Goal: Task Accomplishment & Management: Complete application form

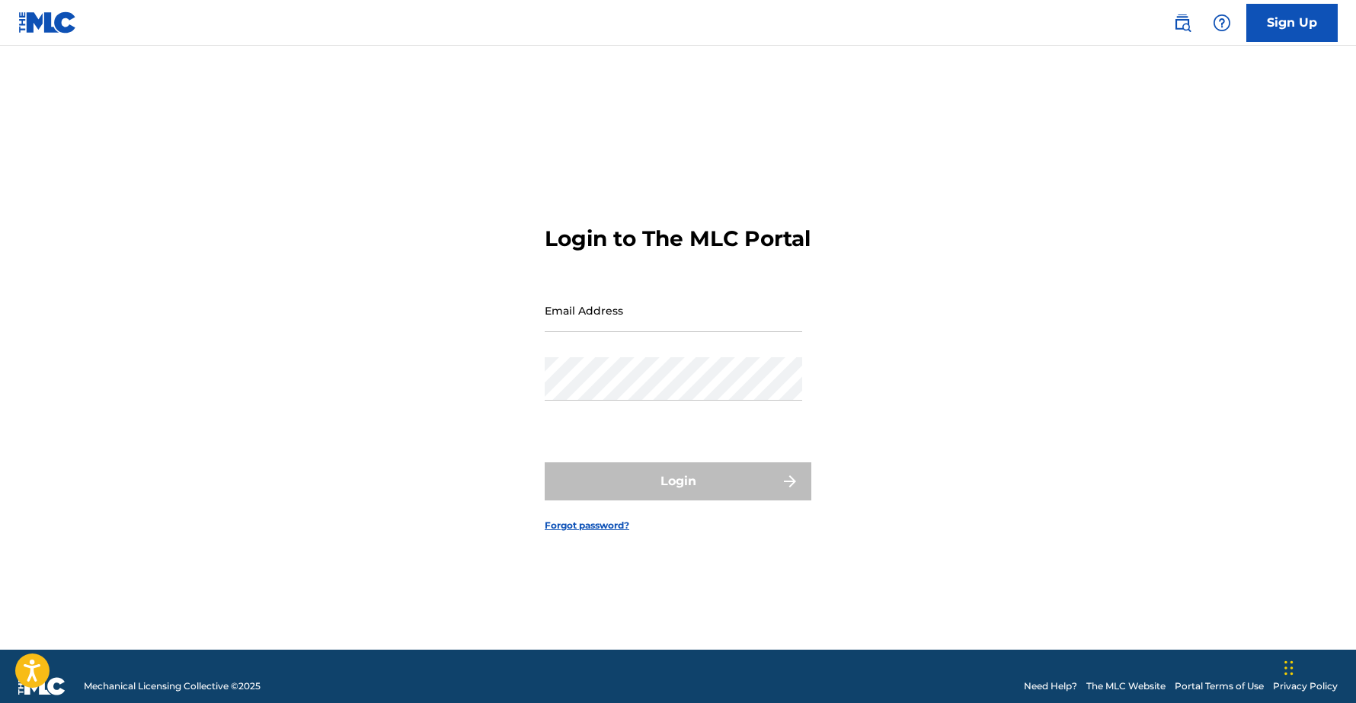
click at [580, 331] on input "Email Address" at bounding box center [673, 310] width 257 height 43
type input "[EMAIL_ADDRESS][DOMAIN_NAME]"
click at [581, 532] on link "Forgot password?" at bounding box center [587, 526] width 85 height 14
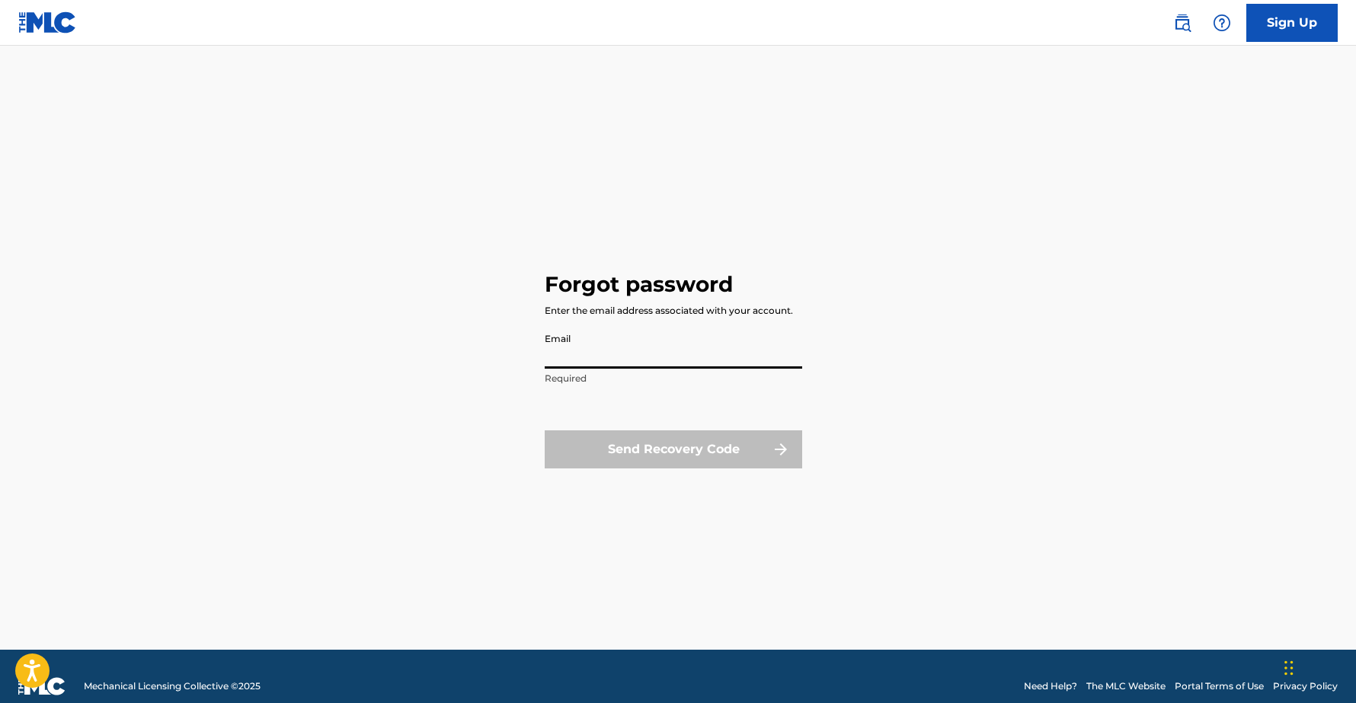
click at [578, 356] on input "Email" at bounding box center [673, 346] width 257 height 43
type input "[EMAIL_ADDRESS][DOMAIN_NAME]"
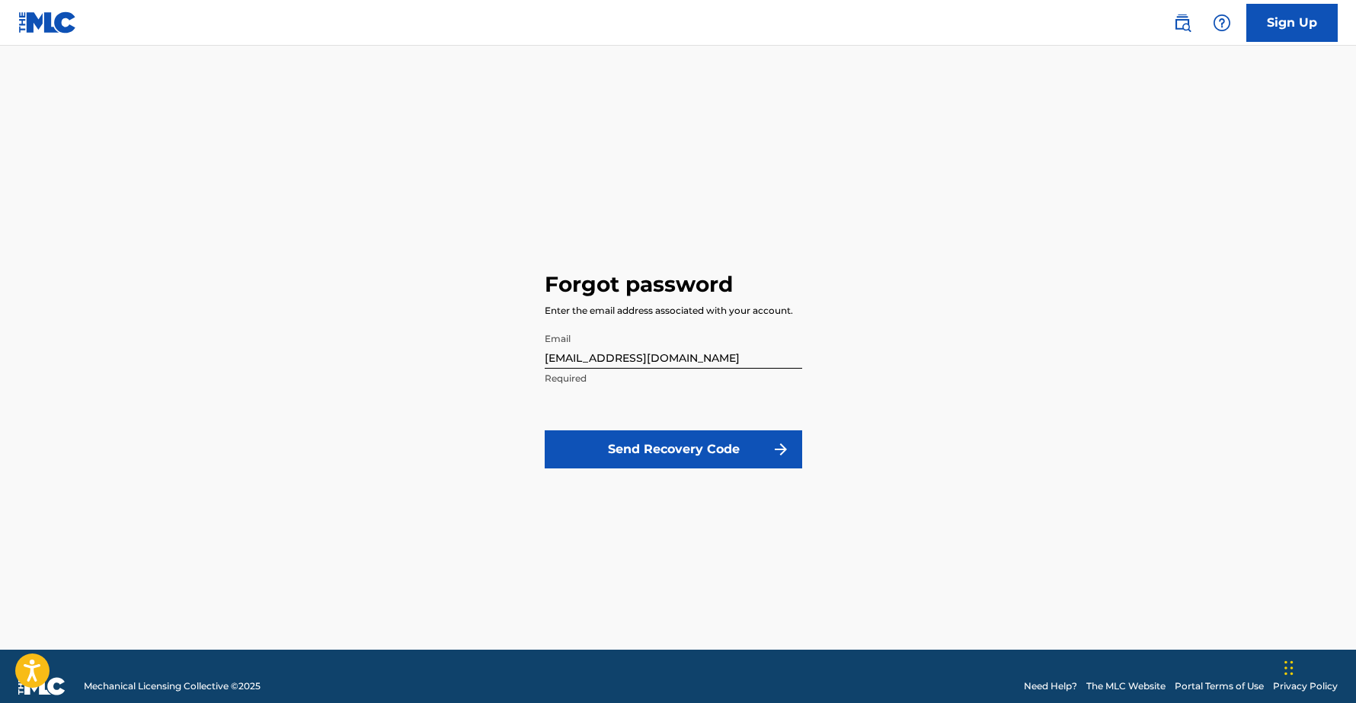
click at [592, 453] on button "Send Recovery Code" at bounding box center [673, 449] width 257 height 38
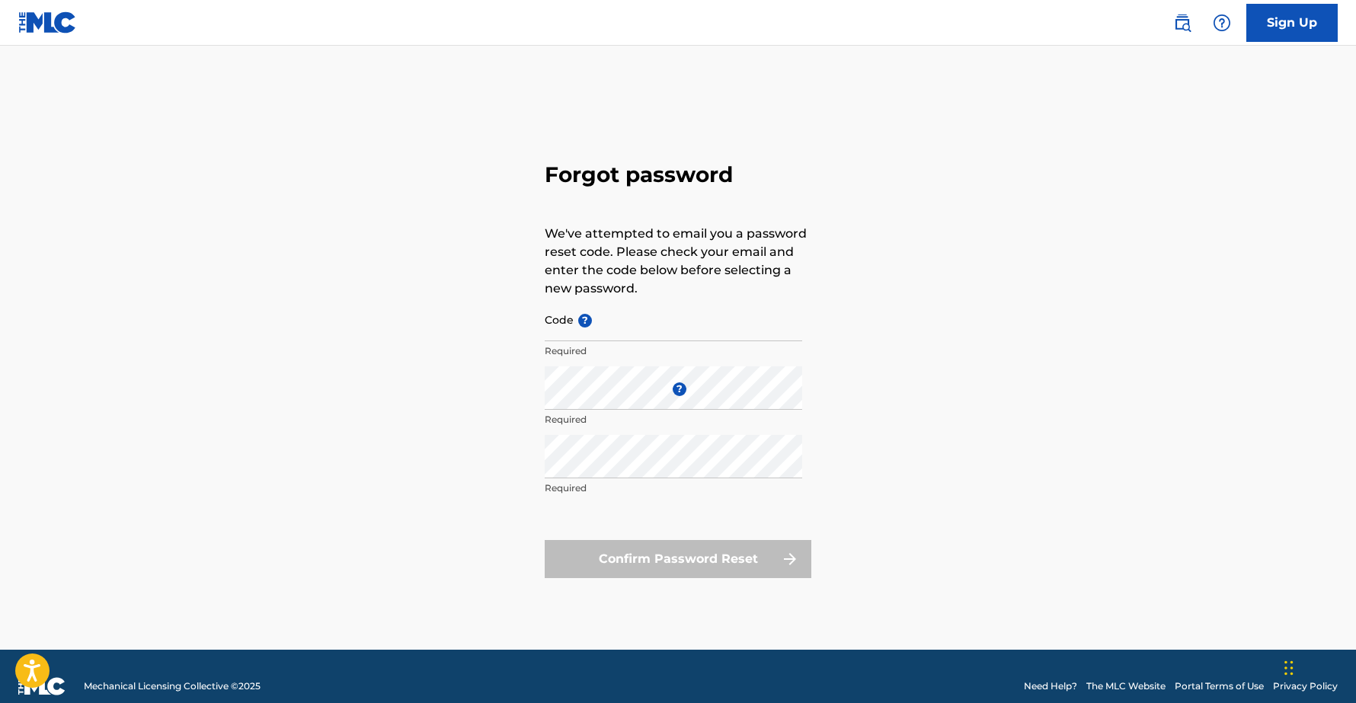
click at [600, 334] on input "Code ?" at bounding box center [673, 319] width 257 height 43
type input "FP_1ce080572598baf321b2fbab8c11"
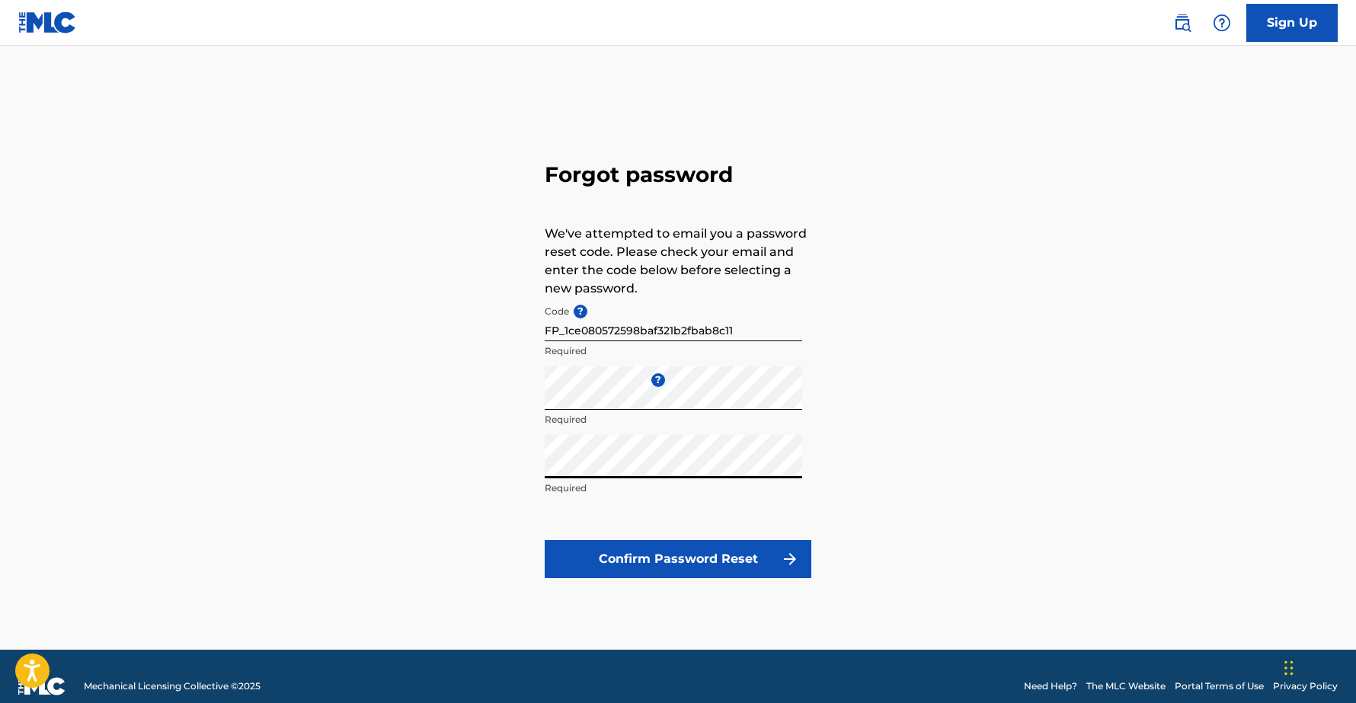
click at [632, 561] on button "Confirm Password Reset" at bounding box center [678, 559] width 267 height 38
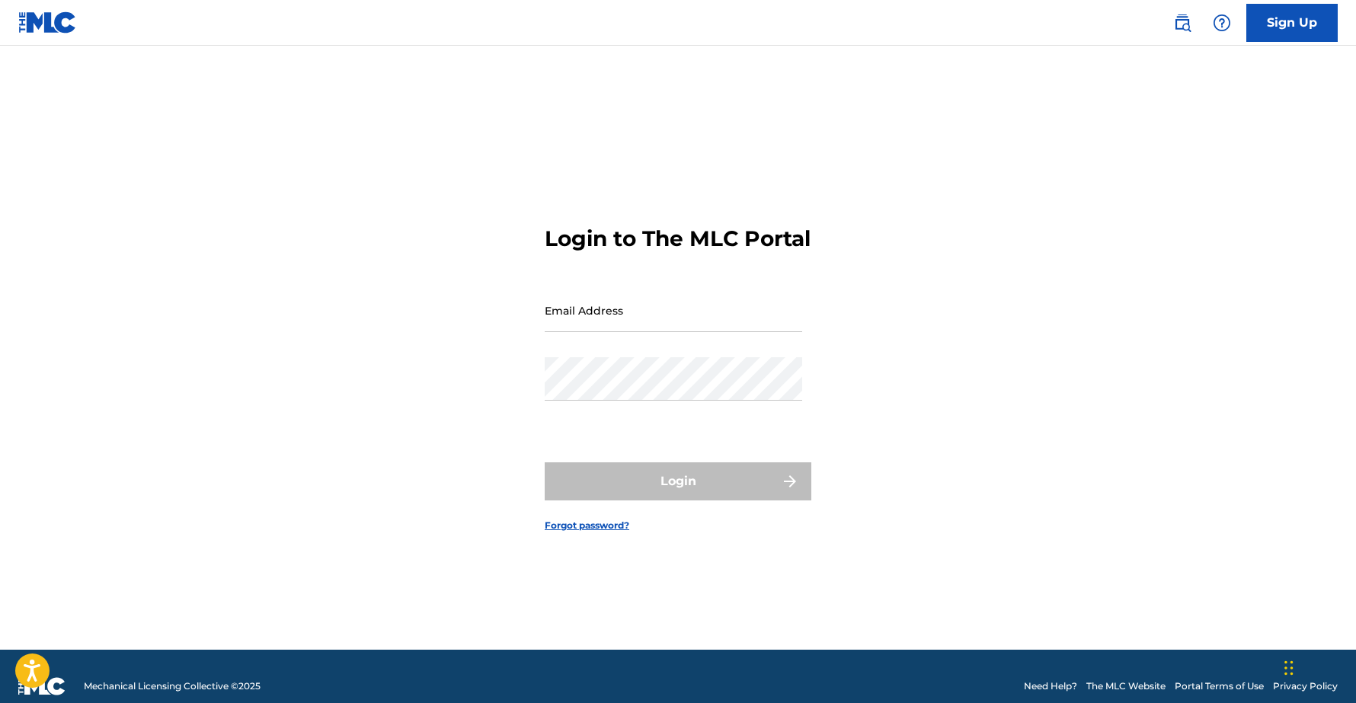
click at [571, 332] on input "Email Address" at bounding box center [673, 310] width 257 height 43
type input "[EMAIL_ADDRESS][DOMAIN_NAME]"
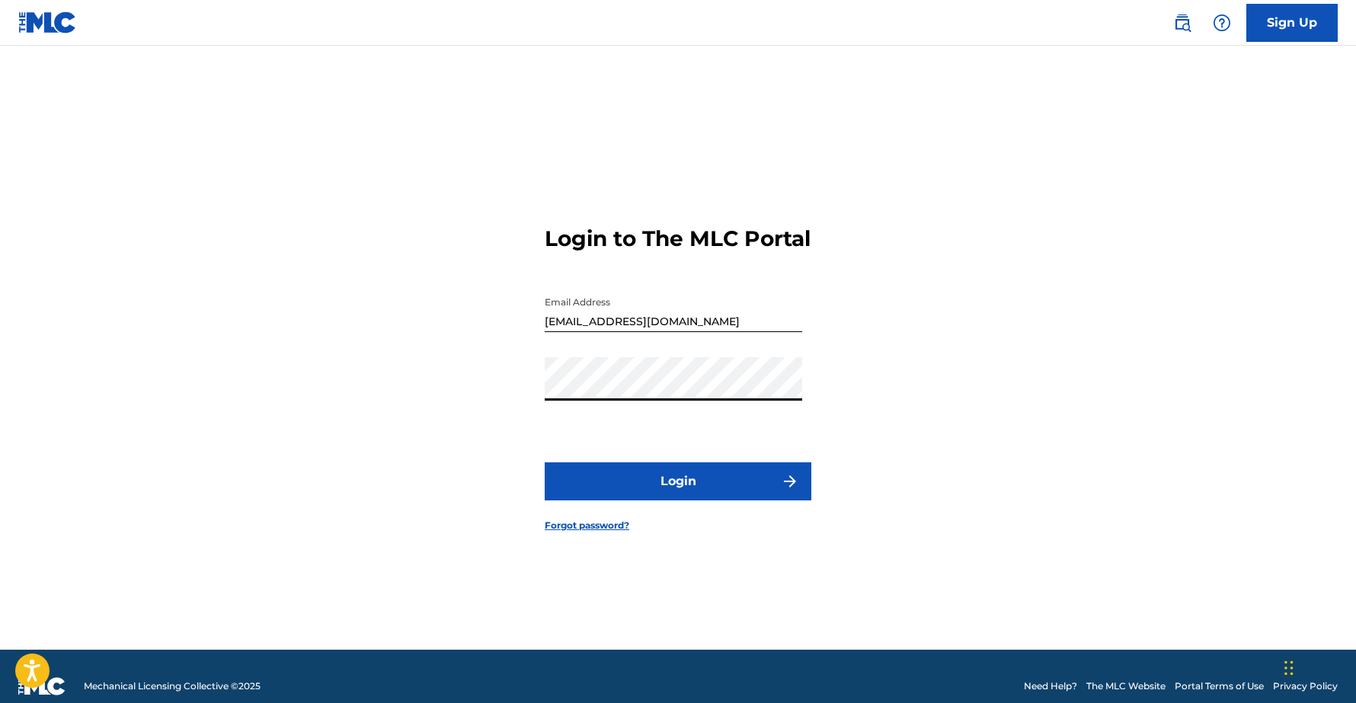
click at [596, 491] on button "Login" at bounding box center [678, 481] width 267 height 38
click at [623, 490] on button "Login" at bounding box center [678, 481] width 267 height 38
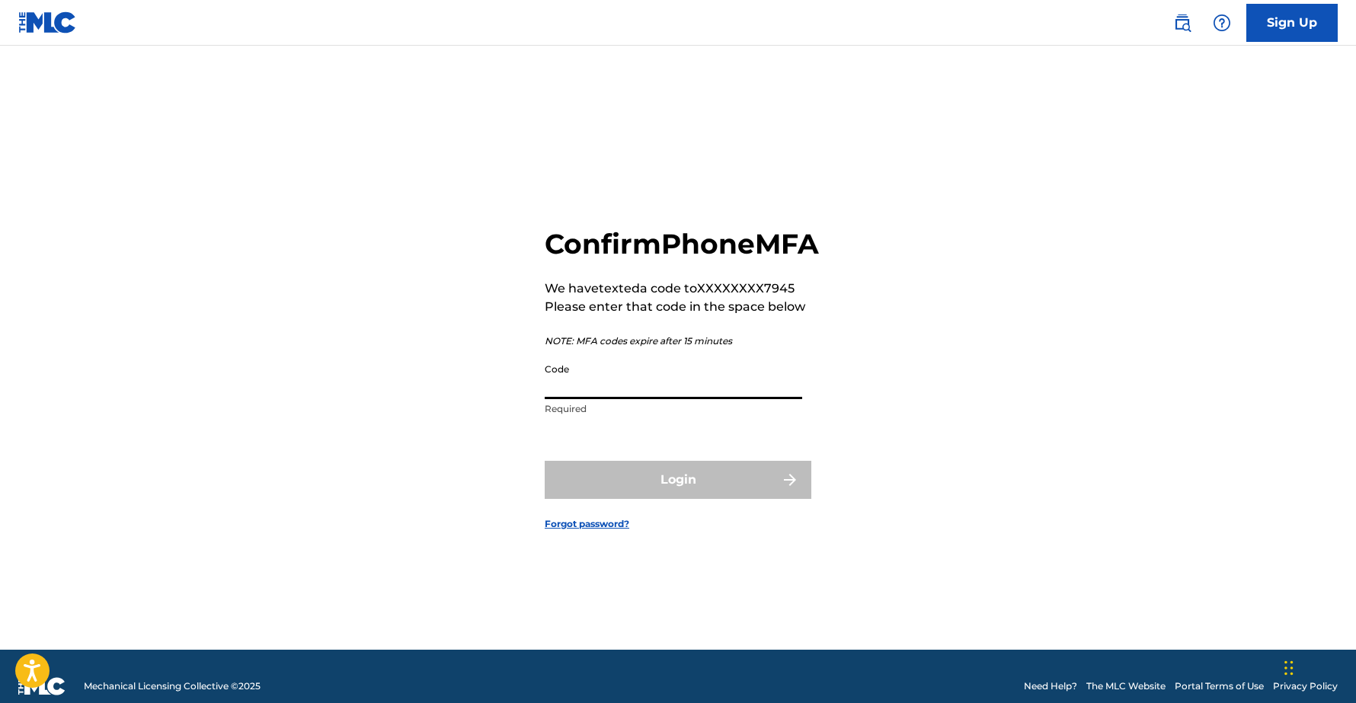
click at [609, 399] on input "Code" at bounding box center [673, 377] width 257 height 43
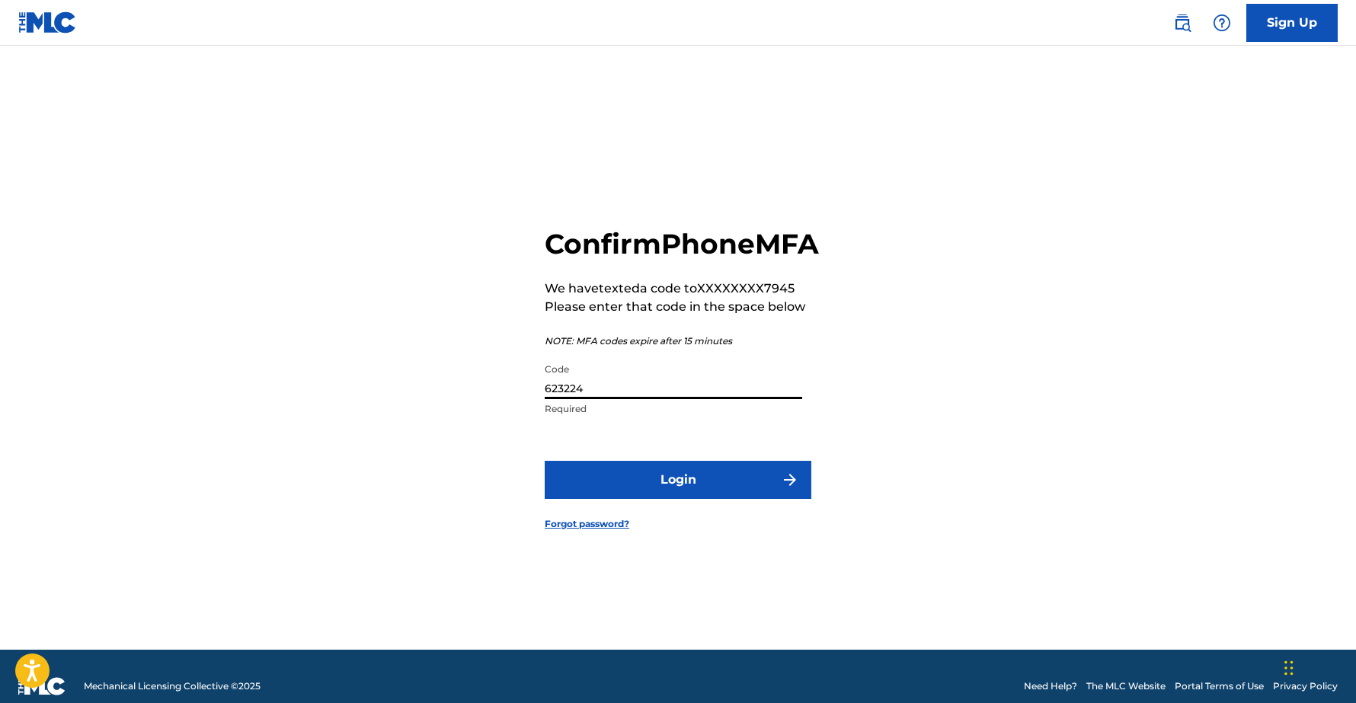
type input "623224"
click at [545, 461] on button "Login" at bounding box center [678, 480] width 267 height 38
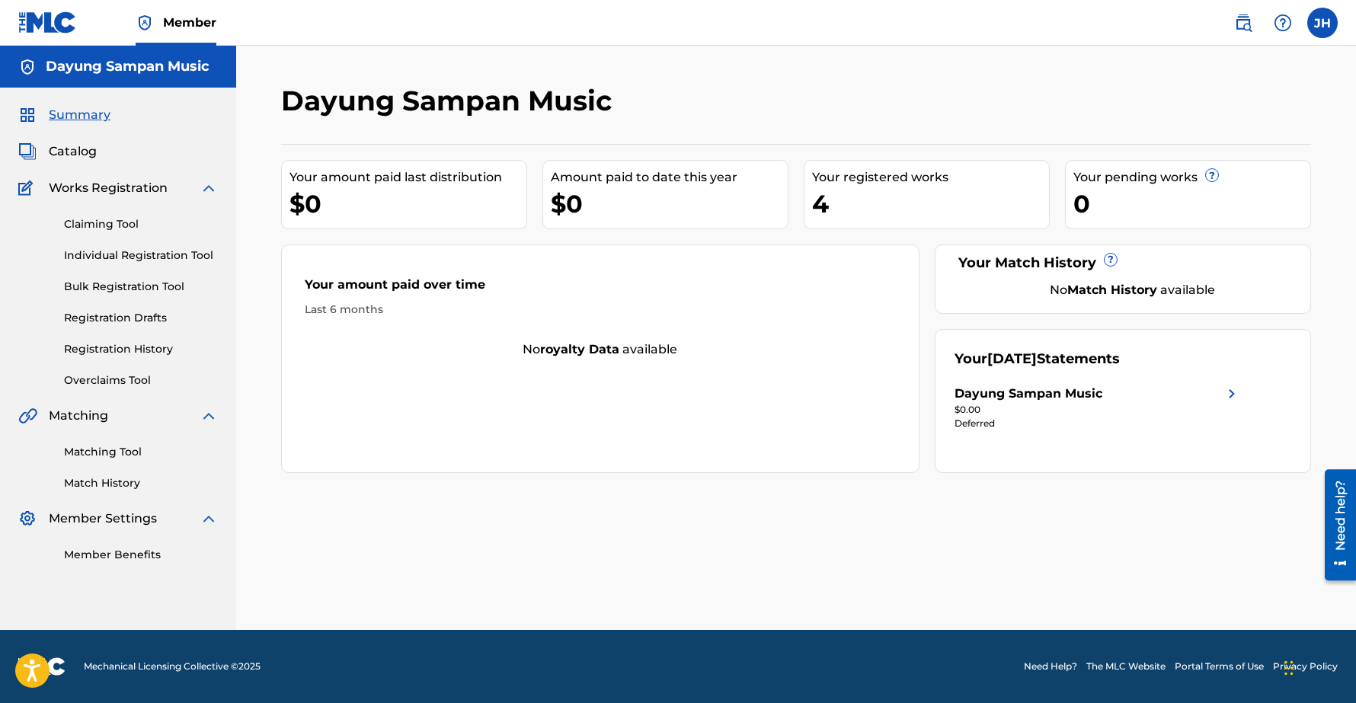
click at [72, 152] on span "Catalog" at bounding box center [73, 151] width 48 height 18
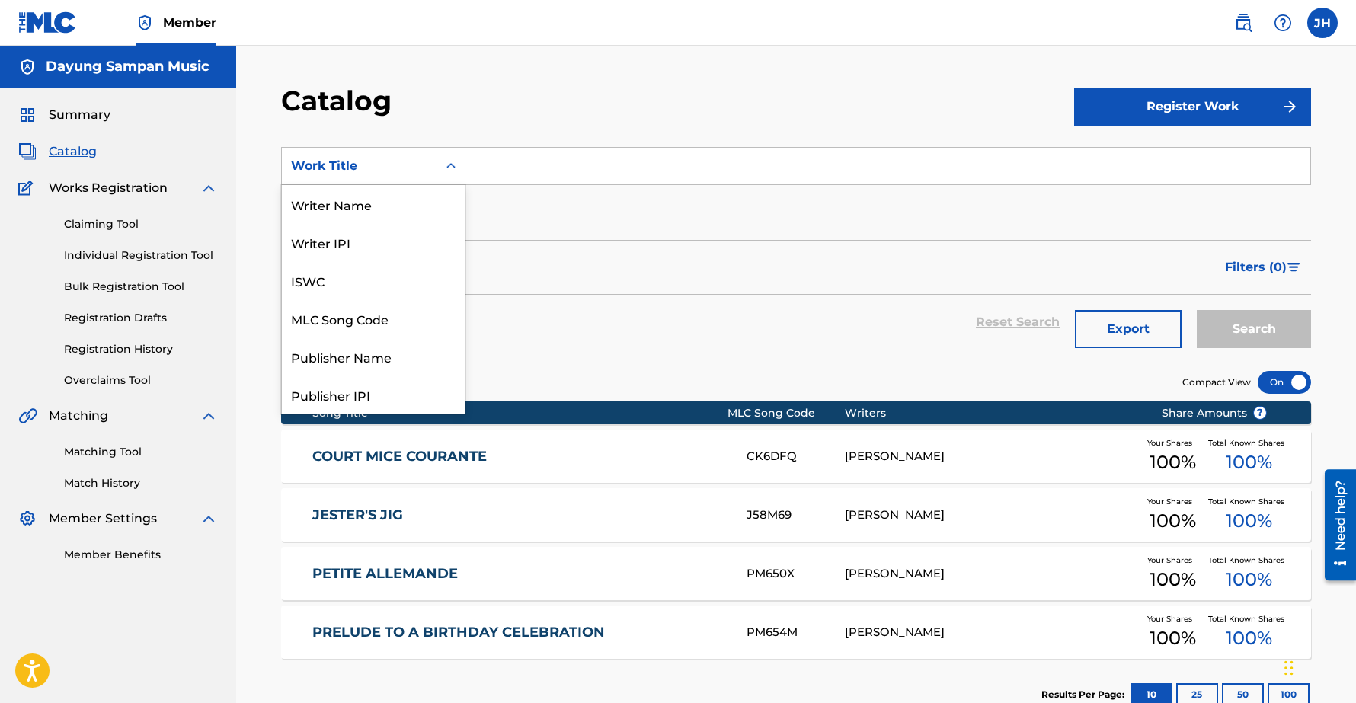
click at [417, 168] on div "Work Title" at bounding box center [359, 166] width 137 height 18
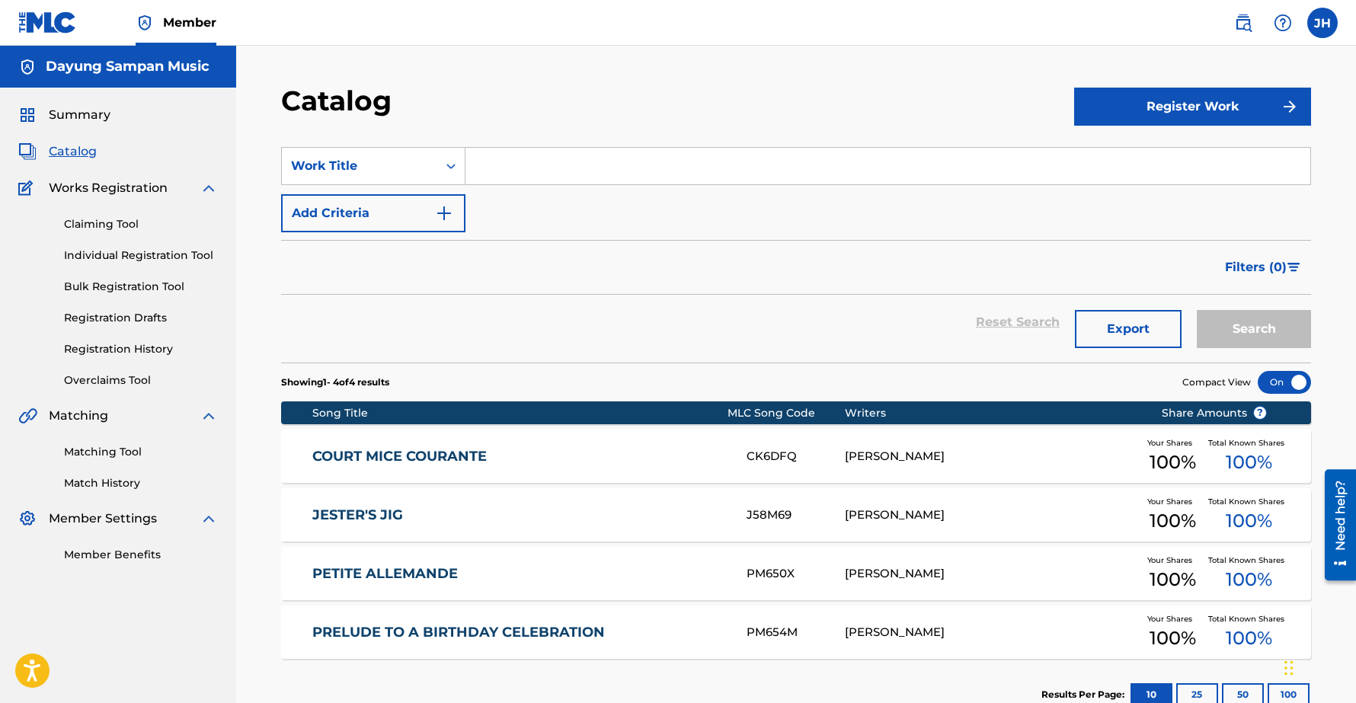
click at [472, 110] on div "Catalog" at bounding box center [677, 106] width 793 height 45
click at [1177, 104] on button "Register Work" at bounding box center [1192, 107] width 237 height 38
click at [1120, 155] on link "Individual" at bounding box center [1192, 156] width 237 height 37
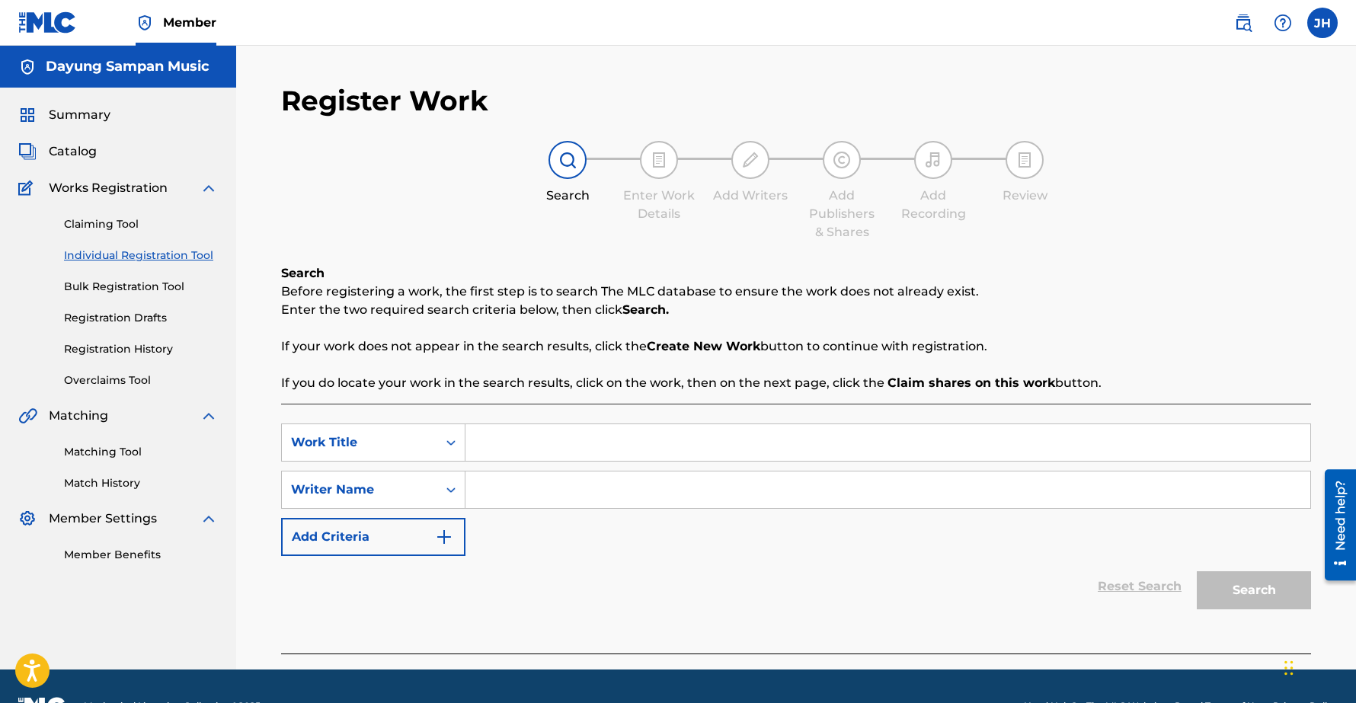
scroll to position [40, 0]
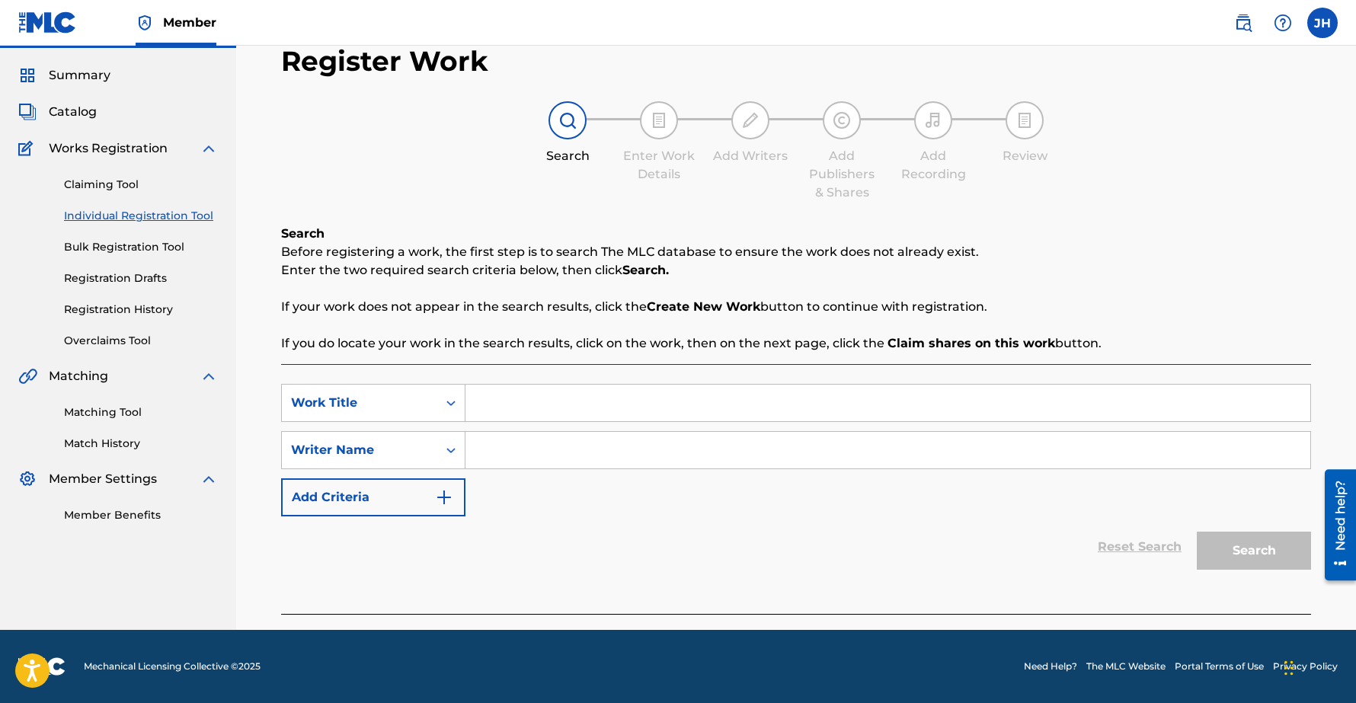
click at [546, 401] on input "Search Form" at bounding box center [887, 403] width 845 height 37
paste input "Suitor’s Sarabande"
type input "Suitor’s Sarabande"
click at [515, 458] on input "Search Form" at bounding box center [887, 450] width 845 height 37
click at [516, 457] on input "Search Form" at bounding box center [887, 450] width 845 height 37
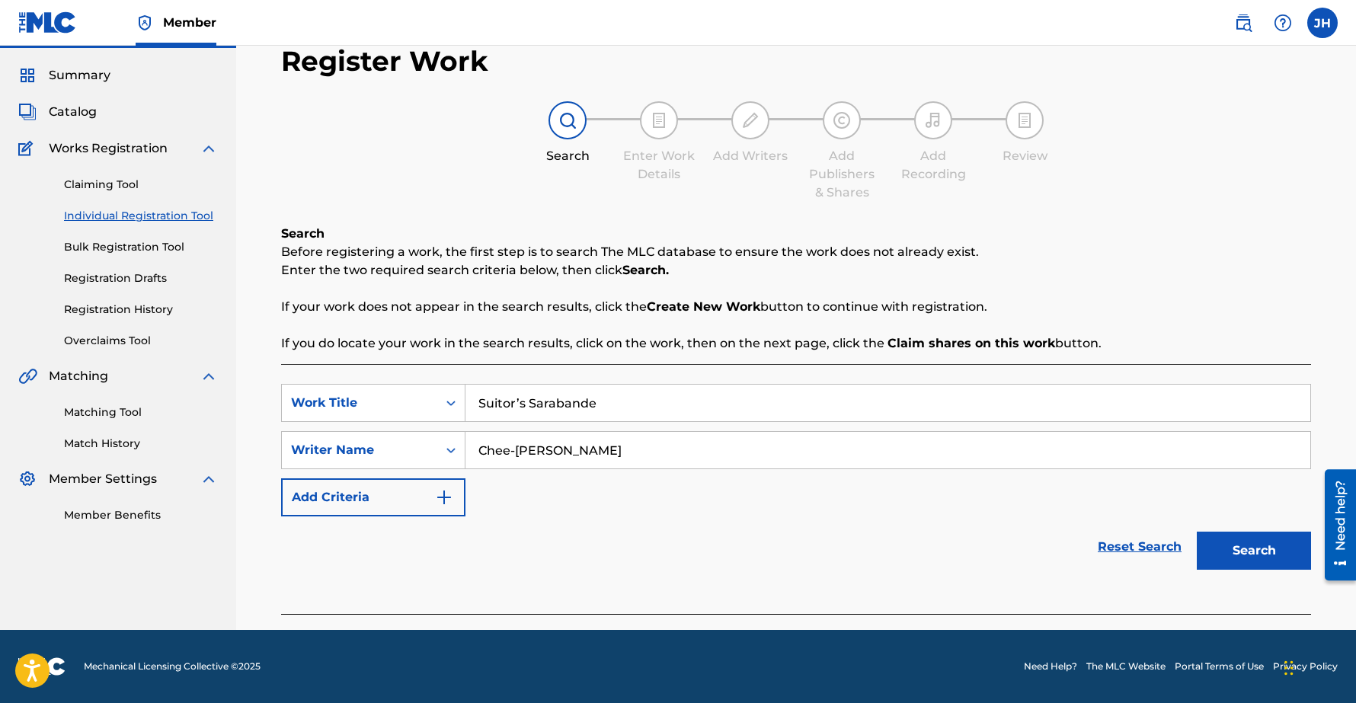
type input "Chee-[PERSON_NAME]"
click at [1271, 551] on button "Search" at bounding box center [1253, 551] width 114 height 38
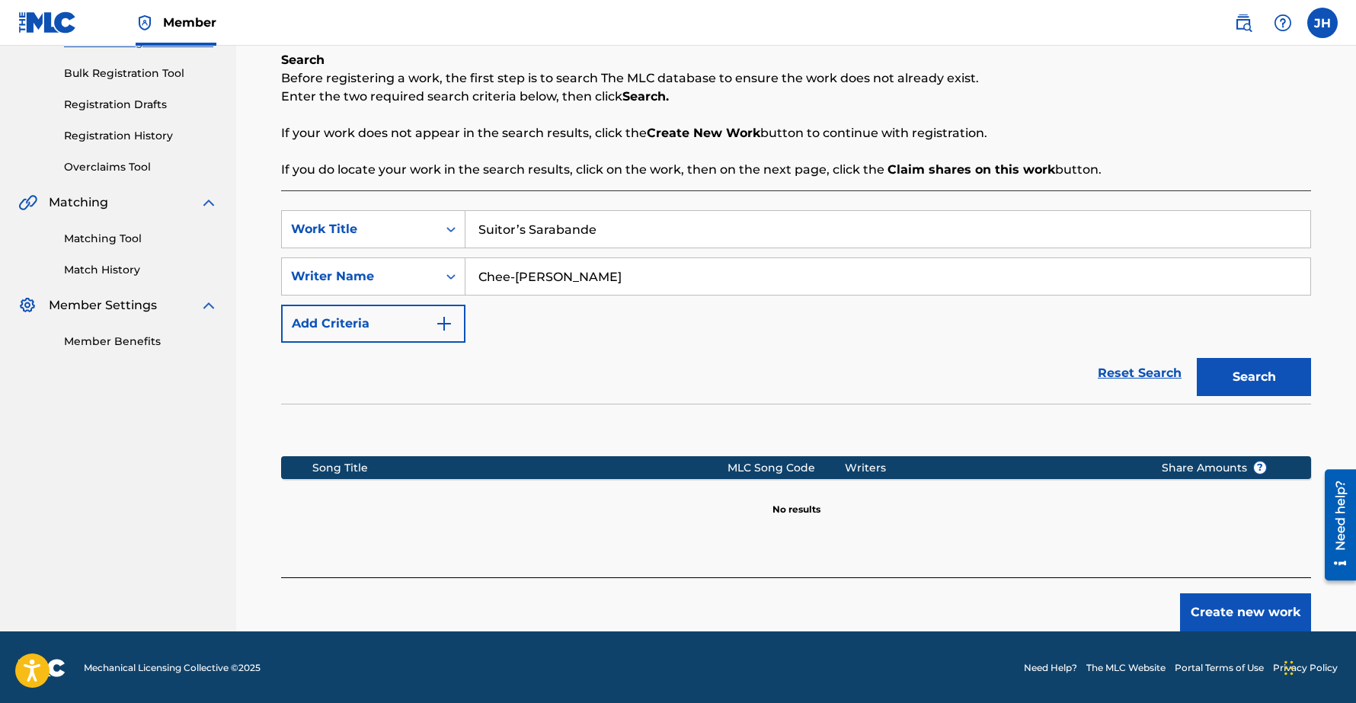
scroll to position [215, 0]
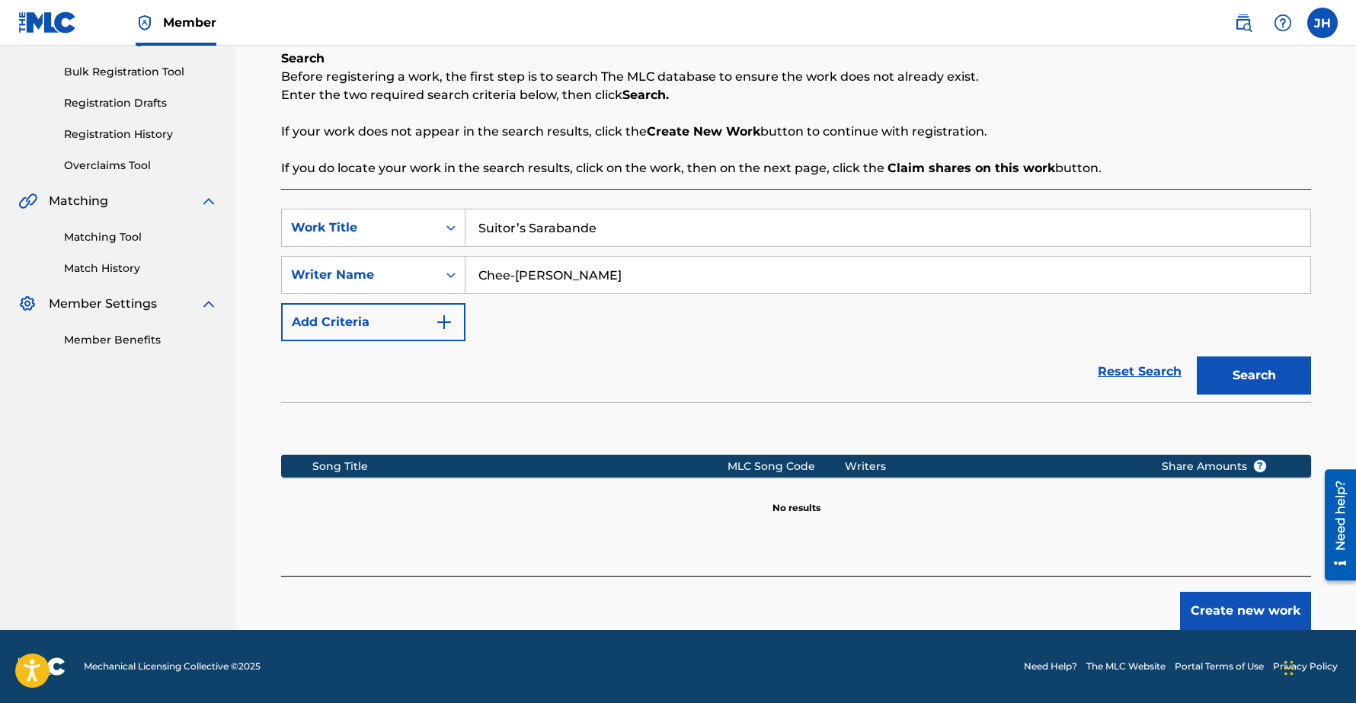
click at [1215, 608] on button "Create new work" at bounding box center [1245, 611] width 131 height 38
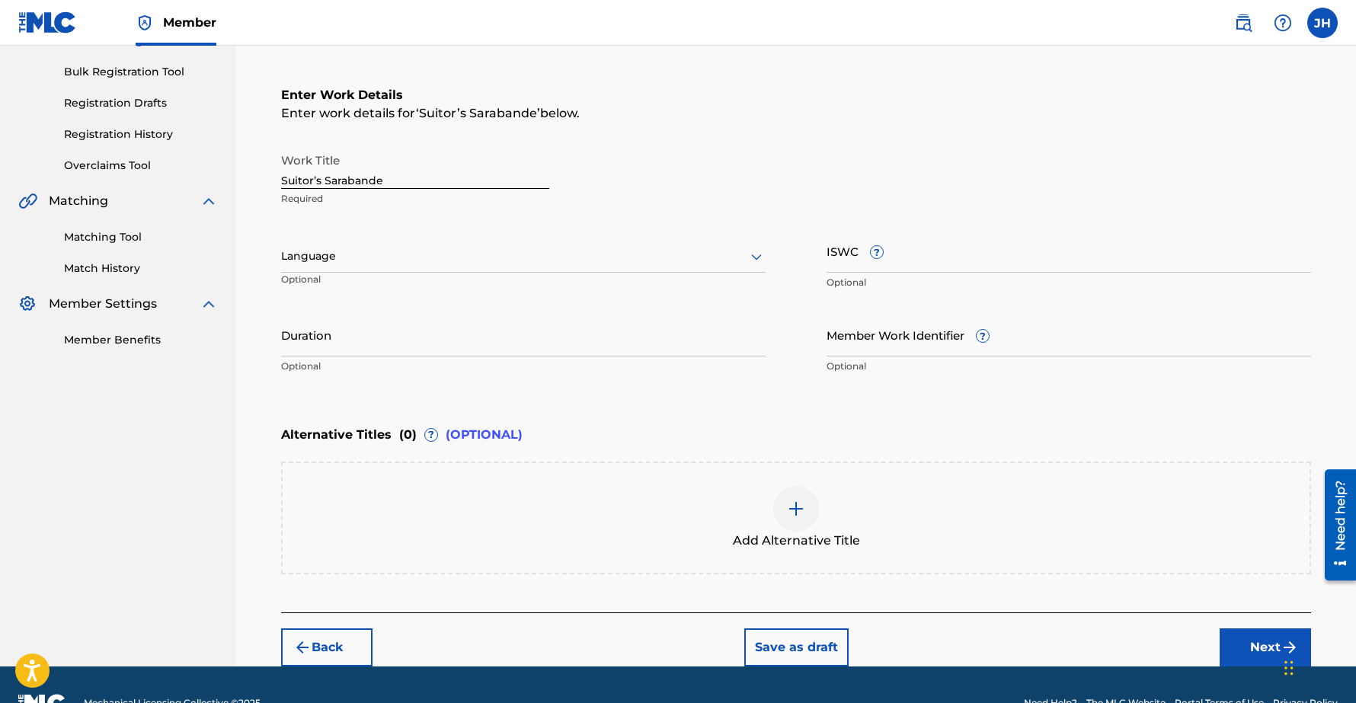
click at [502, 255] on div at bounding box center [523, 256] width 484 height 19
click at [350, 294] on div "English" at bounding box center [523, 290] width 483 height 34
click at [857, 251] on input "ISWC ?" at bounding box center [1068, 250] width 484 height 43
click at [693, 434] on div "Alternative Titles ( 0 ) ? (OPTIONAL)" at bounding box center [796, 435] width 1030 height 34
click at [933, 342] on input "Member Work Identifier ?" at bounding box center [1068, 334] width 484 height 43
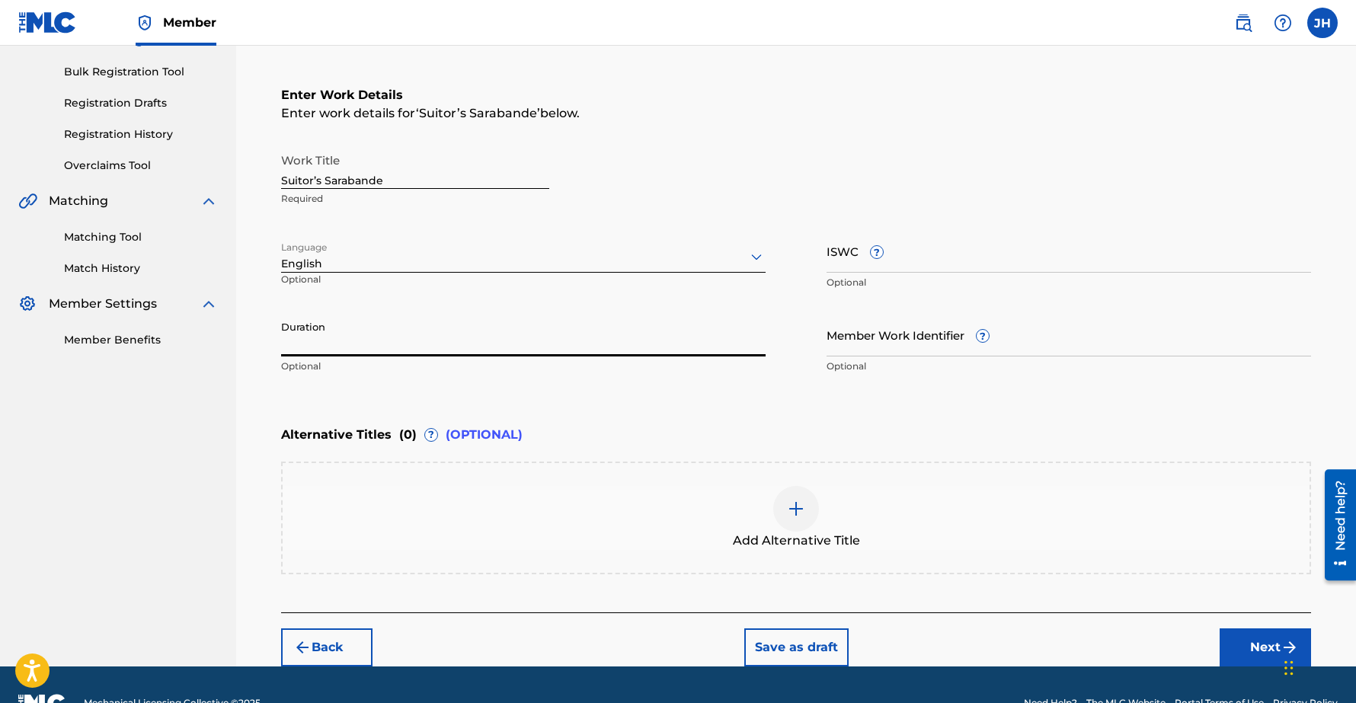
click at [332, 347] on input "Duration" at bounding box center [523, 334] width 484 height 43
type input "2"
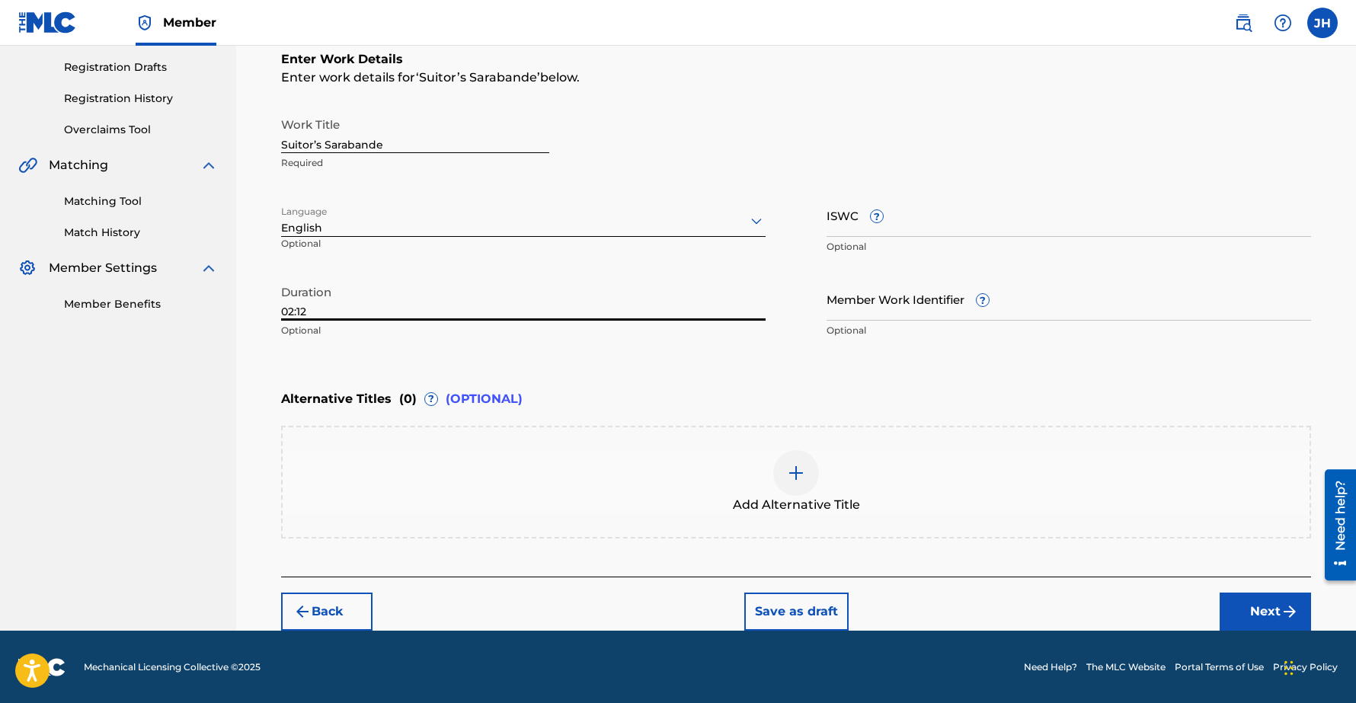
type input "02:12"
click at [1259, 610] on button "Next" at bounding box center [1264, 611] width 91 height 38
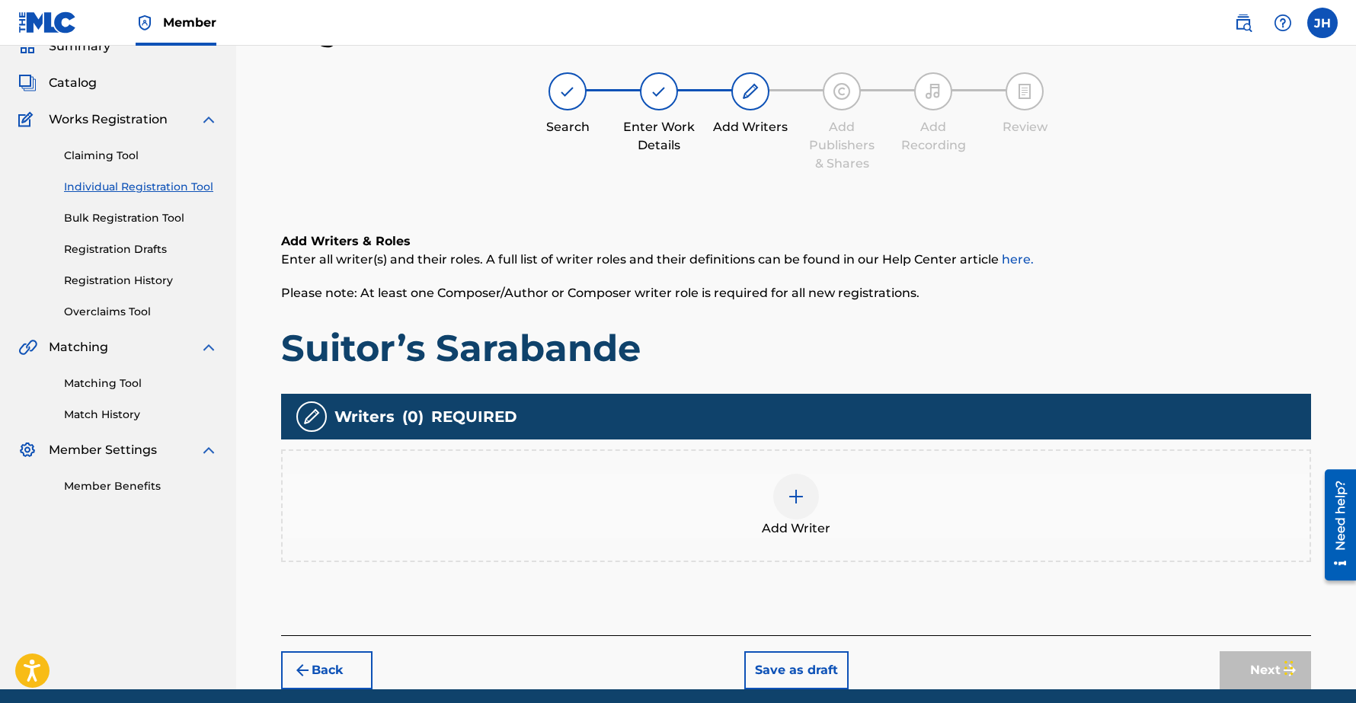
scroll to position [127, 0]
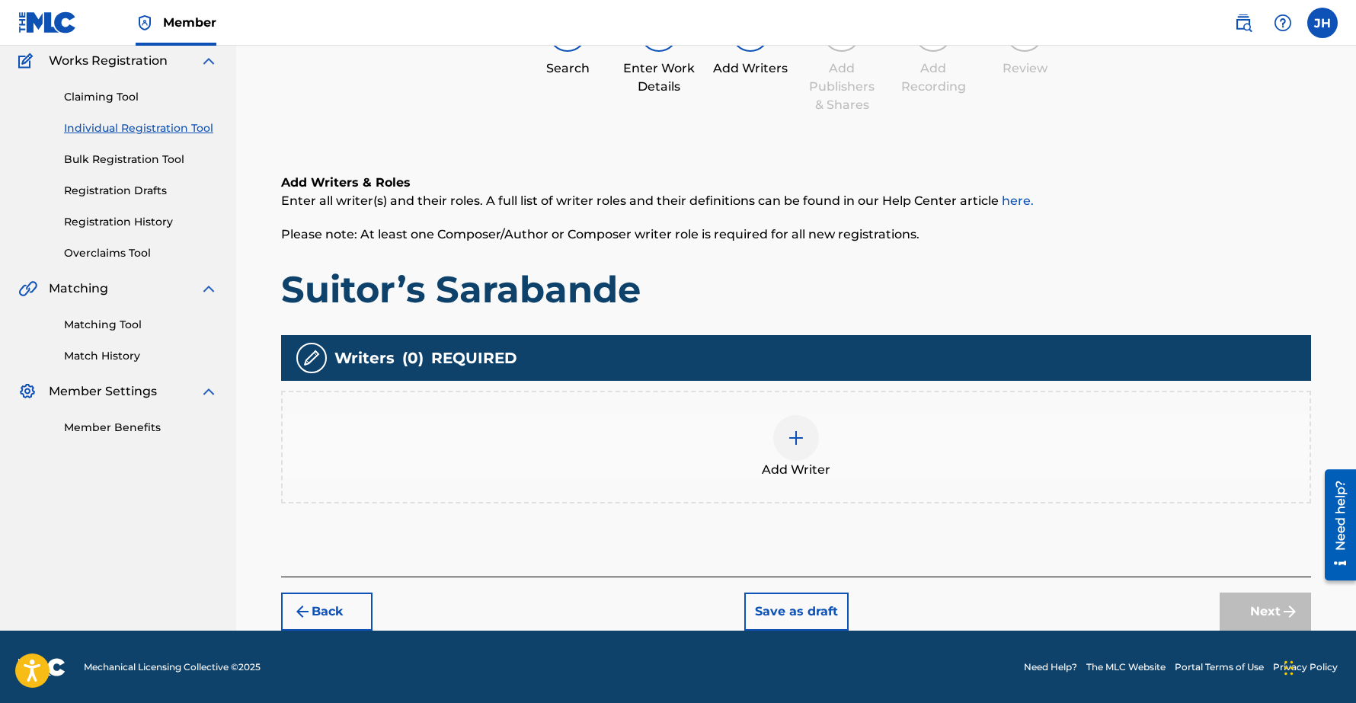
click at [797, 439] on img at bounding box center [796, 438] width 18 height 18
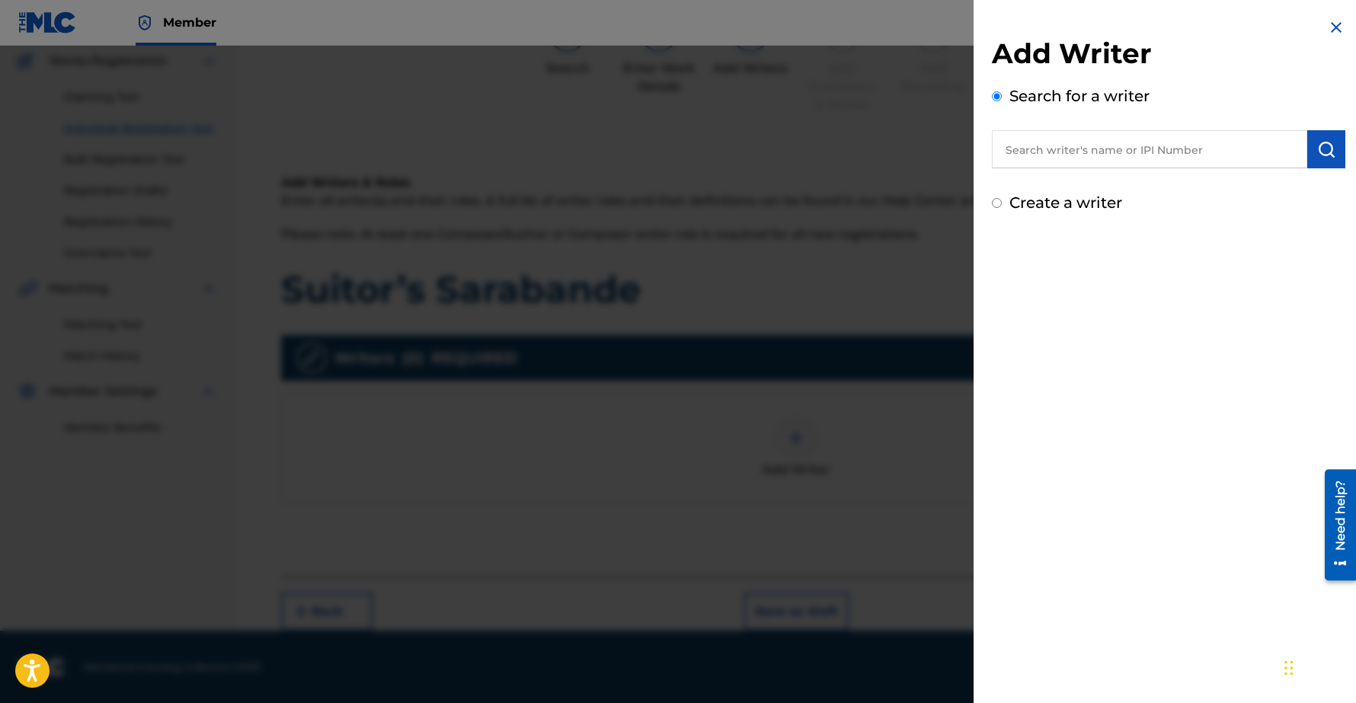
click at [1043, 154] on input "text" at bounding box center [1149, 149] width 315 height 38
type input "[PERSON_NAME]"
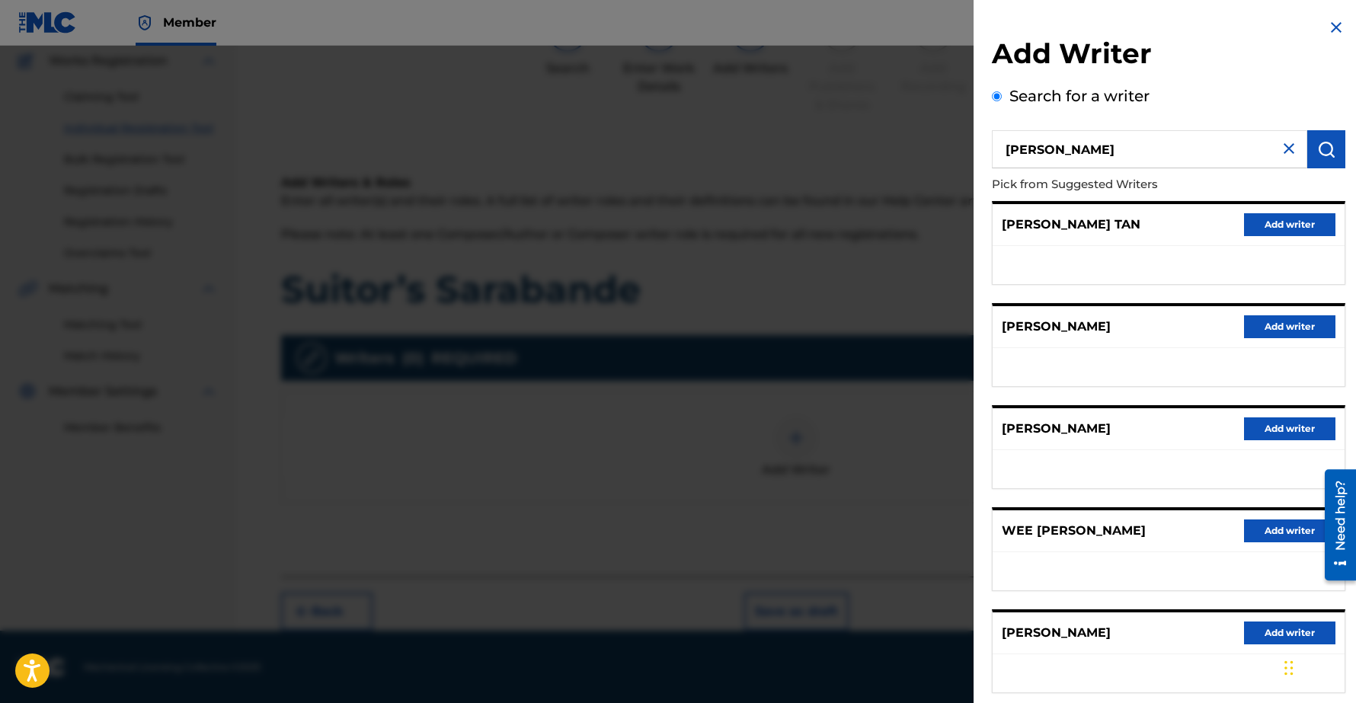
scroll to position [86, 0]
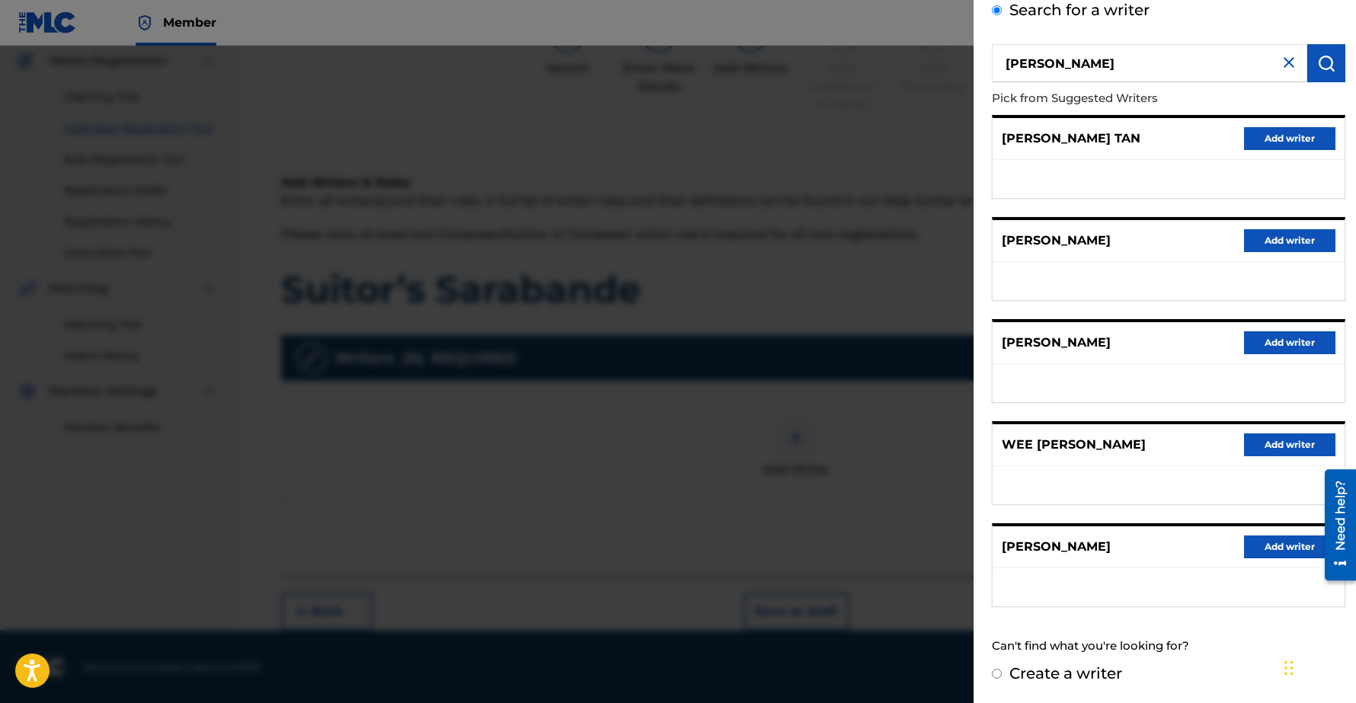
click at [1273, 548] on button "Add writer" at bounding box center [1289, 546] width 91 height 23
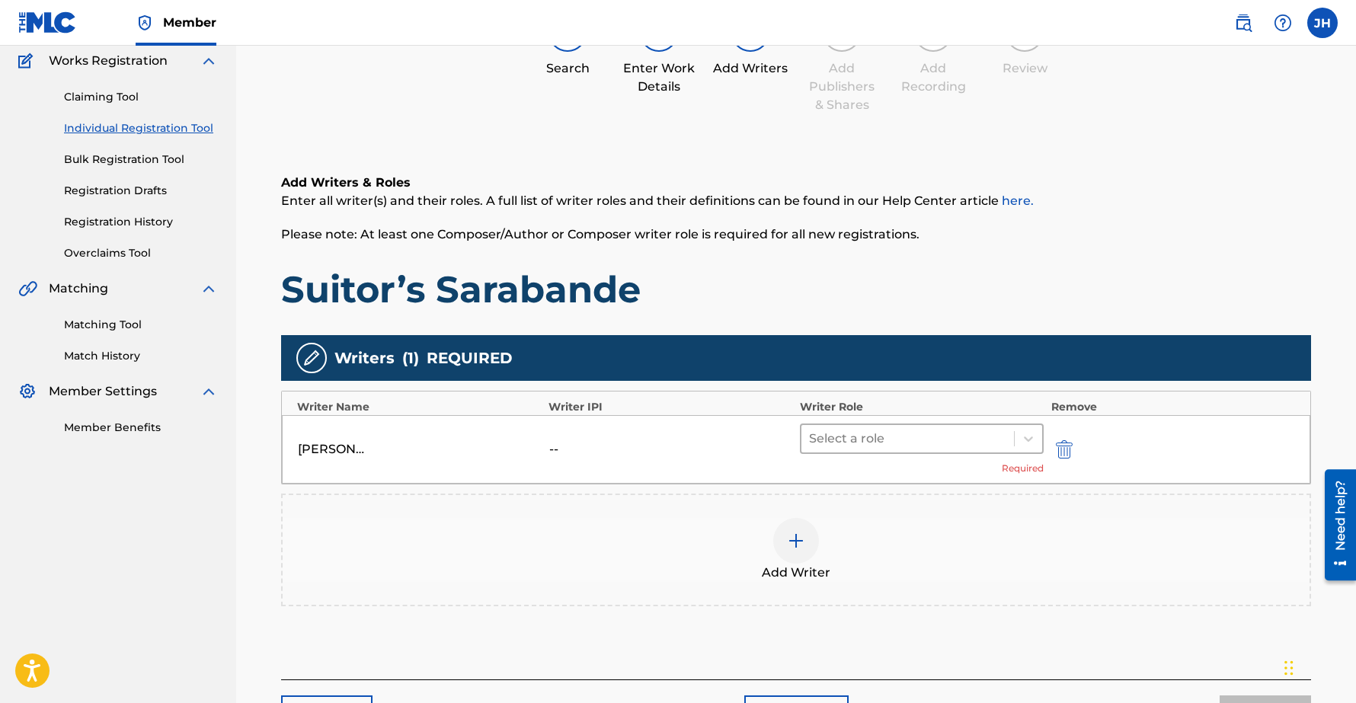
click at [846, 438] on div at bounding box center [907, 438] width 197 height 21
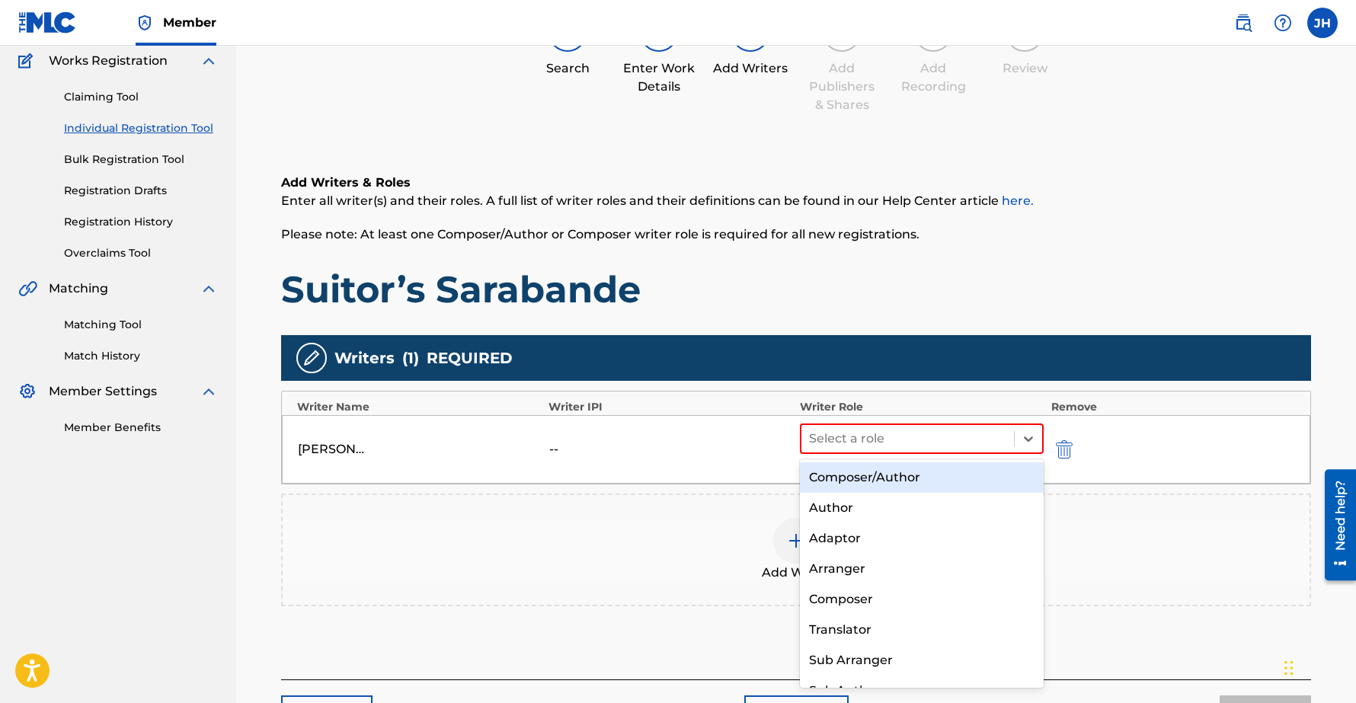
click at [845, 478] on div "Composer/Author" at bounding box center [922, 477] width 244 height 30
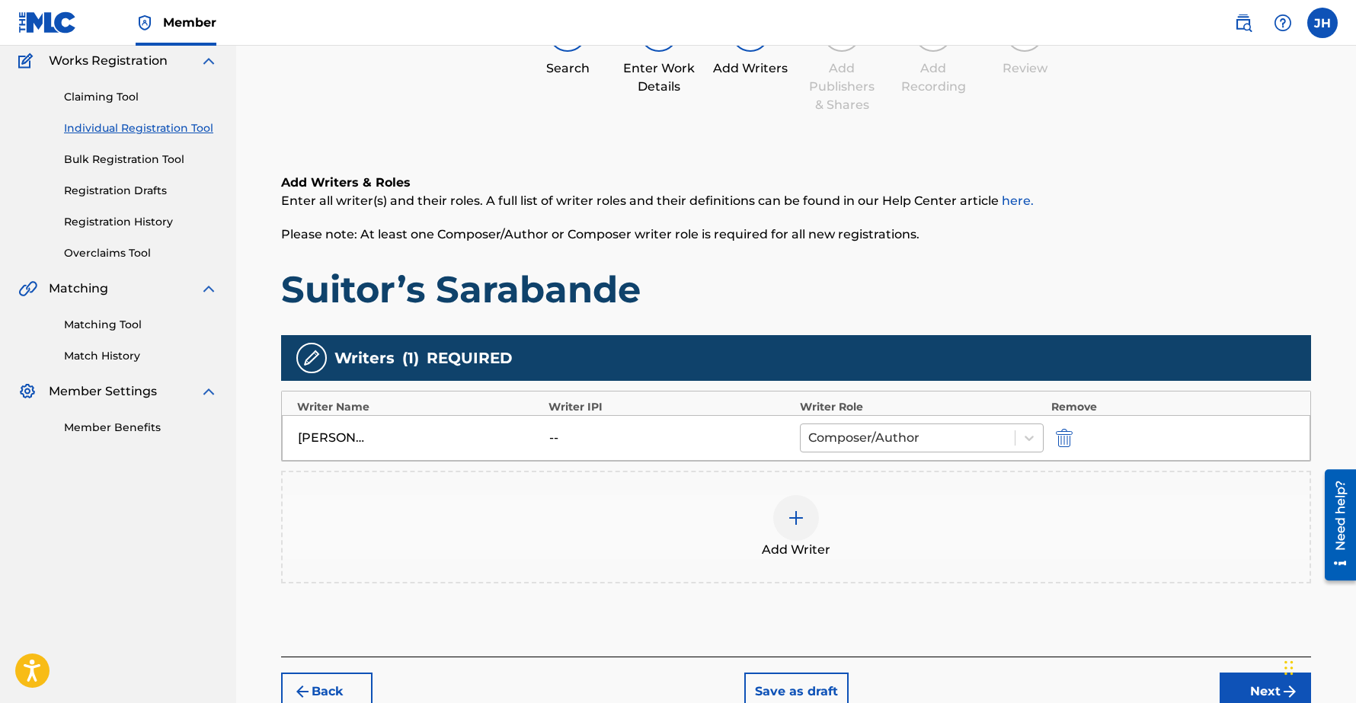
click at [978, 435] on div at bounding box center [907, 437] width 199 height 21
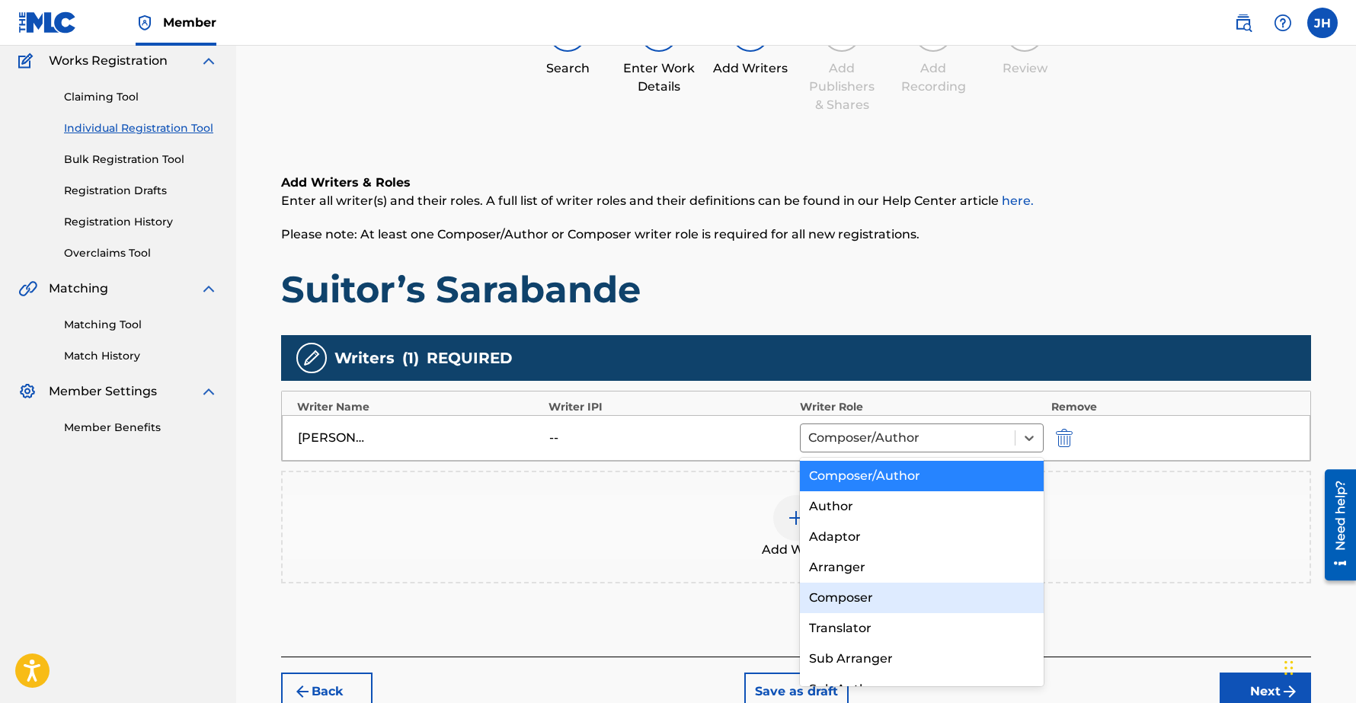
click at [828, 599] on div "Composer" at bounding box center [922, 598] width 244 height 30
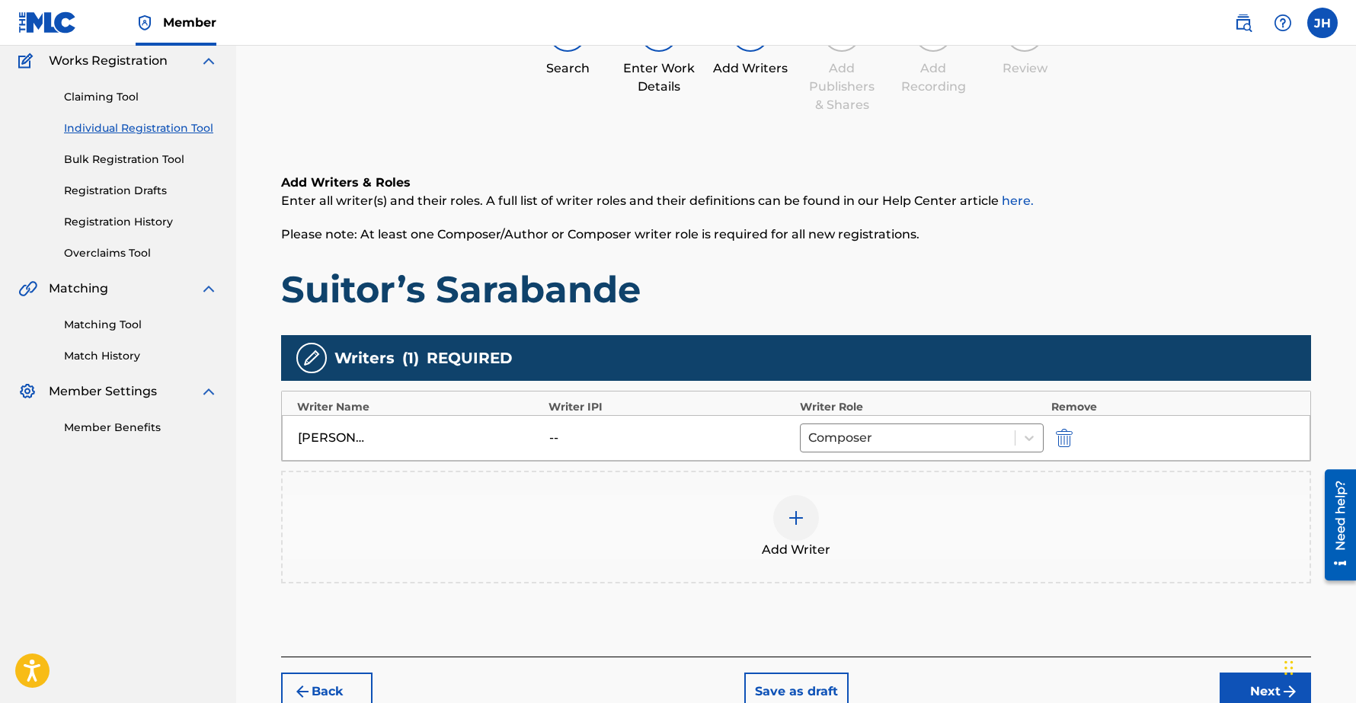
scroll to position [208, 0]
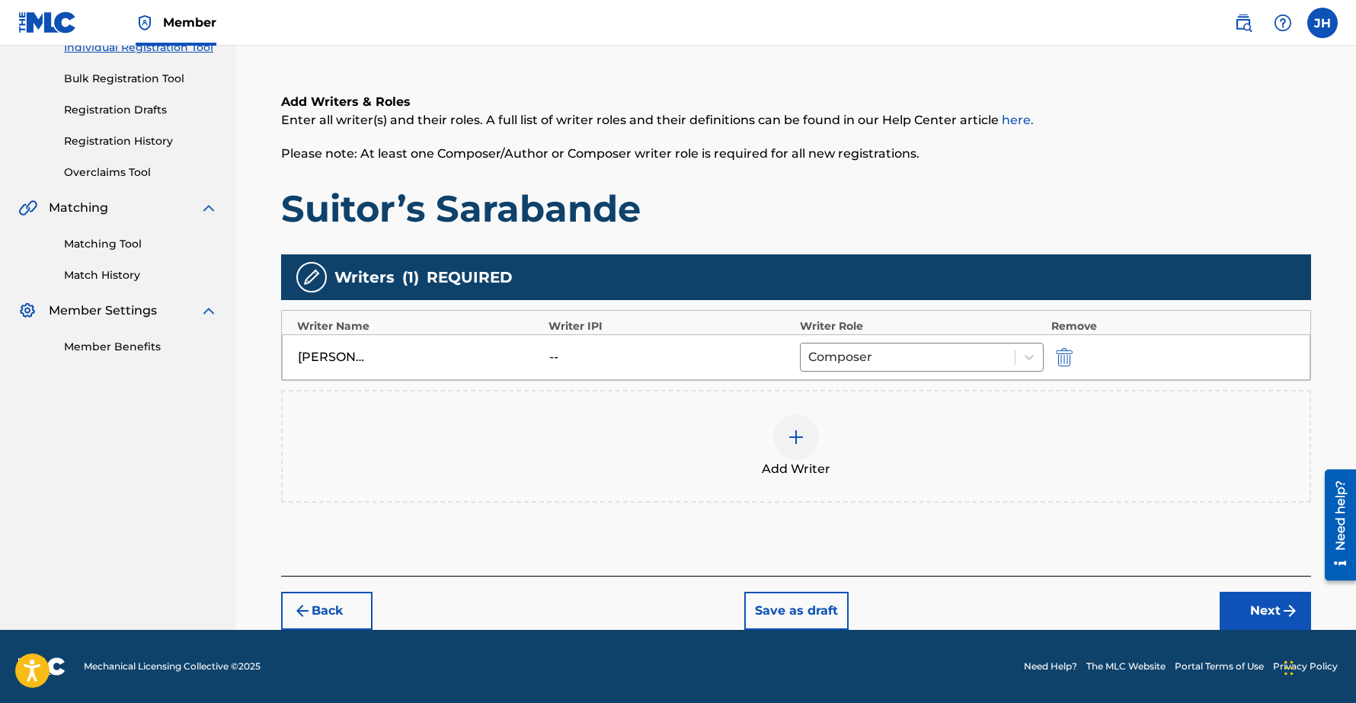
click at [1253, 608] on button "Next" at bounding box center [1264, 611] width 91 height 38
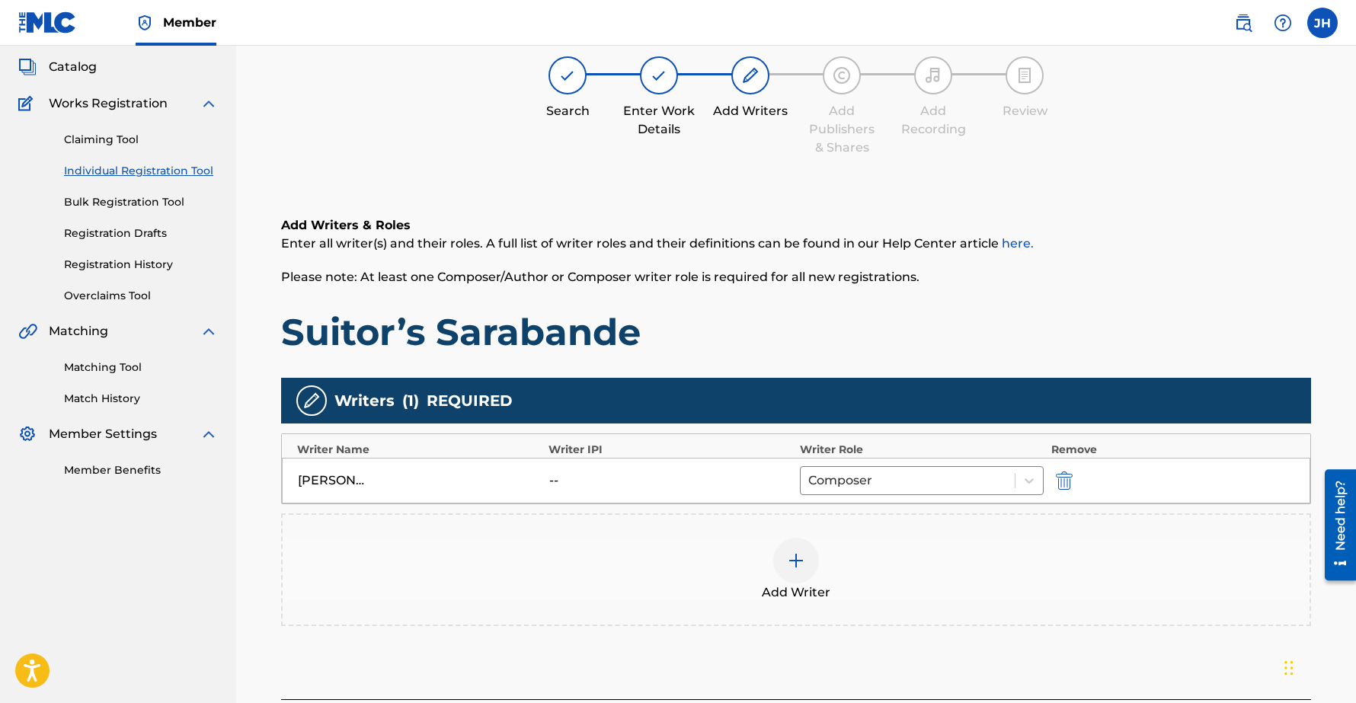
scroll to position [69, 0]
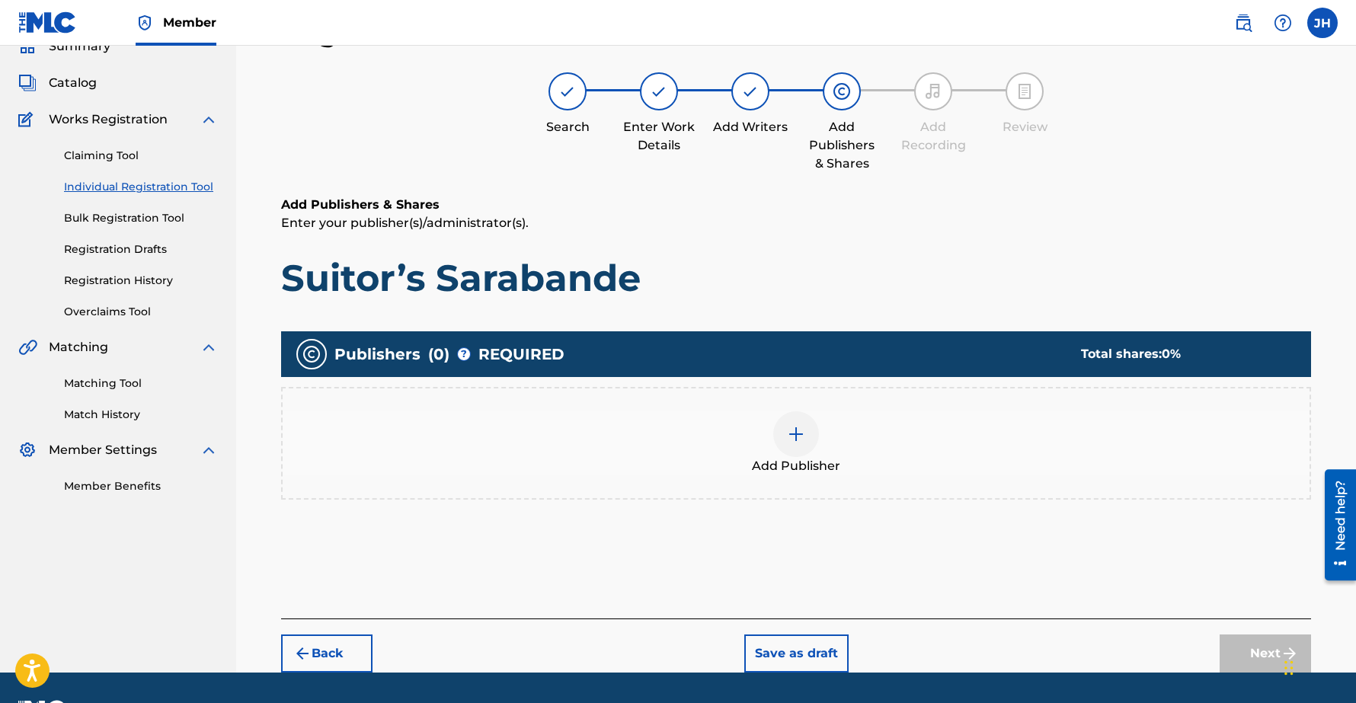
click at [790, 434] on img at bounding box center [796, 434] width 18 height 18
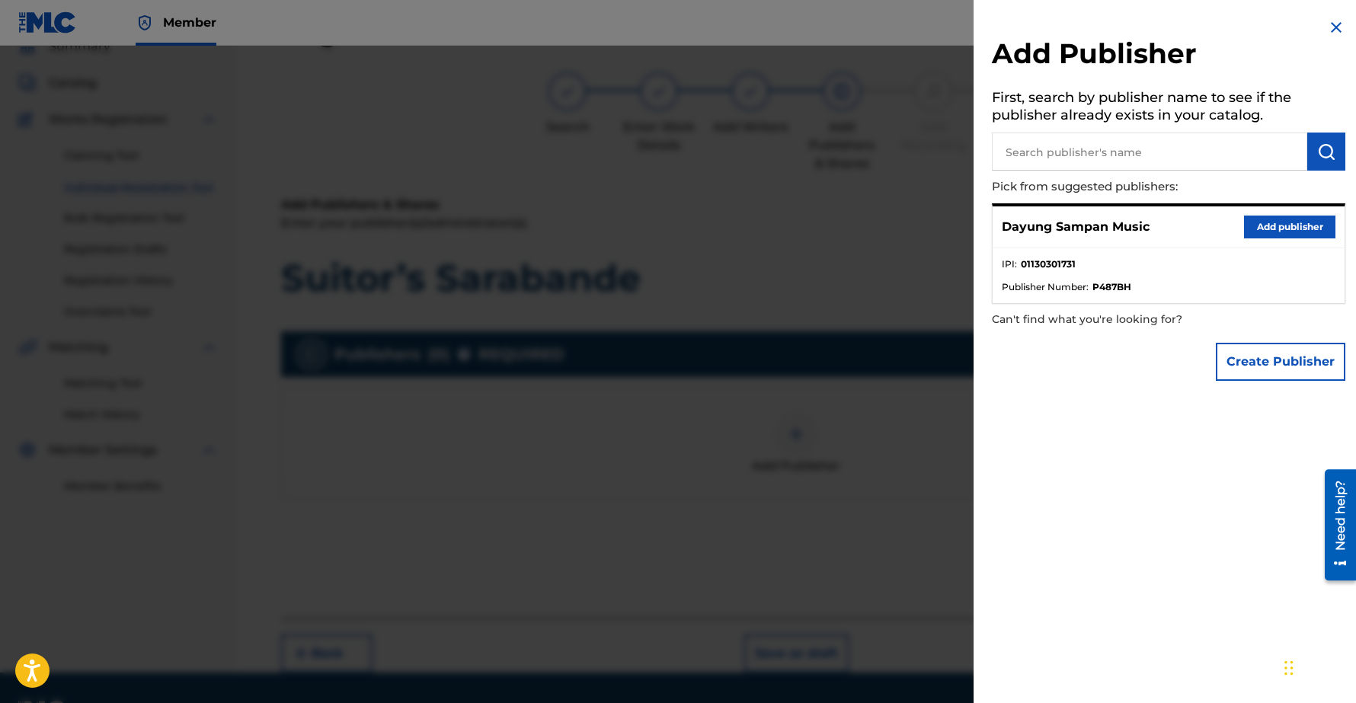
click at [1259, 224] on button "Add publisher" at bounding box center [1289, 227] width 91 height 23
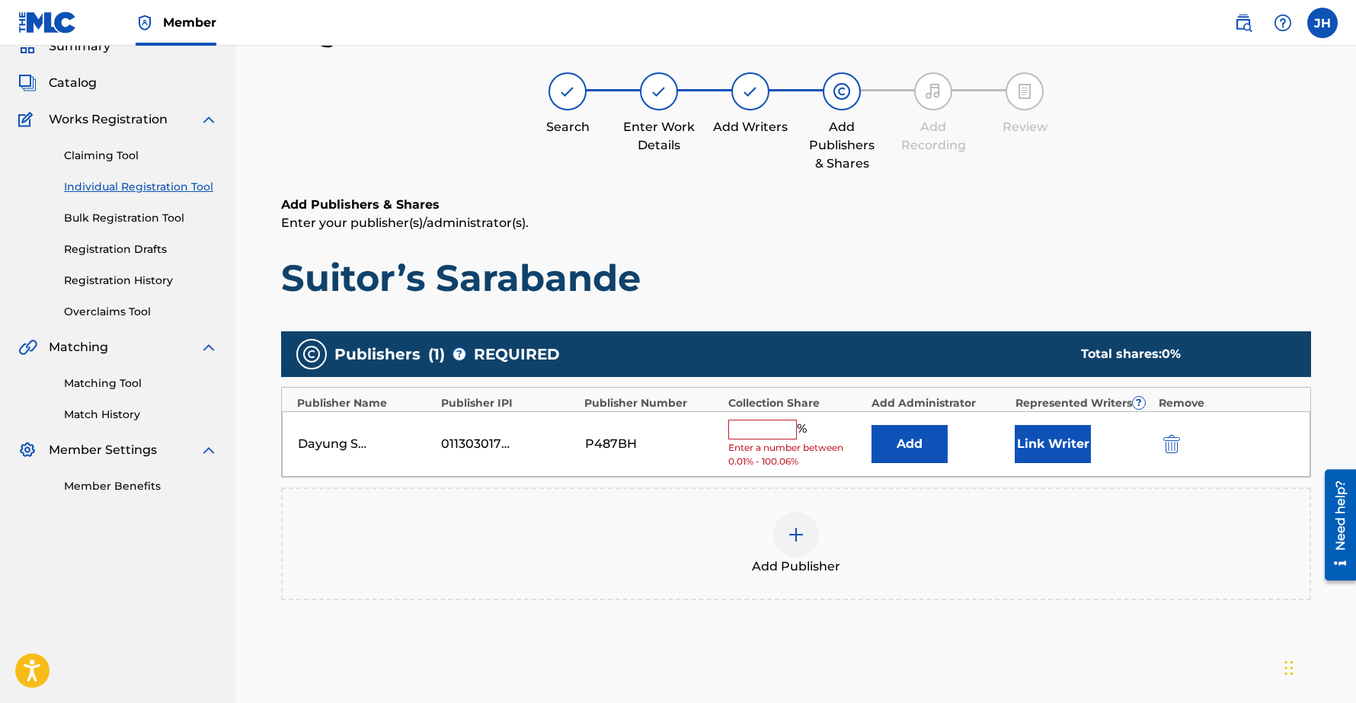
click at [757, 429] on input "text" at bounding box center [762, 430] width 69 height 20
click at [676, 546] on div "Add Publisher" at bounding box center [796, 544] width 1027 height 64
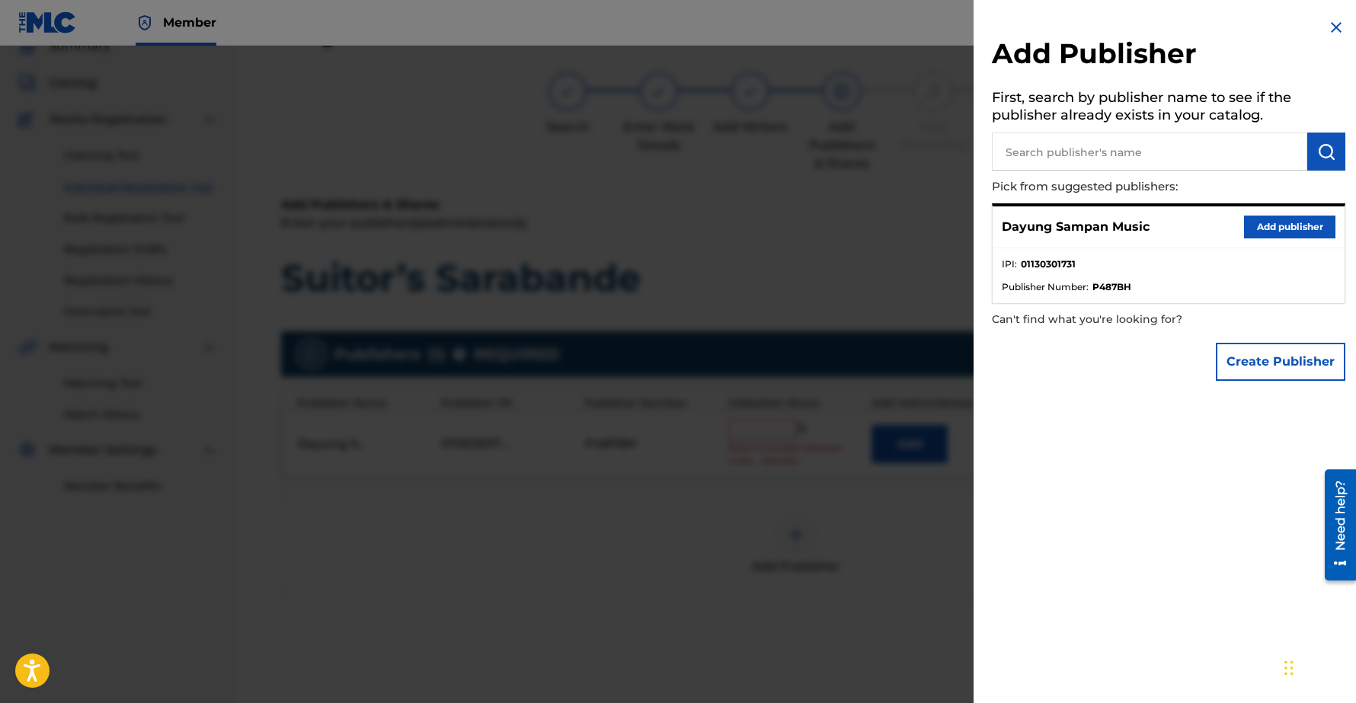
click at [1275, 228] on button "Add publisher" at bounding box center [1289, 227] width 91 height 23
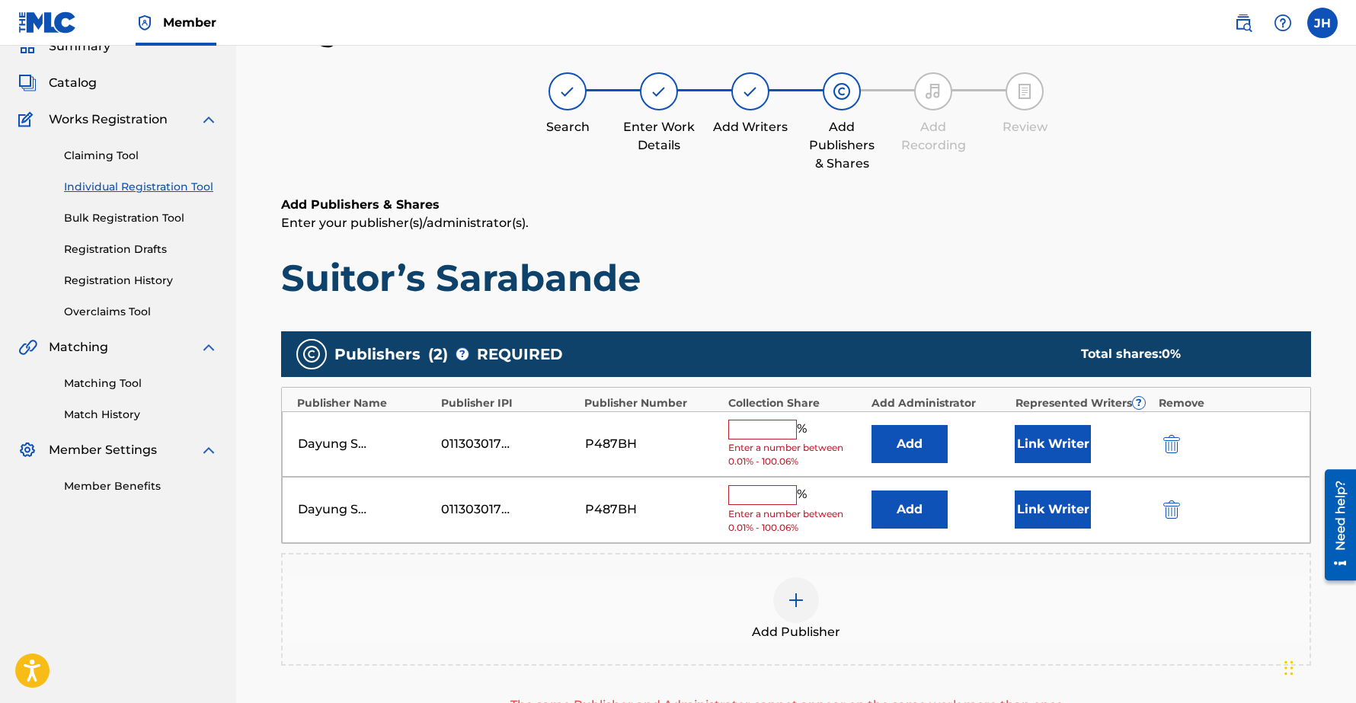
click at [1175, 515] on img "submit" at bounding box center [1171, 509] width 17 height 18
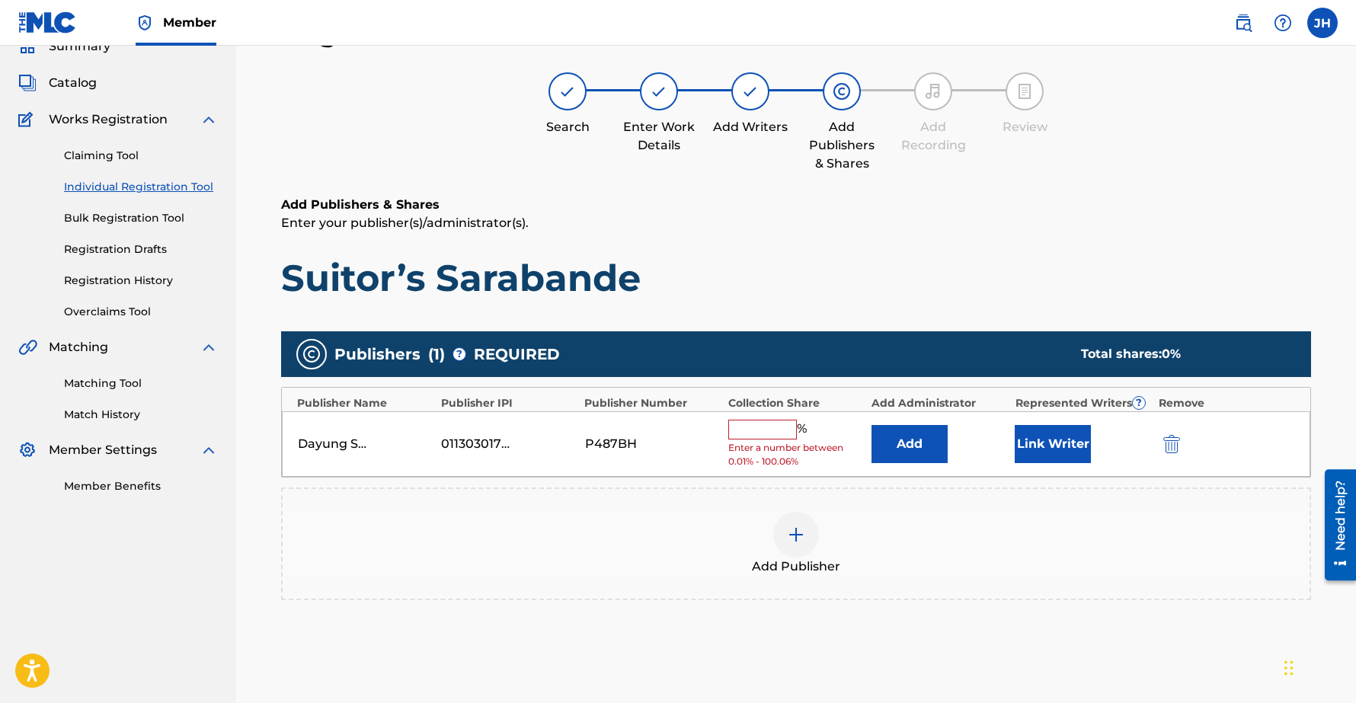
click at [767, 432] on input "text" at bounding box center [762, 430] width 69 height 20
type input "100.06"
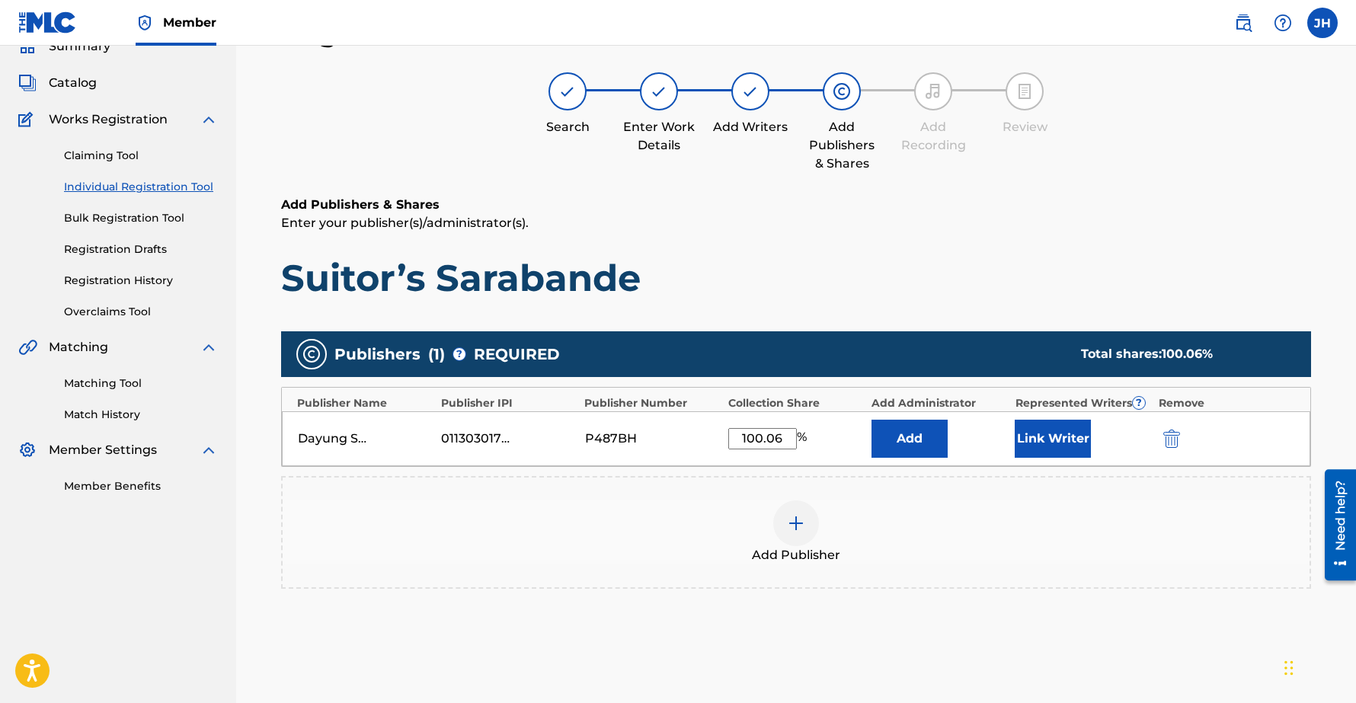
click at [878, 478] on div "Add Publisher" at bounding box center [796, 532] width 1030 height 113
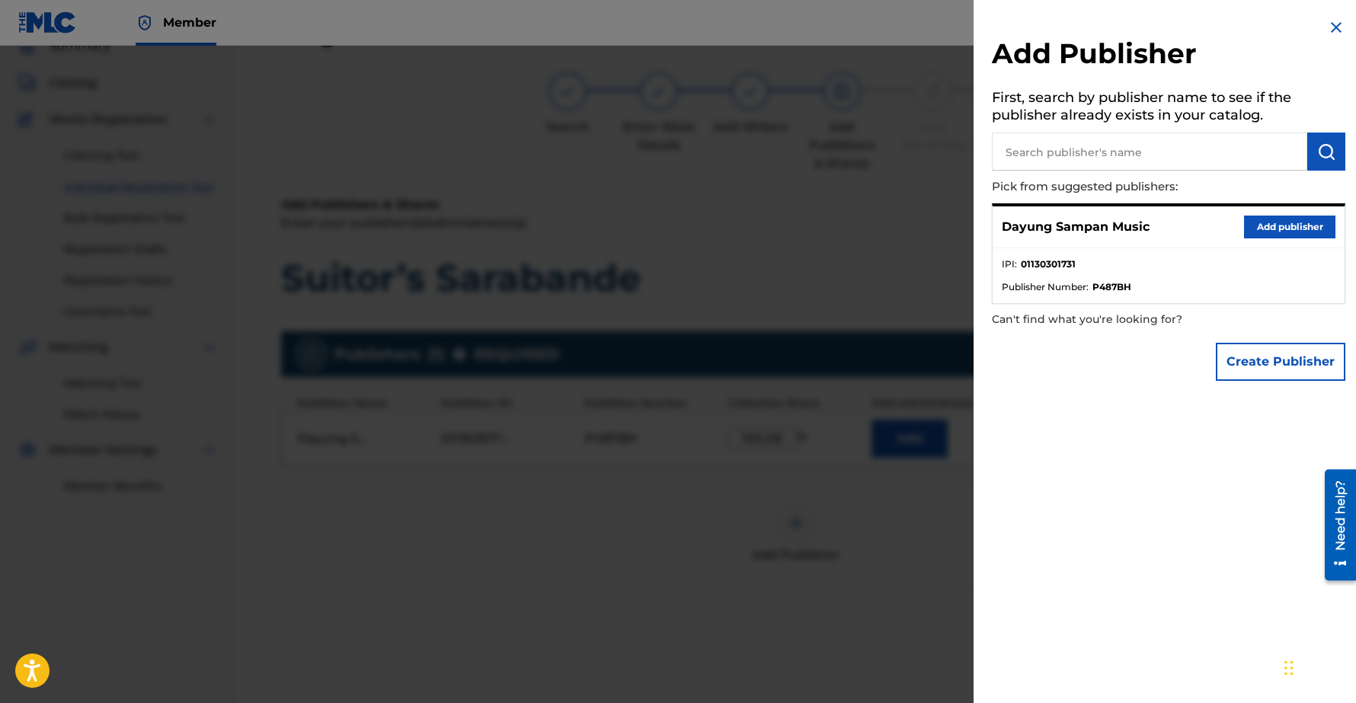
click at [1328, 23] on img at bounding box center [1336, 27] width 18 height 18
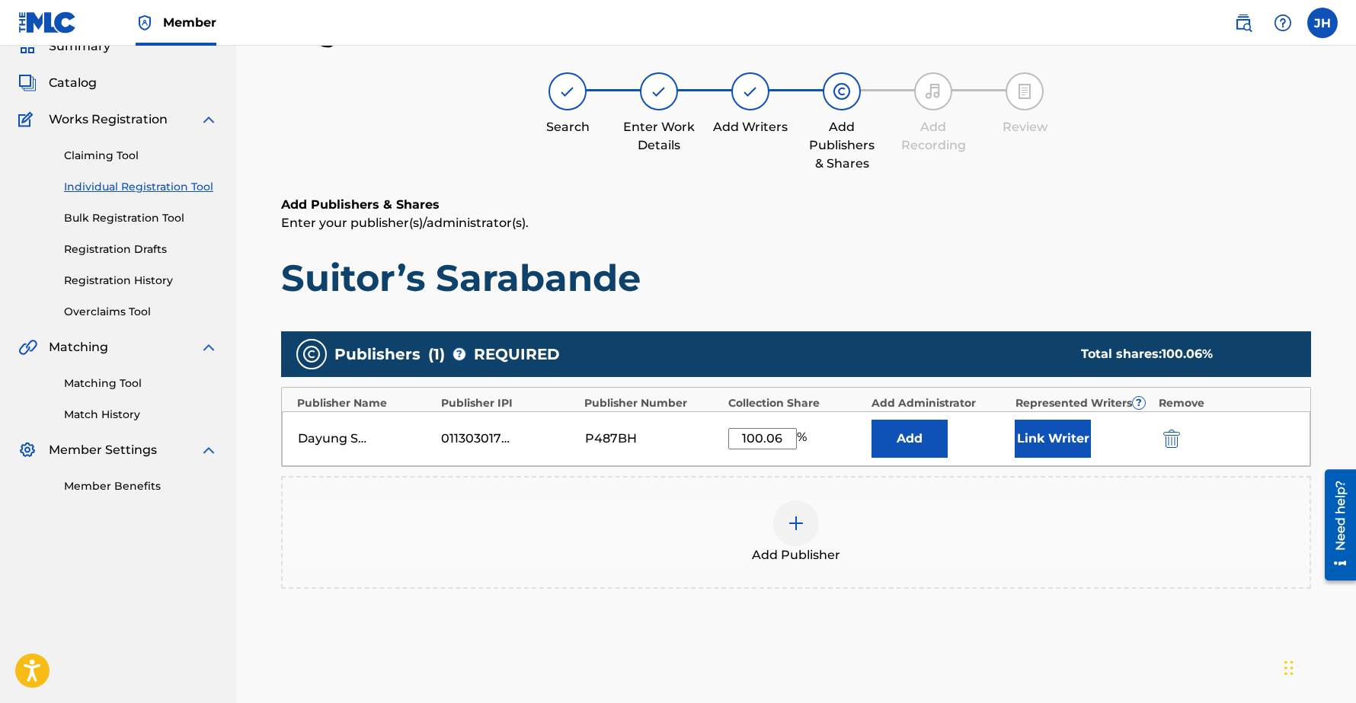
click at [1052, 437] on button "Link Writer" at bounding box center [1052, 439] width 76 height 38
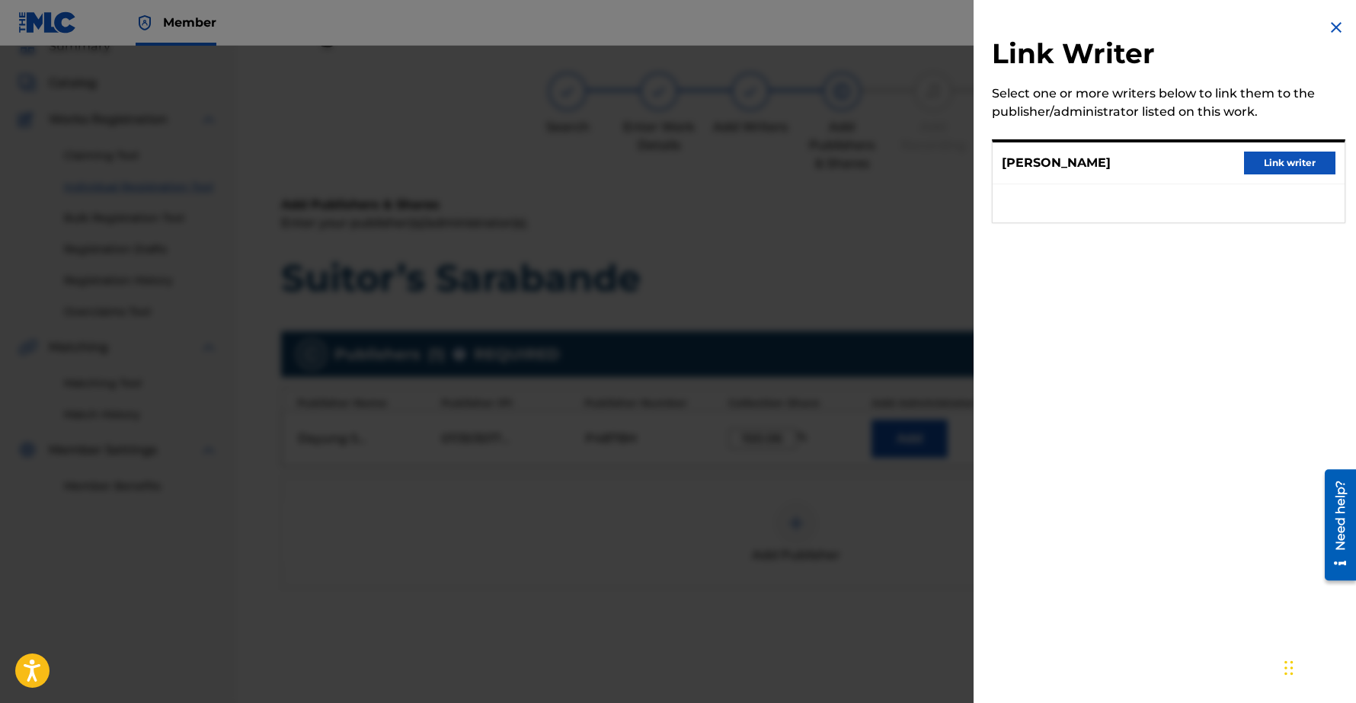
click at [1302, 166] on button "Link writer" at bounding box center [1289, 163] width 91 height 23
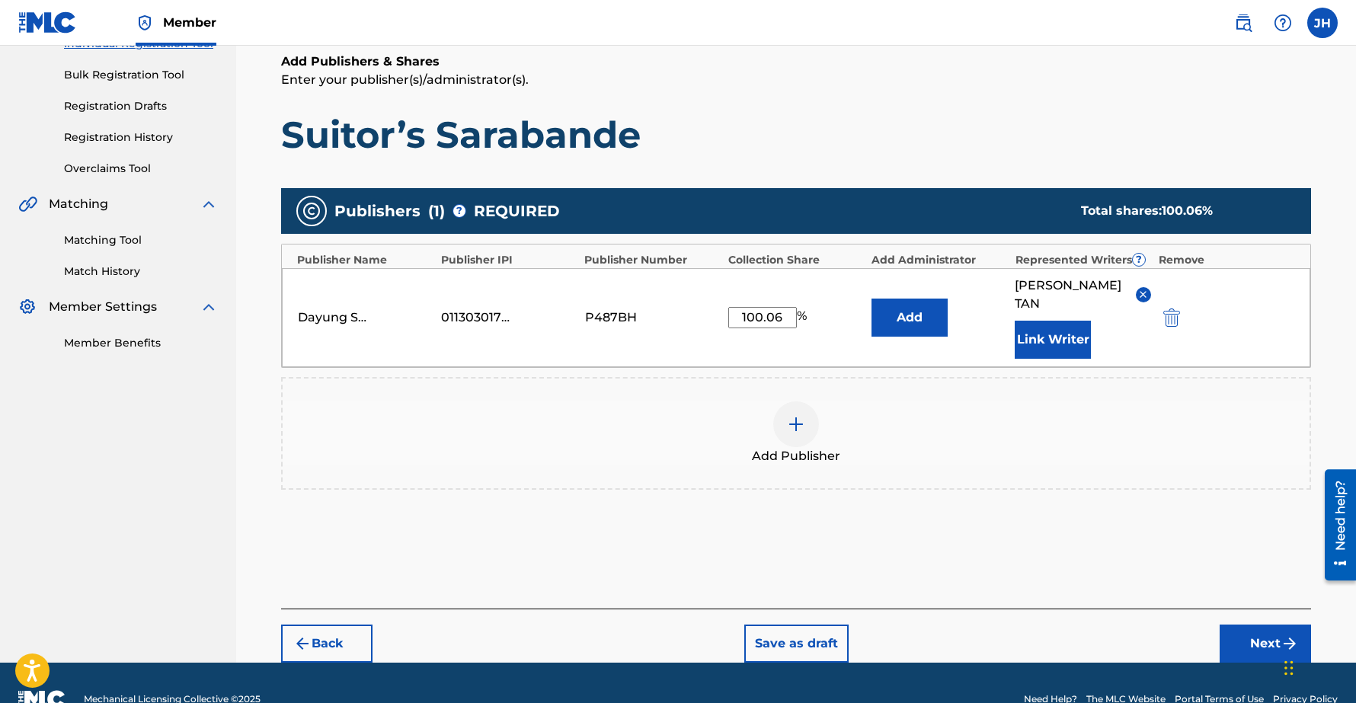
scroll to position [226, 0]
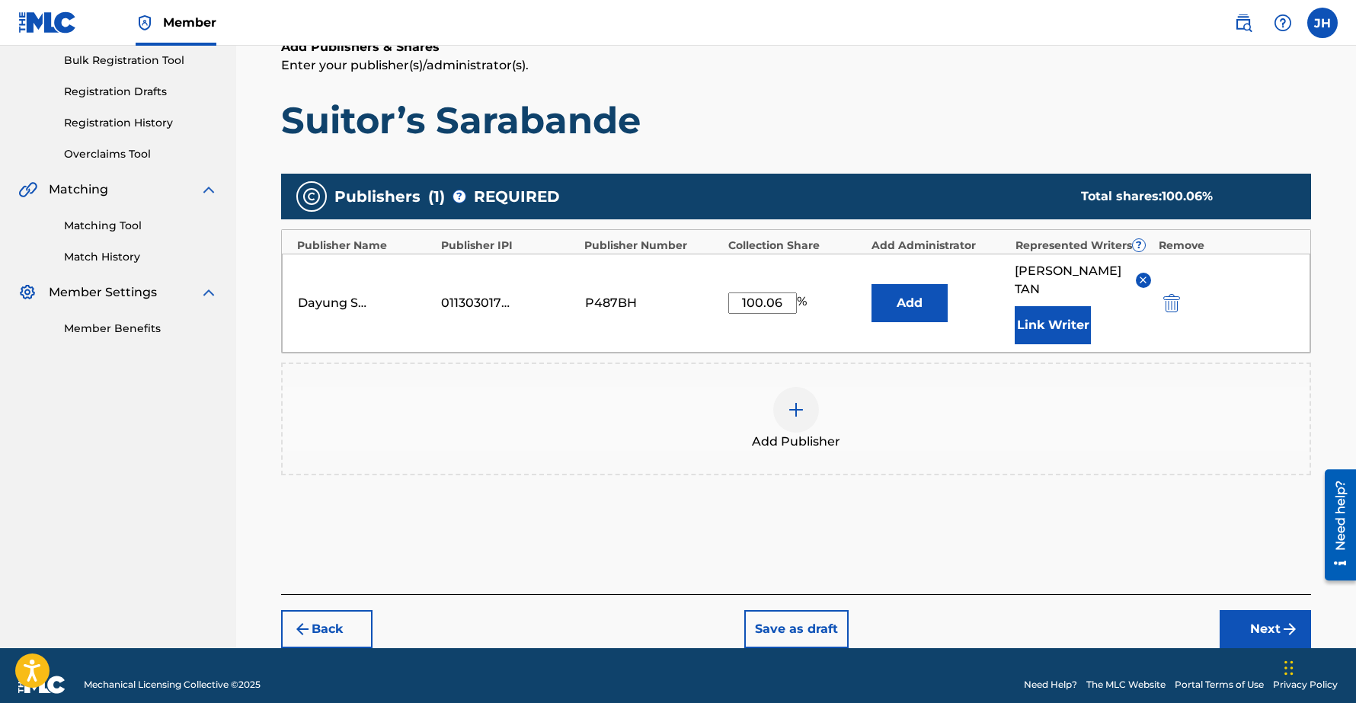
click at [1254, 610] on button "Next" at bounding box center [1264, 629] width 91 height 38
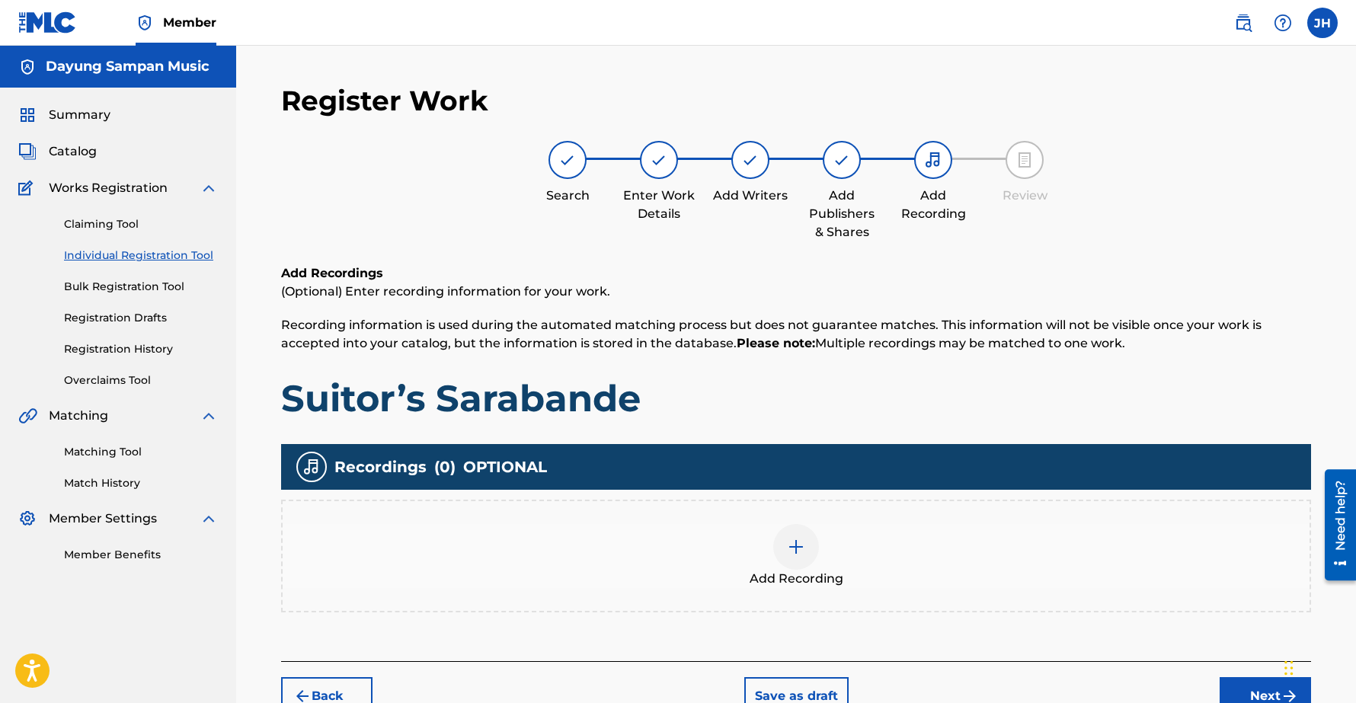
scroll to position [85, 0]
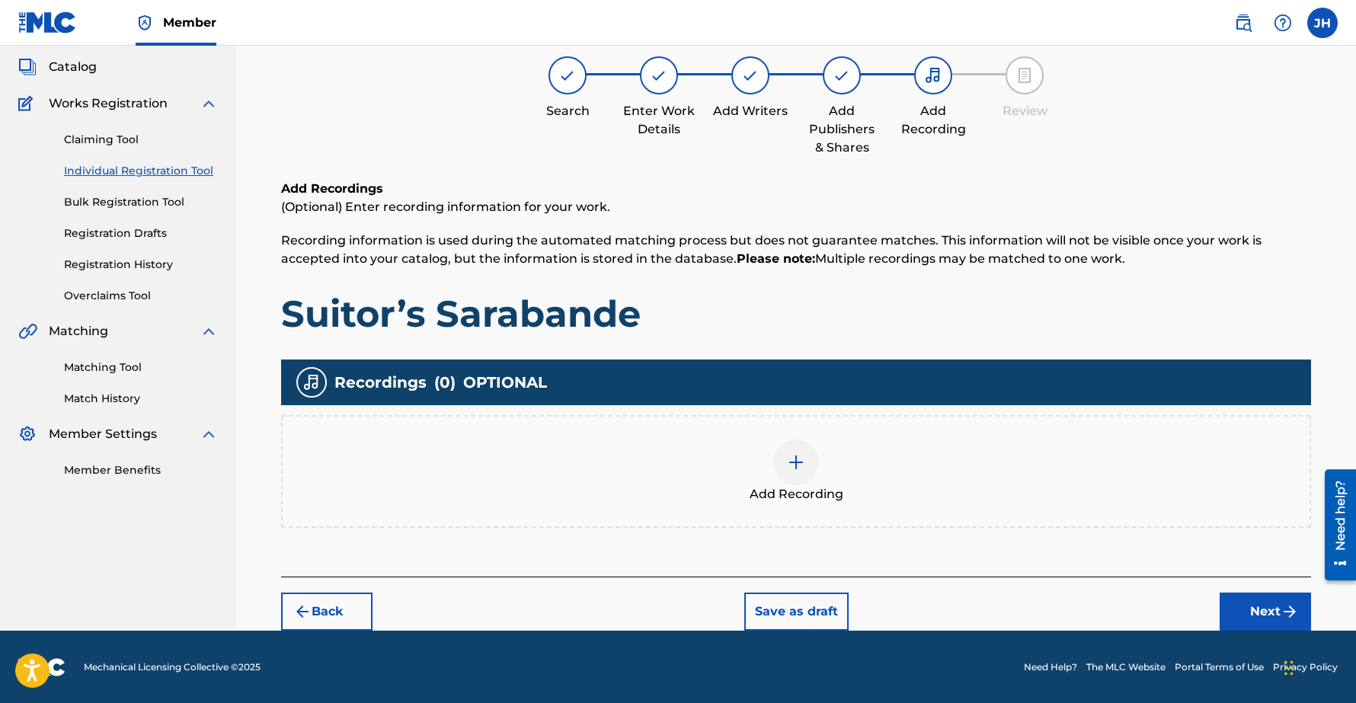
click at [1271, 605] on button "Next" at bounding box center [1264, 611] width 91 height 38
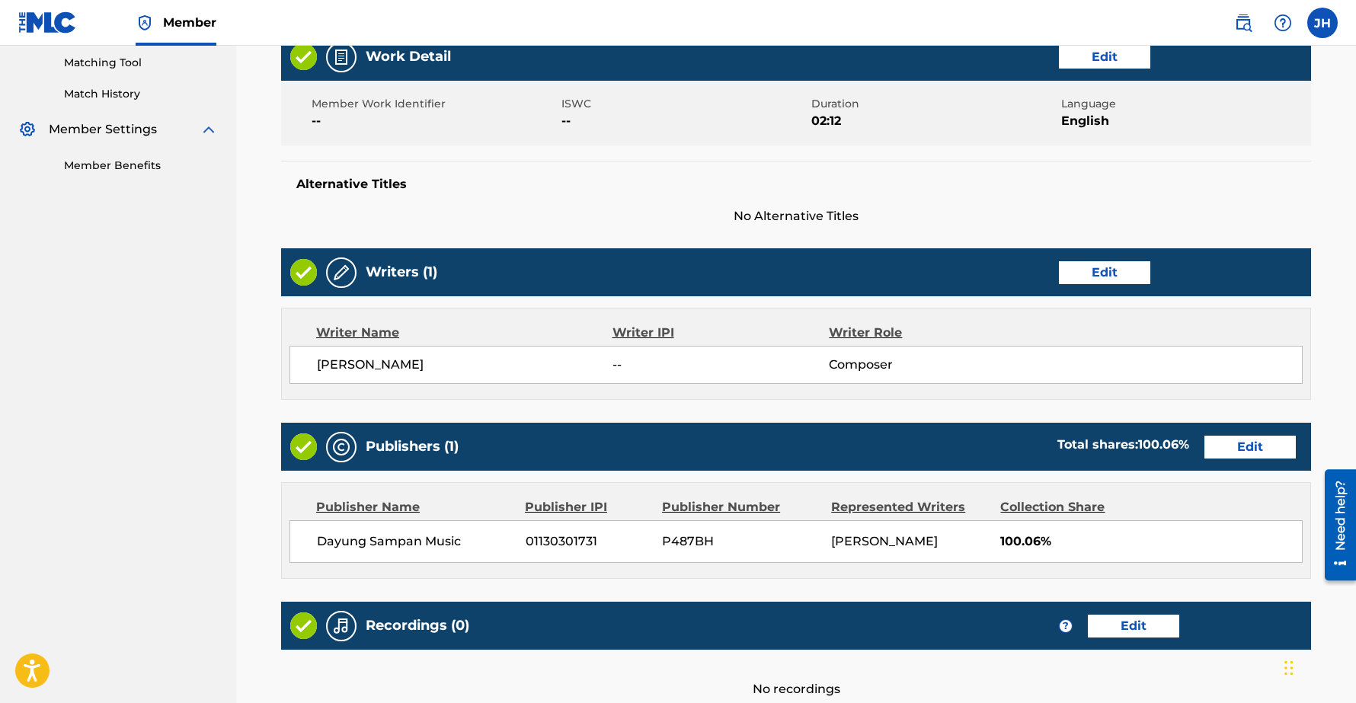
scroll to position [534, 0]
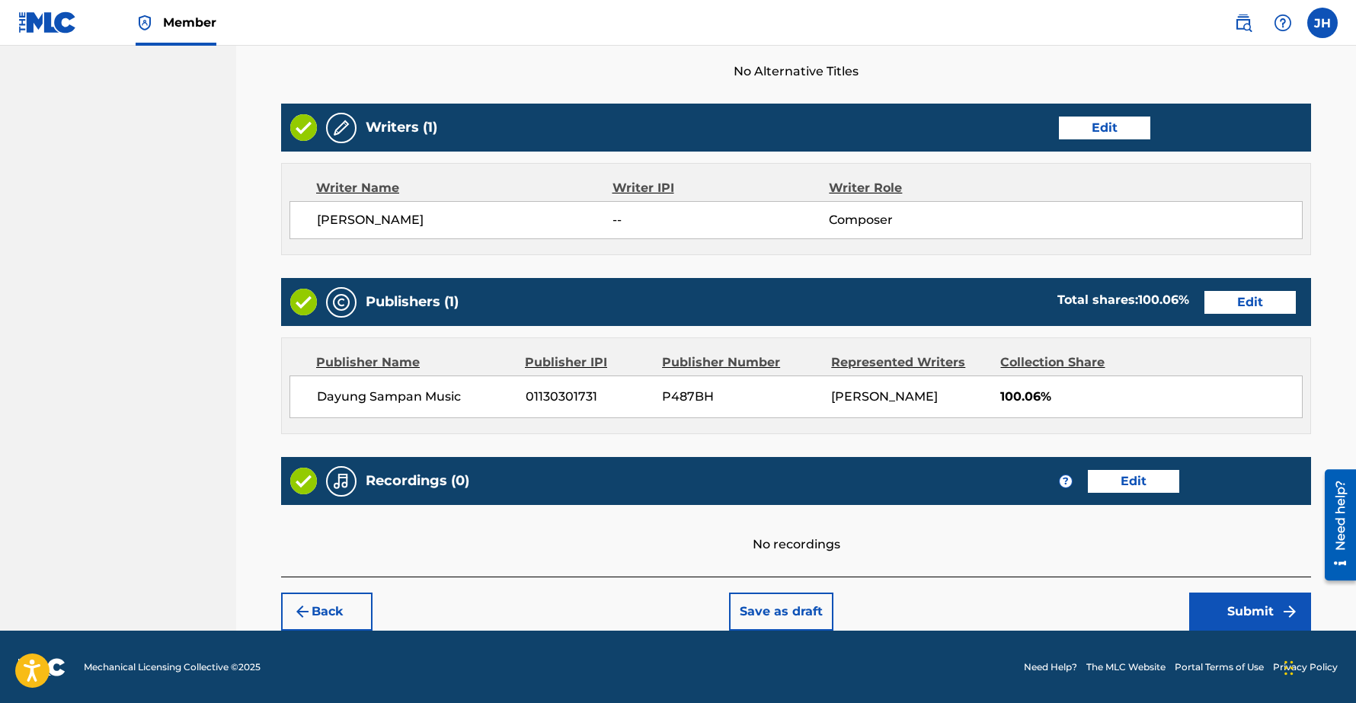
click at [1254, 612] on button "Submit" at bounding box center [1250, 611] width 122 height 38
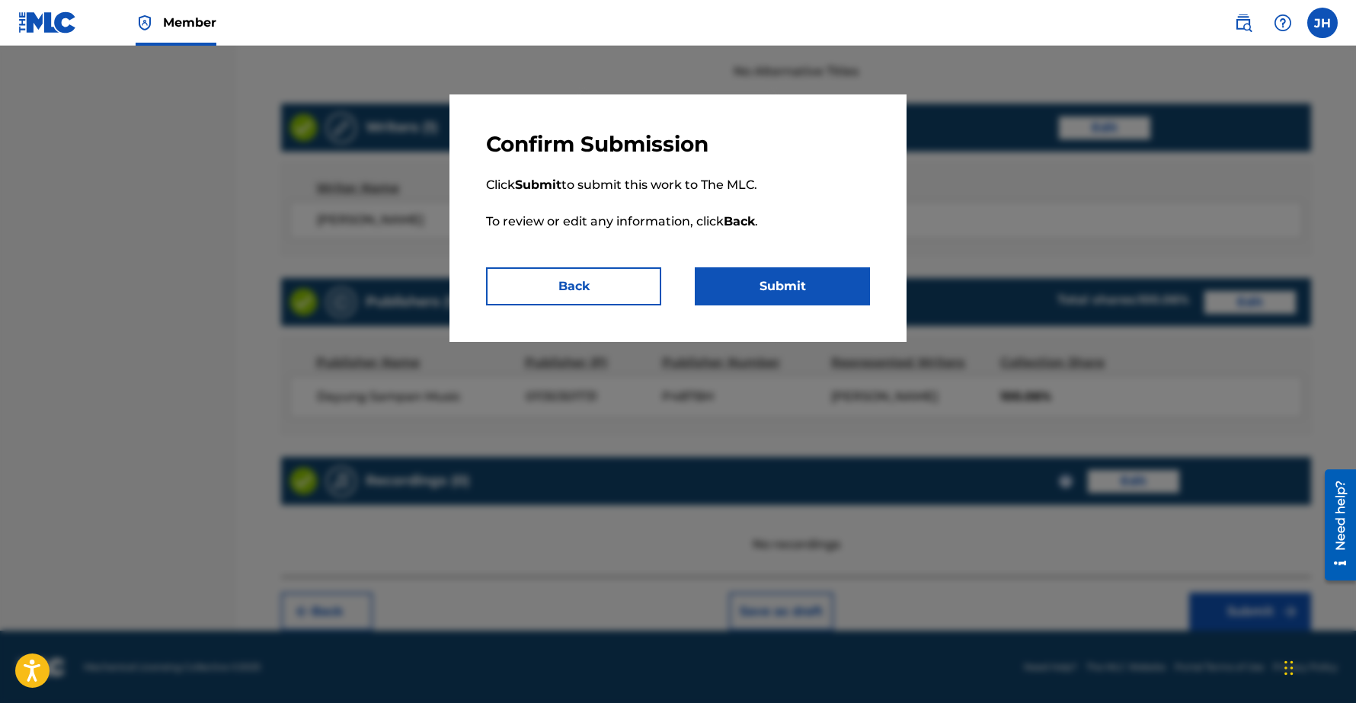
click at [755, 276] on button "Submit" at bounding box center [782, 286] width 175 height 38
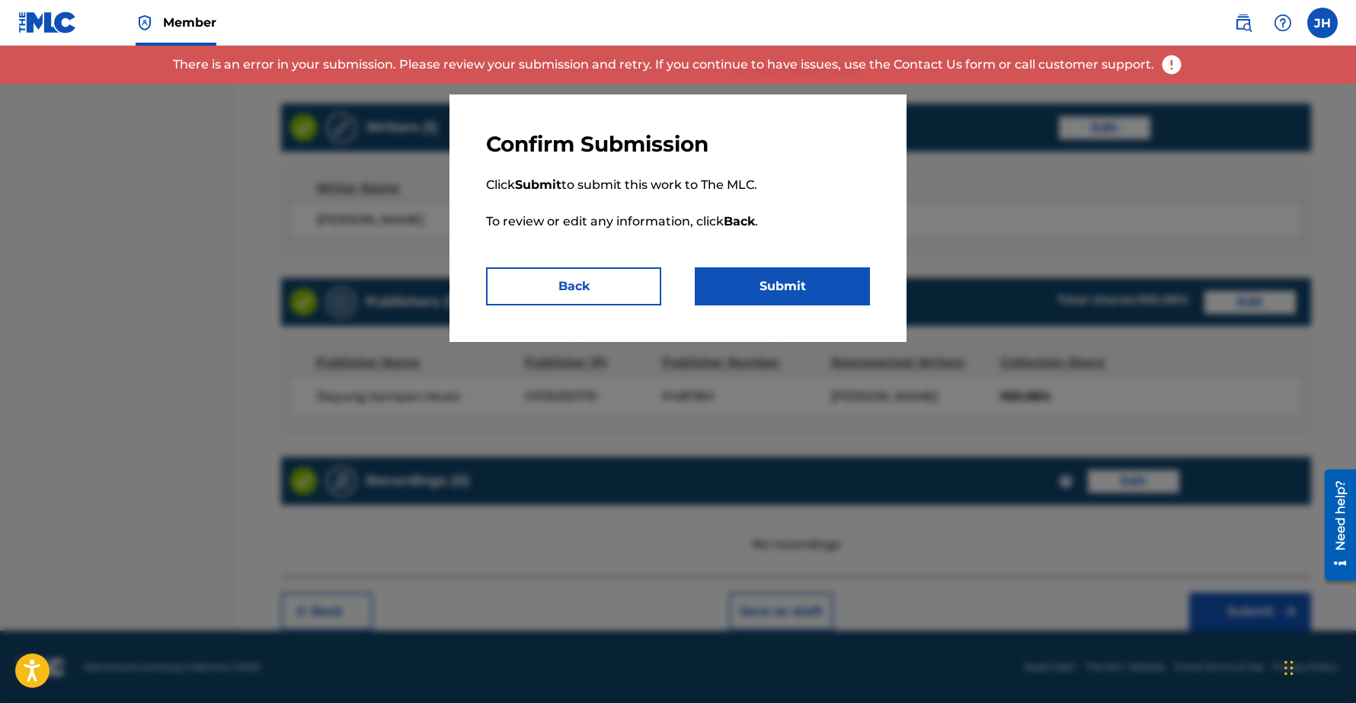
click at [588, 289] on button "Back" at bounding box center [573, 286] width 175 height 38
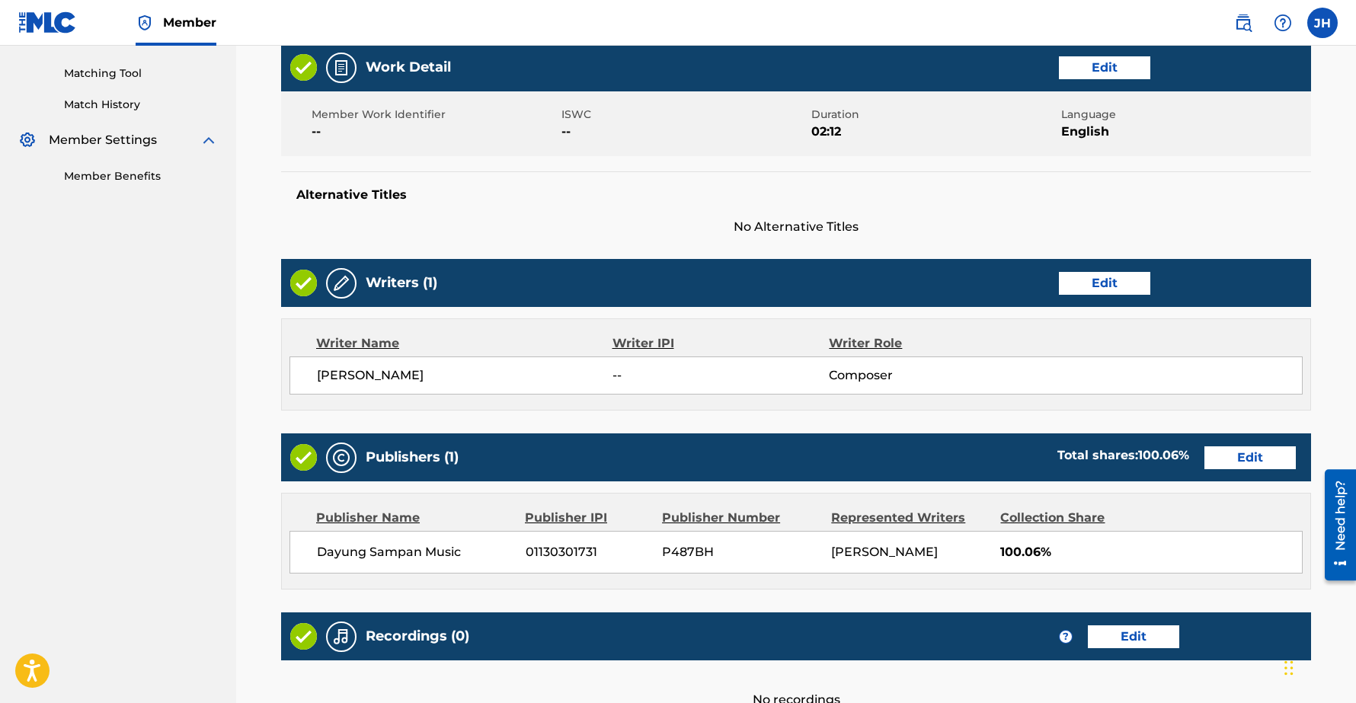
scroll to position [379, 0]
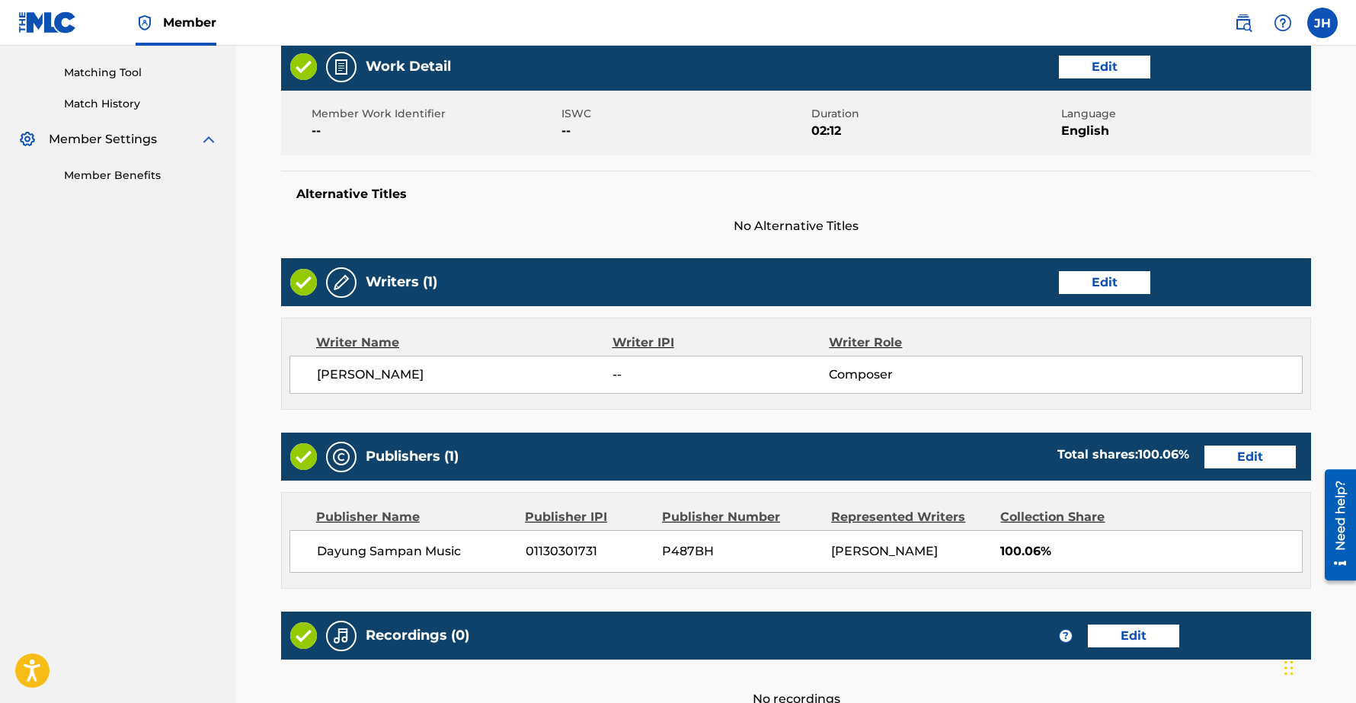
click at [642, 344] on div "Writer IPI" at bounding box center [720, 343] width 217 height 18
click at [1088, 279] on button "Edit" at bounding box center [1104, 282] width 91 height 23
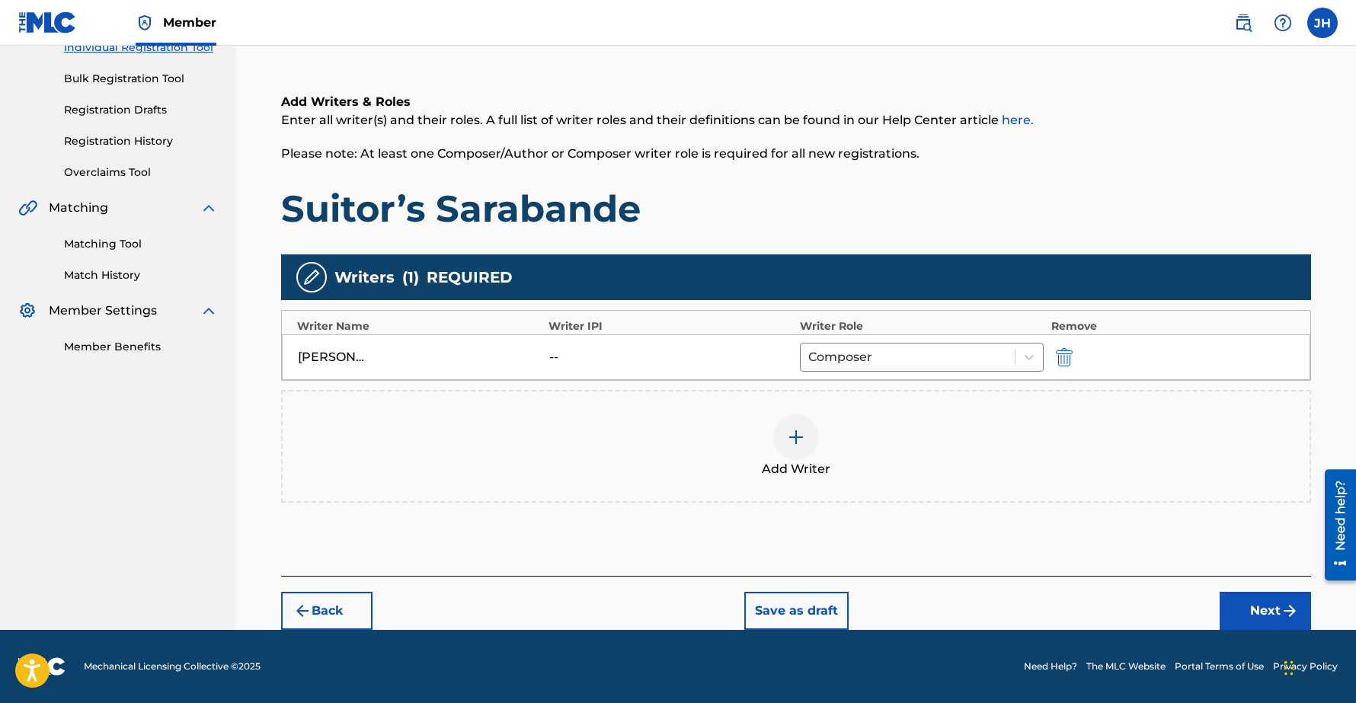
click at [1262, 618] on button "Next" at bounding box center [1264, 611] width 91 height 38
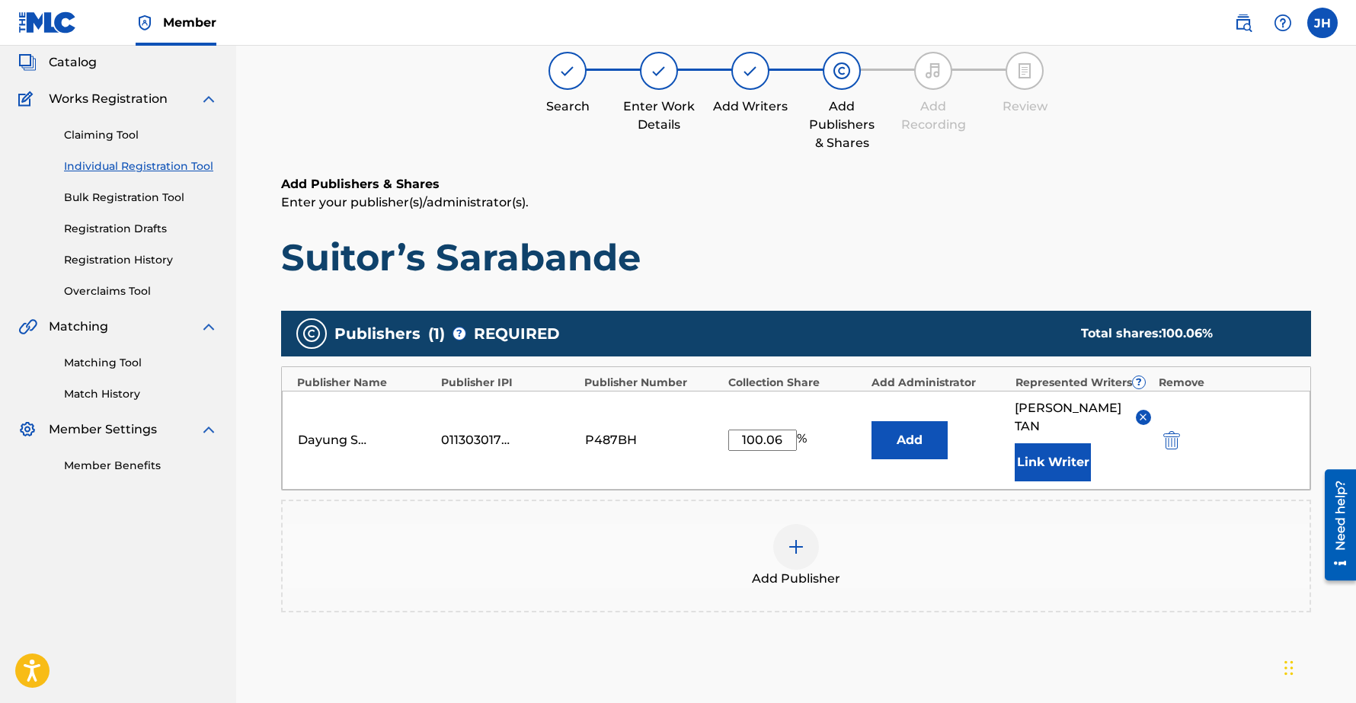
scroll to position [69, 0]
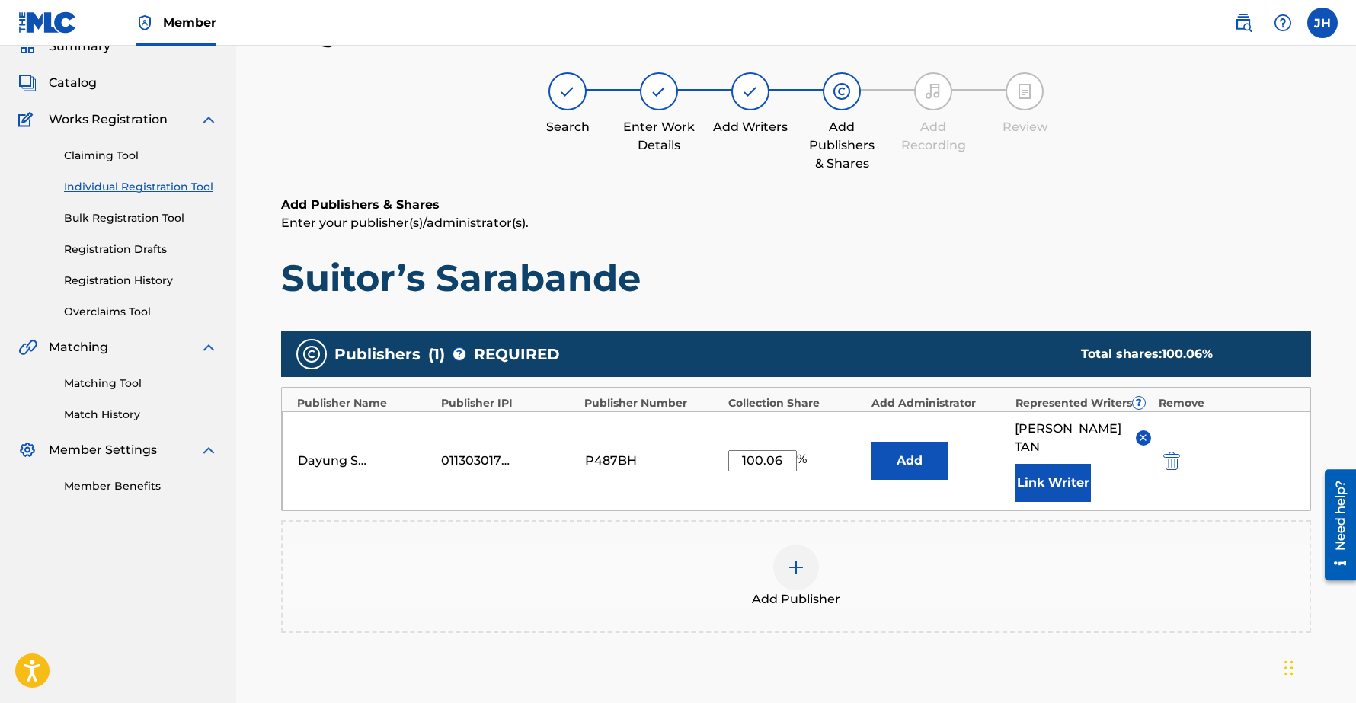
click at [781, 450] on input "100.06" at bounding box center [762, 460] width 69 height 21
type input "100"
click at [903, 545] on div "Add Publisher" at bounding box center [796, 577] width 1027 height 64
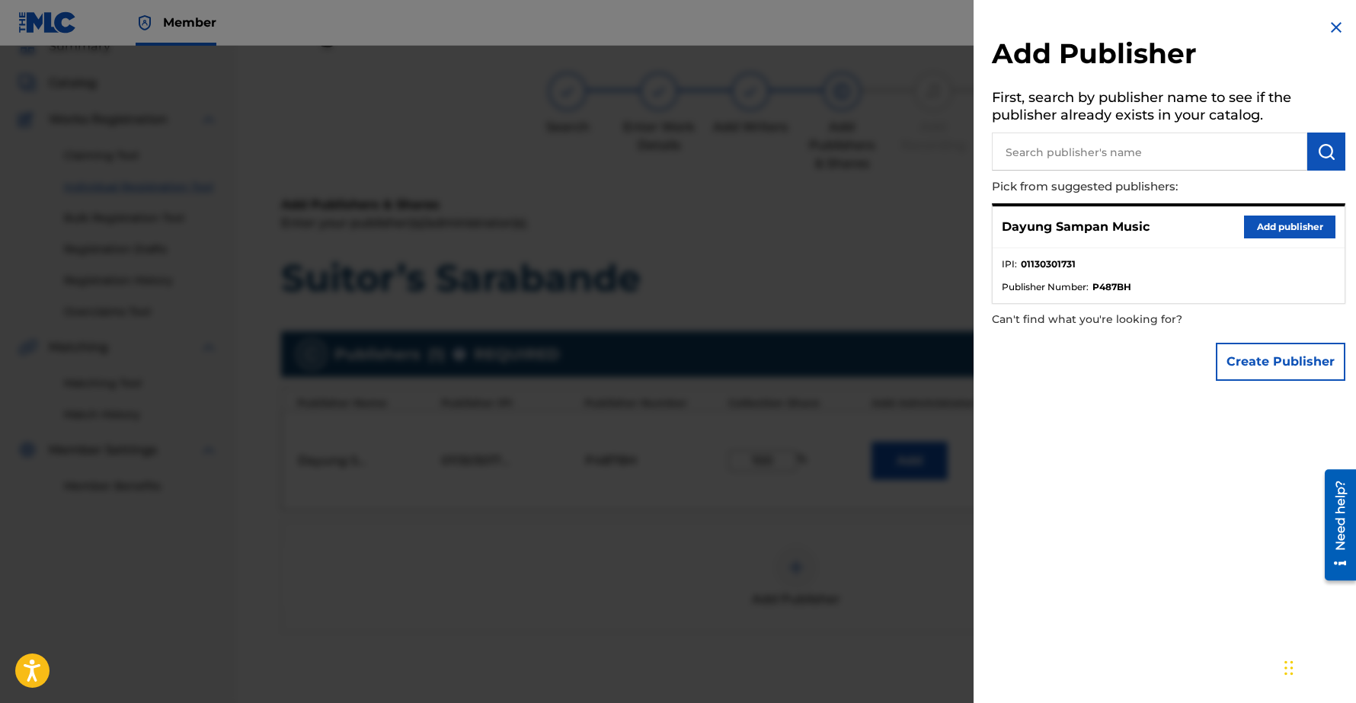
click at [1327, 32] on img at bounding box center [1336, 27] width 18 height 18
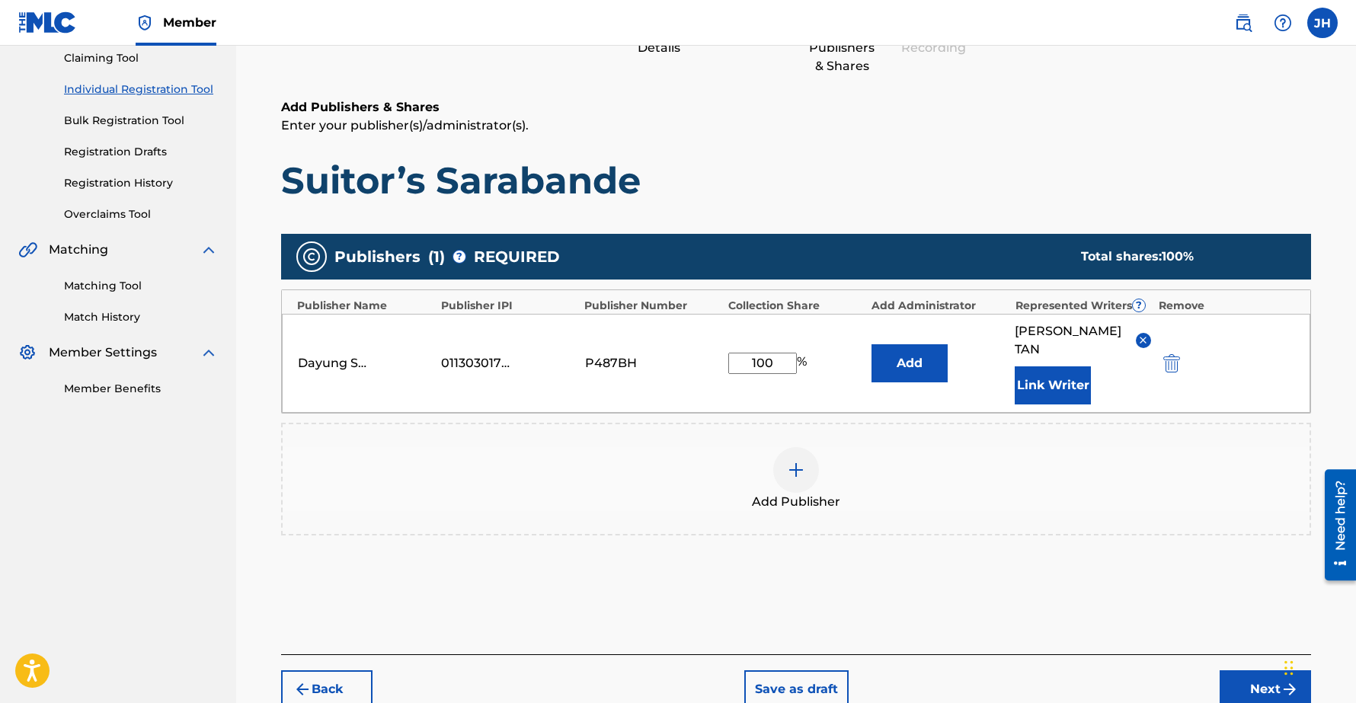
scroll to position [226, 0]
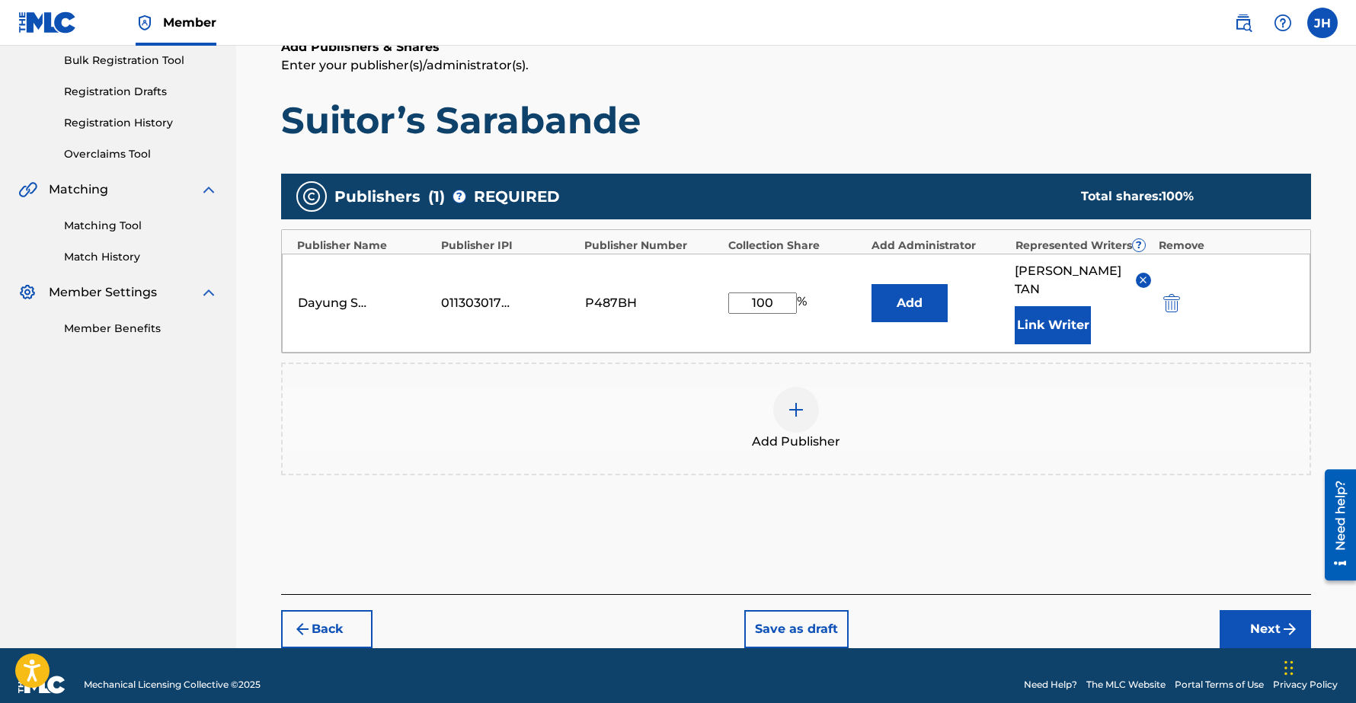
click at [1261, 610] on button "Next" at bounding box center [1264, 629] width 91 height 38
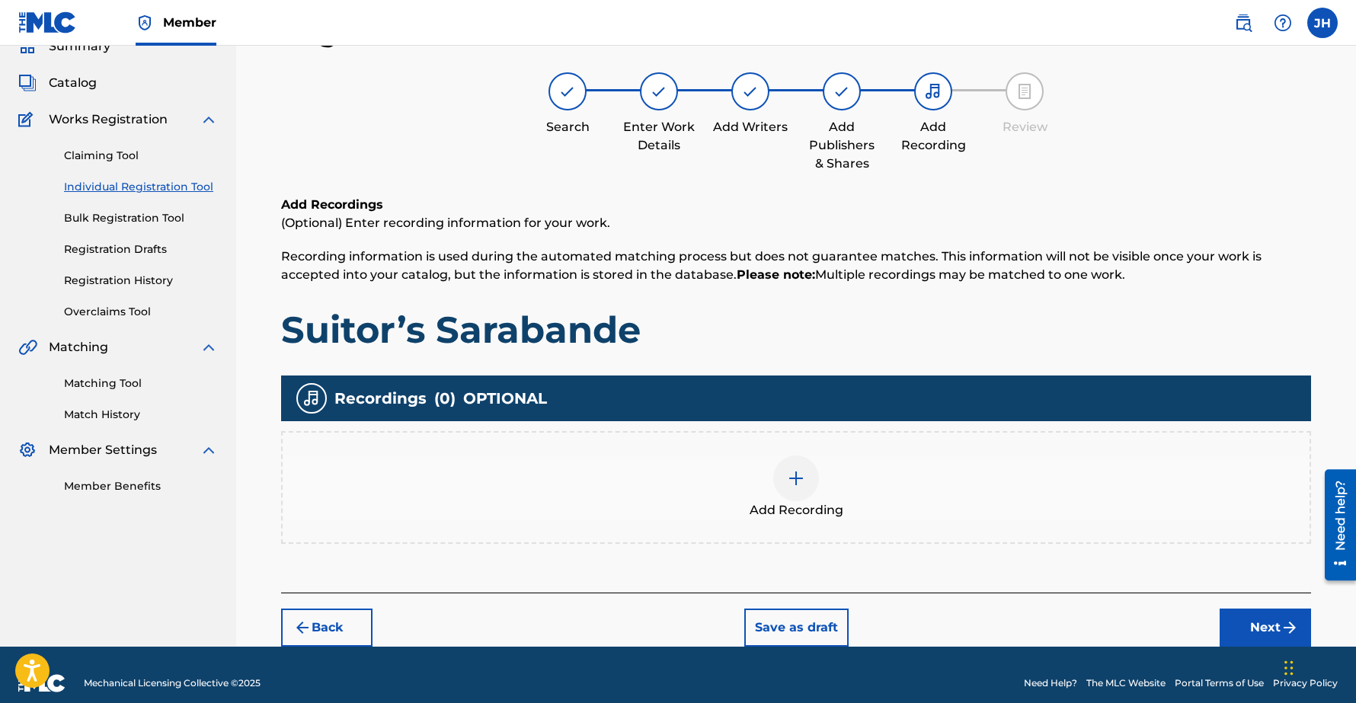
scroll to position [85, 0]
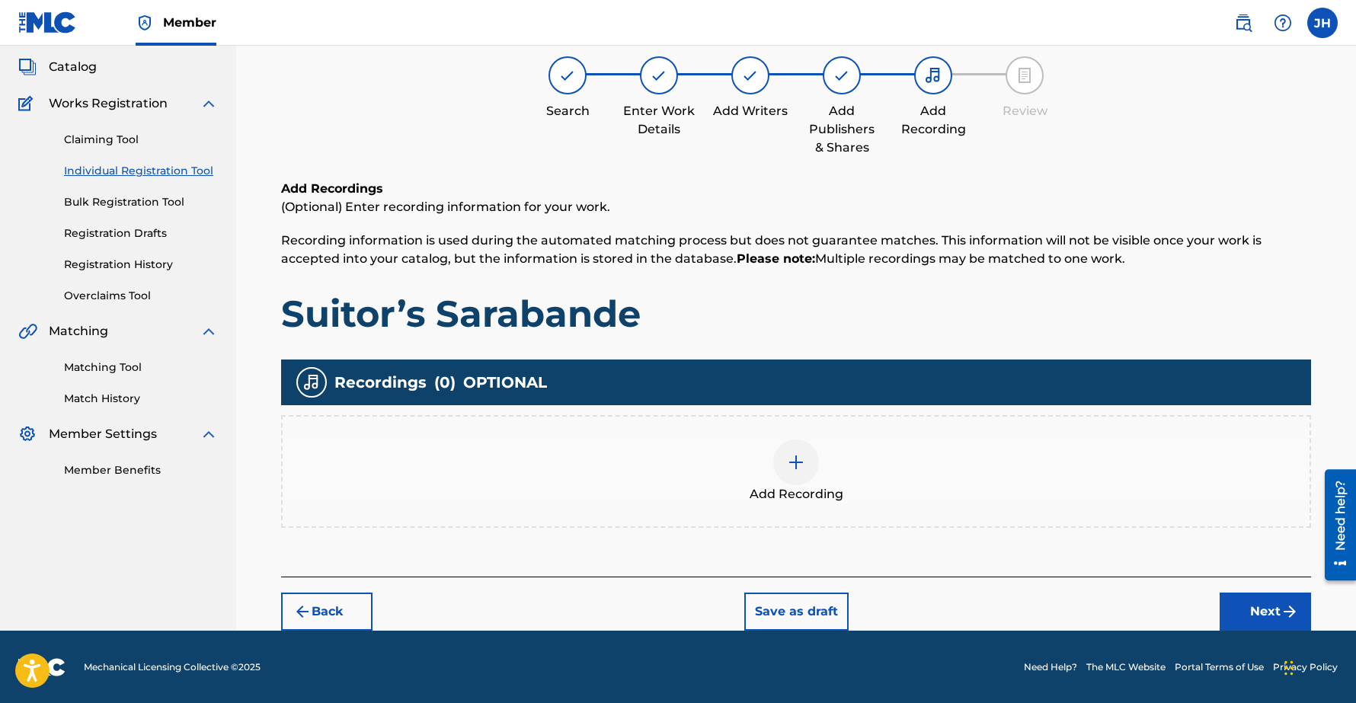
click at [1260, 600] on button "Next" at bounding box center [1264, 611] width 91 height 38
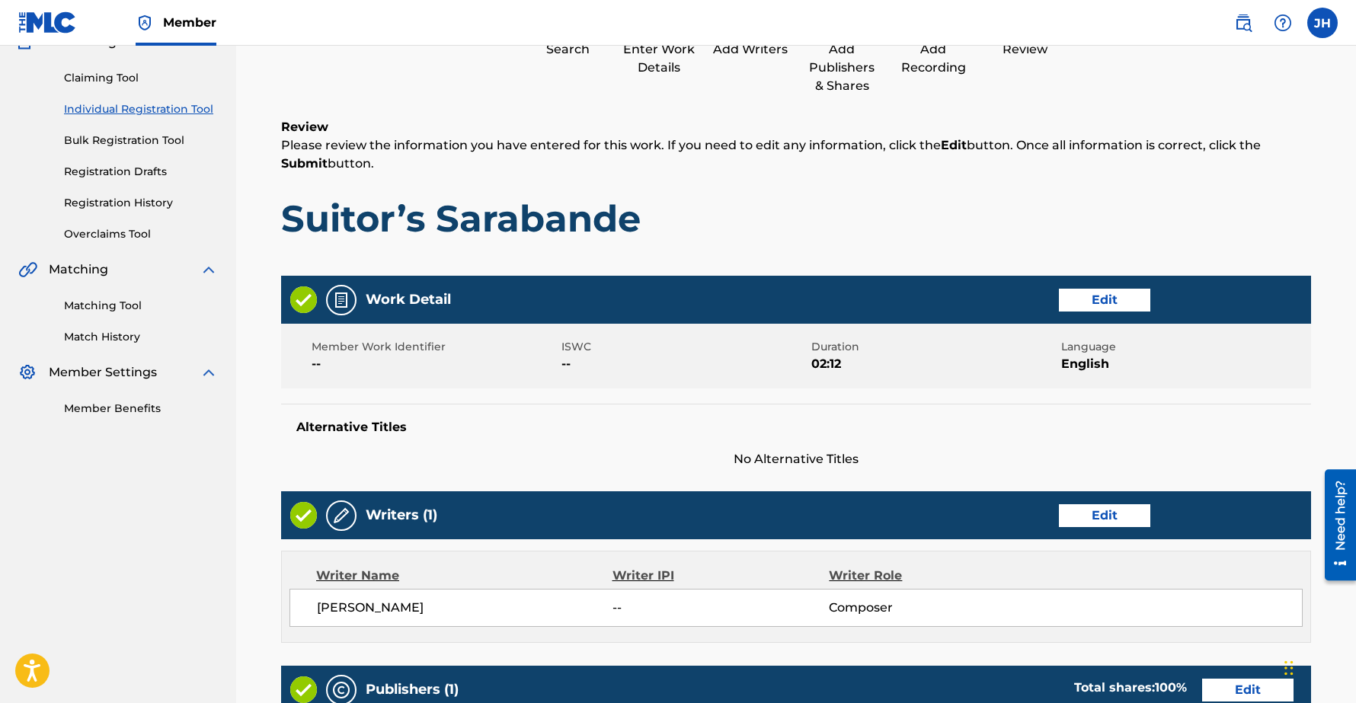
scroll to position [534, 0]
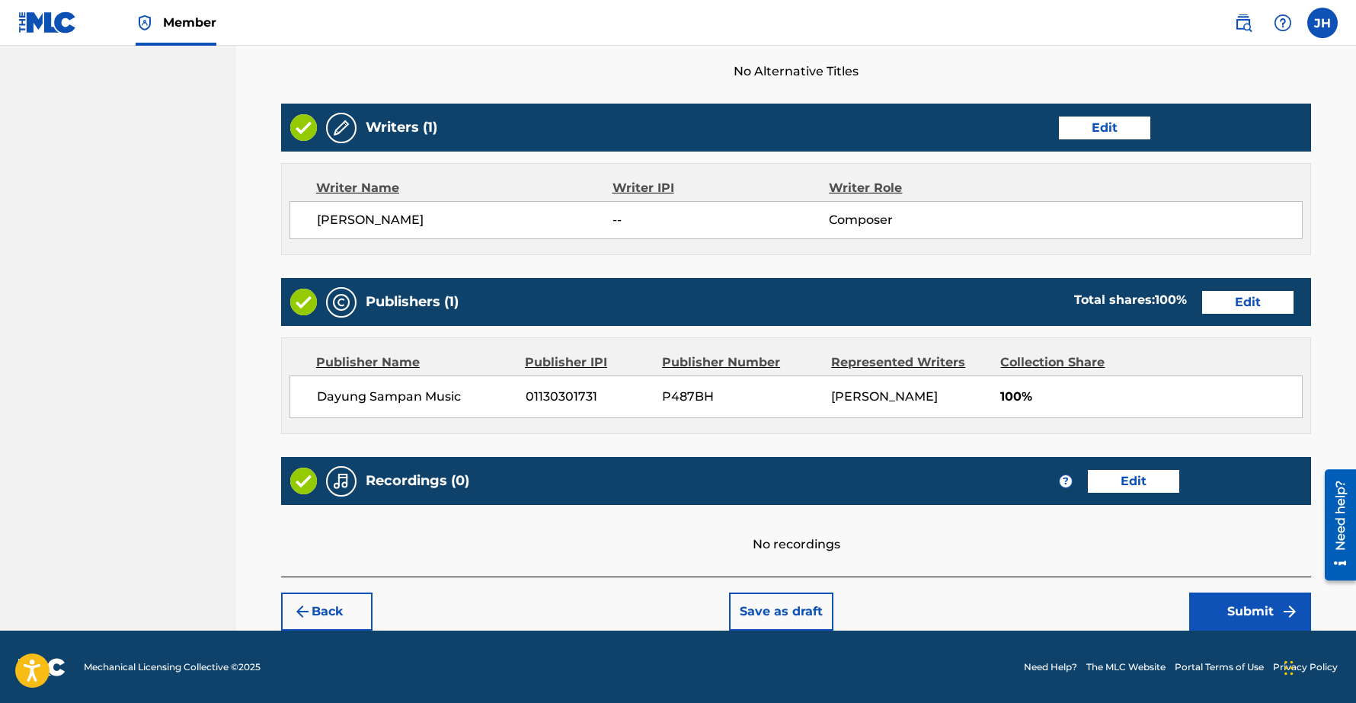
click at [1237, 613] on button "Submit" at bounding box center [1250, 611] width 122 height 38
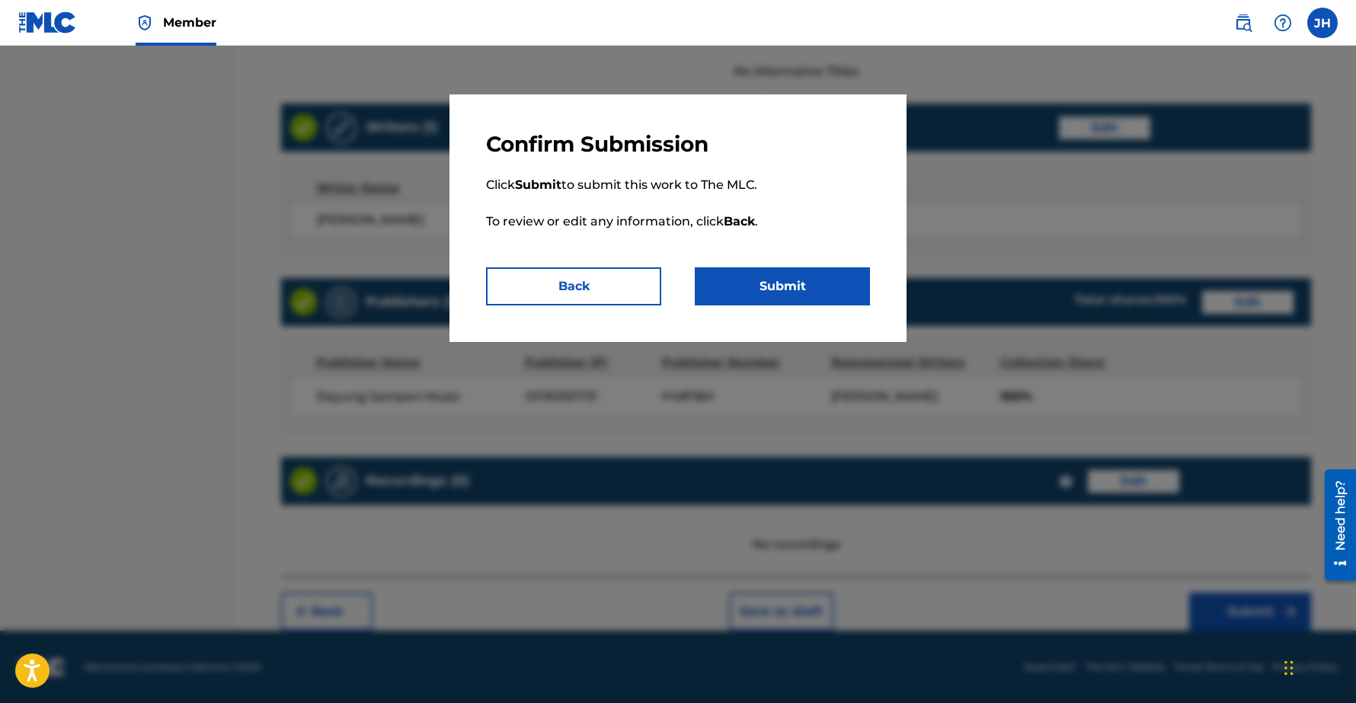
click at [776, 286] on button "Submit" at bounding box center [782, 286] width 175 height 38
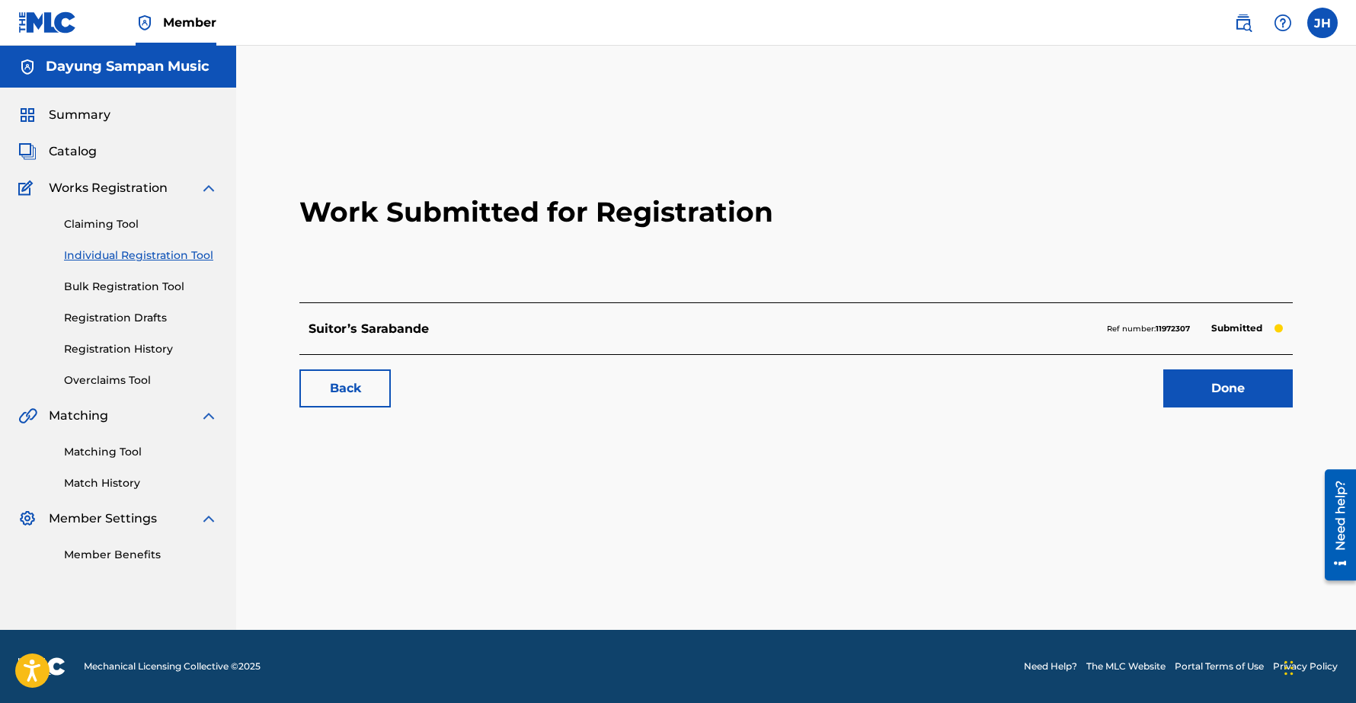
click at [1241, 385] on link "Done" at bounding box center [1227, 388] width 129 height 38
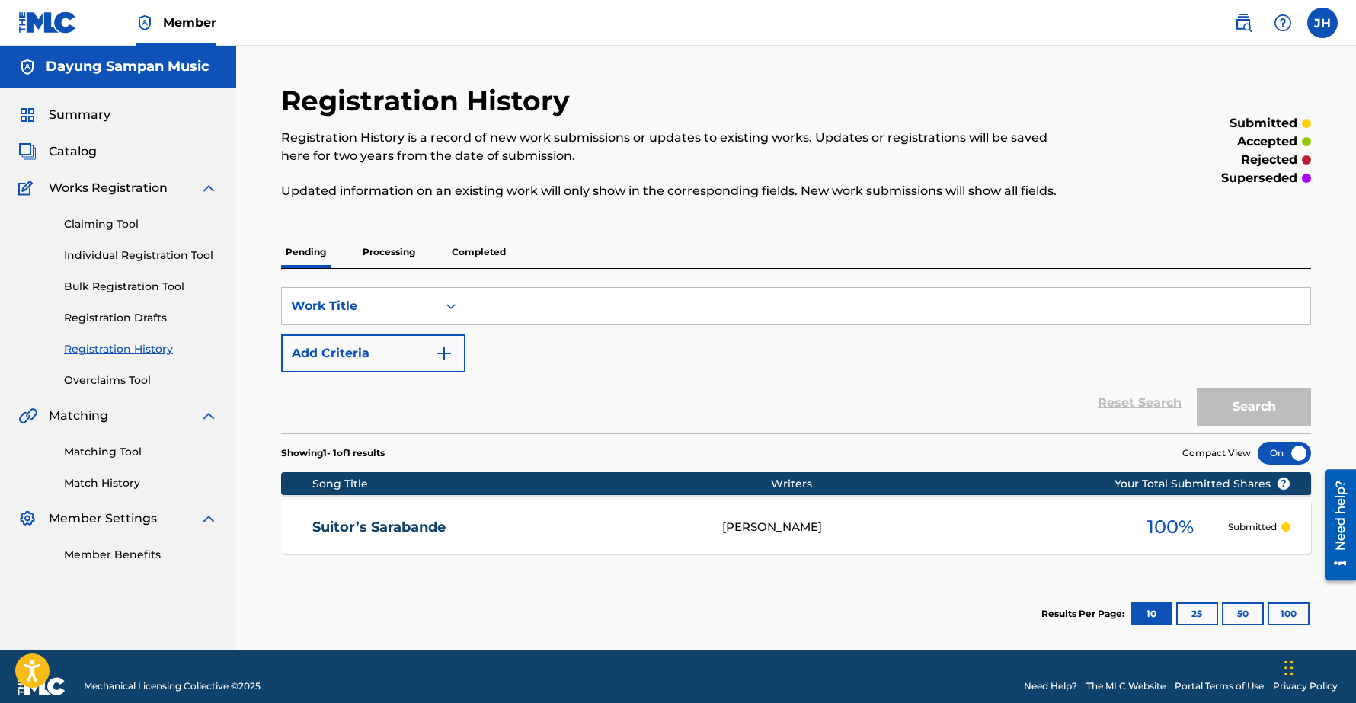
scroll to position [20, 0]
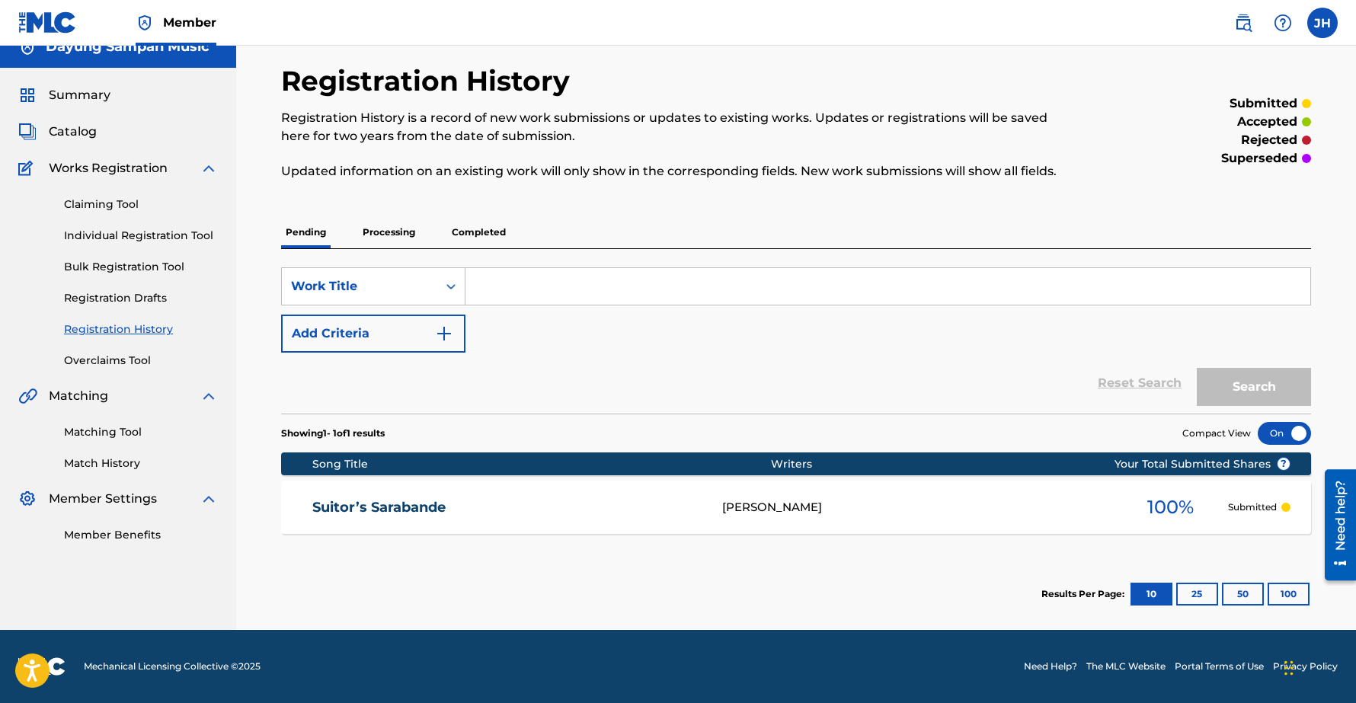
click at [380, 232] on p "Processing" at bounding box center [389, 232] width 62 height 32
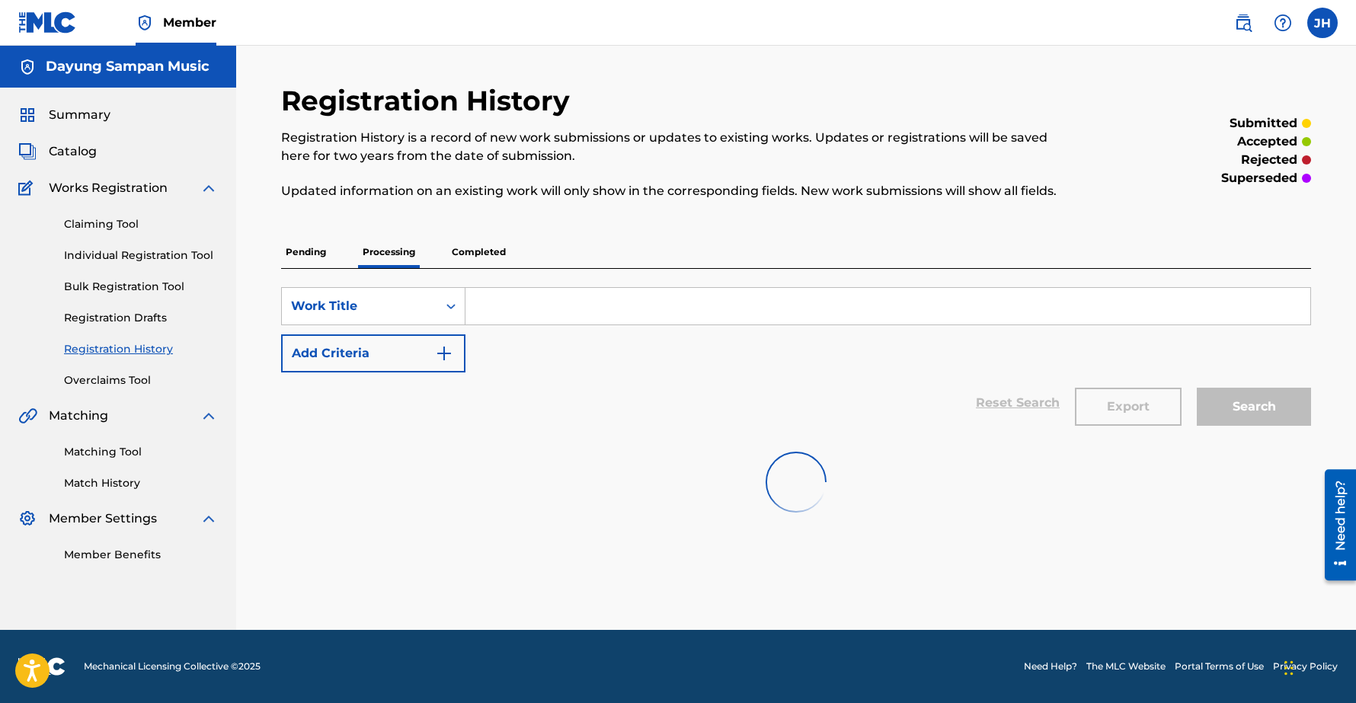
click at [487, 251] on p "Completed" at bounding box center [478, 252] width 63 height 32
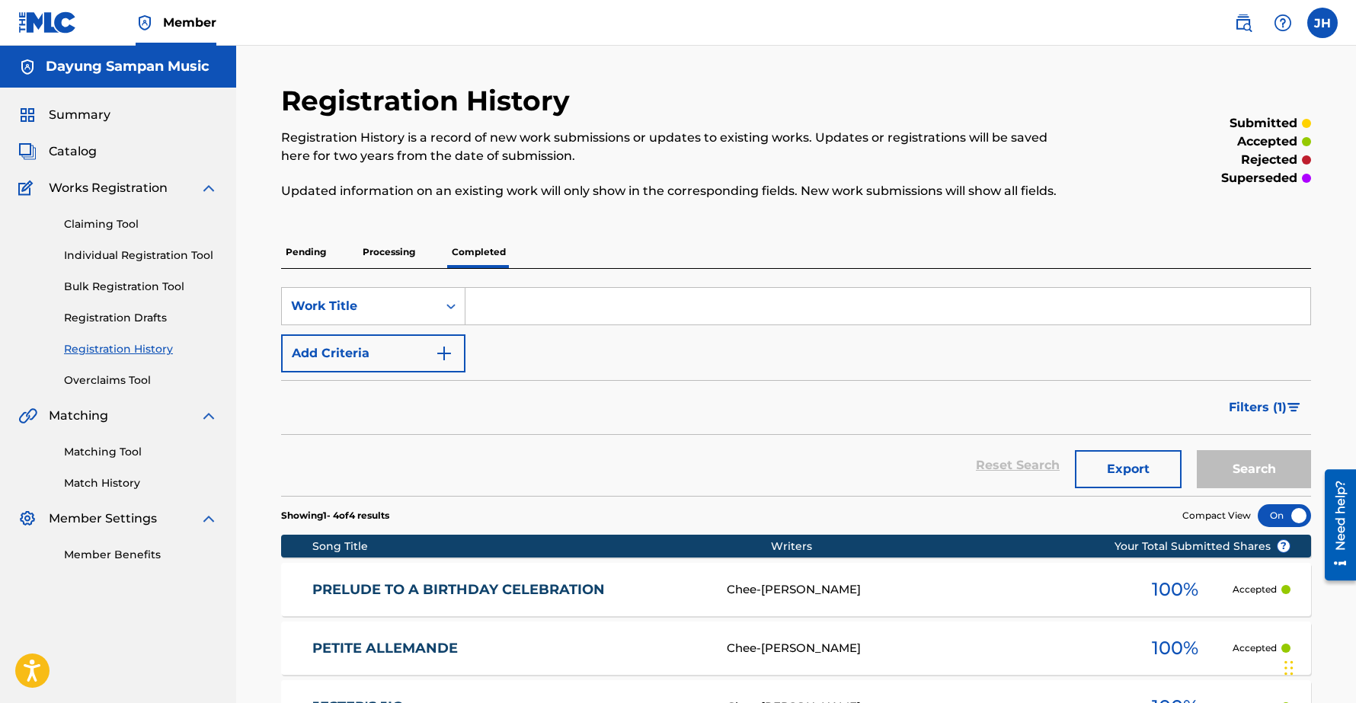
click at [121, 260] on link "Individual Registration Tool" at bounding box center [141, 256] width 154 height 16
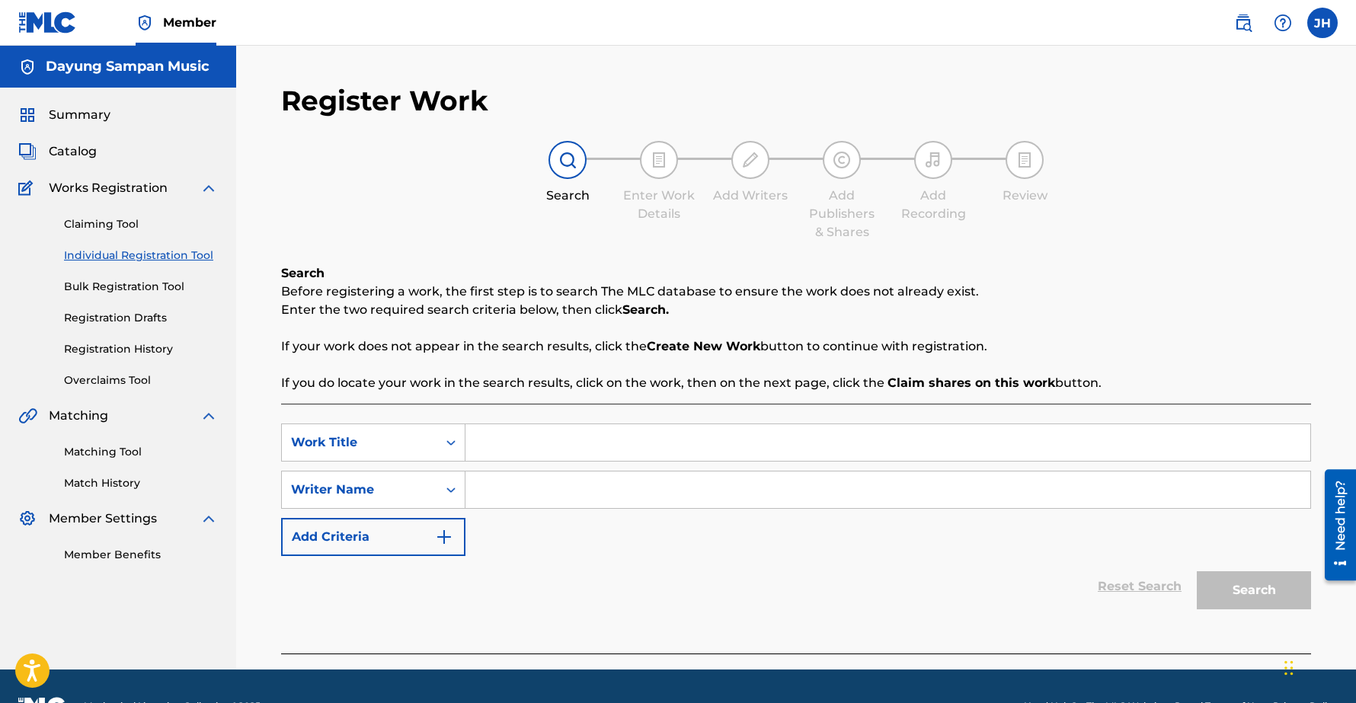
scroll to position [40, 0]
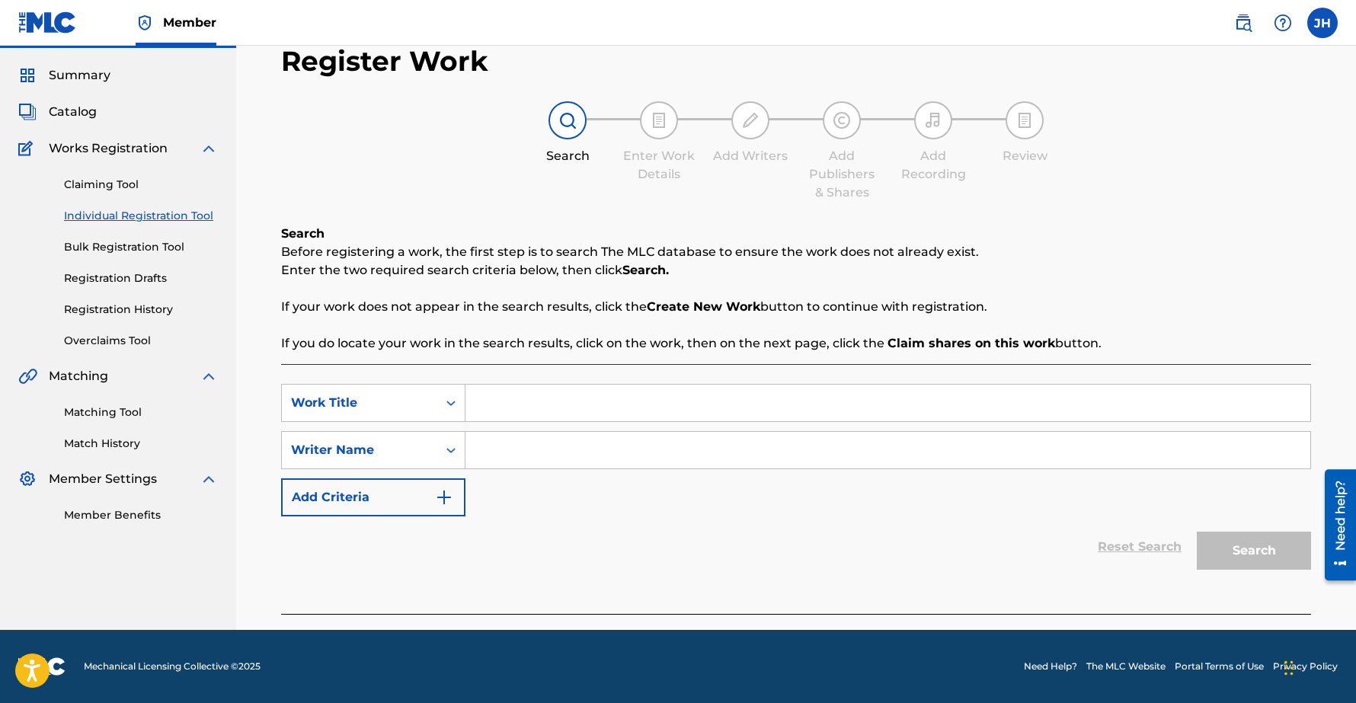
click at [526, 406] on input "Search Form" at bounding box center [887, 403] width 845 height 37
paste input "Blues Bourree"
type input "Blues Bourree"
click at [522, 453] on input "Search Form" at bounding box center [887, 450] width 845 height 37
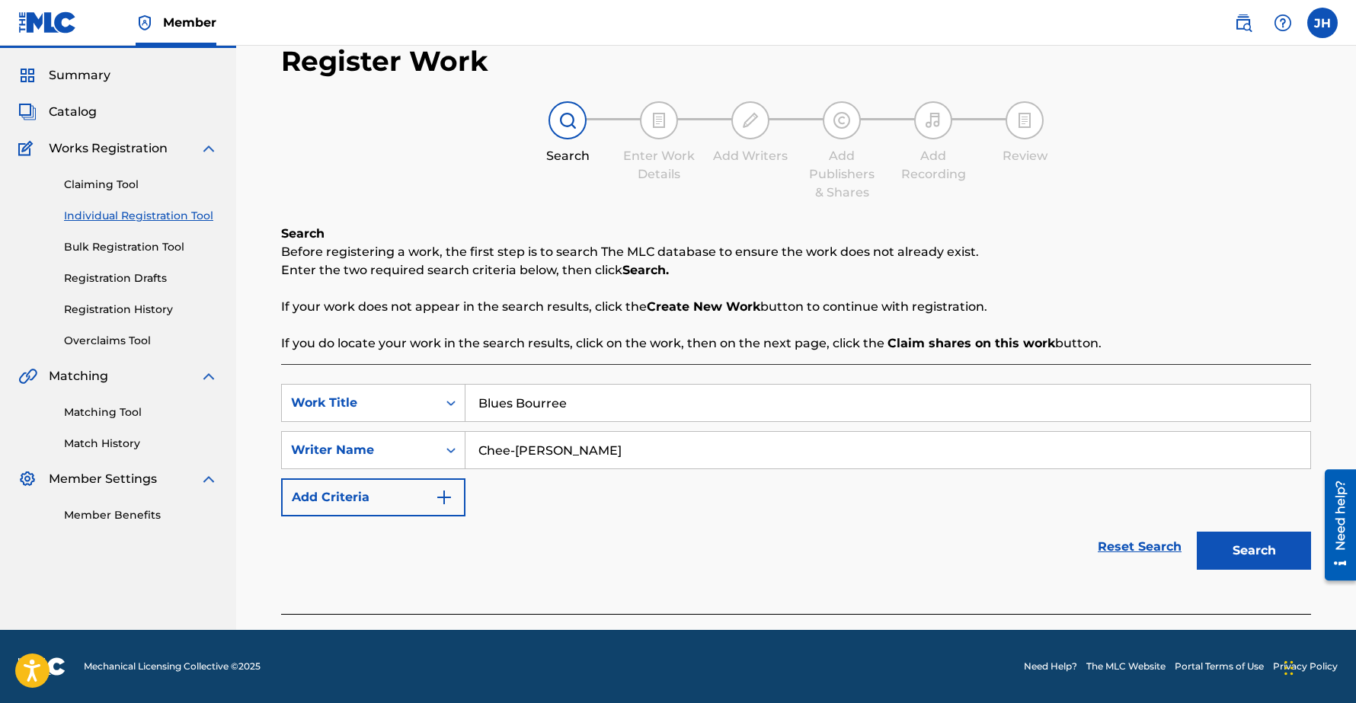
type input "Chee-[PERSON_NAME]"
click at [1258, 551] on button "Search" at bounding box center [1253, 551] width 114 height 38
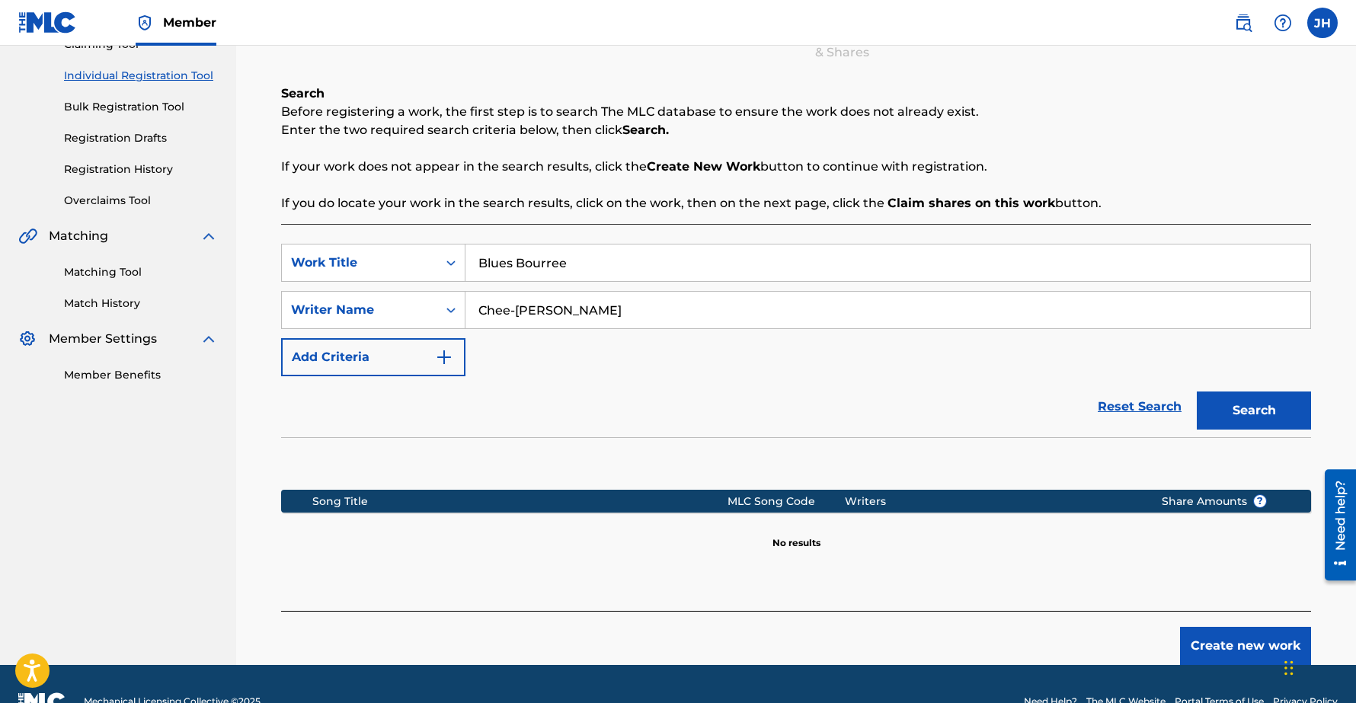
scroll to position [215, 0]
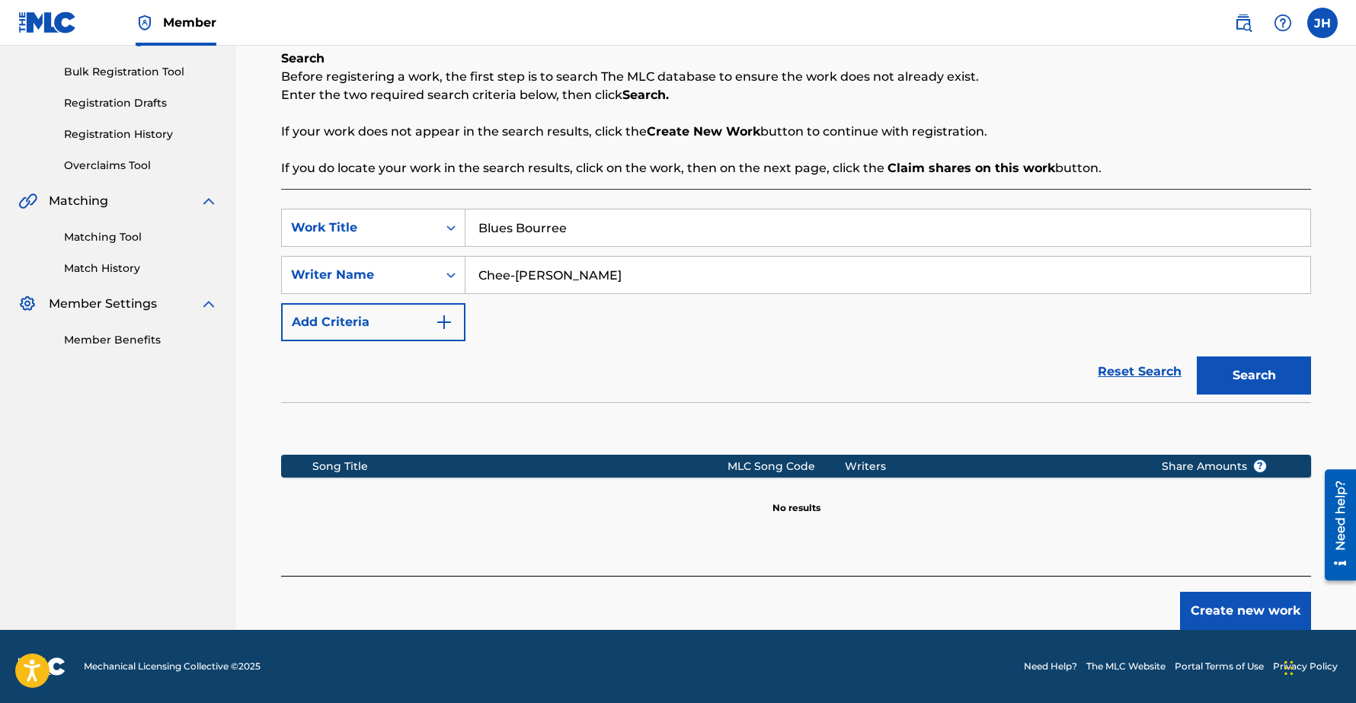
click at [1239, 610] on button "Create new work" at bounding box center [1245, 611] width 131 height 38
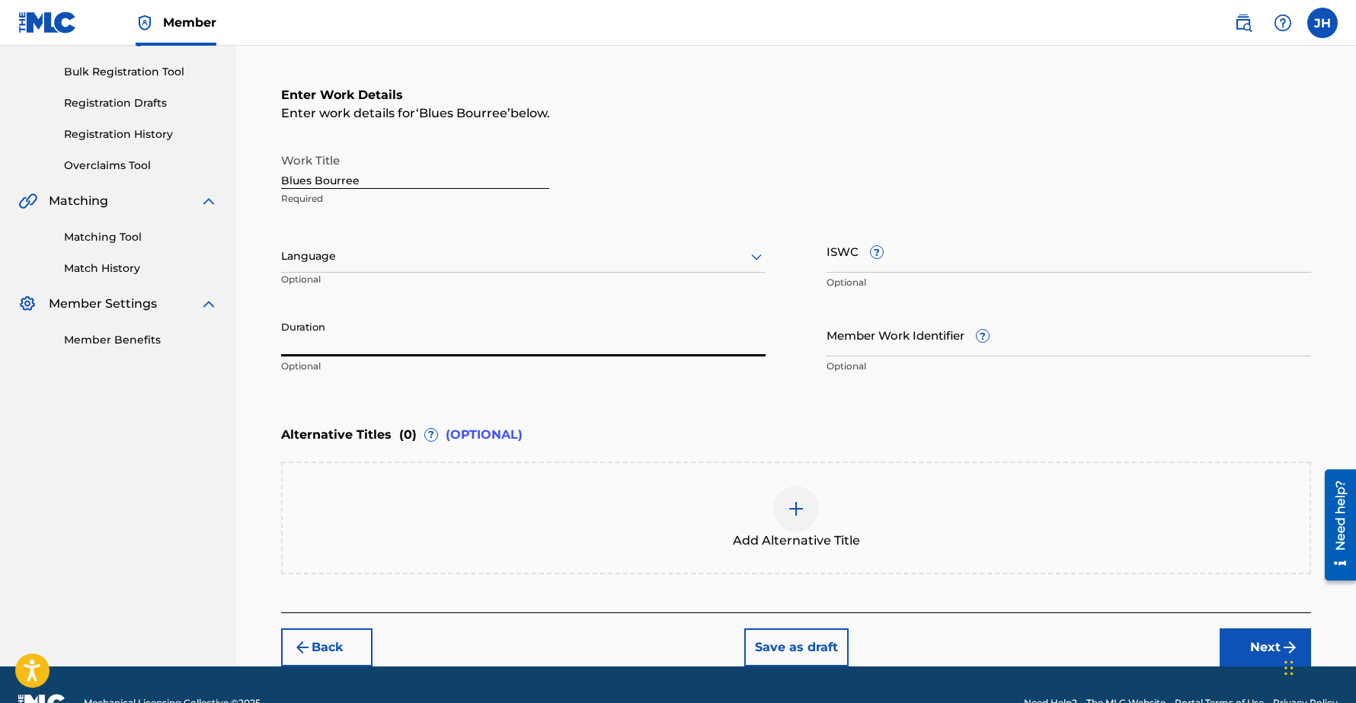
click at [430, 342] on input "Duration" at bounding box center [523, 334] width 484 height 43
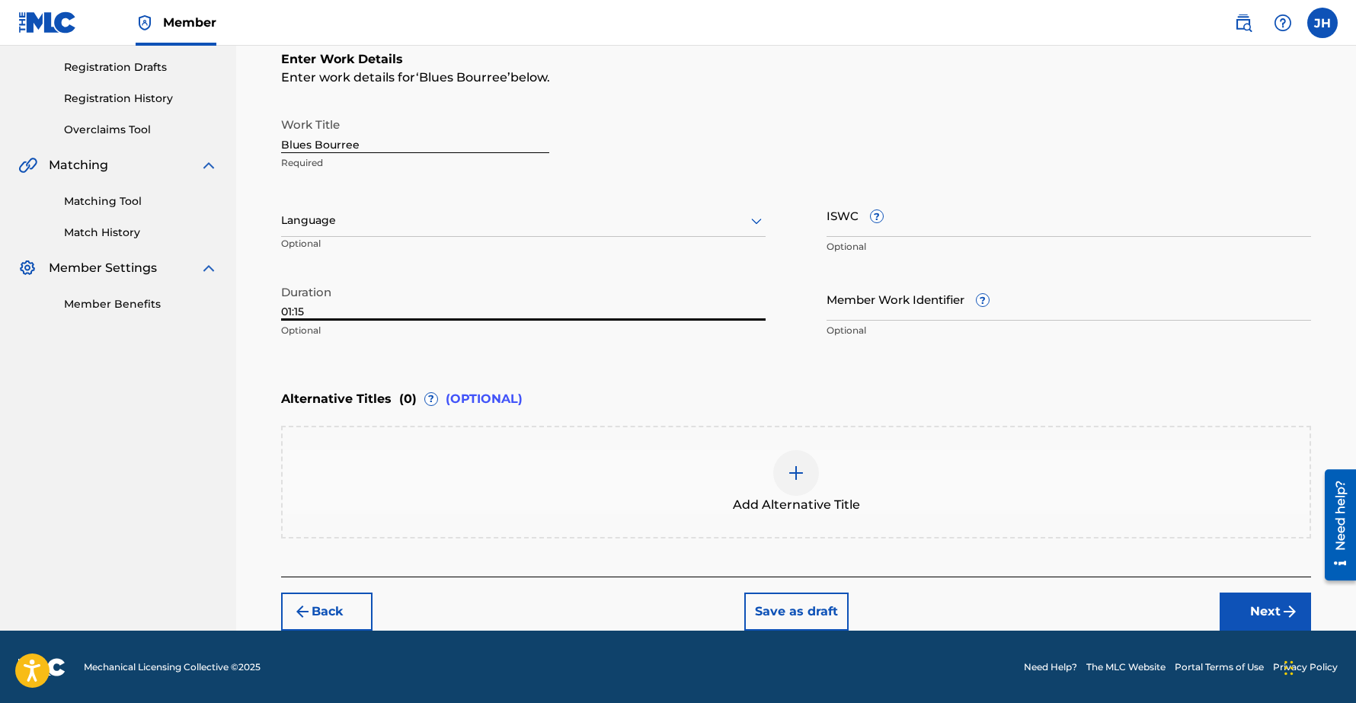
type input "01:15"
click at [798, 469] on img at bounding box center [796, 473] width 18 height 18
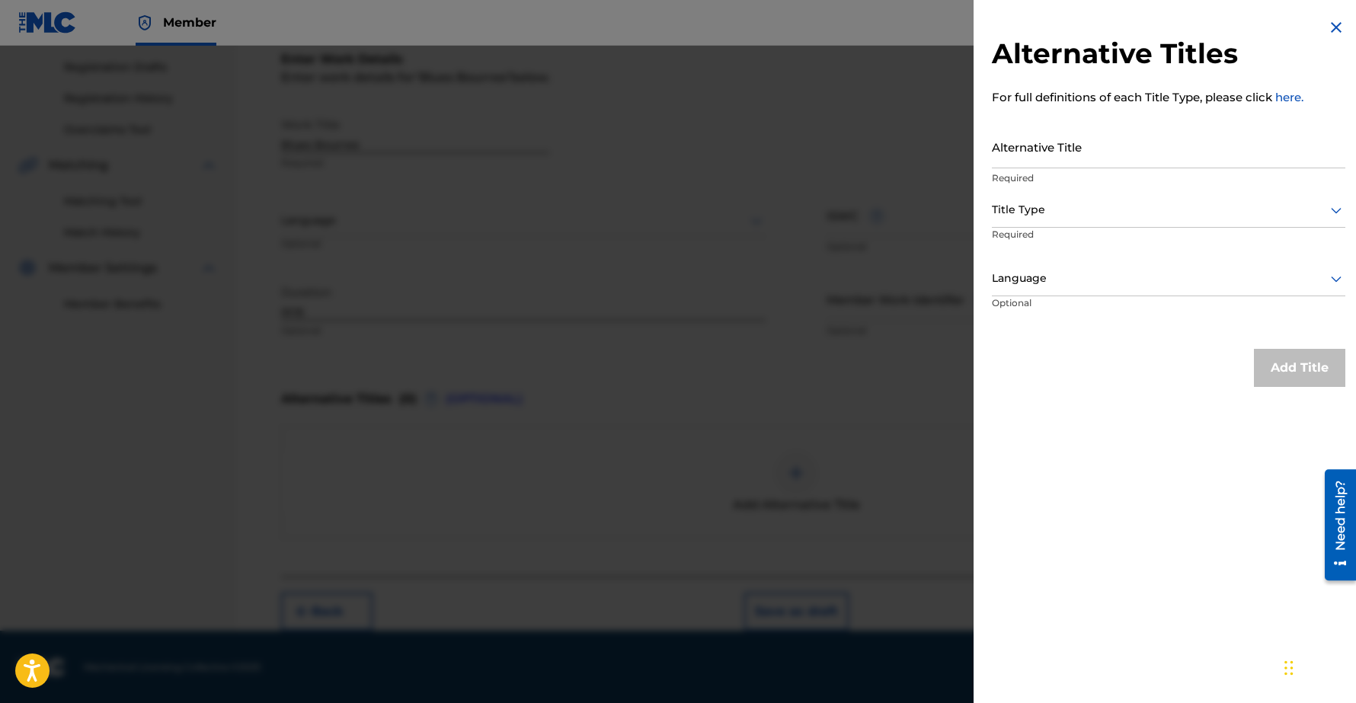
click at [1295, 96] on link "here." at bounding box center [1289, 97] width 28 height 14
click at [1336, 29] on img at bounding box center [1336, 27] width 18 height 18
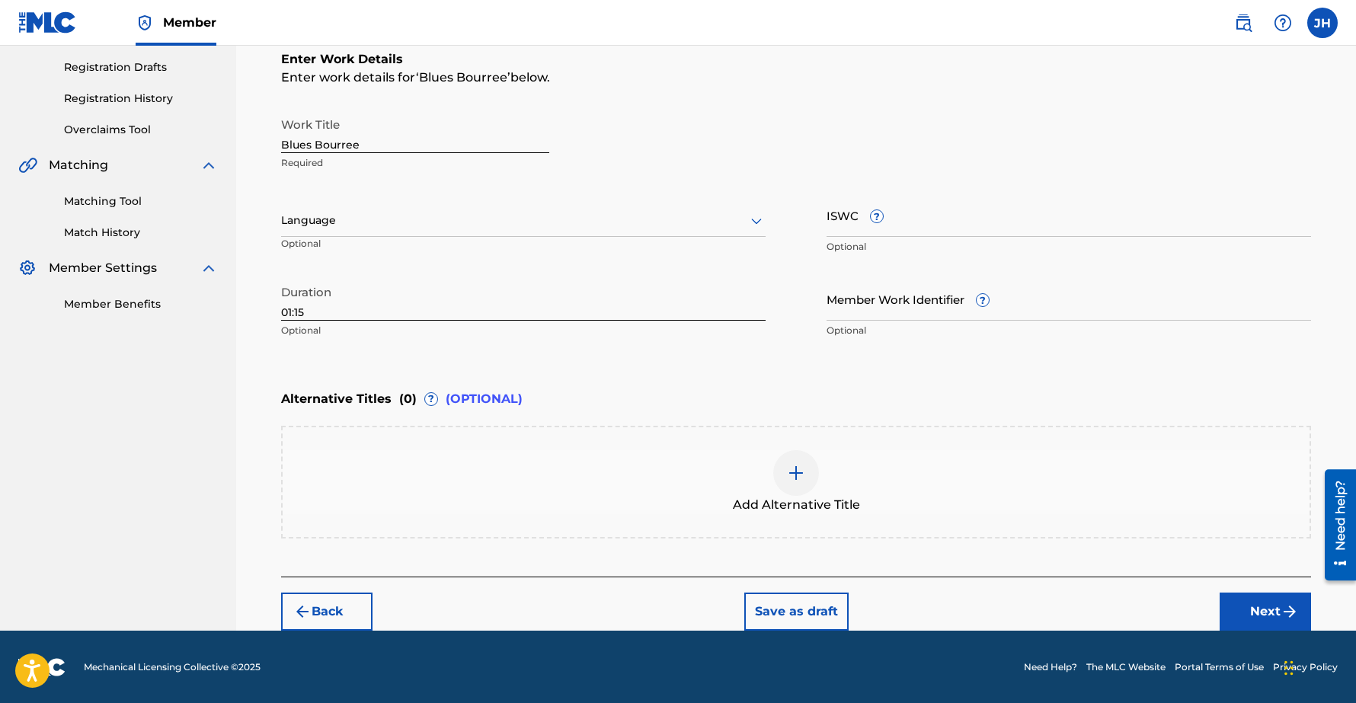
click at [1273, 615] on button "Next" at bounding box center [1264, 611] width 91 height 38
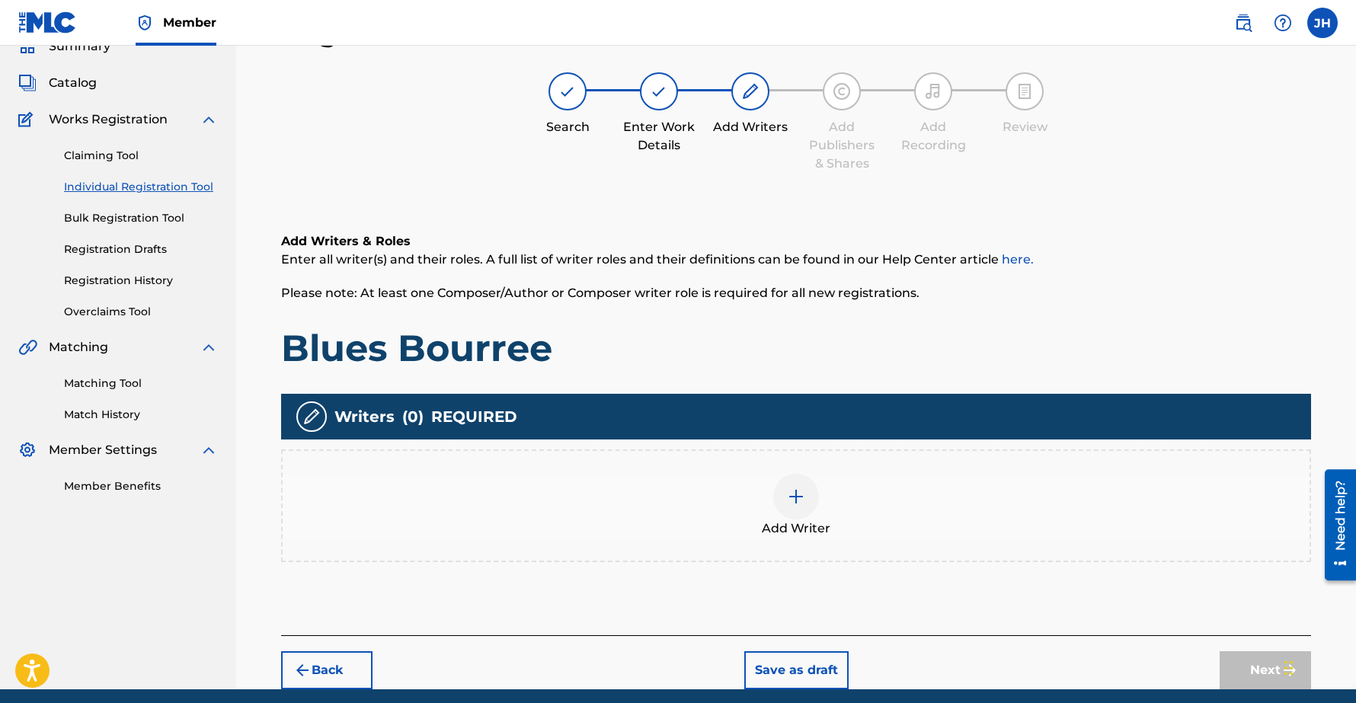
scroll to position [127, 0]
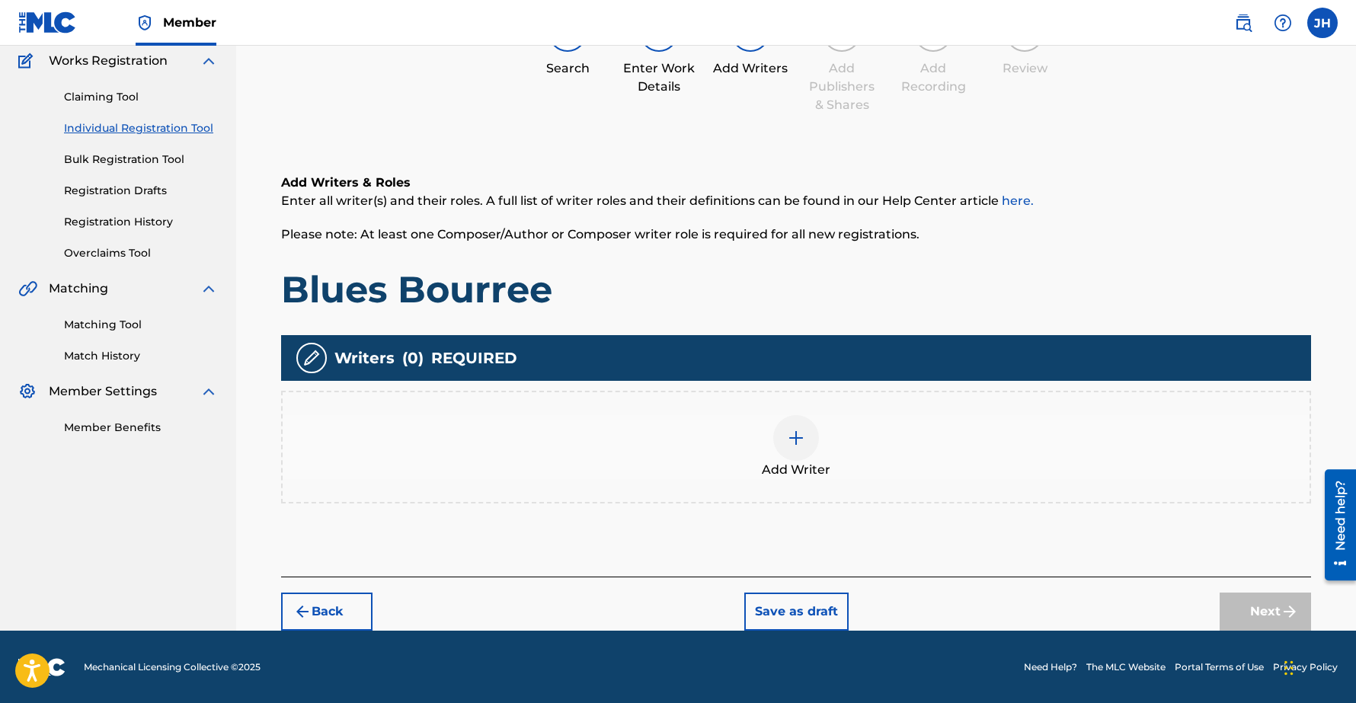
click at [800, 433] on img at bounding box center [796, 438] width 18 height 18
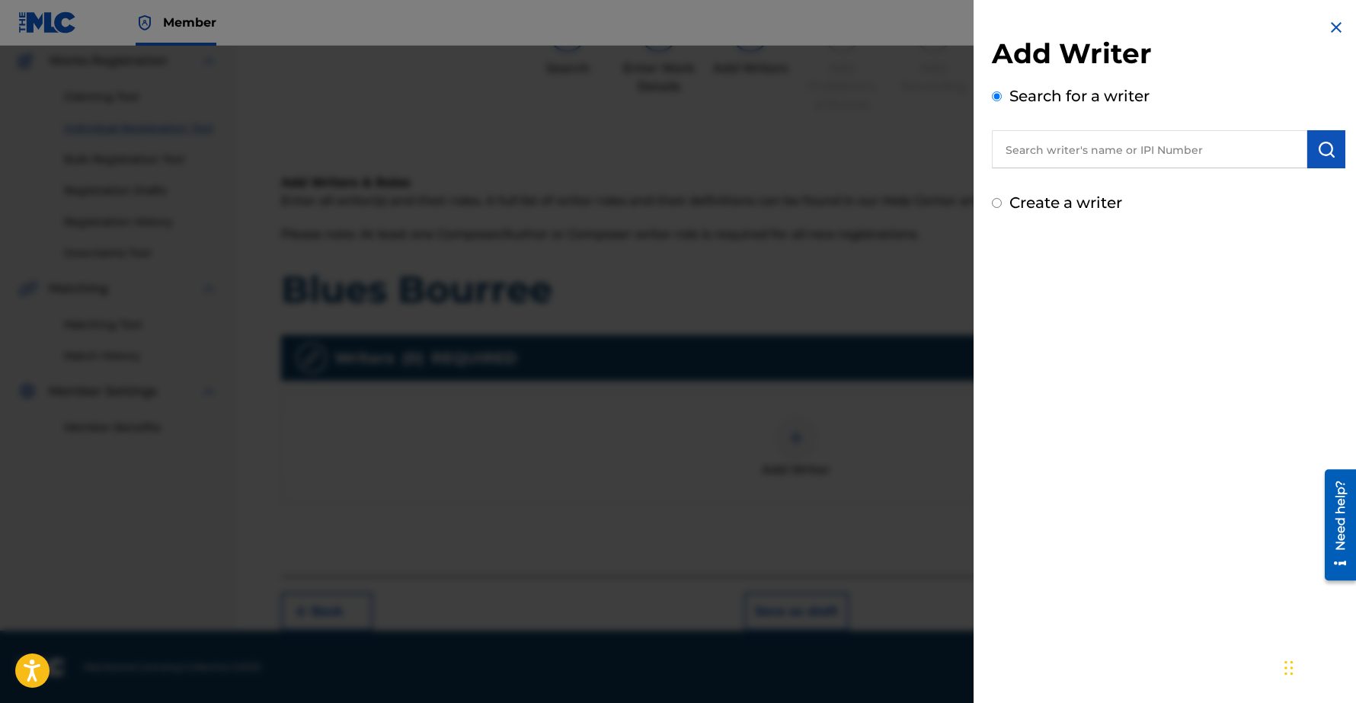
click at [1046, 153] on input "text" at bounding box center [1149, 149] width 315 height 38
type input "Chee-[PERSON_NAME]"
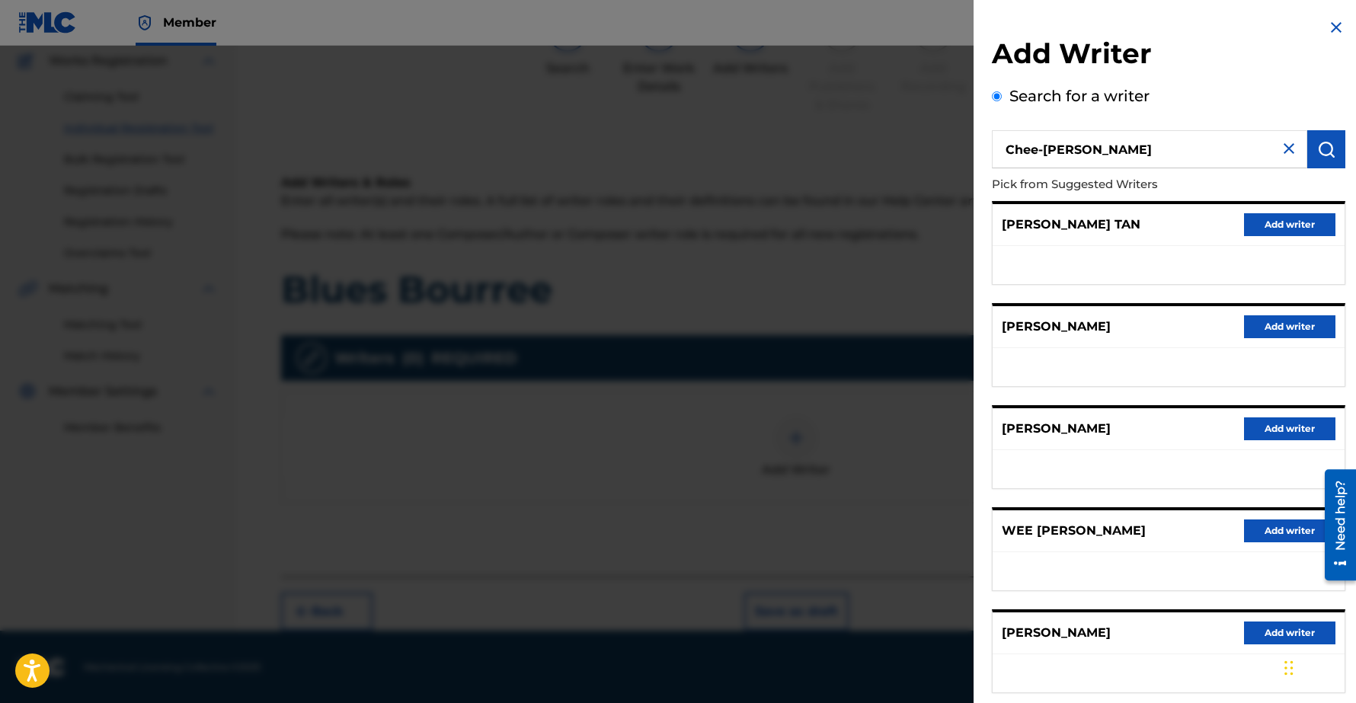
click at [1258, 634] on button "Add writer" at bounding box center [1289, 632] width 91 height 23
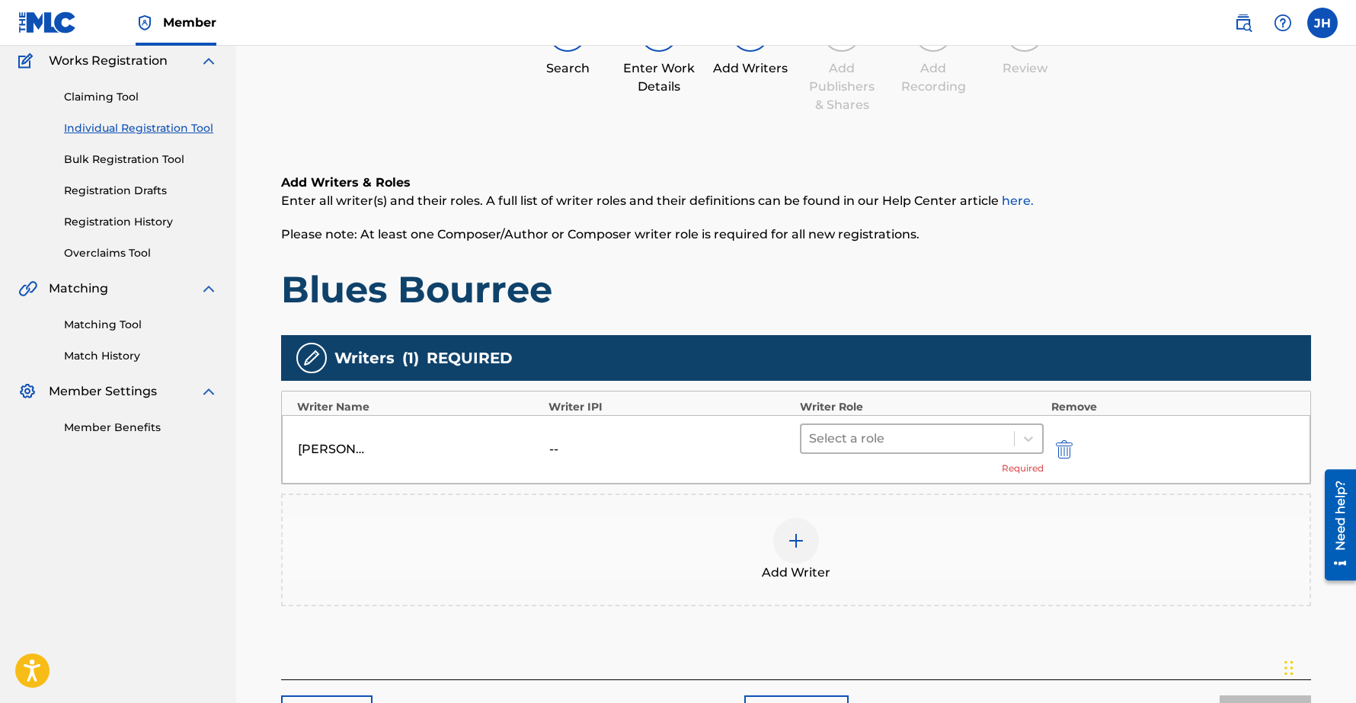
click at [907, 440] on div at bounding box center [907, 438] width 197 height 21
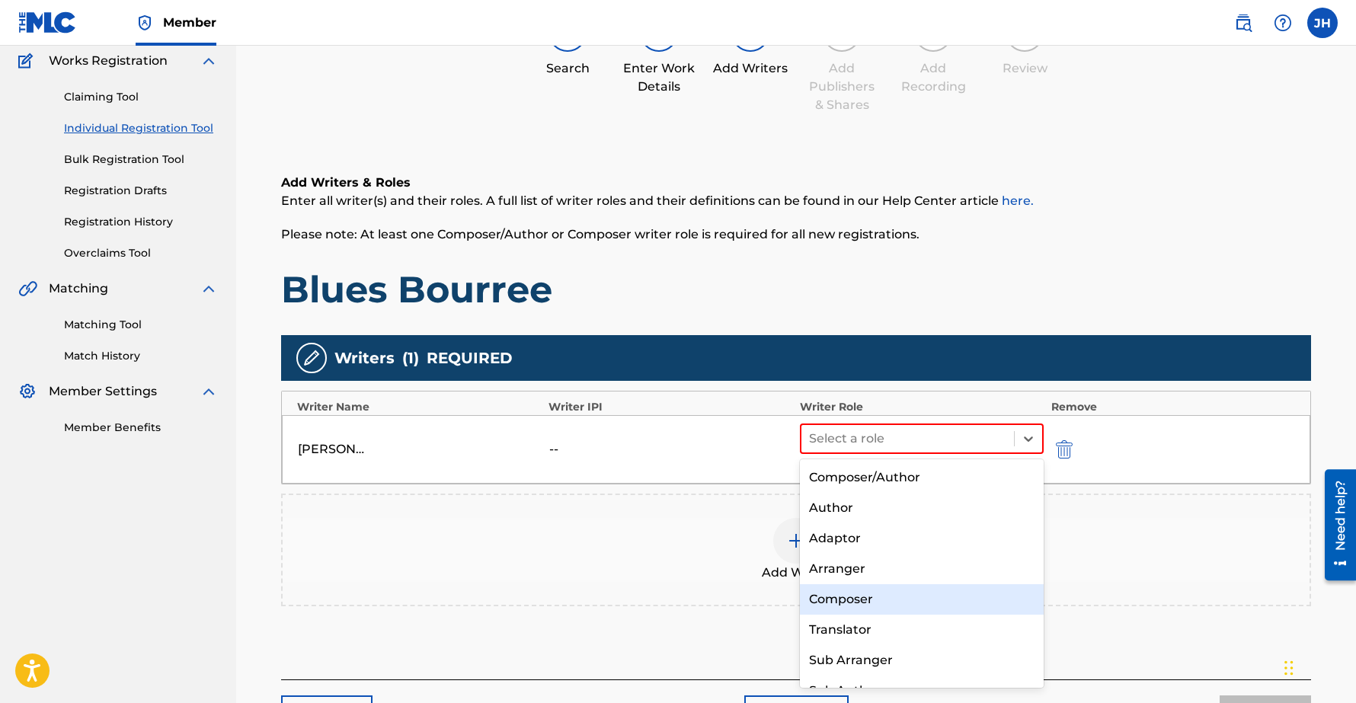
click at [847, 595] on div "Composer" at bounding box center [922, 599] width 244 height 30
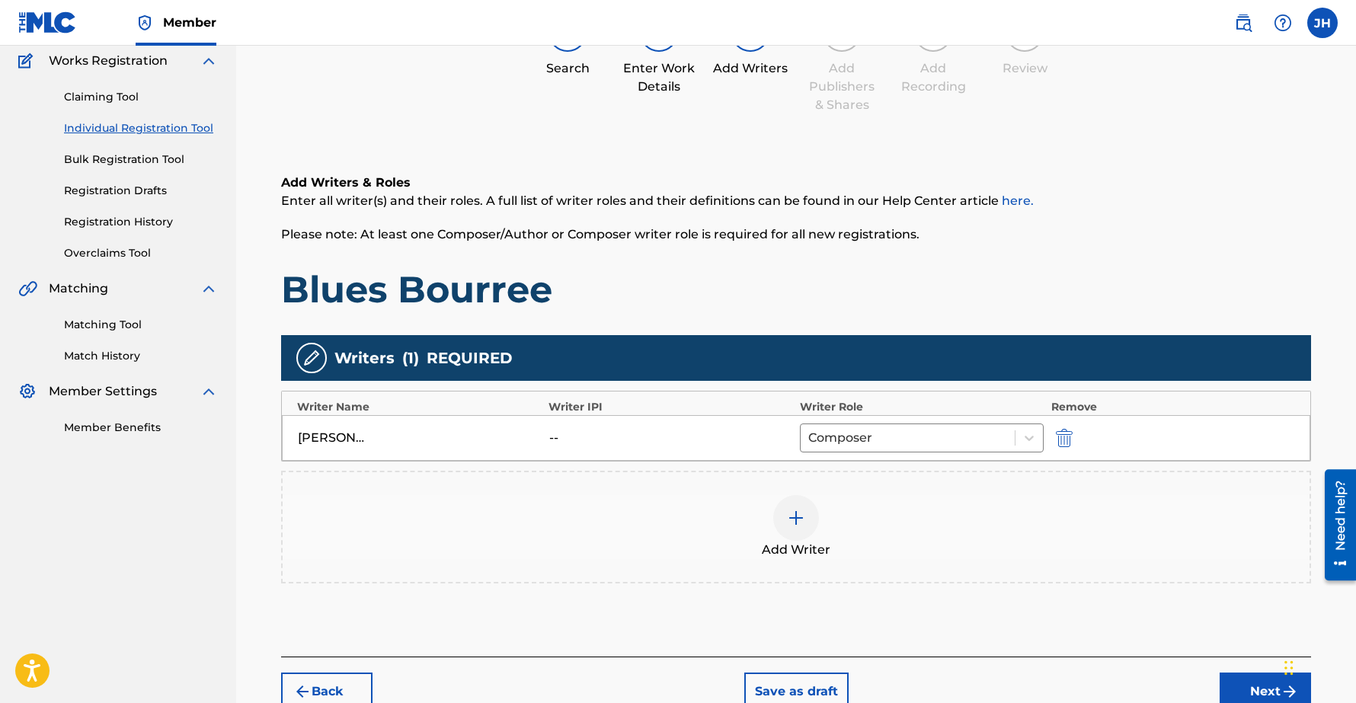
scroll to position [208, 0]
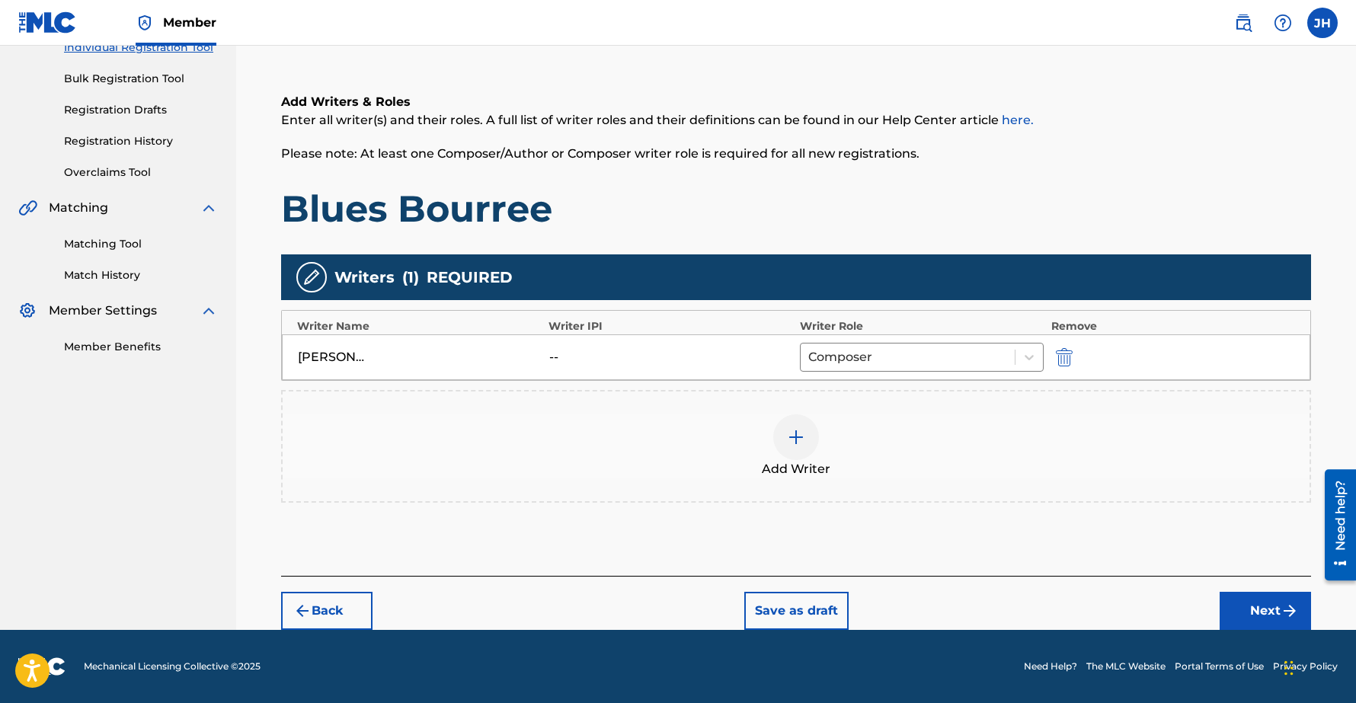
click at [1276, 605] on button "Next" at bounding box center [1264, 611] width 91 height 38
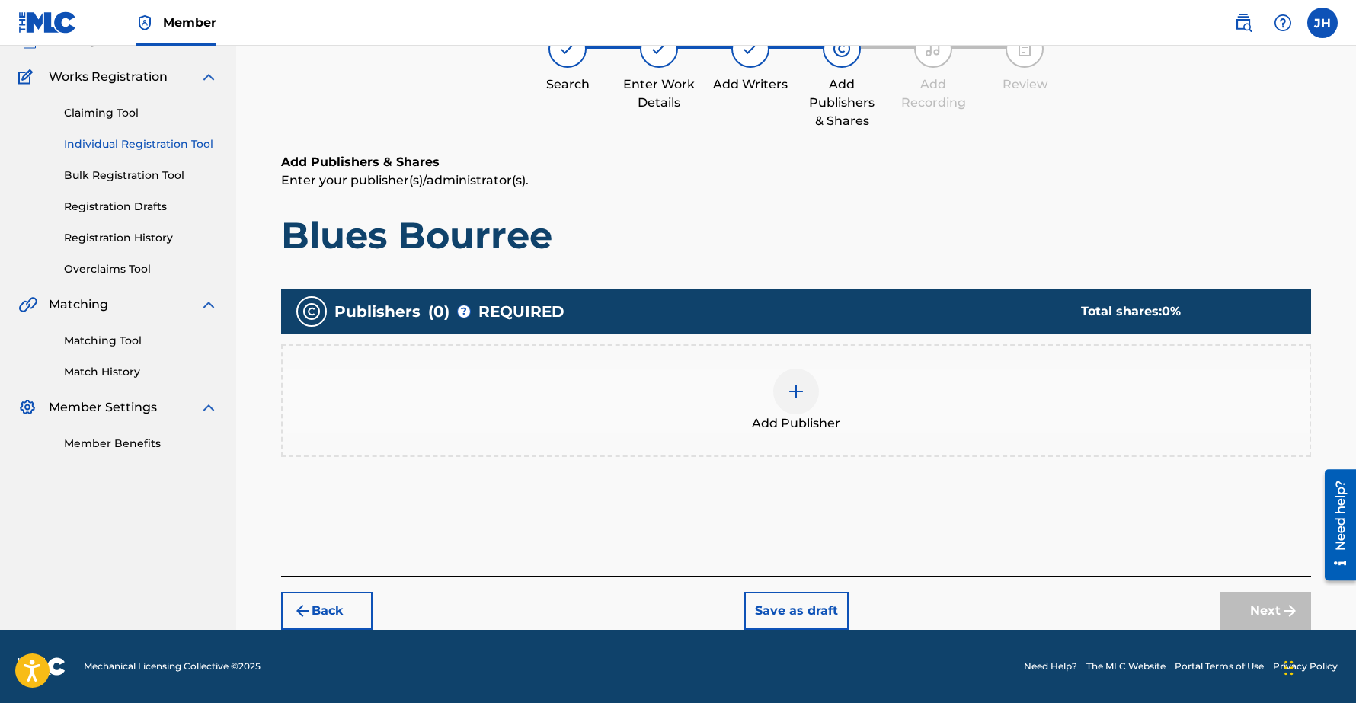
scroll to position [69, 0]
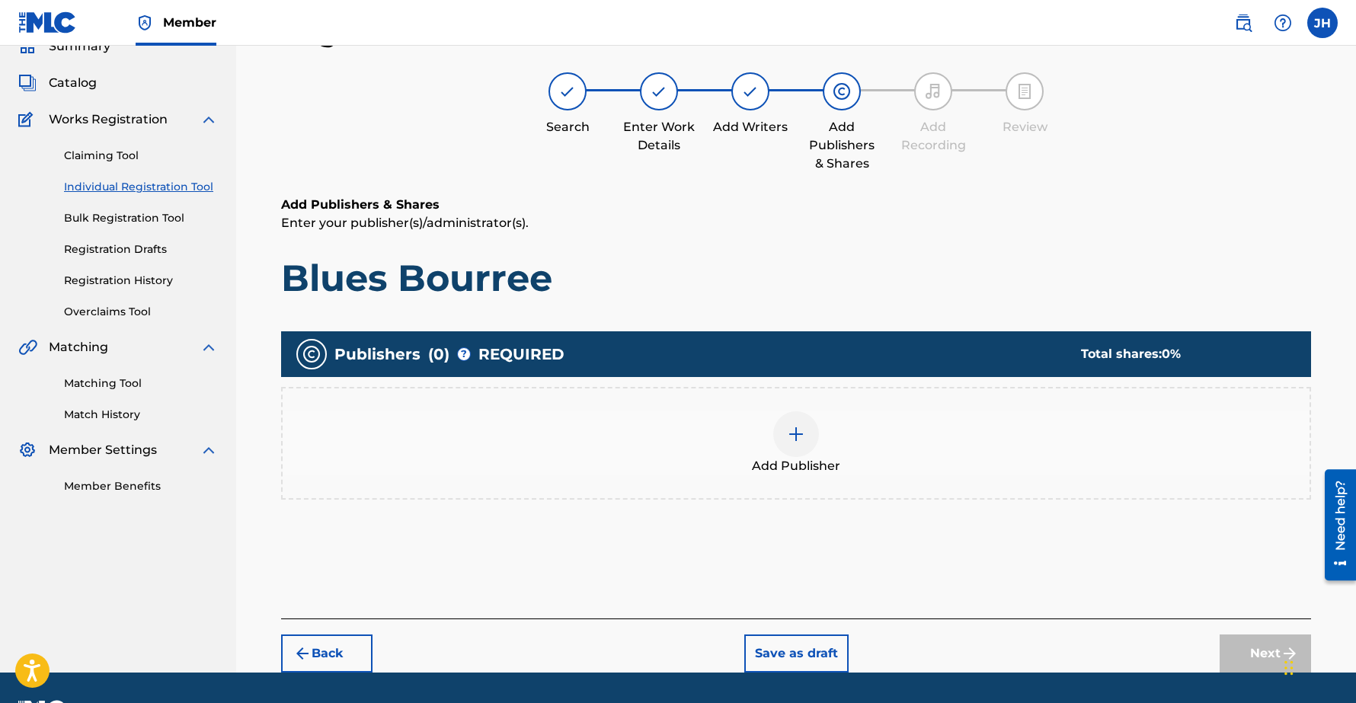
click at [800, 439] on img at bounding box center [796, 434] width 18 height 18
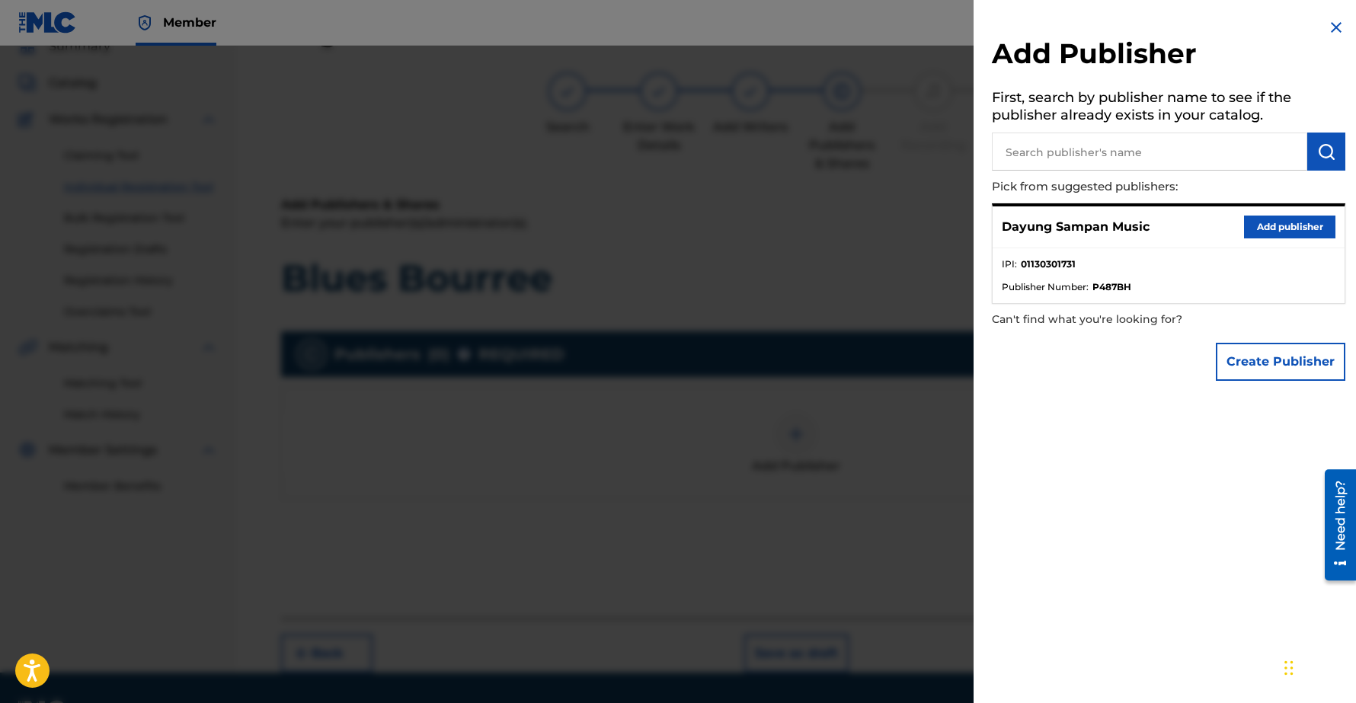
click at [1287, 225] on button "Add publisher" at bounding box center [1289, 227] width 91 height 23
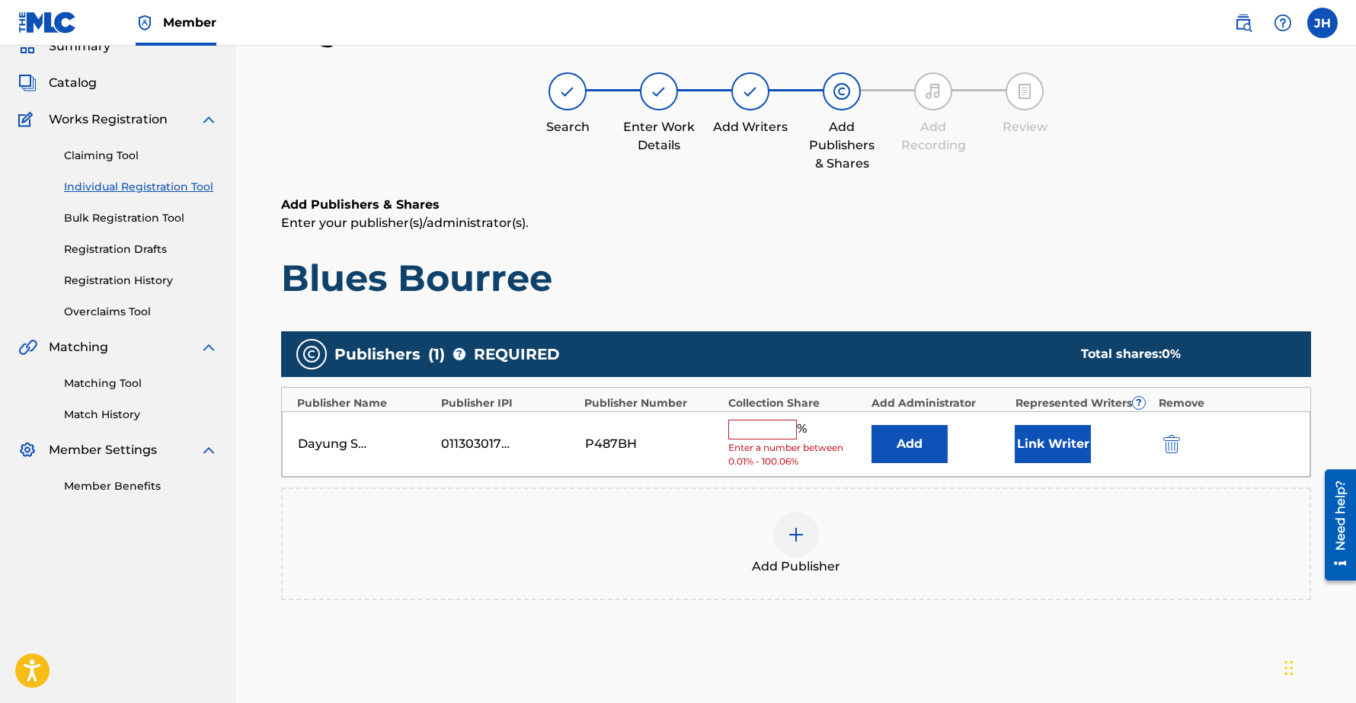
click at [753, 429] on input "text" at bounding box center [762, 430] width 69 height 20
type input "100"
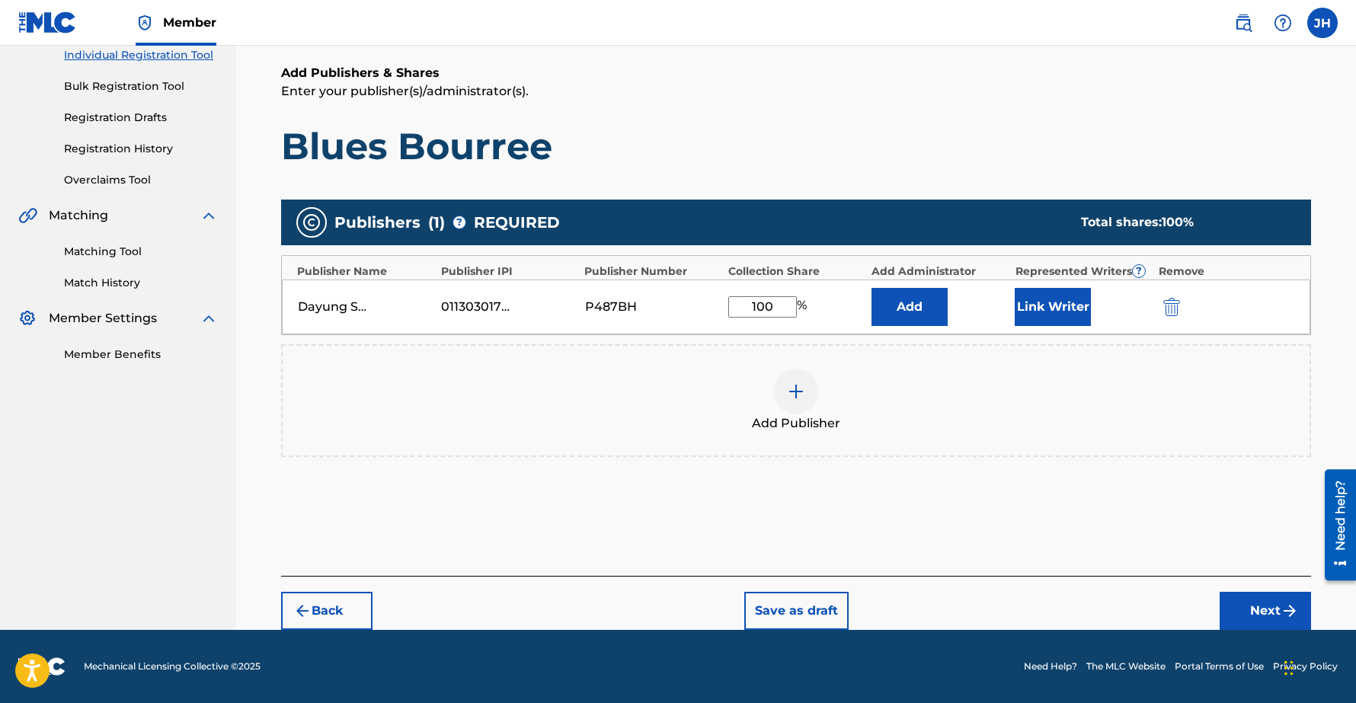
click at [1256, 611] on button "Next" at bounding box center [1264, 611] width 91 height 38
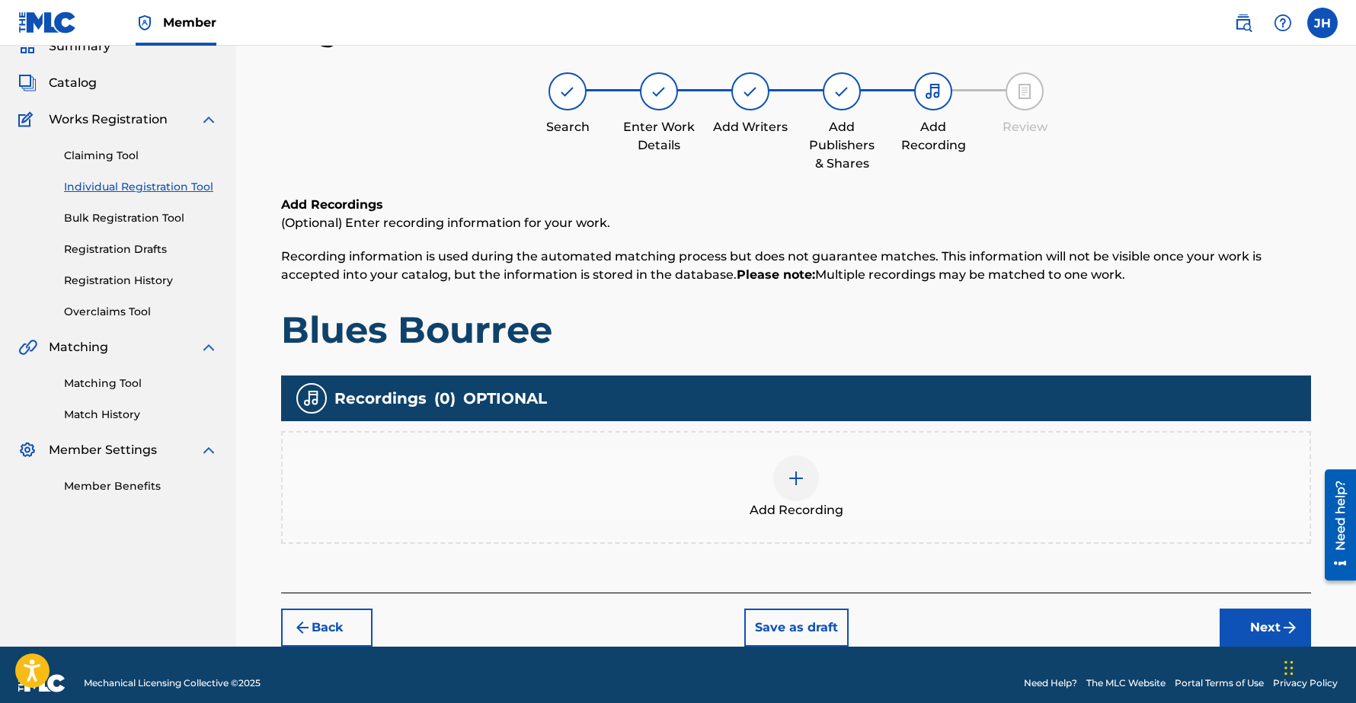
scroll to position [85, 0]
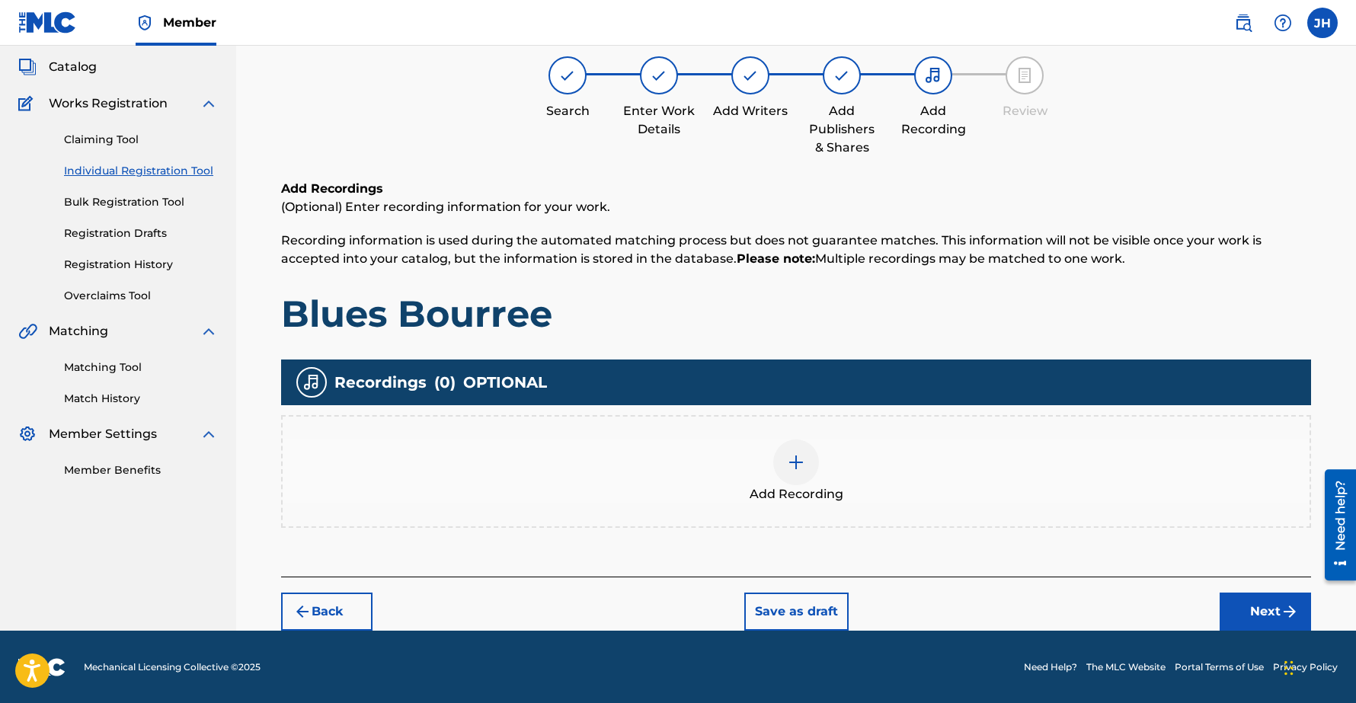
click at [1263, 615] on button "Next" at bounding box center [1264, 611] width 91 height 38
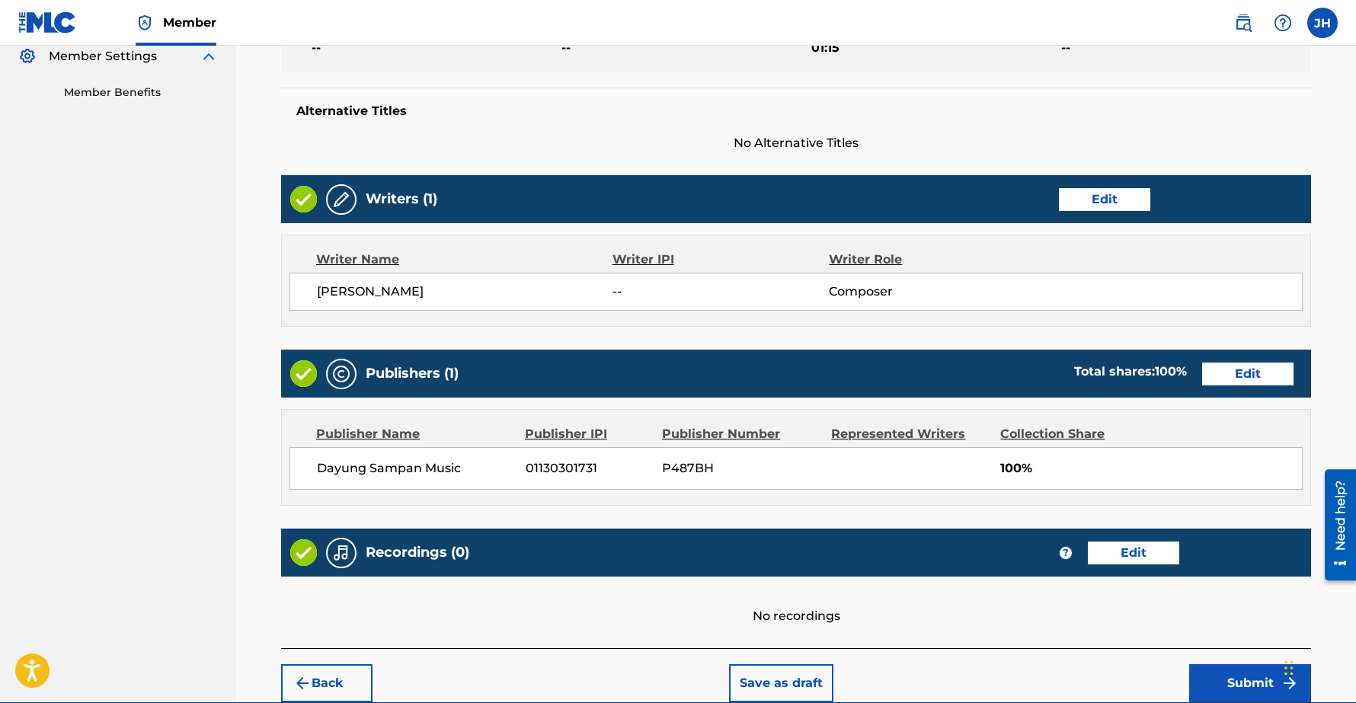
scroll to position [534, 0]
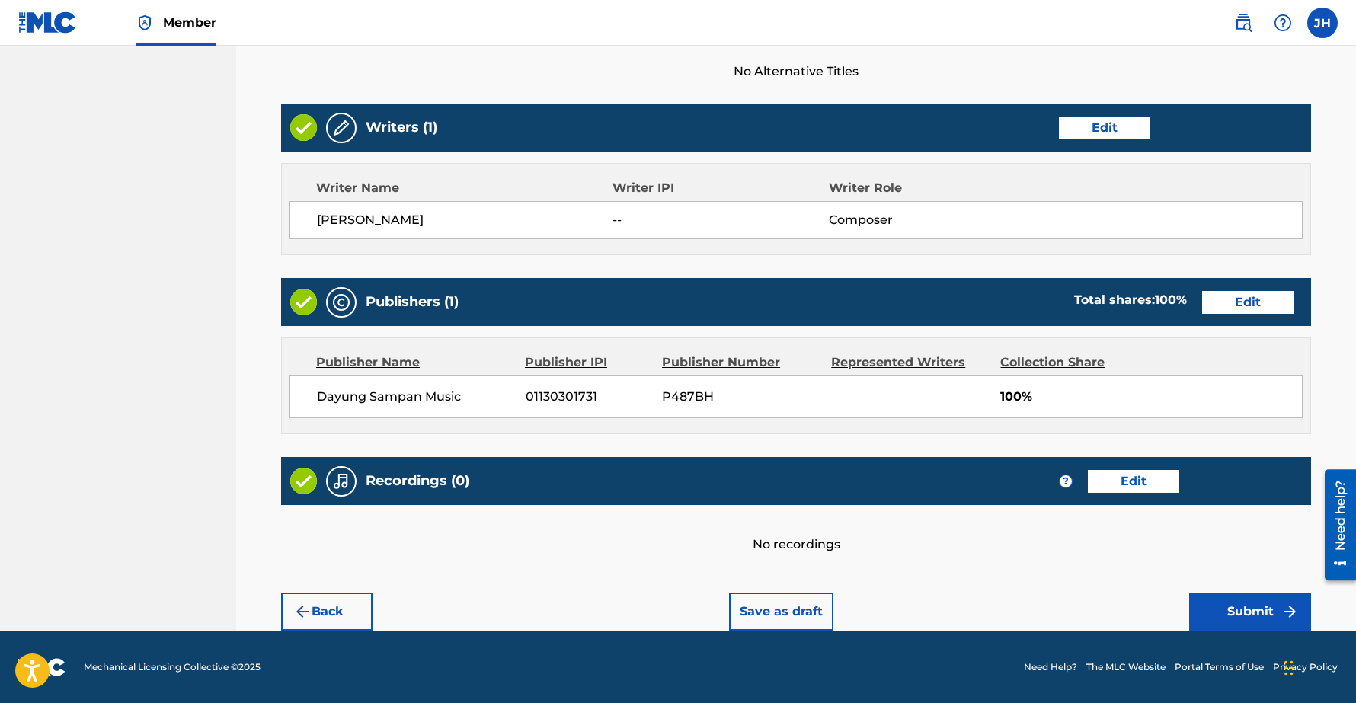
click at [1235, 607] on button "Submit" at bounding box center [1250, 611] width 122 height 38
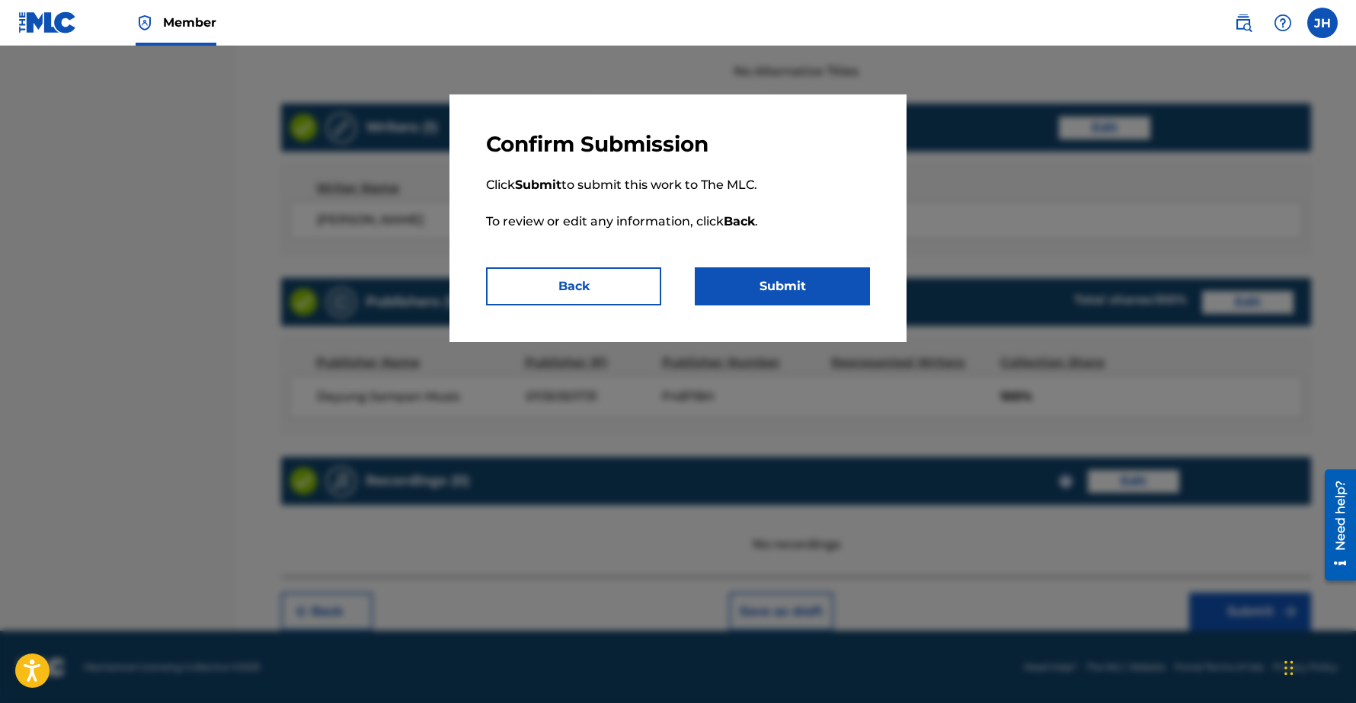
click at [779, 279] on button "Submit" at bounding box center [782, 286] width 175 height 38
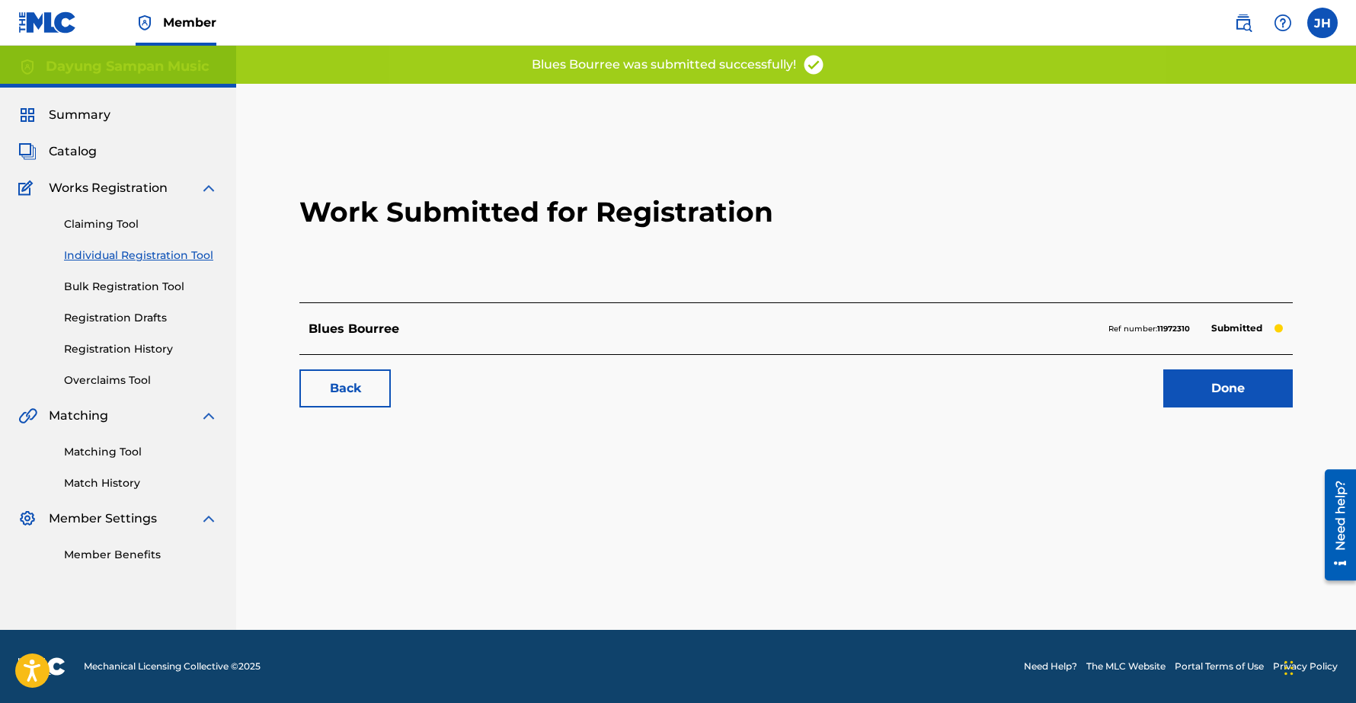
click at [1238, 400] on link "Done" at bounding box center [1227, 388] width 129 height 38
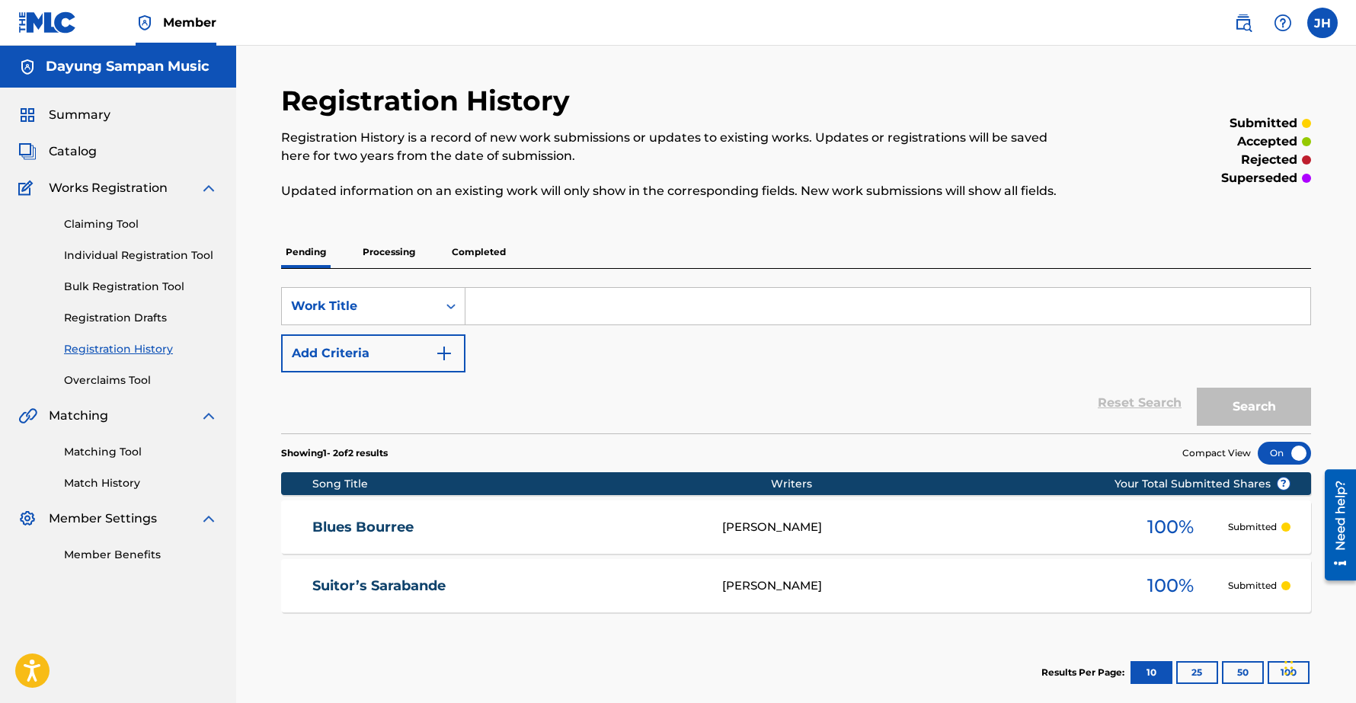
click at [97, 254] on link "Individual Registration Tool" at bounding box center [141, 256] width 154 height 16
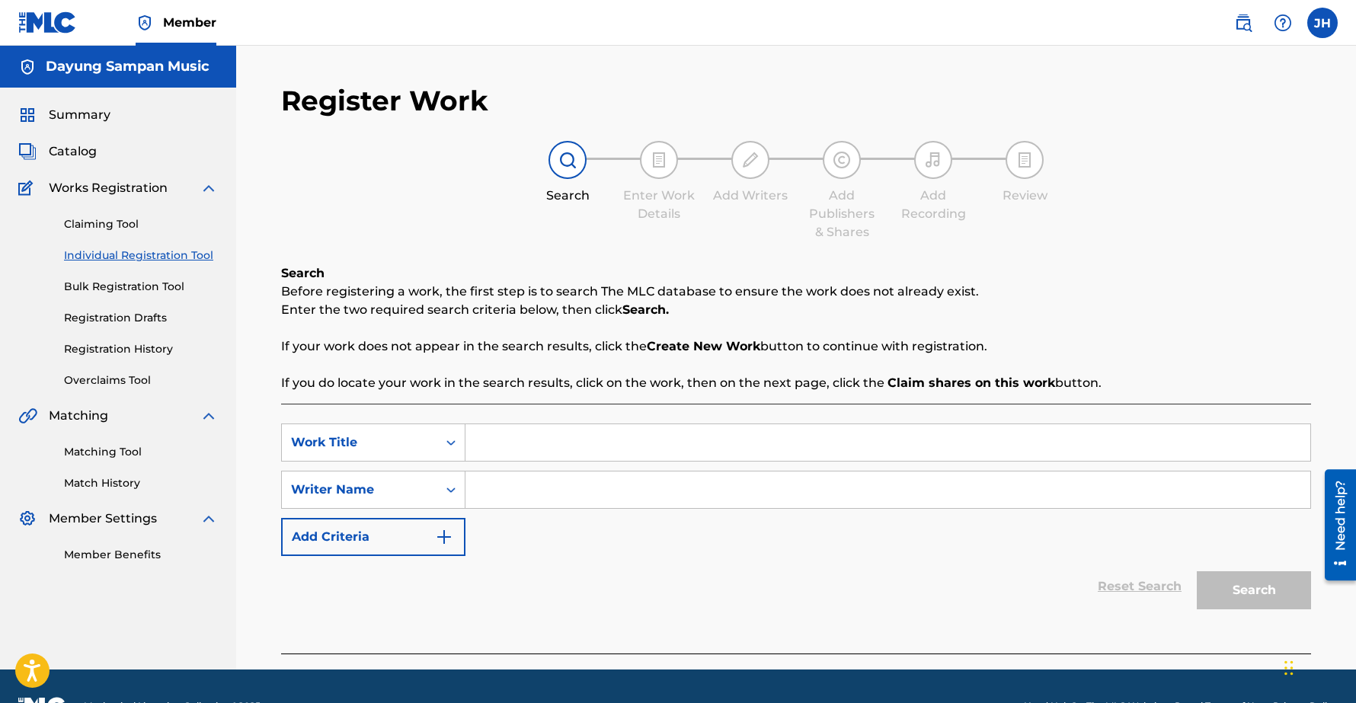
scroll to position [40, 0]
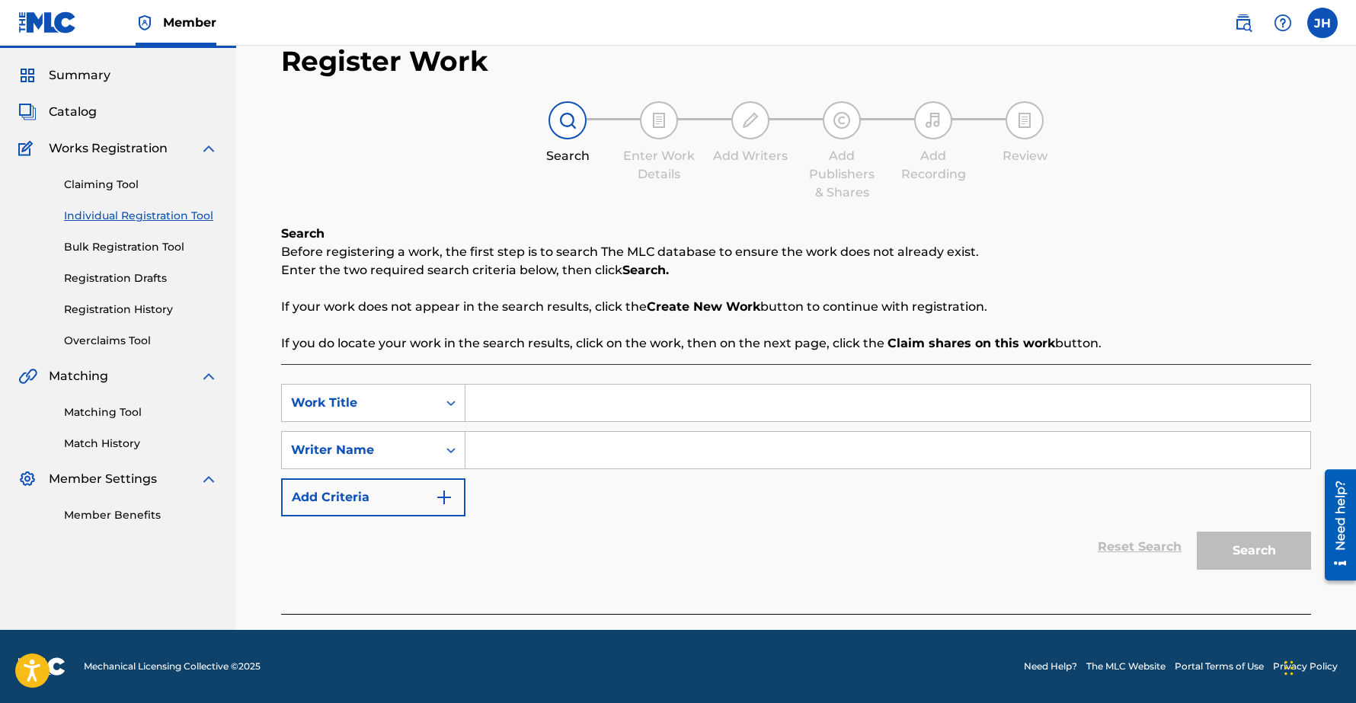
click at [542, 413] on input "Search Form" at bounding box center [887, 403] width 845 height 37
paste input "Minstrel’s Minuet"
type input "Minstrel’s Minuet"
click at [502, 452] on input "Search Form" at bounding box center [887, 450] width 845 height 37
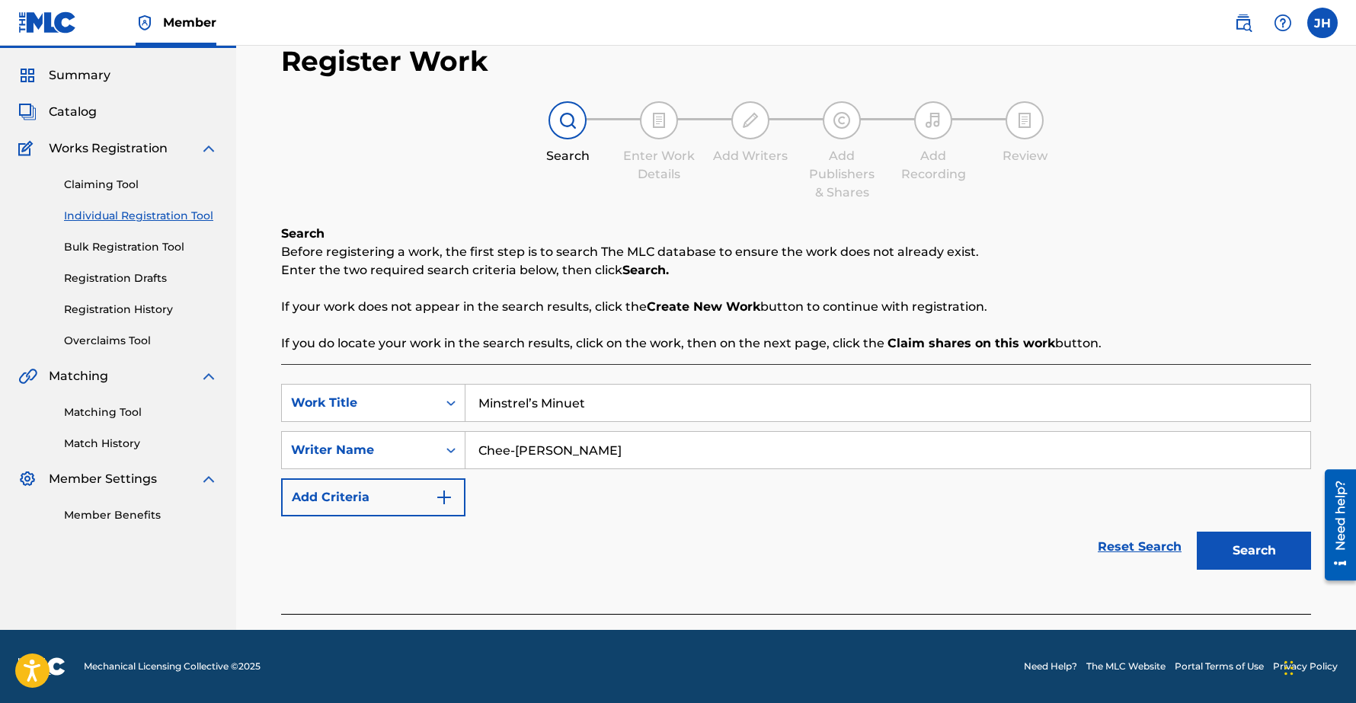
type input "Chee-[PERSON_NAME]"
click at [1264, 551] on button "Search" at bounding box center [1253, 551] width 114 height 38
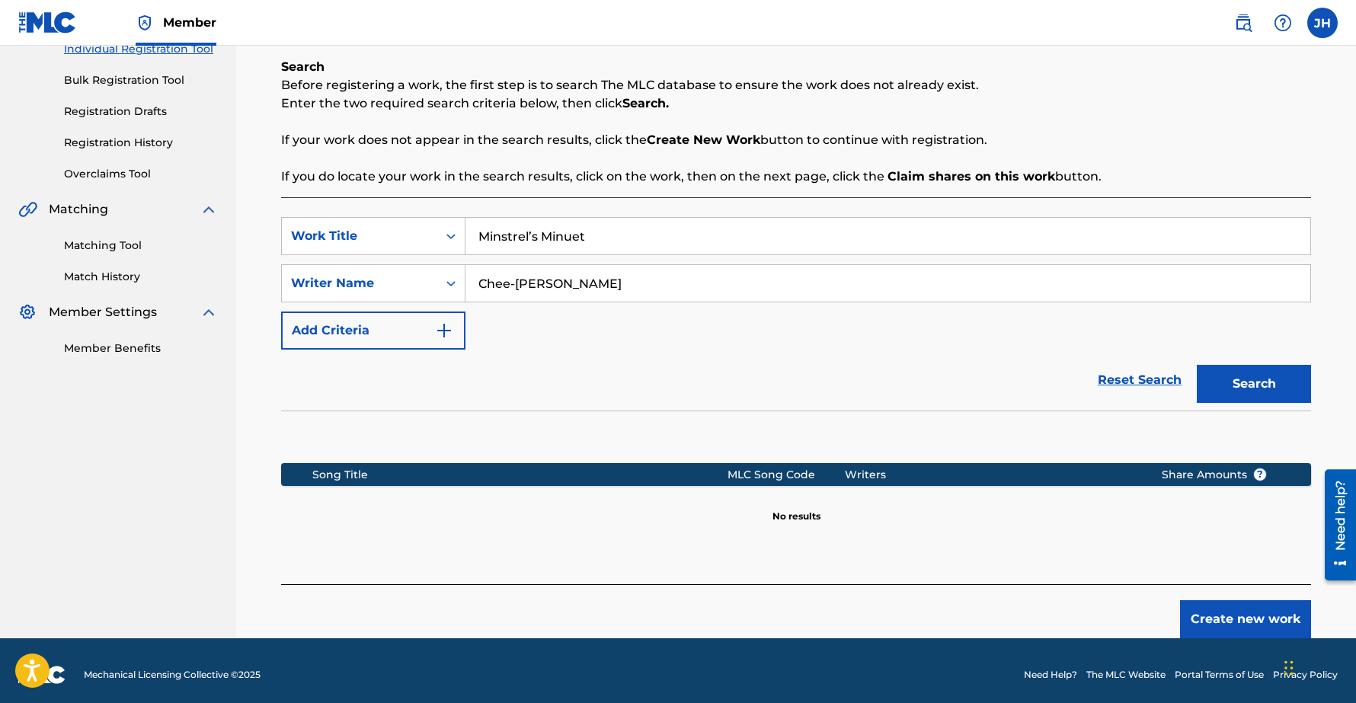
scroll to position [215, 0]
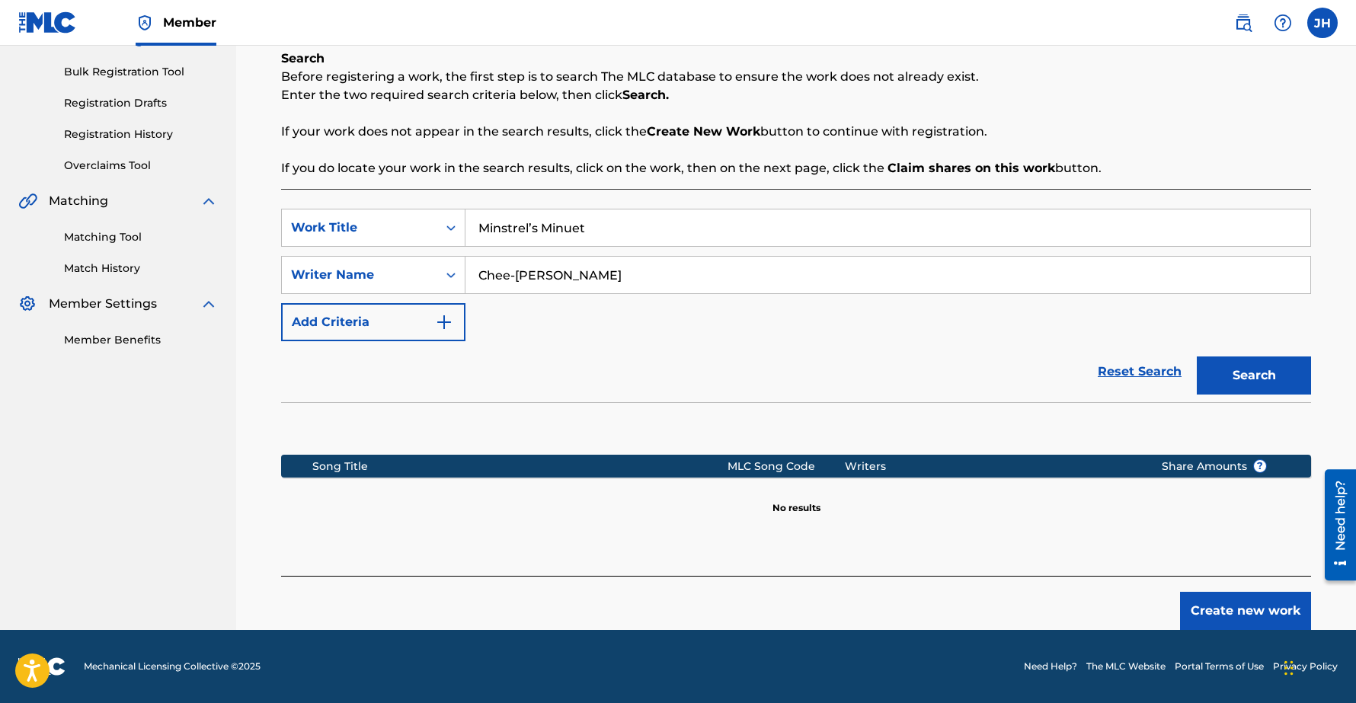
click at [1244, 606] on button "Create new work" at bounding box center [1245, 611] width 131 height 38
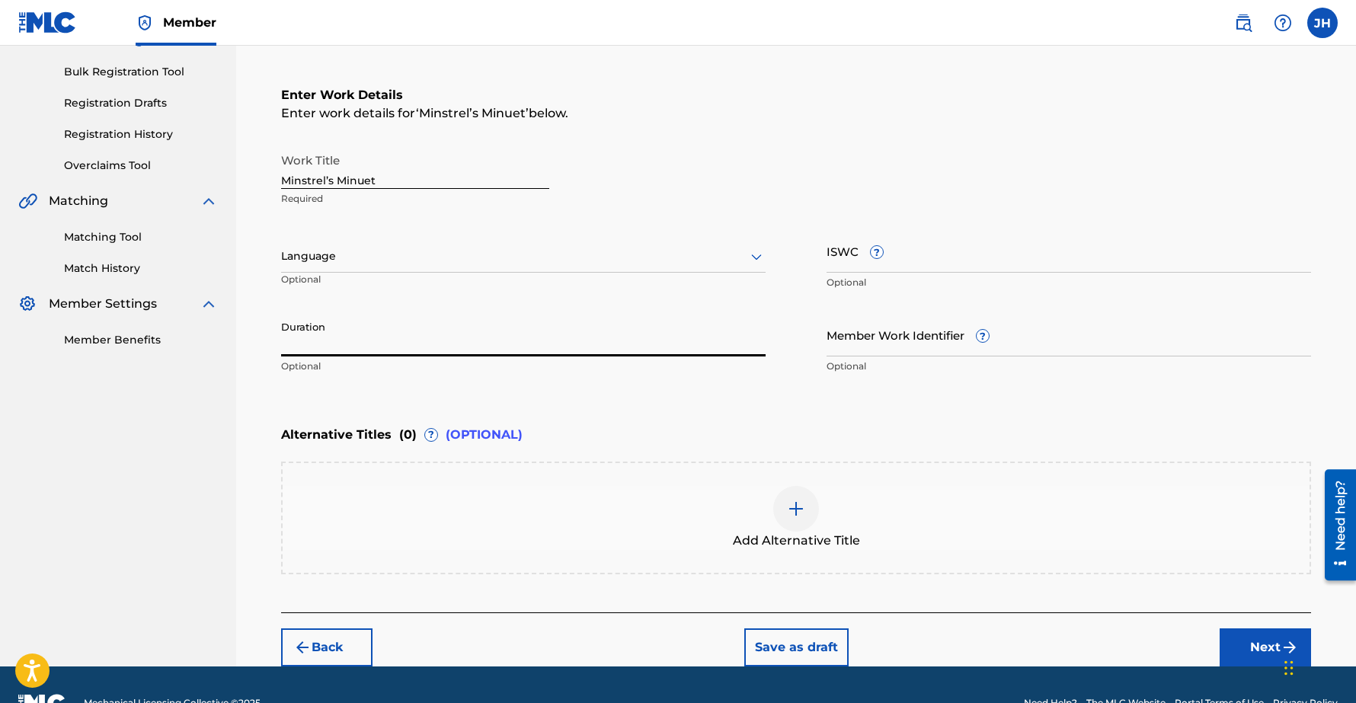
click at [364, 345] on input "Duration" at bounding box center [523, 334] width 484 height 43
type input "01:08"
click at [643, 410] on div "Enter Work Details Enter work details for ‘ Minstrel’s Minuet ’ below. Work Tit…" at bounding box center [796, 234] width 1030 height 369
click at [554, 403] on div "Enter Work Details Enter work details for ‘ Minstrel’s Minuet ’ below. Work Tit…" at bounding box center [796, 234] width 1030 height 369
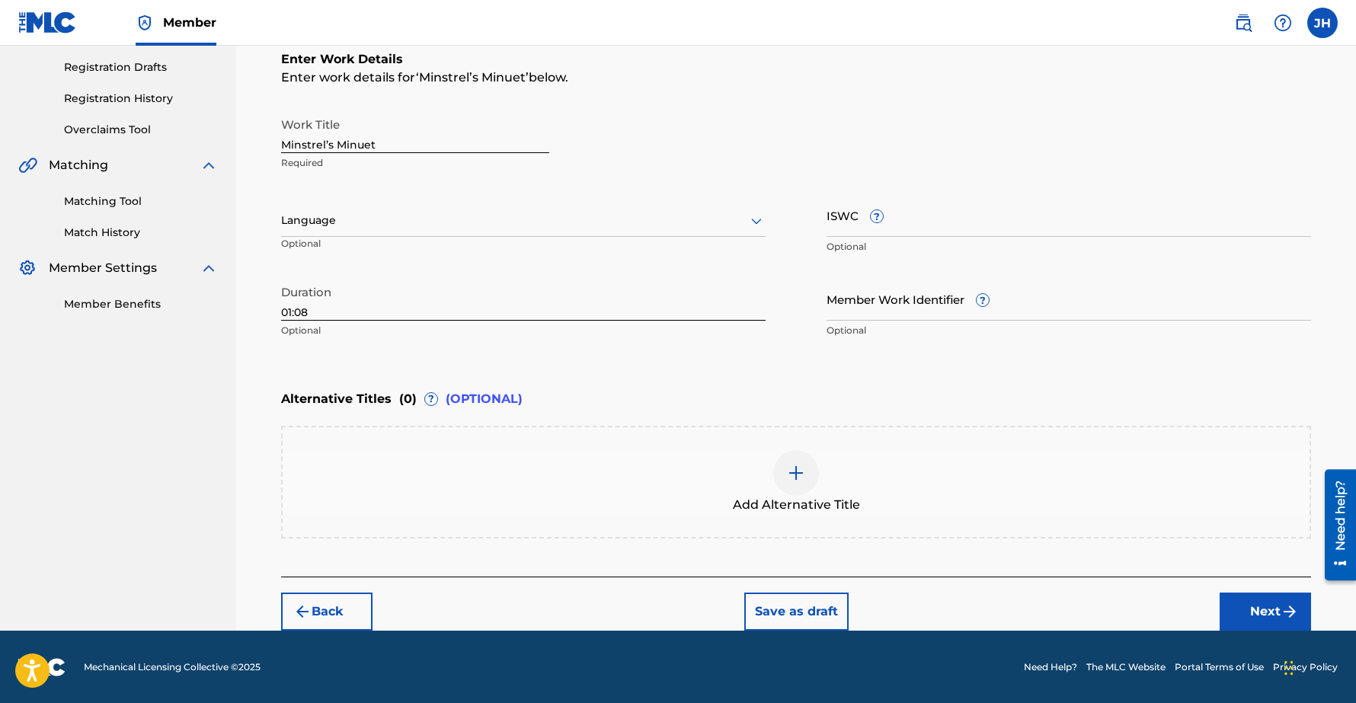
click at [1285, 606] on img "submit" at bounding box center [1289, 611] width 18 height 18
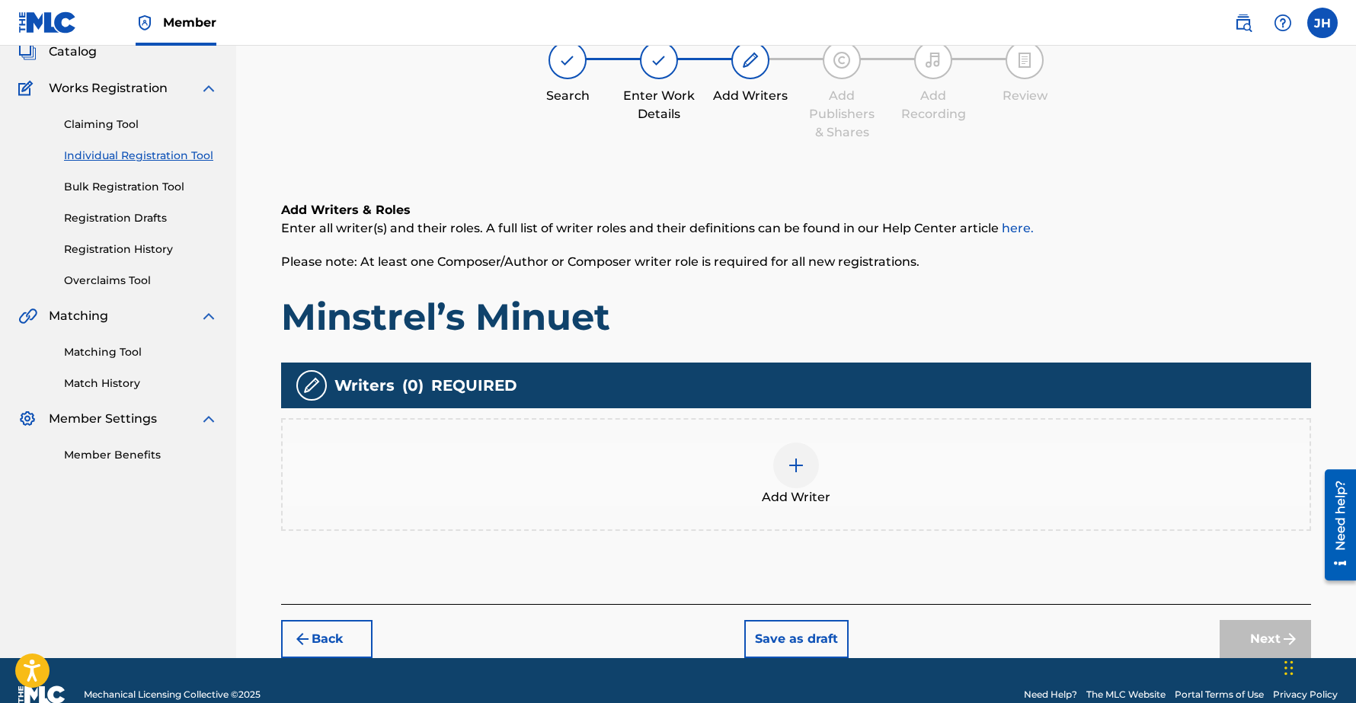
scroll to position [69, 0]
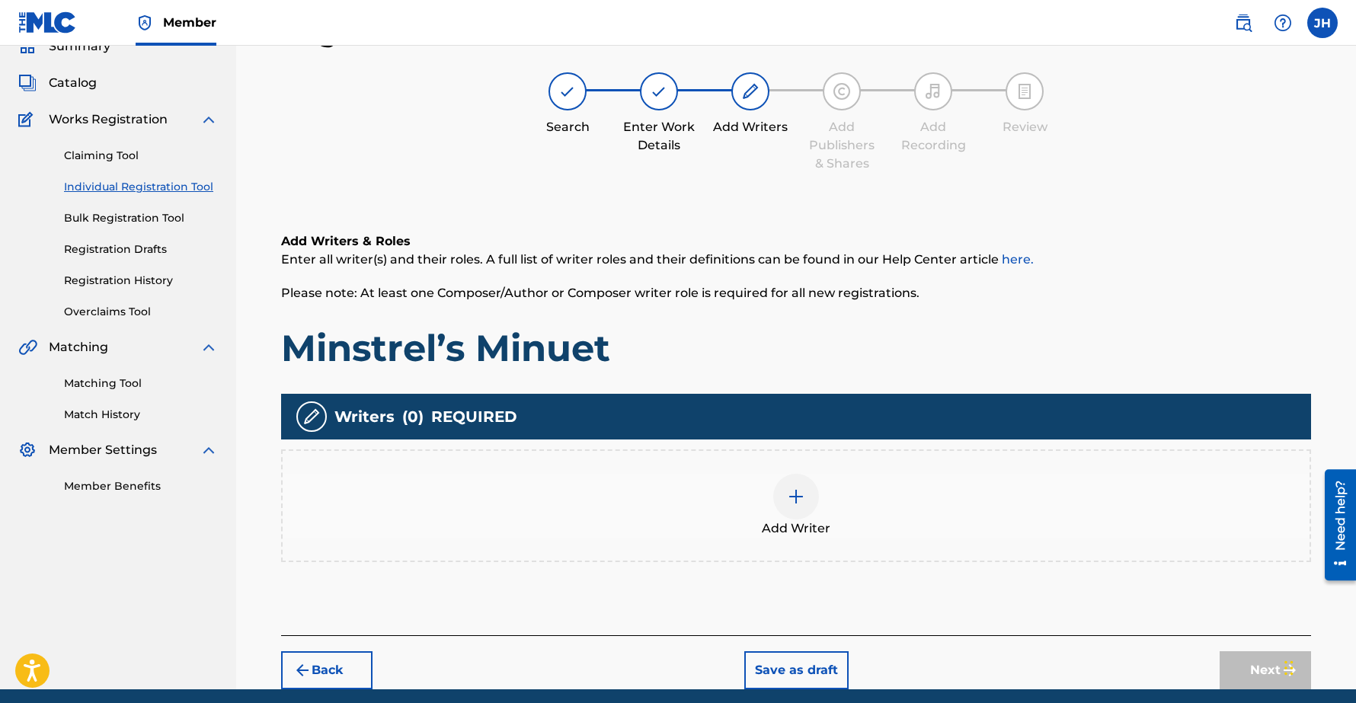
click at [797, 496] on img at bounding box center [796, 496] width 18 height 18
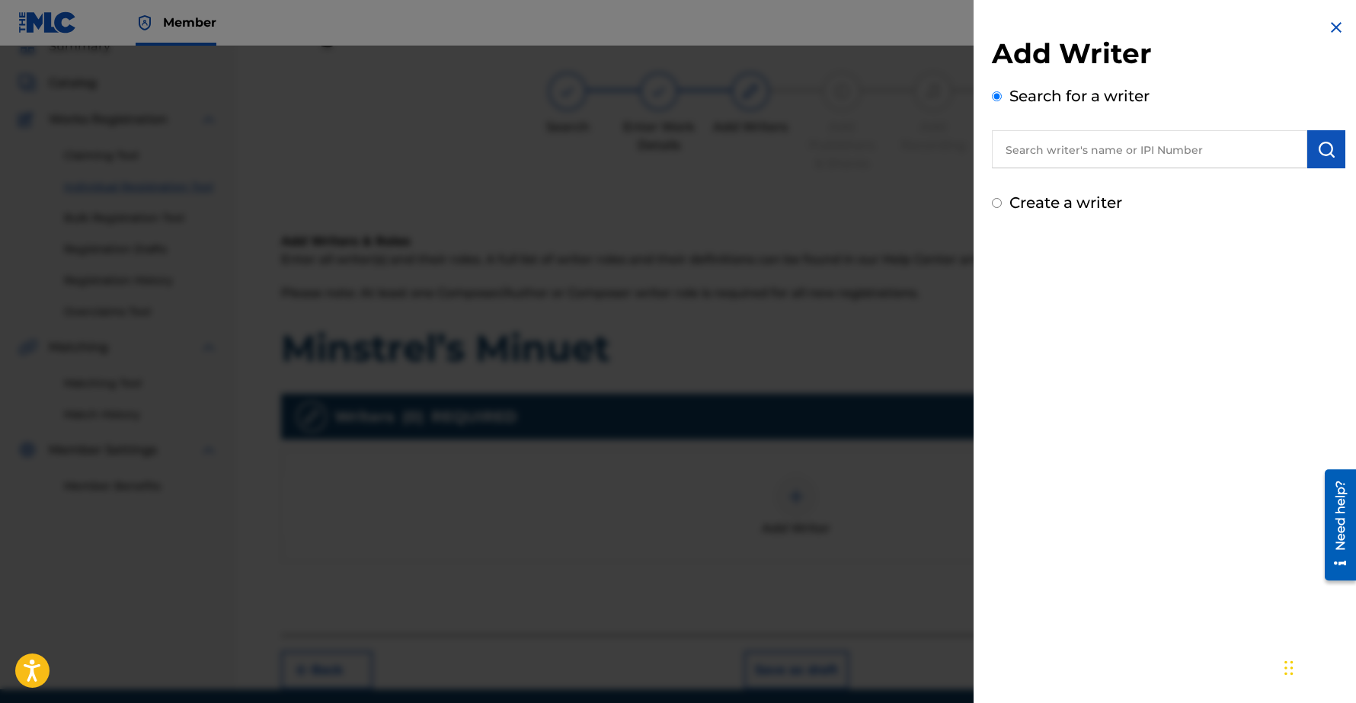
click at [1061, 153] on input "text" at bounding box center [1149, 149] width 315 height 38
type input "Chee-Hwa"
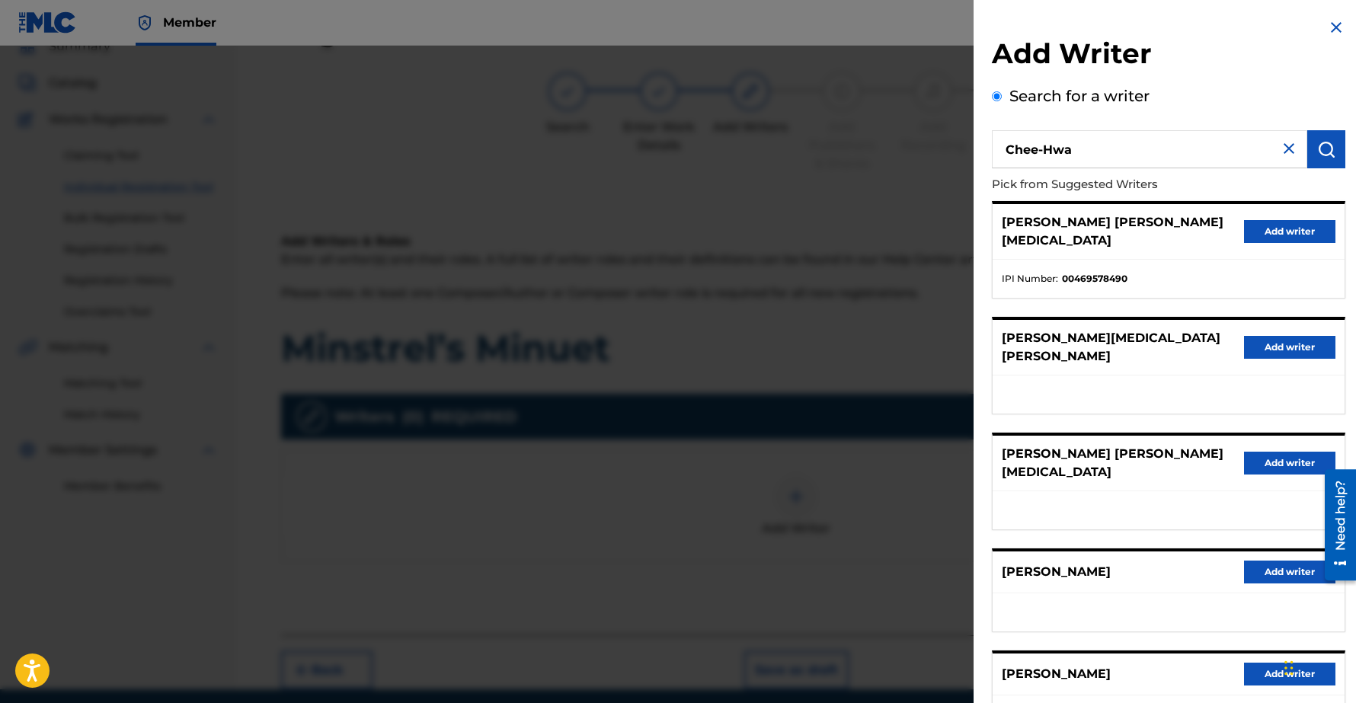
scroll to position [86, 0]
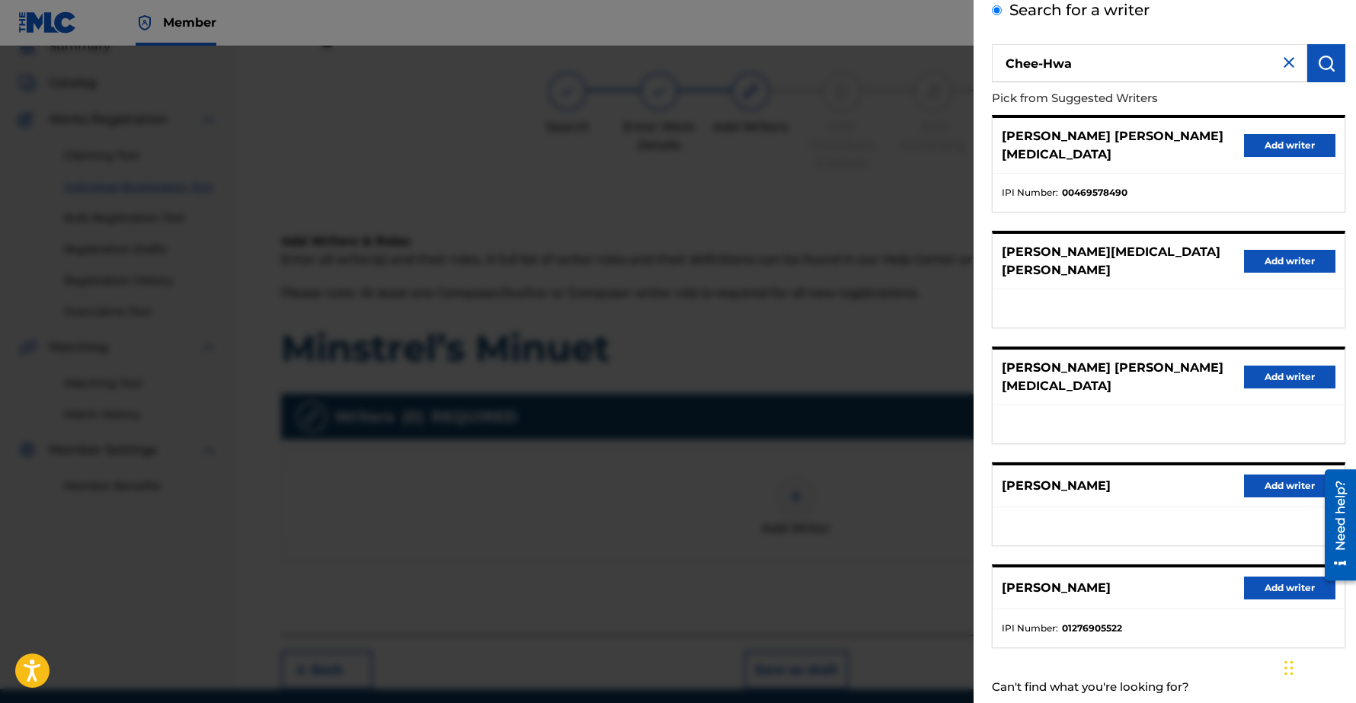
click at [1297, 474] on button "Add writer" at bounding box center [1289, 485] width 91 height 23
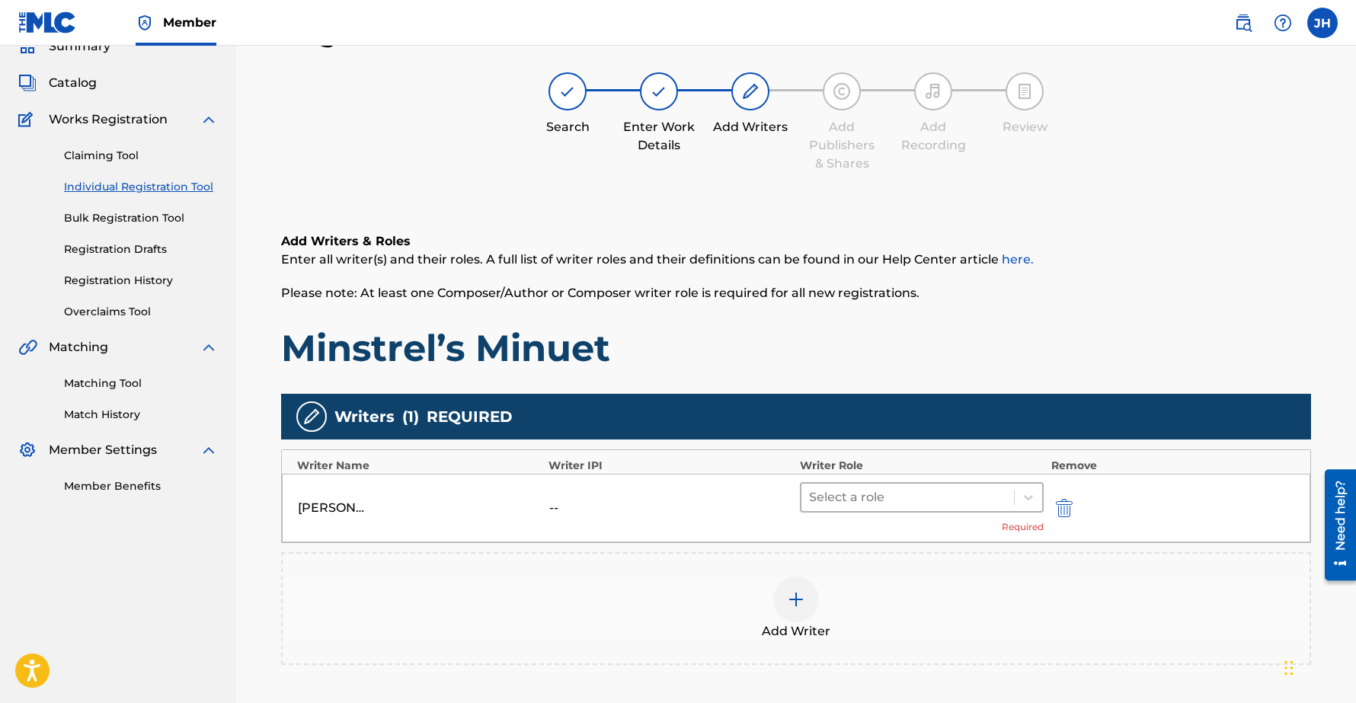
click at [861, 493] on div at bounding box center [907, 497] width 197 height 21
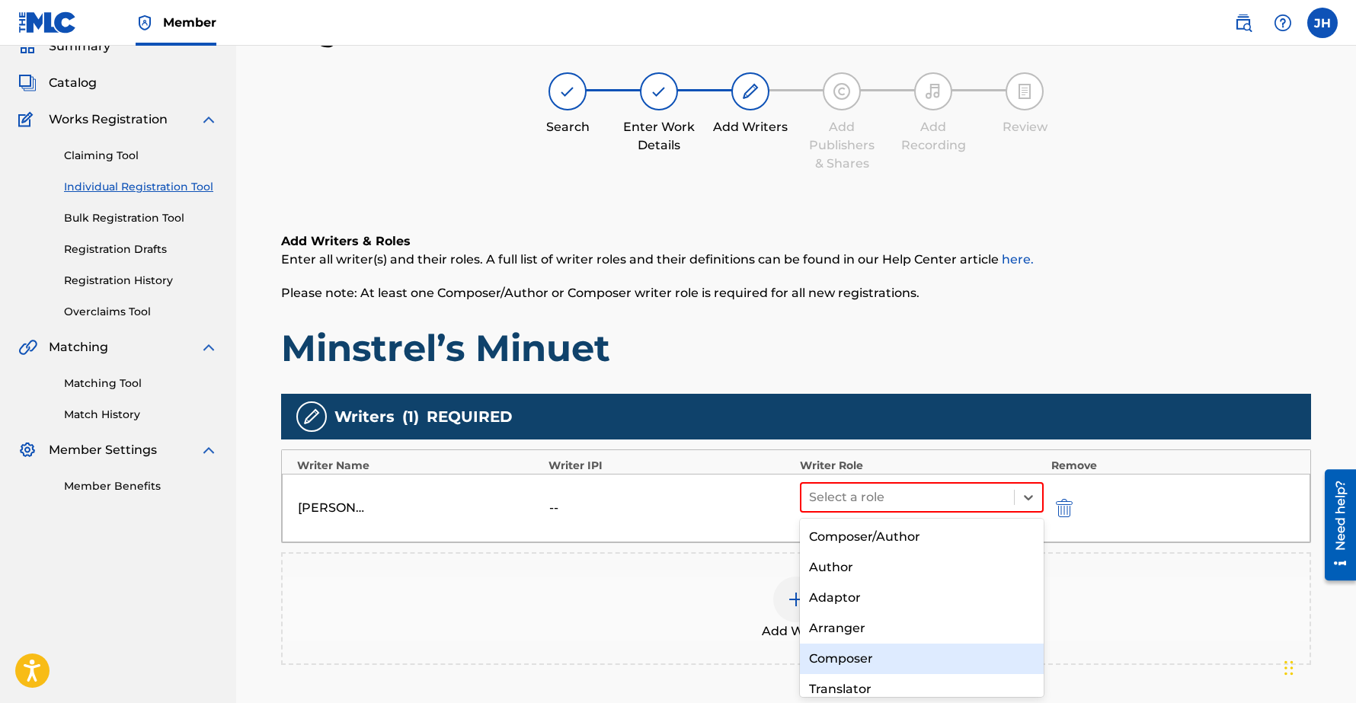
click at [848, 660] on div "Composer" at bounding box center [922, 659] width 244 height 30
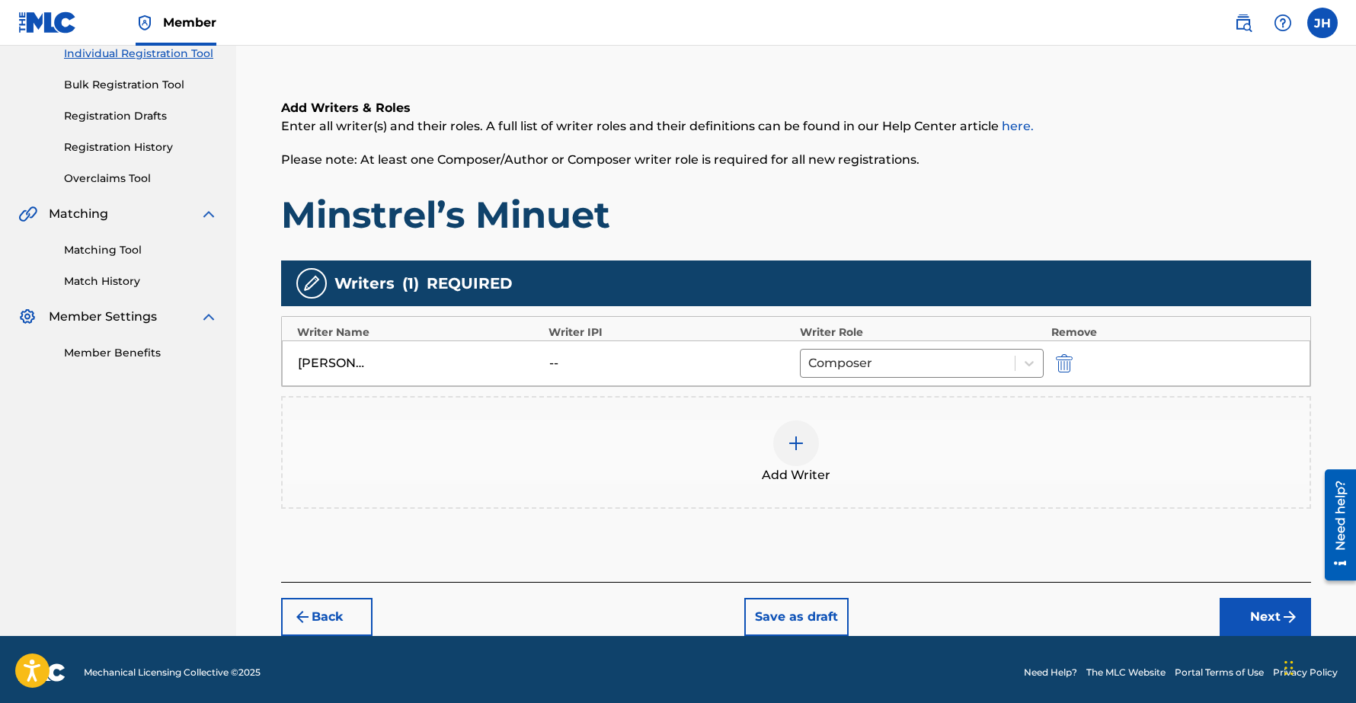
scroll to position [208, 0]
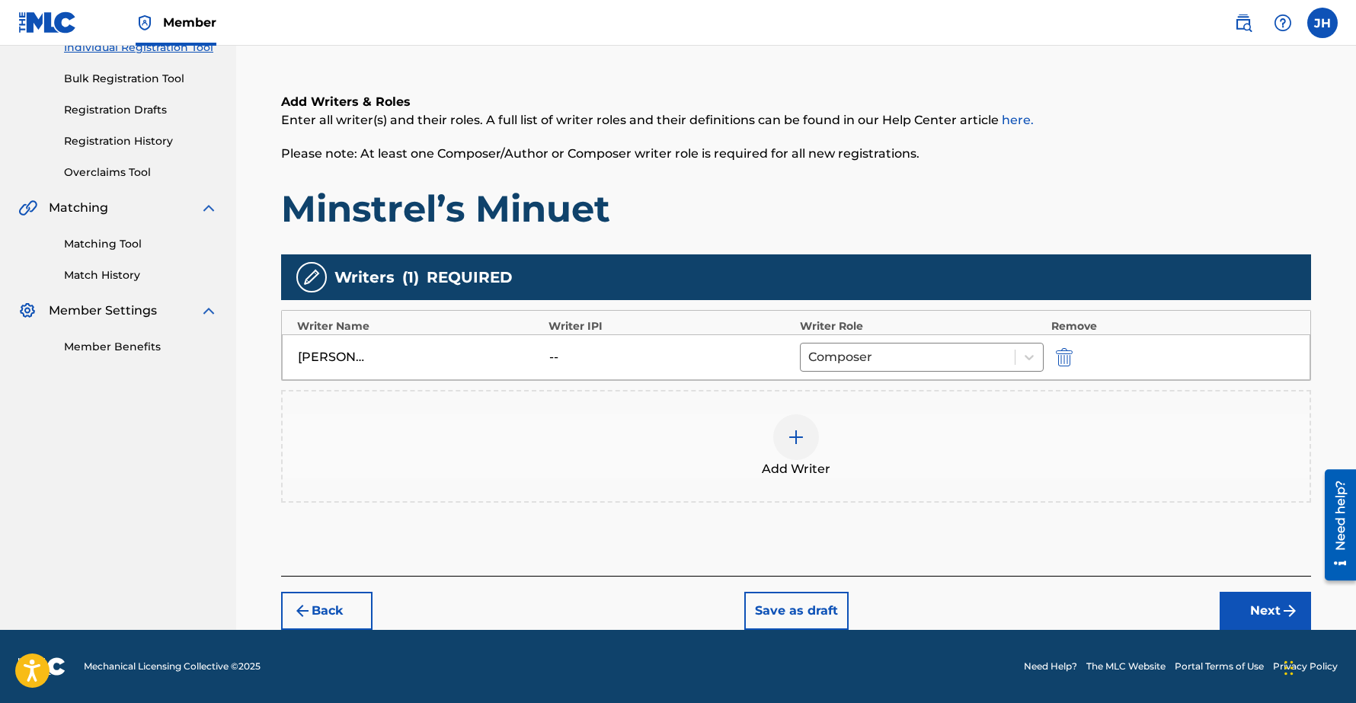
click at [1254, 605] on button "Next" at bounding box center [1264, 611] width 91 height 38
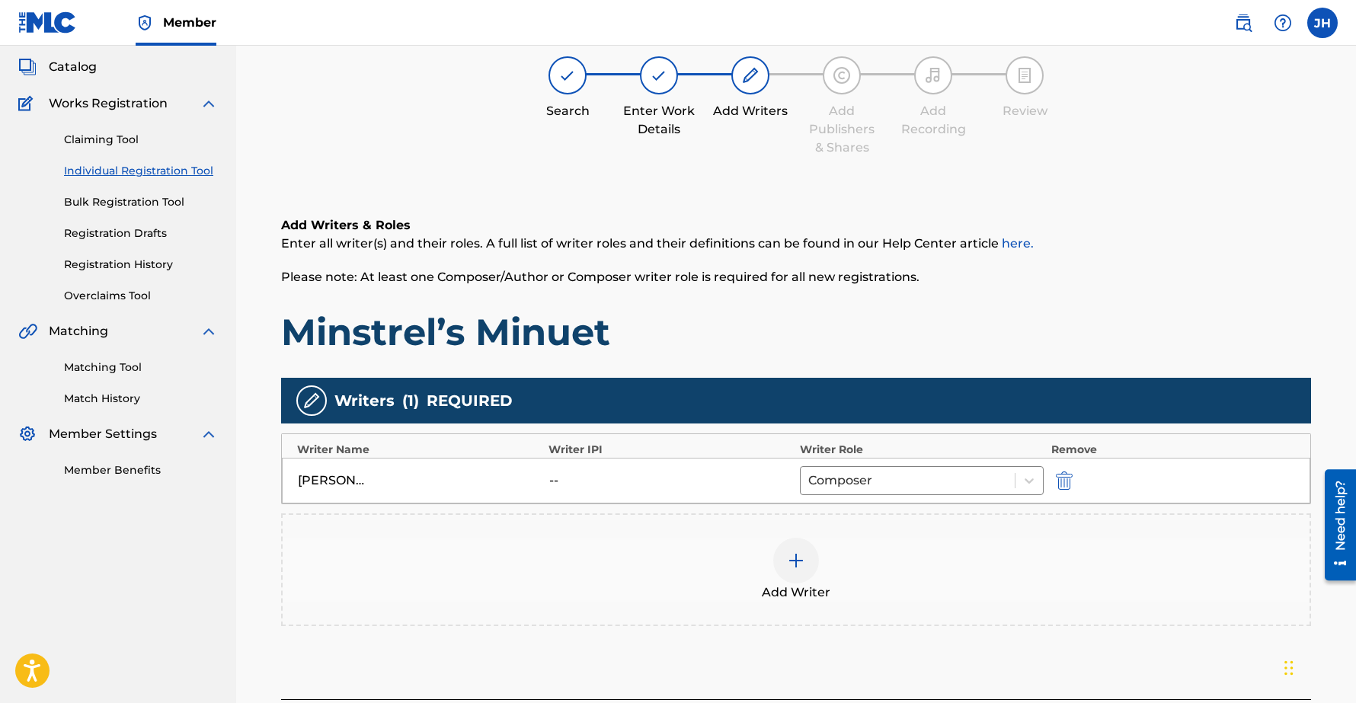
scroll to position [69, 0]
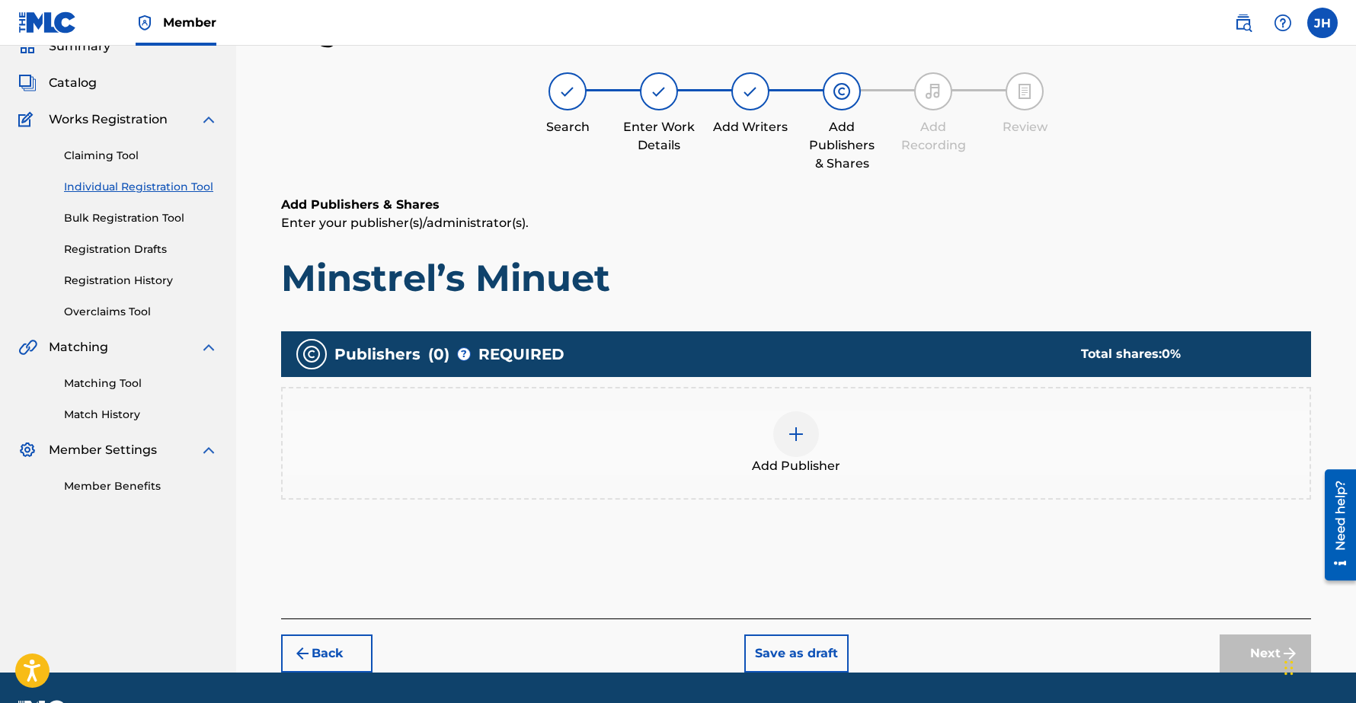
click at [792, 431] on img at bounding box center [796, 434] width 18 height 18
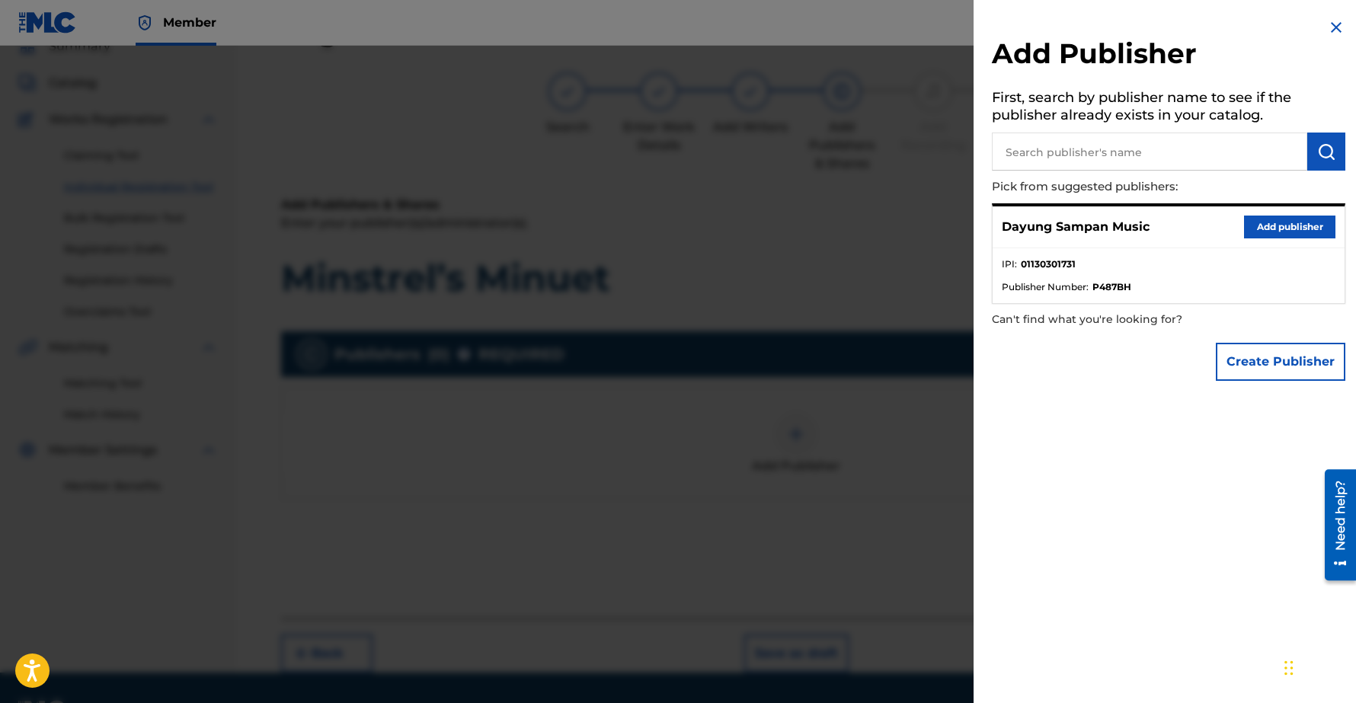
click at [1266, 222] on button "Add publisher" at bounding box center [1289, 227] width 91 height 23
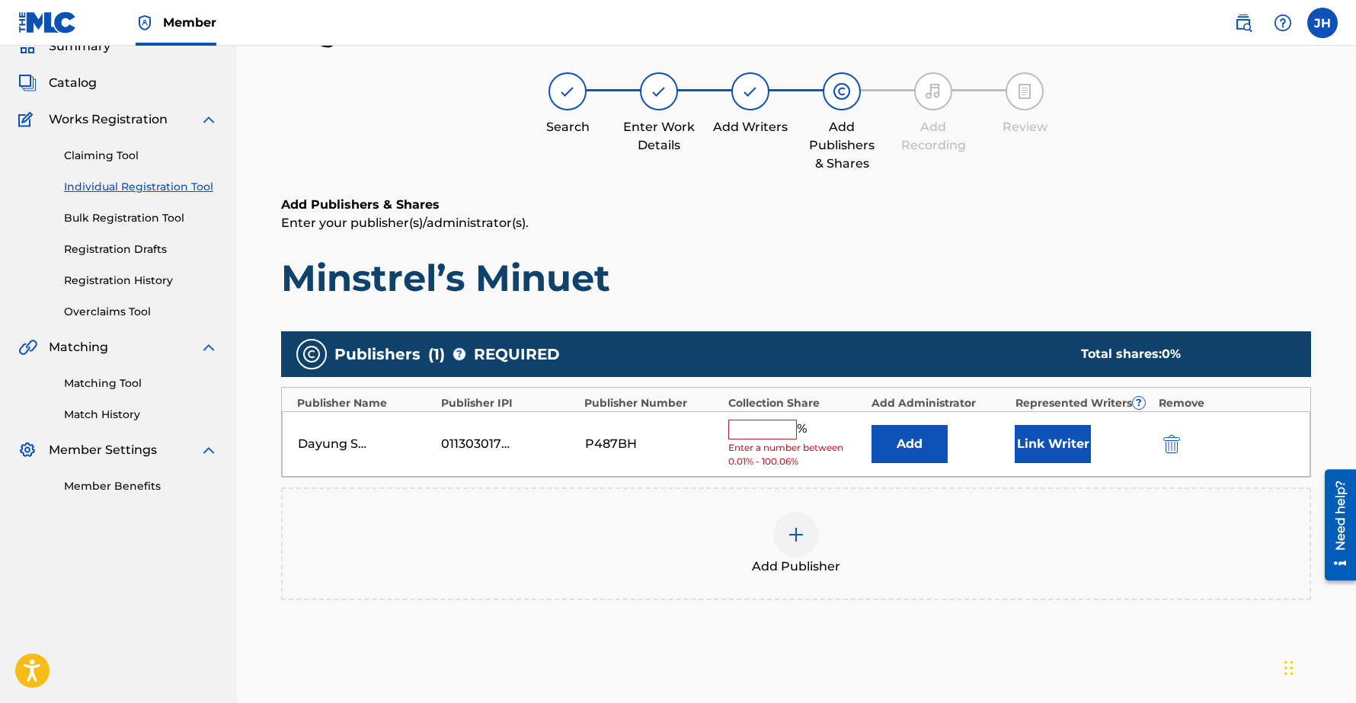
click at [768, 427] on input "text" at bounding box center [762, 430] width 69 height 20
type input "100"
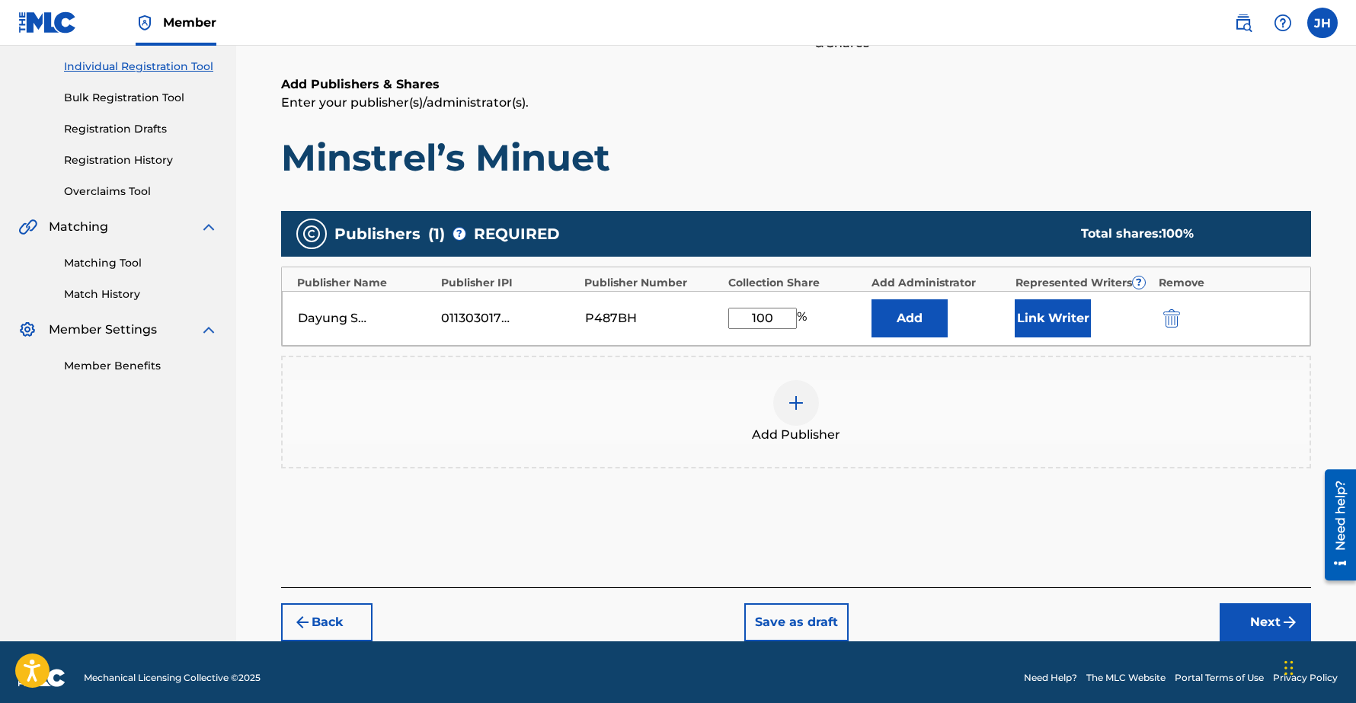
scroll to position [200, 0]
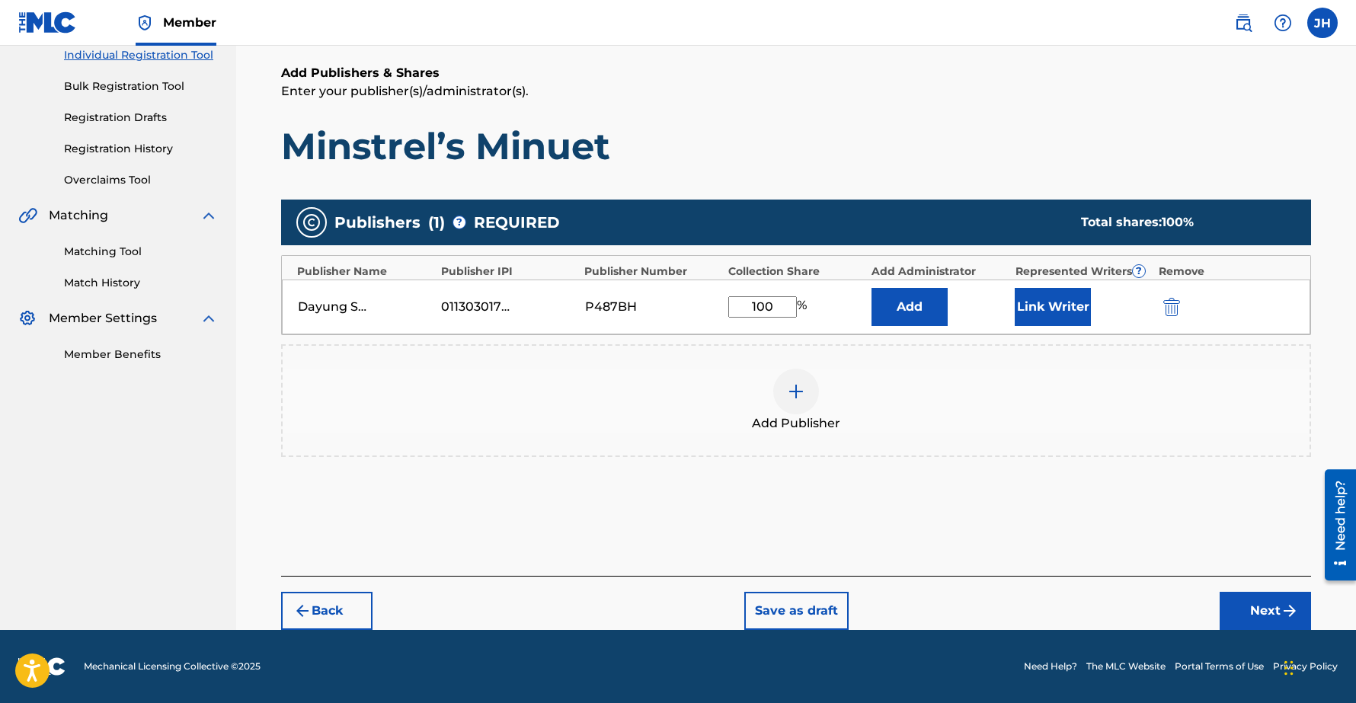
click at [1049, 302] on button "Link Writer" at bounding box center [1052, 307] width 76 height 38
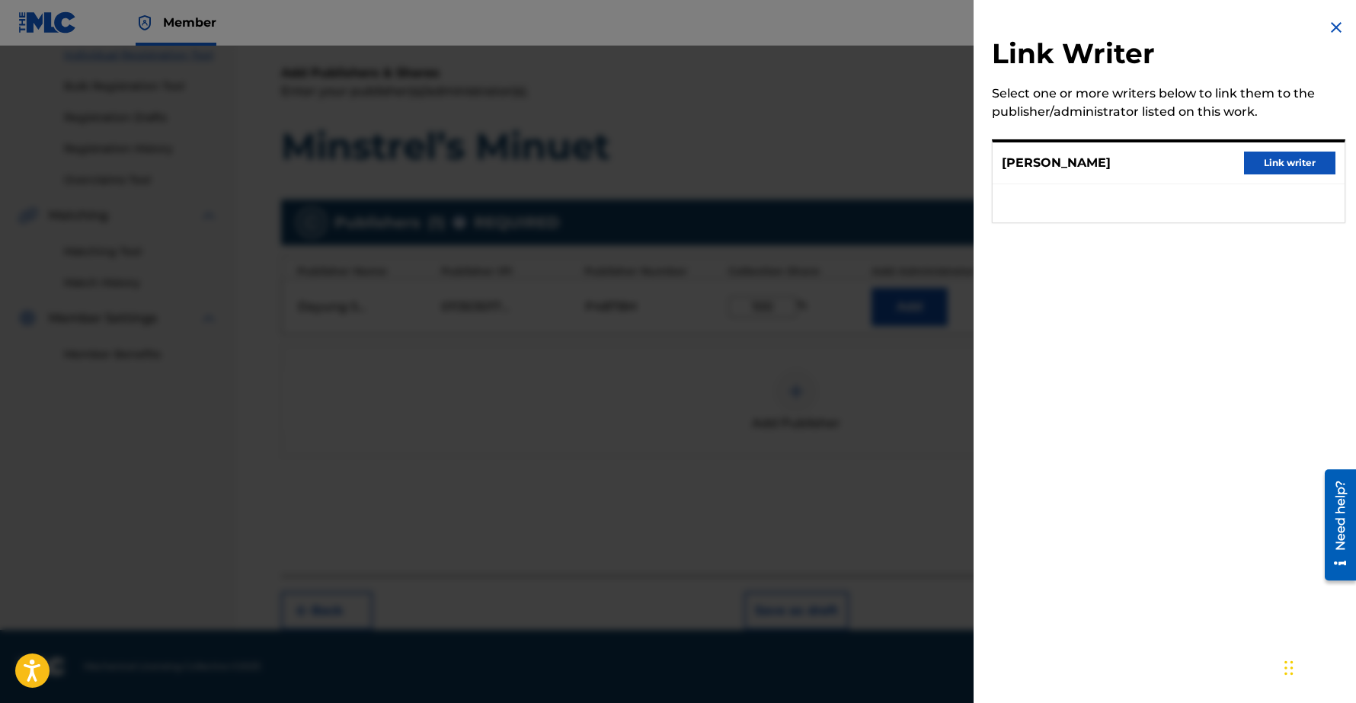
click at [1282, 164] on button "Link writer" at bounding box center [1289, 163] width 91 height 23
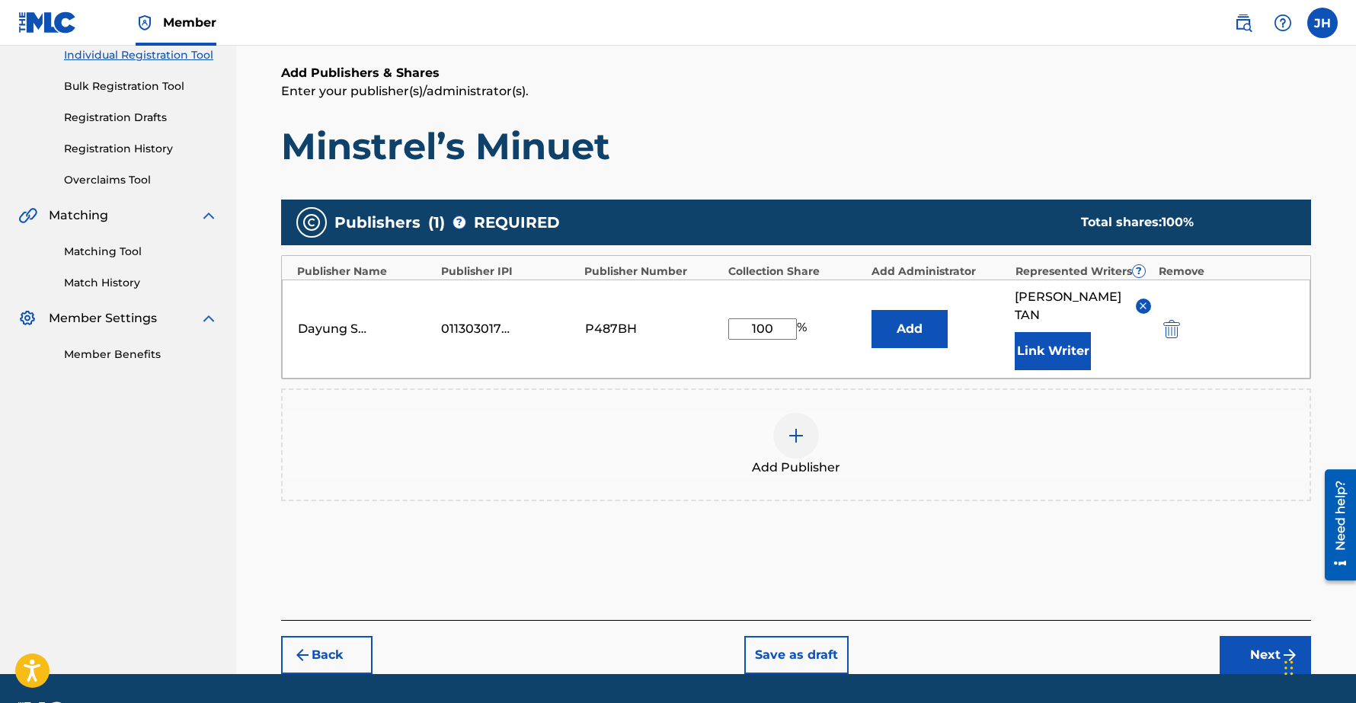
click at [985, 413] on div "Add Publisher" at bounding box center [796, 445] width 1027 height 64
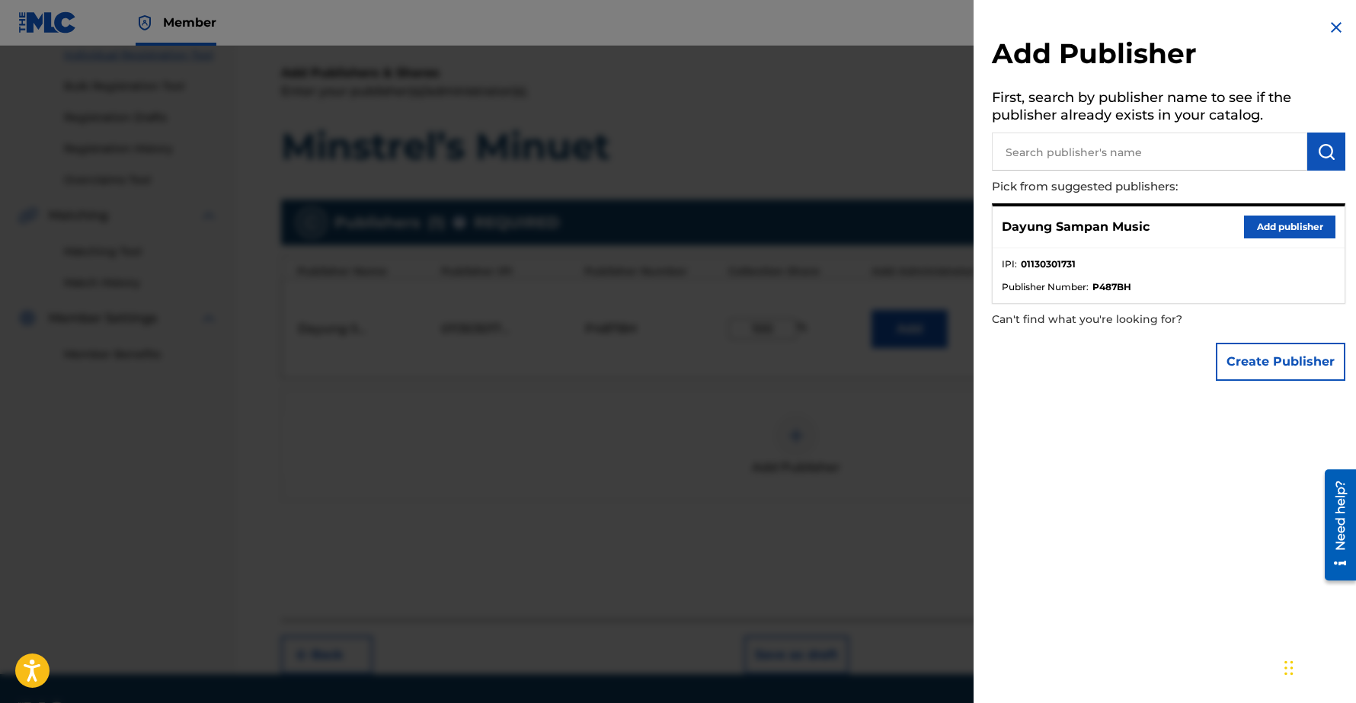
click at [1327, 21] on img at bounding box center [1336, 27] width 18 height 18
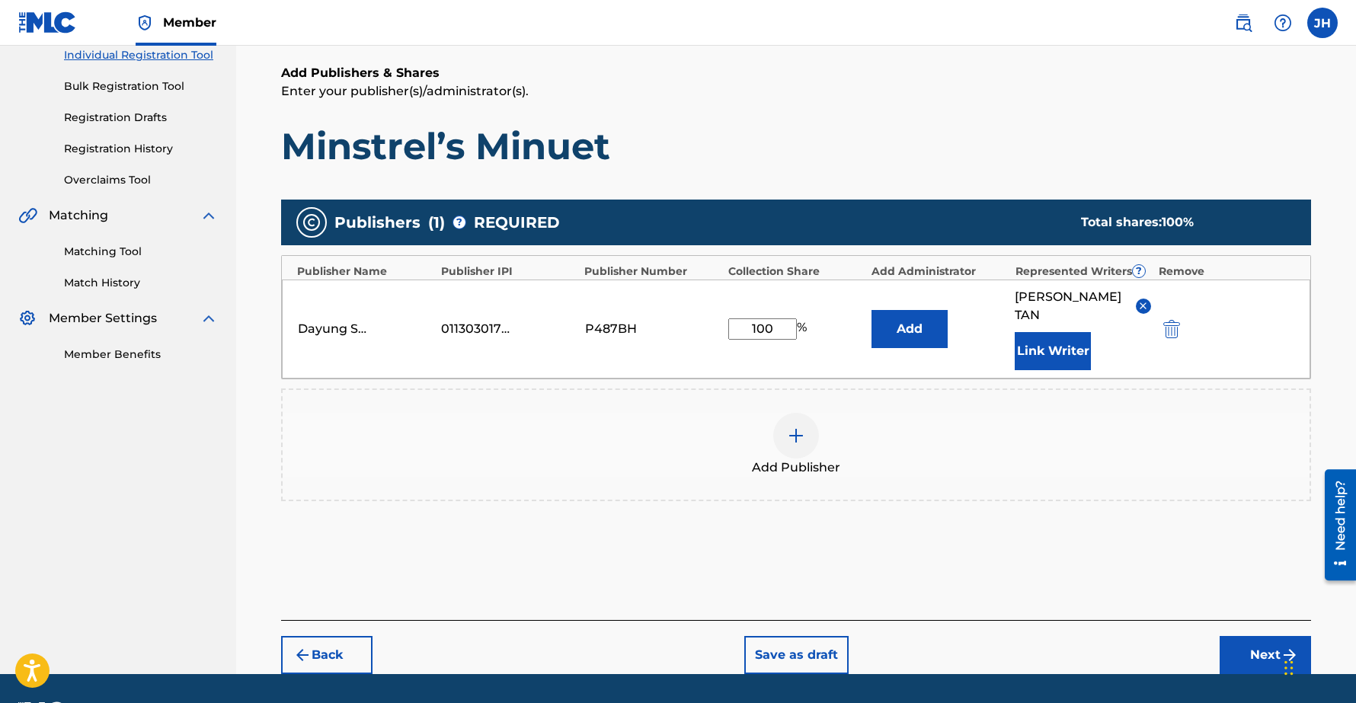
scroll to position [226, 0]
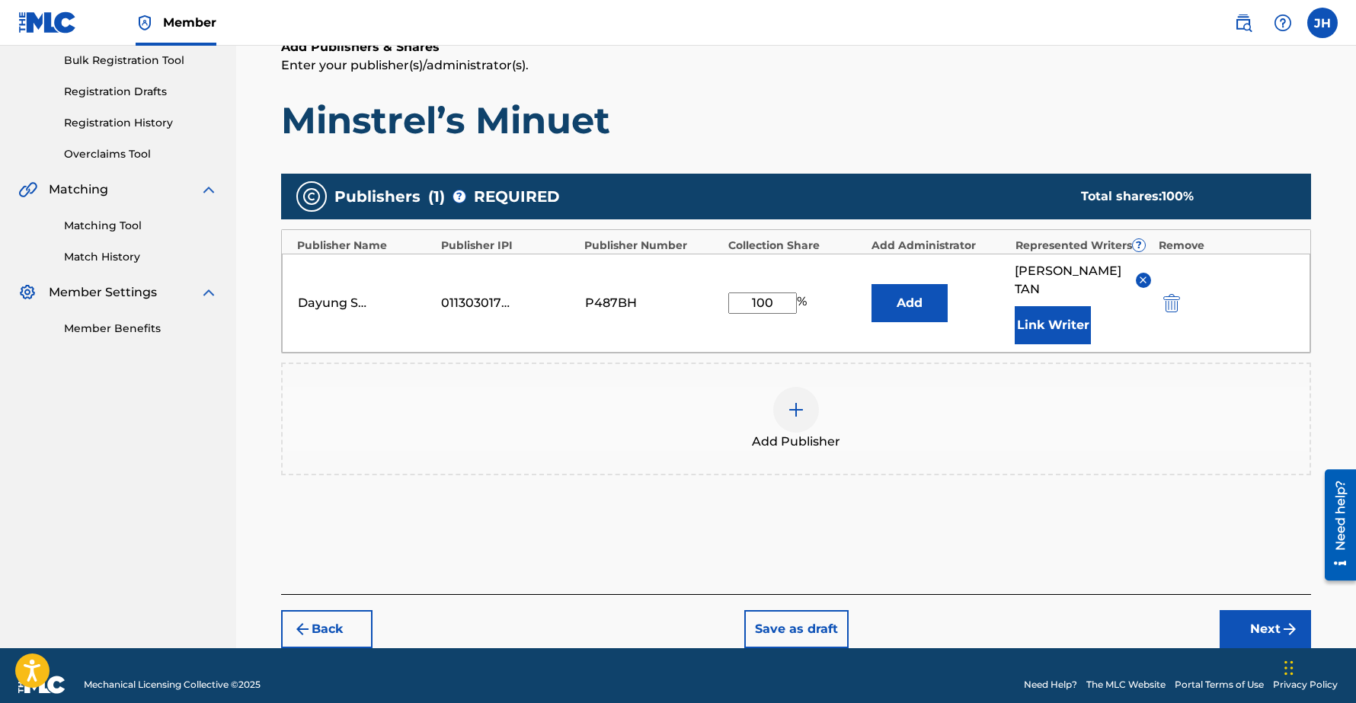
click at [1250, 610] on button "Next" at bounding box center [1264, 629] width 91 height 38
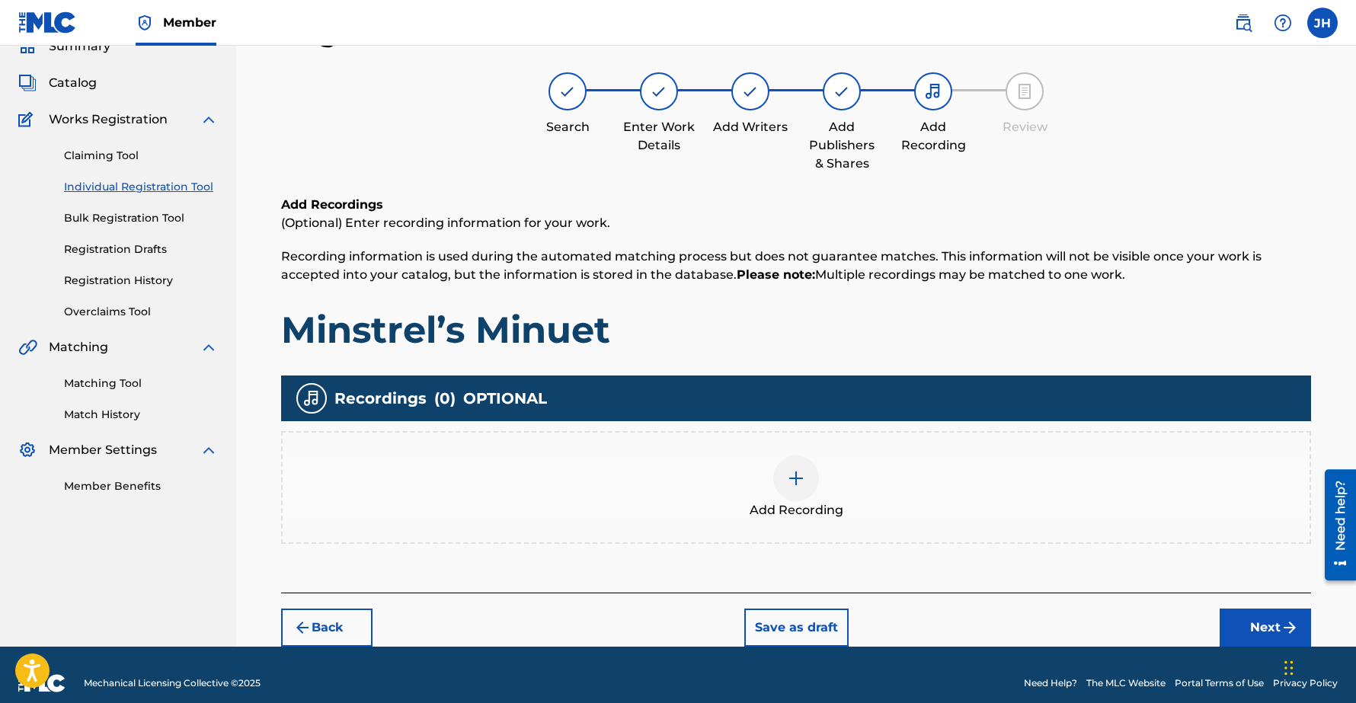
scroll to position [85, 0]
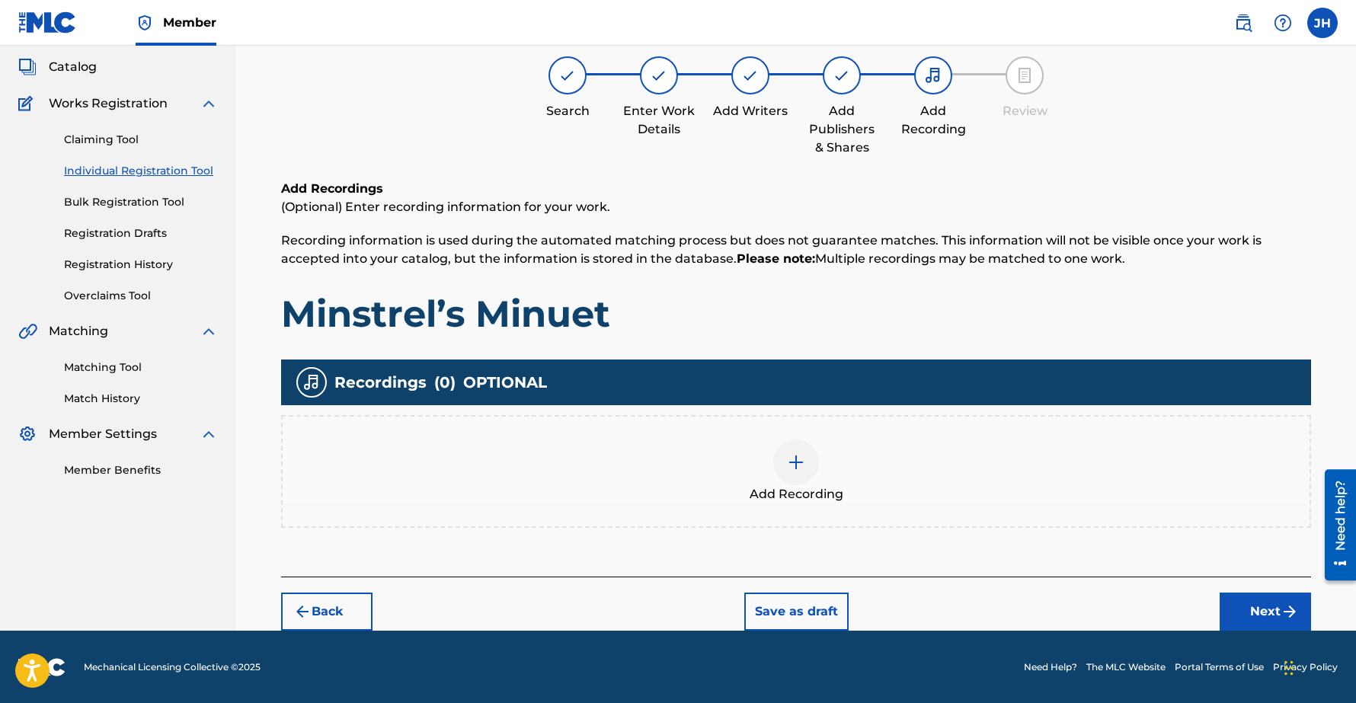
click at [1267, 608] on button "Next" at bounding box center [1264, 611] width 91 height 38
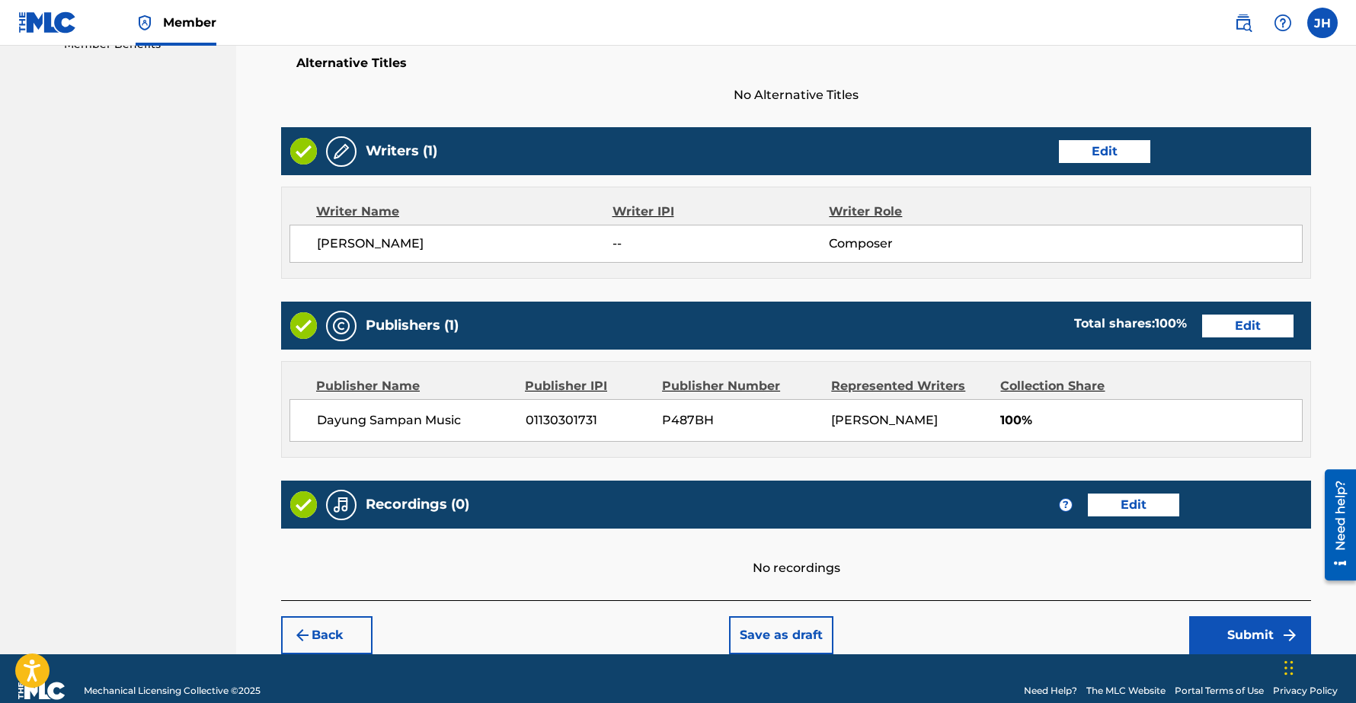
scroll to position [534, 0]
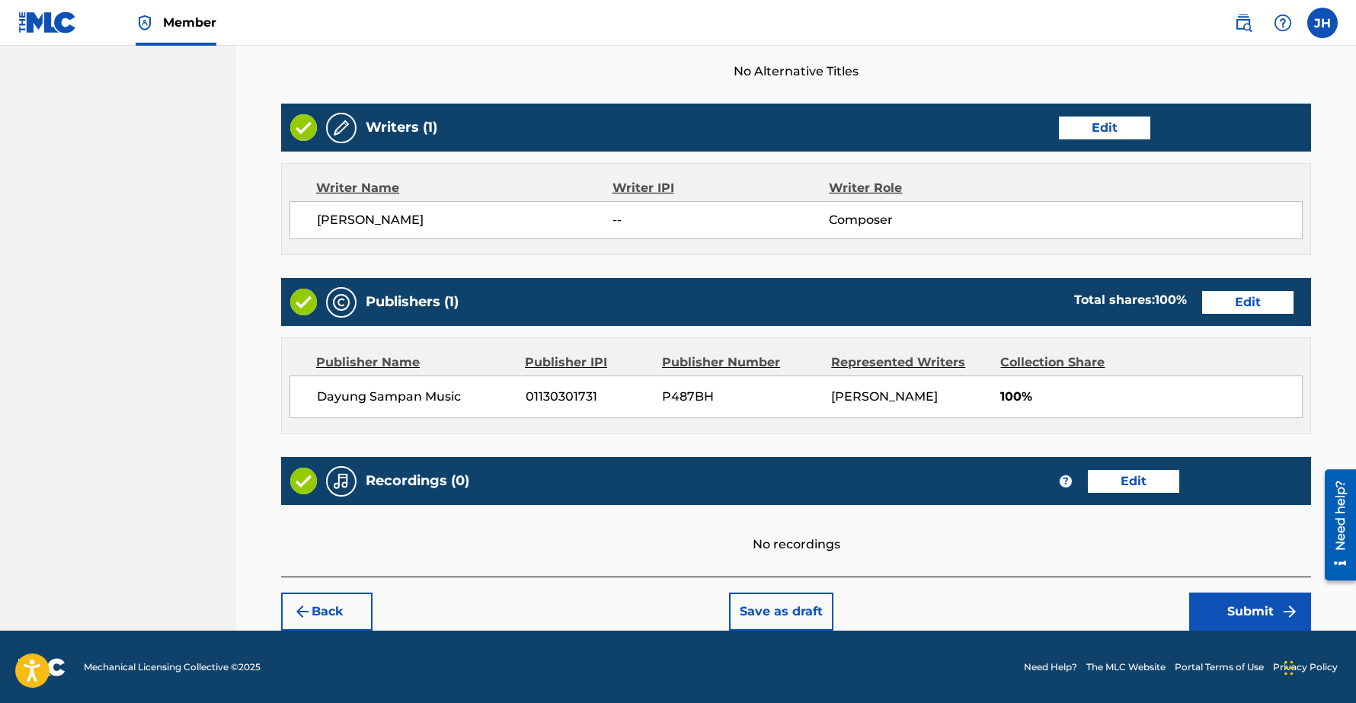
click at [1255, 604] on button "Submit" at bounding box center [1250, 611] width 122 height 38
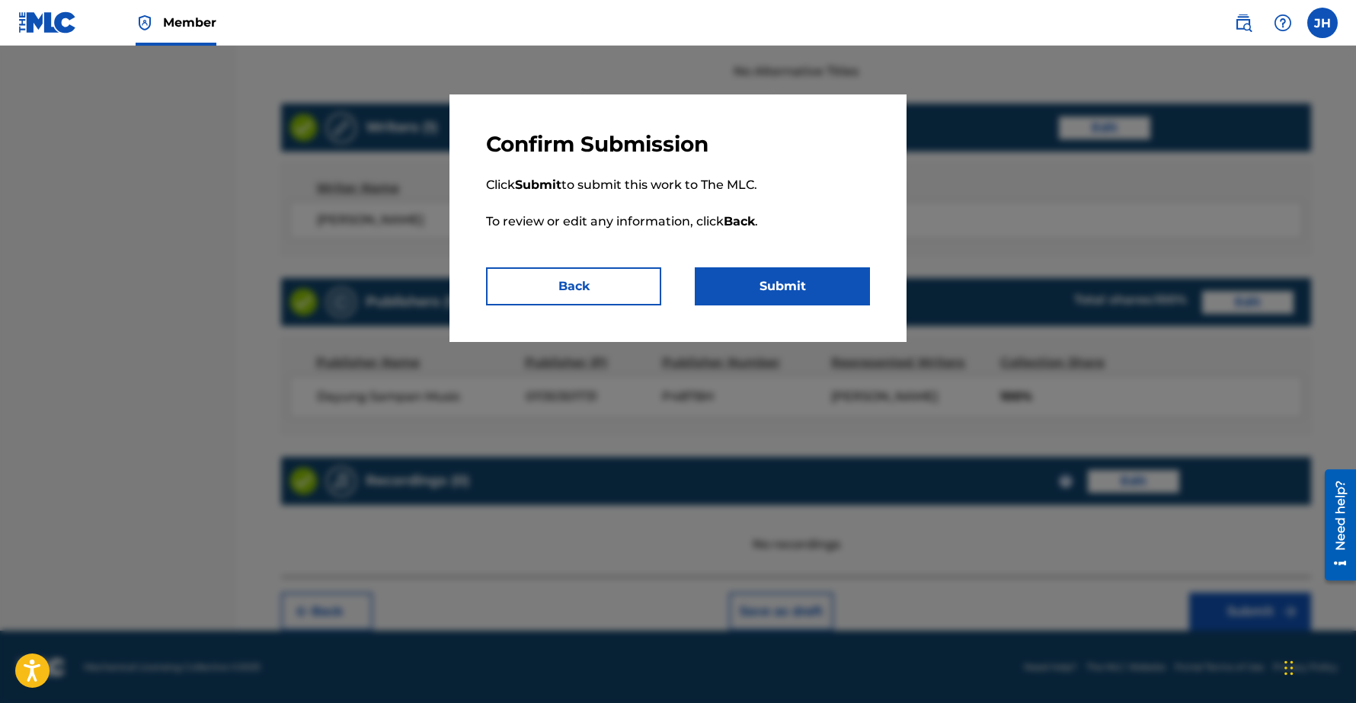
click at [769, 283] on button "Submit" at bounding box center [782, 286] width 175 height 38
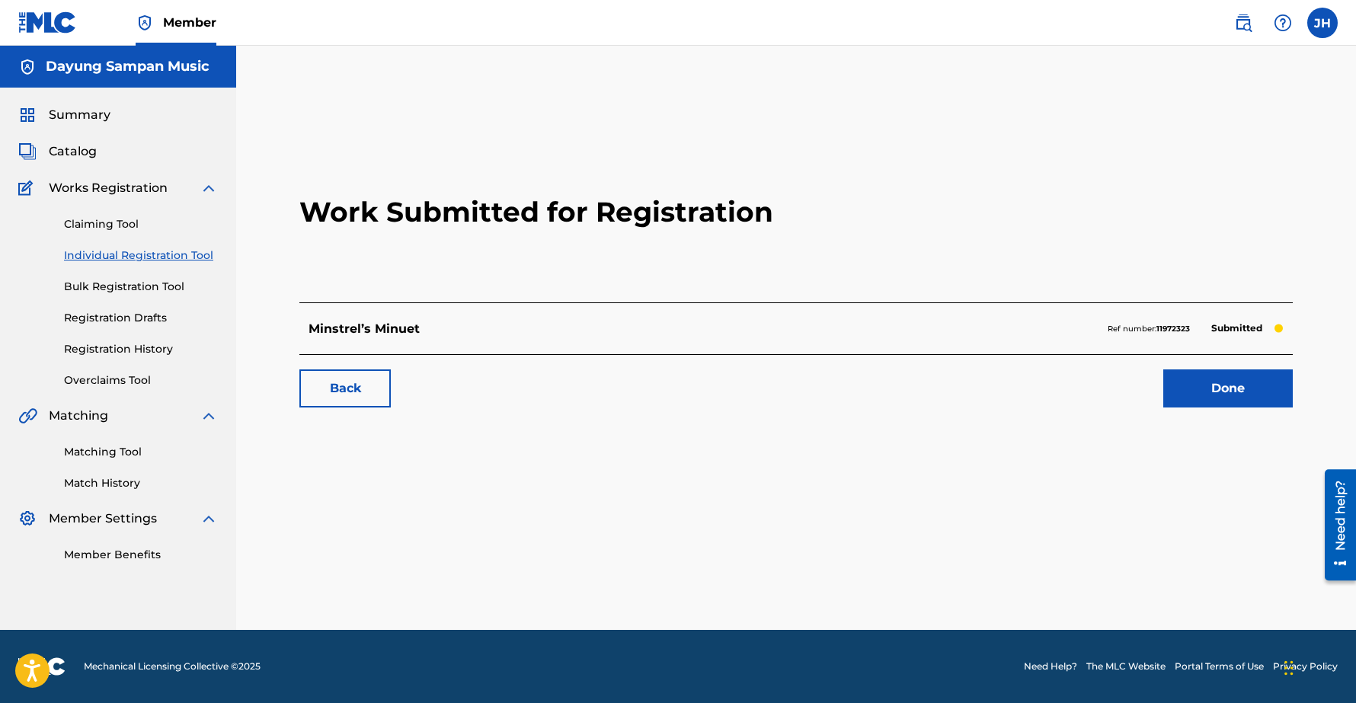
click at [75, 153] on span "Catalog" at bounding box center [73, 151] width 48 height 18
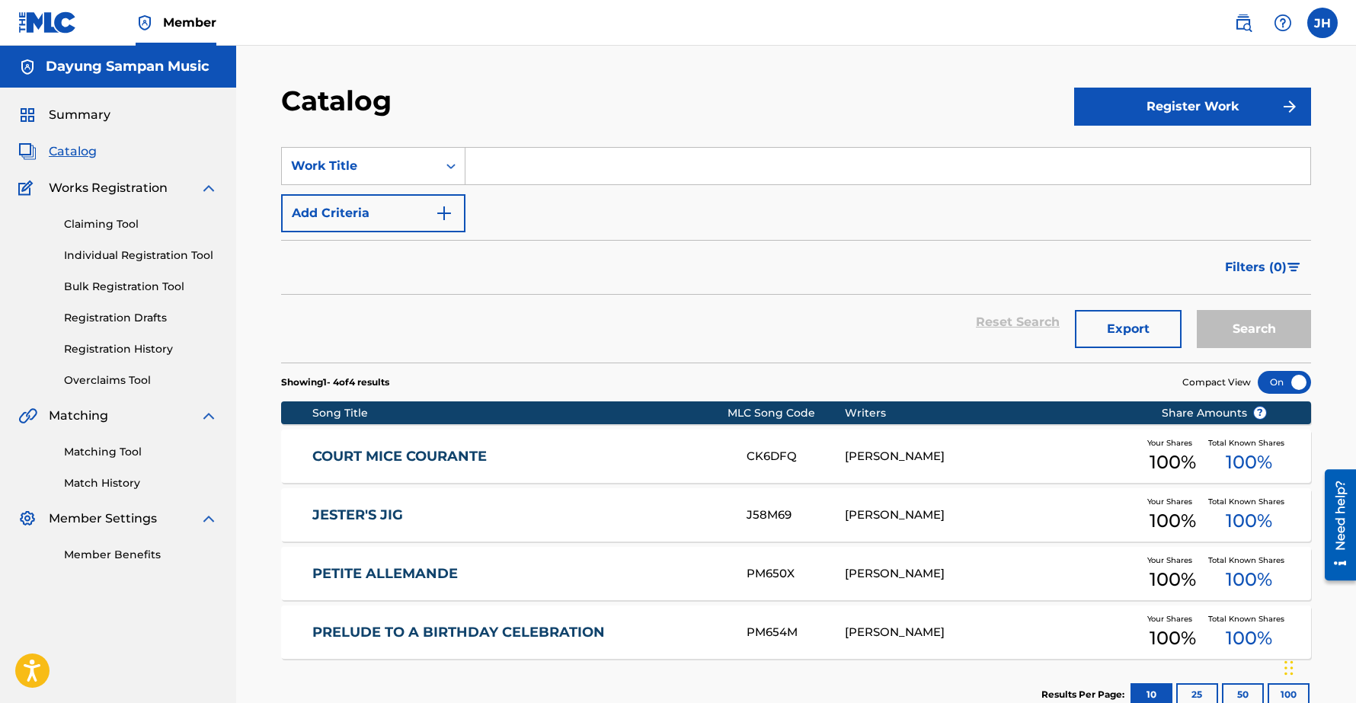
click at [66, 113] on span "Summary" at bounding box center [80, 115] width 62 height 18
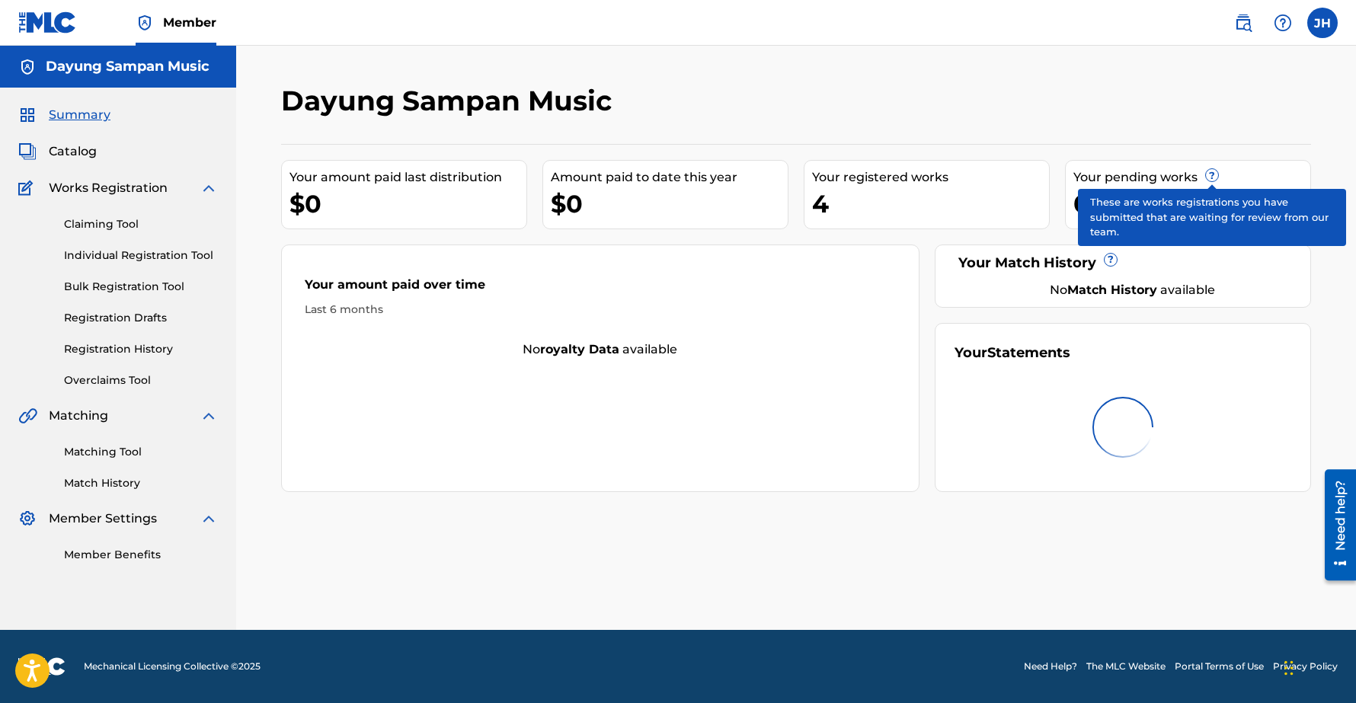
click at [1209, 179] on span "?" at bounding box center [1212, 175] width 12 height 12
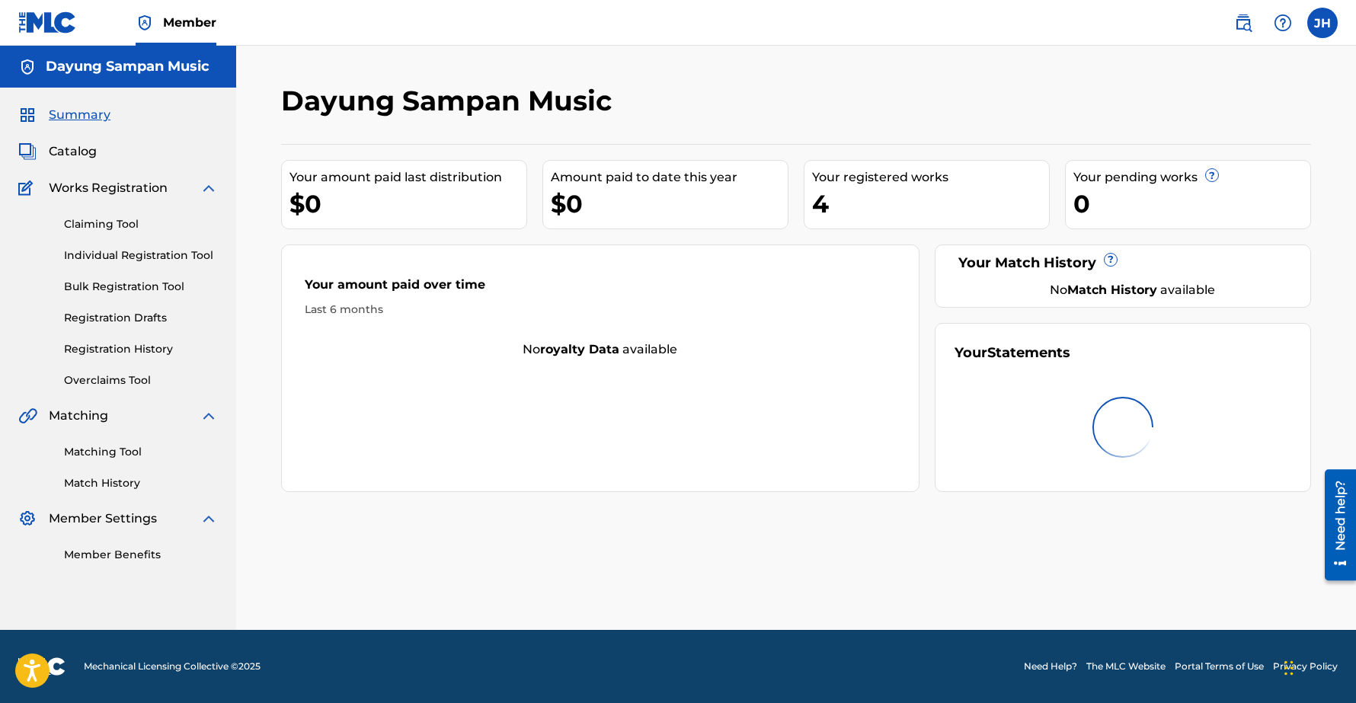
click at [106, 347] on link "Registration History" at bounding box center [141, 349] width 154 height 16
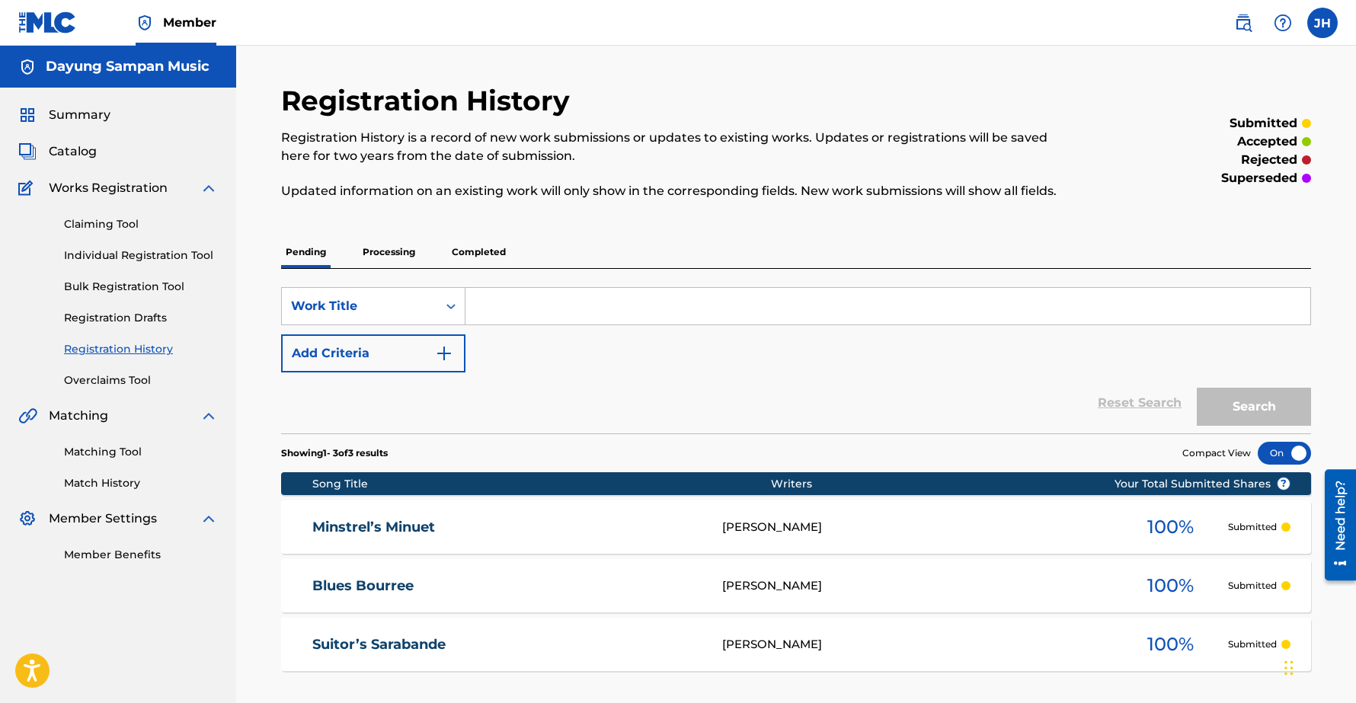
click at [393, 252] on p "Processing" at bounding box center [389, 252] width 62 height 32
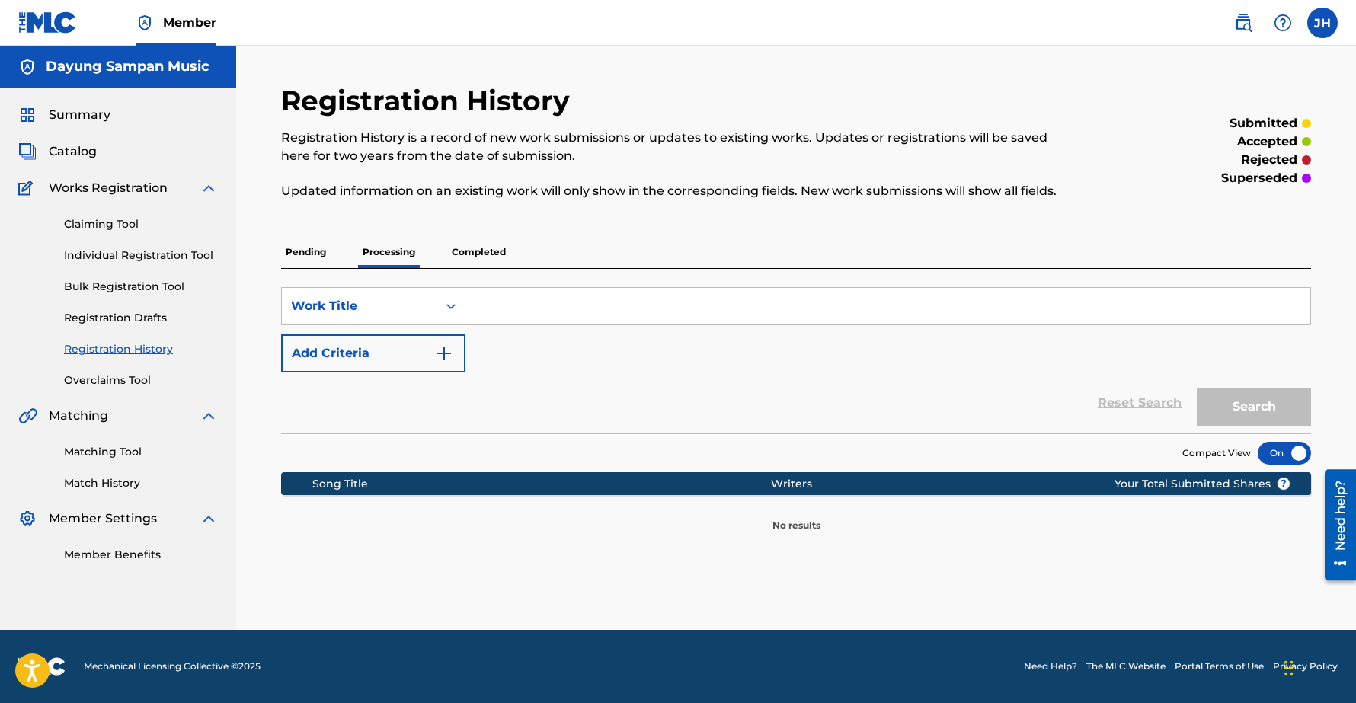
click at [306, 249] on p "Pending" at bounding box center [306, 252] width 50 height 32
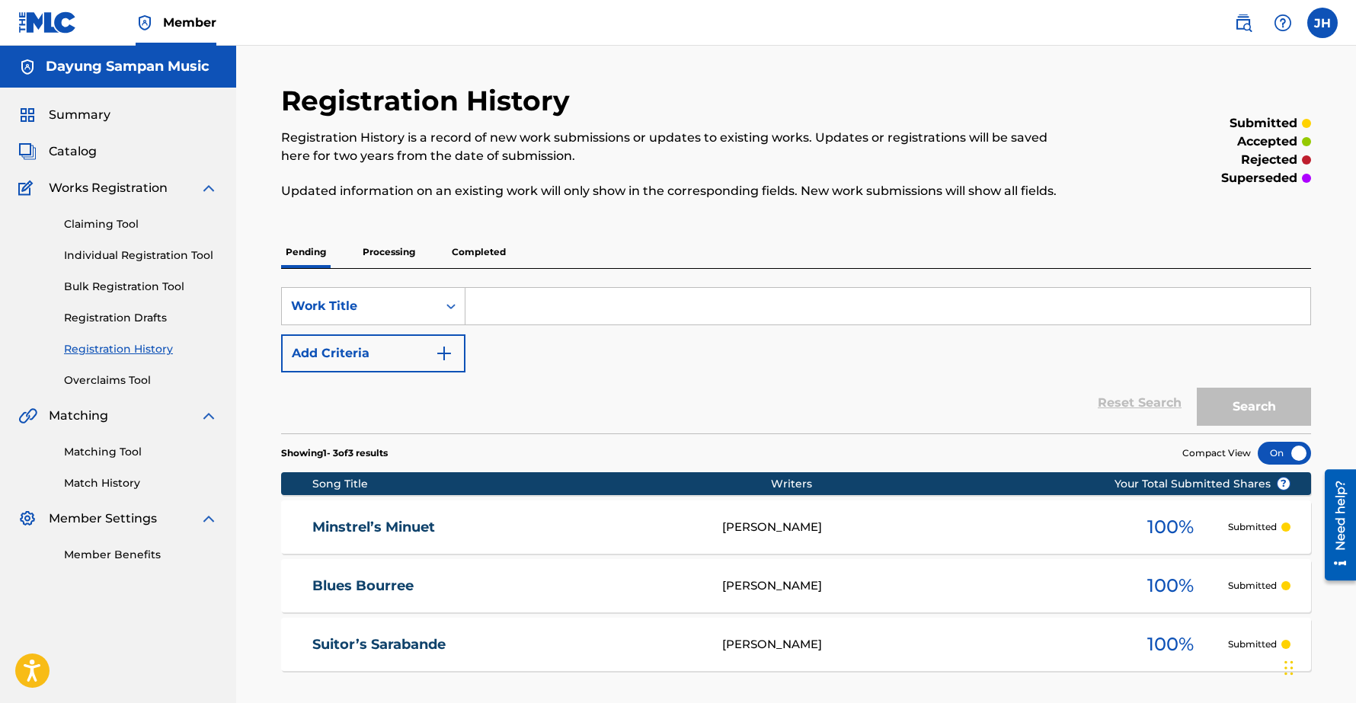
click at [95, 253] on link "Individual Registration Tool" at bounding box center [141, 256] width 154 height 16
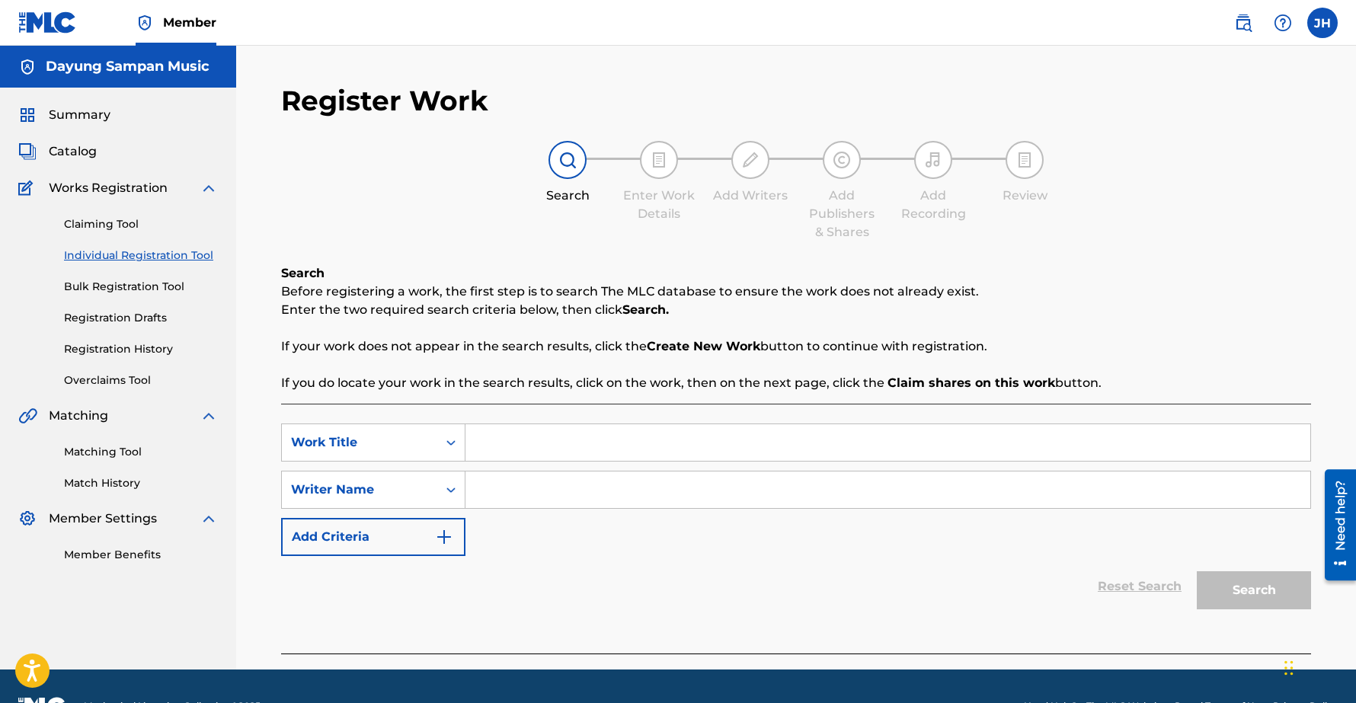
click at [533, 437] on input "Search Form" at bounding box center [887, 442] width 845 height 37
paste input "The Lamplighter"
type input "The Lamplighter"
click at [518, 488] on input "Search Form" at bounding box center [887, 489] width 845 height 37
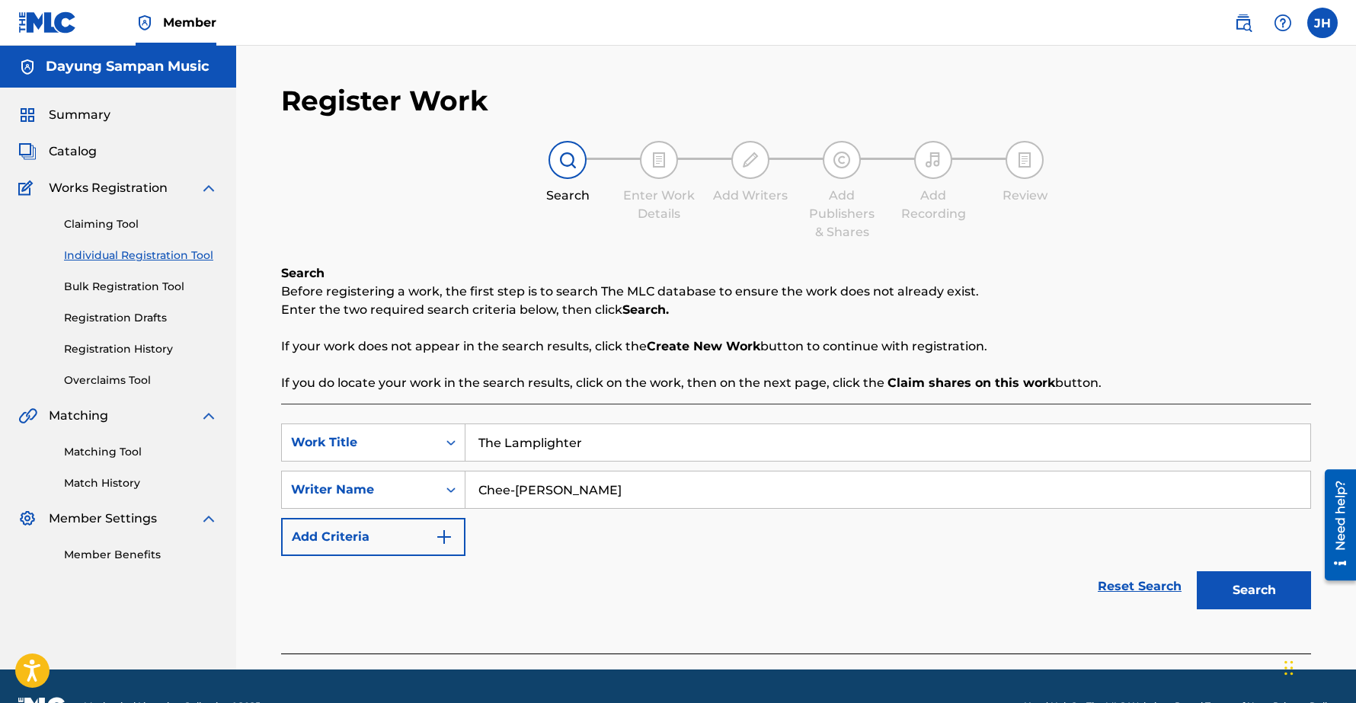
type input "Chee-[PERSON_NAME]"
click at [1261, 589] on button "Search" at bounding box center [1253, 590] width 114 height 38
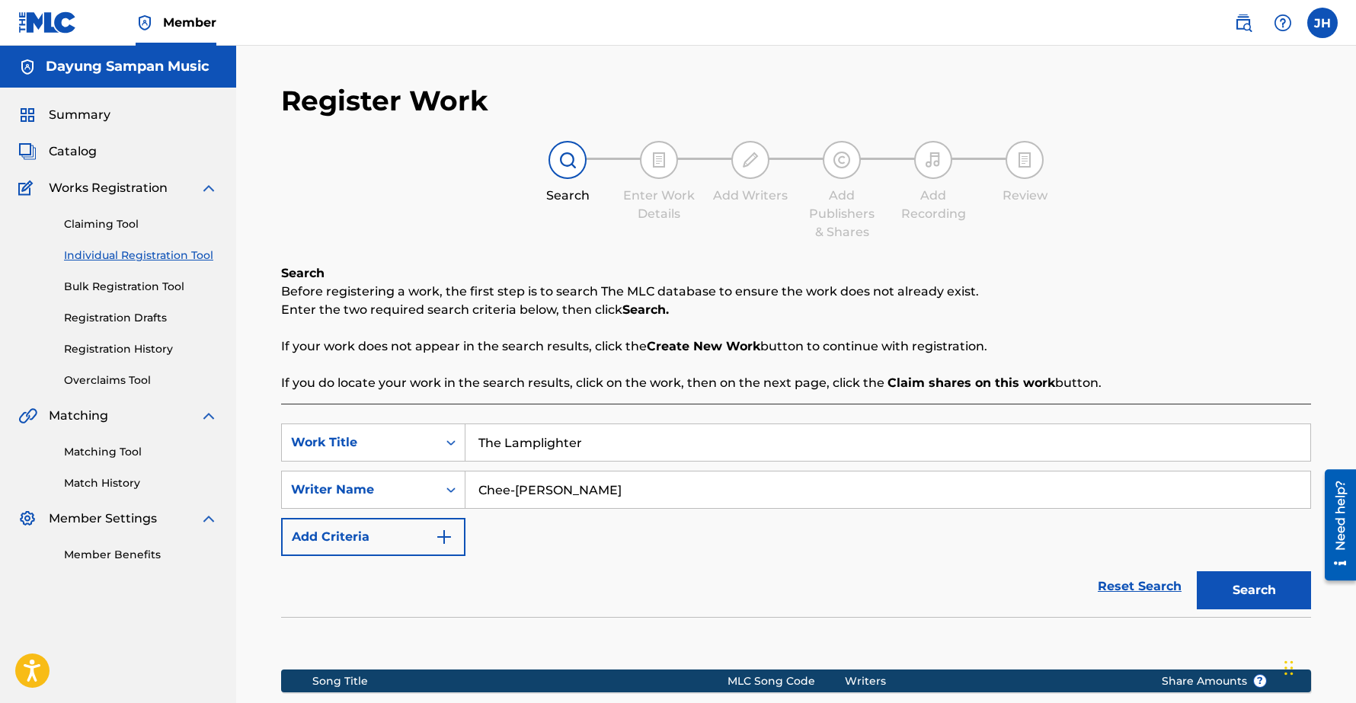
scroll to position [215, 0]
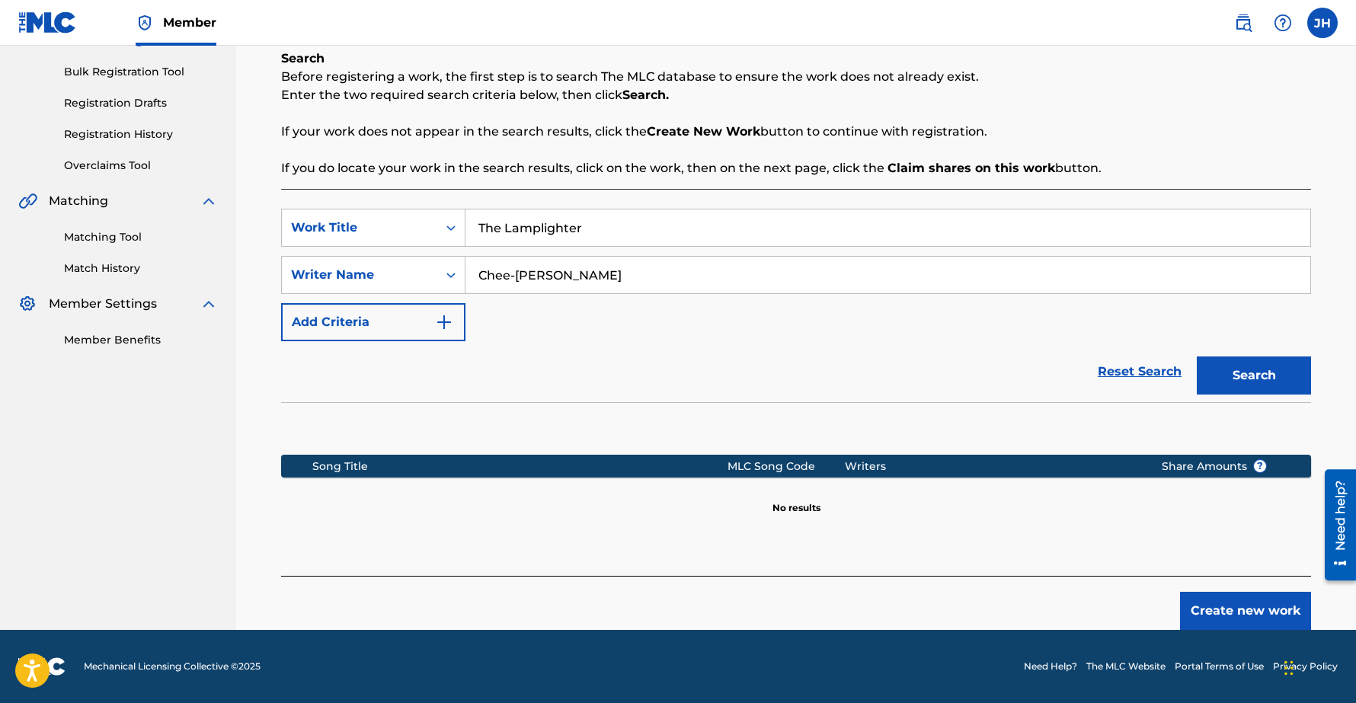
click at [1238, 610] on button "Create new work" at bounding box center [1245, 611] width 131 height 38
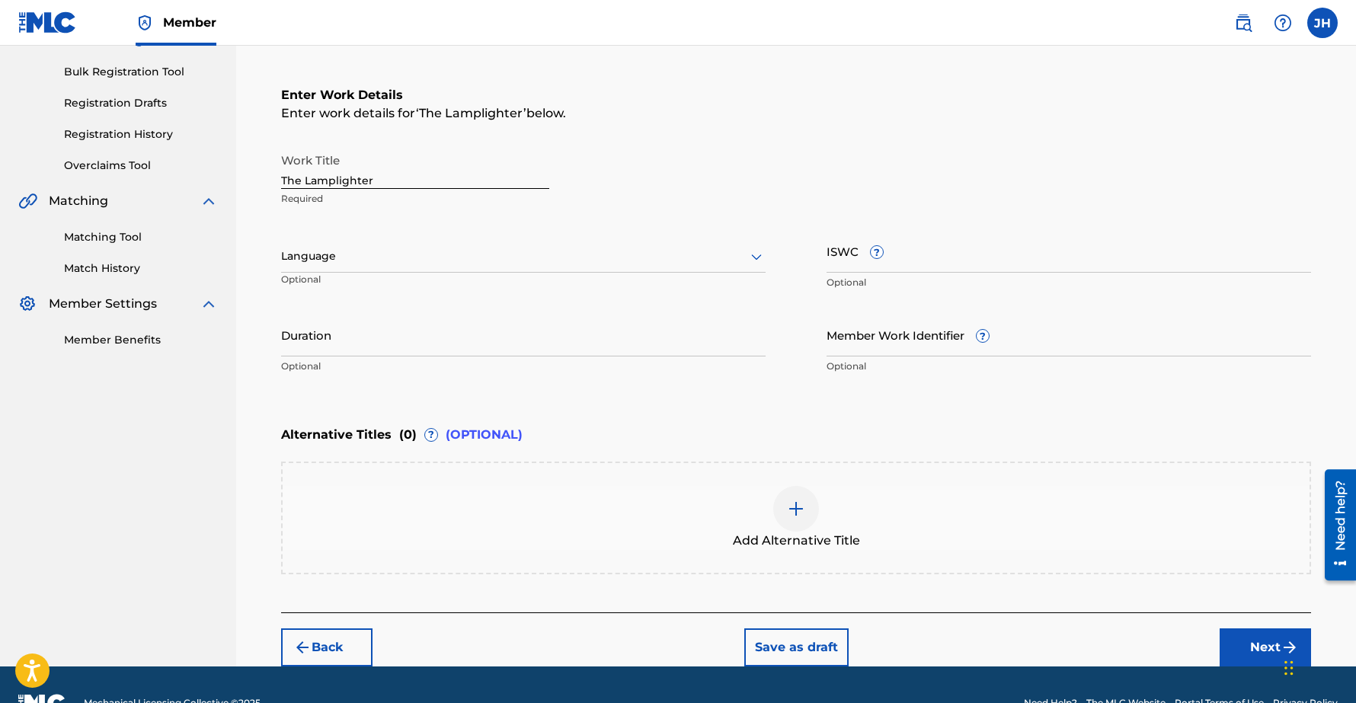
click at [401, 347] on input "Duration" at bounding box center [523, 334] width 484 height 43
paste input "01:33"
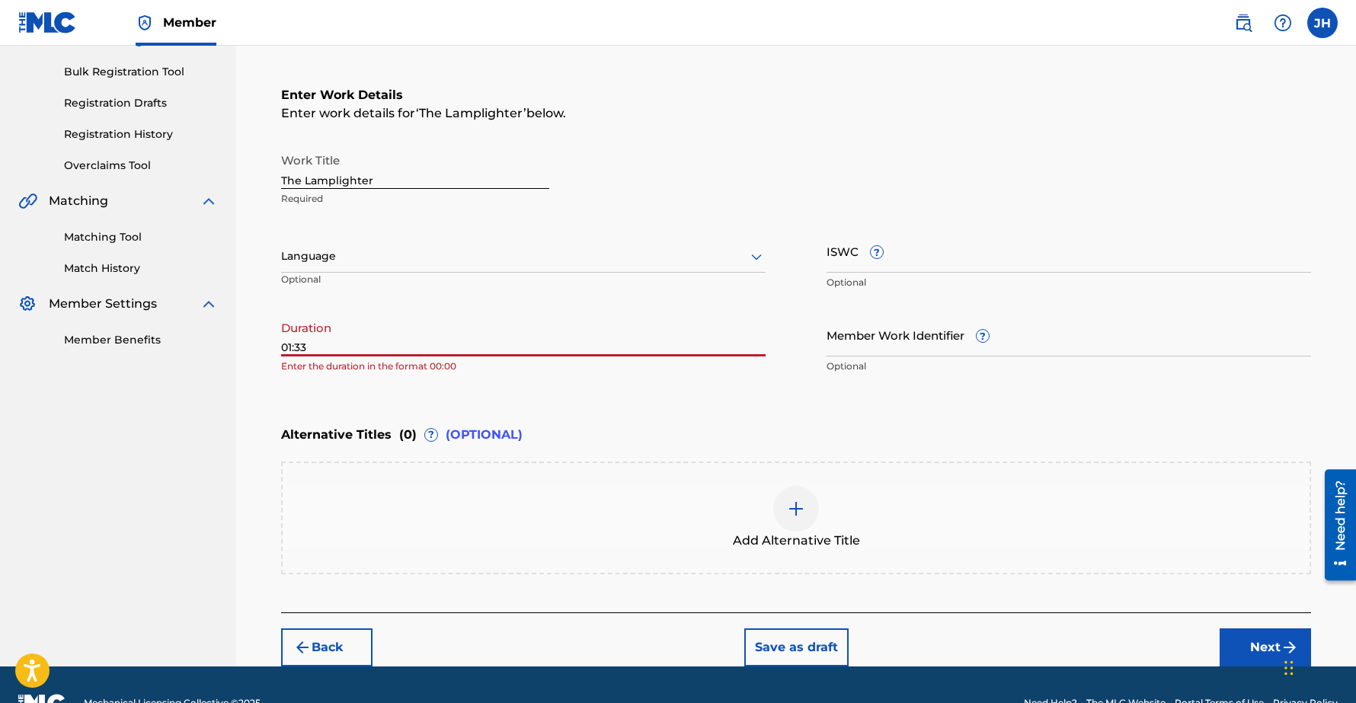
type input "01:33"
click at [597, 389] on div "Enter Work Details Enter work details for ‘ The Lamplighter ’ below. Work Title…" at bounding box center [796, 234] width 1030 height 369
click at [499, 487] on div "Add Alternative Title" at bounding box center [796, 518] width 1027 height 64
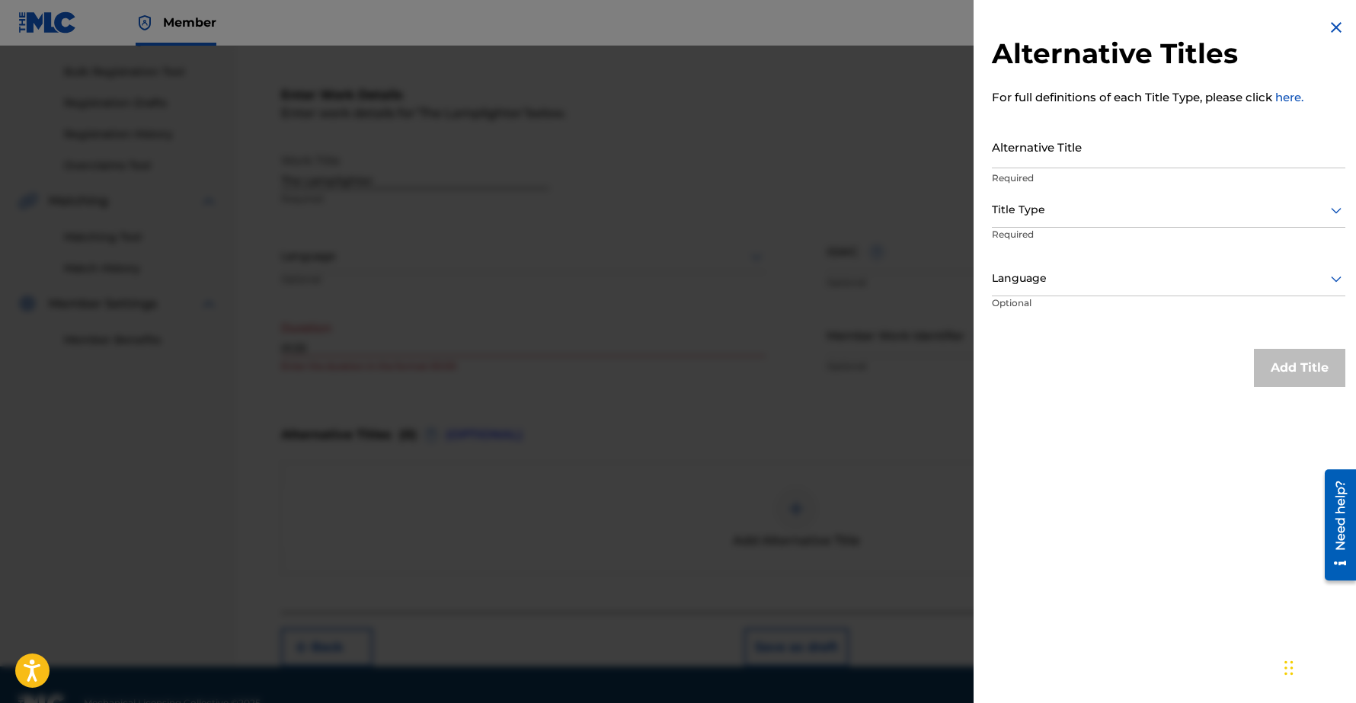
click at [1328, 19] on img at bounding box center [1336, 27] width 18 height 18
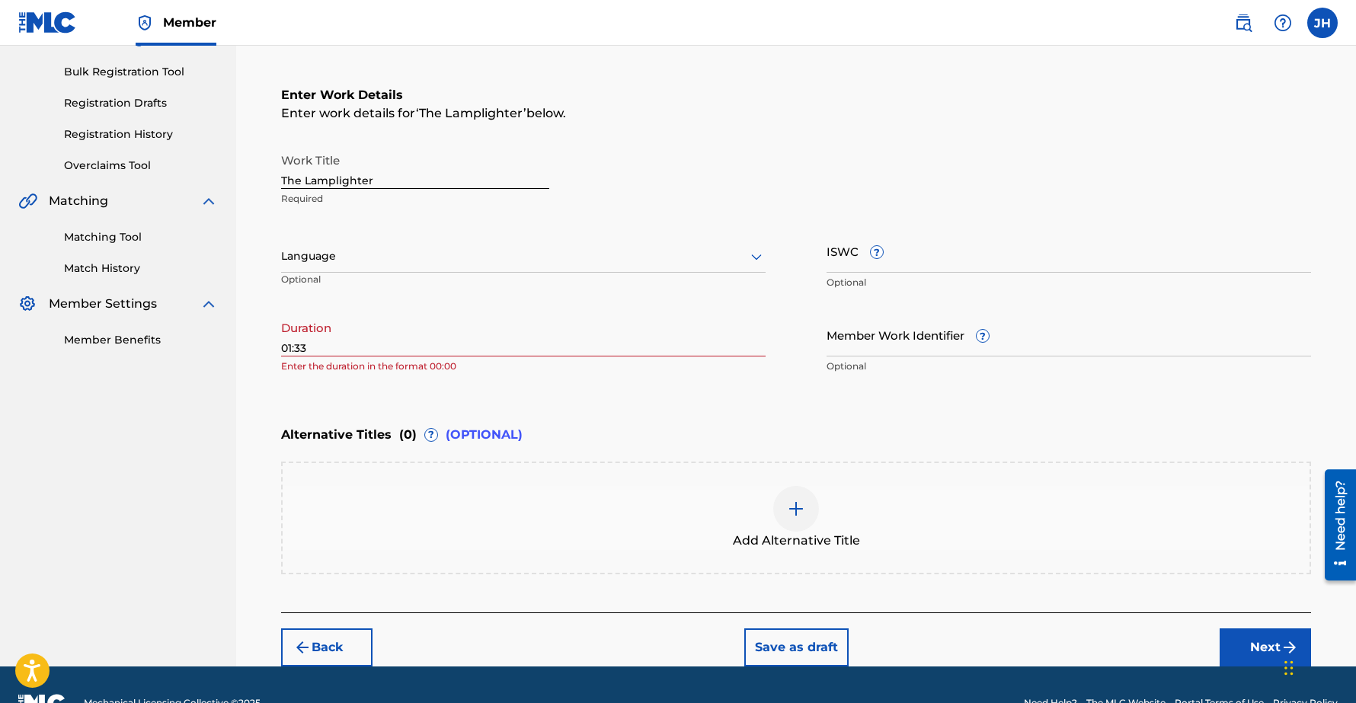
click at [409, 352] on input "01:33" at bounding box center [523, 334] width 484 height 43
click at [337, 385] on div "Enter Work Details Enter work details for ‘ The Lamplighter ’ below. Work Title…" at bounding box center [796, 234] width 1030 height 369
drag, startPoint x: 311, startPoint y: 345, endPoint x: 245, endPoint y: 343, distance: 66.3
click at [245, 343] on div "Register Work Search Enter Work Details Add Writers Add Publishers & Shares Add…" at bounding box center [796, 248] width 1120 height 835
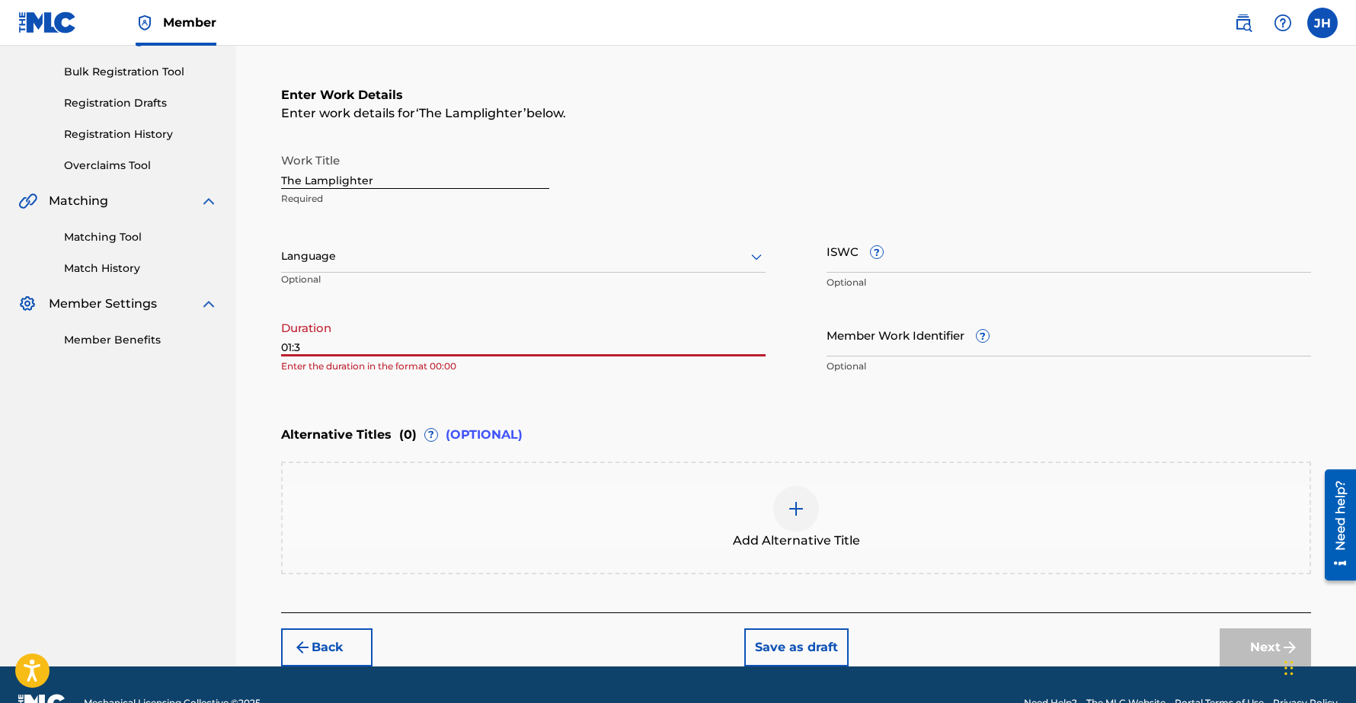
type input "01:33"
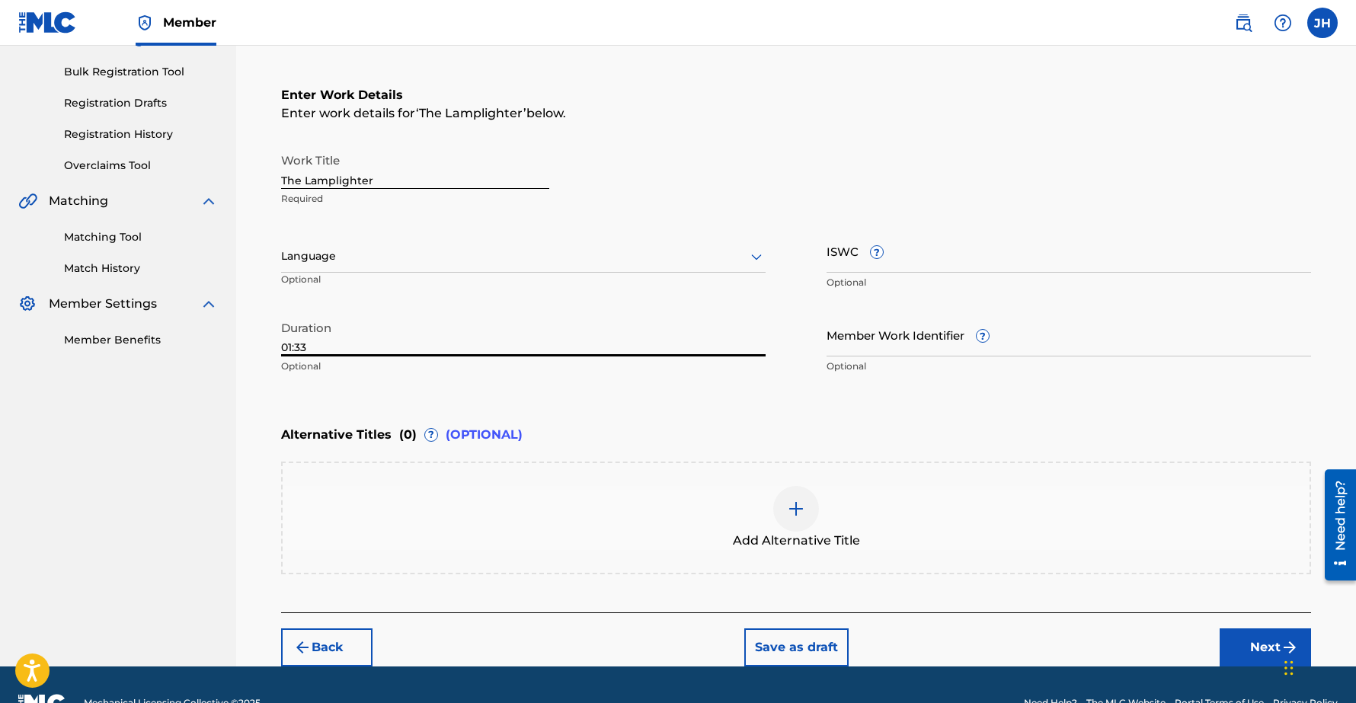
click at [415, 388] on div "Enter Work Details Enter work details for ‘ The Lamplighter ’ below. Work Title…" at bounding box center [796, 234] width 1030 height 369
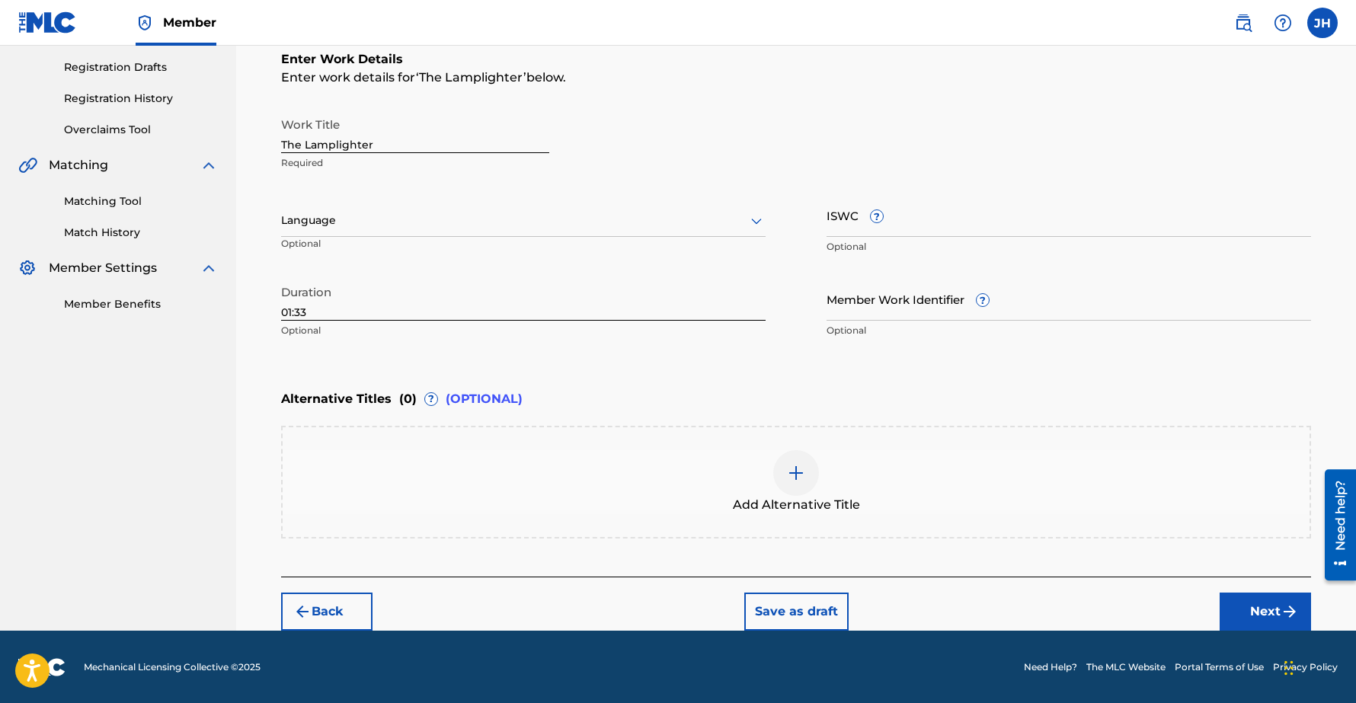
click at [1262, 612] on button "Next" at bounding box center [1264, 611] width 91 height 38
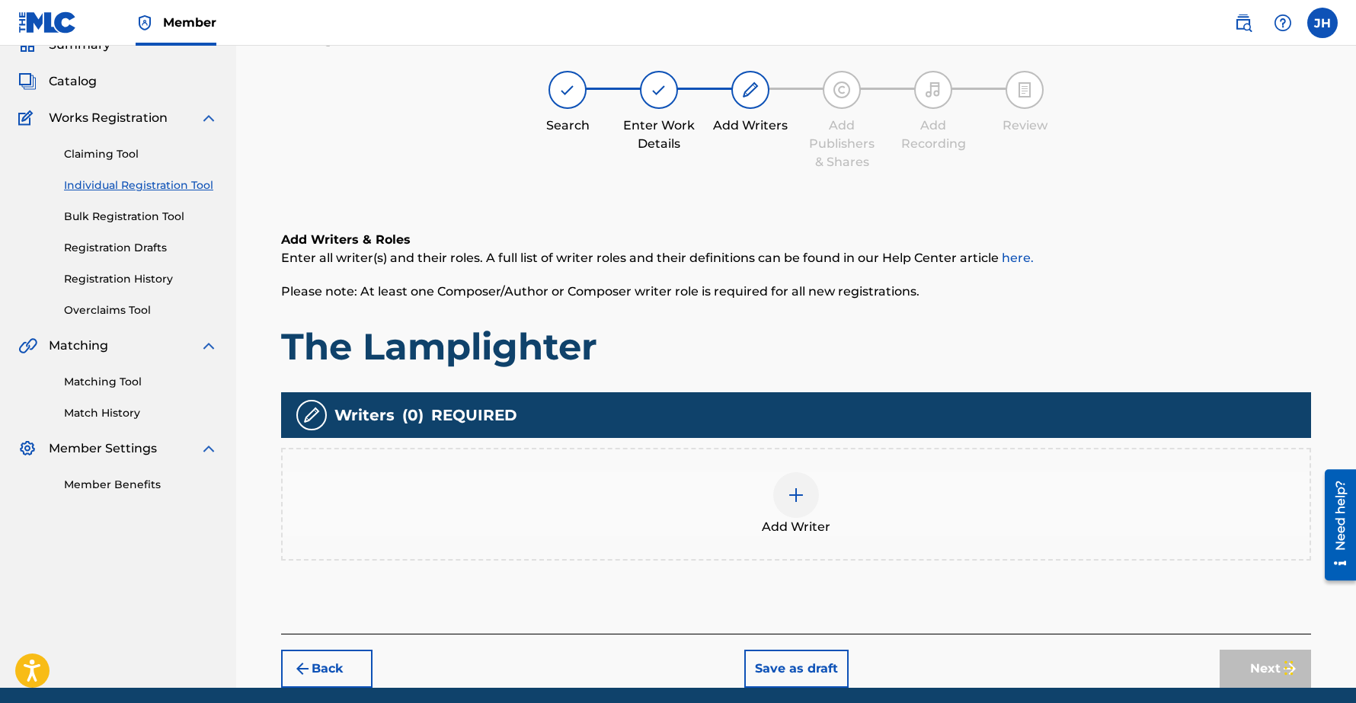
scroll to position [69, 0]
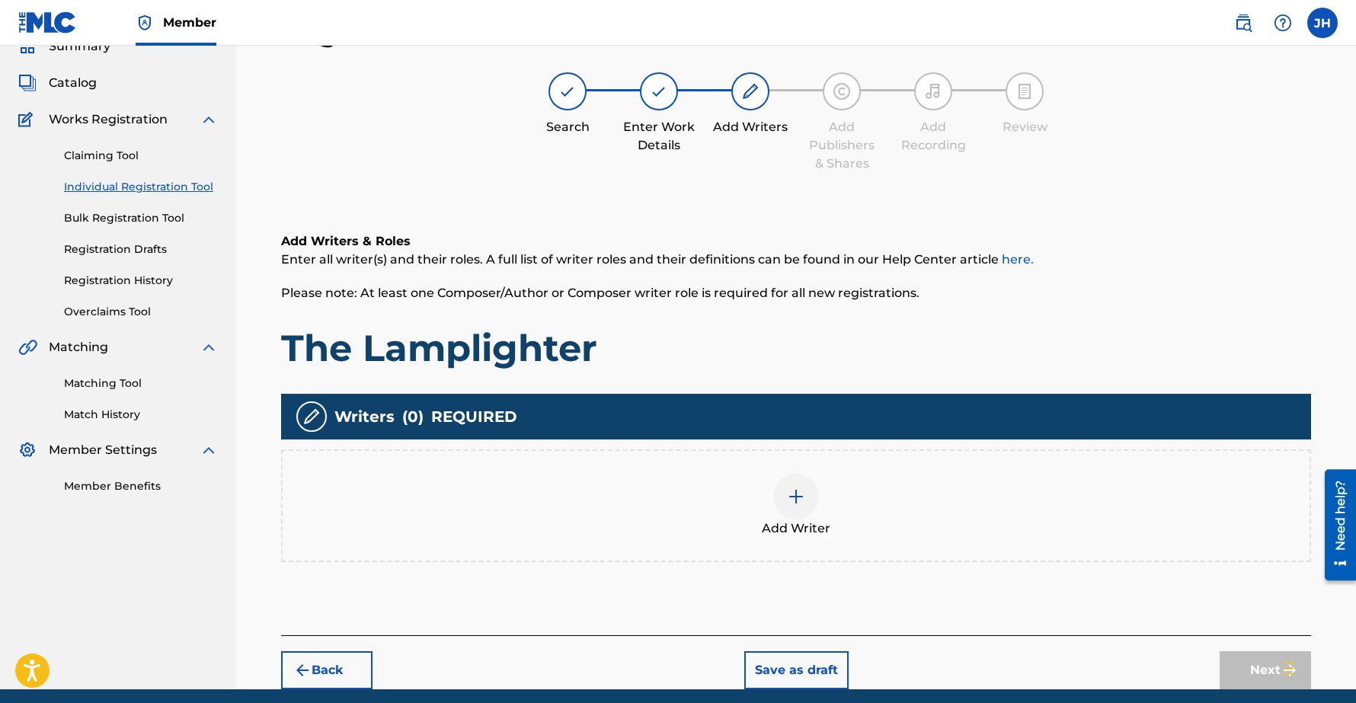
click at [799, 488] on img at bounding box center [796, 496] width 18 height 18
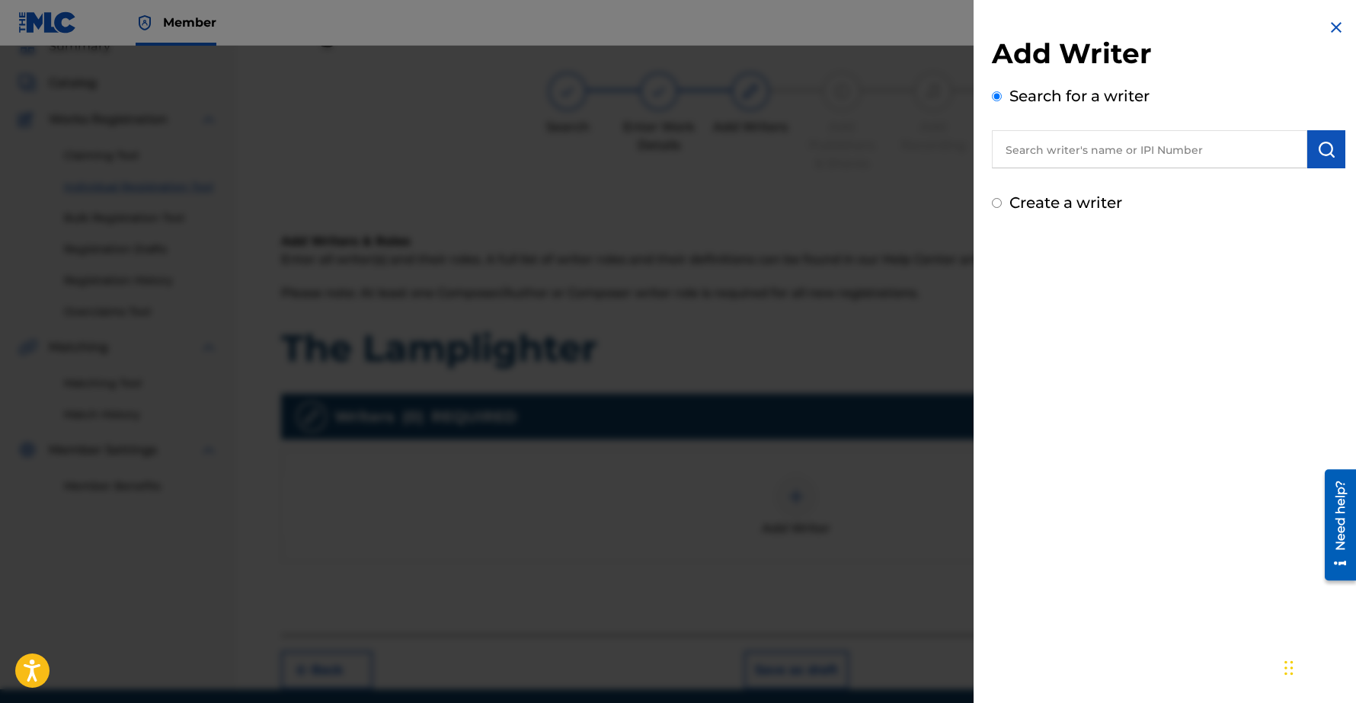
click at [1096, 139] on input "text" at bounding box center [1149, 149] width 315 height 38
type input "Chee"
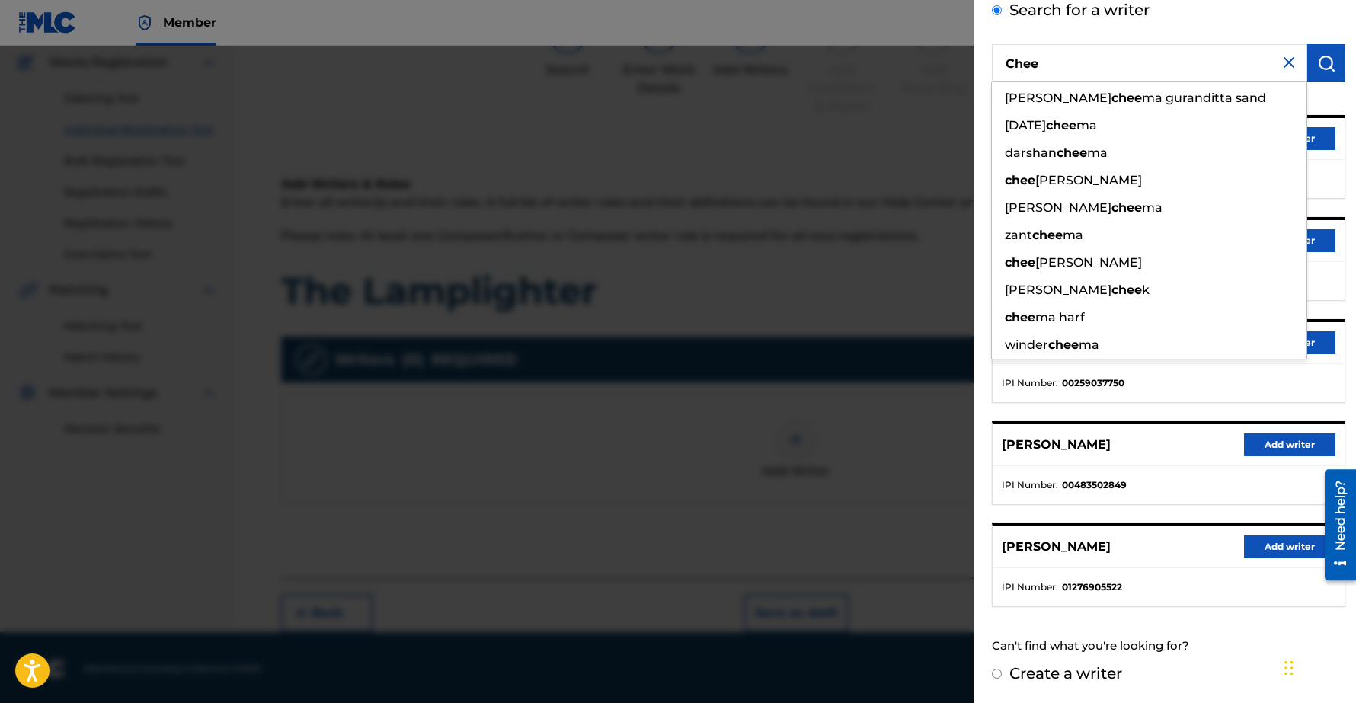
scroll to position [0, 0]
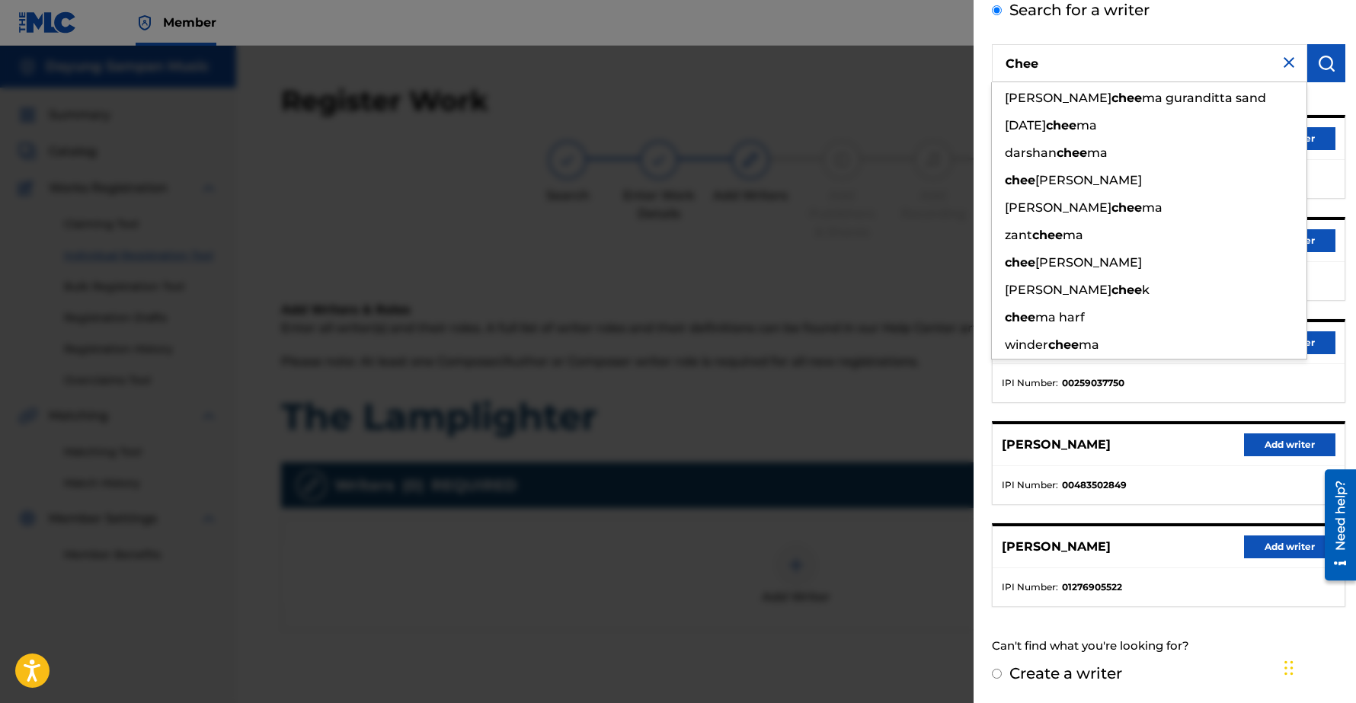
click at [1284, 63] on img at bounding box center [1288, 62] width 18 height 18
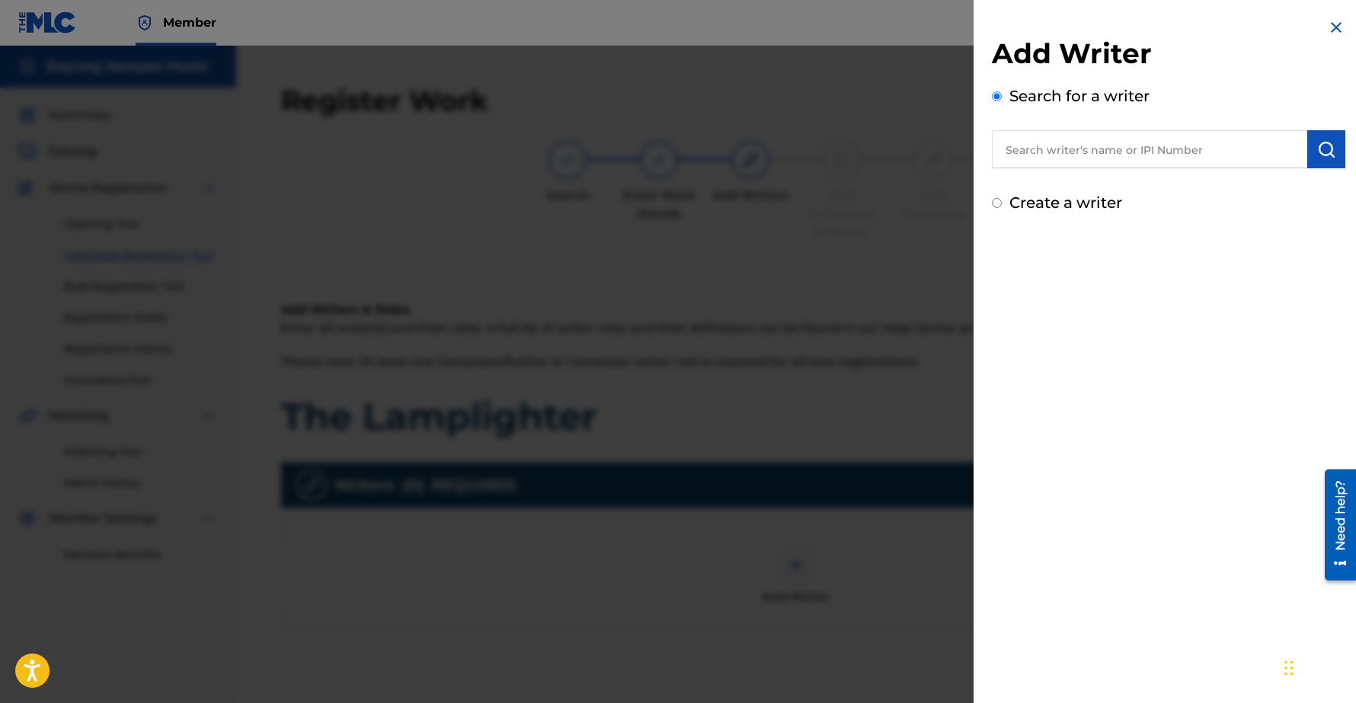
click at [1049, 152] on input "text" at bounding box center [1149, 149] width 315 height 38
type input "Chee-[PERSON_NAME]"
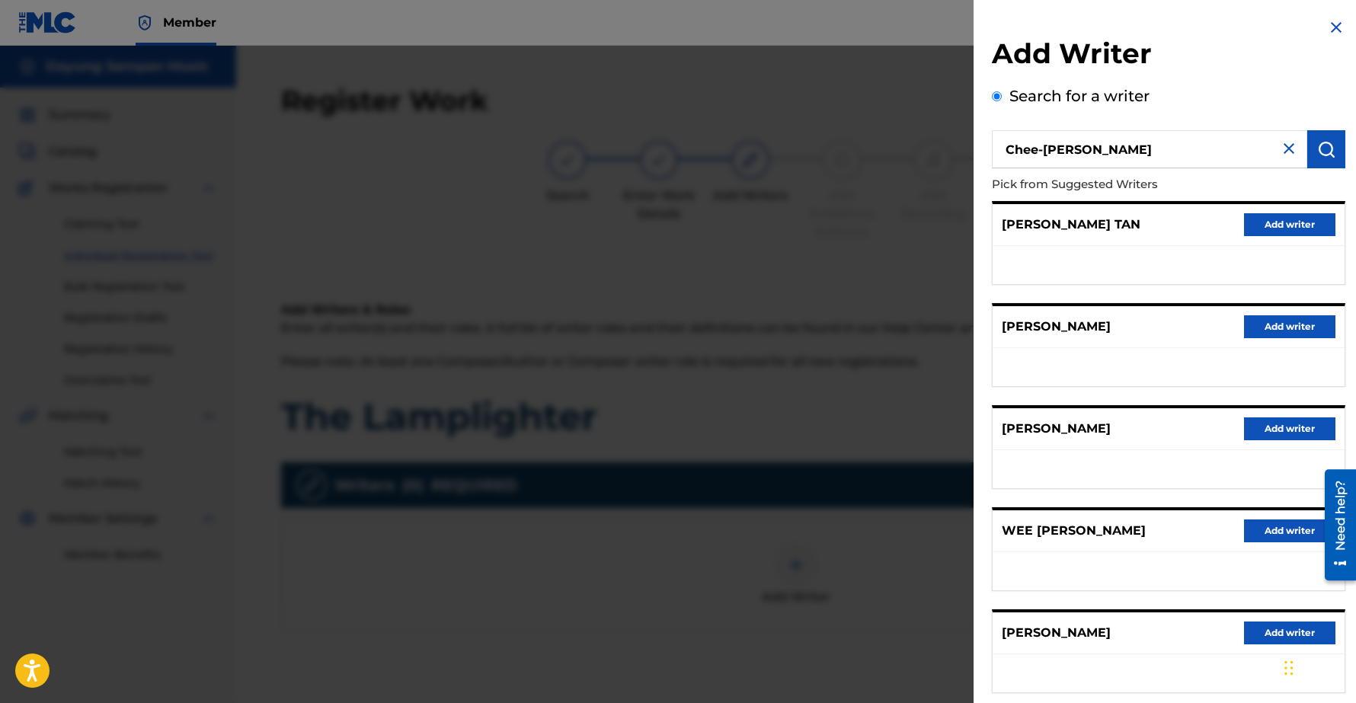
scroll to position [86, 0]
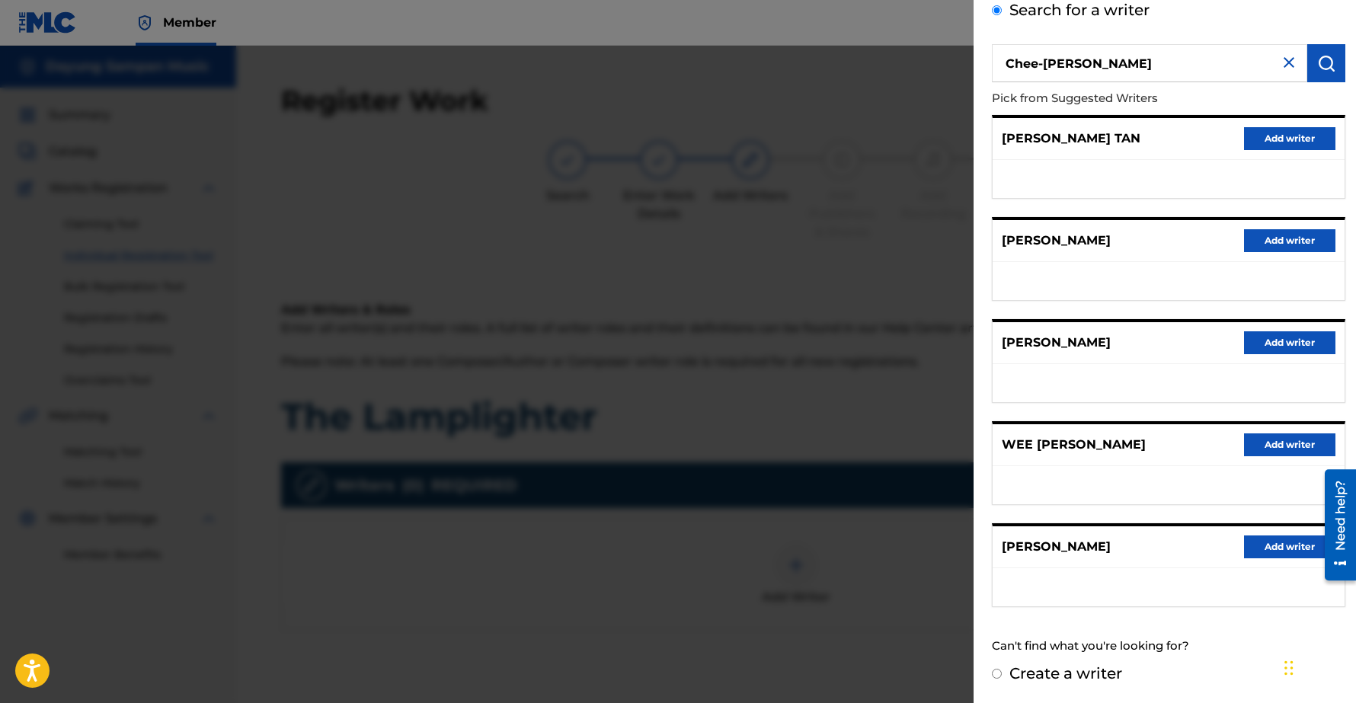
click at [1277, 547] on button "Add writer" at bounding box center [1289, 546] width 91 height 23
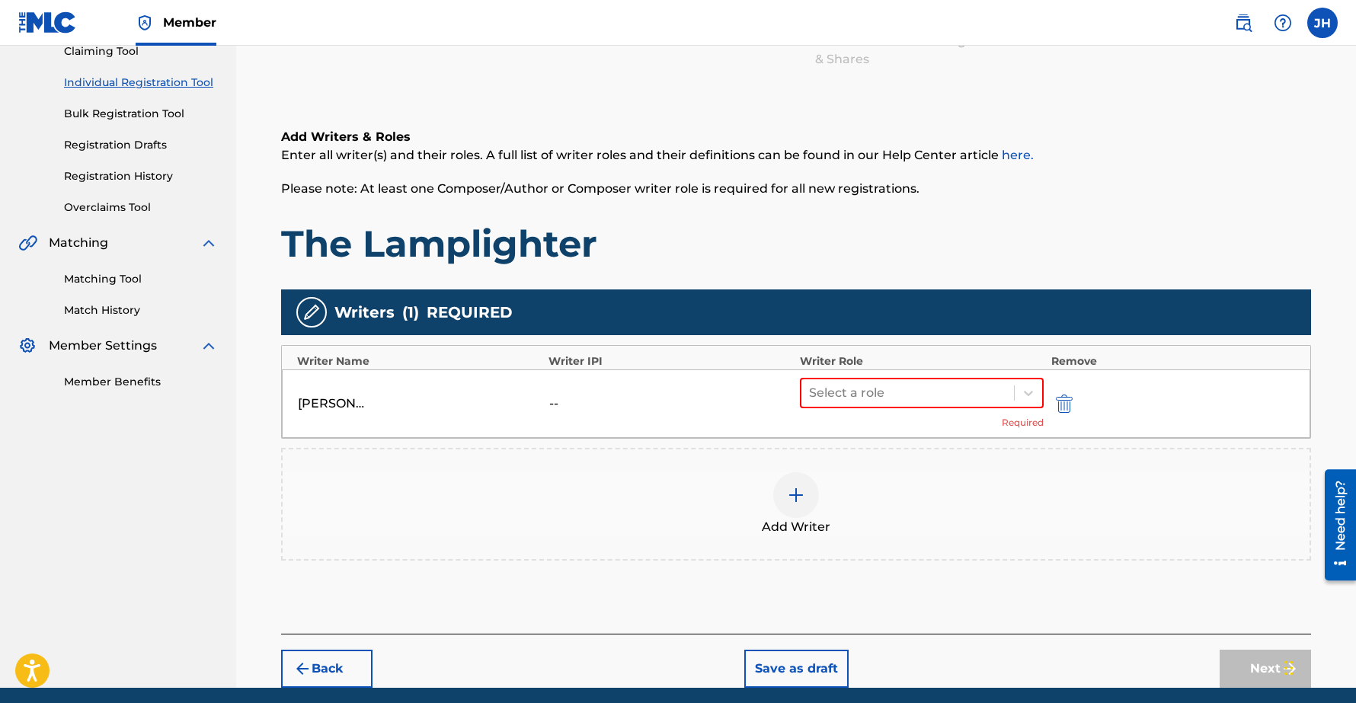
scroll to position [176, 0]
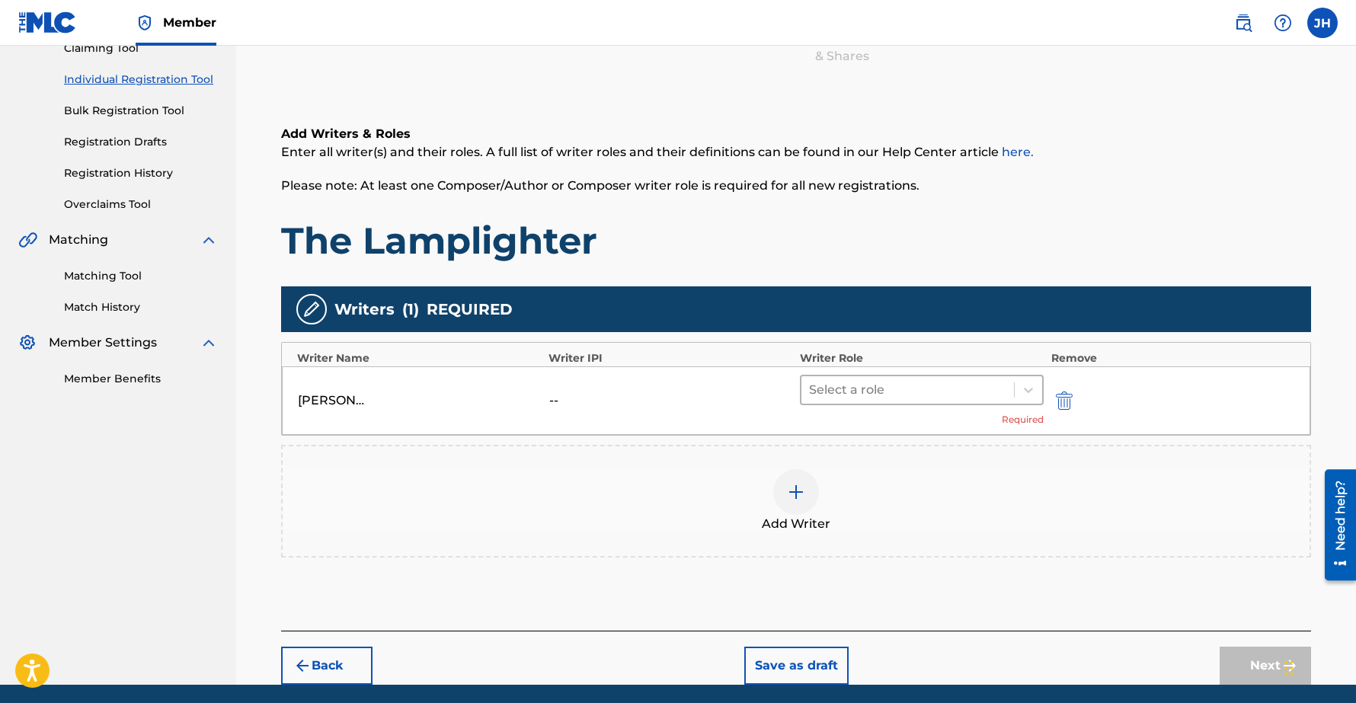
click at [876, 385] on div at bounding box center [907, 389] width 197 height 21
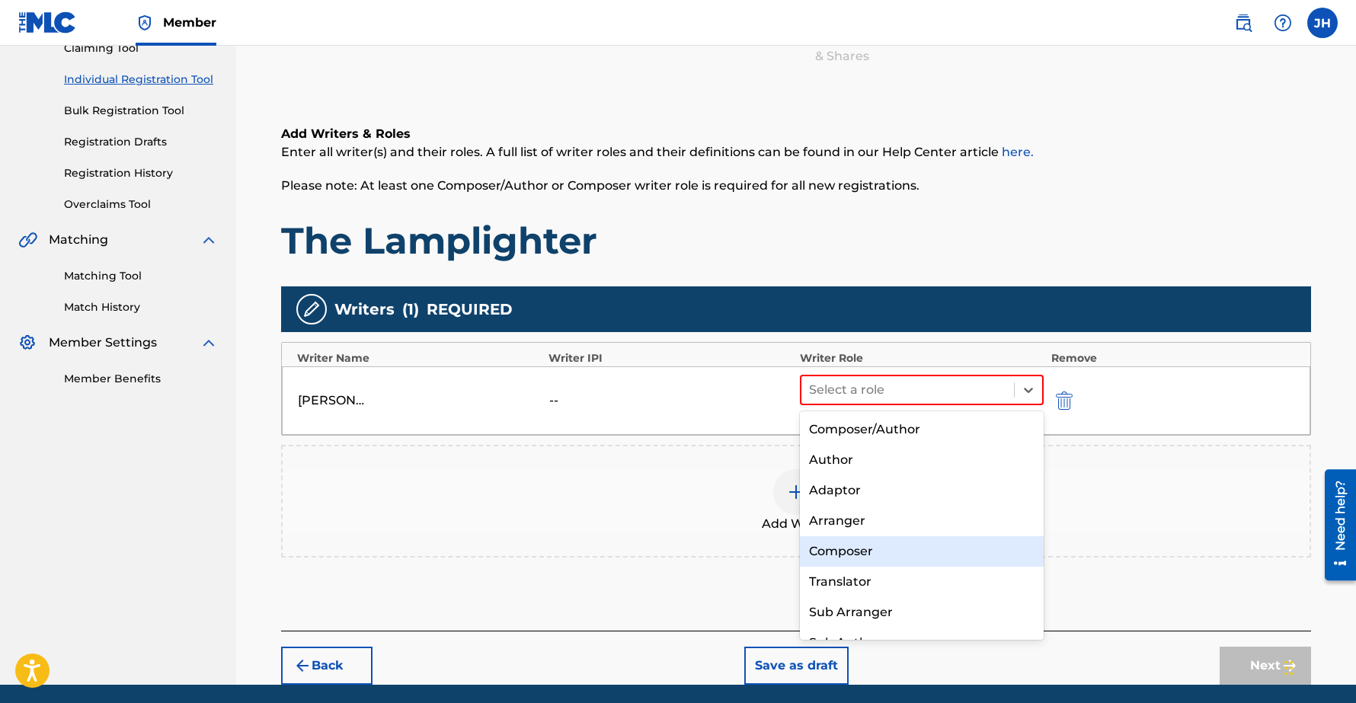
click at [845, 549] on div "Composer" at bounding box center [922, 551] width 244 height 30
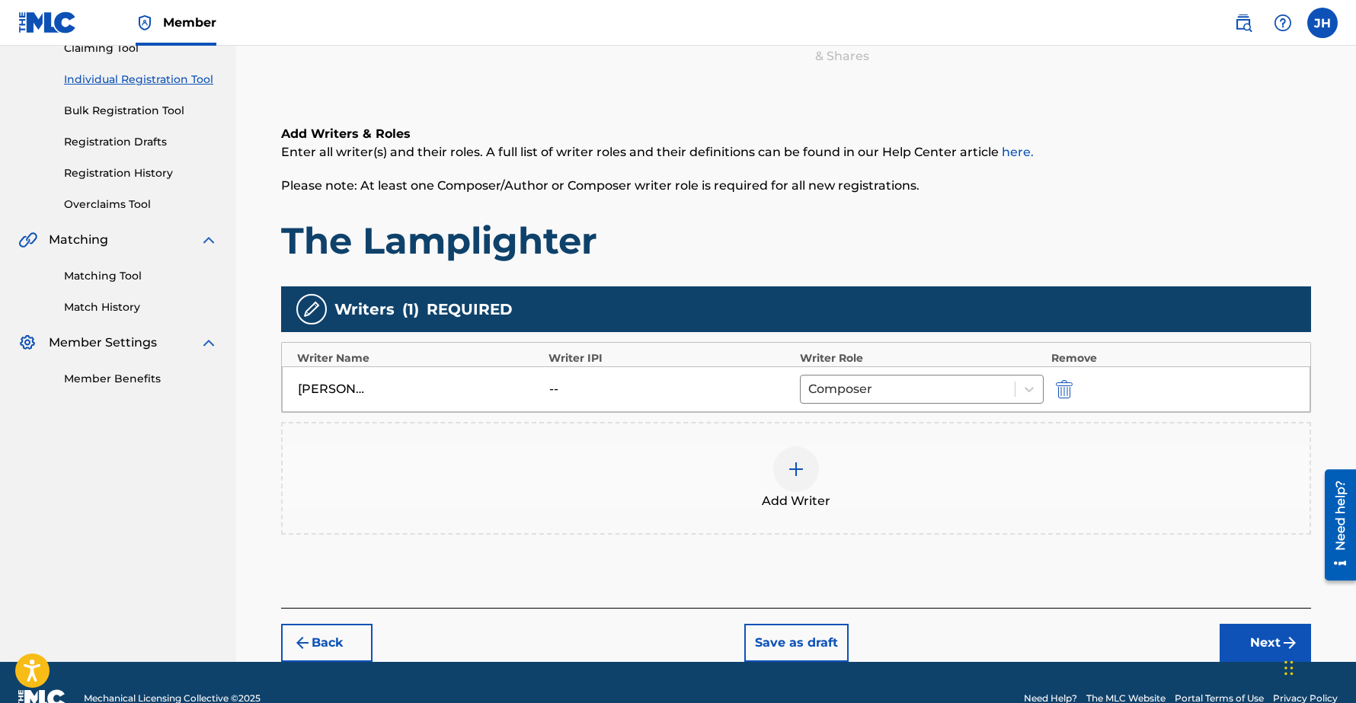
scroll to position [208, 0]
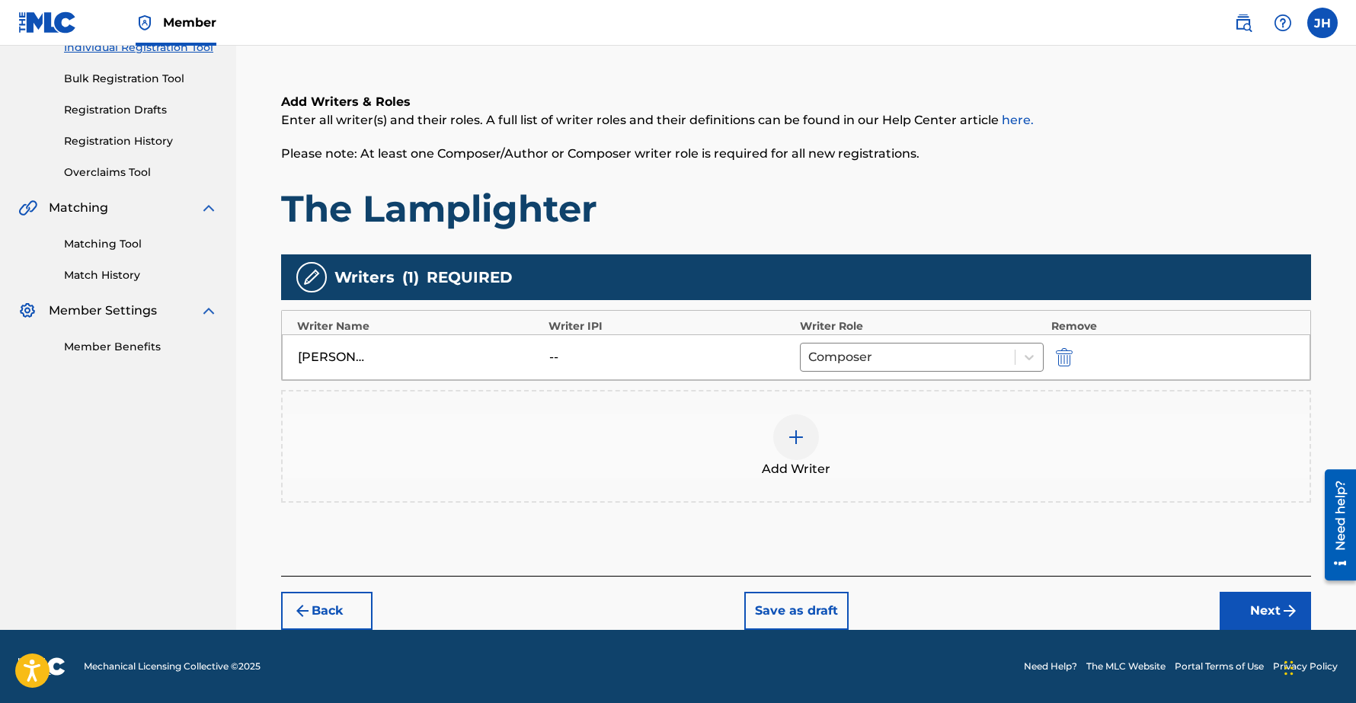
click at [1261, 607] on button "Next" at bounding box center [1264, 611] width 91 height 38
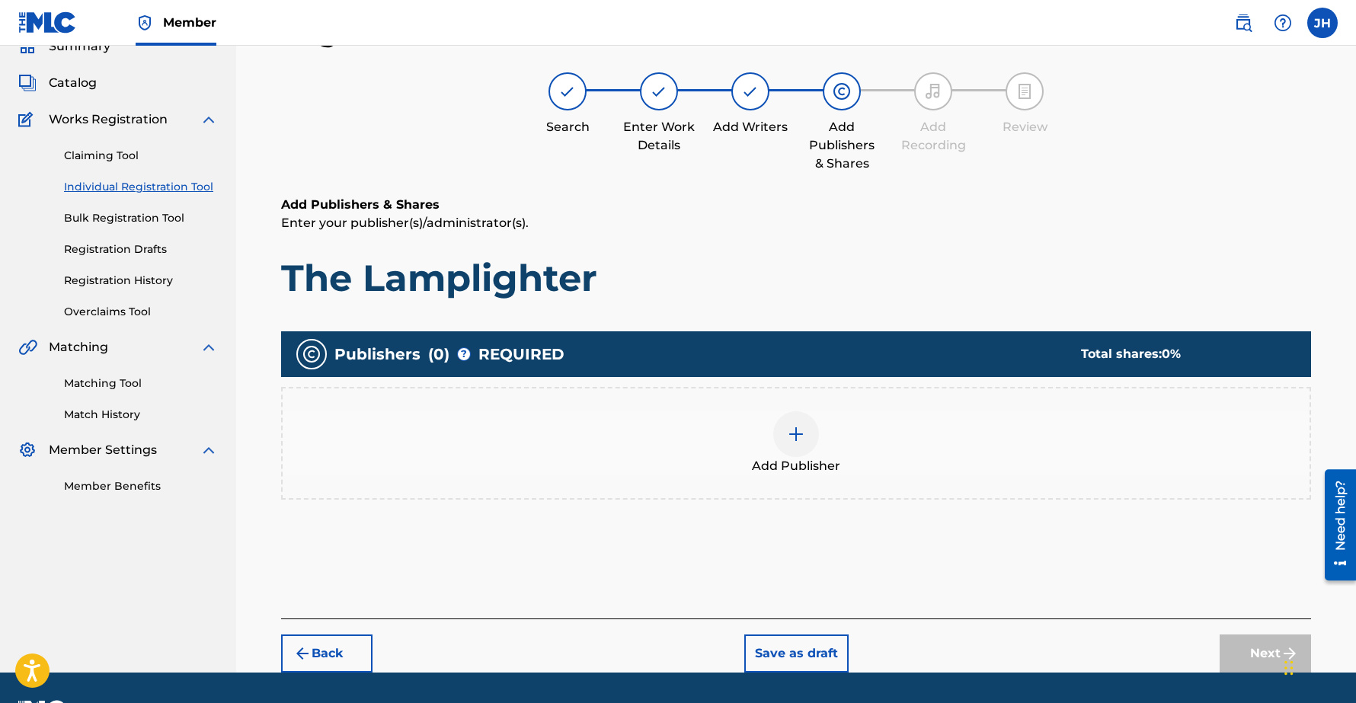
scroll to position [110, 0]
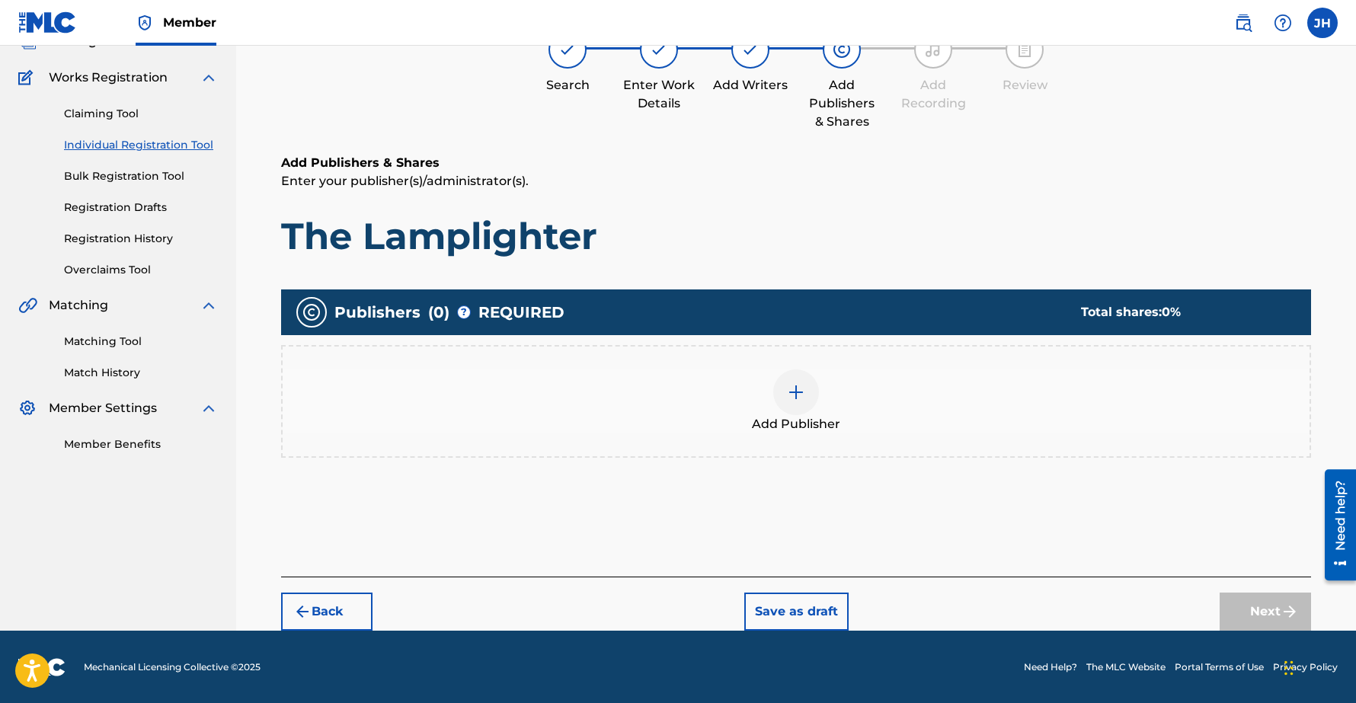
click at [795, 391] on img at bounding box center [796, 392] width 18 height 18
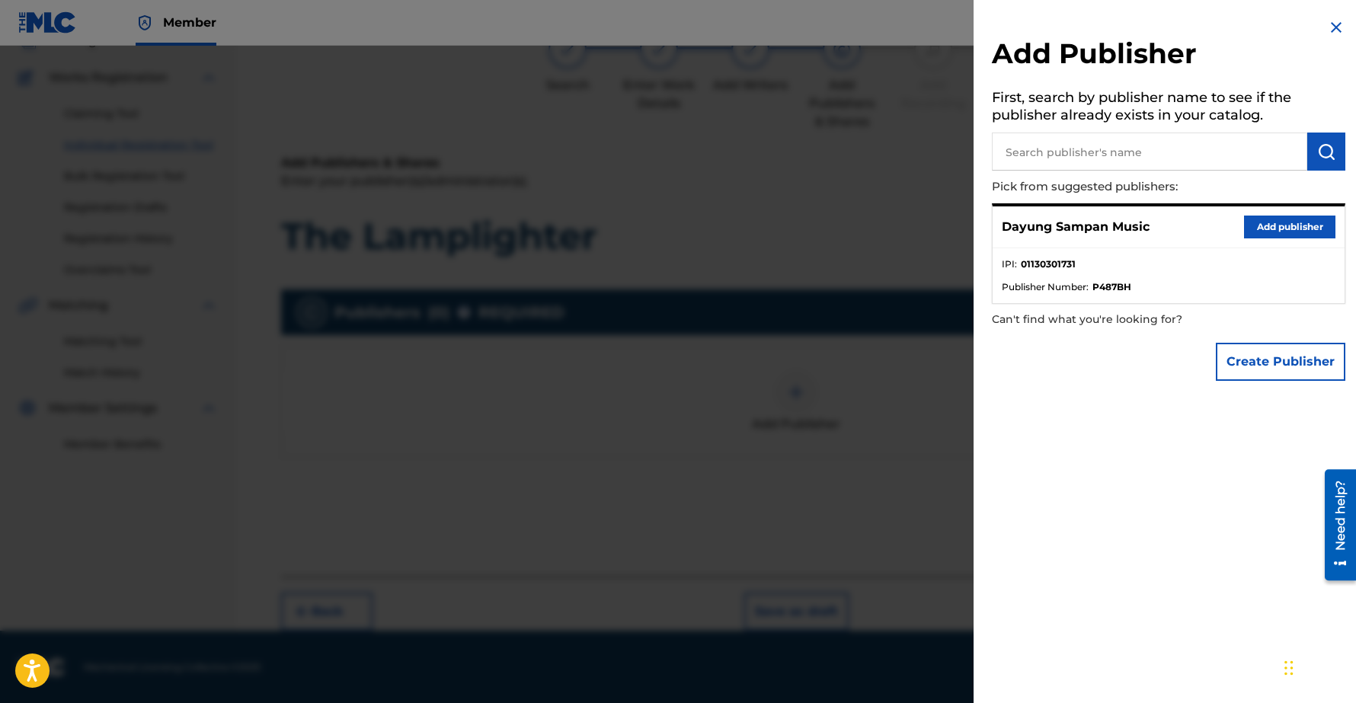
click at [1280, 228] on button "Add publisher" at bounding box center [1289, 227] width 91 height 23
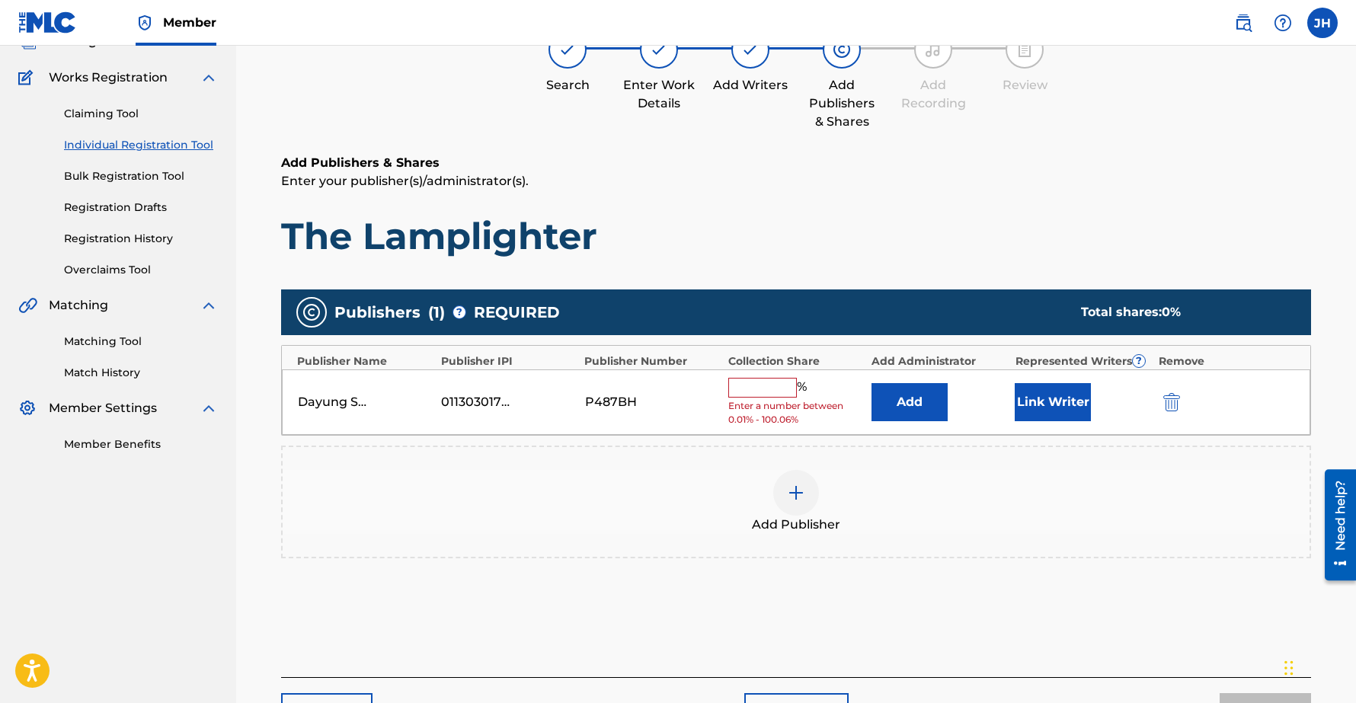
click at [755, 388] on input "text" at bounding box center [762, 388] width 69 height 20
type input "100"
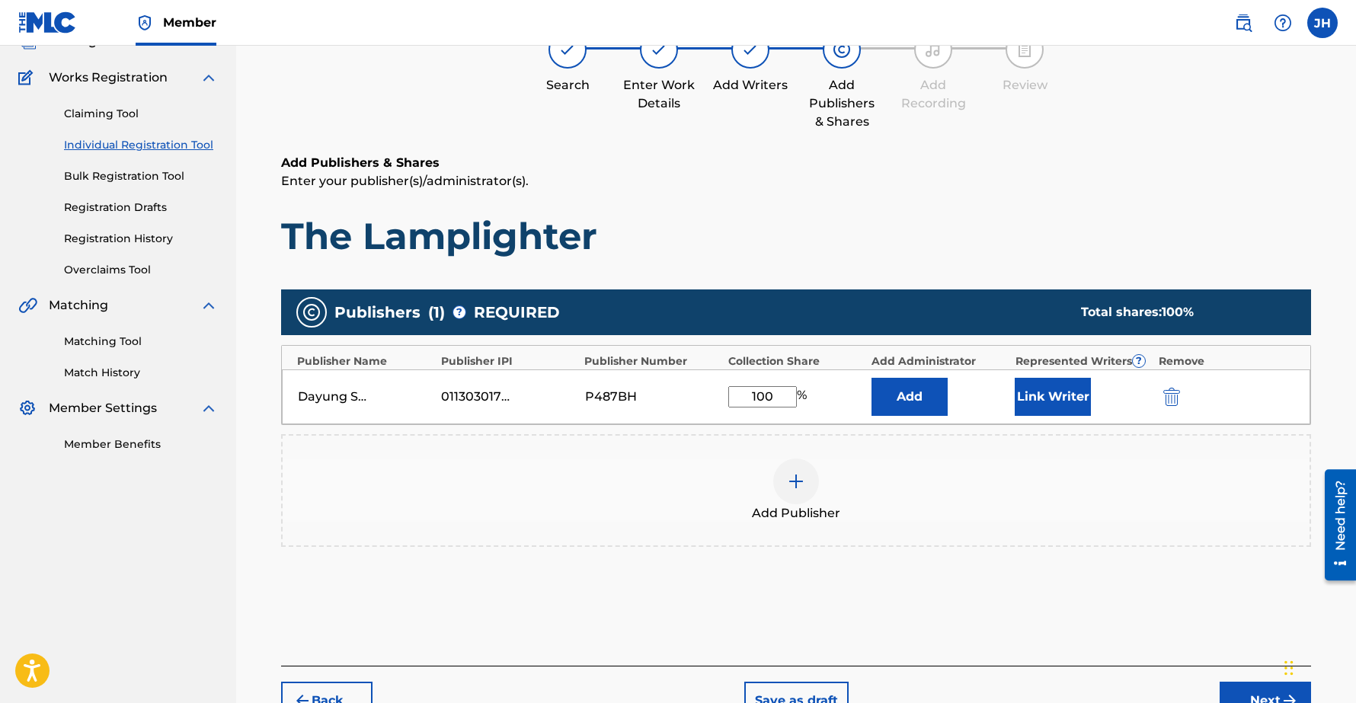
click at [1055, 399] on button "Link Writer" at bounding box center [1052, 397] width 76 height 38
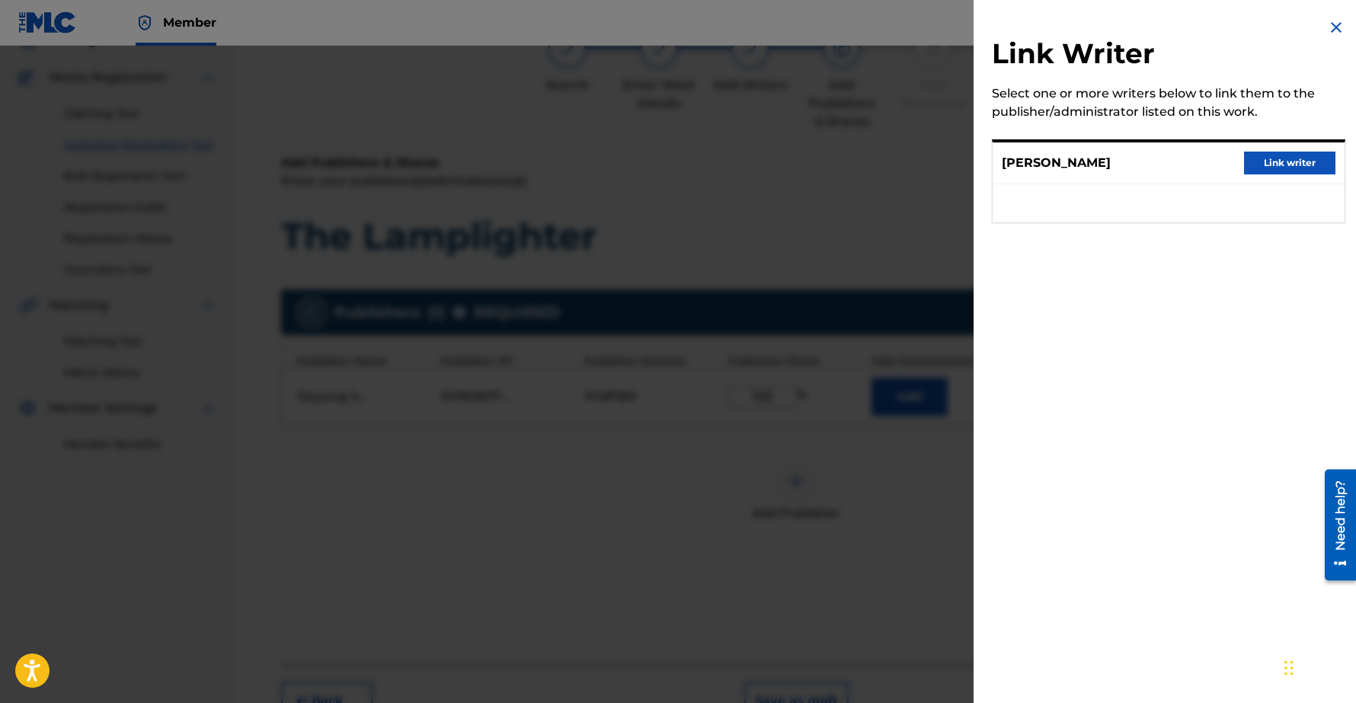
click at [1292, 164] on button "Link writer" at bounding box center [1289, 163] width 91 height 23
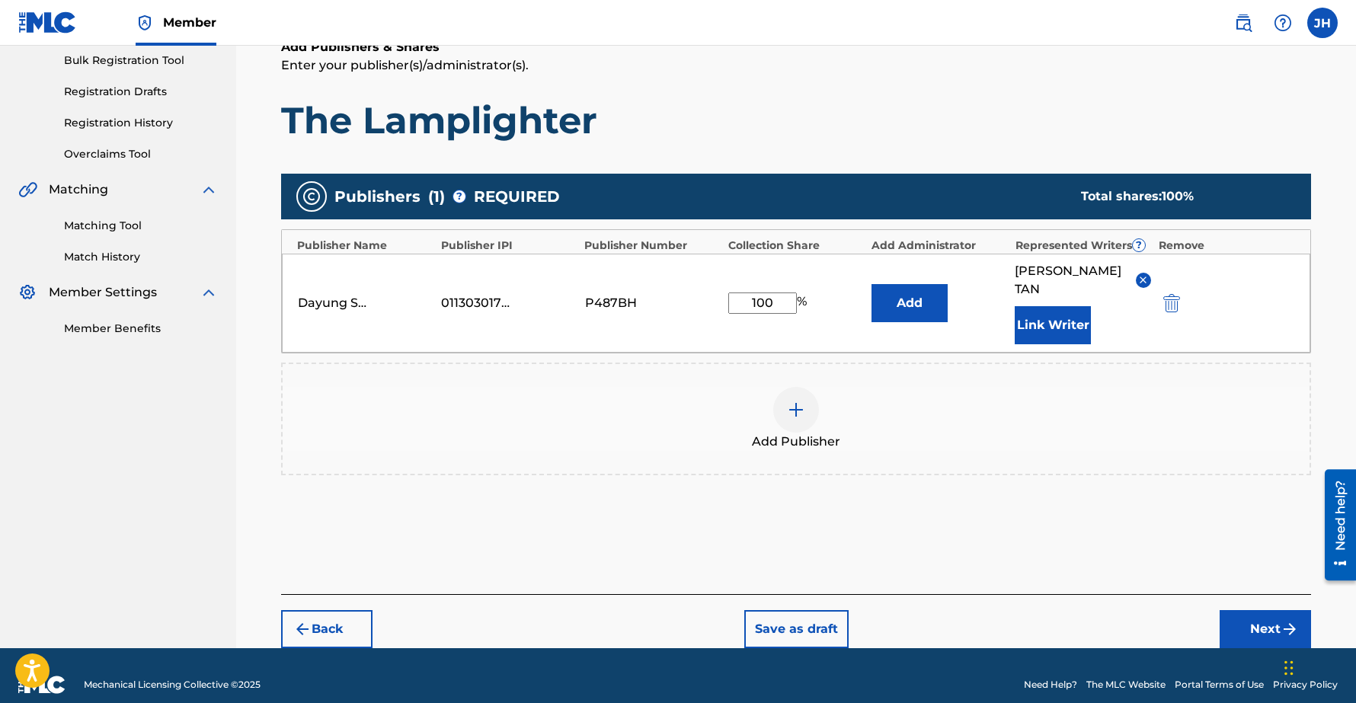
click at [1273, 610] on button "Next" at bounding box center [1264, 629] width 91 height 38
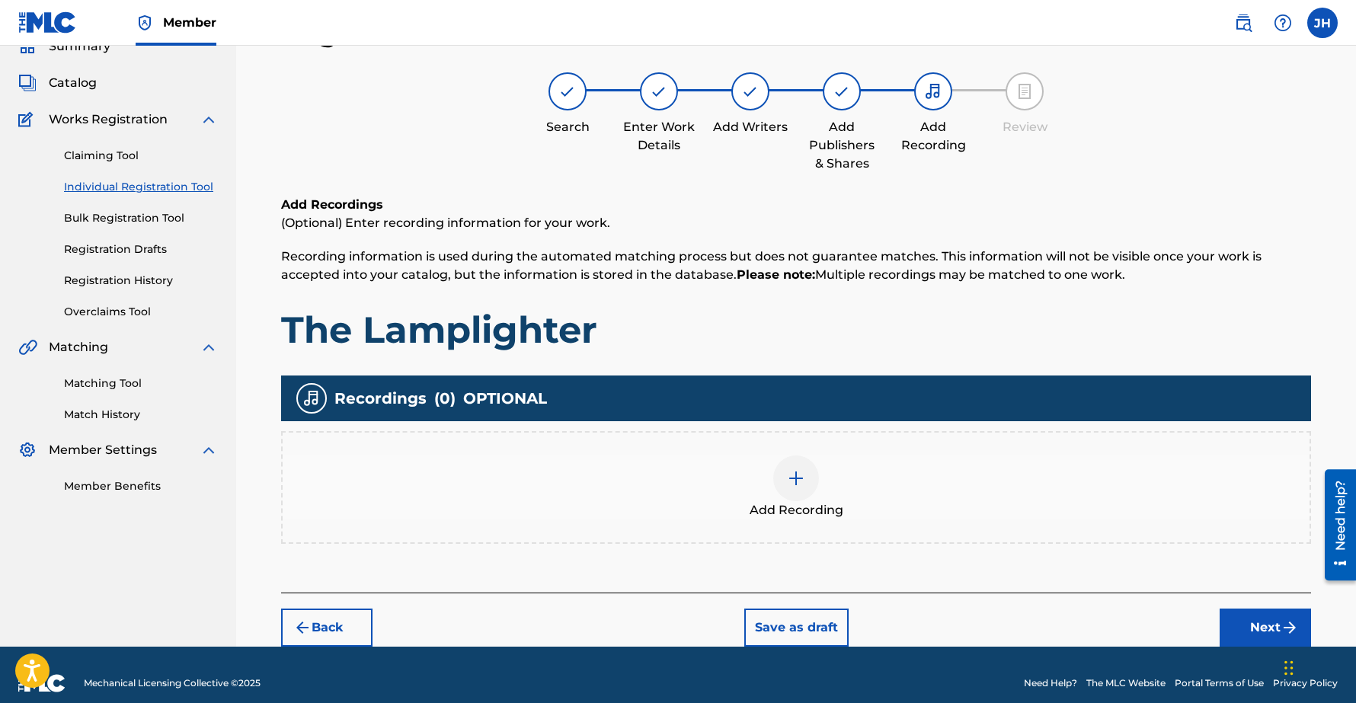
scroll to position [69, 0]
click at [1259, 625] on button "Next" at bounding box center [1264, 627] width 91 height 38
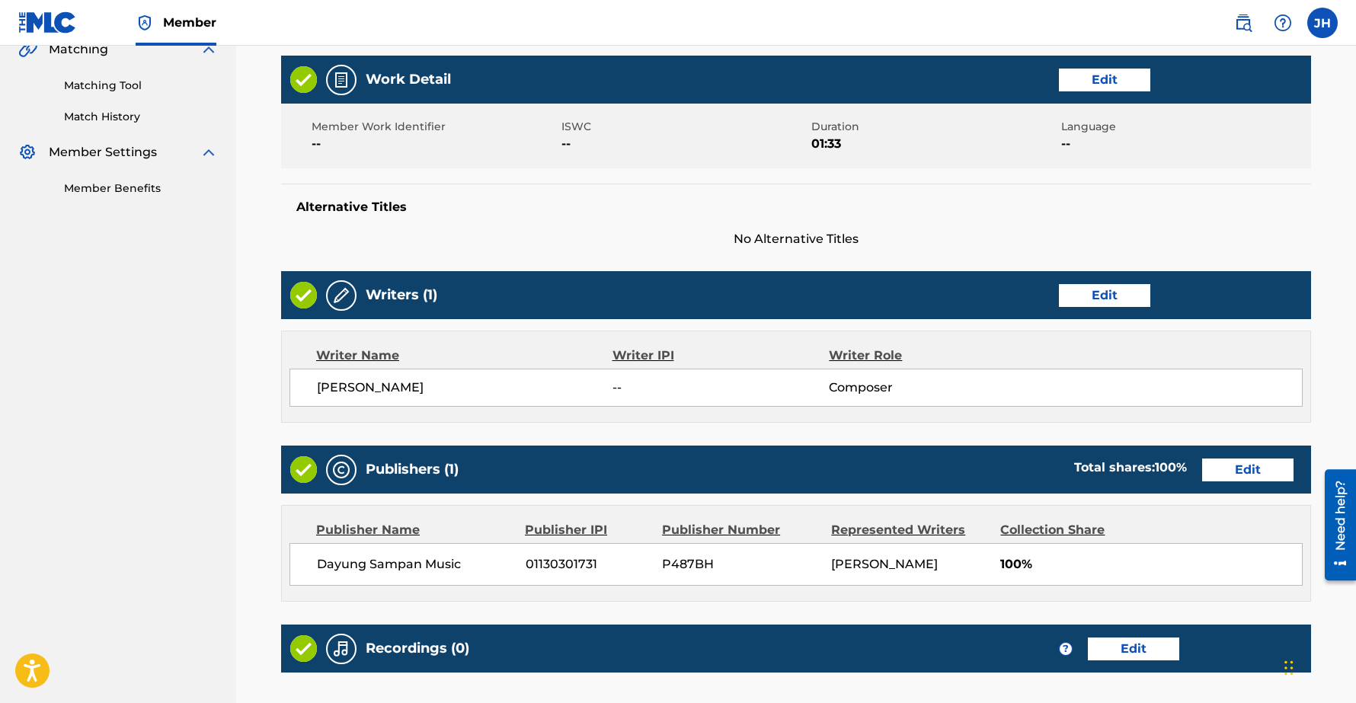
scroll to position [534, 0]
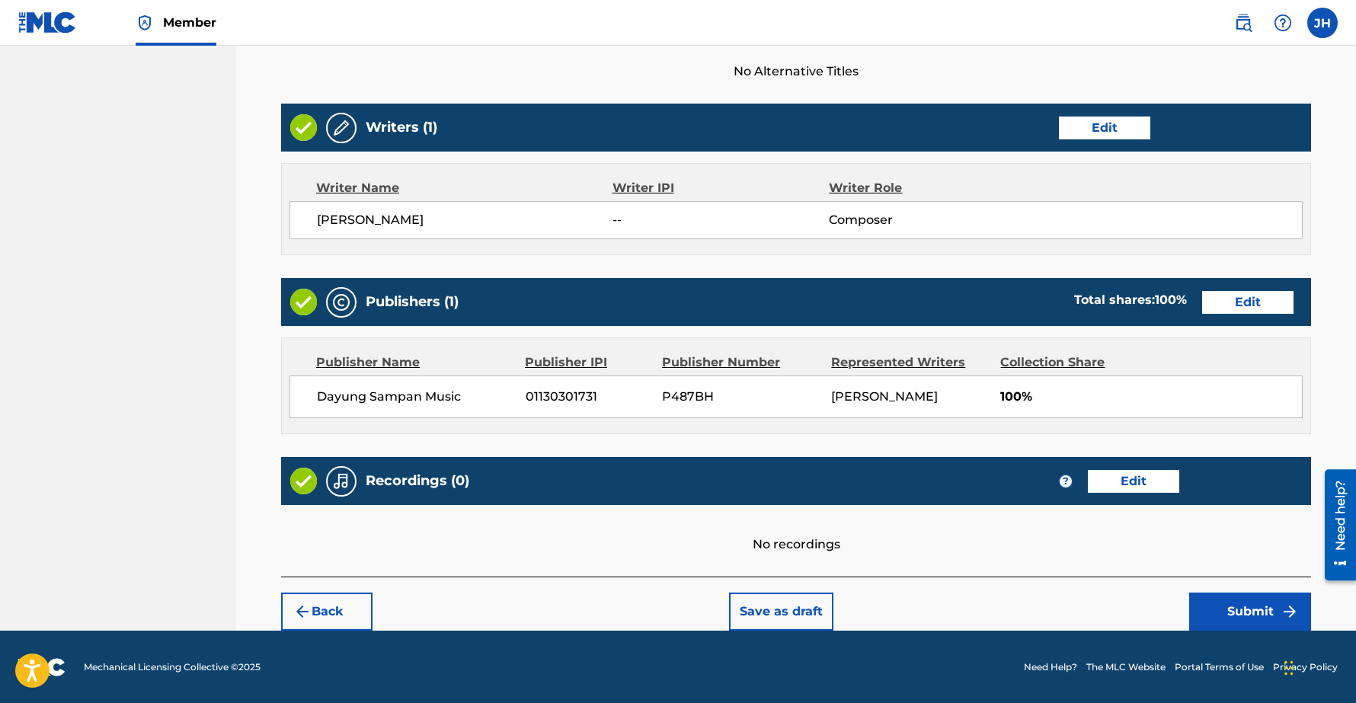
click at [1241, 608] on button "Submit" at bounding box center [1250, 611] width 122 height 38
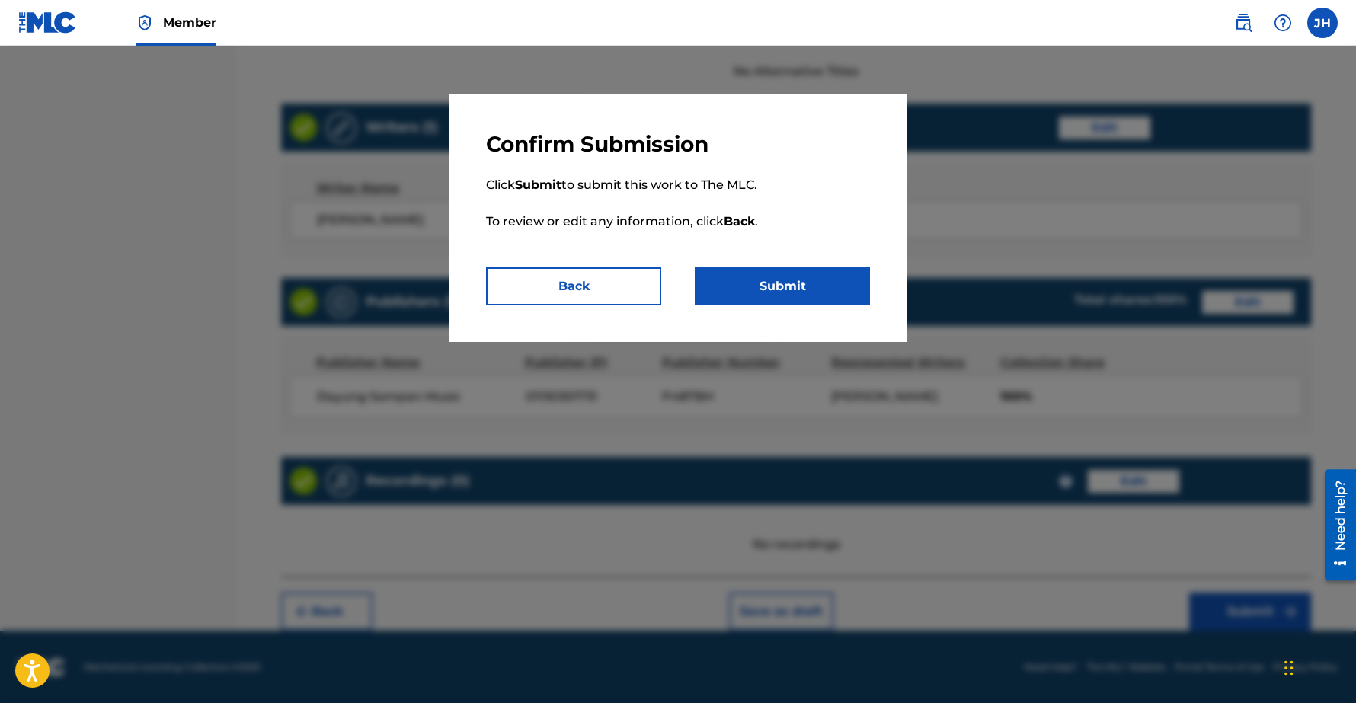
click at [775, 284] on button "Submit" at bounding box center [782, 286] width 175 height 38
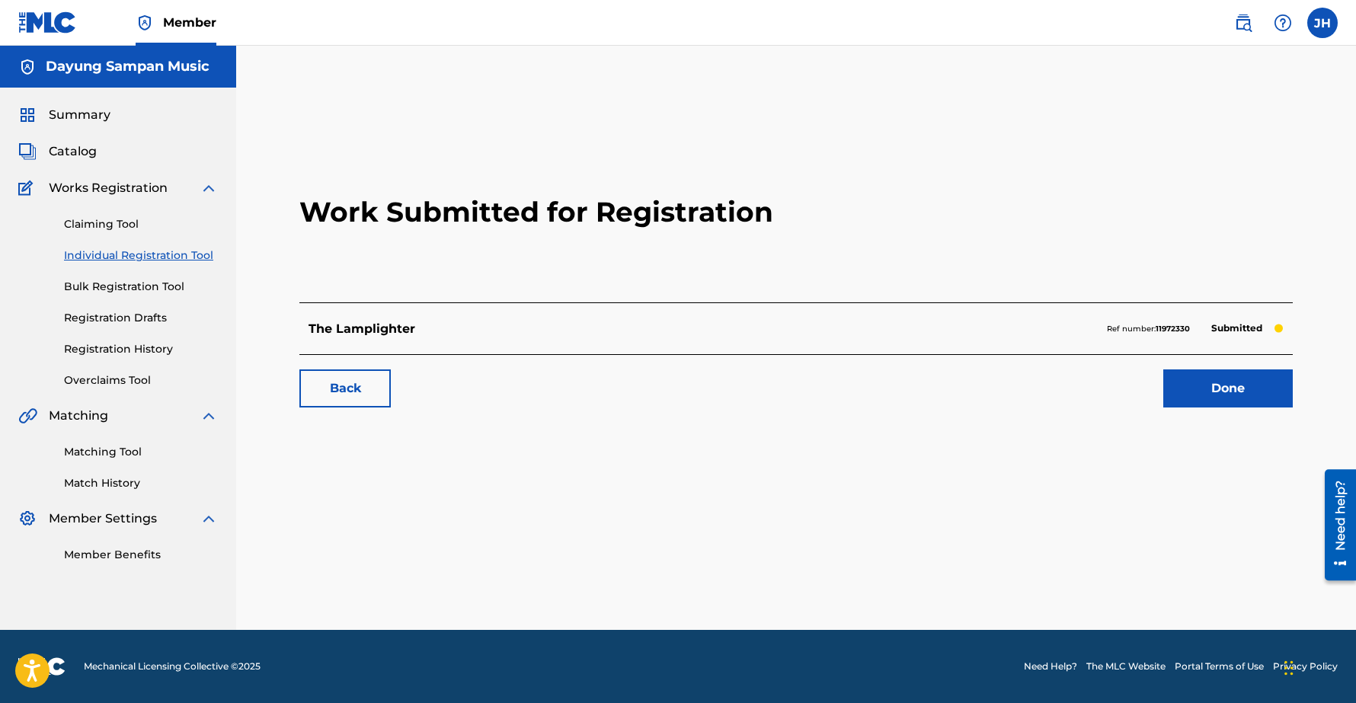
click at [1225, 383] on link "Done" at bounding box center [1227, 388] width 129 height 38
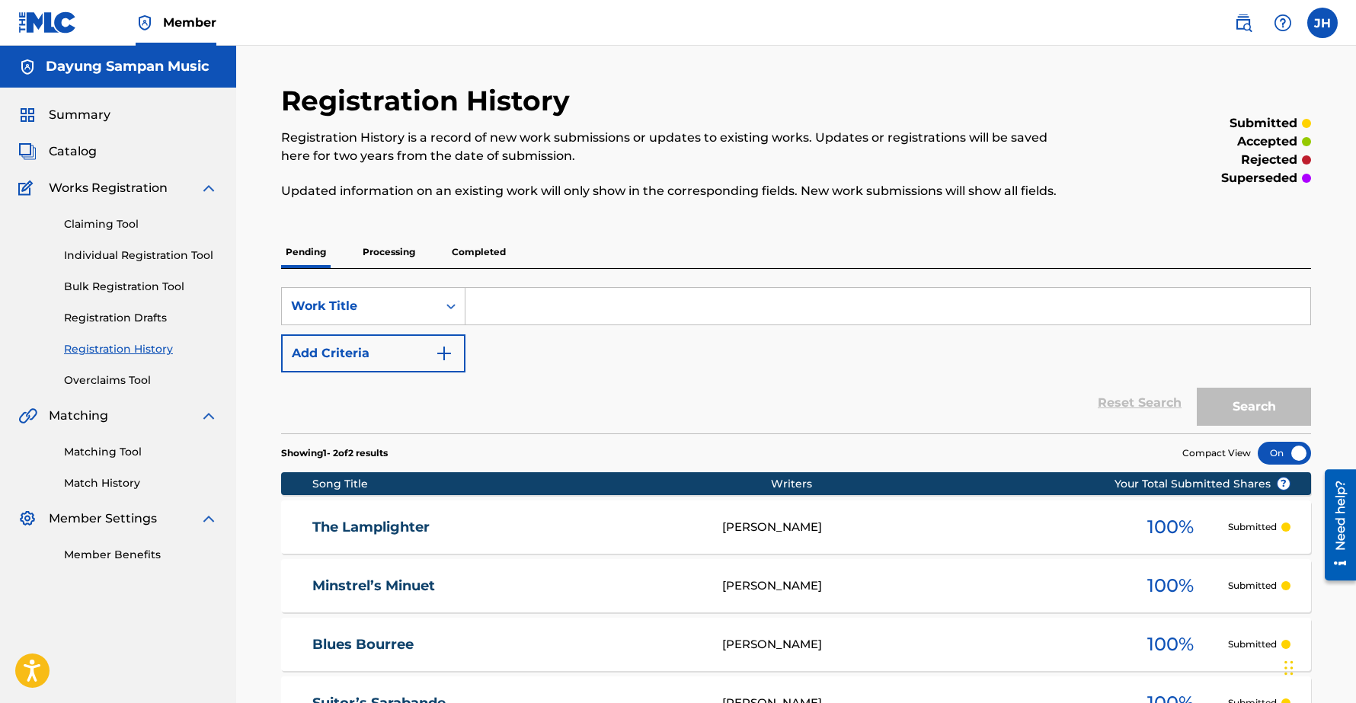
click at [389, 251] on p "Processing" at bounding box center [389, 252] width 62 height 32
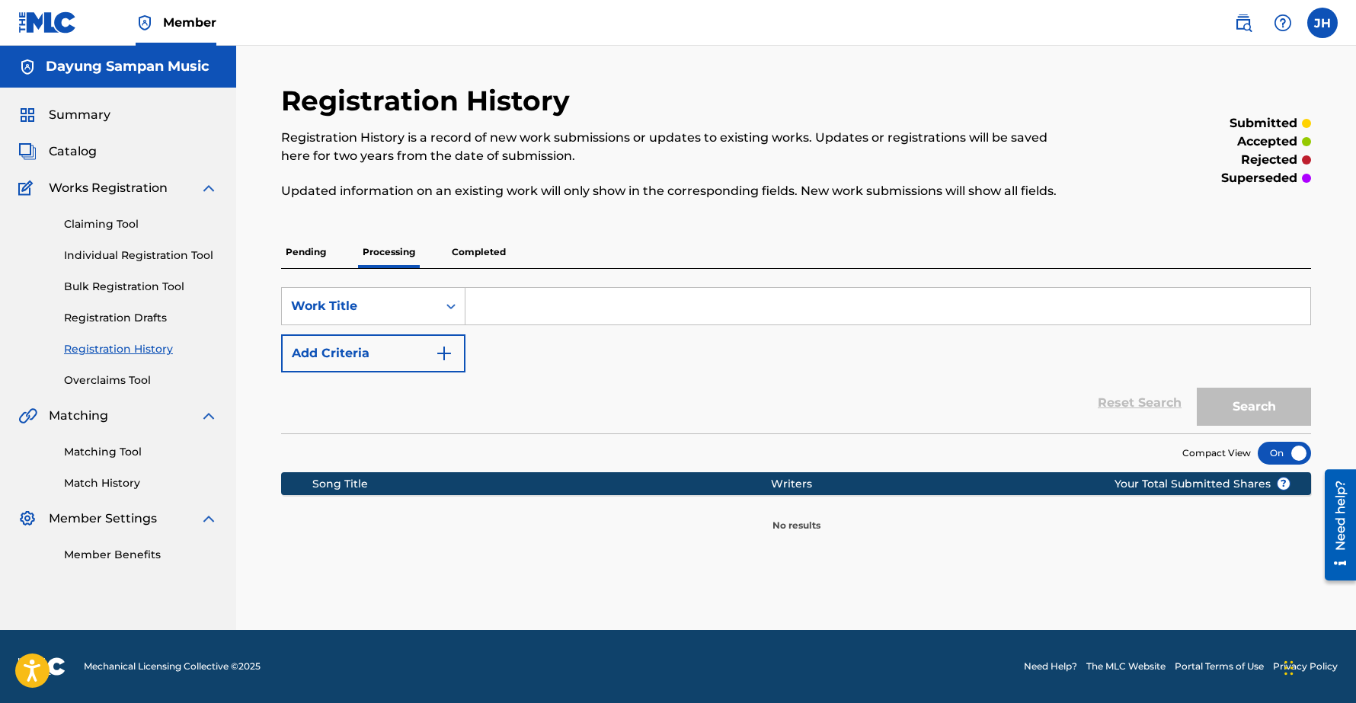
click at [310, 251] on p "Pending" at bounding box center [306, 252] width 50 height 32
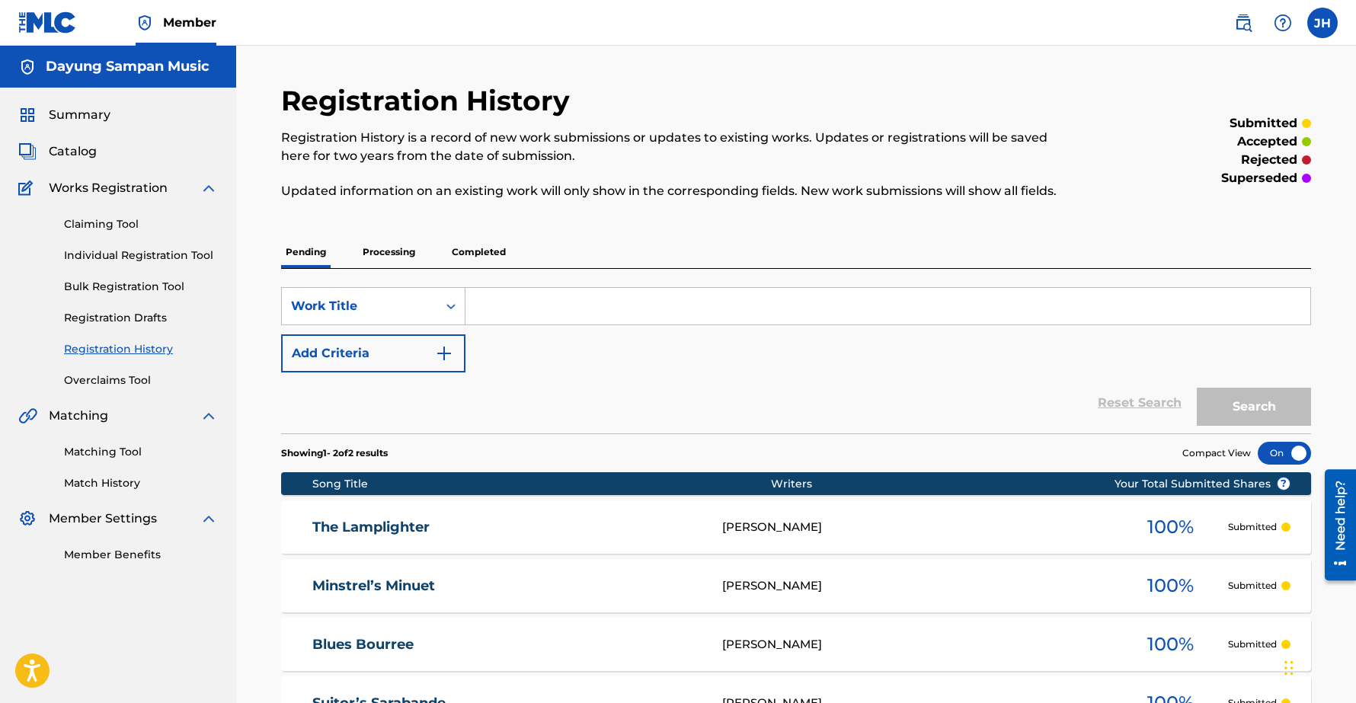
click at [119, 257] on link "Individual Registration Tool" at bounding box center [141, 256] width 154 height 16
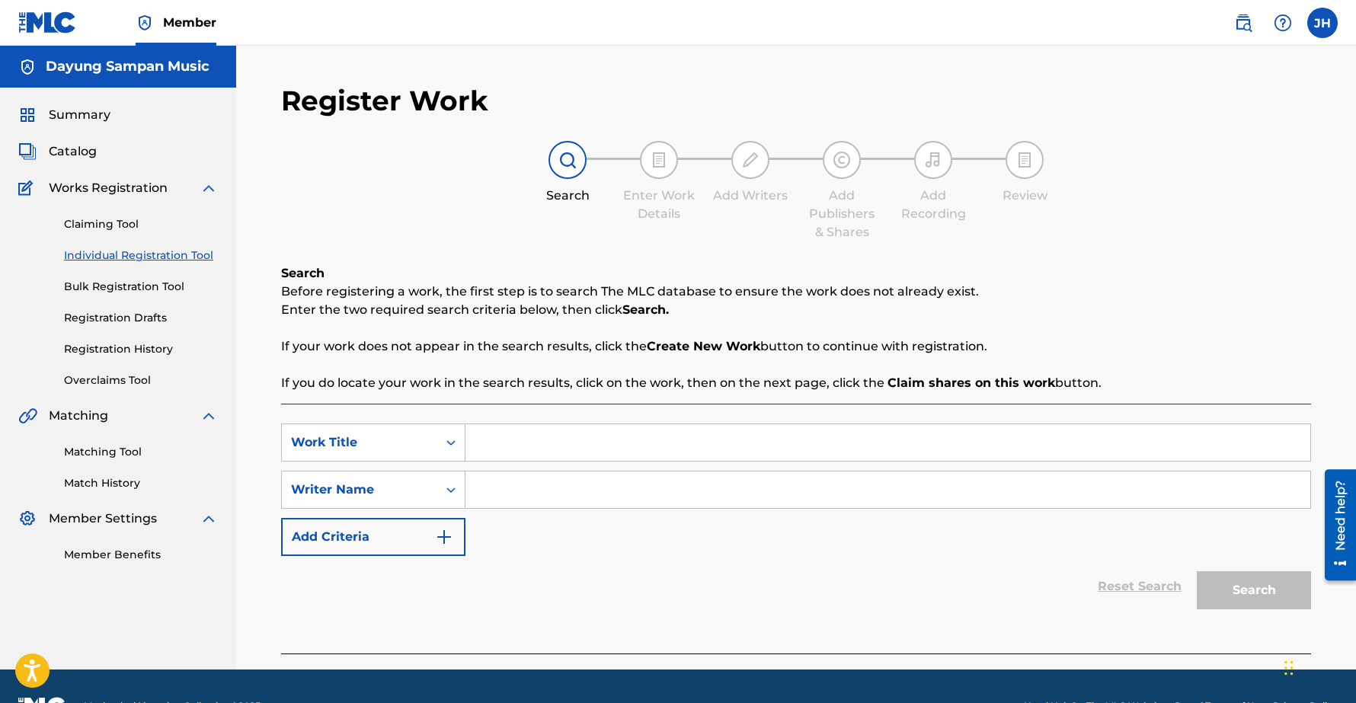
click at [509, 447] on input "Search Form" at bounding box center [887, 442] width 845 height 37
paste input "The Land of Counterpane"
type input "The Land of Counterpane"
click at [541, 483] on input "Search Form" at bounding box center [887, 489] width 845 height 37
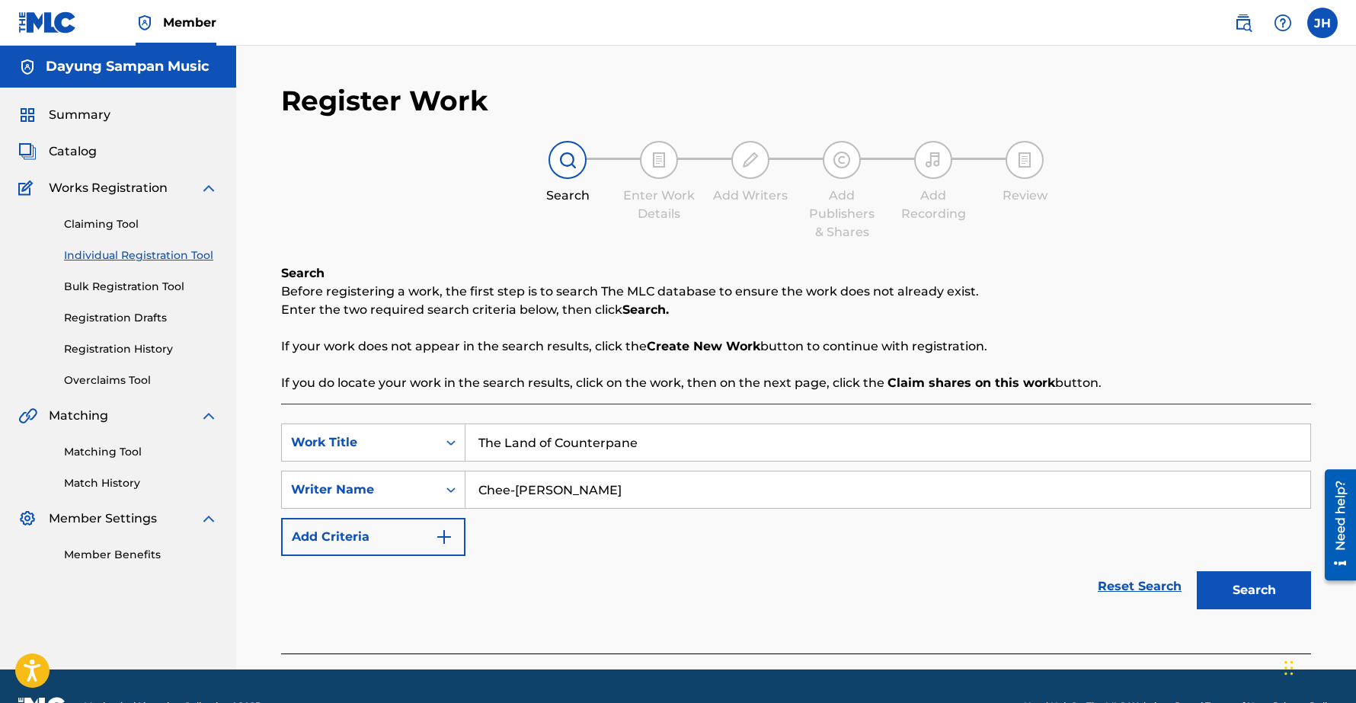
type input "Chee-[PERSON_NAME]"
click at [1276, 582] on button "Search" at bounding box center [1253, 590] width 114 height 38
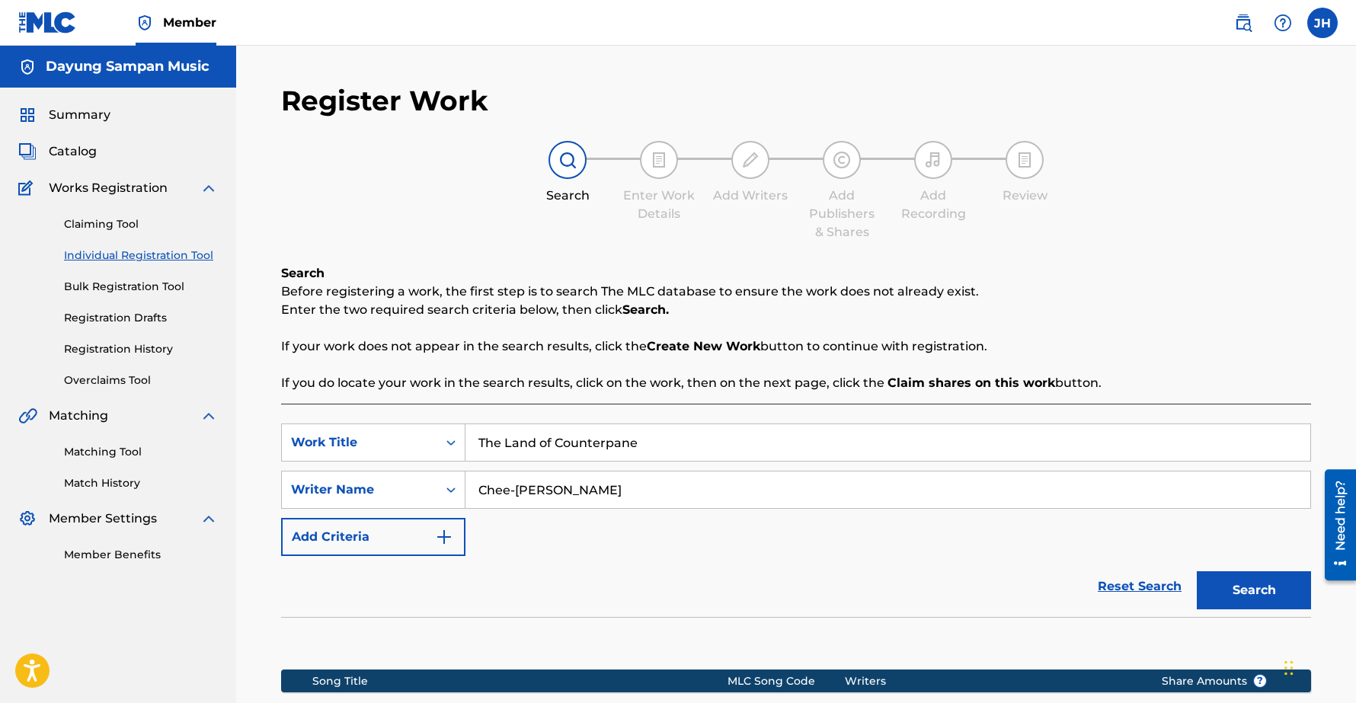
scroll to position [215, 0]
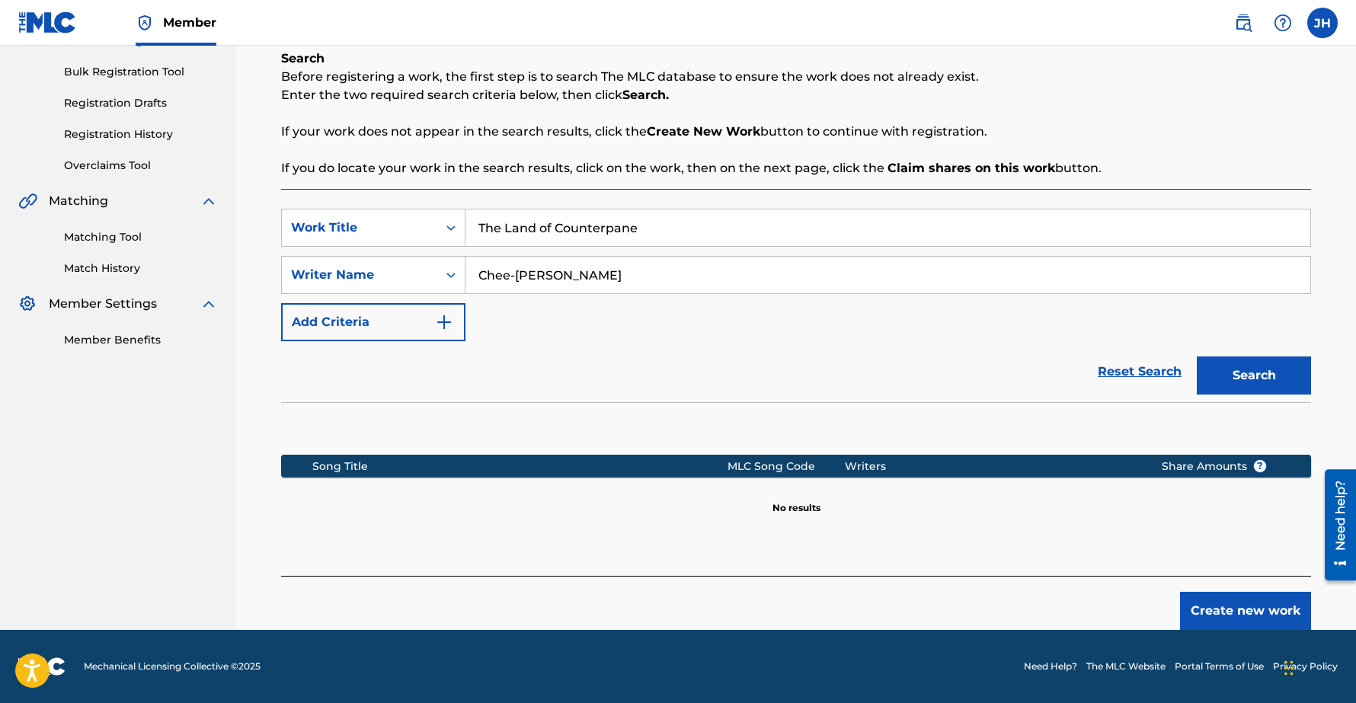
click at [1252, 616] on button "Create new work" at bounding box center [1245, 611] width 131 height 38
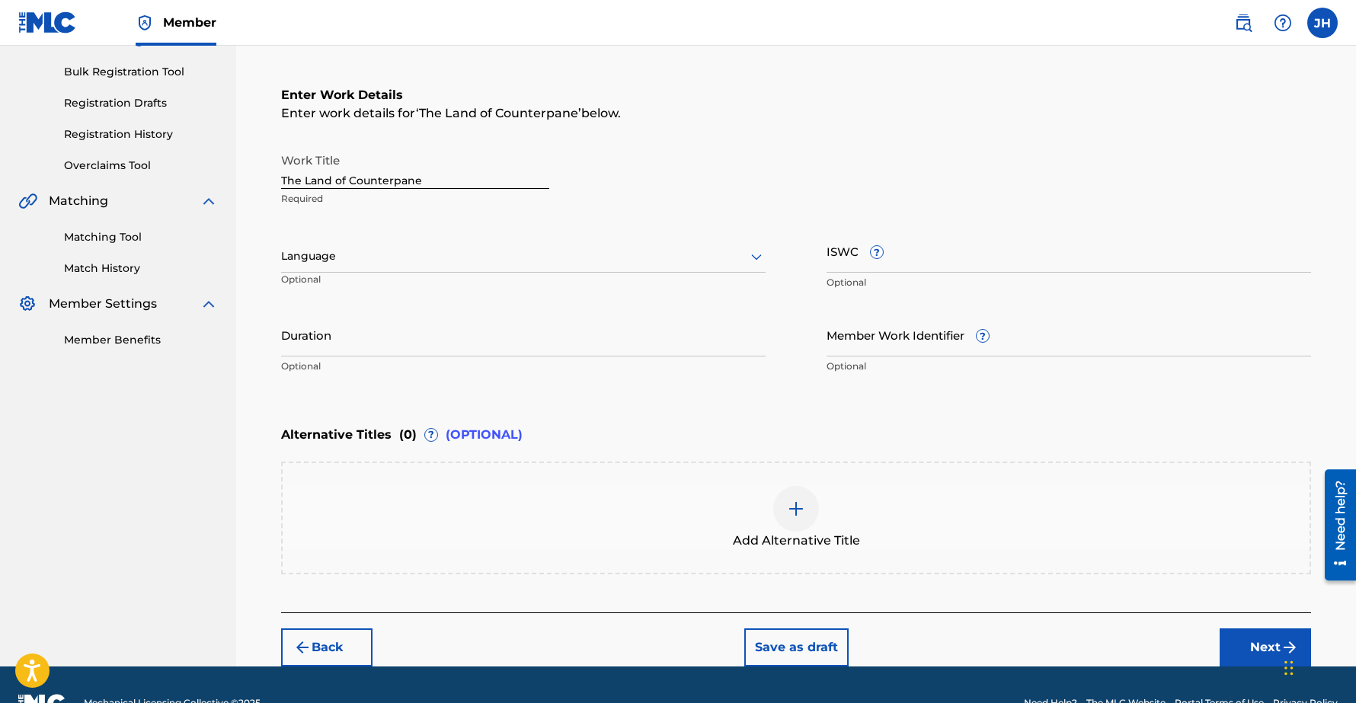
click at [337, 343] on input "Duration" at bounding box center [523, 334] width 484 height 43
type input "01:52"
click at [1248, 639] on button "Next" at bounding box center [1264, 647] width 91 height 38
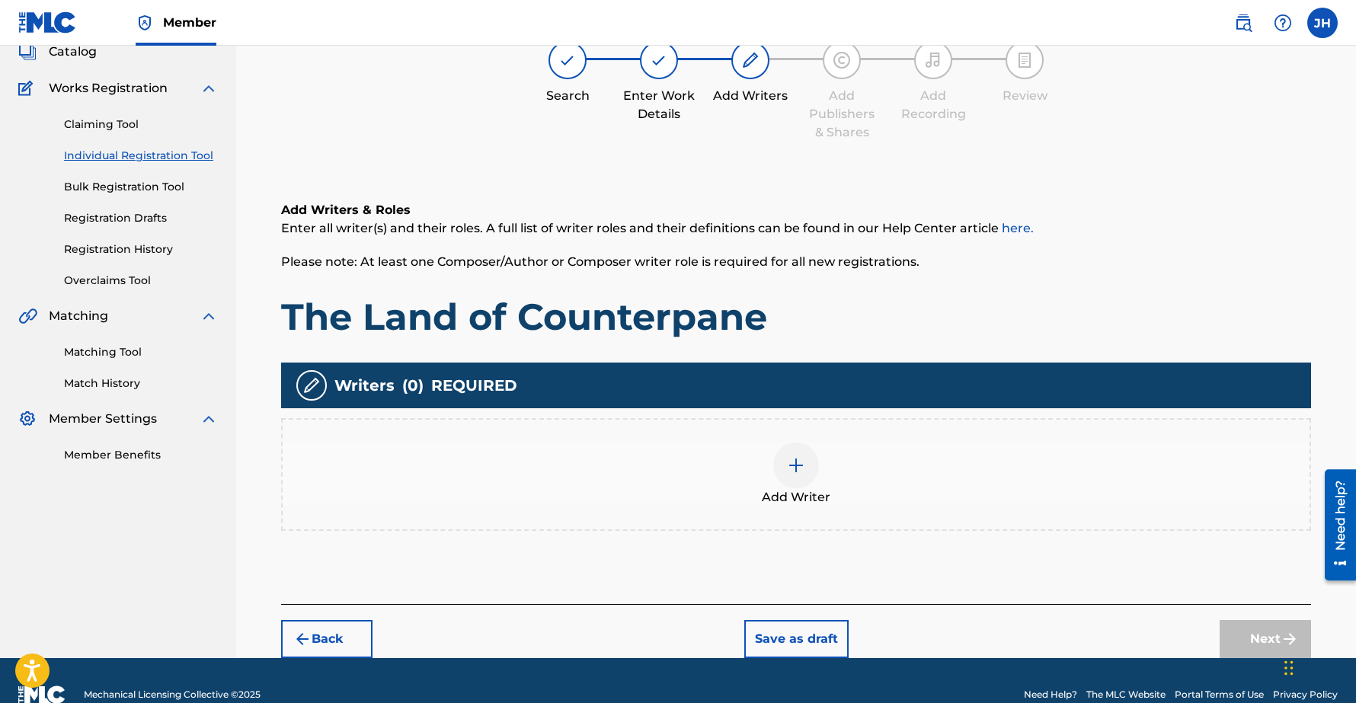
scroll to position [69, 0]
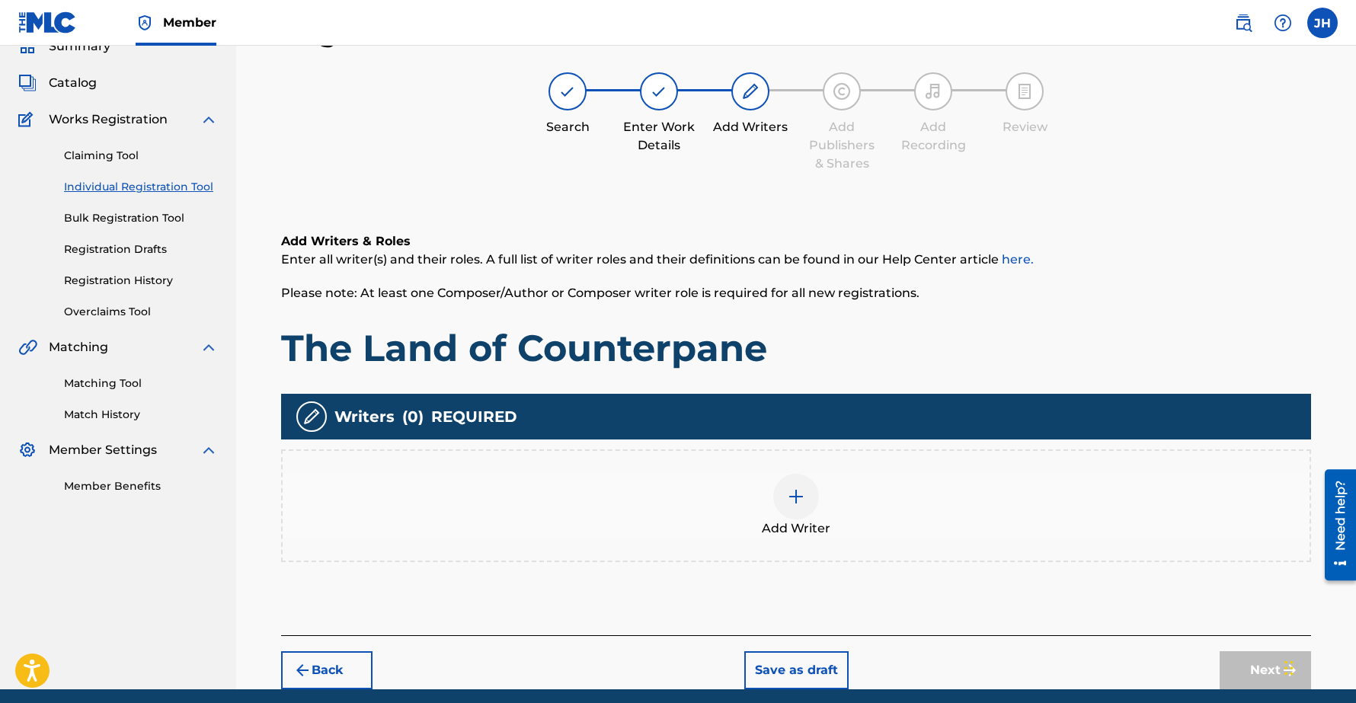
click at [800, 488] on img at bounding box center [796, 496] width 18 height 18
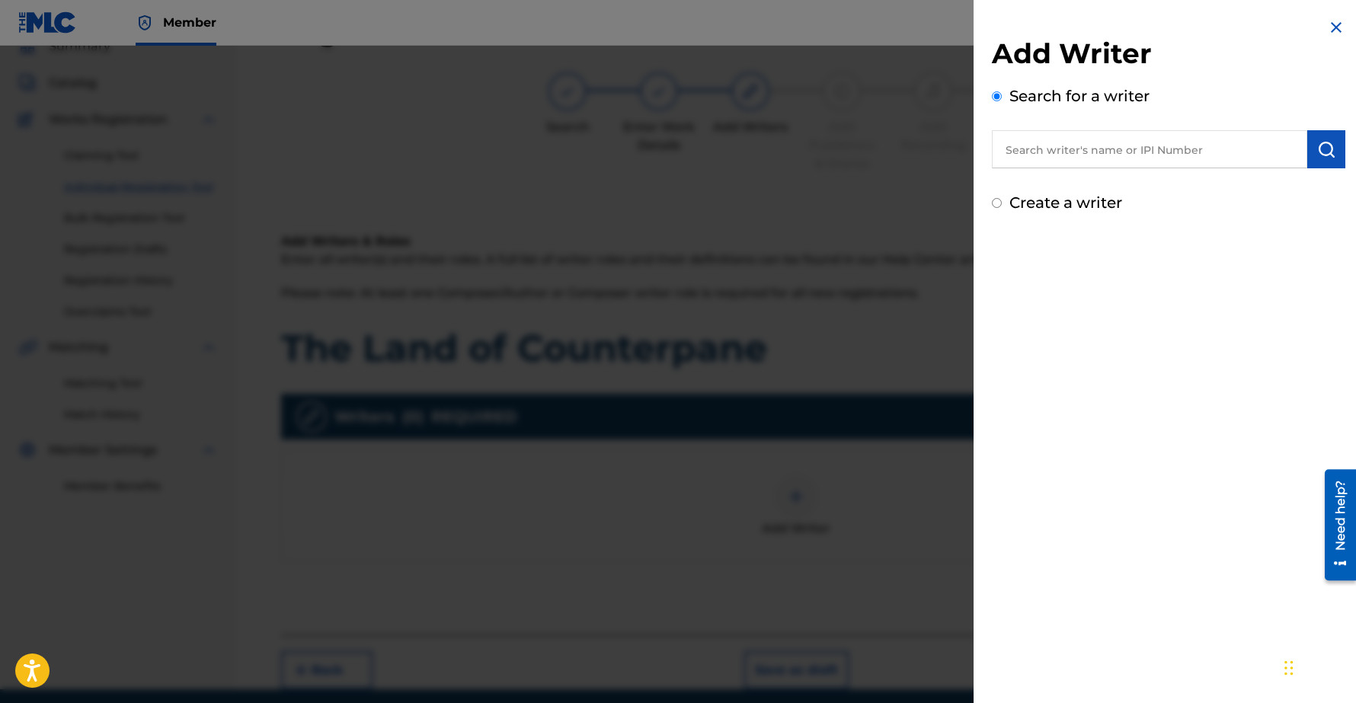
click at [1071, 157] on input "text" at bounding box center [1149, 149] width 315 height 38
type input "Chee-Hwa"
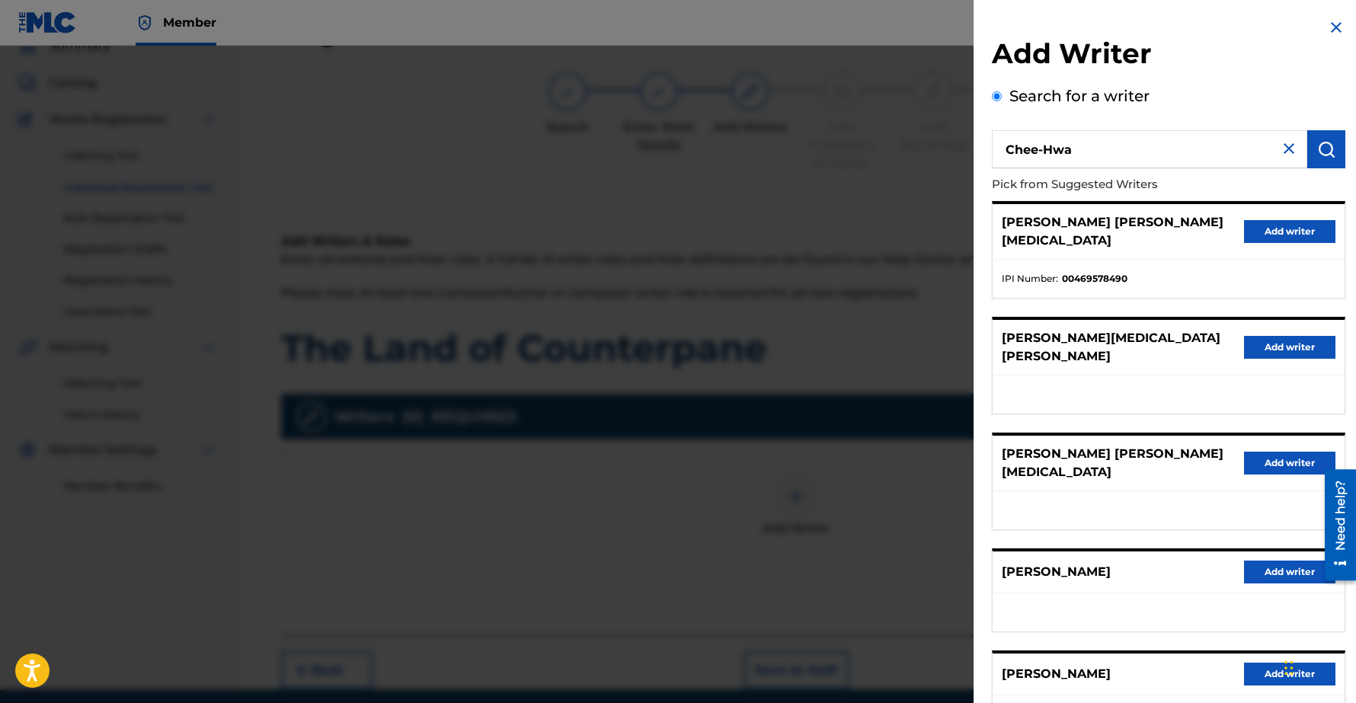
click at [1259, 561] on button "Add writer" at bounding box center [1289, 572] width 91 height 23
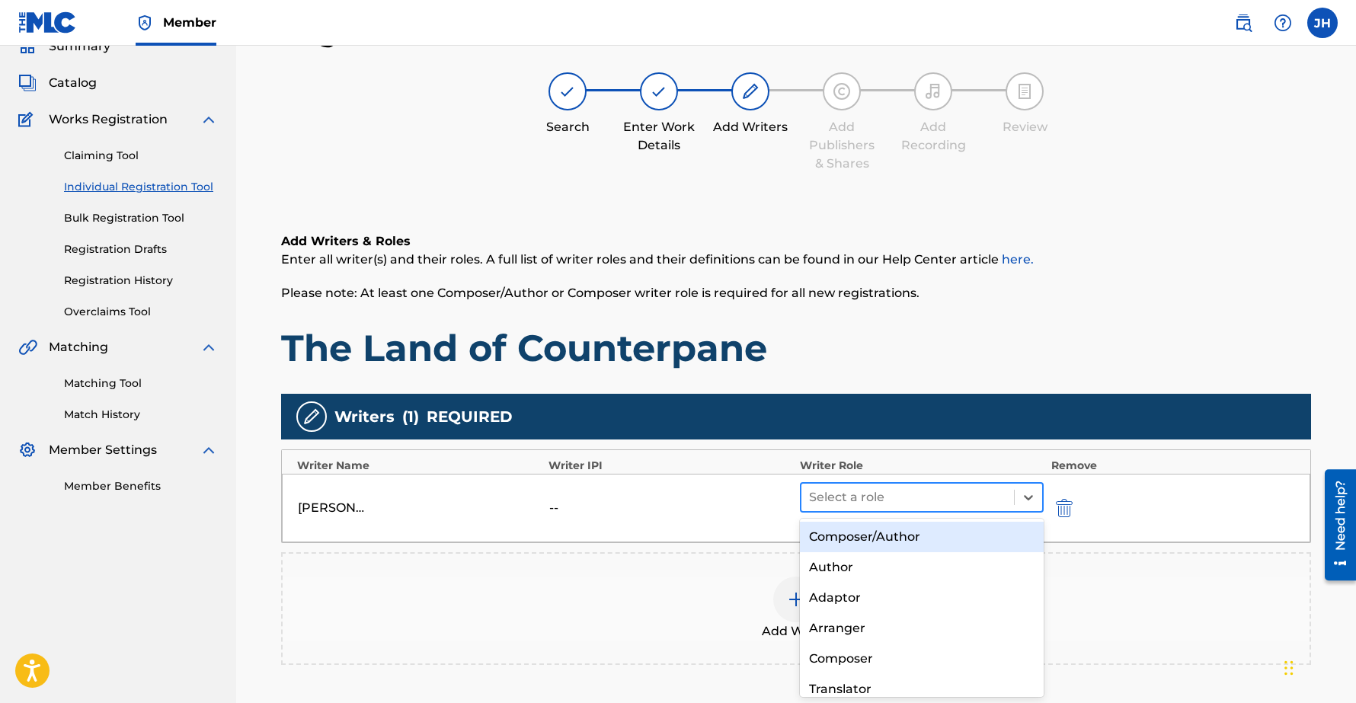
click at [861, 503] on div at bounding box center [907, 497] width 197 height 21
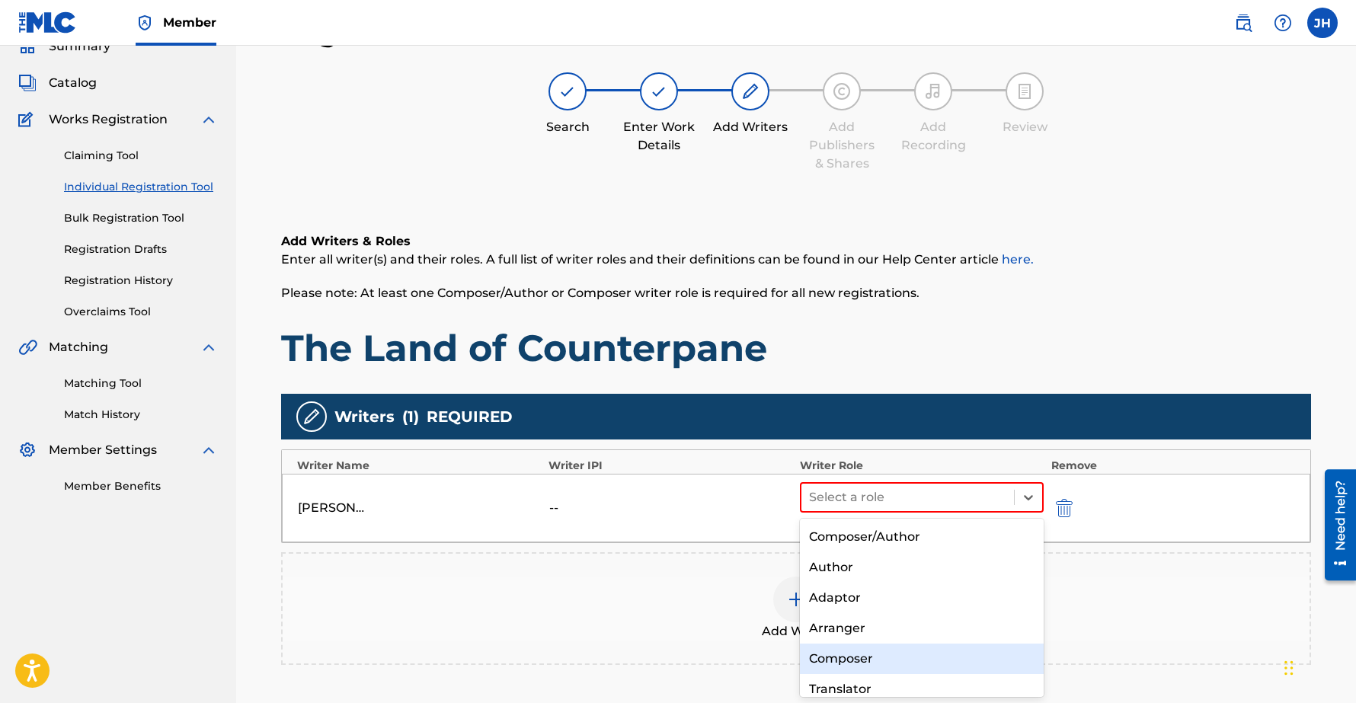
click at [856, 652] on div "Composer" at bounding box center [922, 659] width 244 height 30
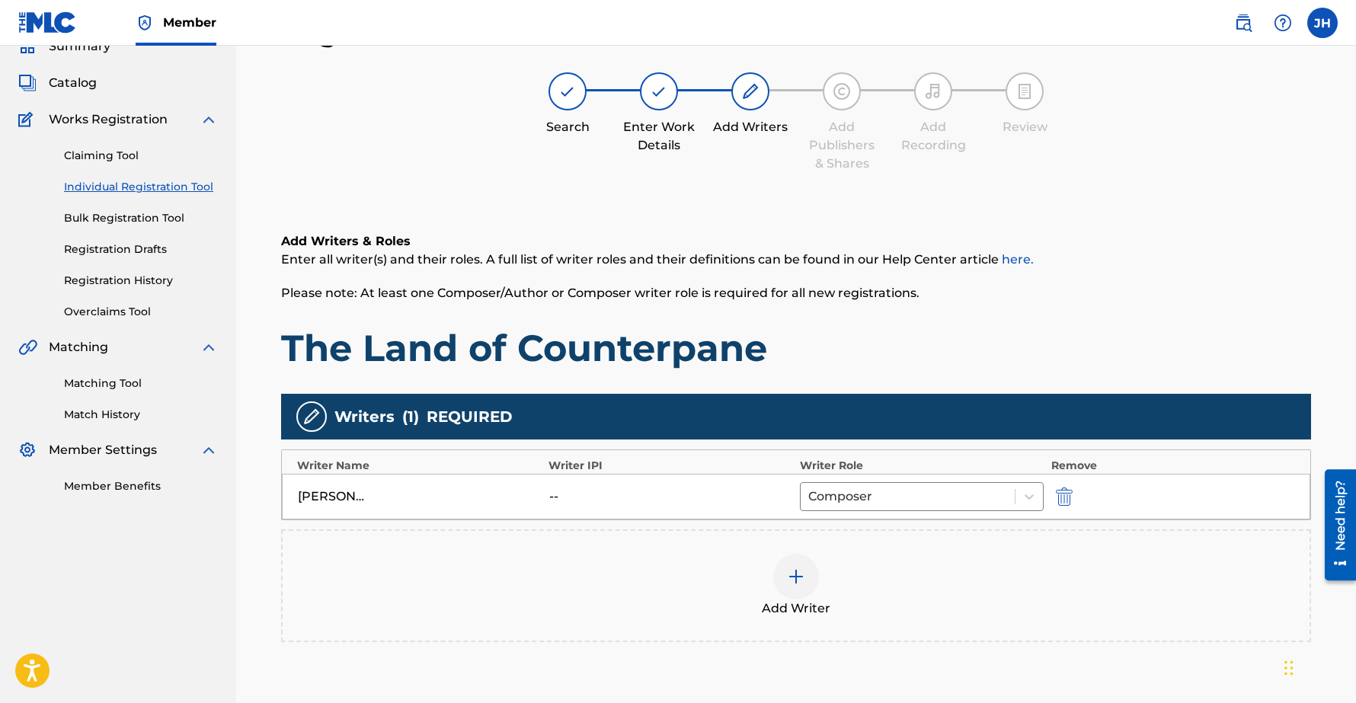
scroll to position [208, 0]
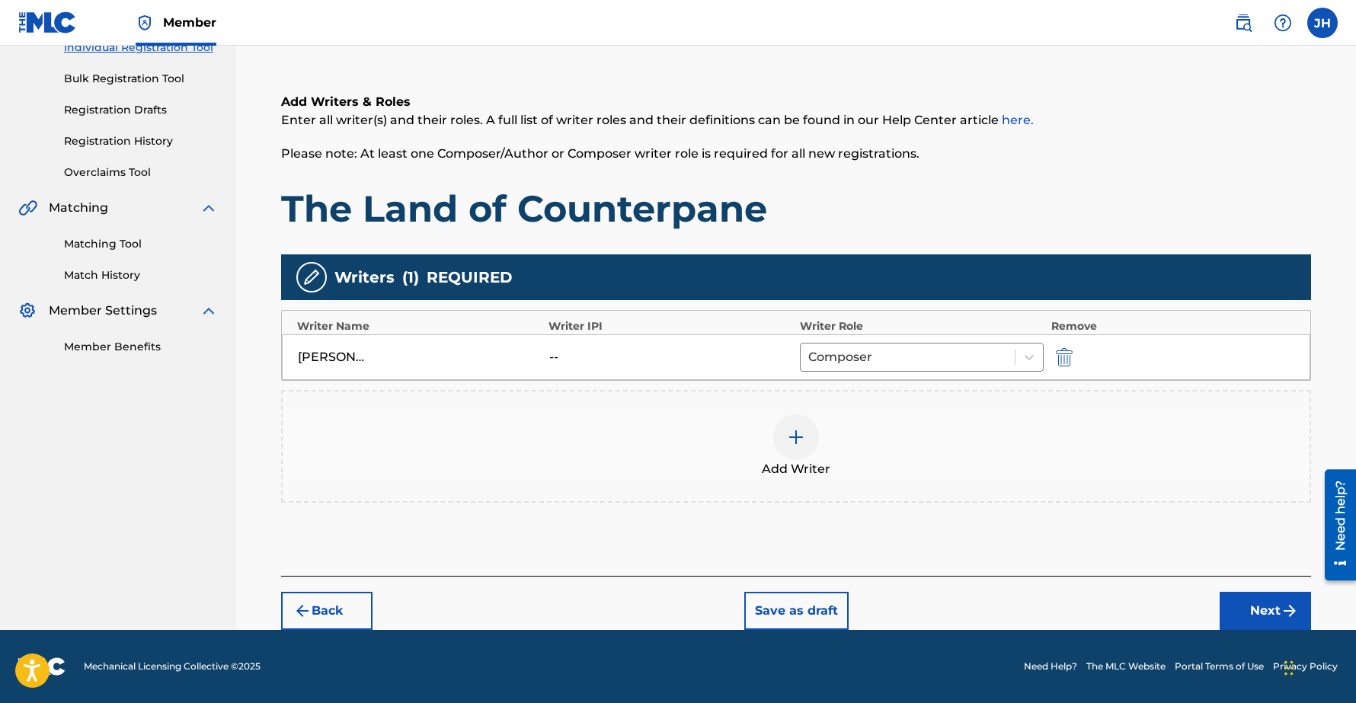
click at [1247, 612] on button "Next" at bounding box center [1264, 611] width 91 height 38
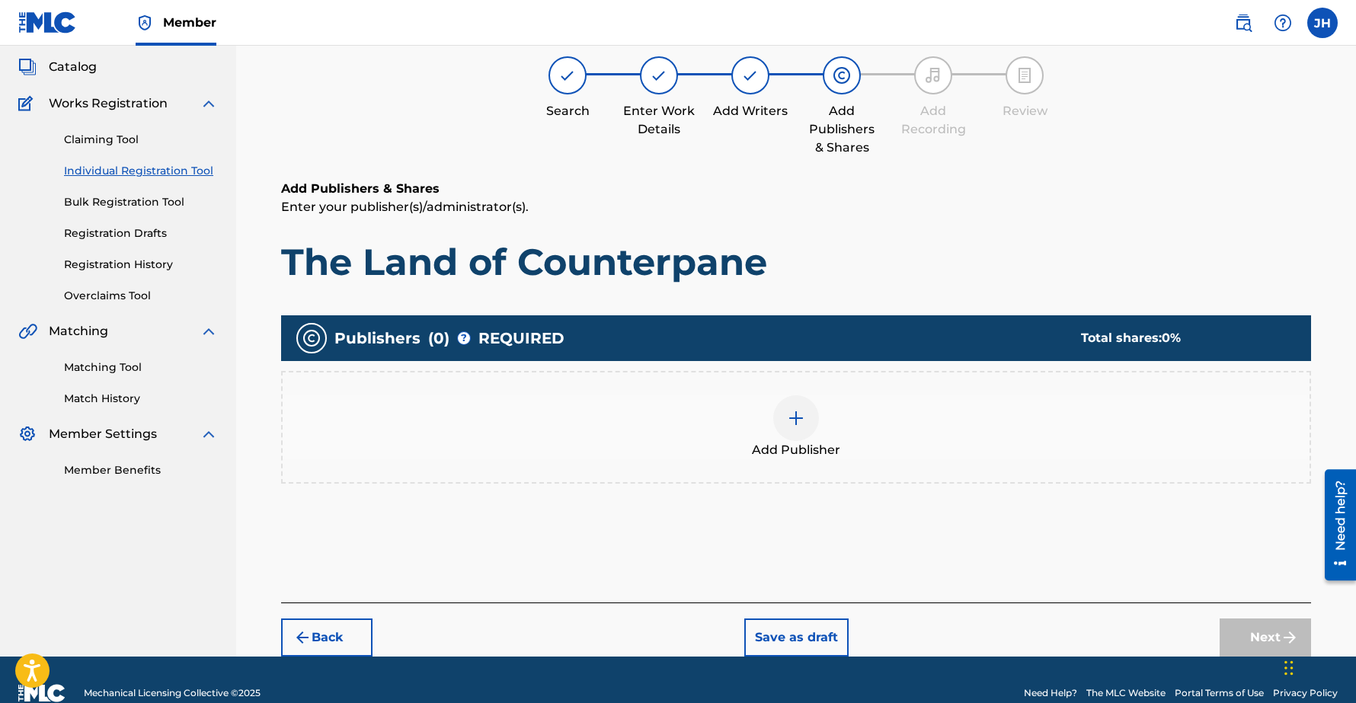
scroll to position [69, 0]
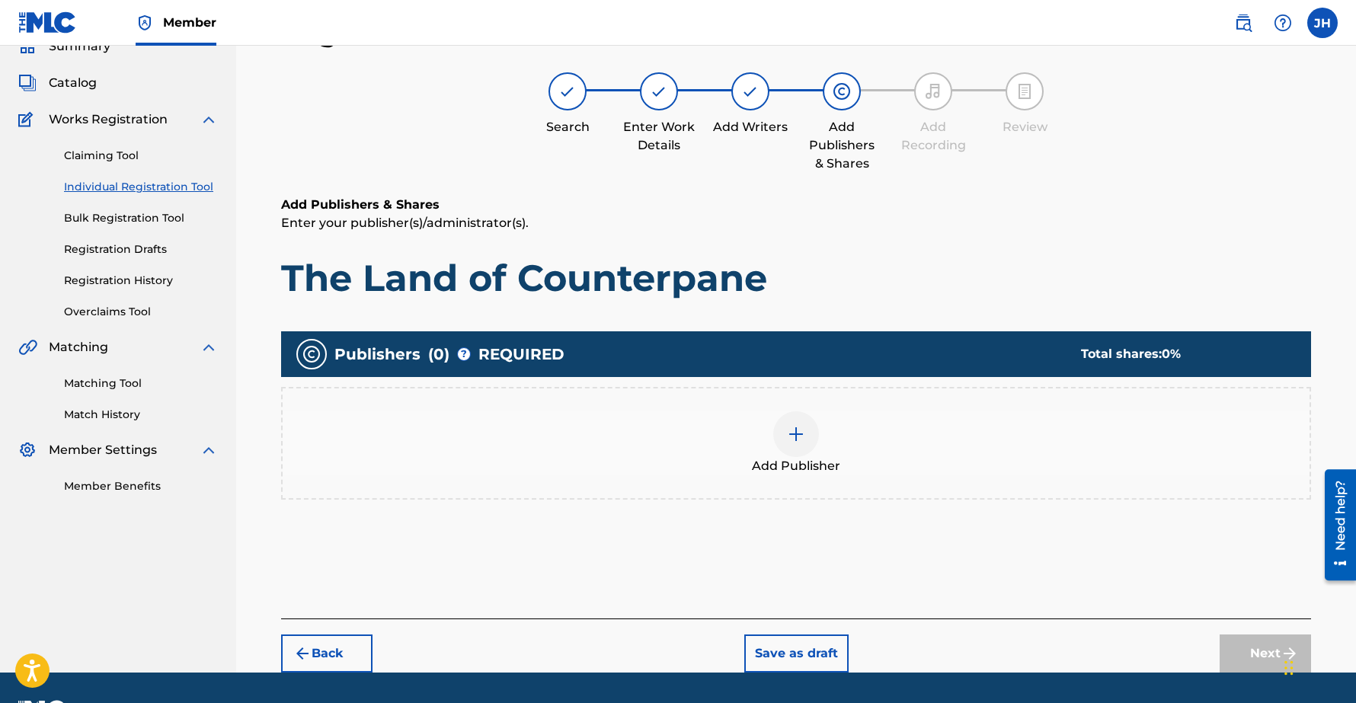
click at [799, 439] on img at bounding box center [796, 434] width 18 height 18
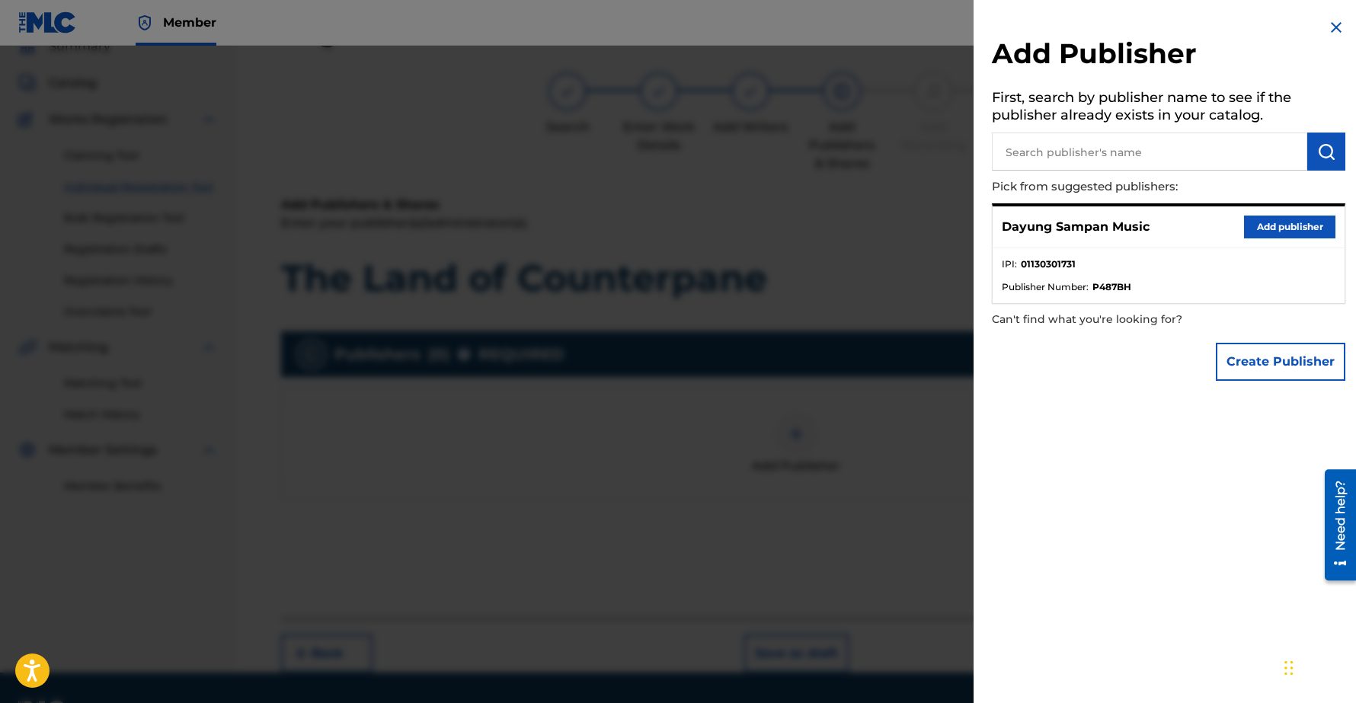
click at [1270, 223] on button "Add publisher" at bounding box center [1289, 227] width 91 height 23
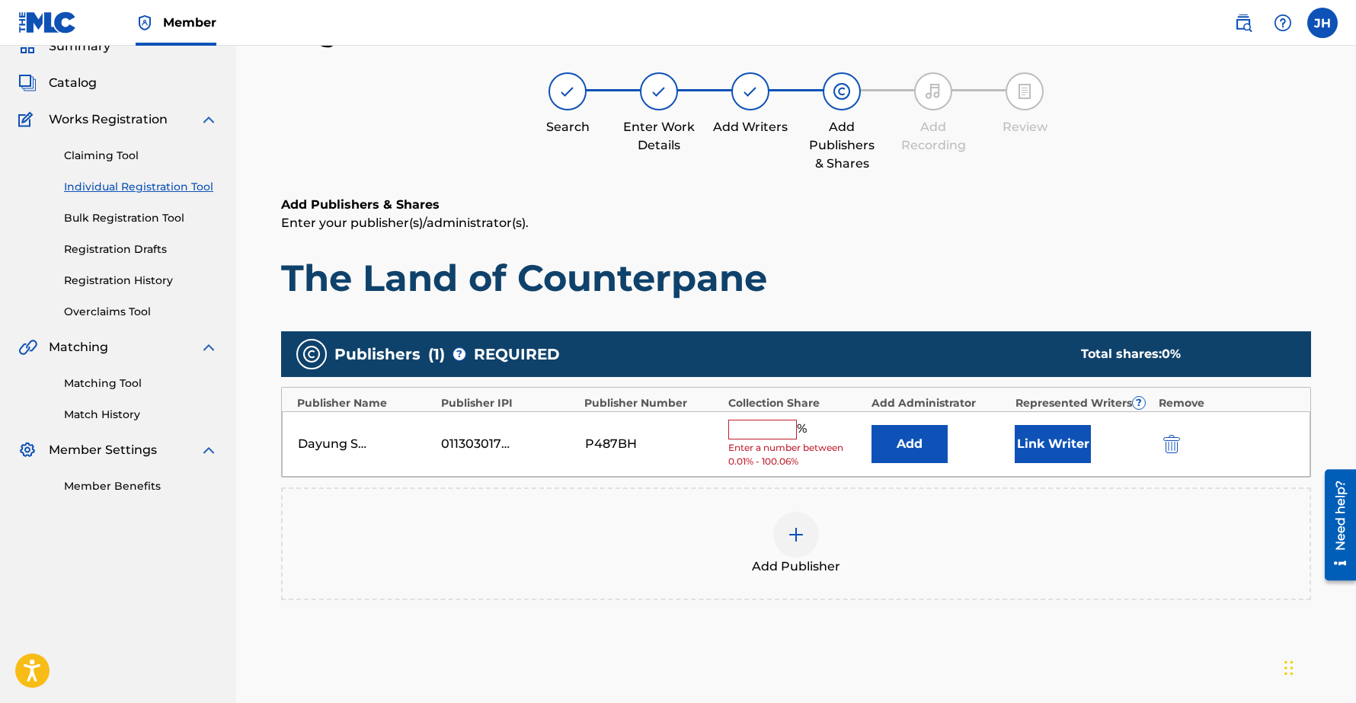
click at [760, 433] on input "text" at bounding box center [762, 430] width 69 height 20
type input "100"
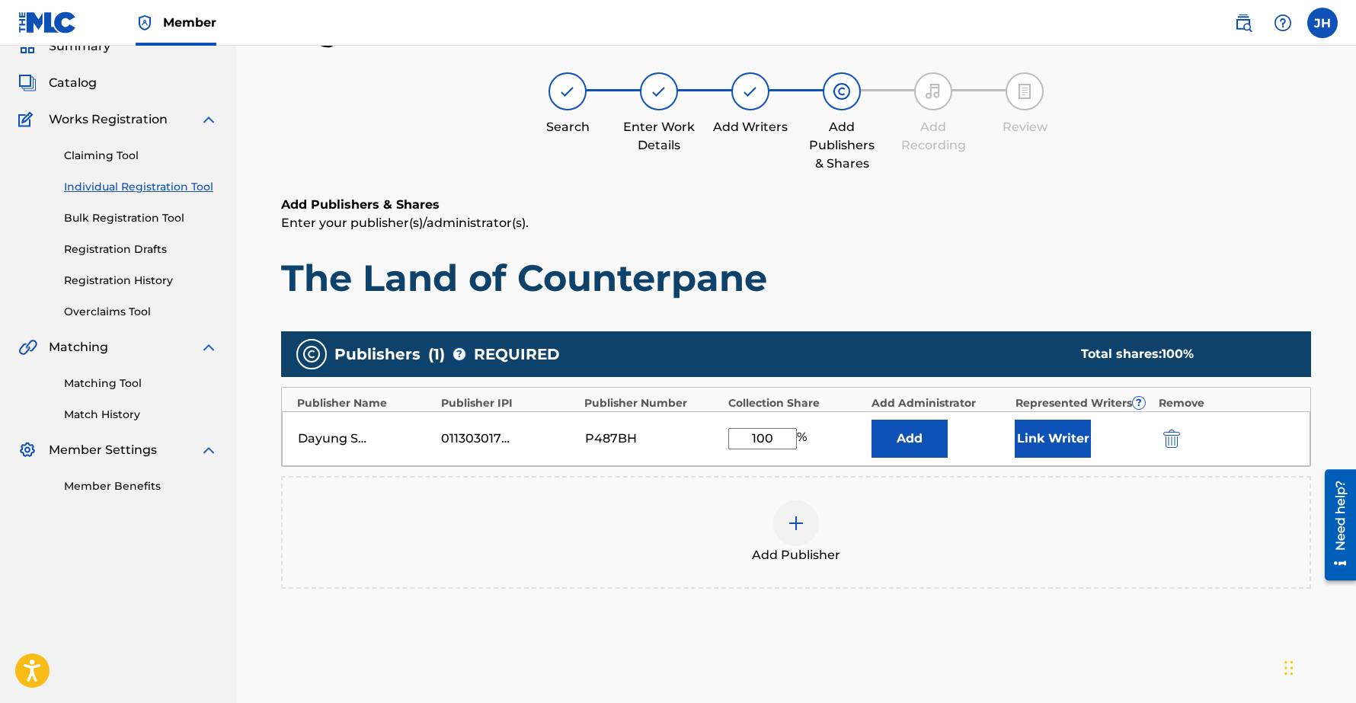
click at [1058, 439] on button "Link Writer" at bounding box center [1052, 439] width 76 height 38
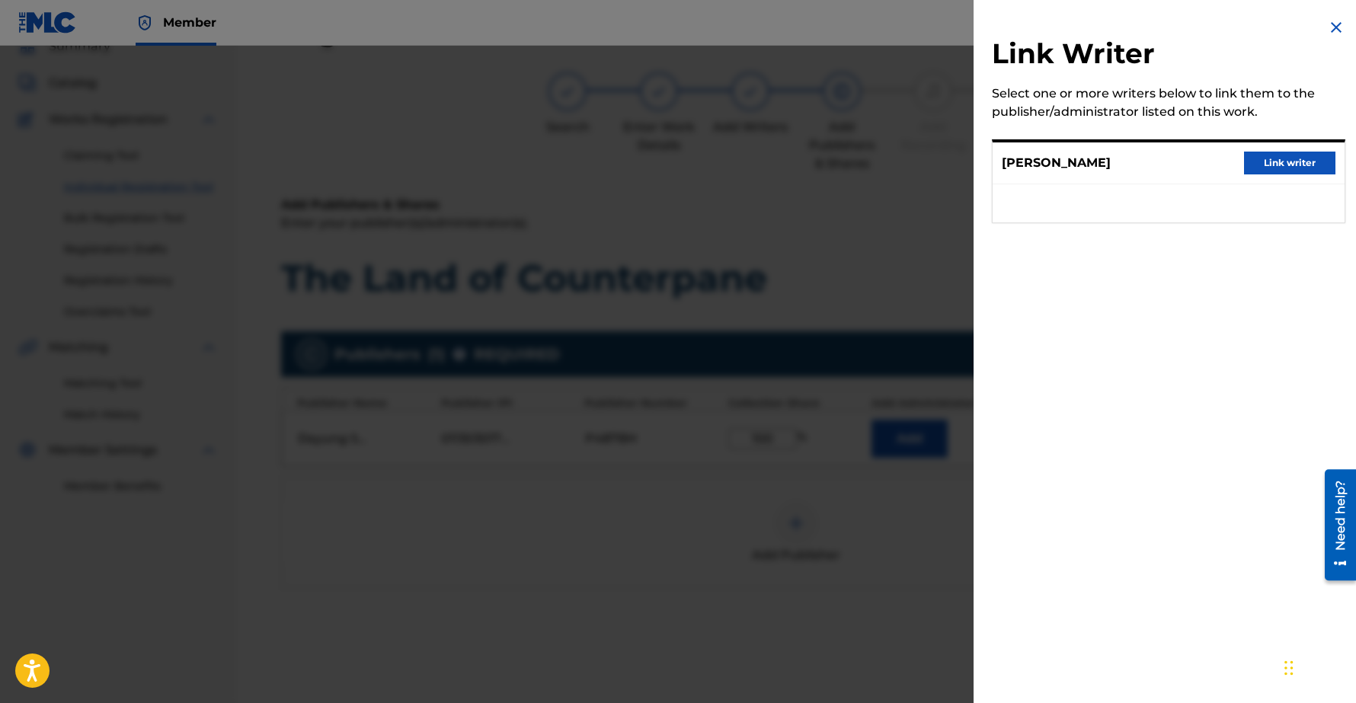
click at [1305, 159] on button "Link writer" at bounding box center [1289, 163] width 91 height 23
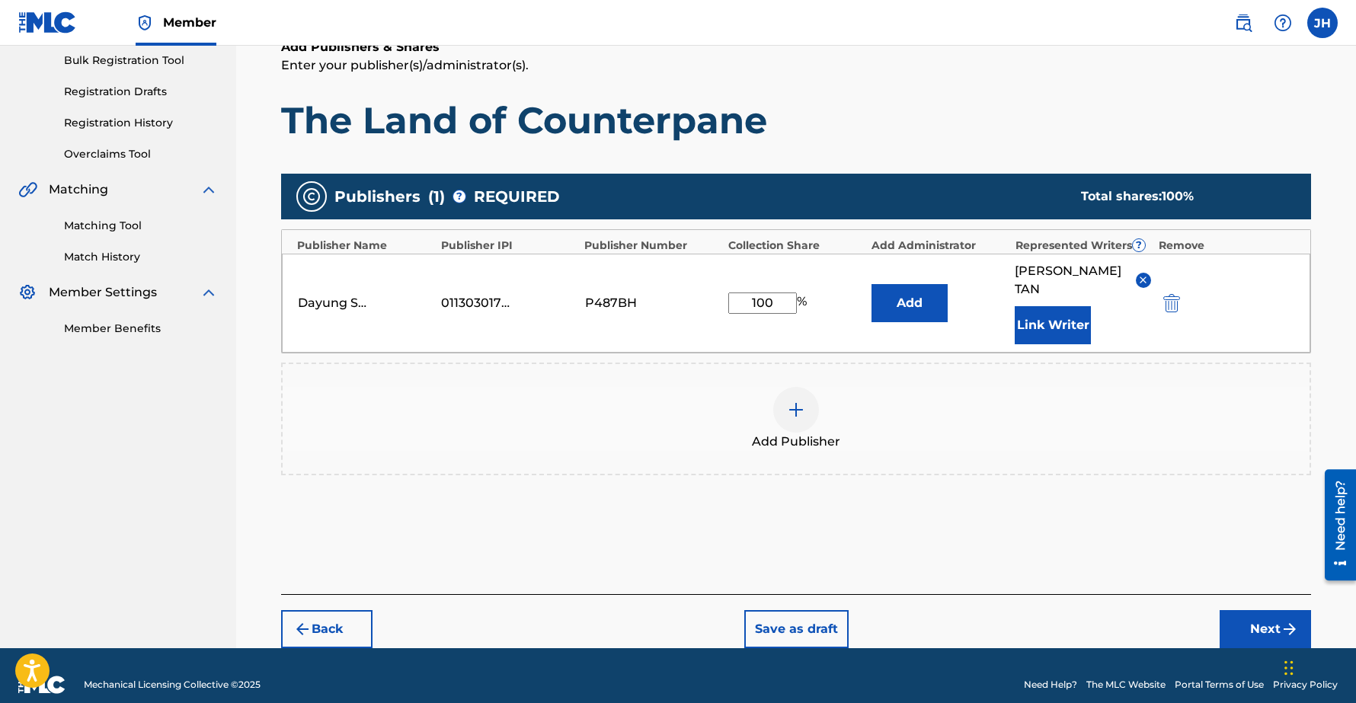
click at [1260, 610] on button "Next" at bounding box center [1264, 629] width 91 height 38
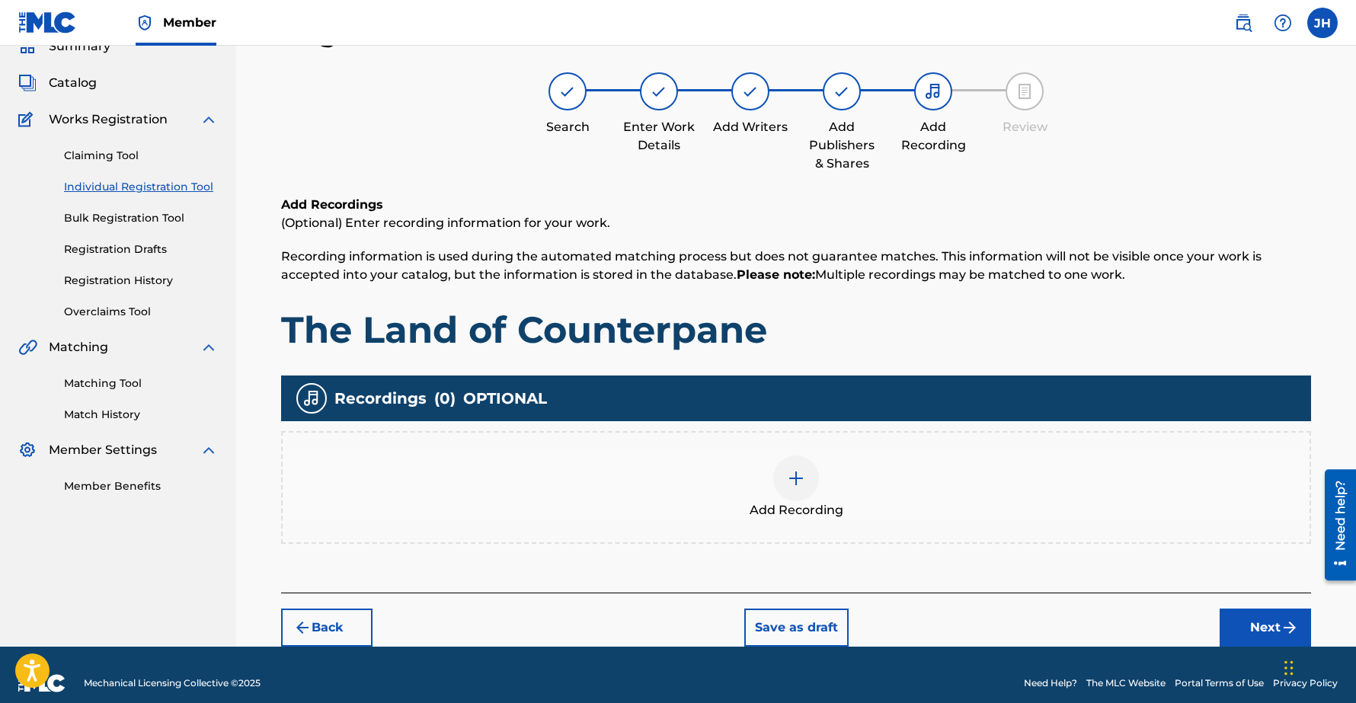
scroll to position [85, 0]
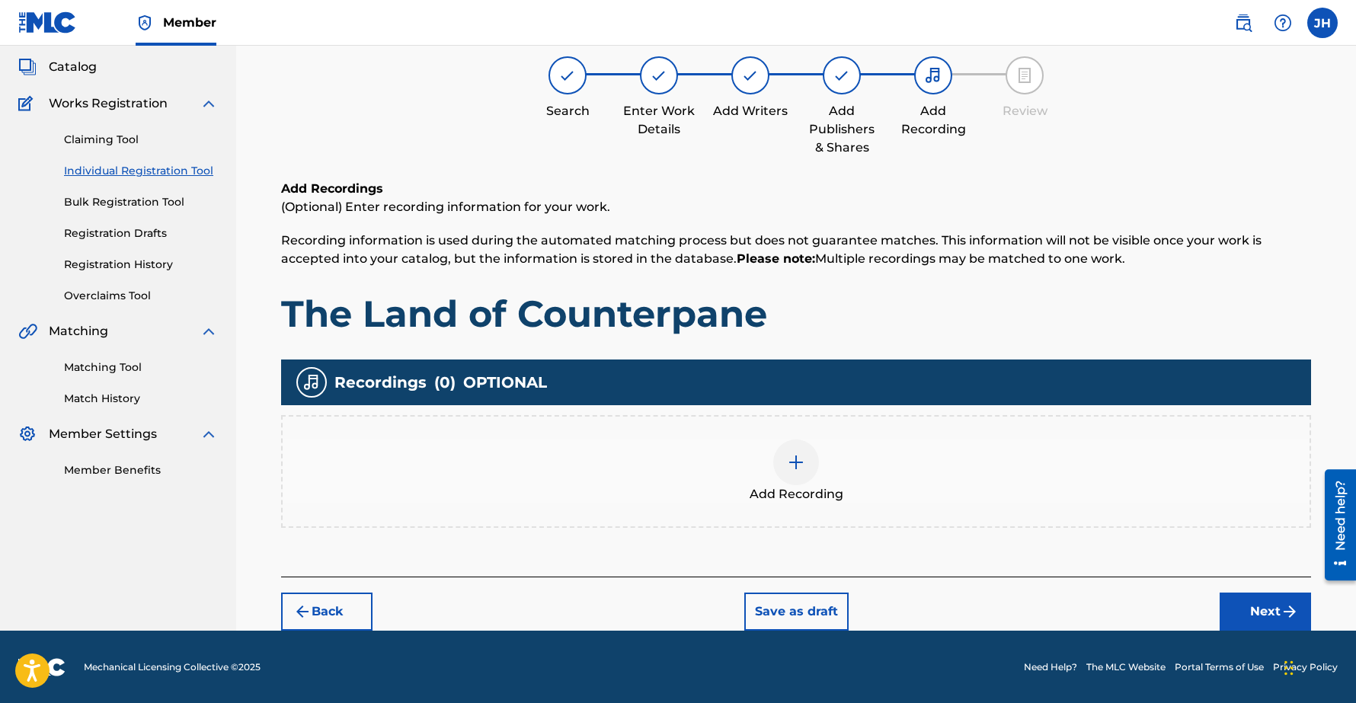
click at [1260, 604] on button "Next" at bounding box center [1264, 611] width 91 height 38
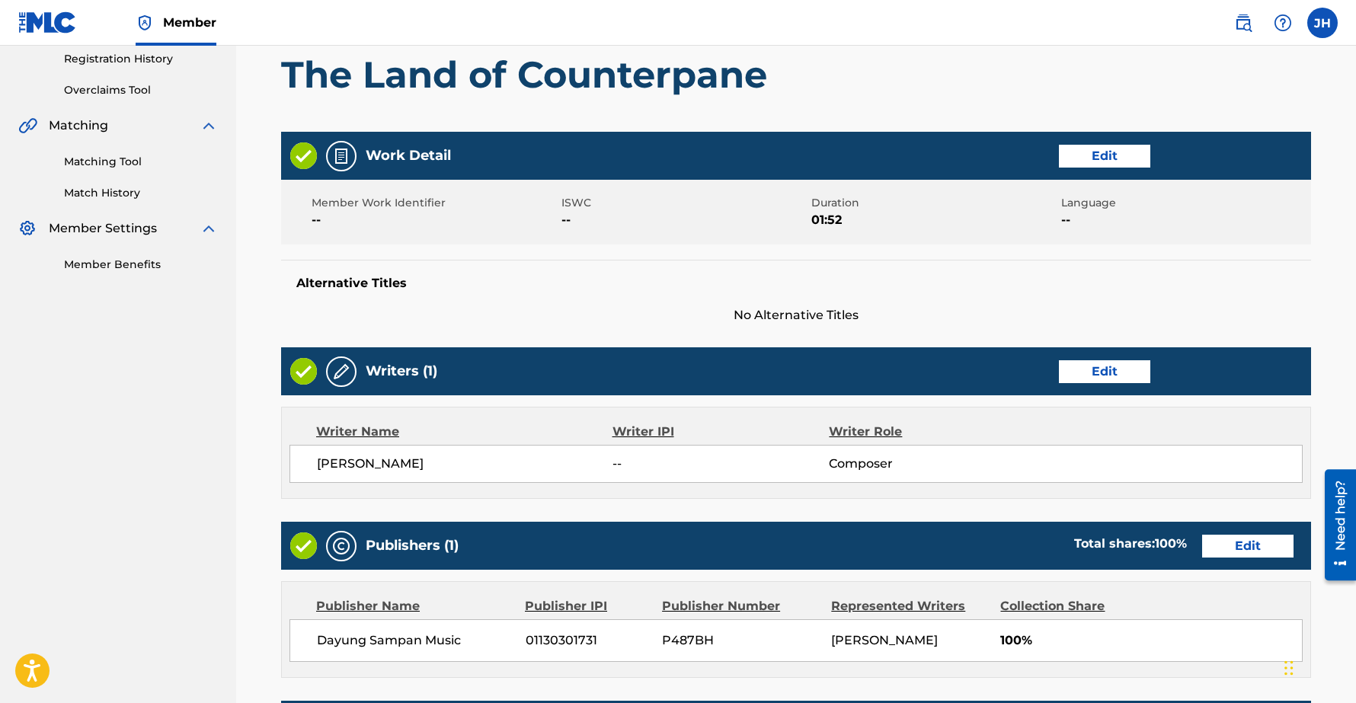
scroll to position [534, 0]
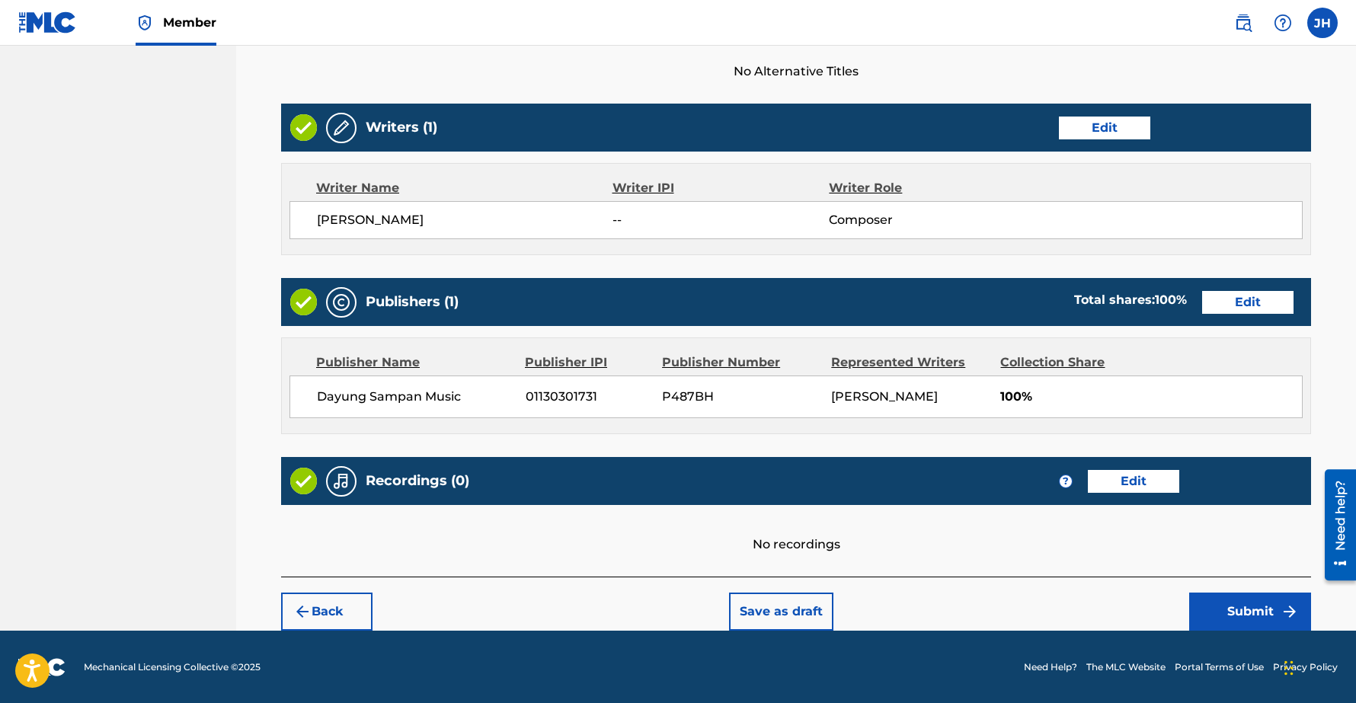
click at [1250, 611] on button "Submit" at bounding box center [1250, 611] width 122 height 38
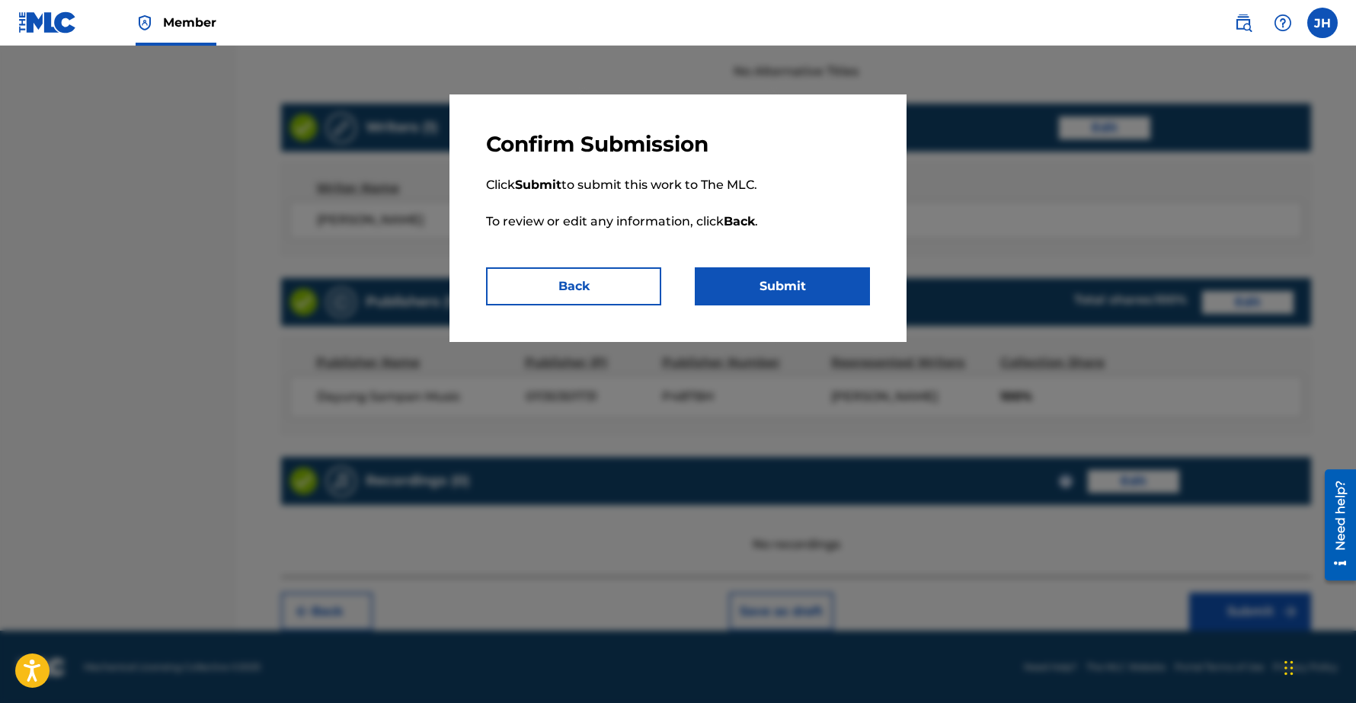
click at [773, 289] on button "Submit" at bounding box center [782, 286] width 175 height 38
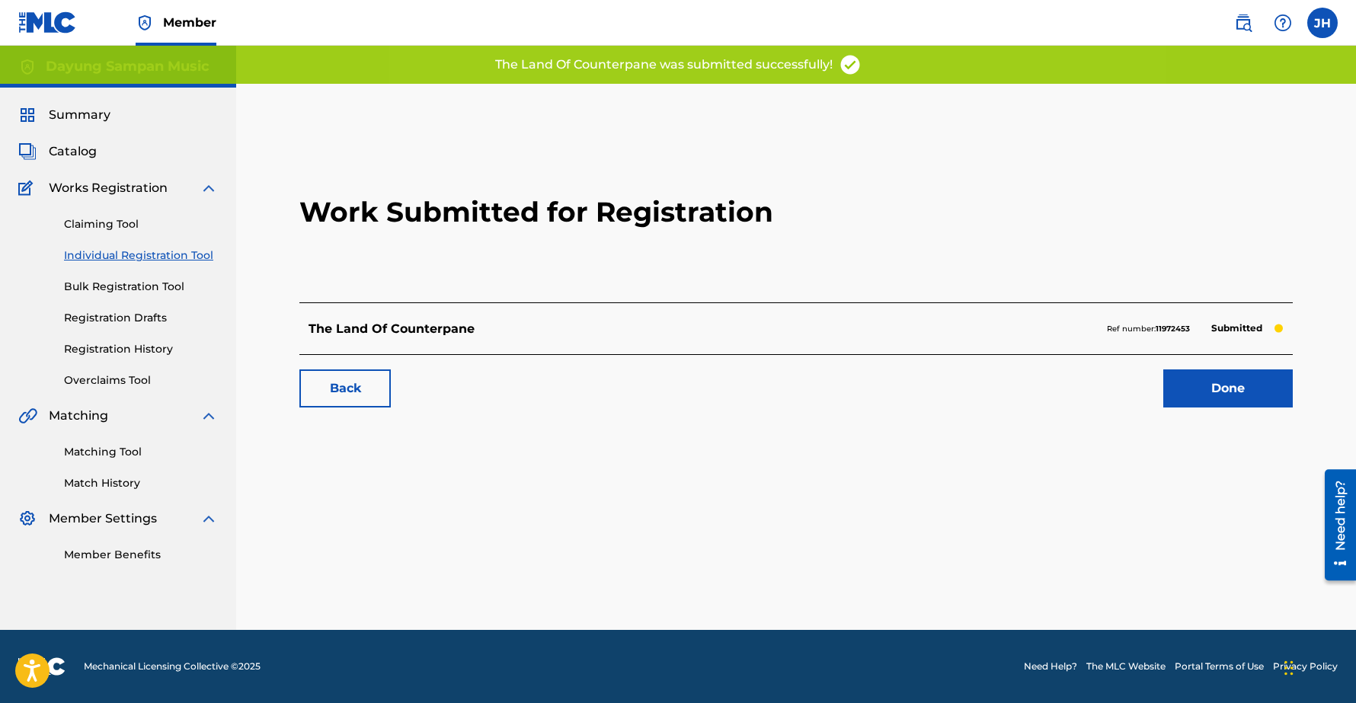
click at [104, 253] on link "Individual Registration Tool" at bounding box center [141, 256] width 154 height 16
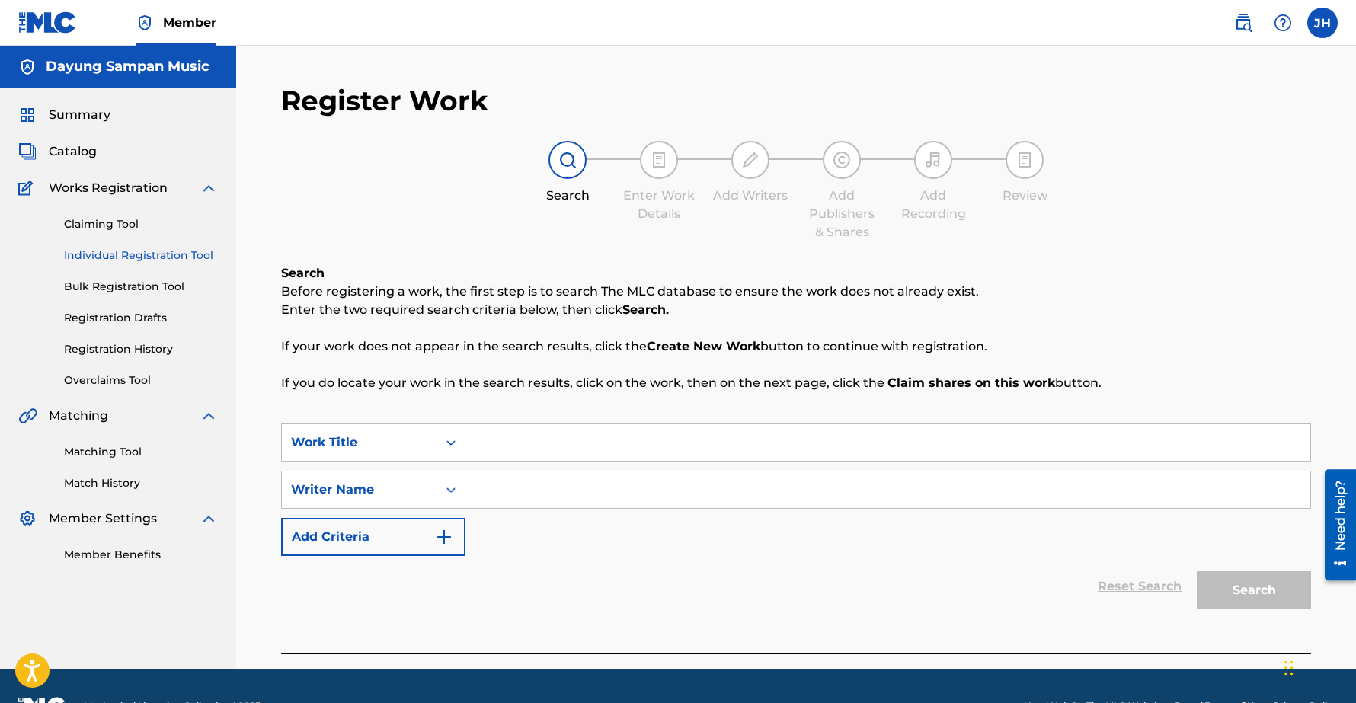
click at [506, 446] on input "Search Form" at bounding box center [887, 442] width 845 height 37
paste input "My Bed is a Boat"
type input "My Bed is a Boat"
click at [583, 493] on input "Search Form" at bounding box center [887, 489] width 845 height 37
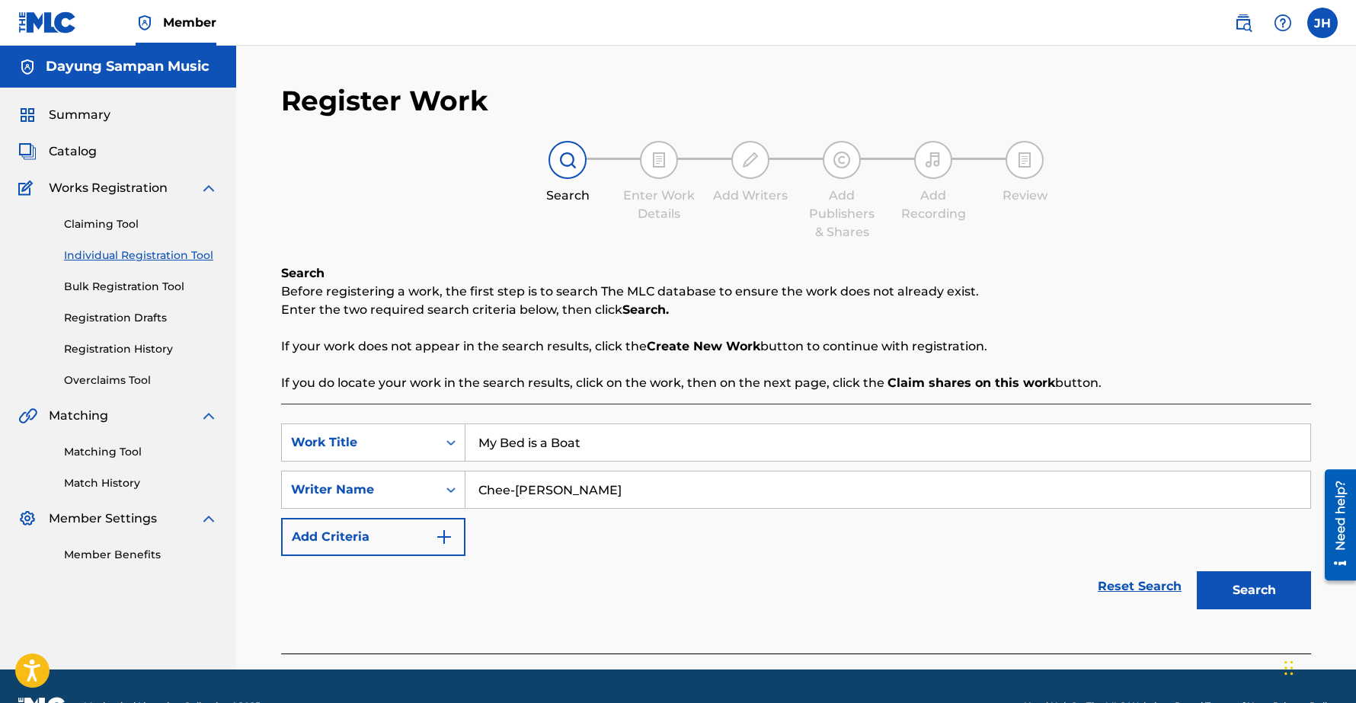
type input "Chee-[PERSON_NAME]"
click at [1241, 589] on button "Search" at bounding box center [1253, 590] width 114 height 38
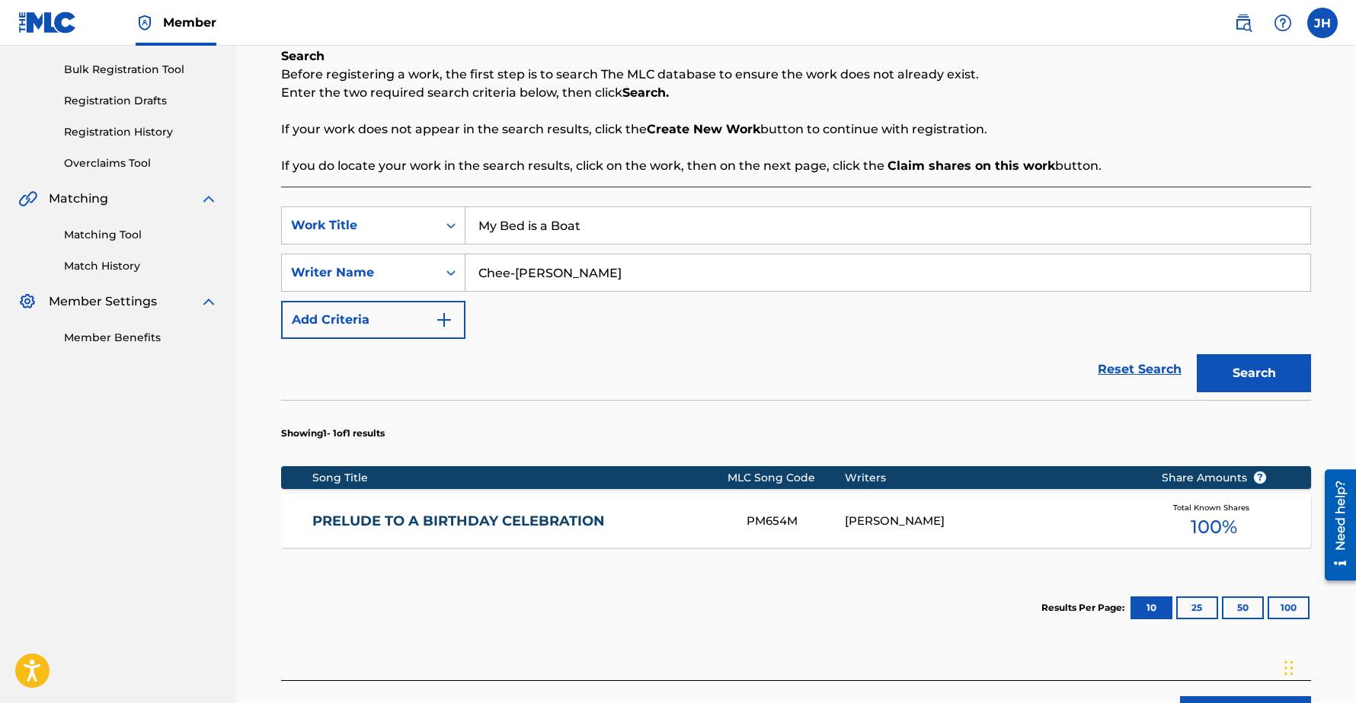
scroll to position [224, 0]
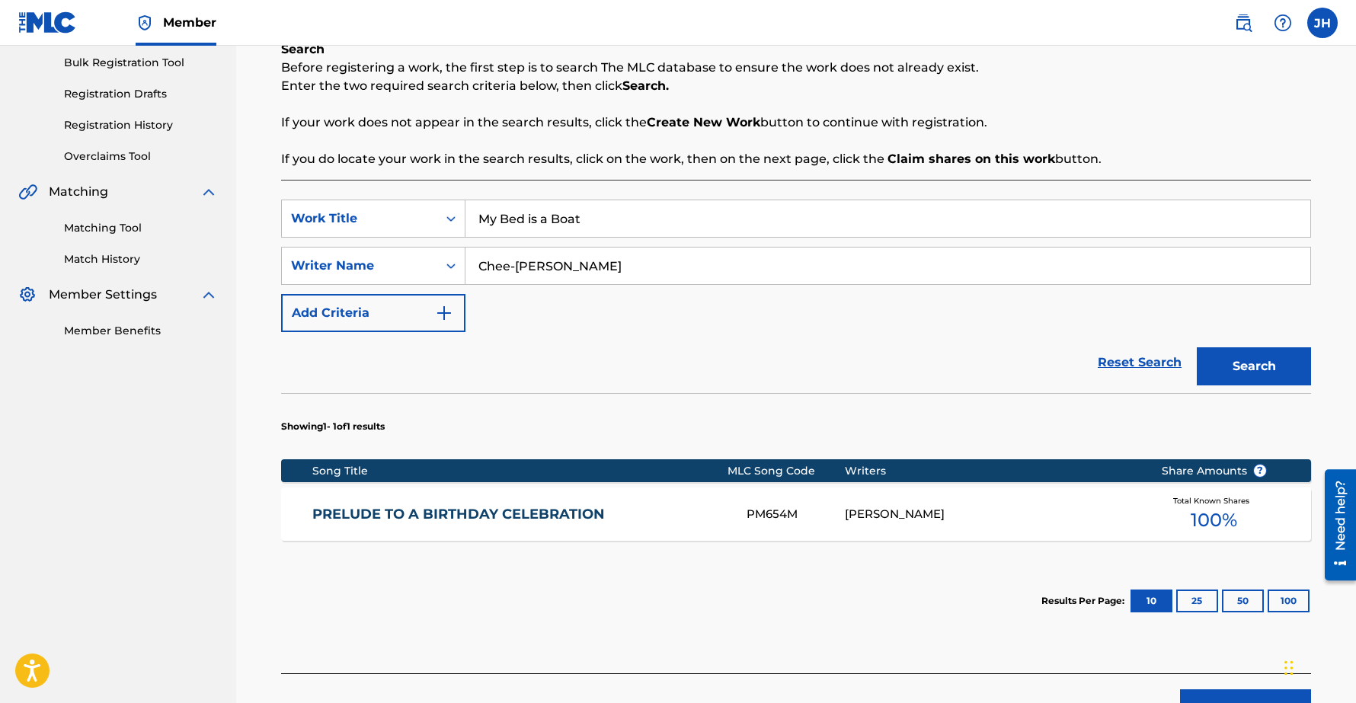
click at [1273, 370] on button "Search" at bounding box center [1253, 366] width 114 height 38
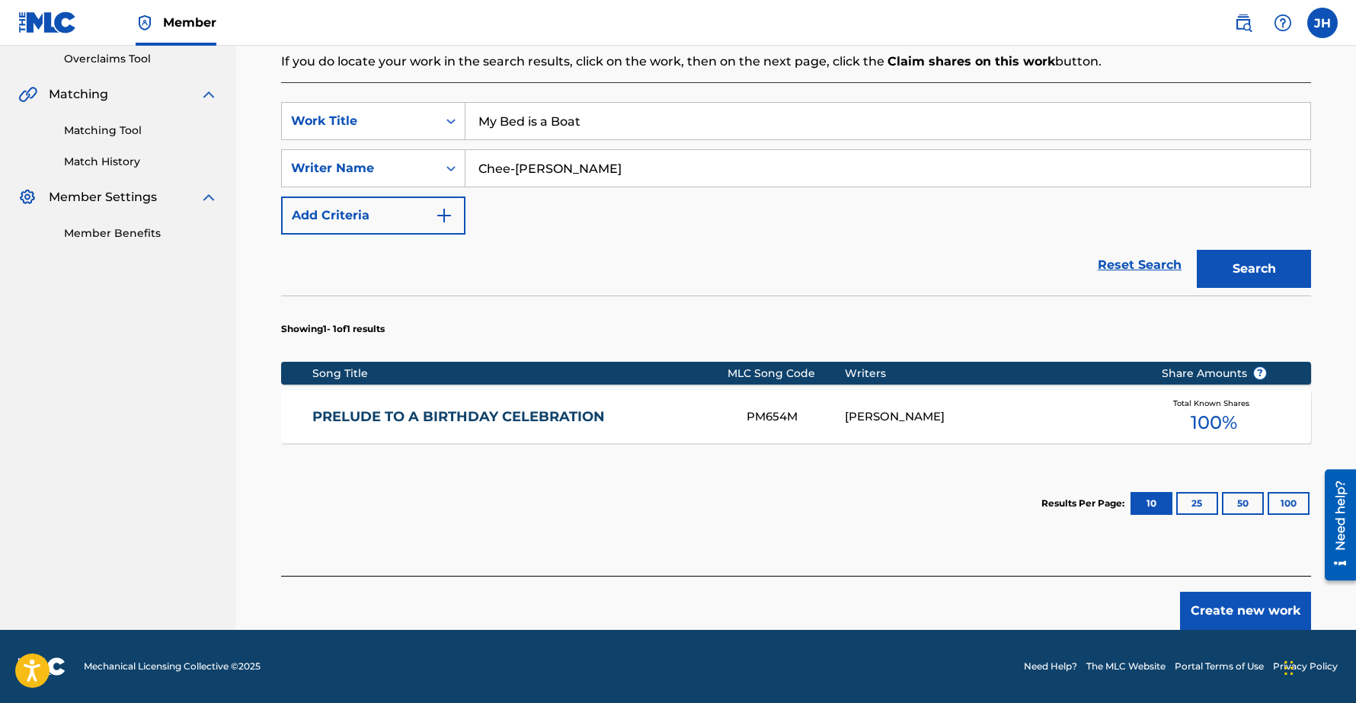
click at [1247, 611] on button "Create new work" at bounding box center [1245, 611] width 131 height 38
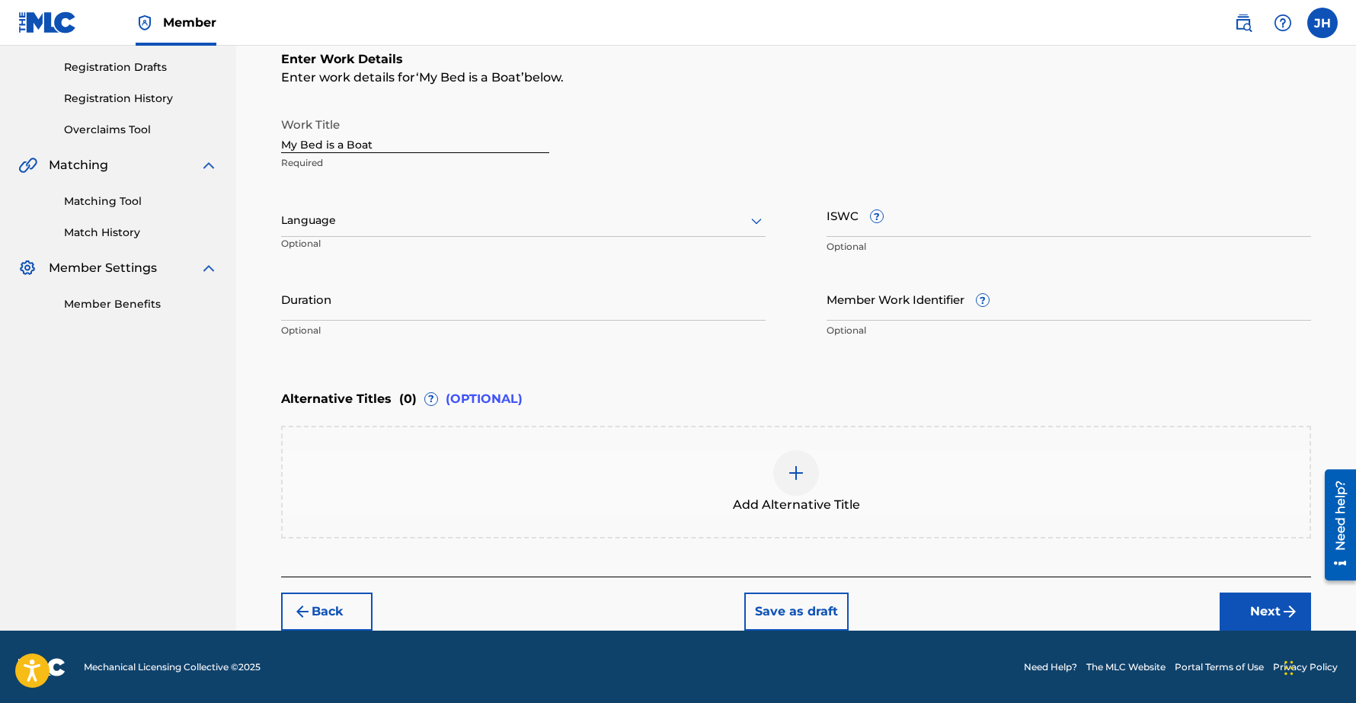
click at [331, 306] on input "Duration" at bounding box center [523, 298] width 484 height 43
type input "01:42"
click at [1272, 610] on button "Next" at bounding box center [1264, 611] width 91 height 38
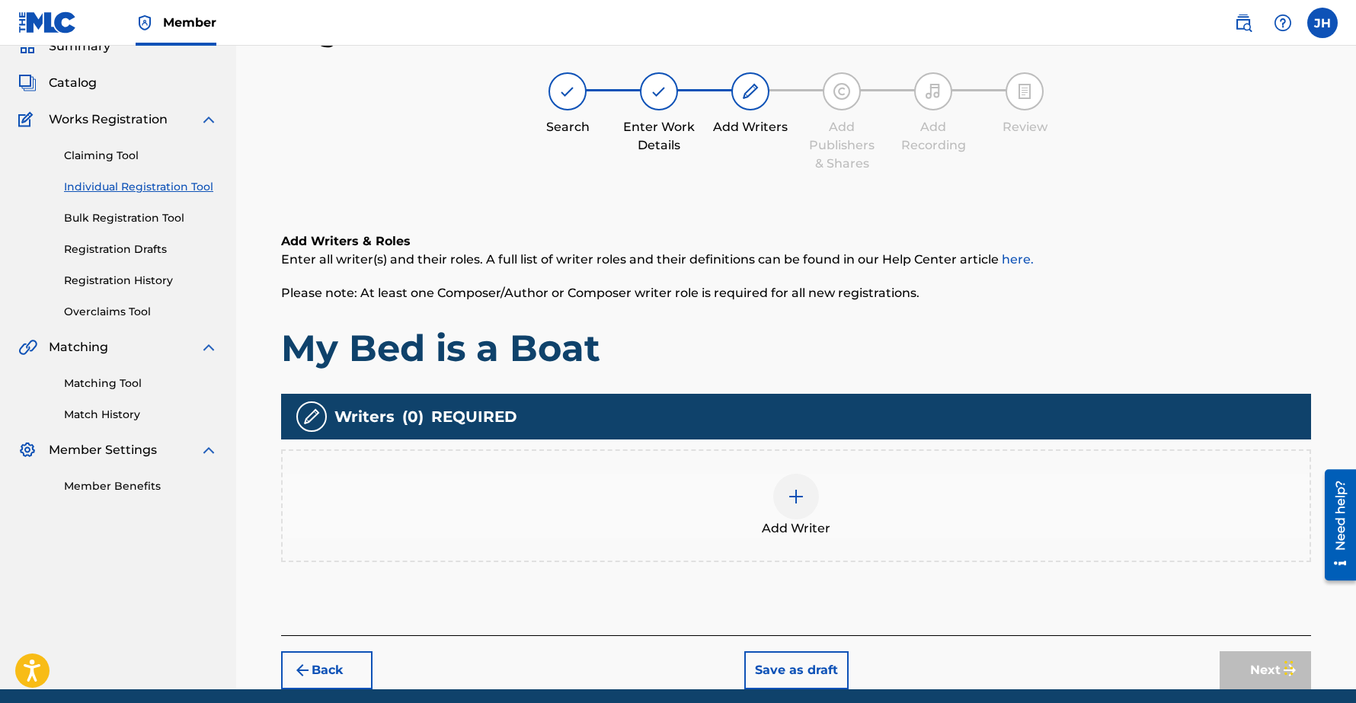
scroll to position [127, 0]
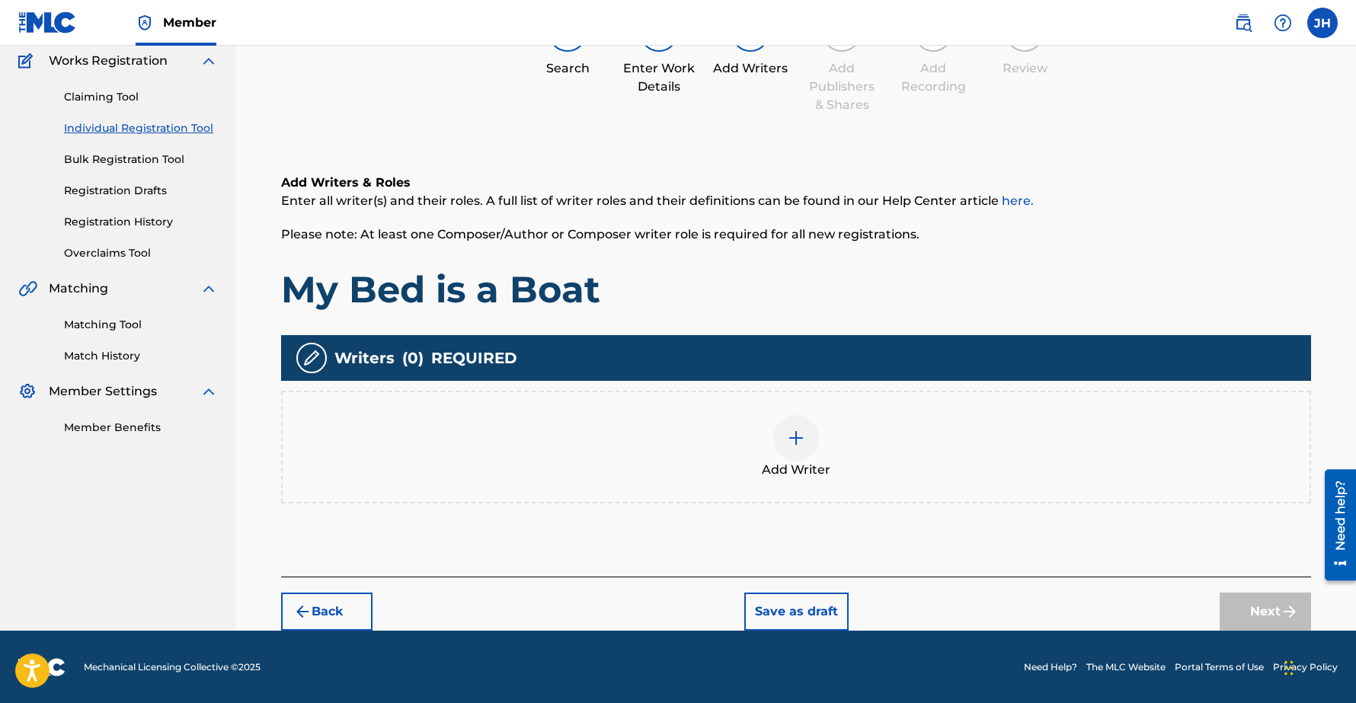
click at [803, 433] on img at bounding box center [796, 438] width 18 height 18
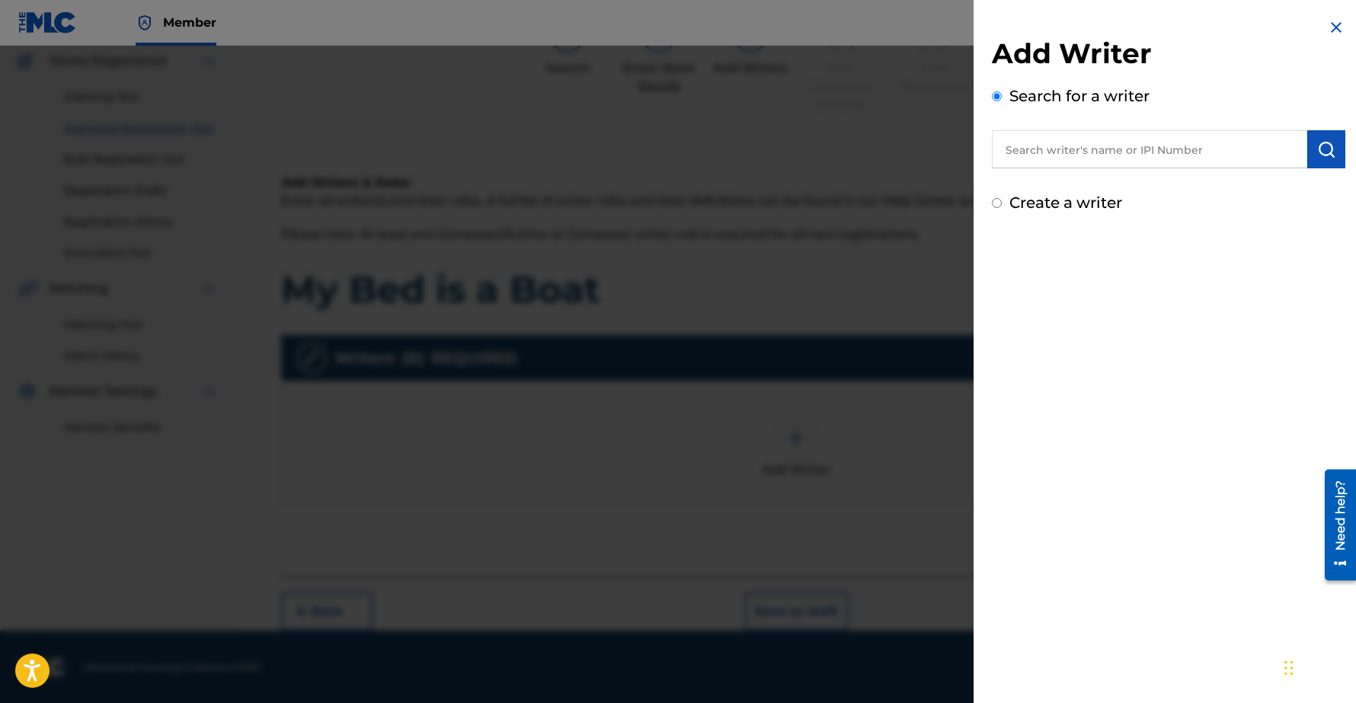
click at [1113, 142] on input "text" at bounding box center [1149, 149] width 315 height 38
type input "Chee-Hwa"
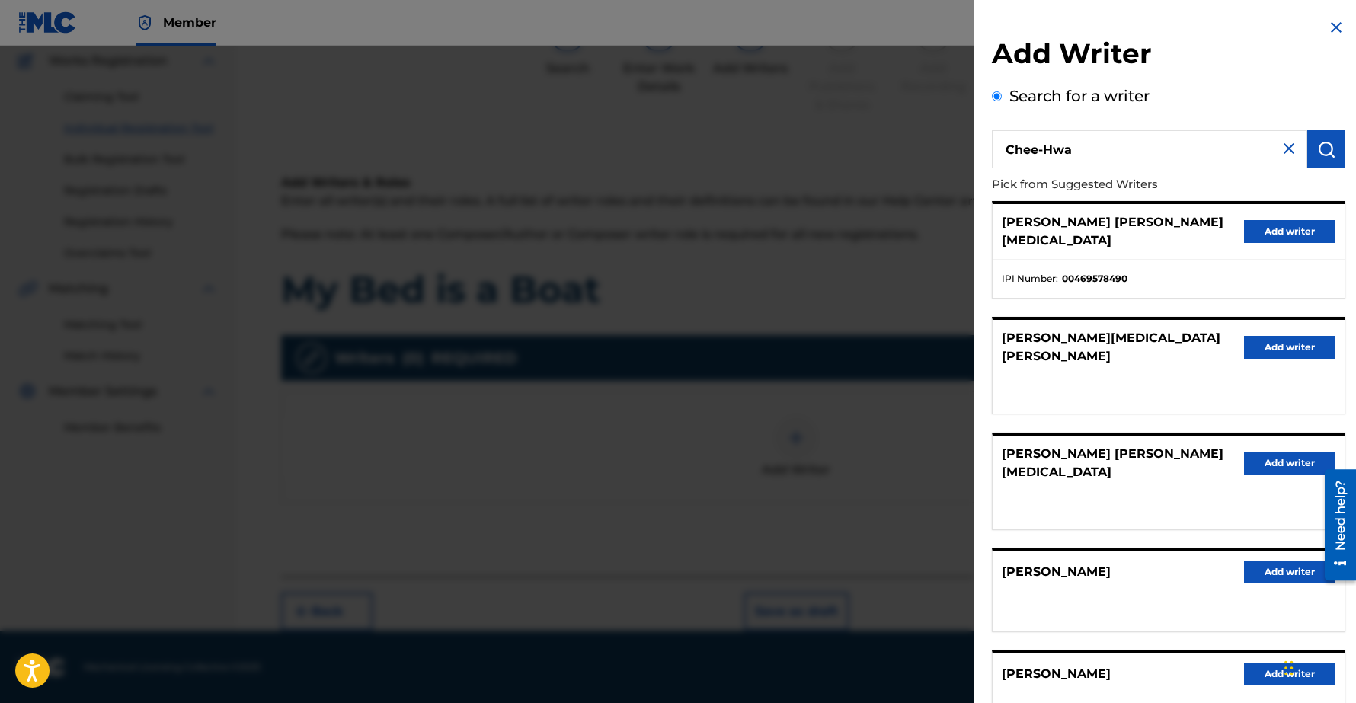
click at [1272, 561] on button "Add writer" at bounding box center [1289, 572] width 91 height 23
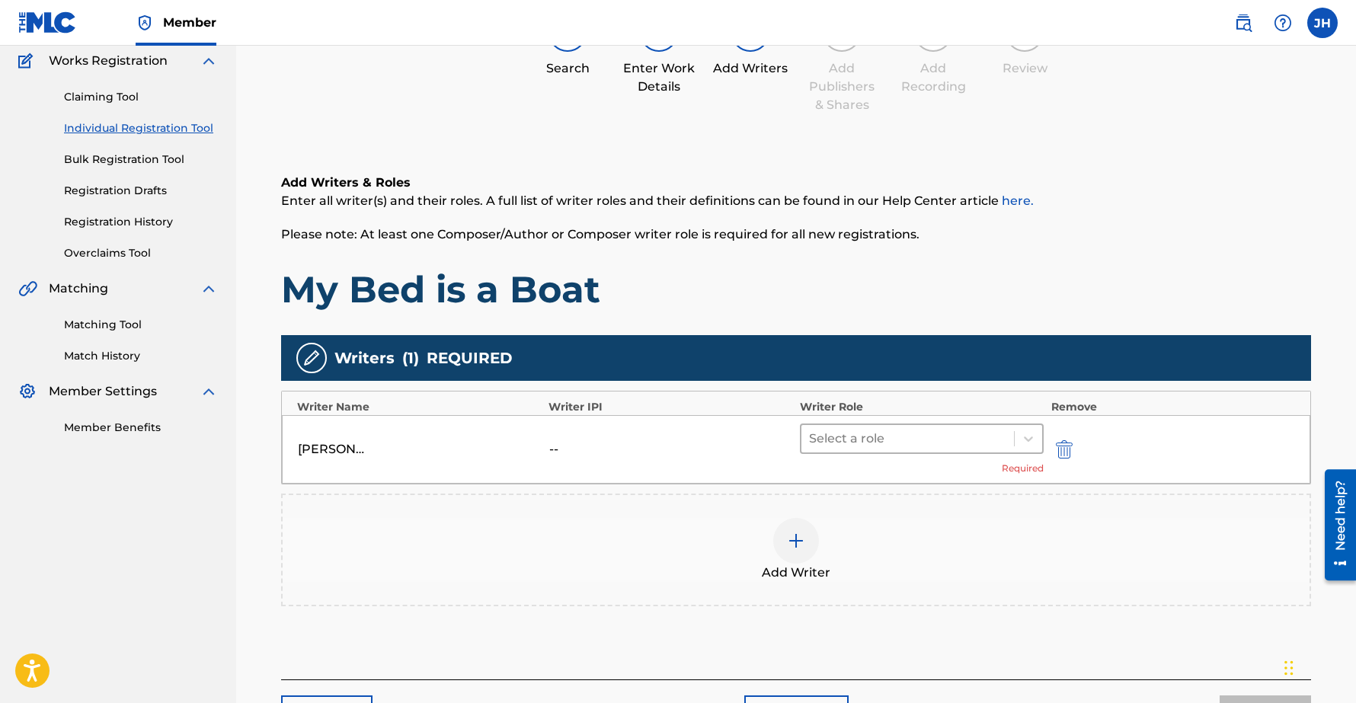
click at [874, 436] on div at bounding box center [907, 438] width 197 height 21
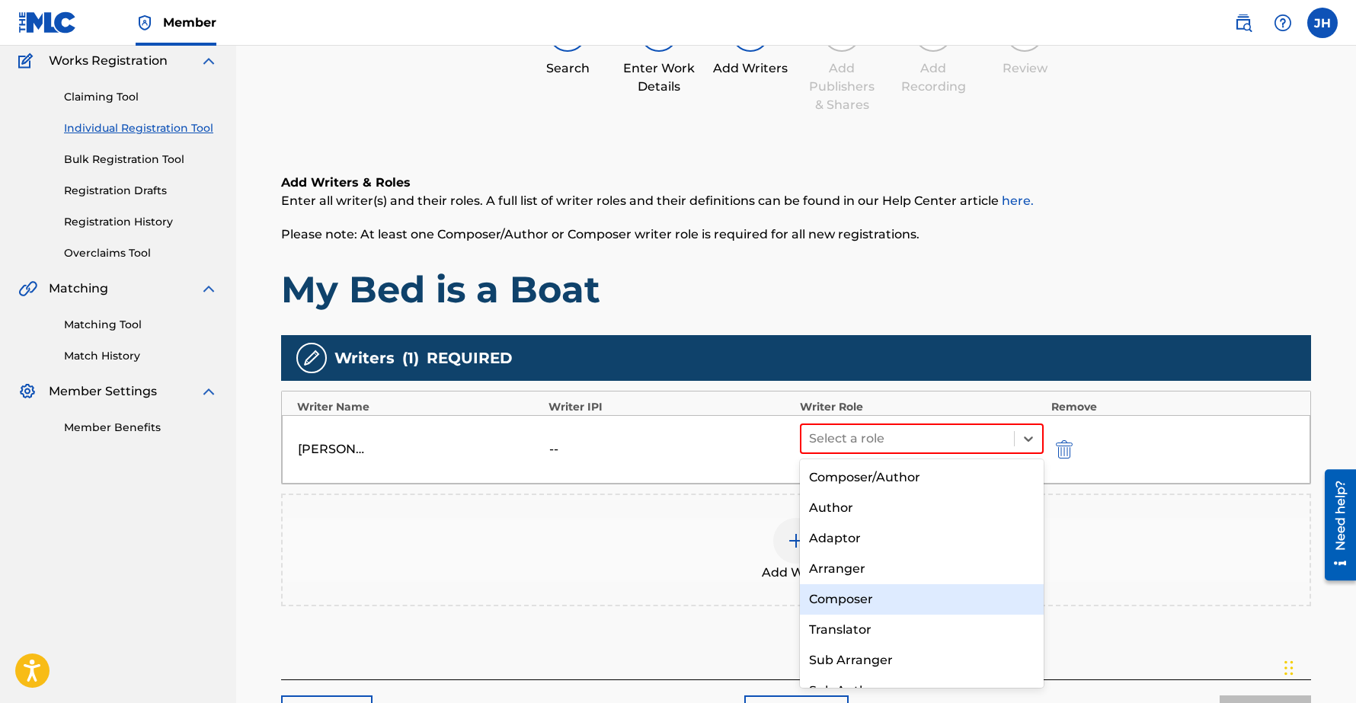
click at [854, 589] on div "Composer" at bounding box center [922, 599] width 244 height 30
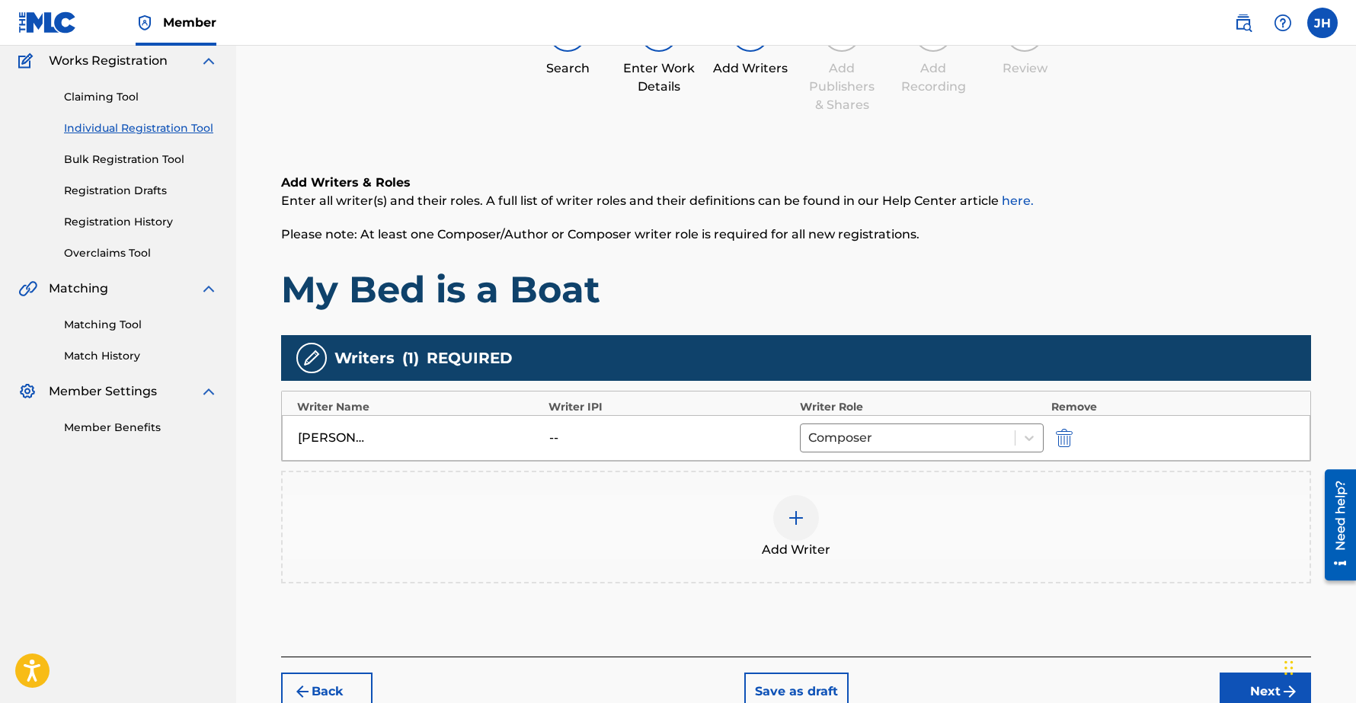
scroll to position [208, 0]
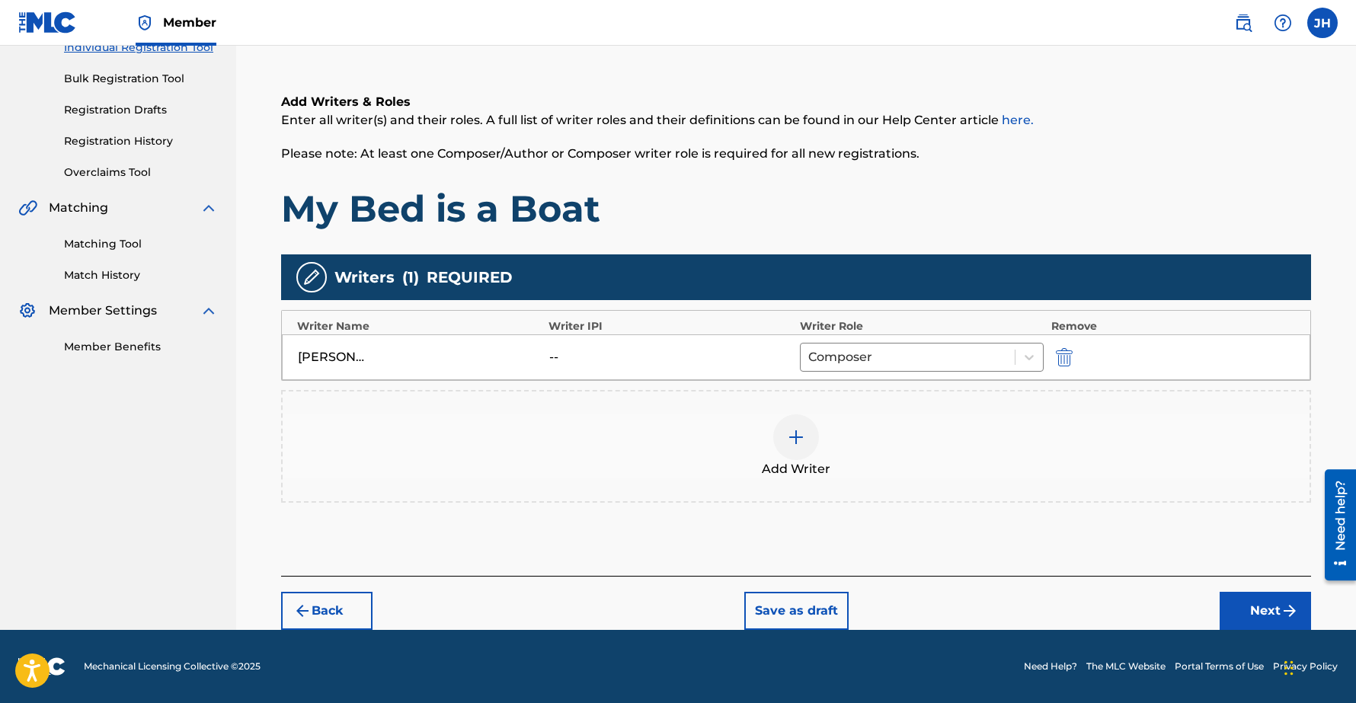
click at [1256, 612] on button "Next" at bounding box center [1264, 611] width 91 height 38
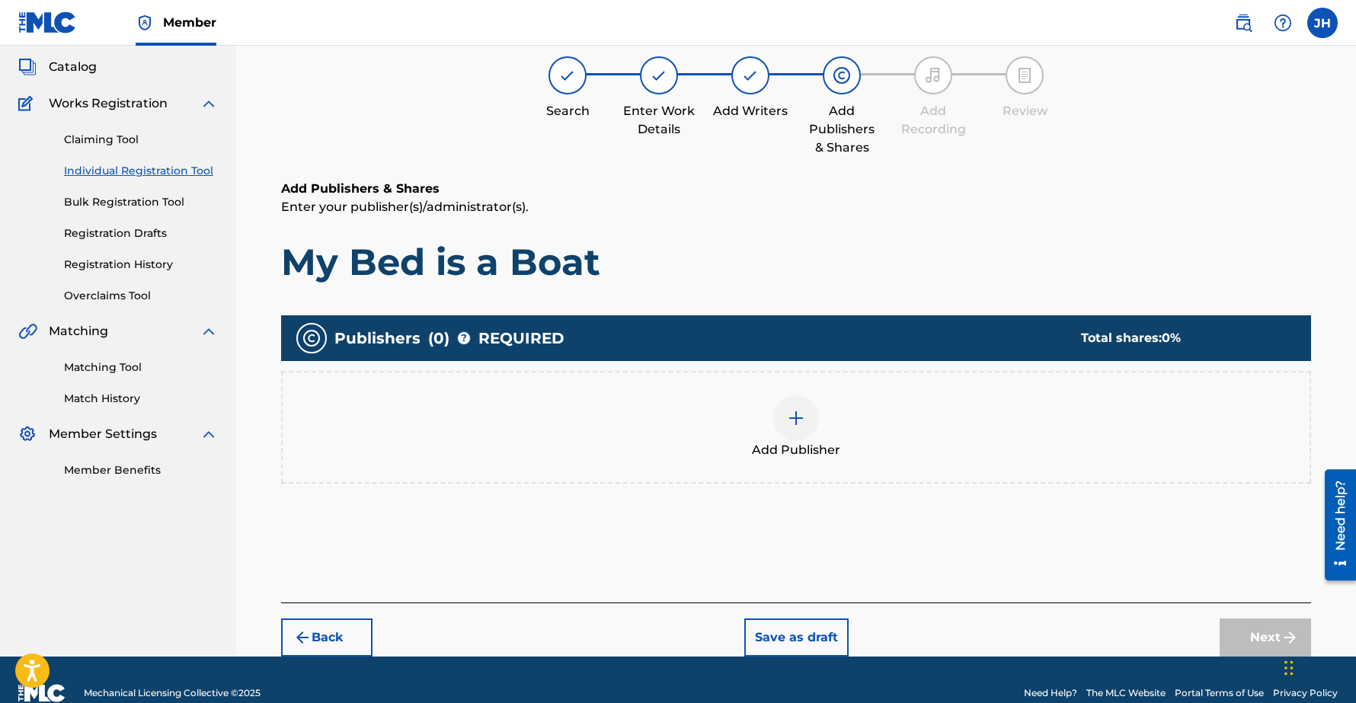
scroll to position [69, 0]
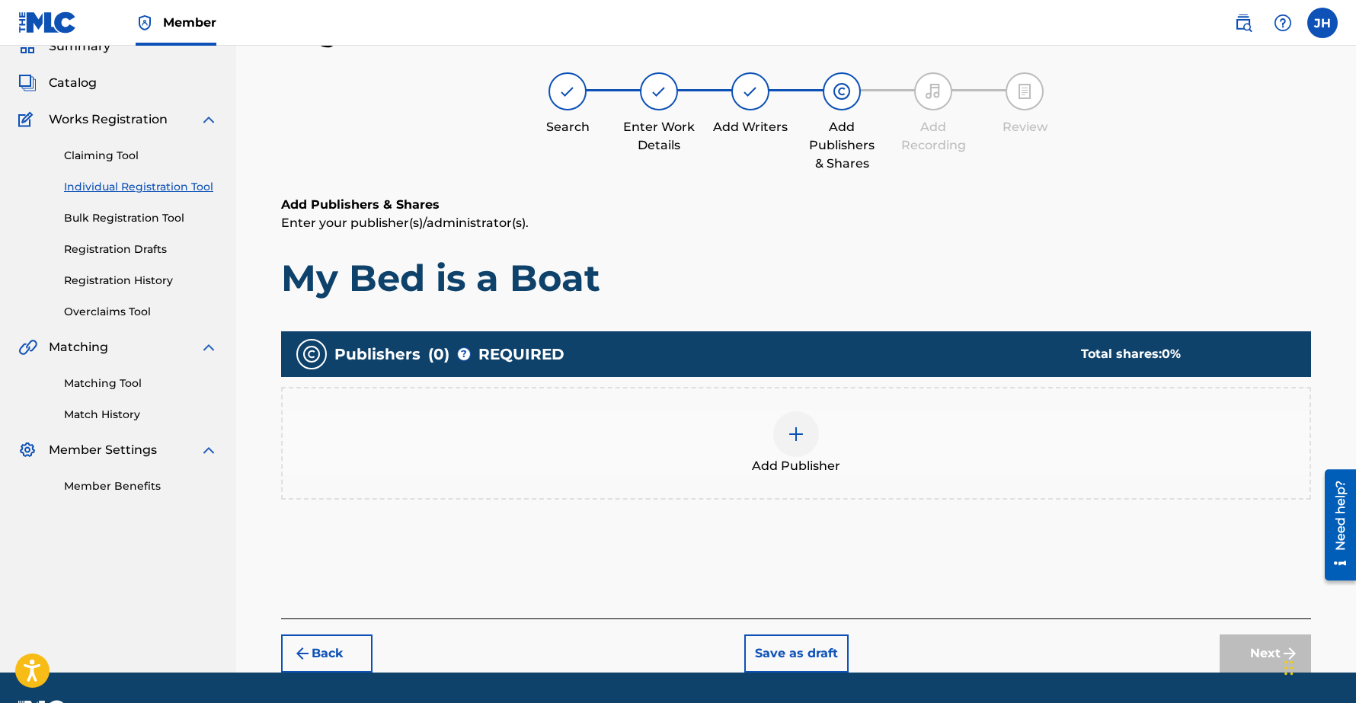
click at [803, 437] on img at bounding box center [796, 434] width 18 height 18
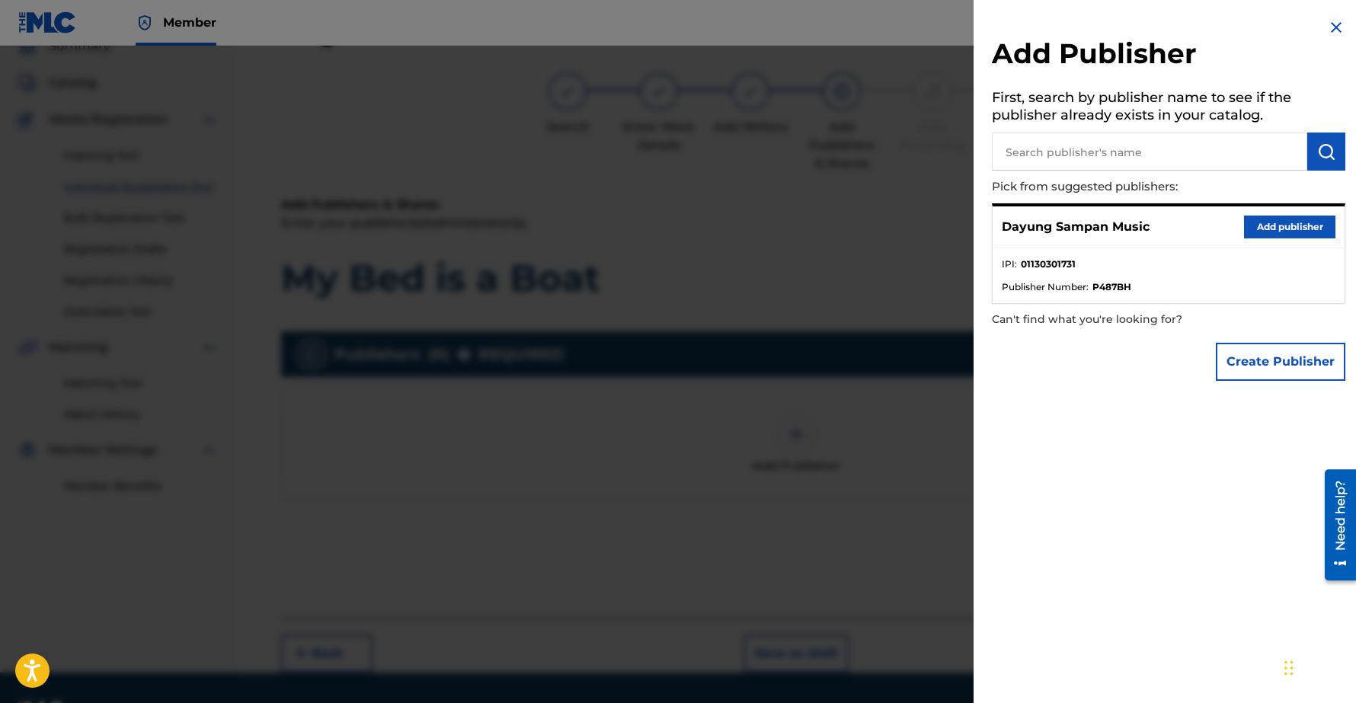
click at [1280, 224] on button "Add publisher" at bounding box center [1289, 227] width 91 height 23
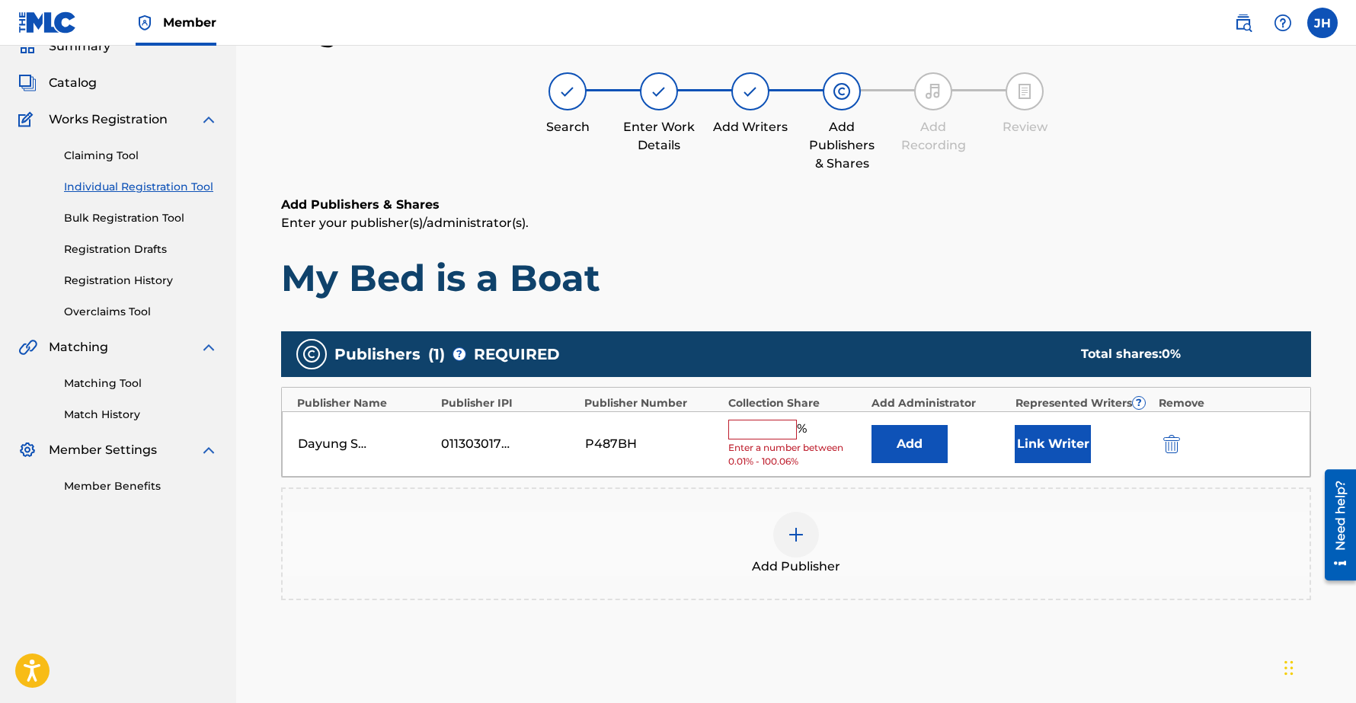
click at [759, 426] on input "text" at bounding box center [762, 430] width 69 height 20
type input "100"
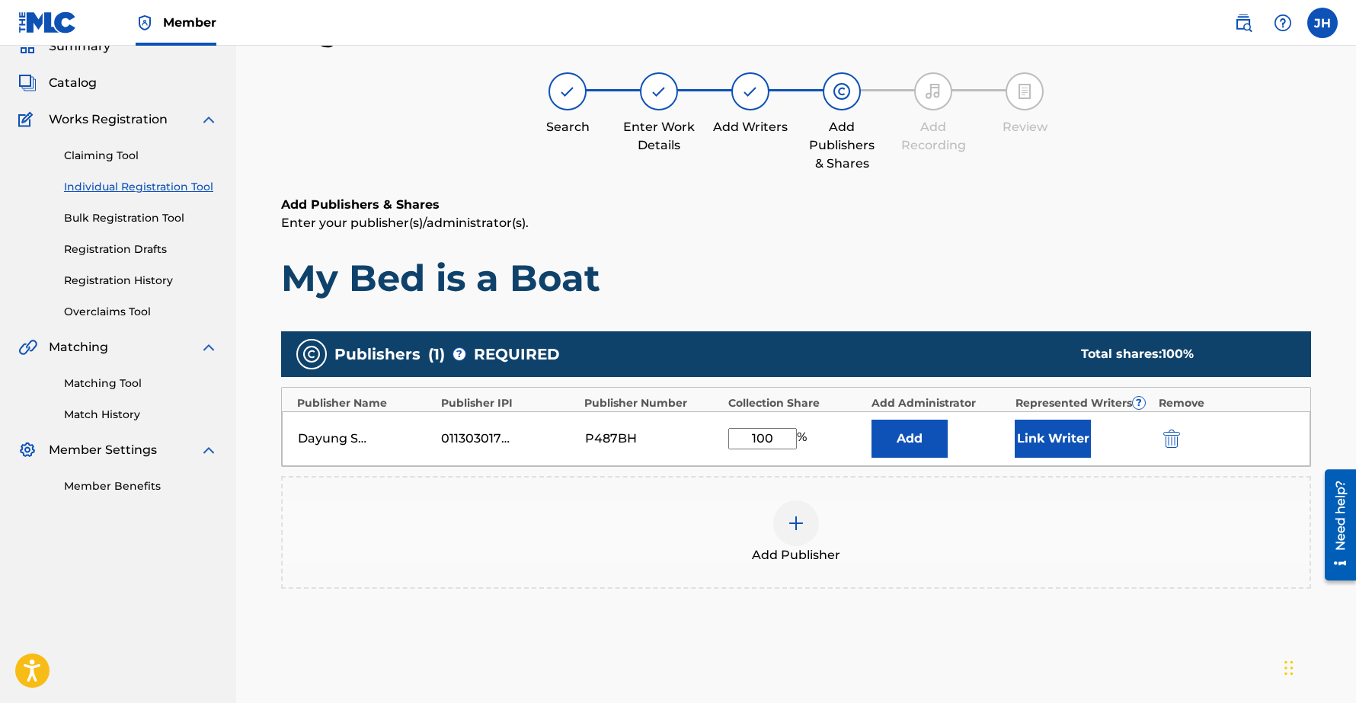
click at [1043, 442] on button "Link Writer" at bounding box center [1052, 439] width 76 height 38
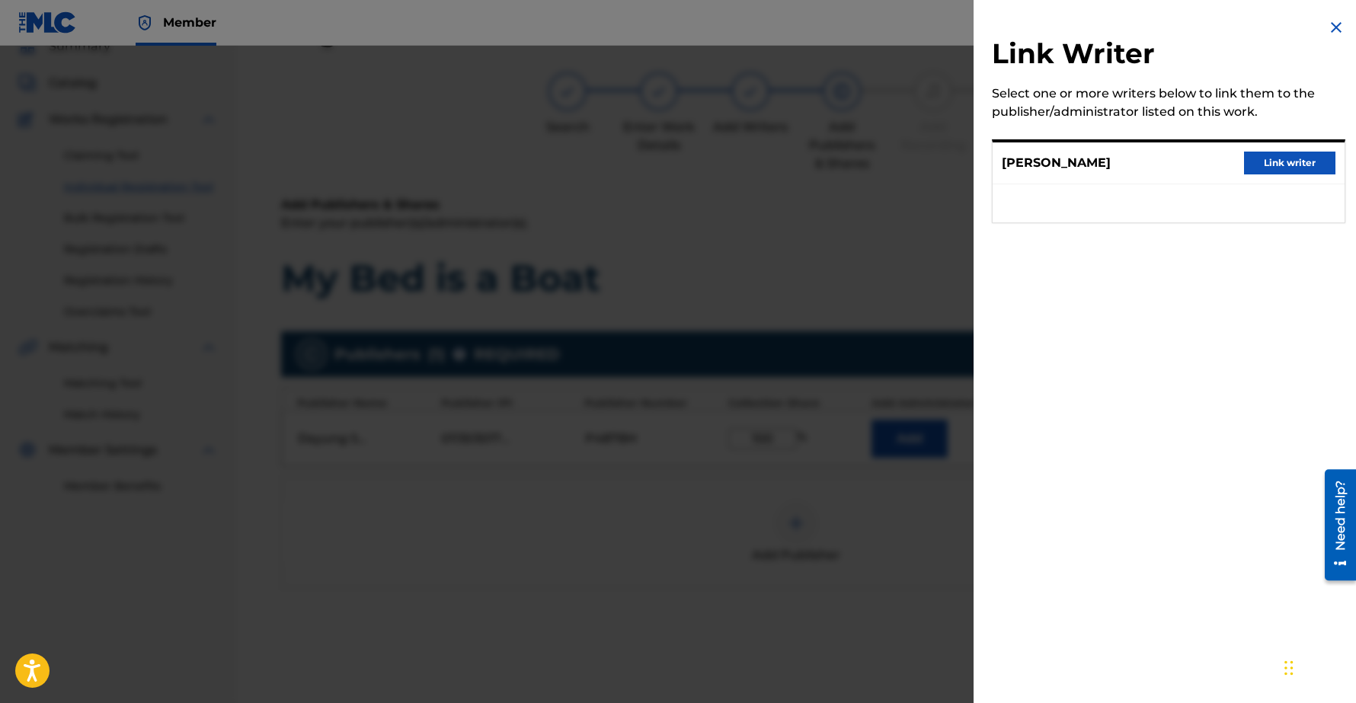
click at [1303, 161] on button "Link writer" at bounding box center [1289, 163] width 91 height 23
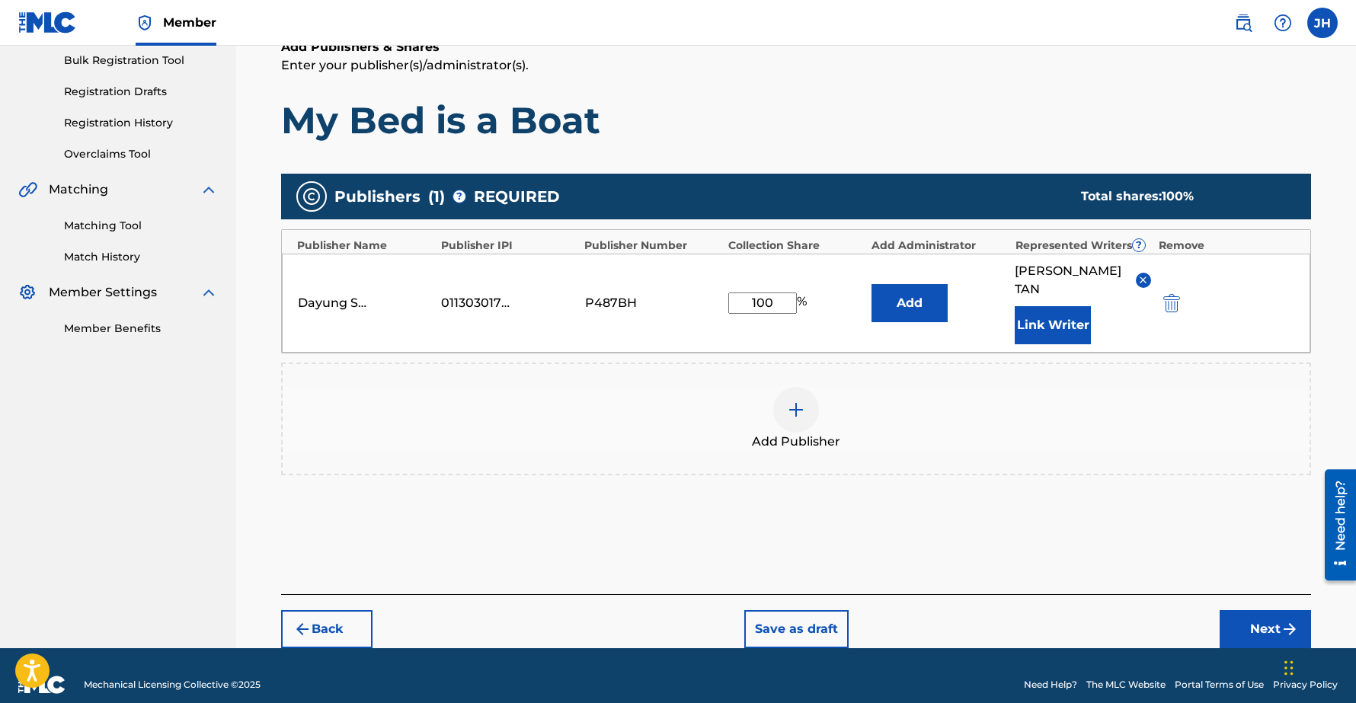
click at [1241, 610] on button "Next" at bounding box center [1264, 629] width 91 height 38
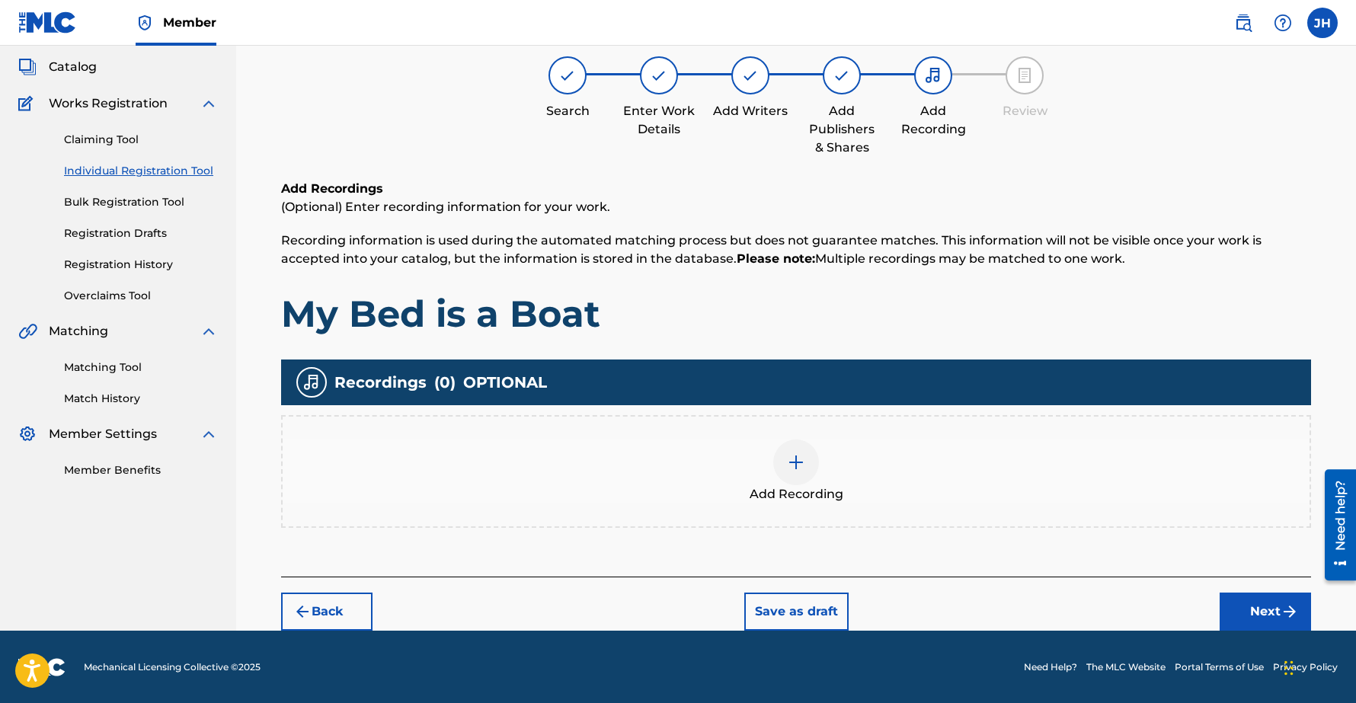
click at [1241, 618] on button "Next" at bounding box center [1264, 611] width 91 height 38
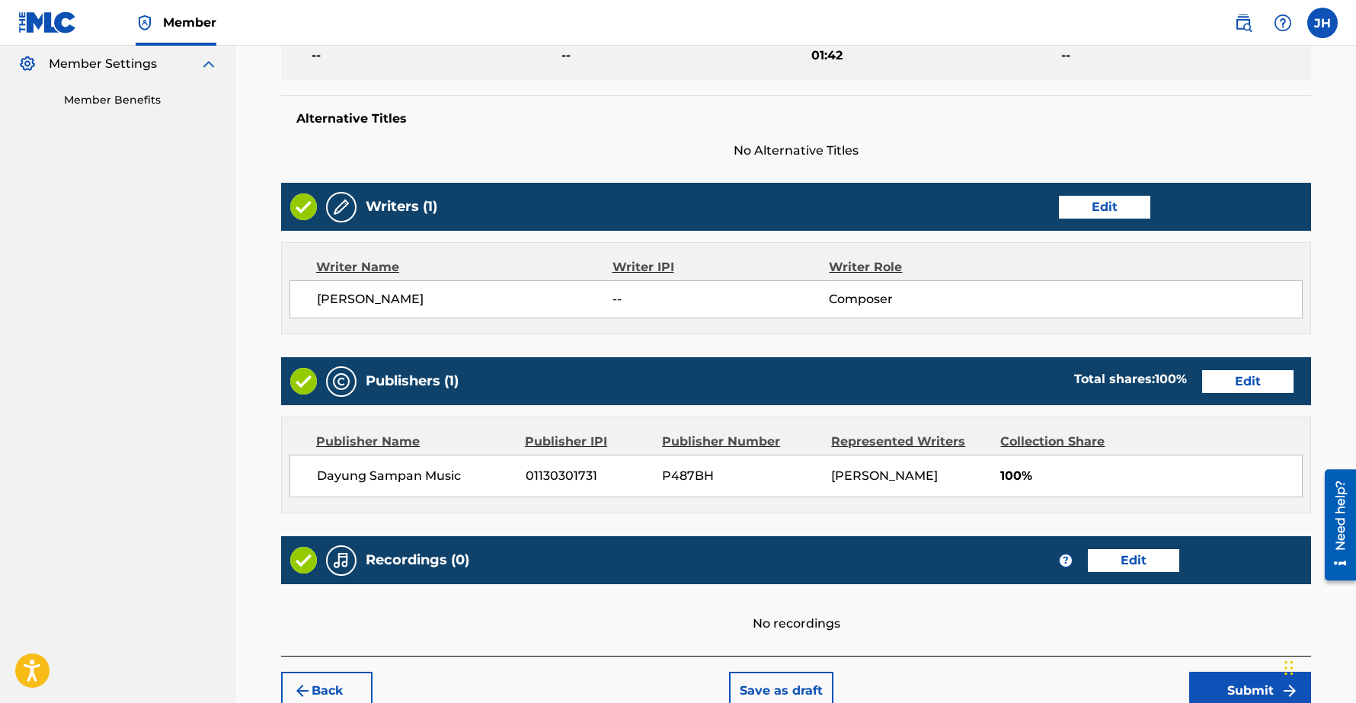
scroll to position [534, 0]
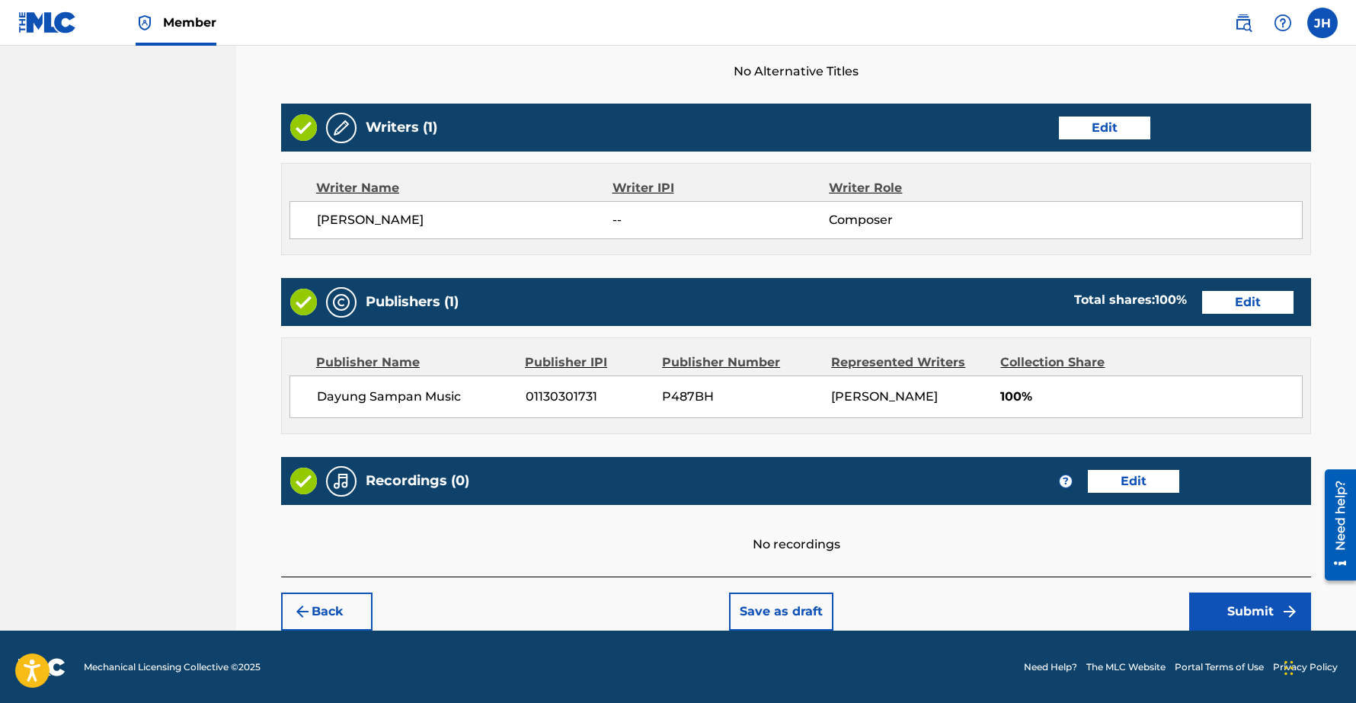
click at [1245, 612] on button "Submit" at bounding box center [1250, 611] width 122 height 38
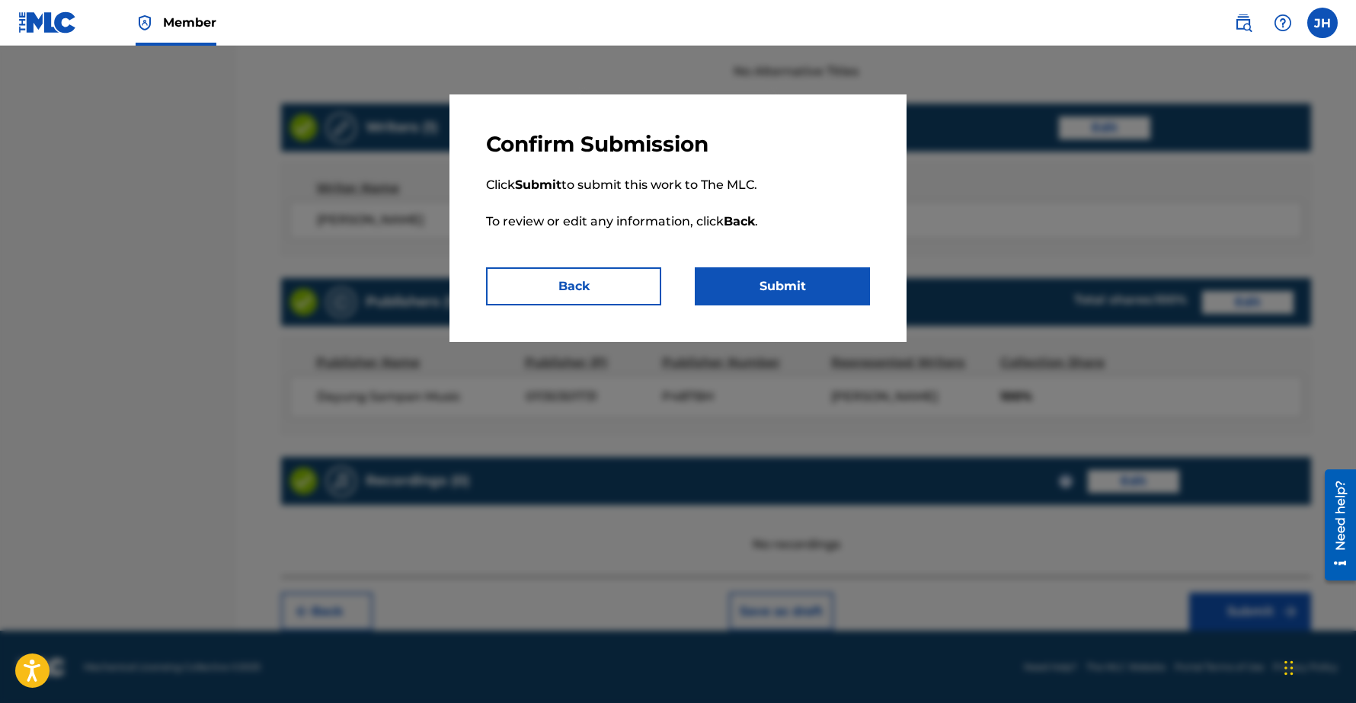
click at [800, 282] on button "Submit" at bounding box center [782, 286] width 175 height 38
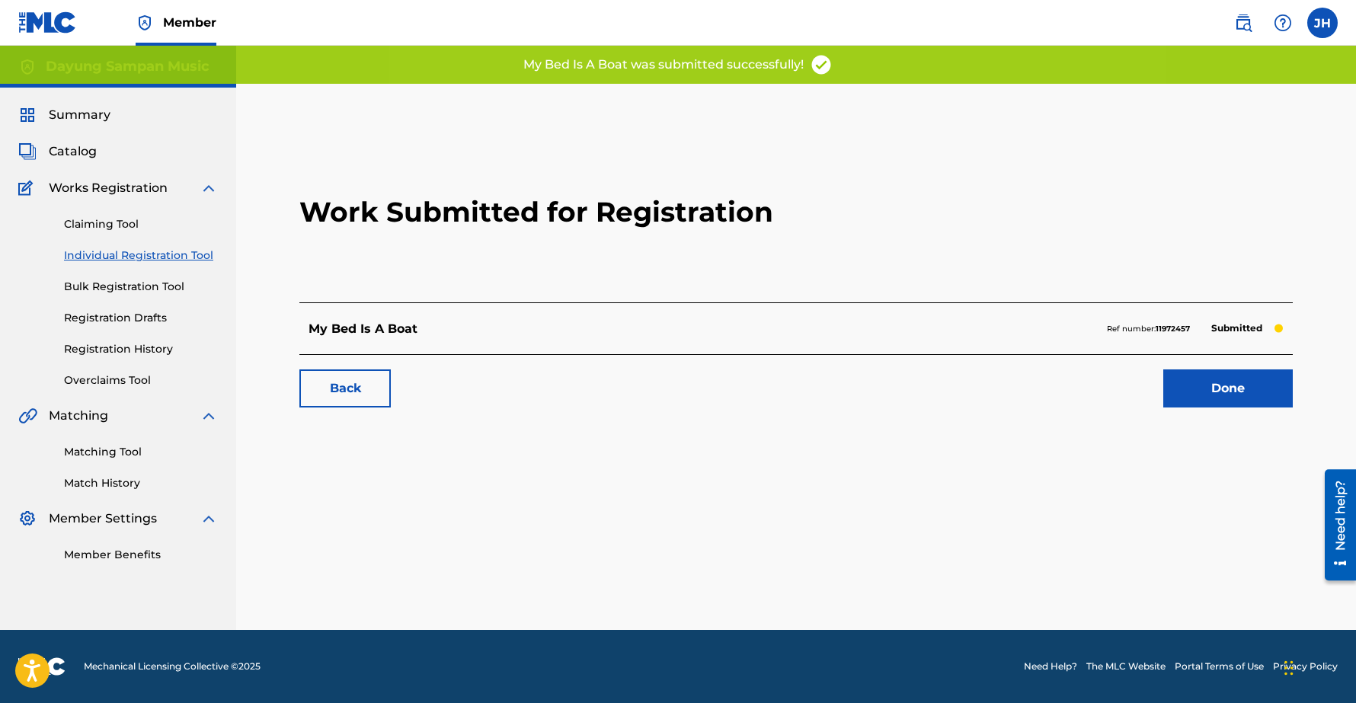
click at [1200, 391] on link "Done" at bounding box center [1227, 388] width 129 height 38
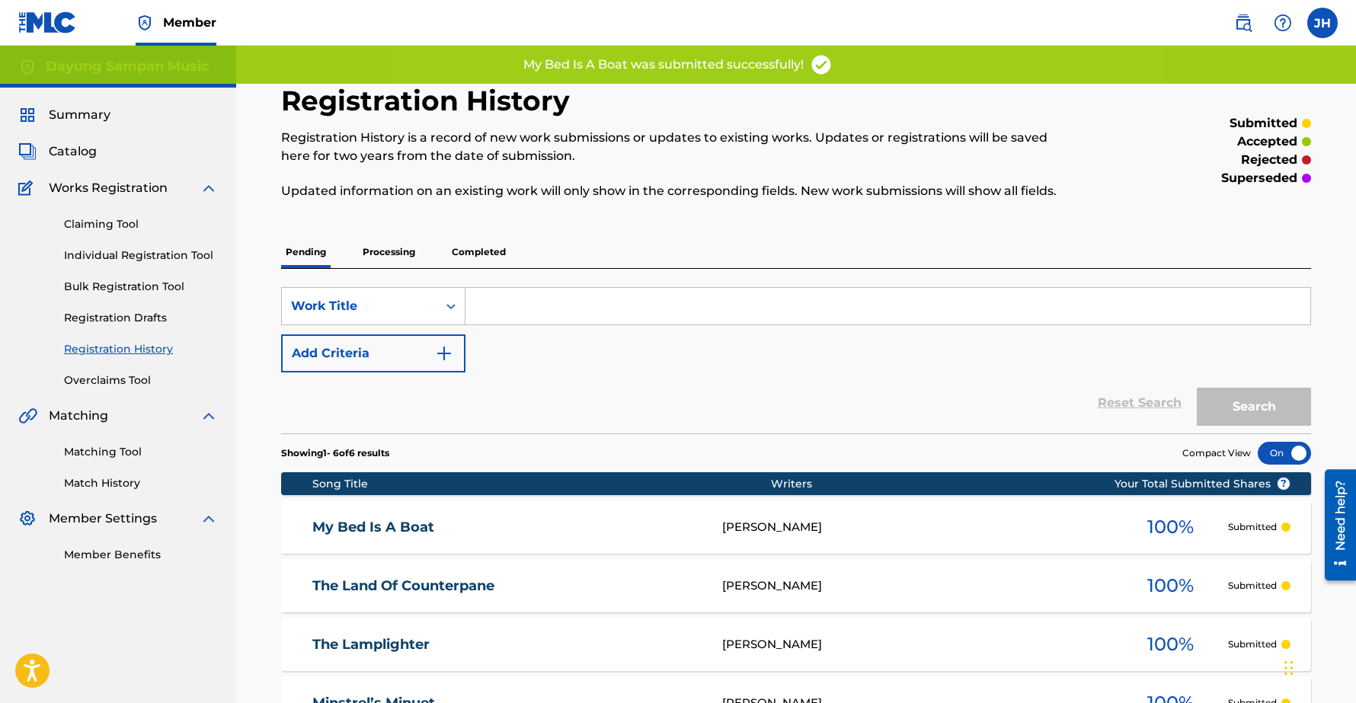
click at [106, 255] on link "Individual Registration Tool" at bounding box center [141, 256] width 154 height 16
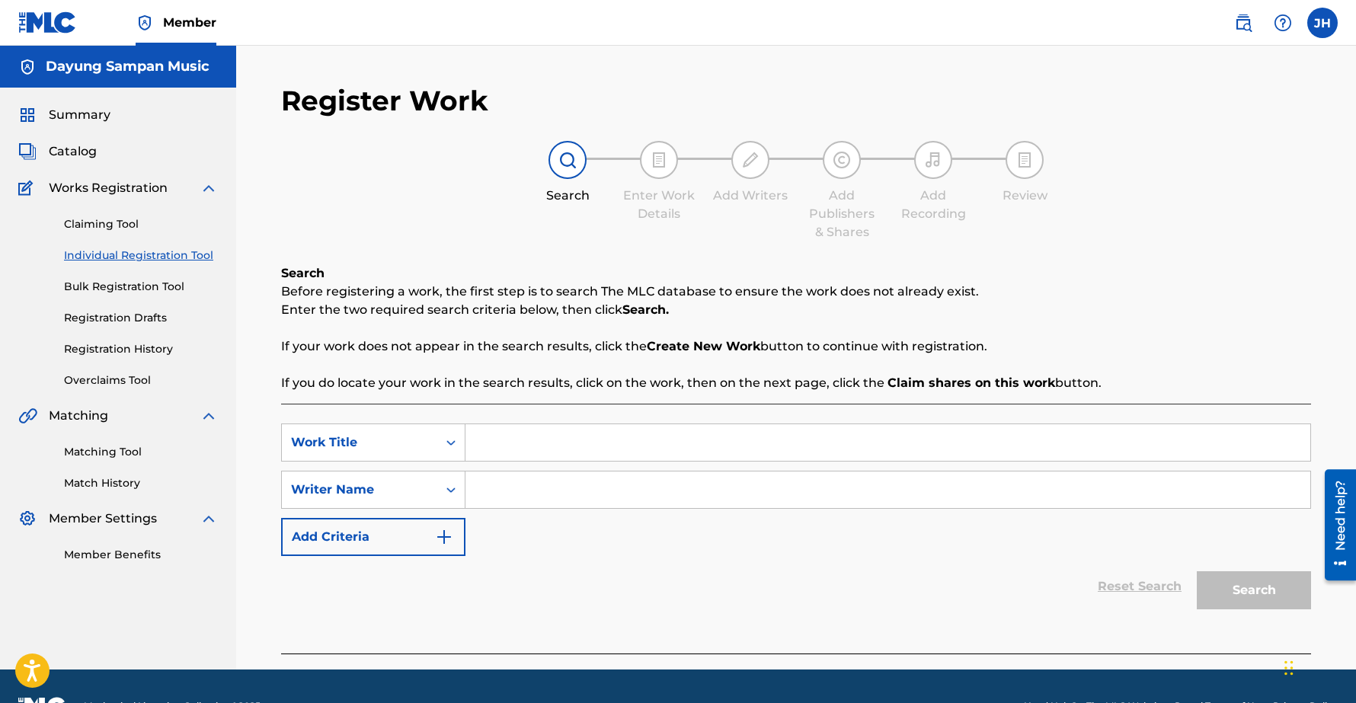
click at [523, 436] on input "Search Form" at bounding box center [887, 442] width 845 height 37
click at [512, 446] on input "Search Form" at bounding box center [887, 442] width 845 height 37
paste input "The Unseen Playmate"
type input "The Unseen Playmate"
click at [520, 493] on input "Search Form" at bounding box center [887, 489] width 845 height 37
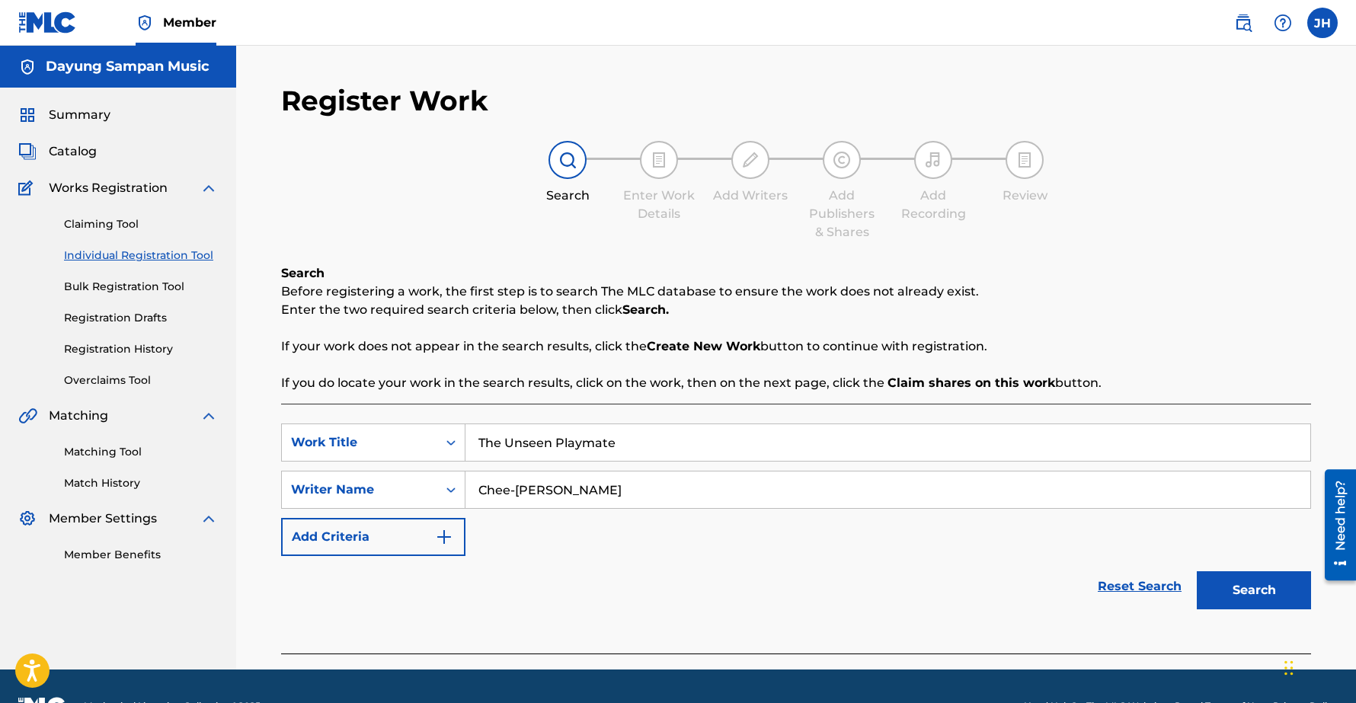
type input "Chee-[PERSON_NAME]"
click at [1196, 571] on button "Search" at bounding box center [1253, 590] width 114 height 38
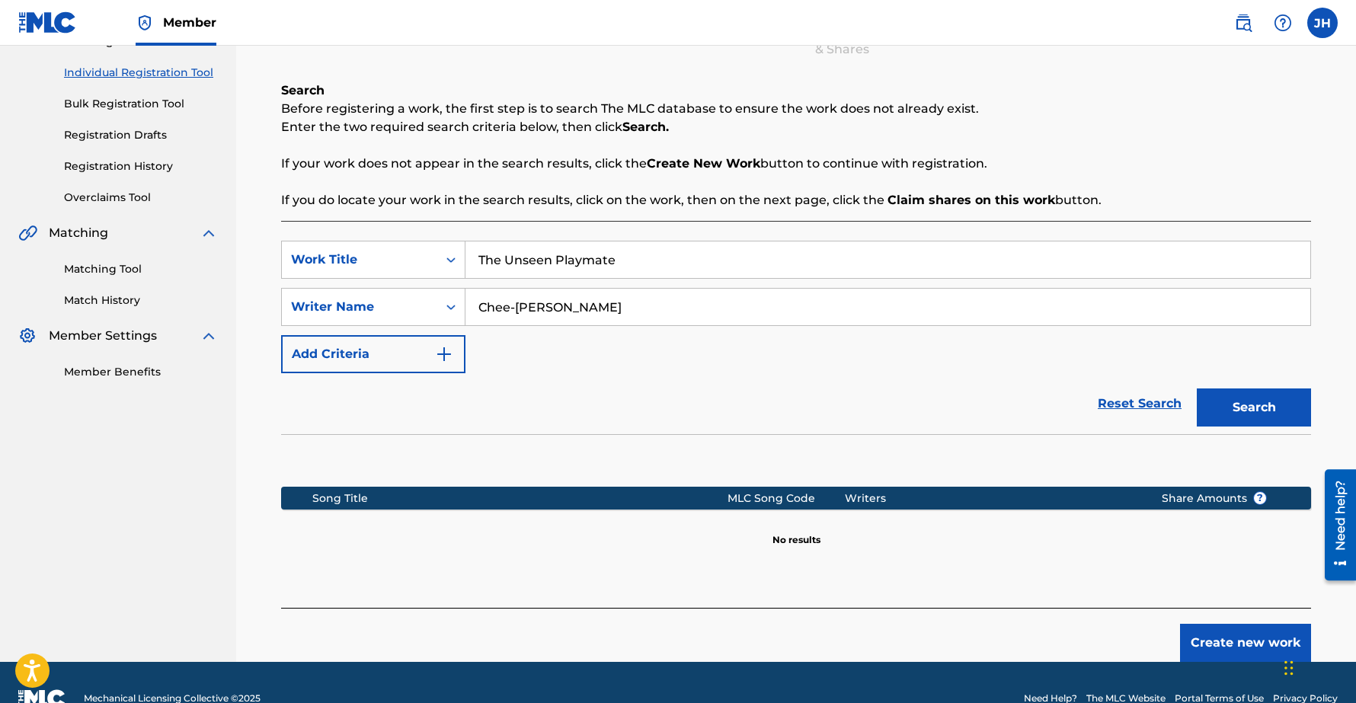
scroll to position [184, 0]
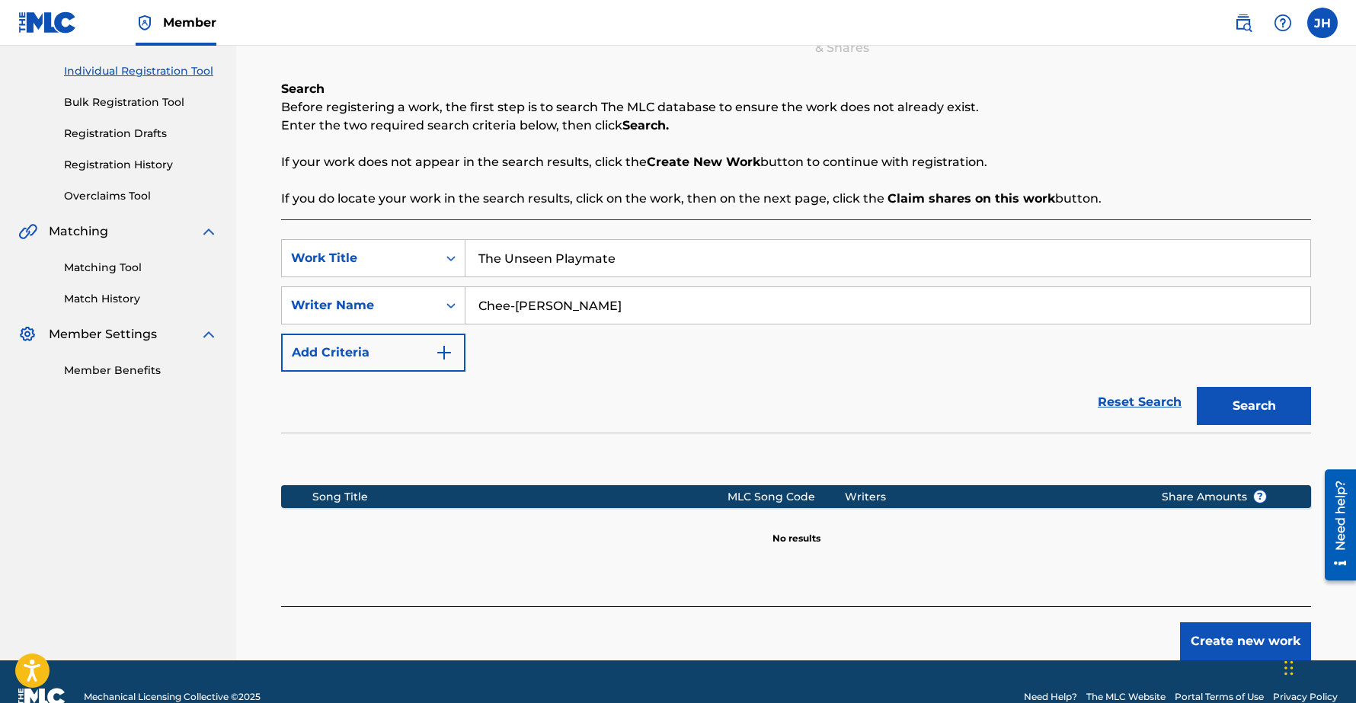
click at [1215, 635] on button "Create new work" at bounding box center [1245, 641] width 131 height 38
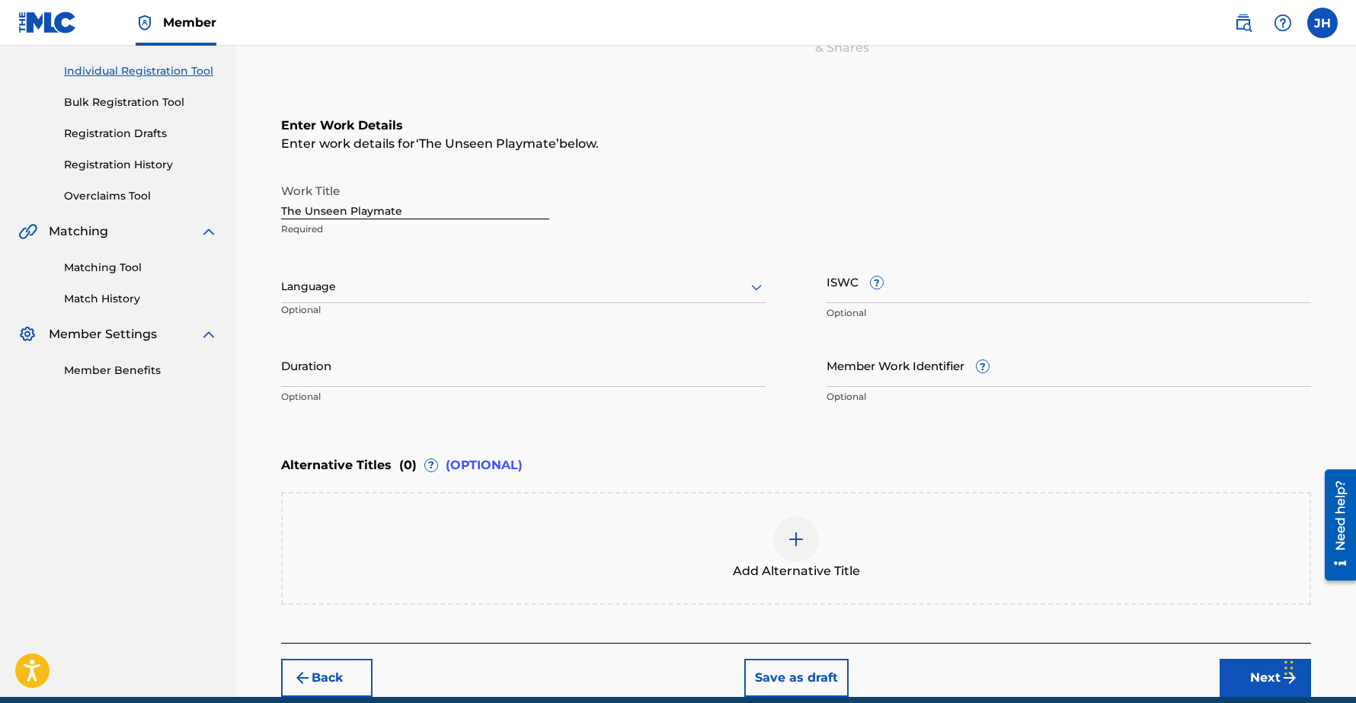
click at [337, 388] on div "Duration Optional" at bounding box center [523, 377] width 484 height 69
click at [341, 374] on input "Duration" at bounding box center [523, 364] width 484 height 43
type input "00:54"
click at [669, 447] on div "Enter Work Details Enter work details for ‘ The Unseen Playmate ’ below. Work T…" at bounding box center [796, 264] width 1030 height 369
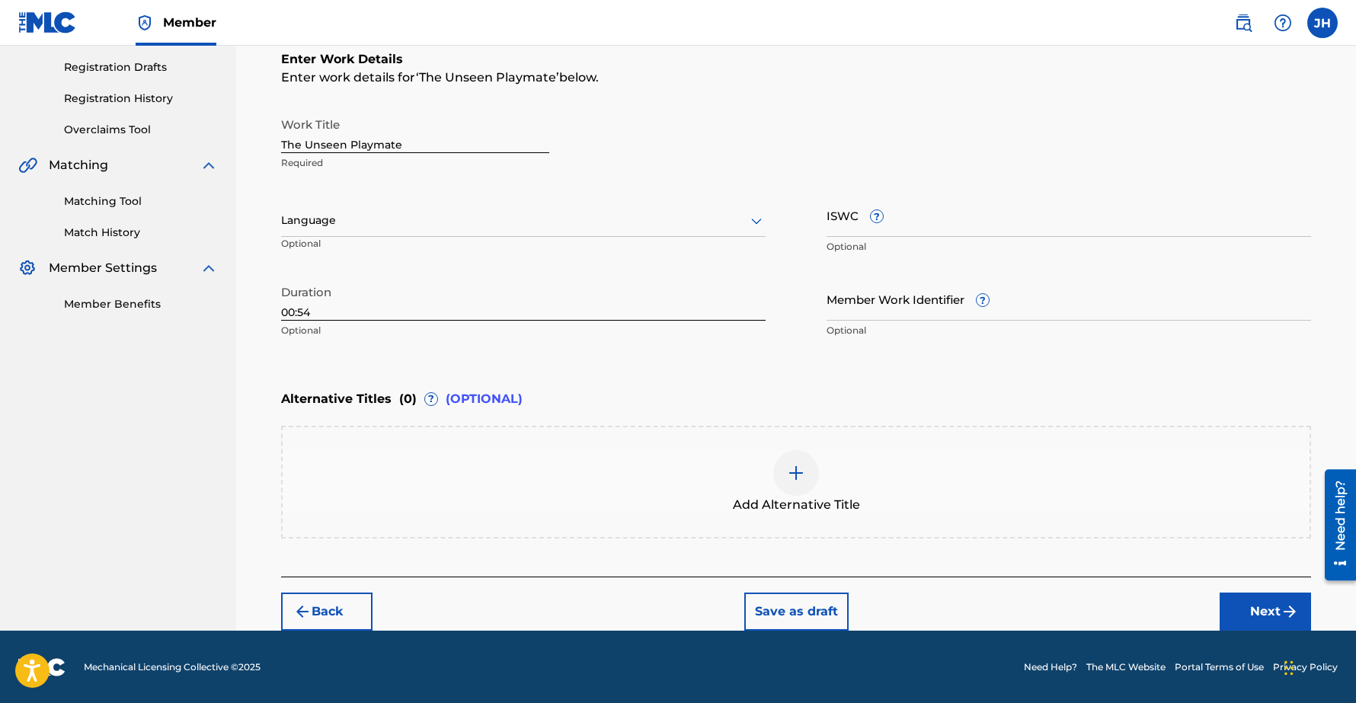
click at [1266, 611] on button "Next" at bounding box center [1264, 611] width 91 height 38
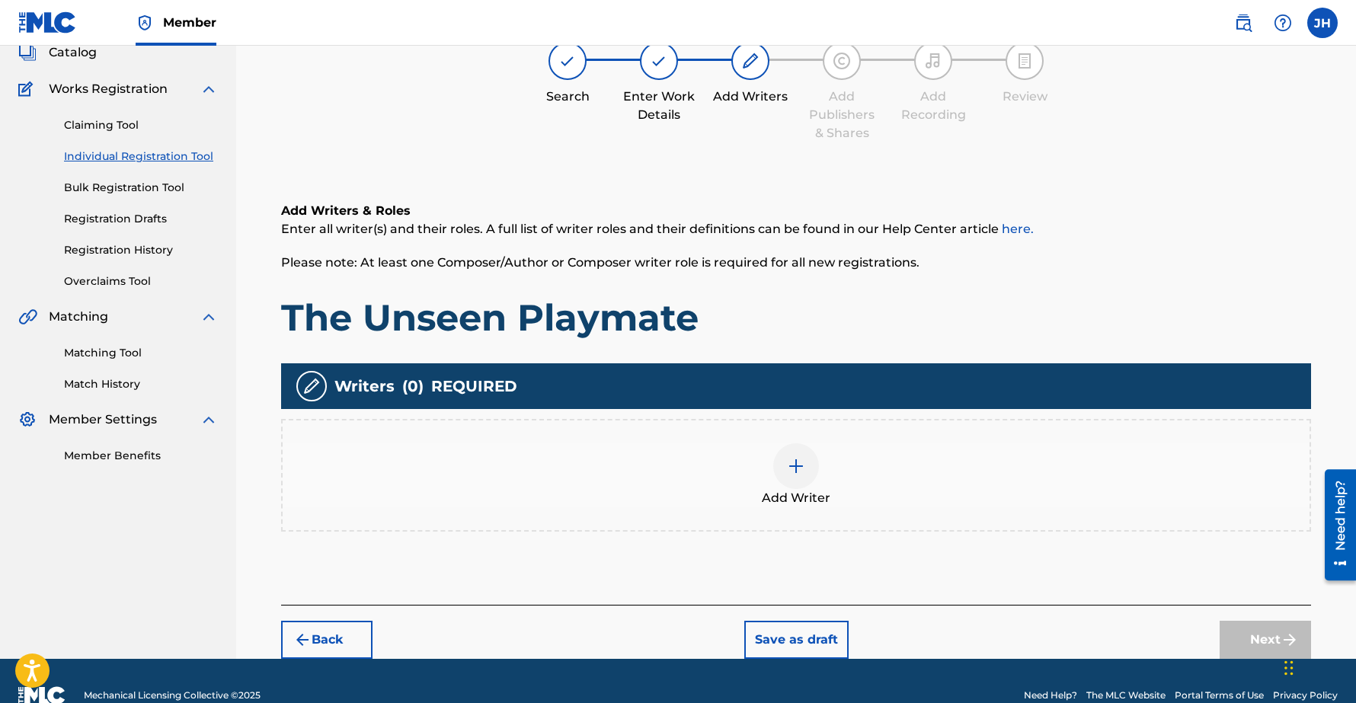
scroll to position [69, 0]
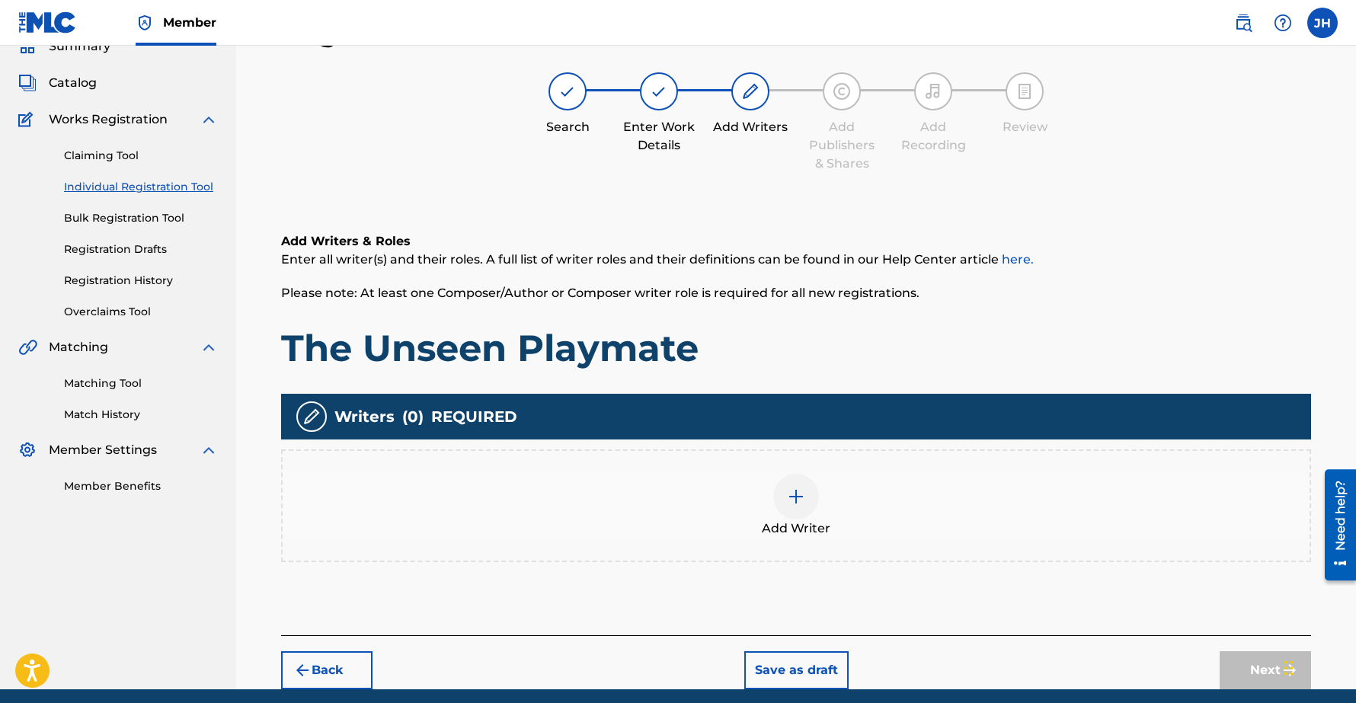
click at [796, 494] on img at bounding box center [796, 496] width 18 height 18
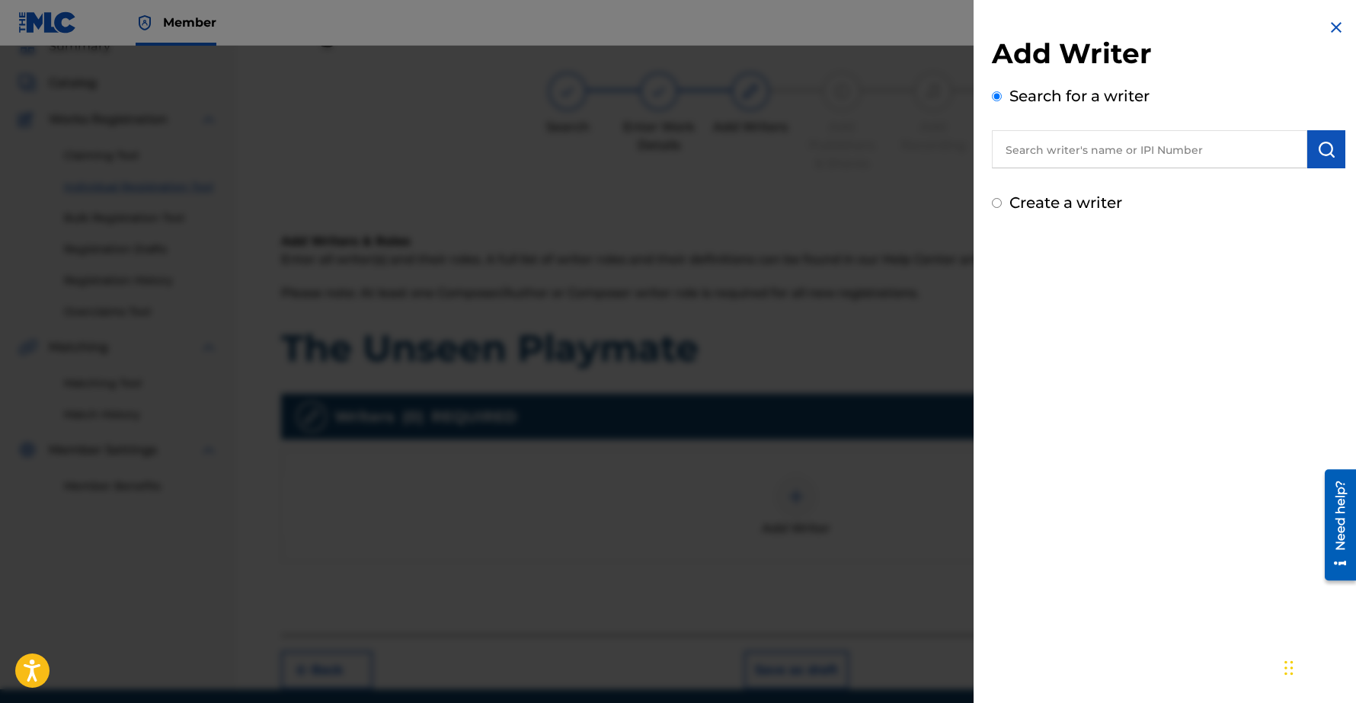
click at [1081, 145] on input "text" at bounding box center [1149, 149] width 315 height 38
type input "Chee-Hwa"
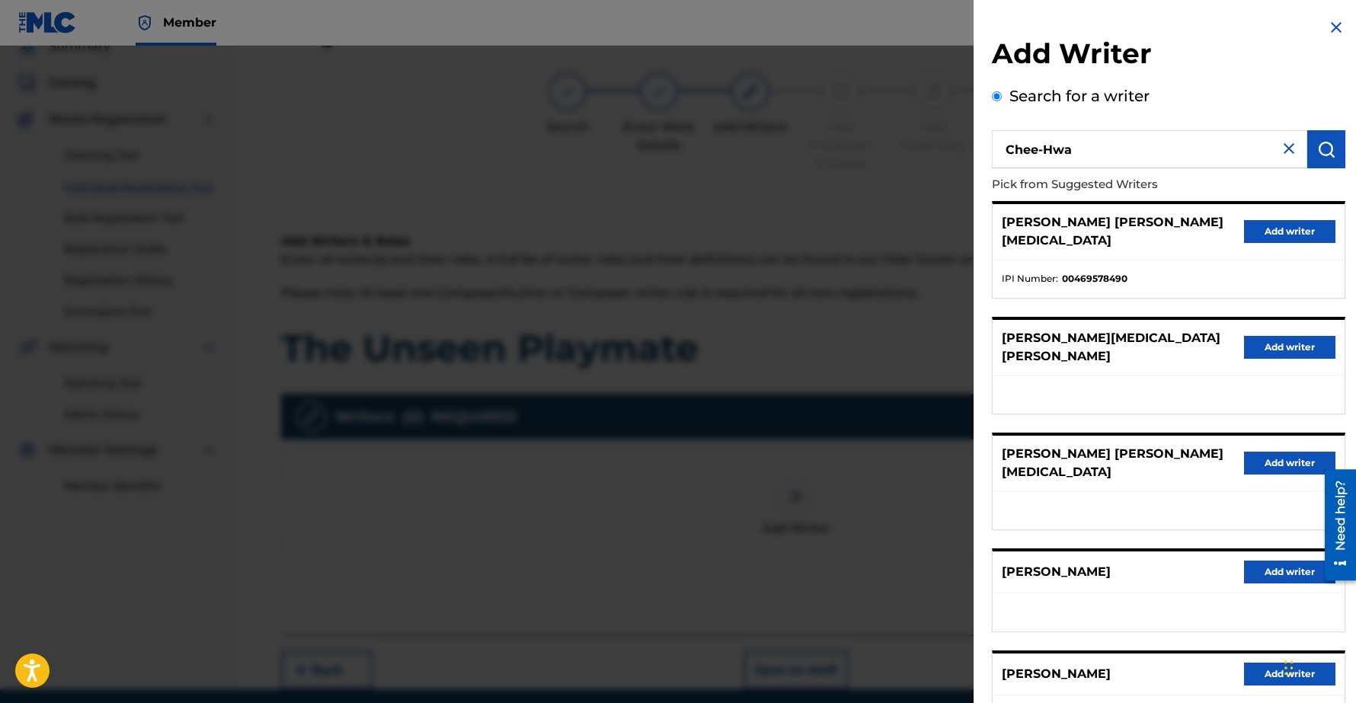
click at [1266, 561] on button "Add writer" at bounding box center [1289, 572] width 91 height 23
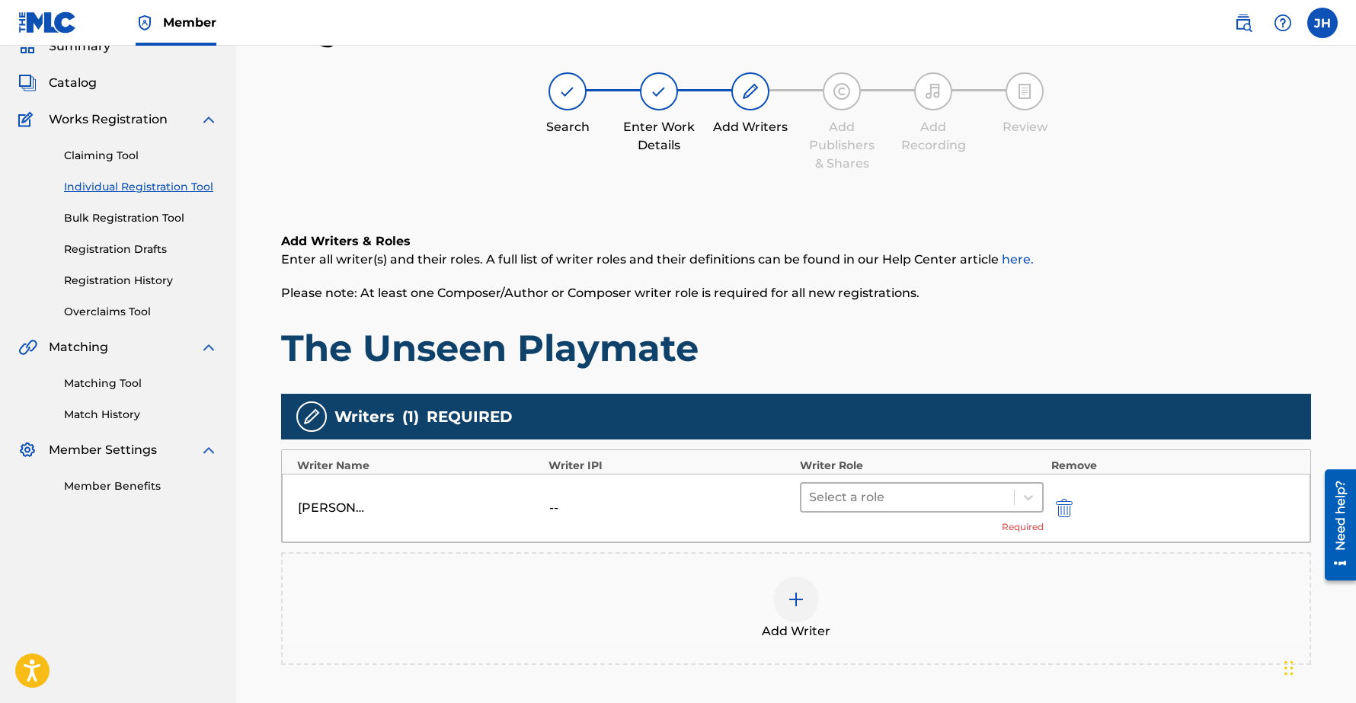
click at [881, 503] on div at bounding box center [907, 497] width 197 height 21
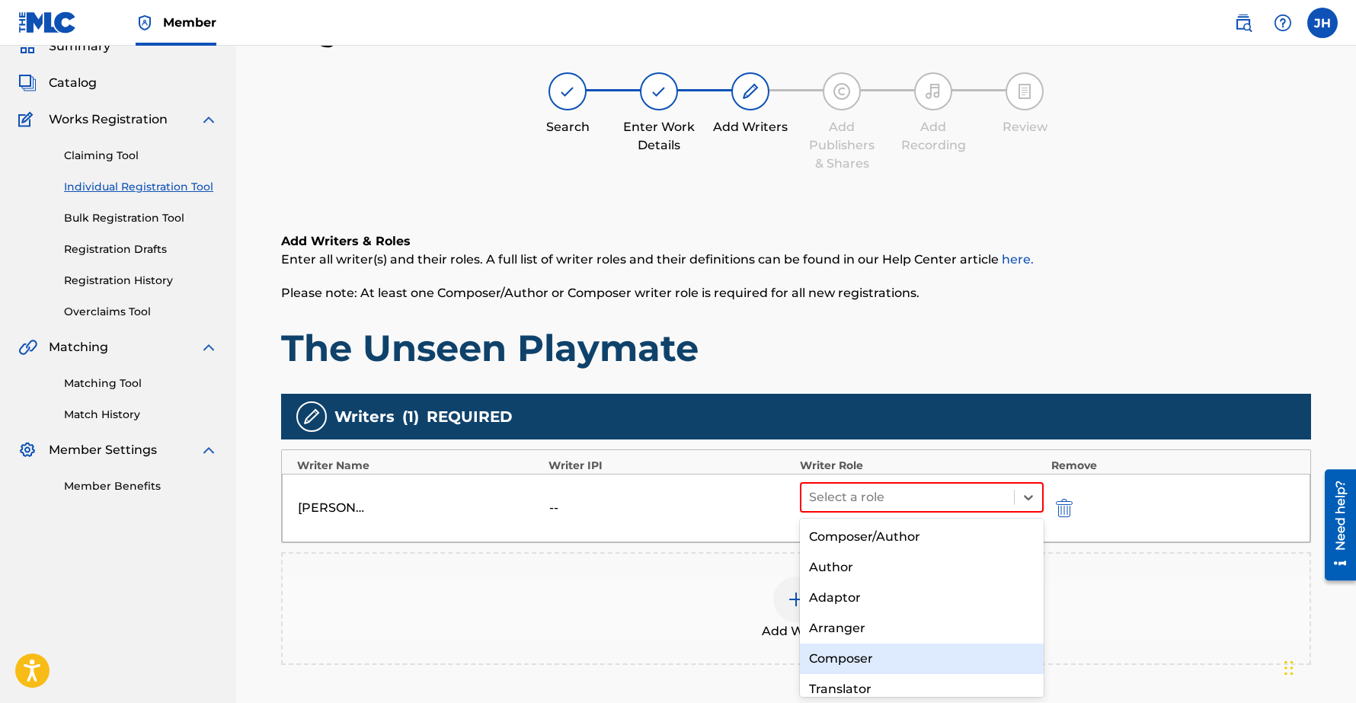
click at [841, 666] on div "Composer" at bounding box center [922, 659] width 244 height 30
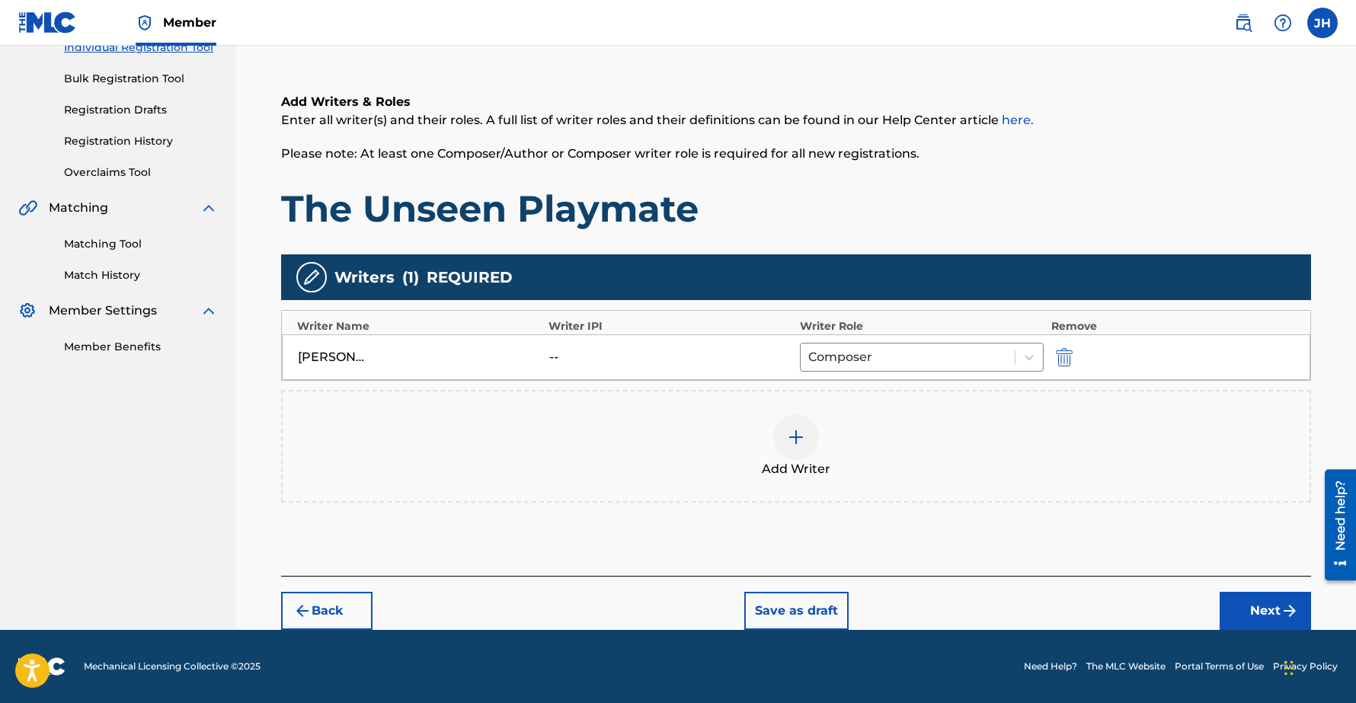
click at [1281, 609] on img "submit" at bounding box center [1289, 611] width 18 height 18
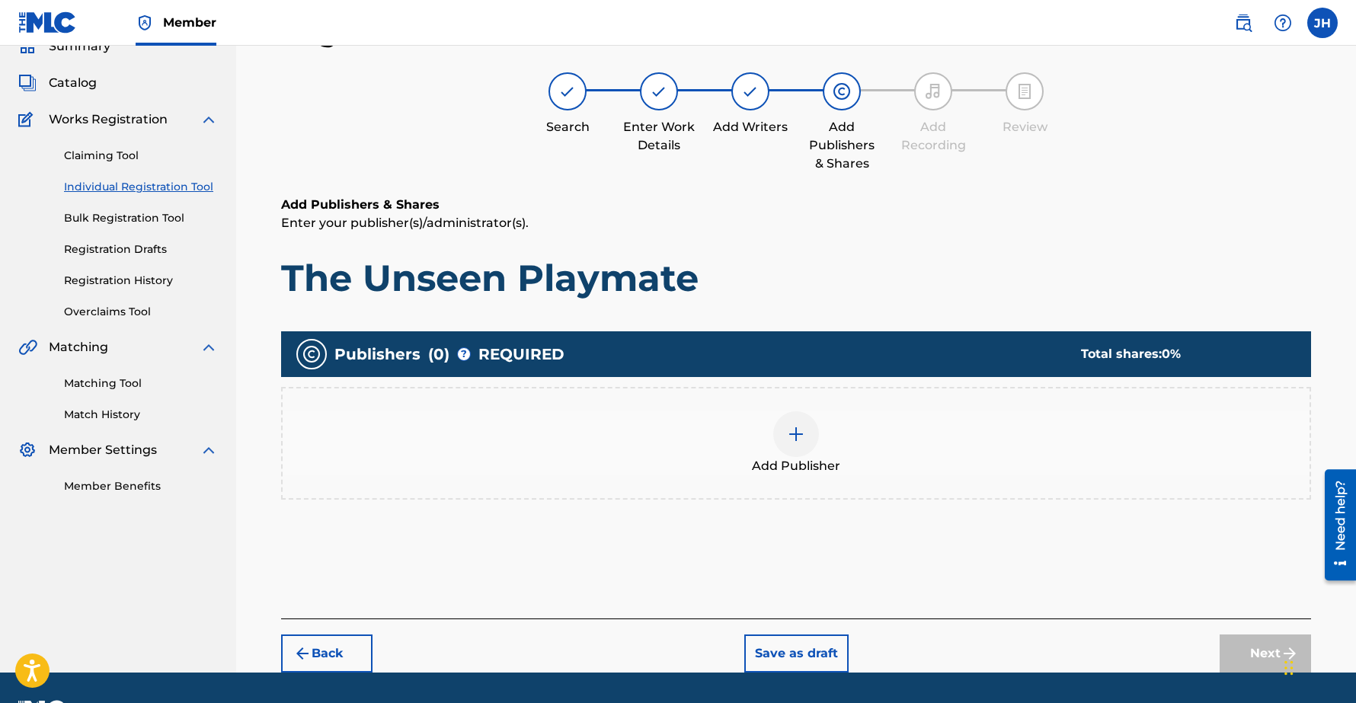
click at [797, 433] on img at bounding box center [796, 434] width 18 height 18
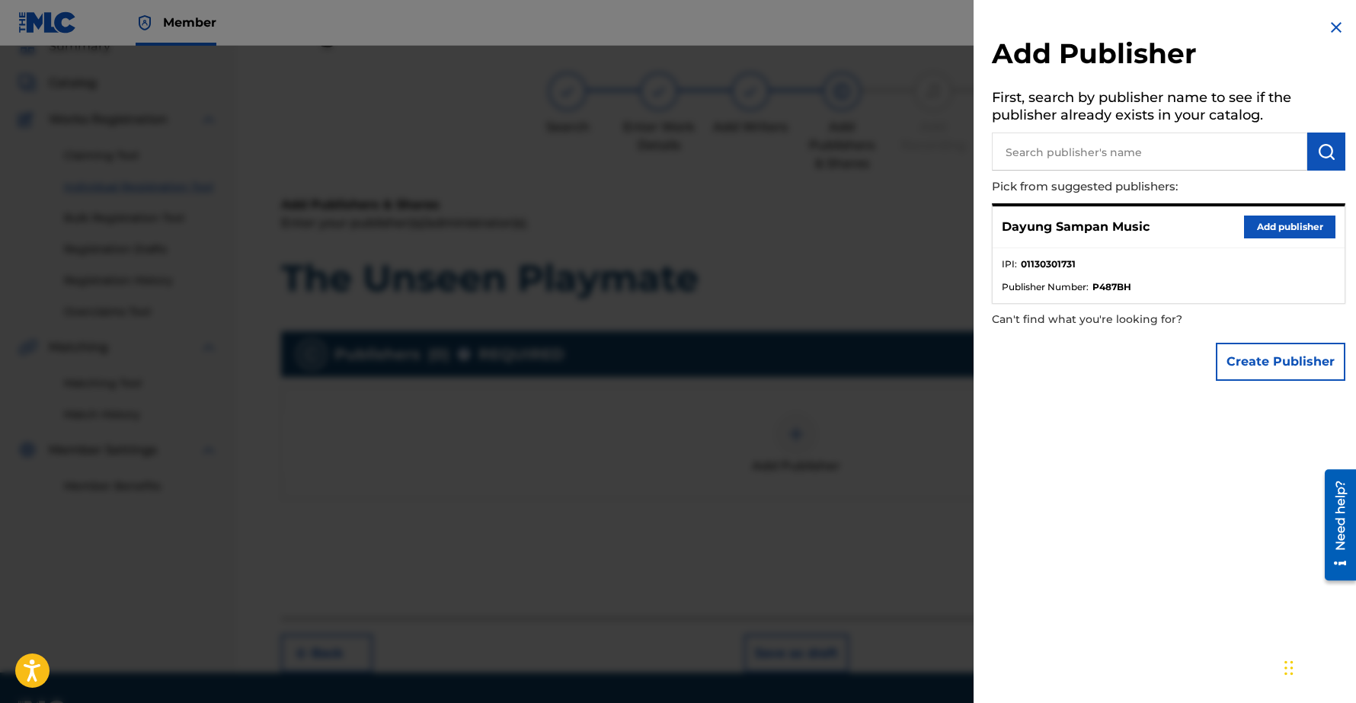
click at [1286, 223] on button "Add publisher" at bounding box center [1289, 227] width 91 height 23
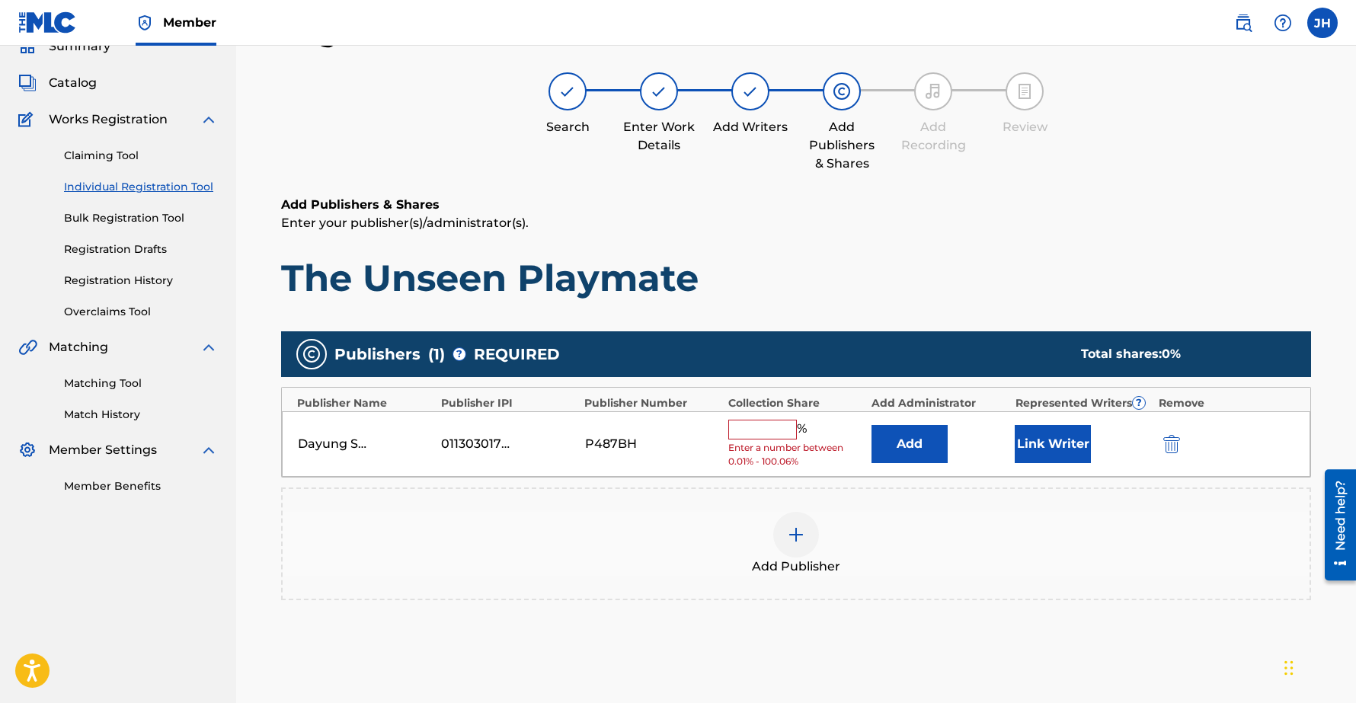
click at [759, 433] on input "text" at bounding box center [762, 430] width 69 height 20
type input "100"
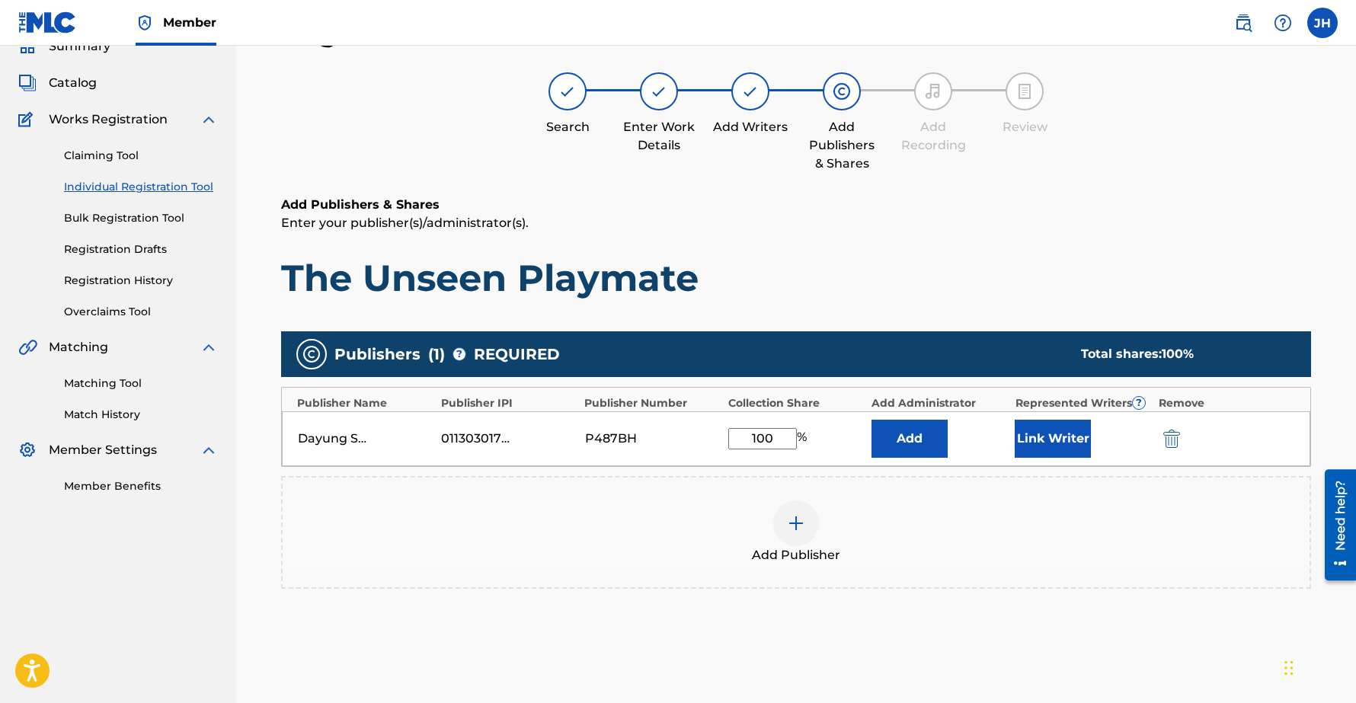
click at [1059, 441] on button "Link Writer" at bounding box center [1052, 439] width 76 height 38
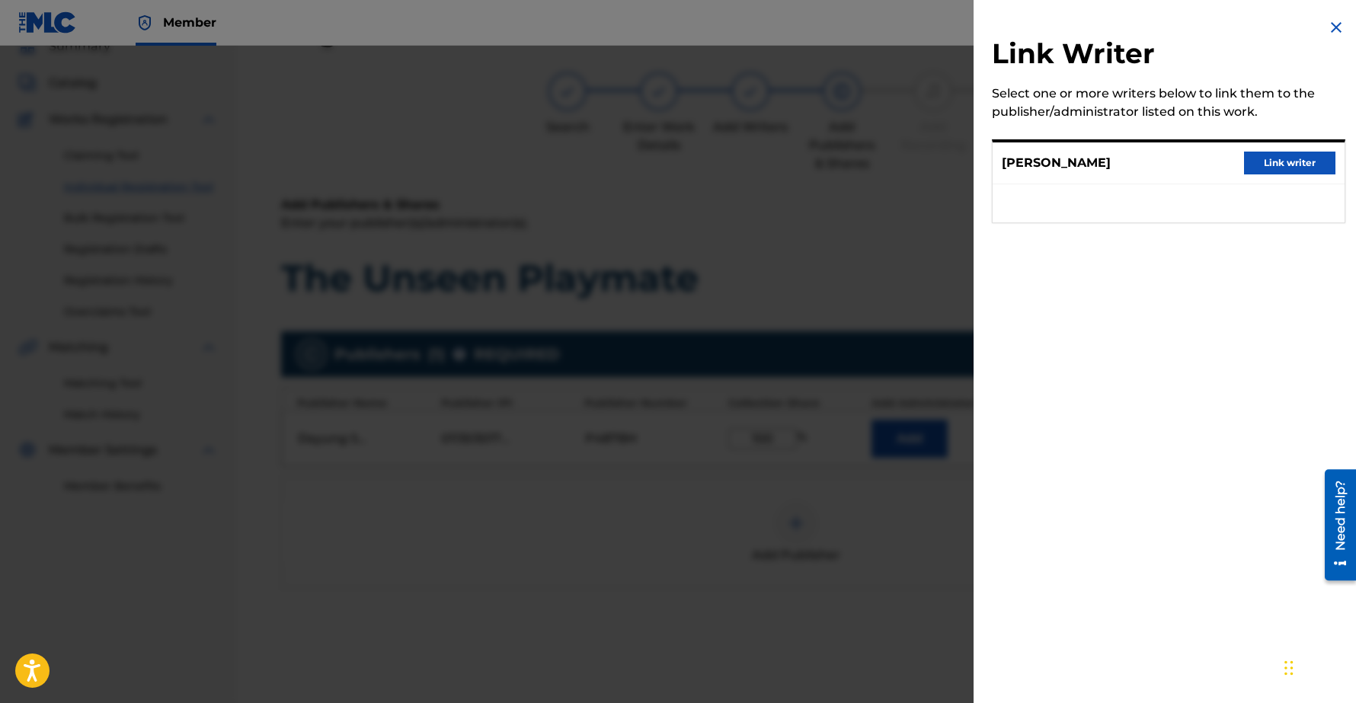
click at [1286, 158] on button "Link writer" at bounding box center [1289, 163] width 91 height 23
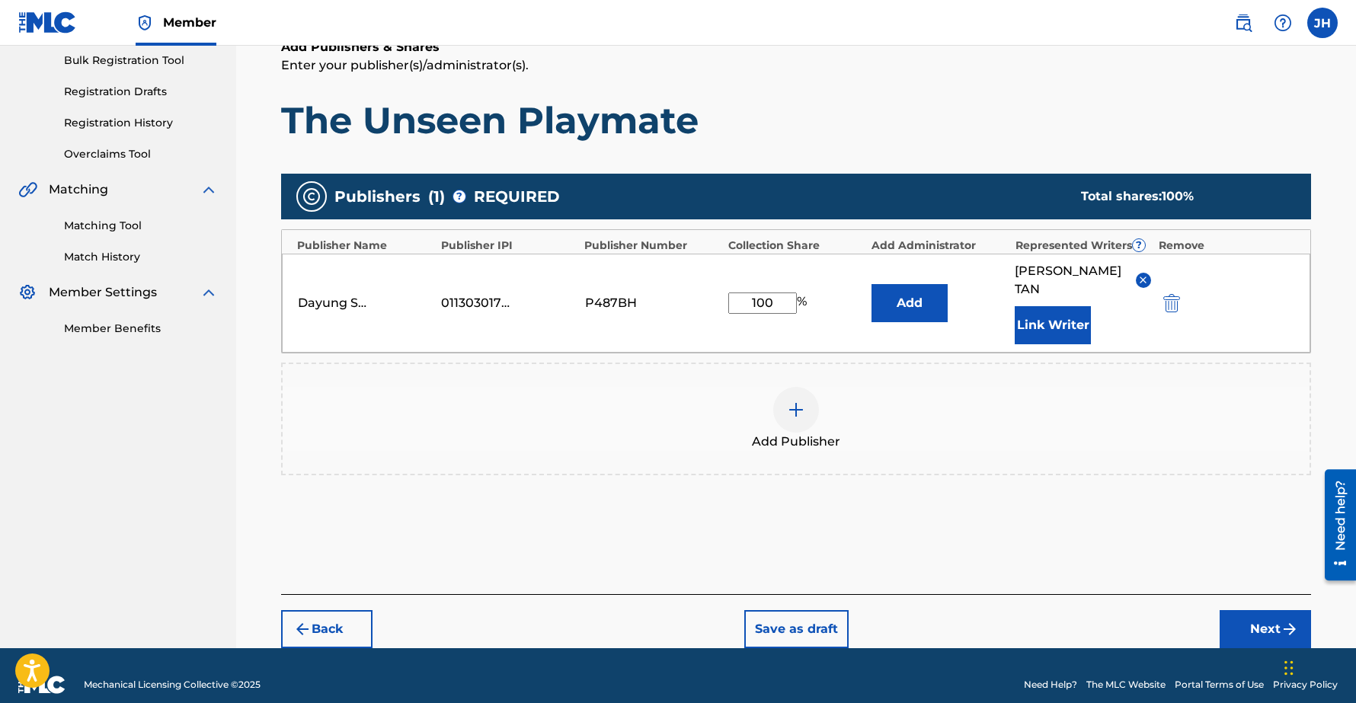
click at [1279, 621] on button "Next" at bounding box center [1264, 629] width 91 height 38
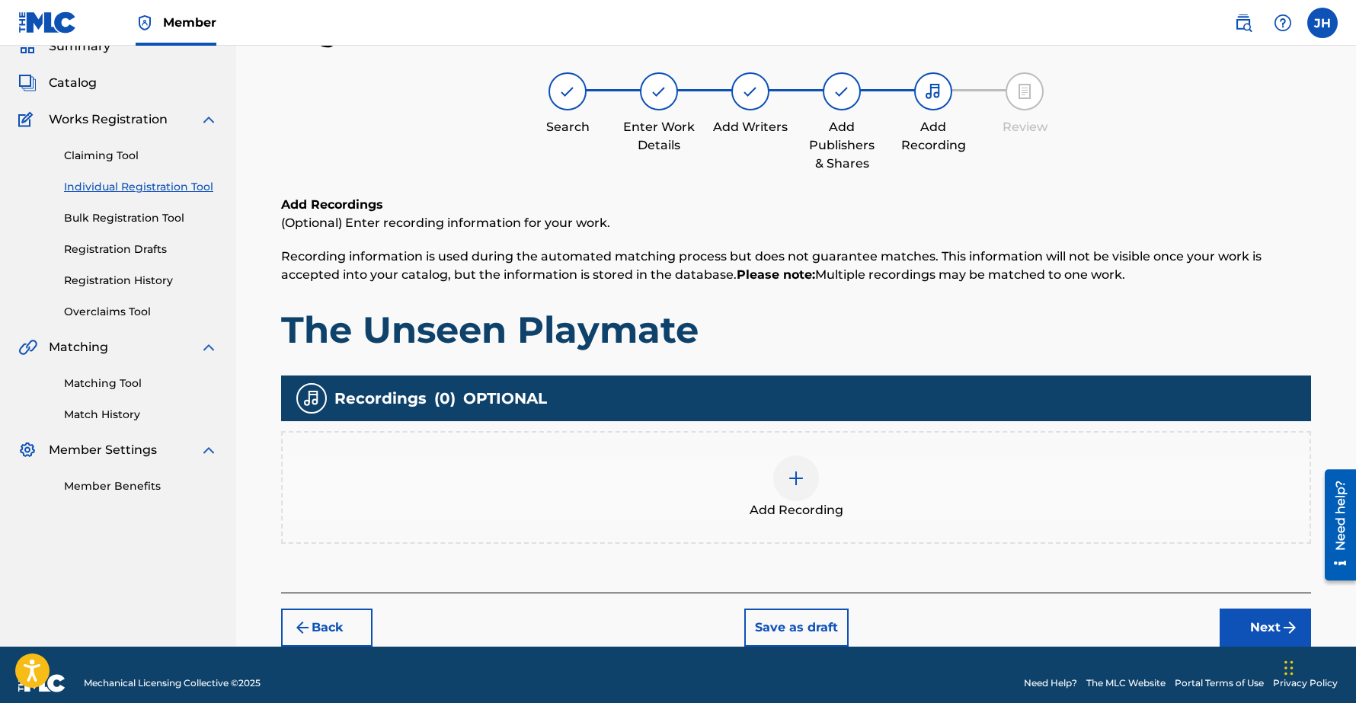
scroll to position [85, 0]
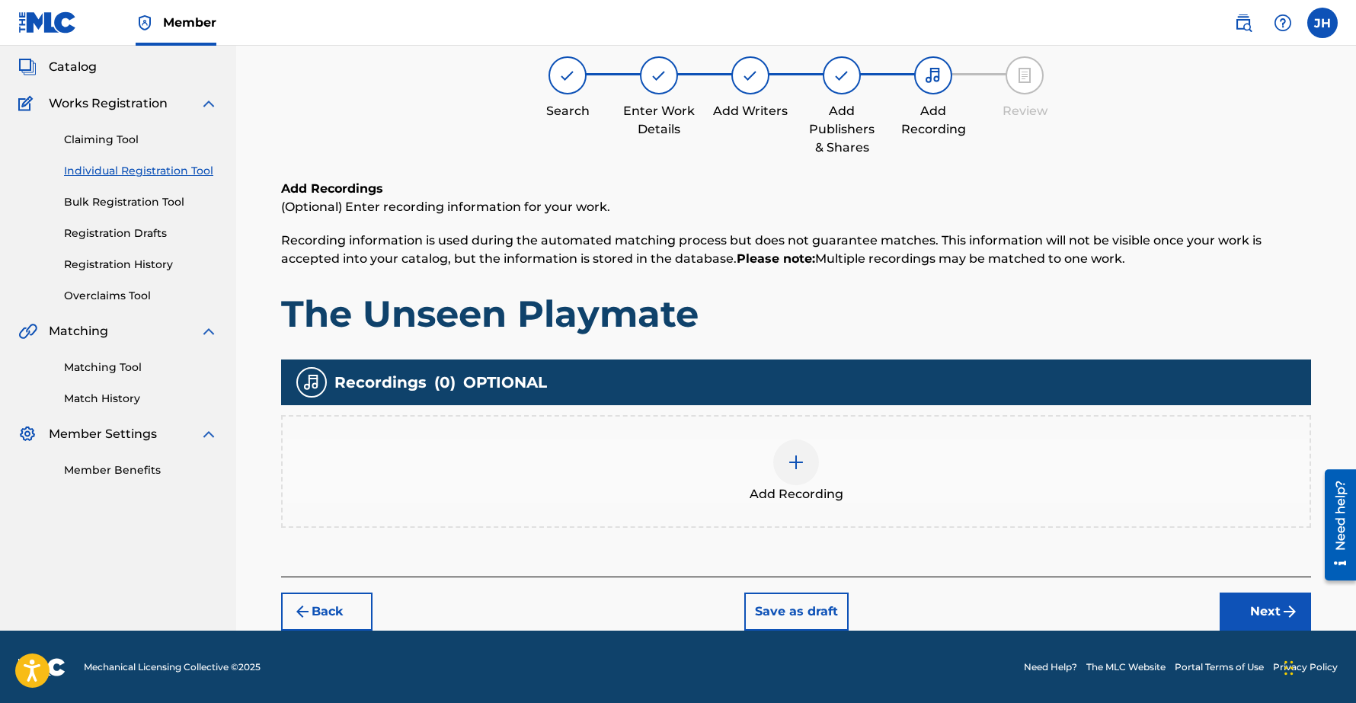
click at [1276, 611] on button "Next" at bounding box center [1264, 611] width 91 height 38
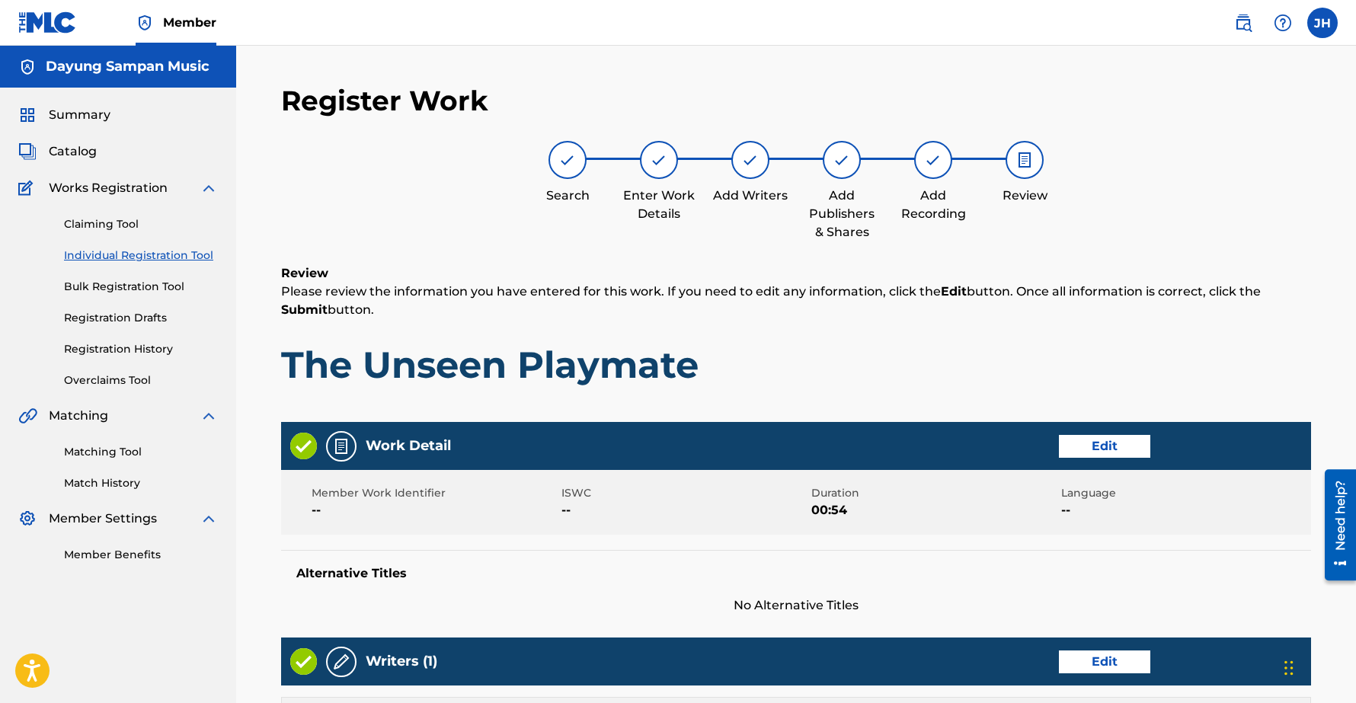
scroll to position [534, 0]
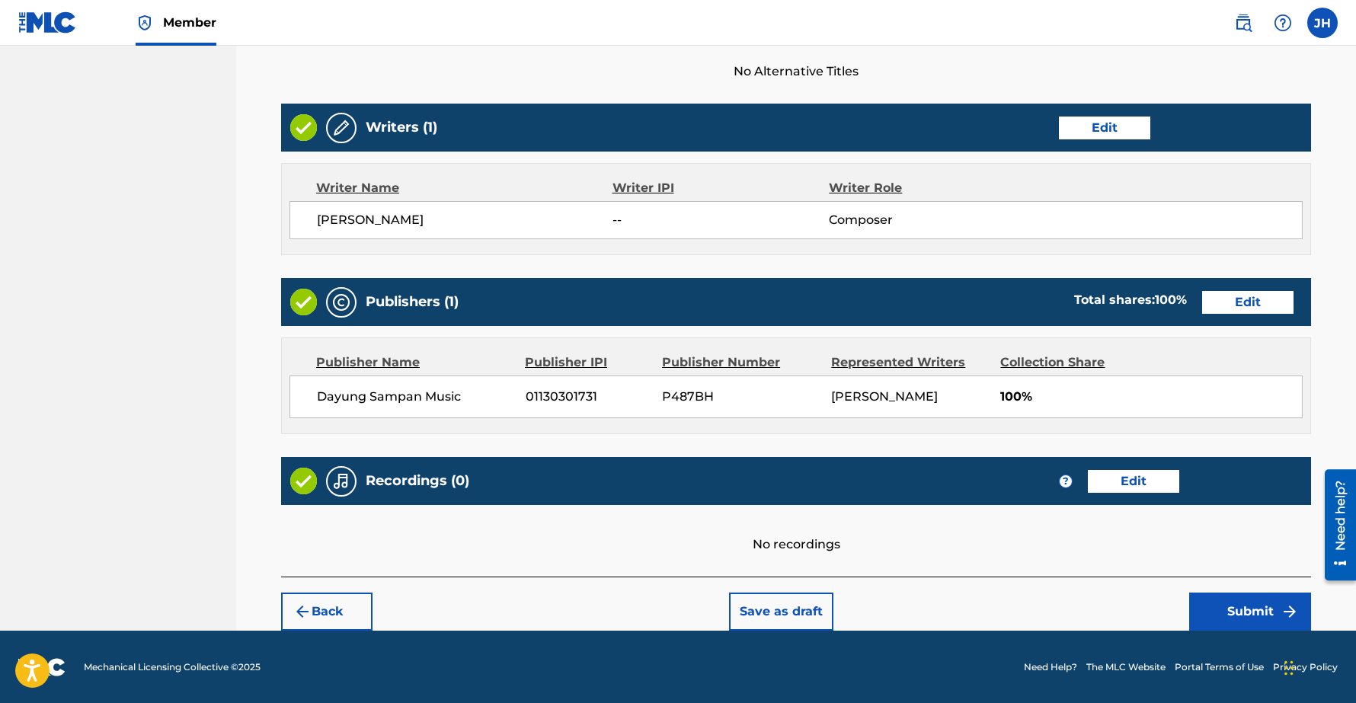
click at [1225, 609] on button "Submit" at bounding box center [1250, 611] width 122 height 38
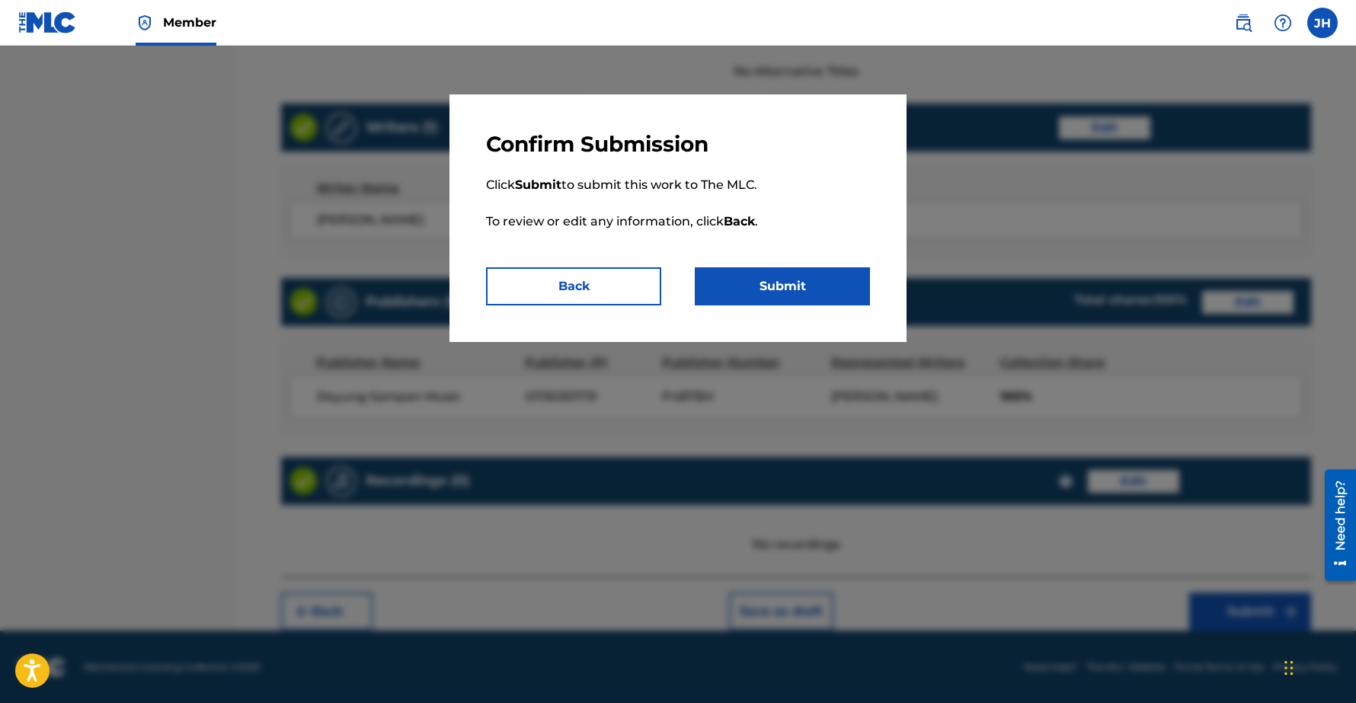
click at [821, 292] on button "Submit" at bounding box center [782, 286] width 175 height 38
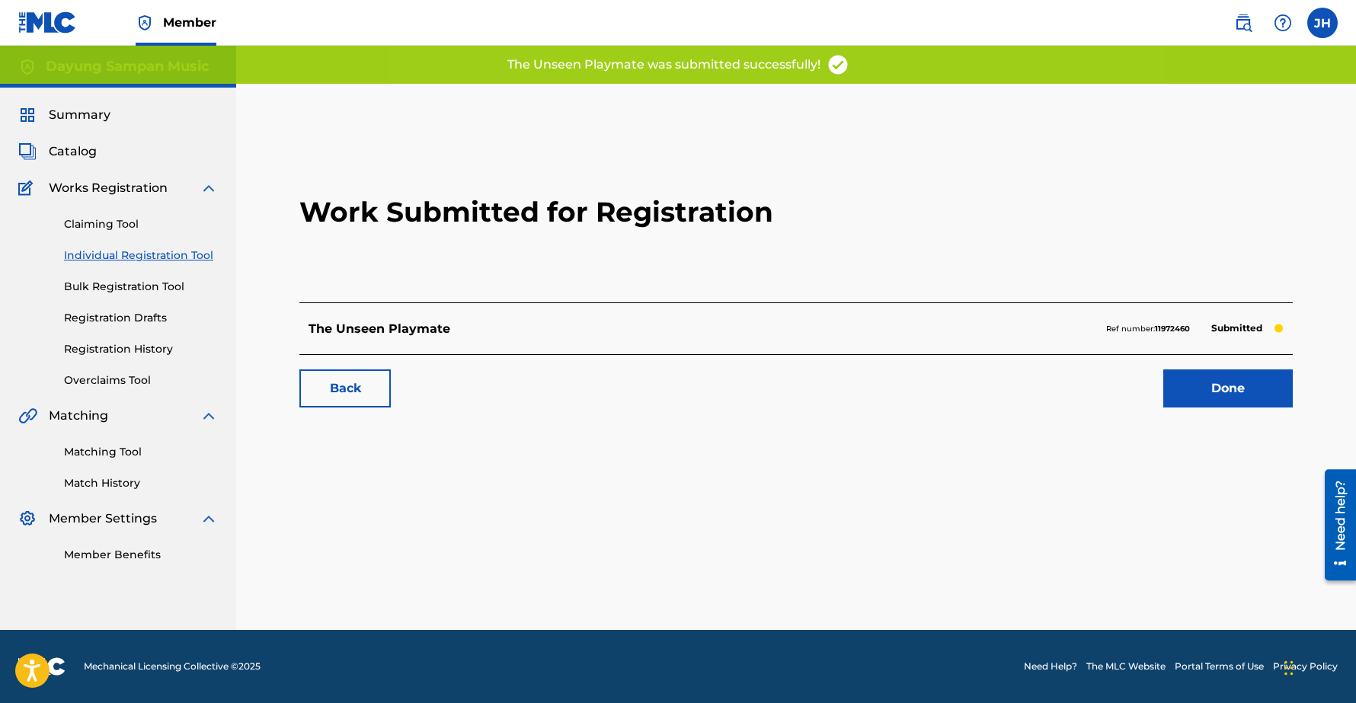
click at [1249, 390] on link "Done" at bounding box center [1227, 388] width 129 height 38
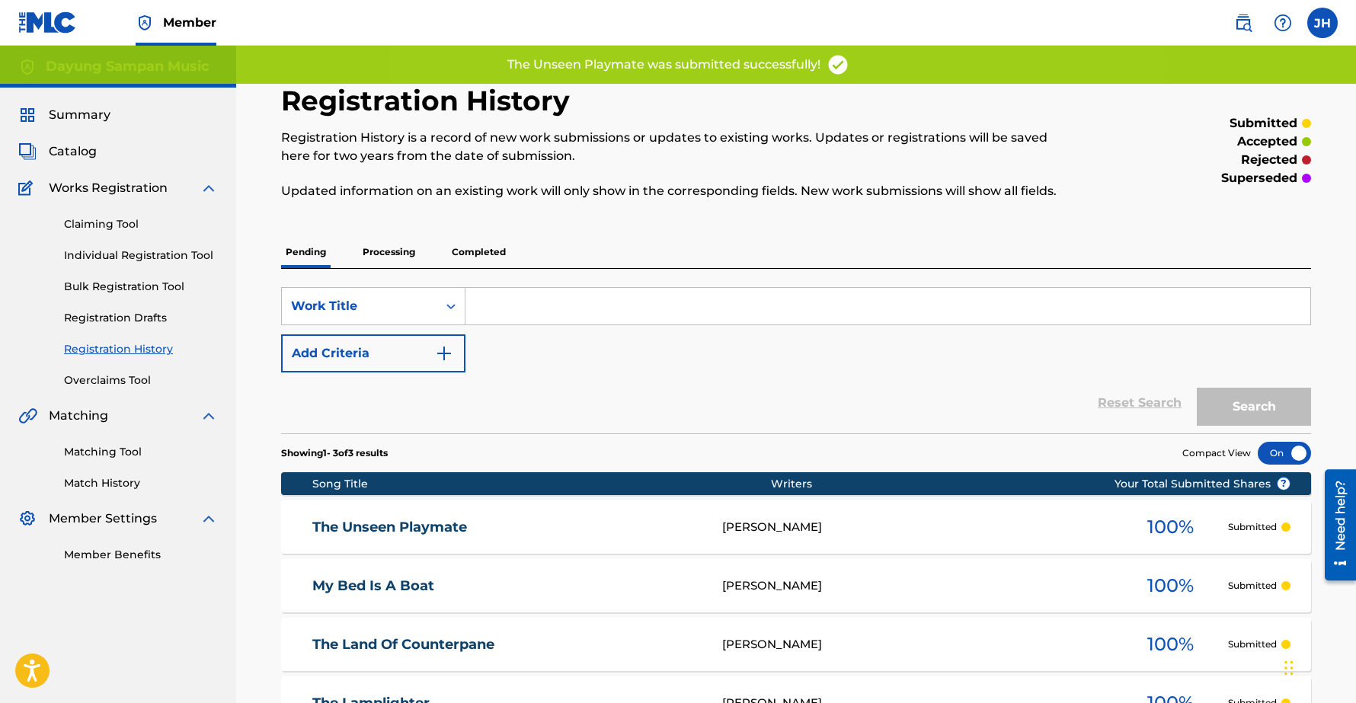
click at [114, 254] on link "Individual Registration Tool" at bounding box center [141, 256] width 154 height 16
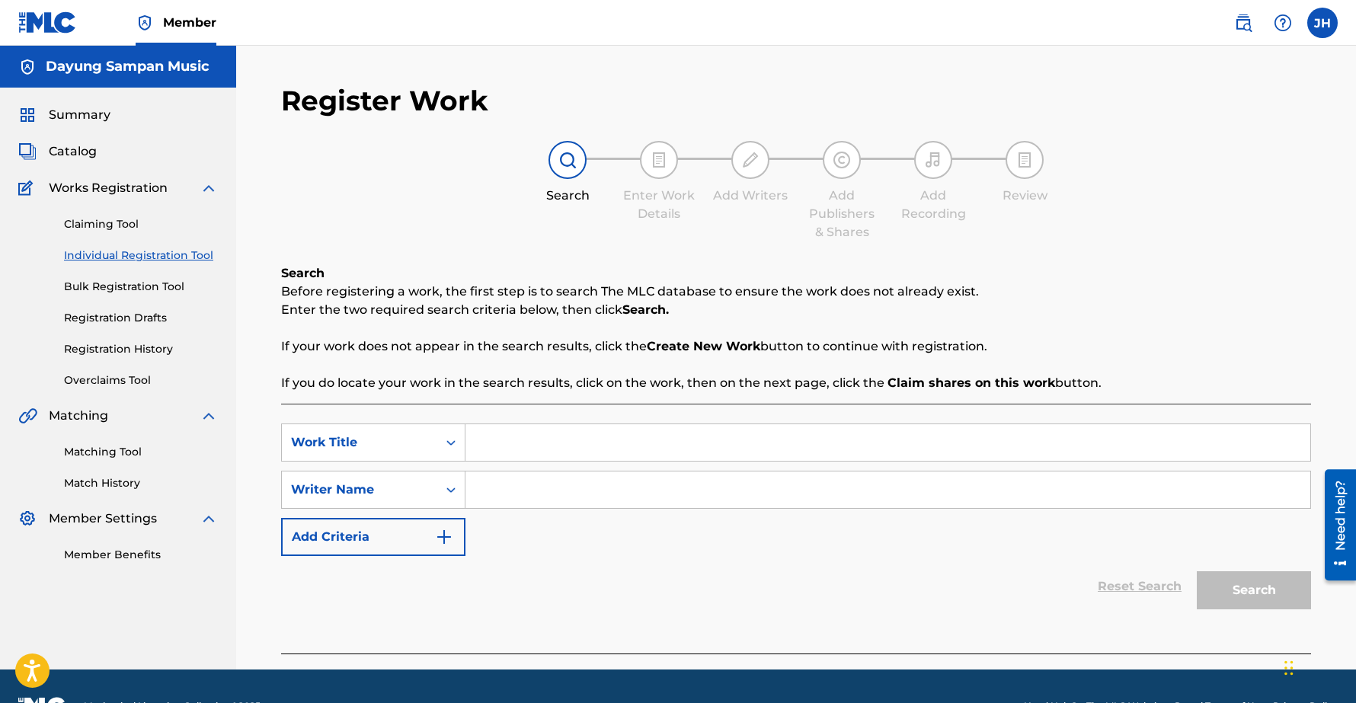
click at [520, 435] on input "Search Form" at bounding box center [887, 442] width 845 height 37
paste input "To My Mother"
type input "To My Mother"
click at [559, 500] on input "Search Form" at bounding box center [887, 489] width 845 height 37
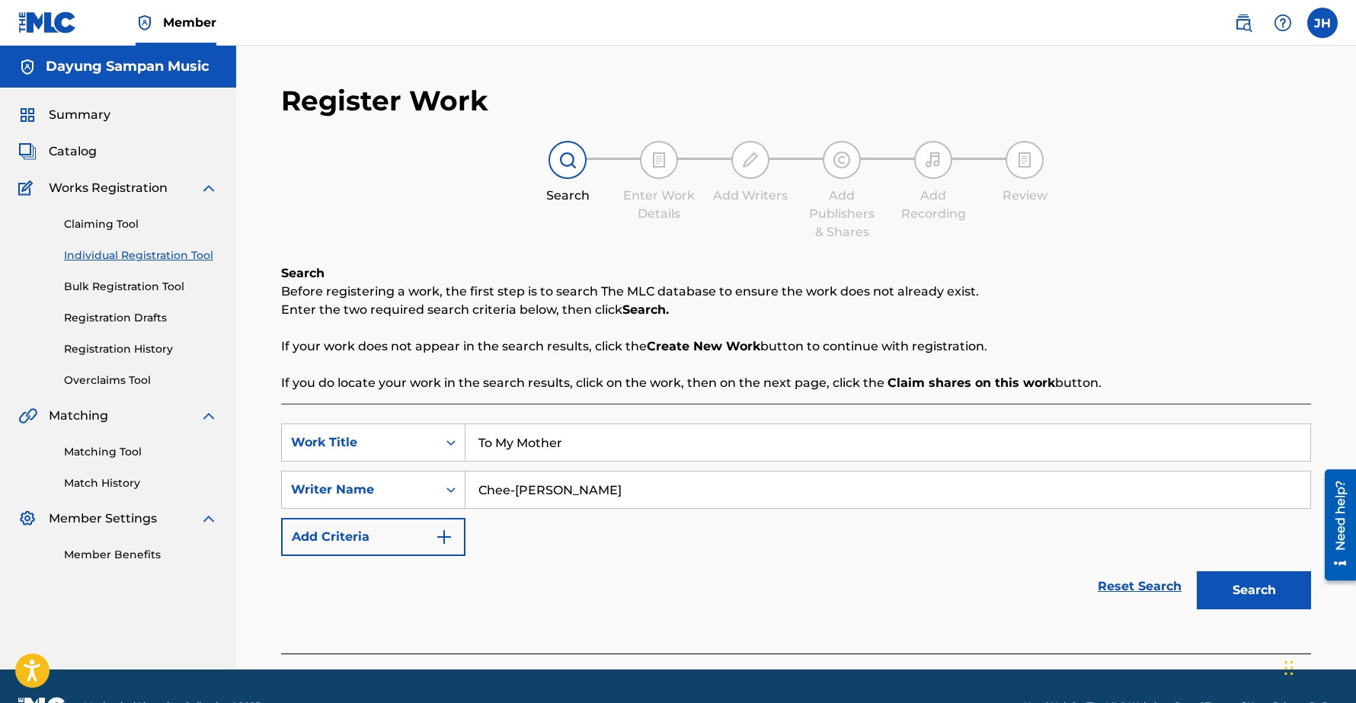
type input "Chee-[PERSON_NAME]"
click at [1196, 571] on button "Search" at bounding box center [1253, 590] width 114 height 38
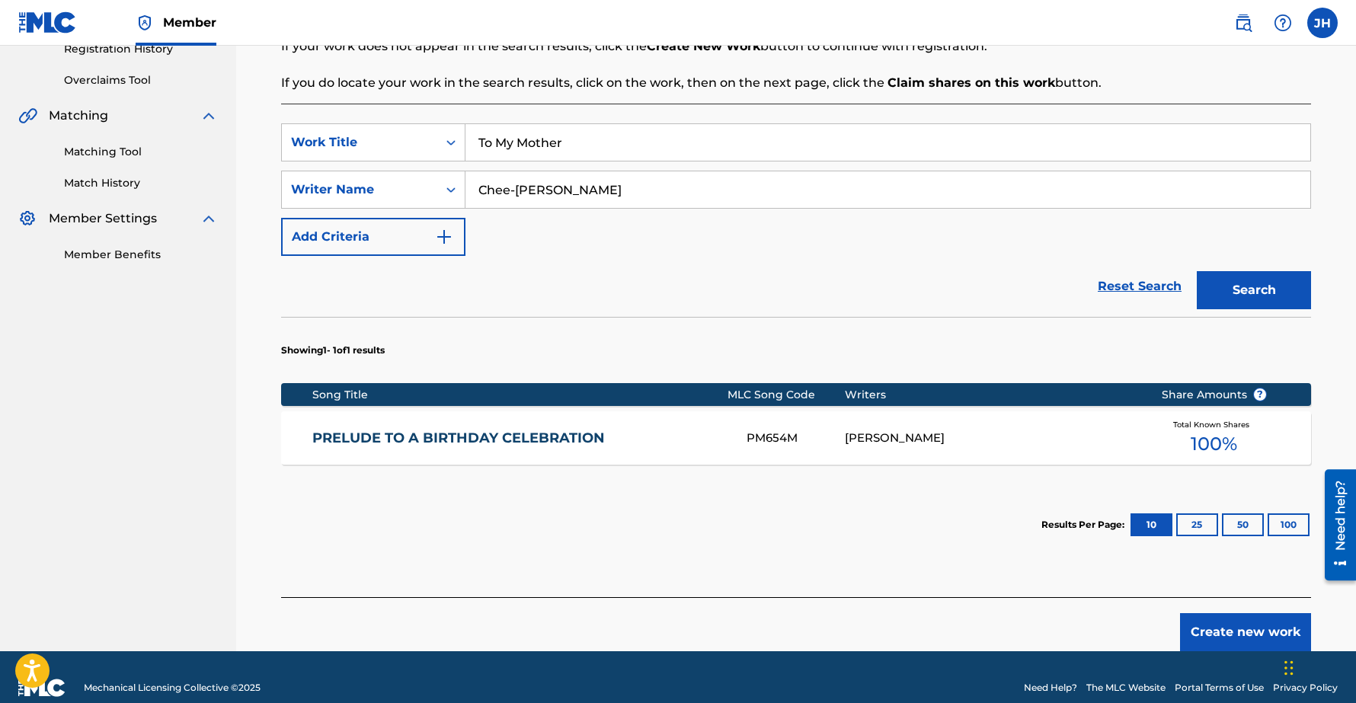
scroll to position [321, 0]
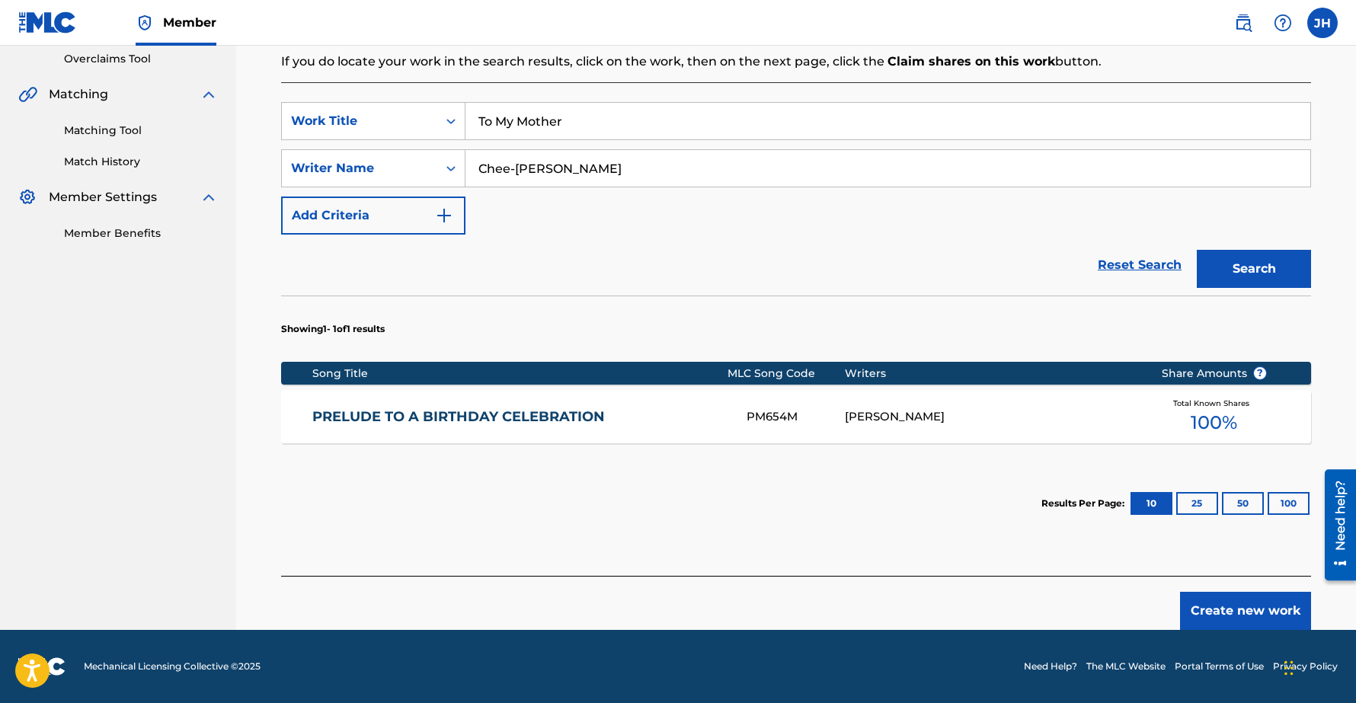
click at [1241, 605] on button "Create new work" at bounding box center [1245, 611] width 131 height 38
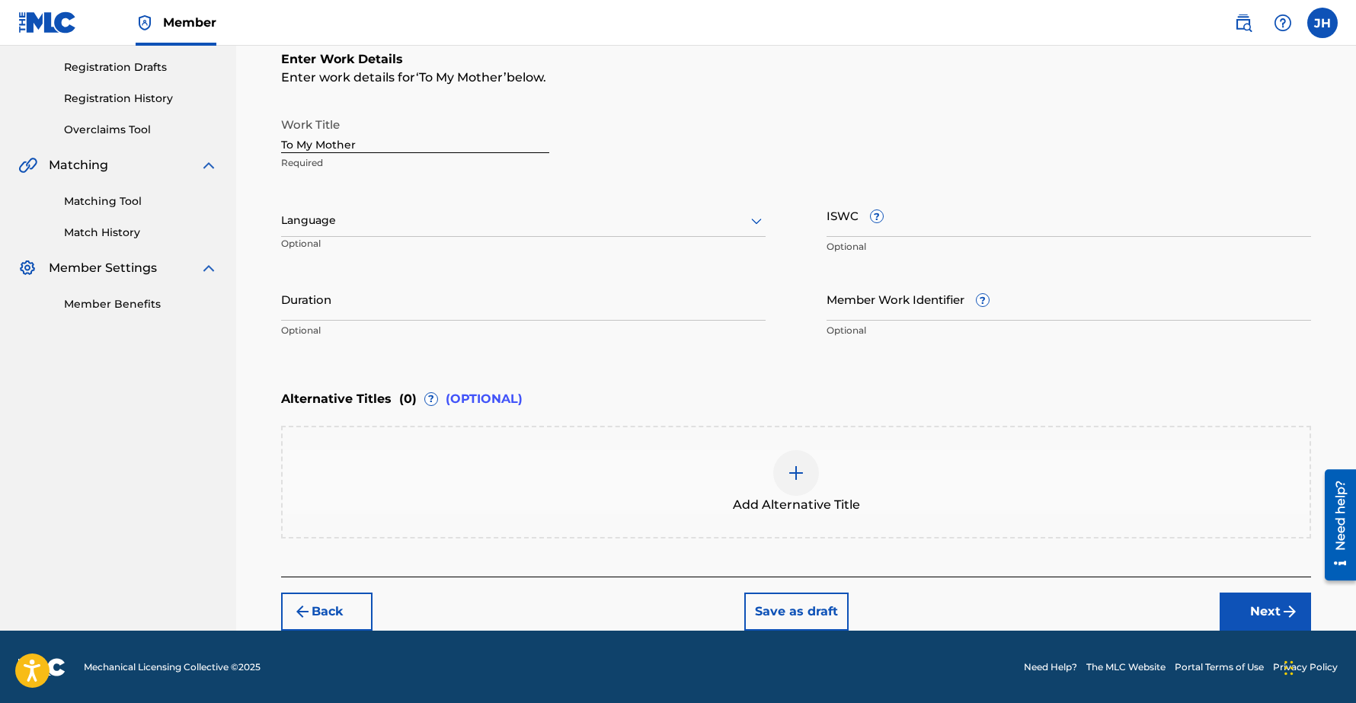
click at [333, 305] on input "Duration" at bounding box center [523, 298] width 484 height 43
type input "01:47"
click at [1263, 608] on button "Next" at bounding box center [1264, 611] width 91 height 38
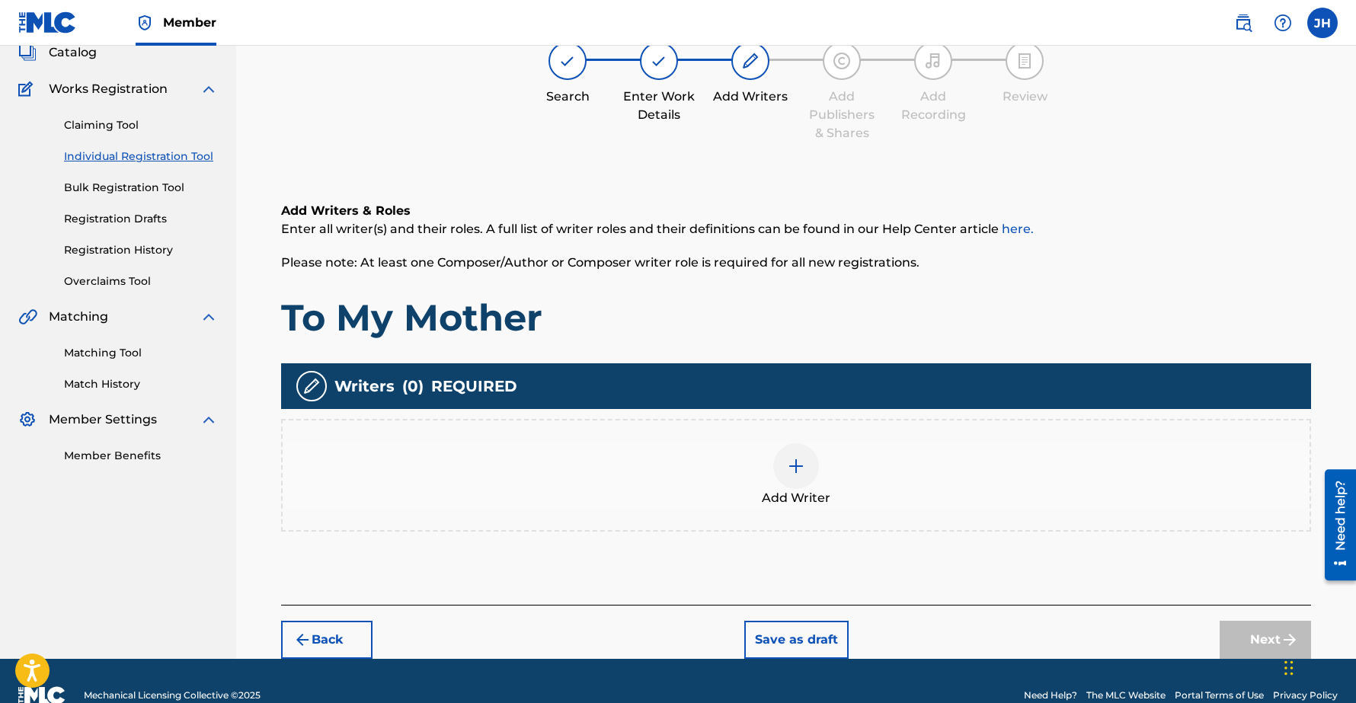
scroll to position [69, 0]
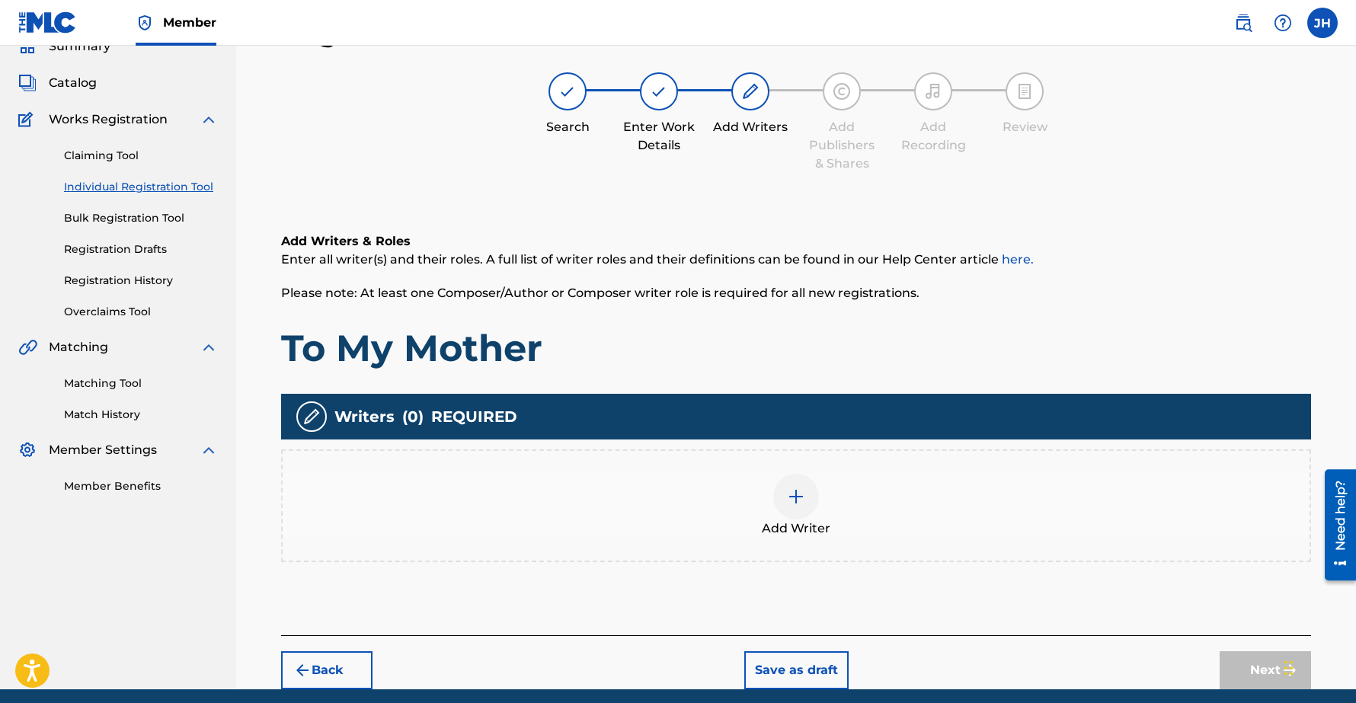
click at [797, 486] on div at bounding box center [796, 497] width 46 height 46
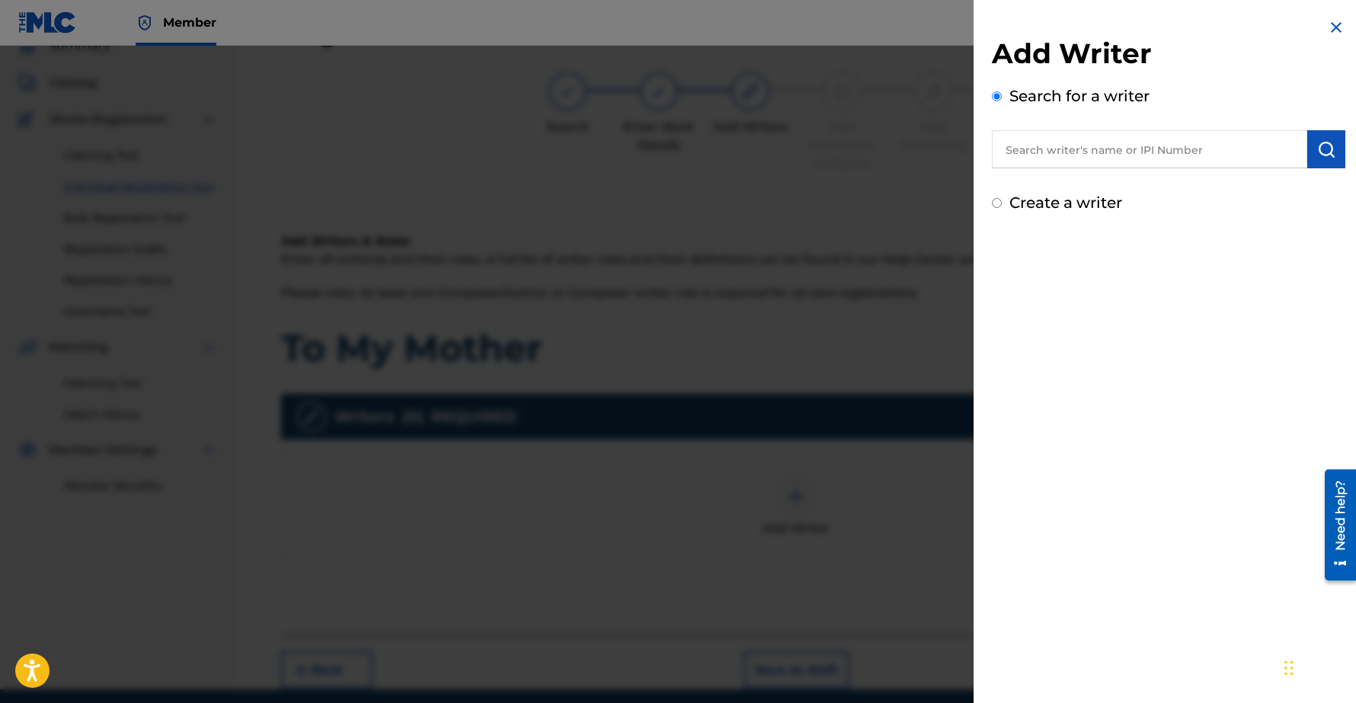
click at [1090, 155] on input "text" at bounding box center [1149, 149] width 315 height 38
type input "Chee-Hwa"
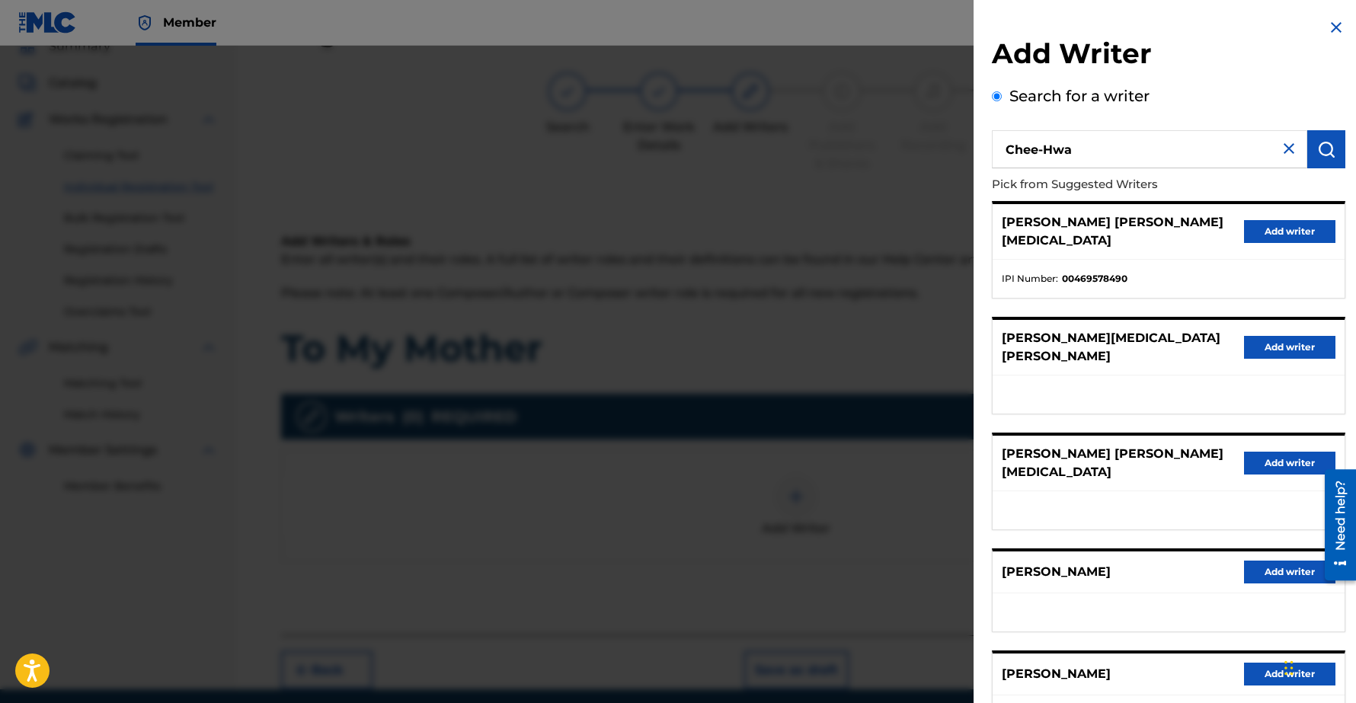
click at [1289, 561] on button "Add writer" at bounding box center [1289, 572] width 91 height 23
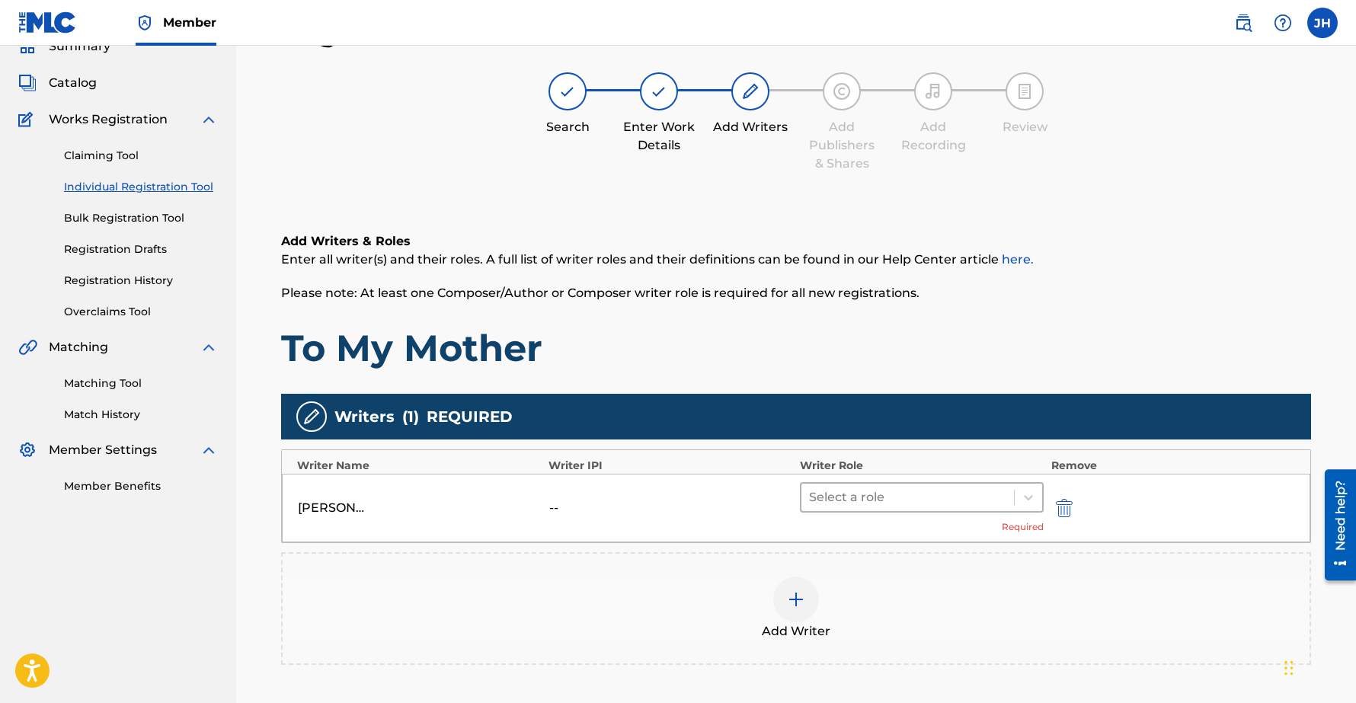
click at [857, 496] on div at bounding box center [907, 497] width 197 height 21
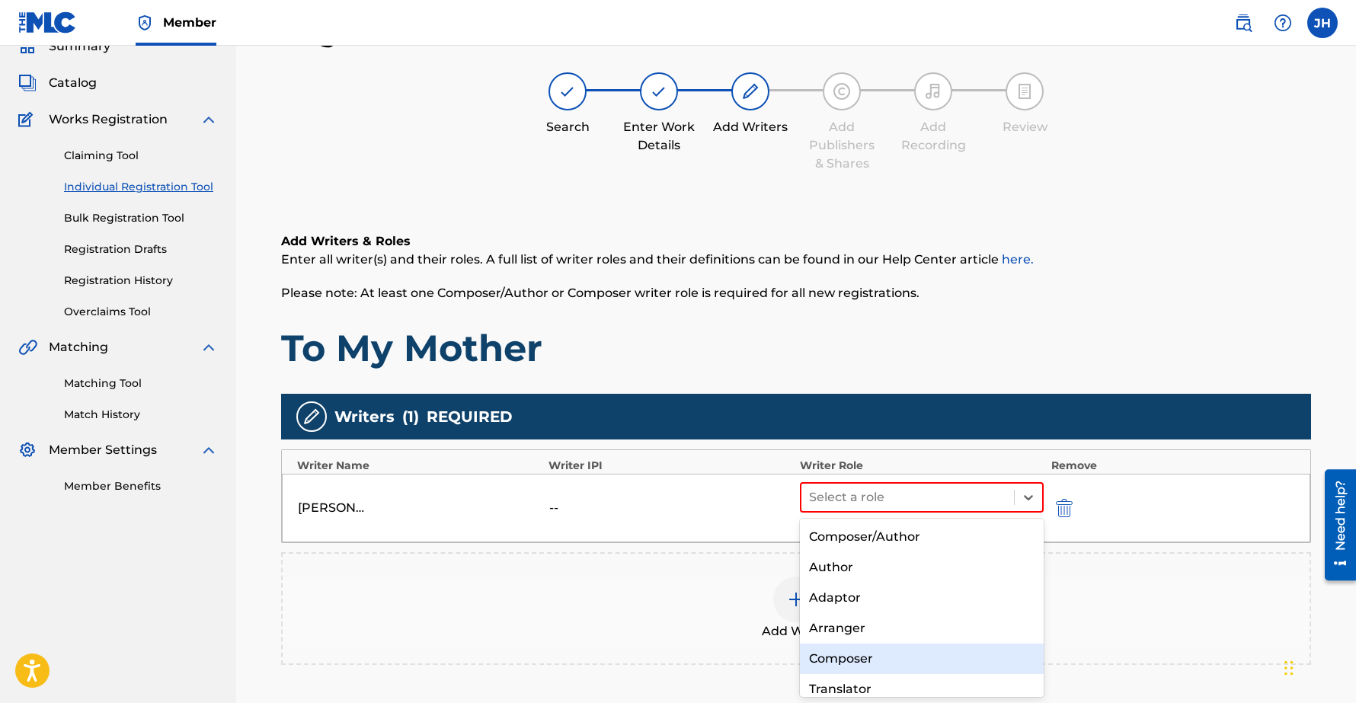
click at [854, 653] on div "Composer" at bounding box center [922, 659] width 244 height 30
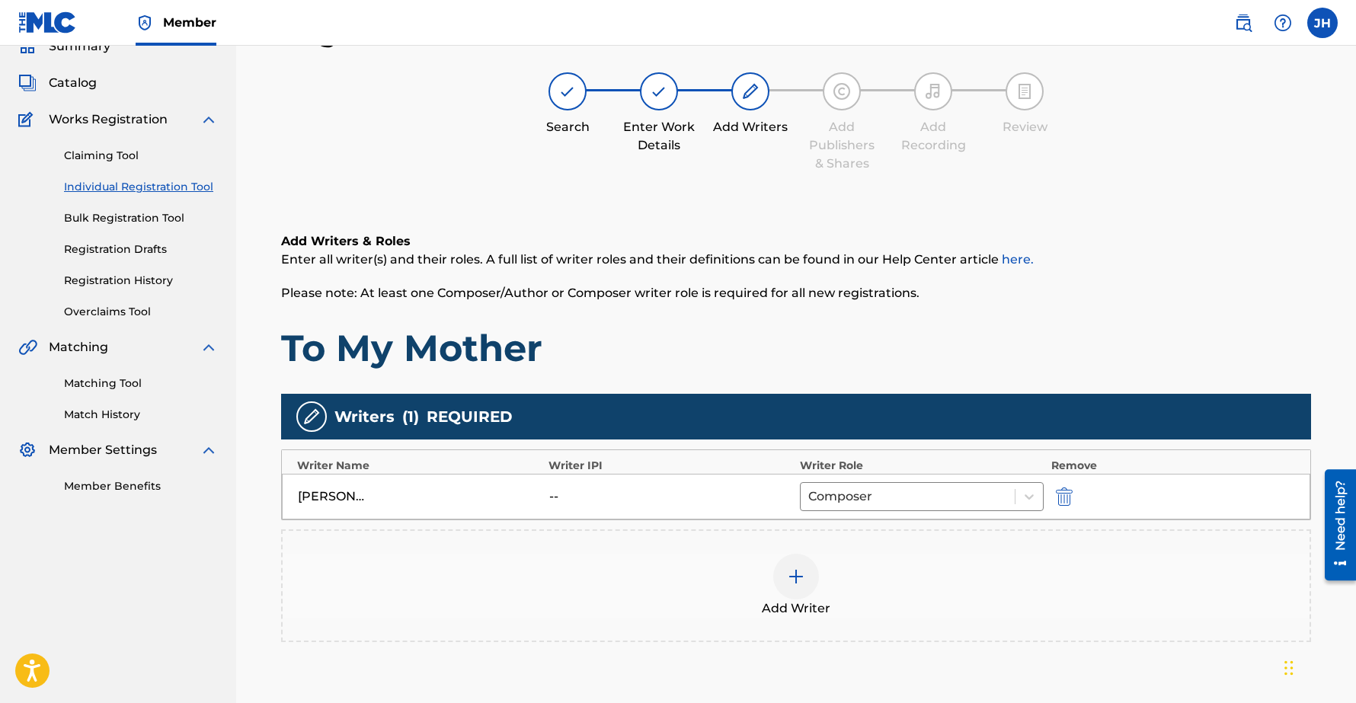
click at [968, 592] on div "Add Writer" at bounding box center [796, 586] width 1027 height 64
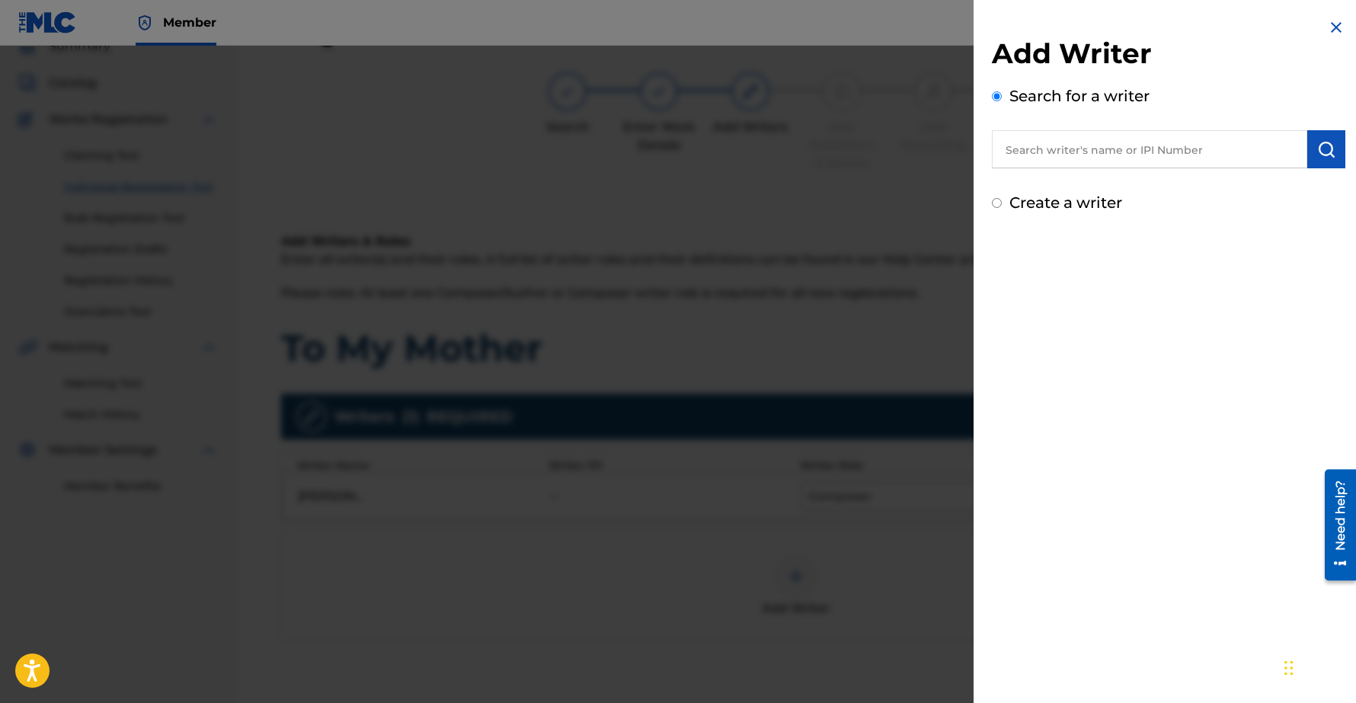
scroll to position [208, 0]
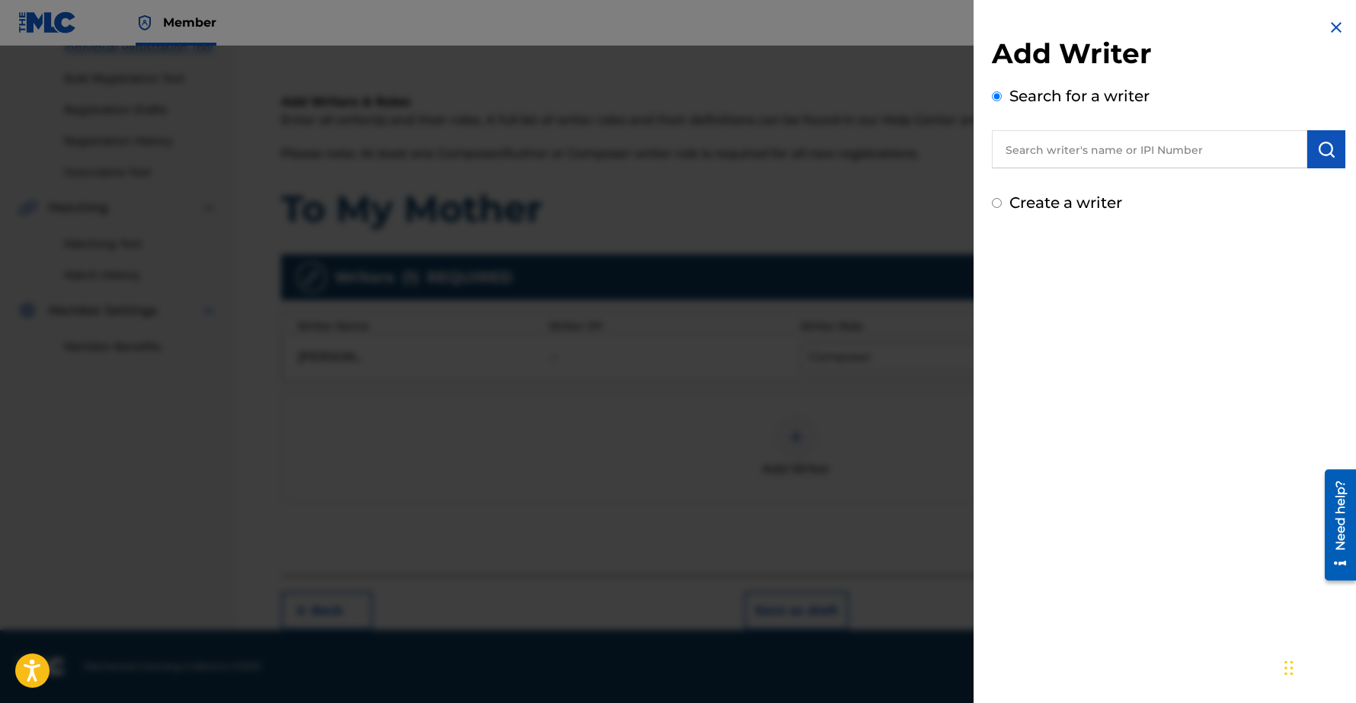
click at [919, 499] on div at bounding box center [678, 397] width 1356 height 703
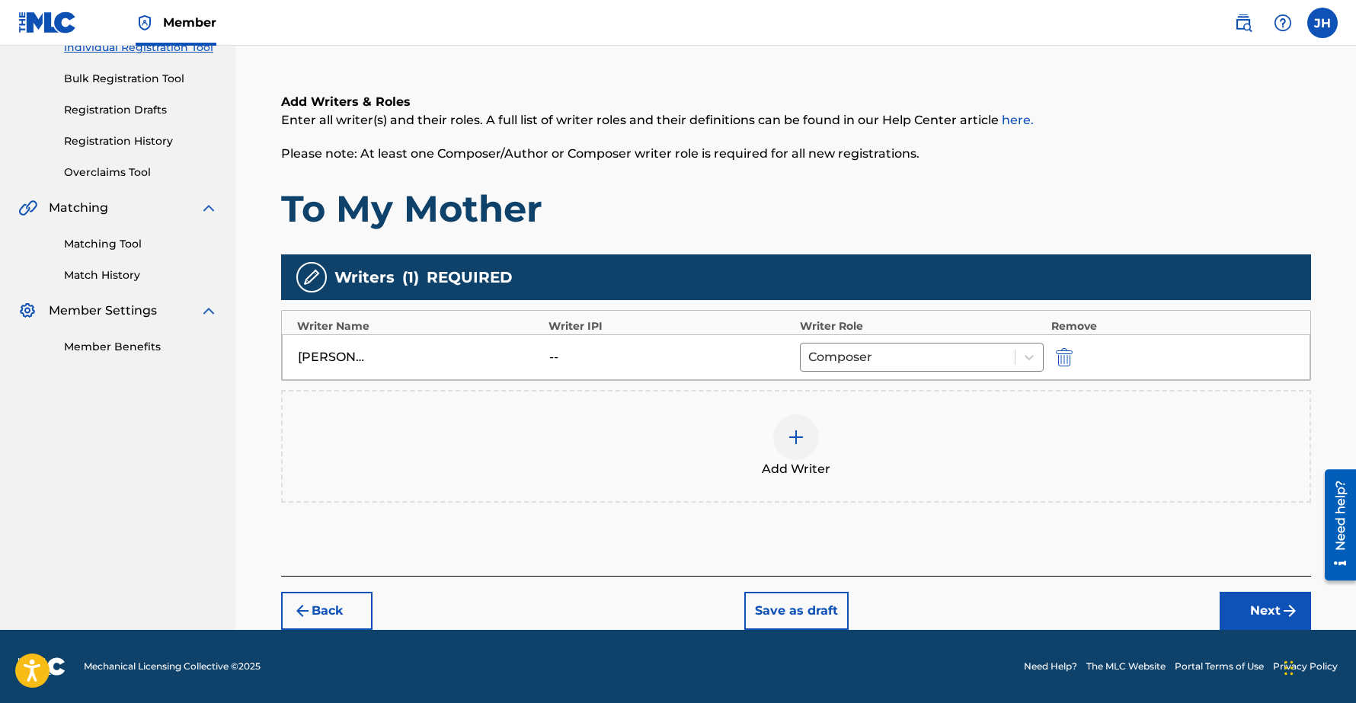
click at [1278, 612] on button "Next" at bounding box center [1264, 611] width 91 height 38
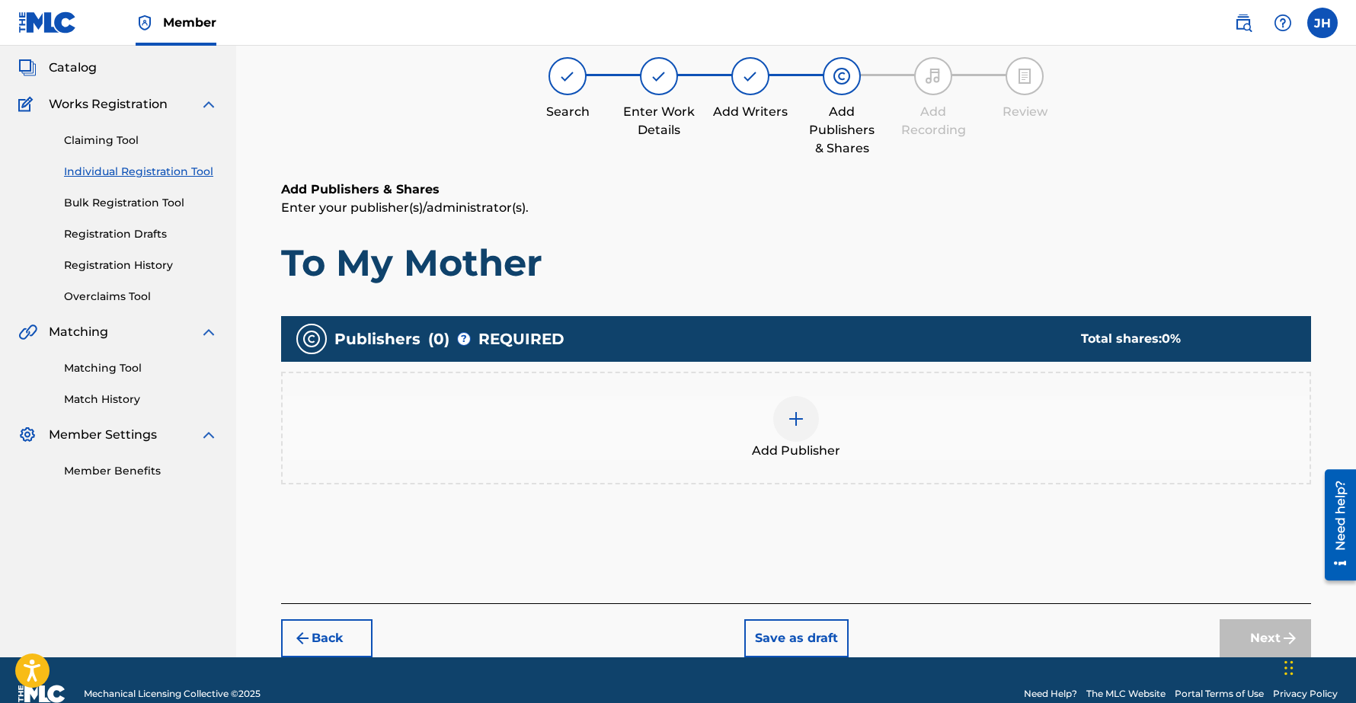
scroll to position [69, 0]
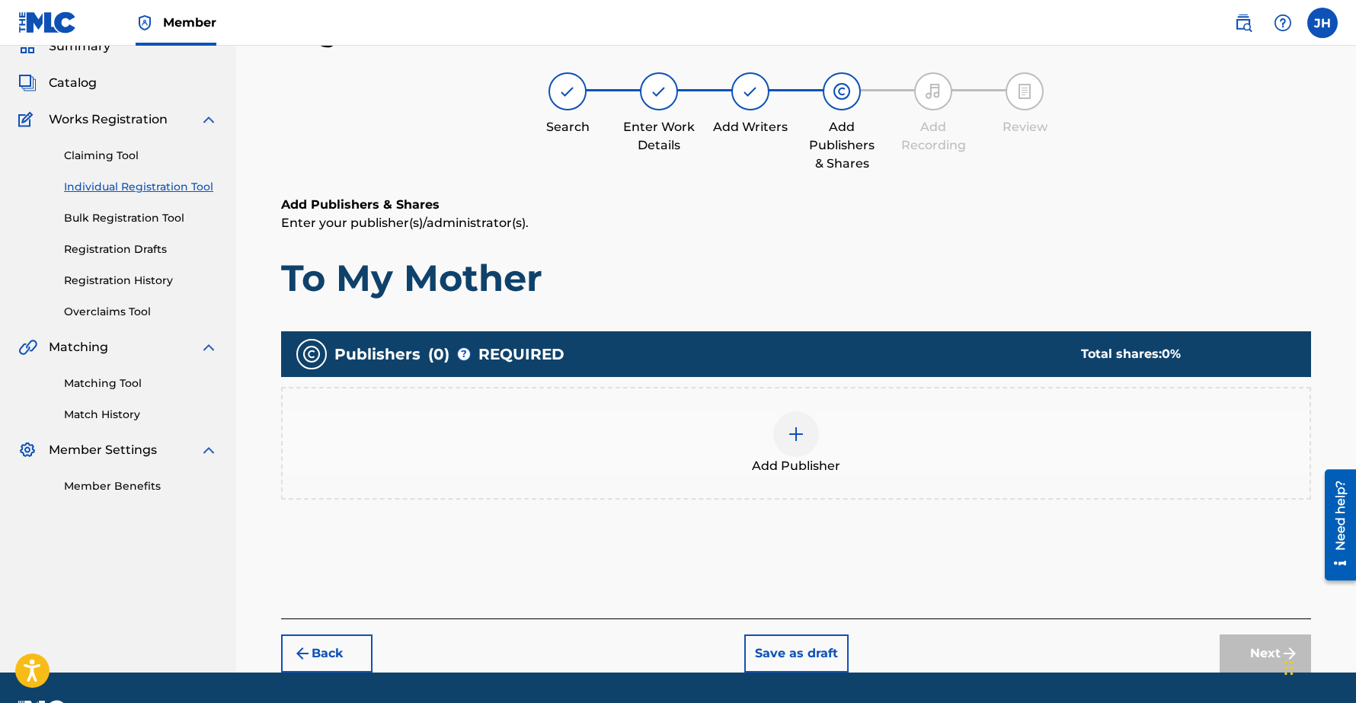
click at [796, 427] on img at bounding box center [796, 434] width 18 height 18
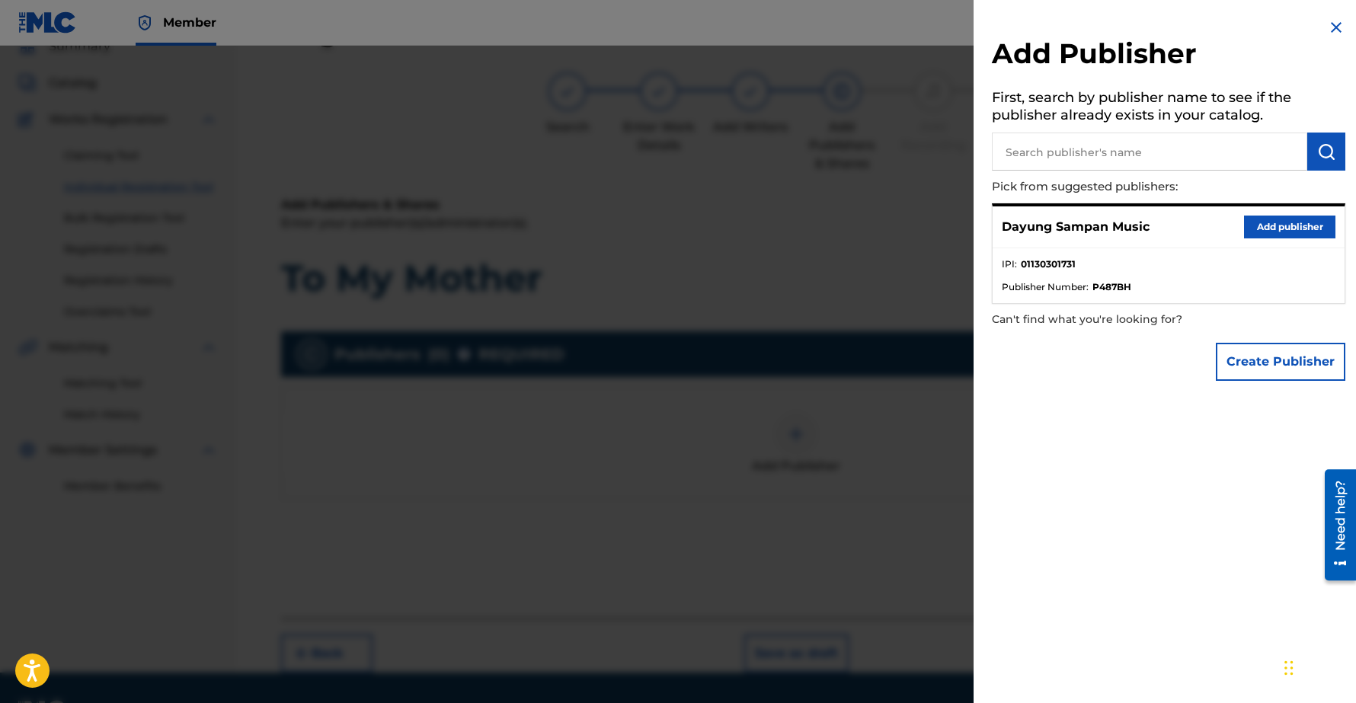
click at [1266, 224] on button "Add publisher" at bounding box center [1289, 227] width 91 height 23
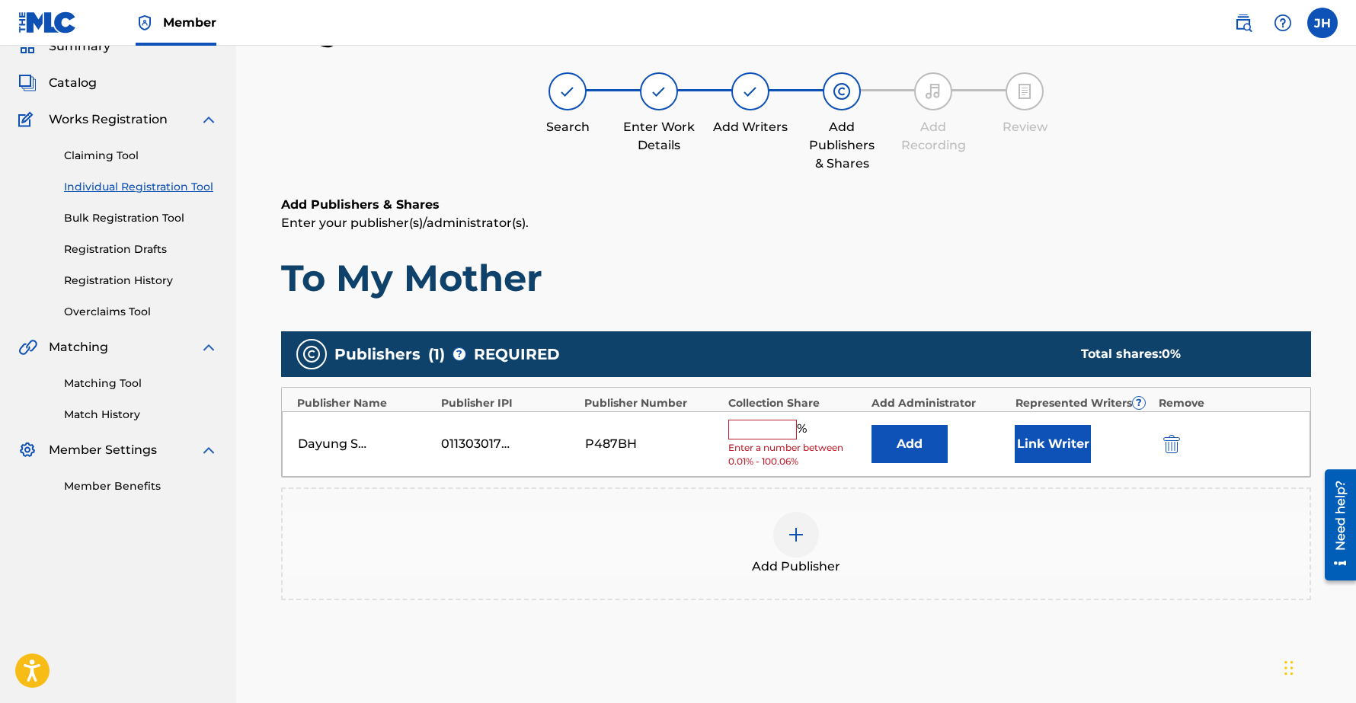
click at [759, 430] on input "text" at bounding box center [762, 430] width 69 height 20
type input "100"
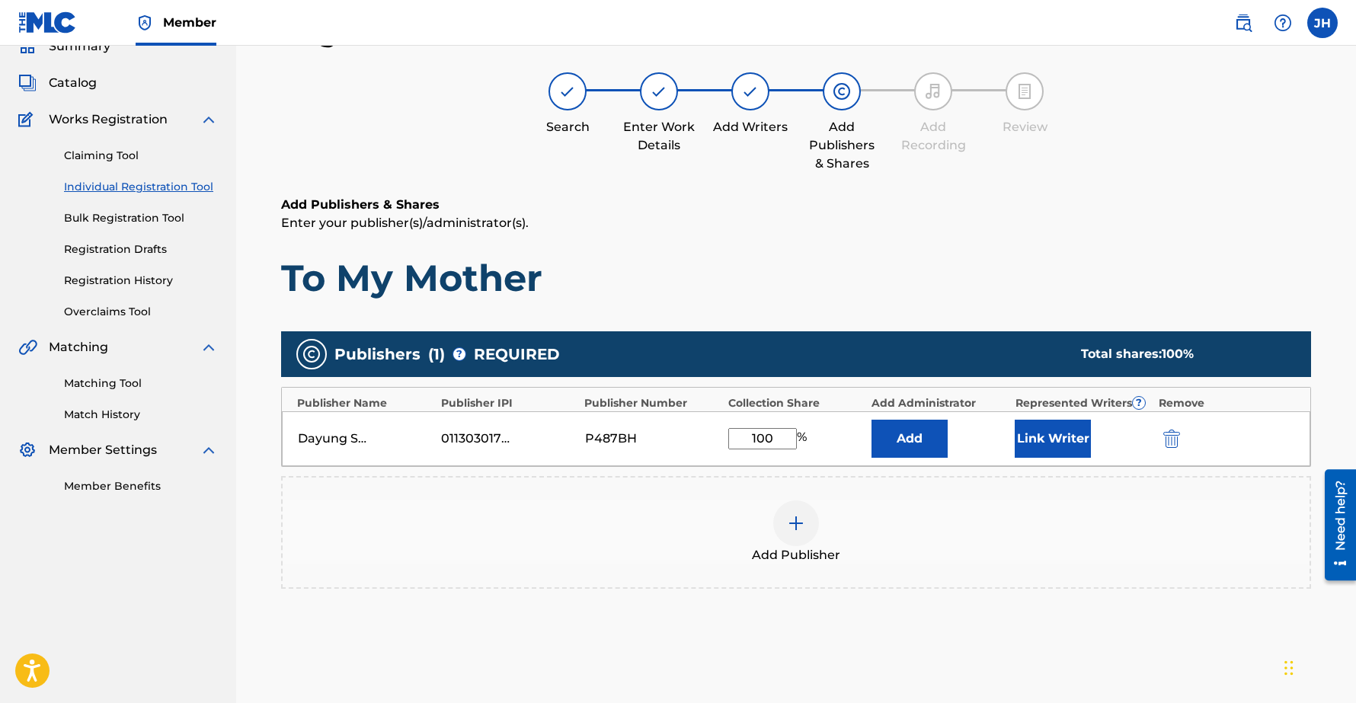
click at [1052, 435] on button "Link Writer" at bounding box center [1052, 439] width 76 height 38
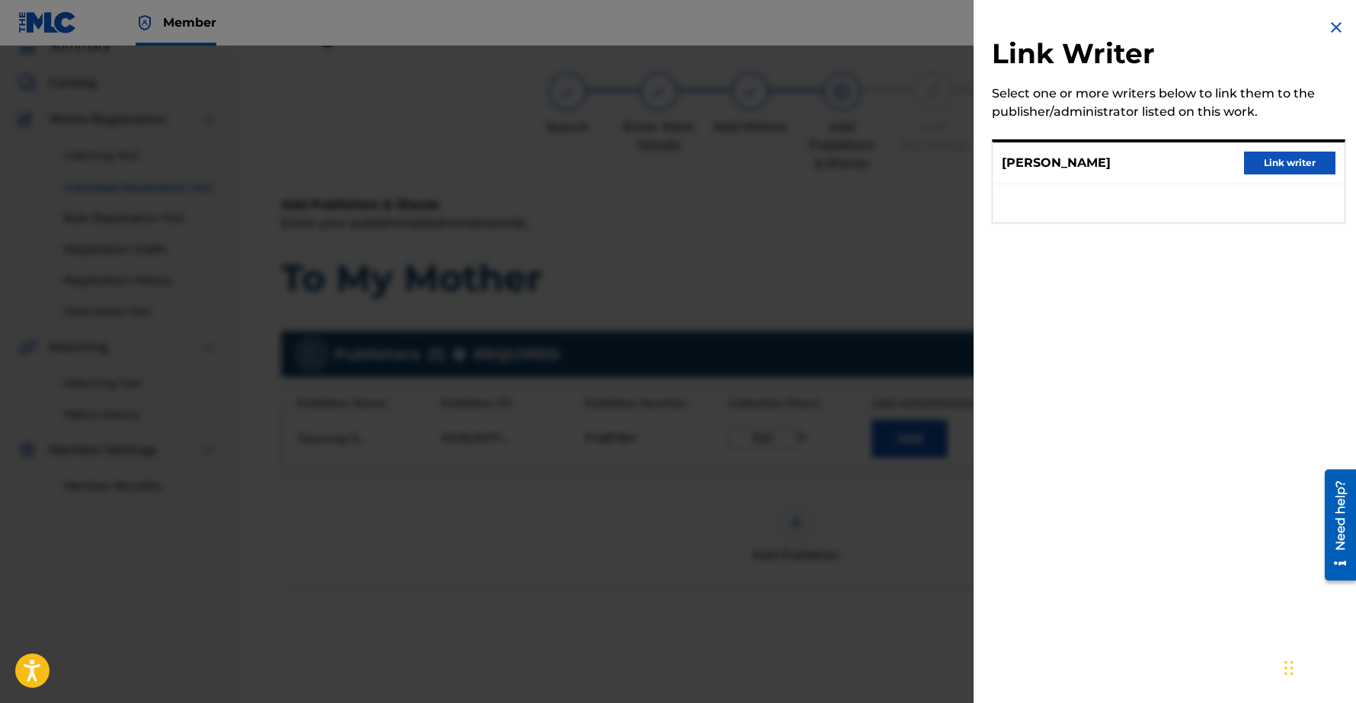
click at [1273, 160] on button "Link writer" at bounding box center [1289, 163] width 91 height 23
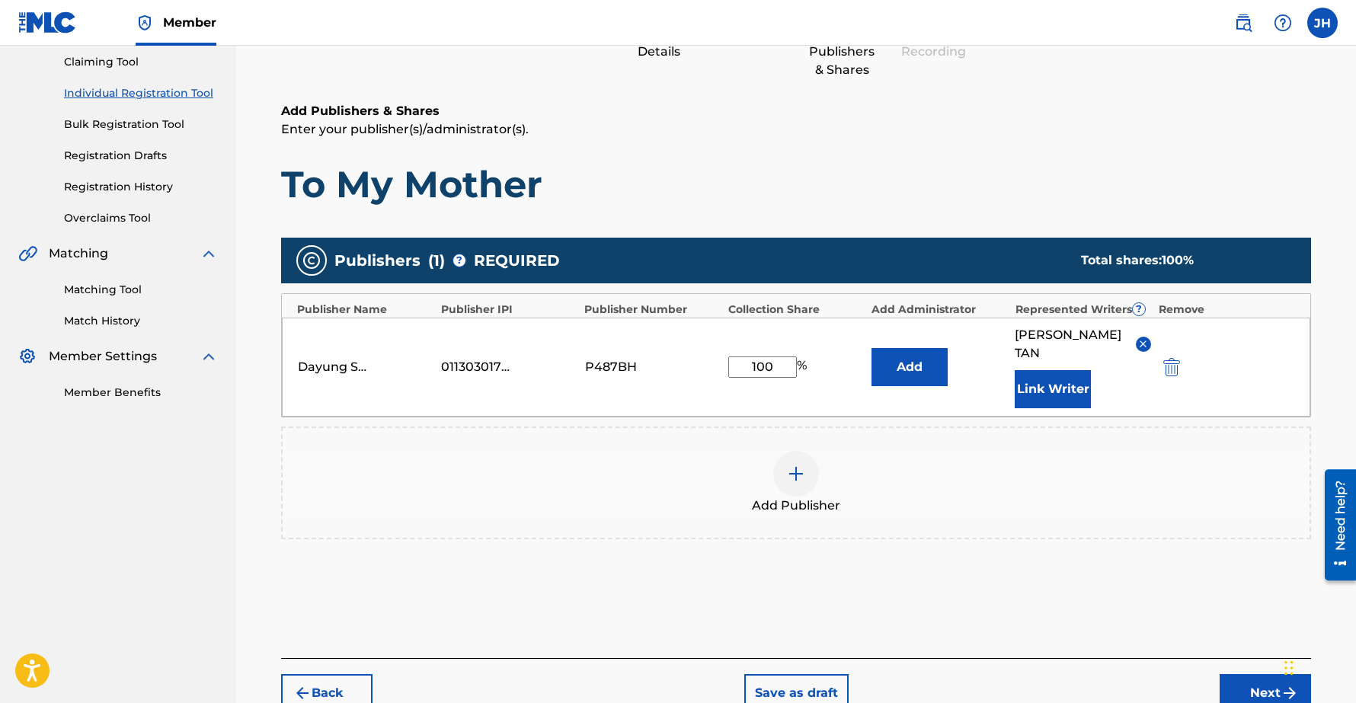
scroll to position [226, 0]
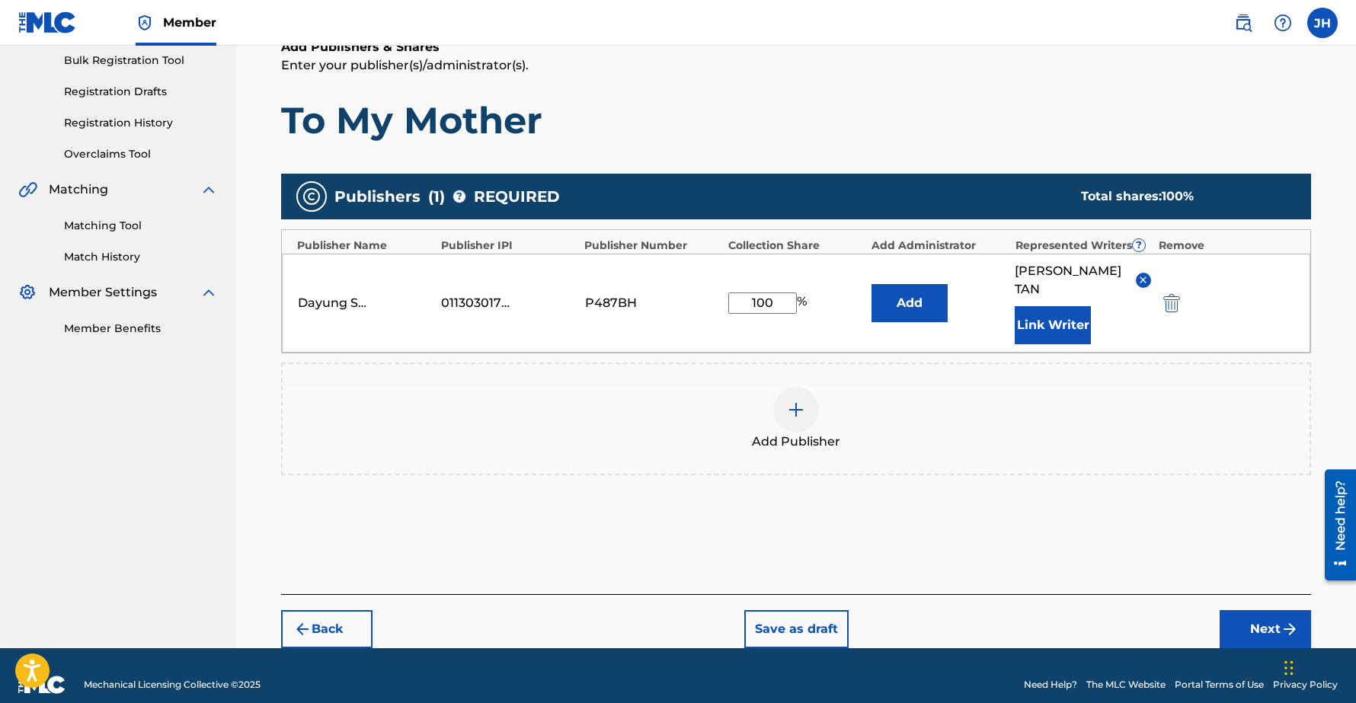
click at [1263, 612] on button "Next" at bounding box center [1264, 629] width 91 height 38
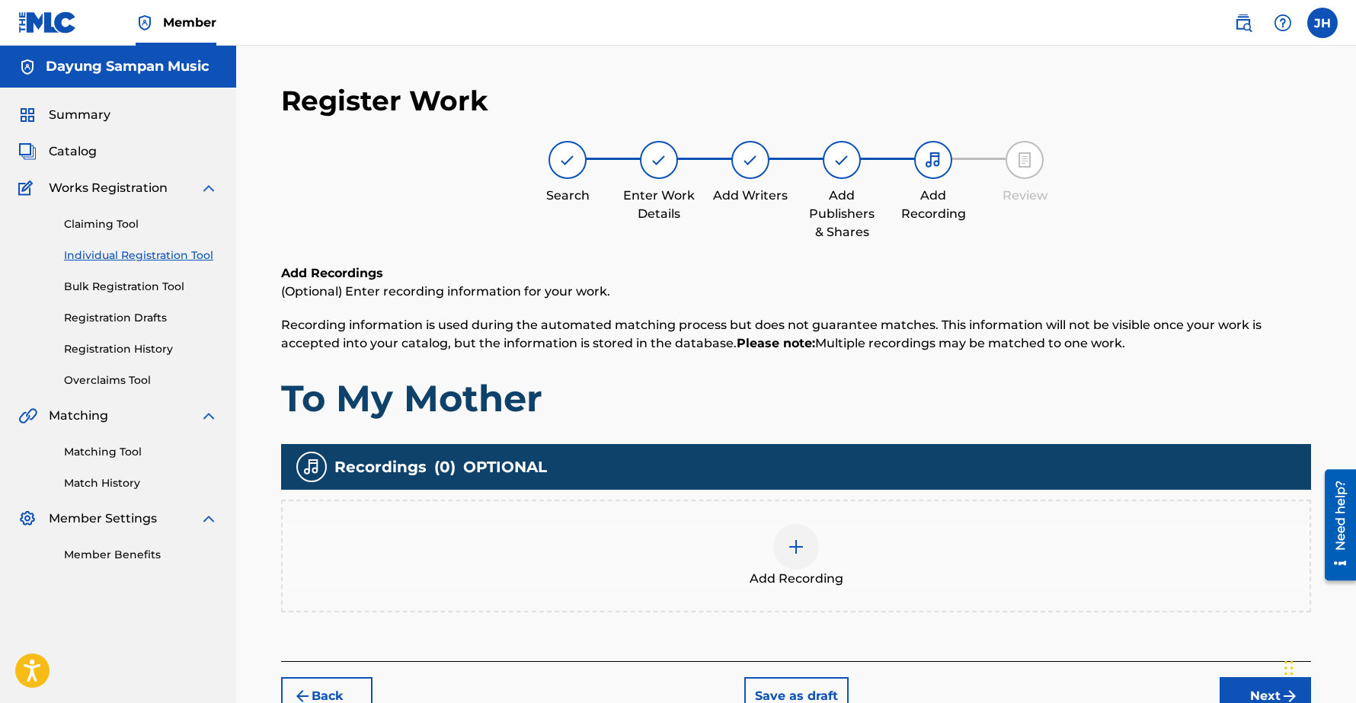
scroll to position [85, 0]
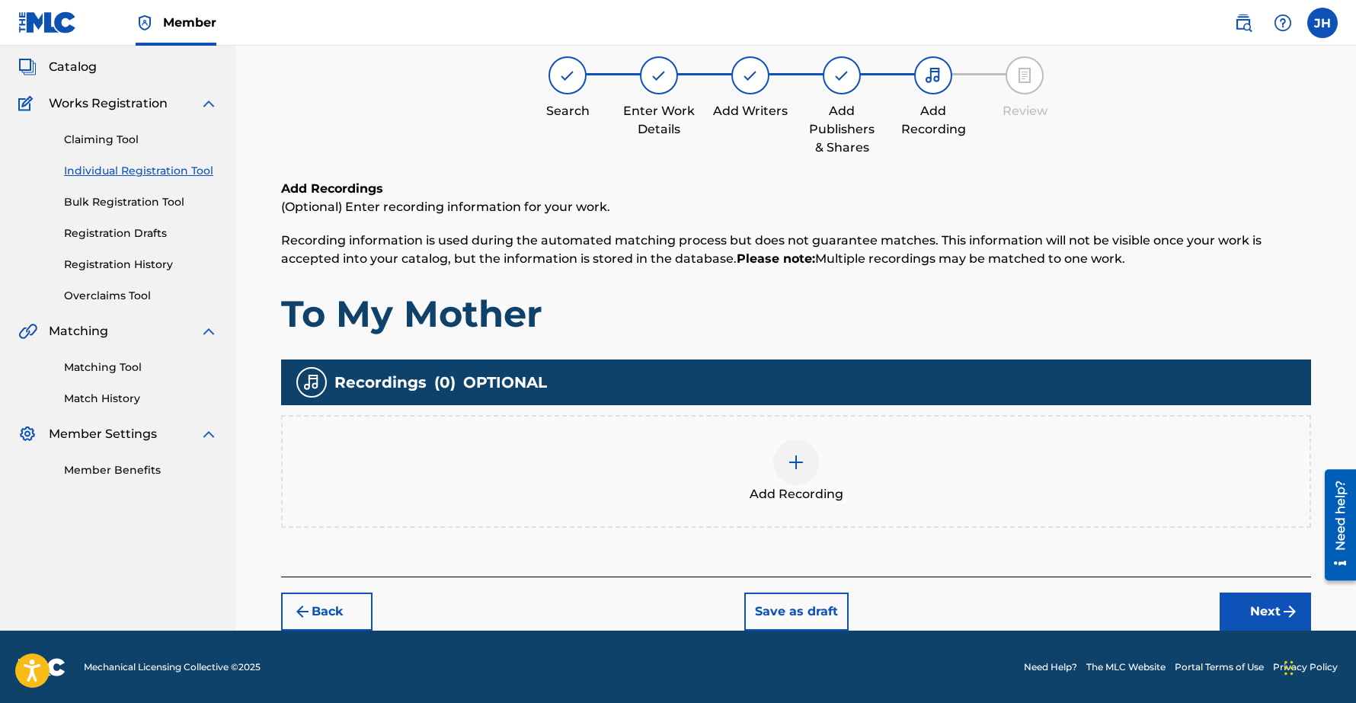
click at [1256, 606] on button "Next" at bounding box center [1264, 611] width 91 height 38
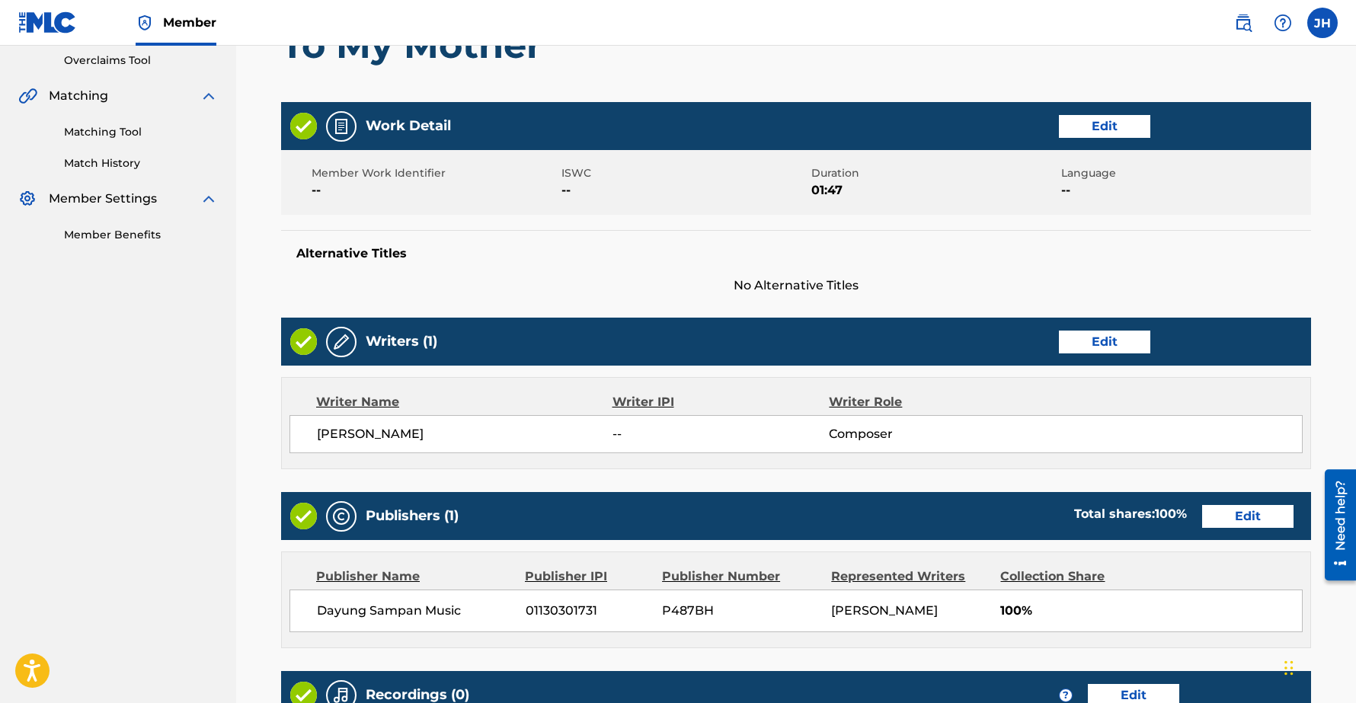
scroll to position [534, 0]
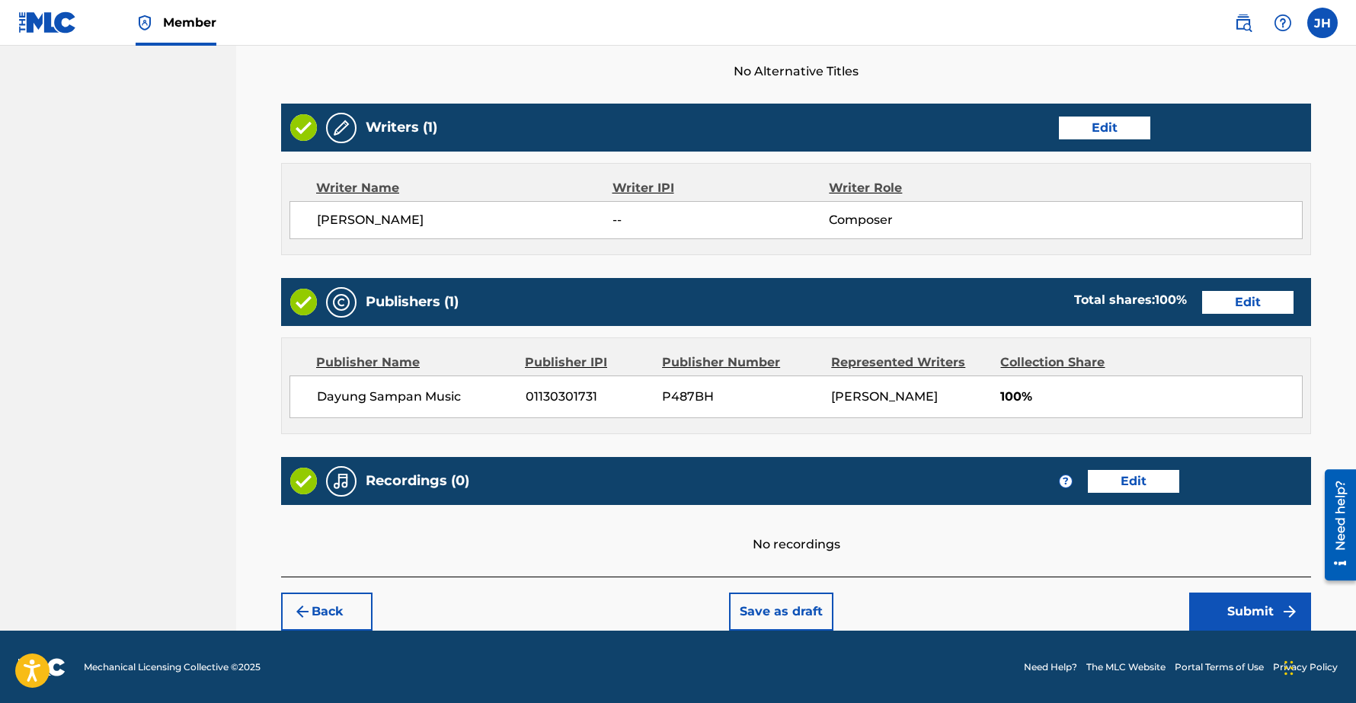
click at [1247, 613] on button "Submit" at bounding box center [1250, 611] width 122 height 38
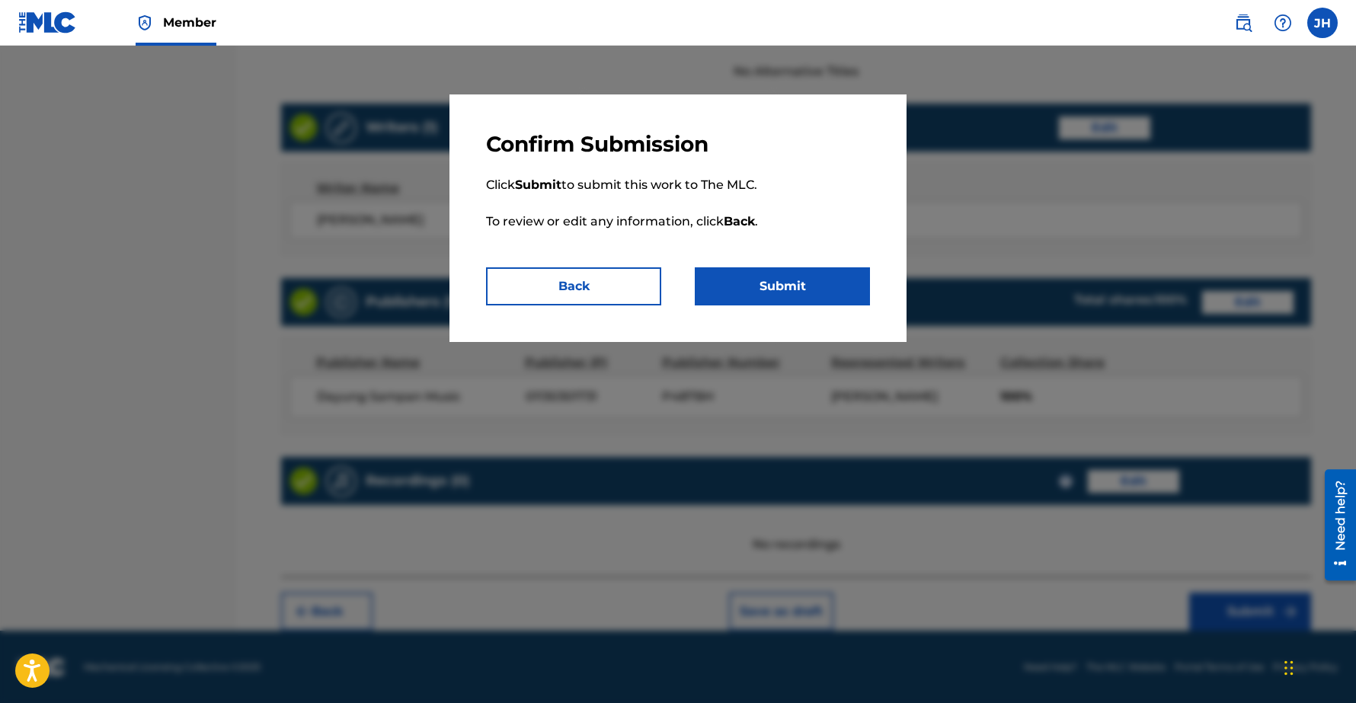
click at [800, 286] on button "Submit" at bounding box center [782, 286] width 175 height 38
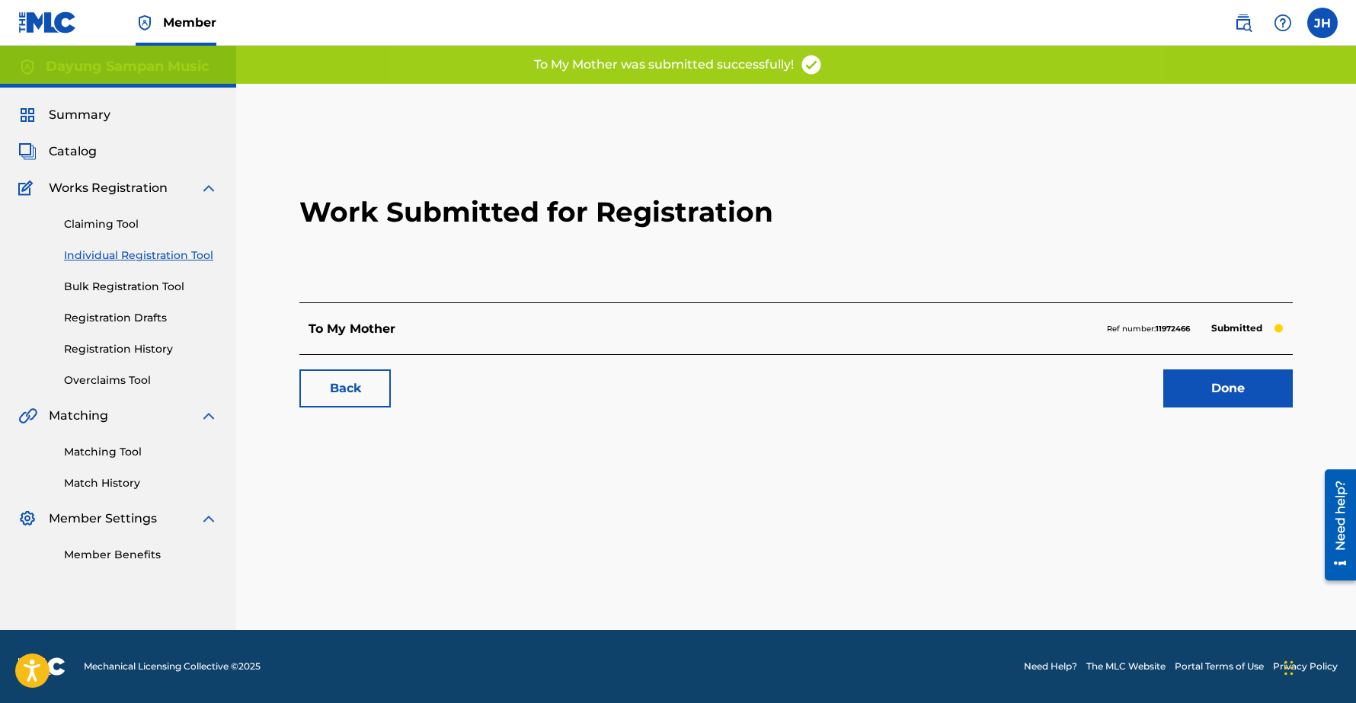
click at [1210, 393] on link "Done" at bounding box center [1227, 388] width 129 height 38
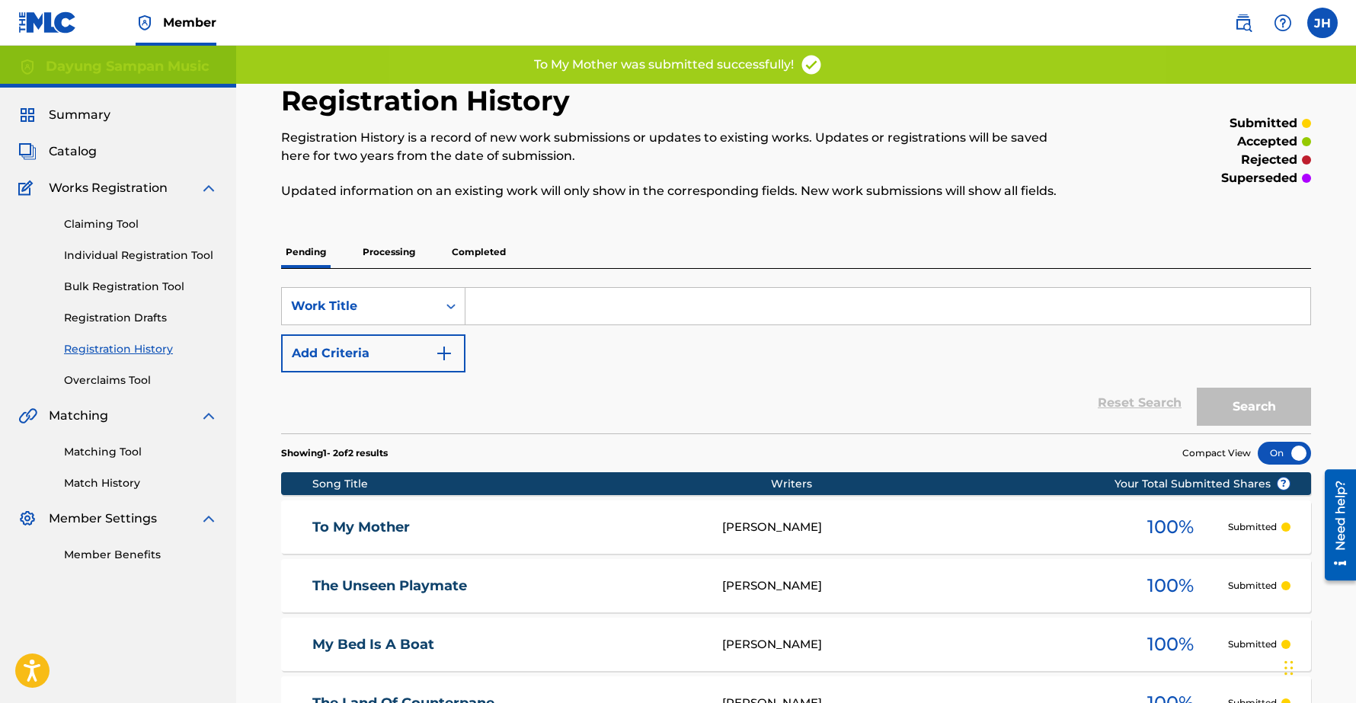
click at [93, 253] on link "Individual Registration Tool" at bounding box center [141, 256] width 154 height 16
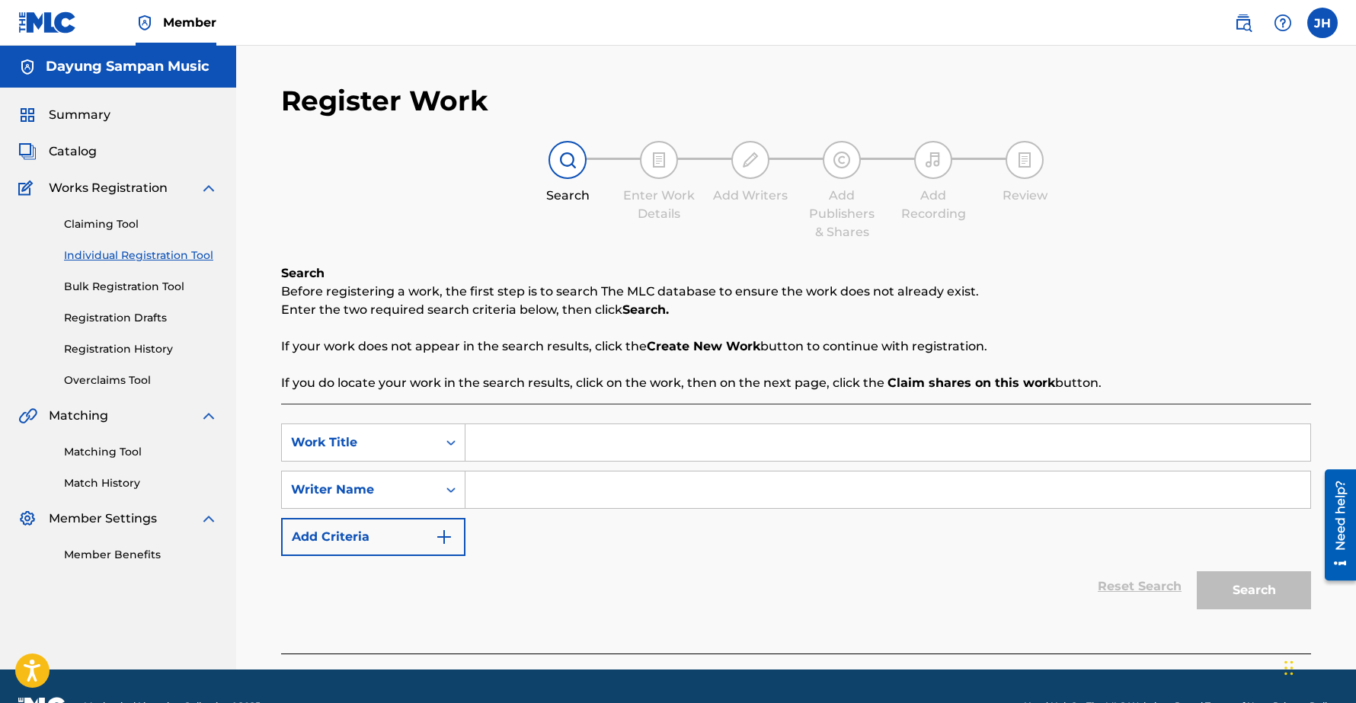
click at [607, 439] on input "Search Form" at bounding box center [887, 442] width 845 height 37
type input "Circus Sonatina I. Ringmaster's Parade"
drag, startPoint x: 736, startPoint y: 446, endPoint x: 433, endPoint y: 433, distance: 302.6
click at [433, 433] on div "SearchWithCriteriab0b162ed-b39c-44af-81f8-f721d960eee5 Work Title Circus Sonati…" at bounding box center [796, 442] width 1030 height 38
click at [542, 492] on input "Search Form" at bounding box center [887, 489] width 845 height 37
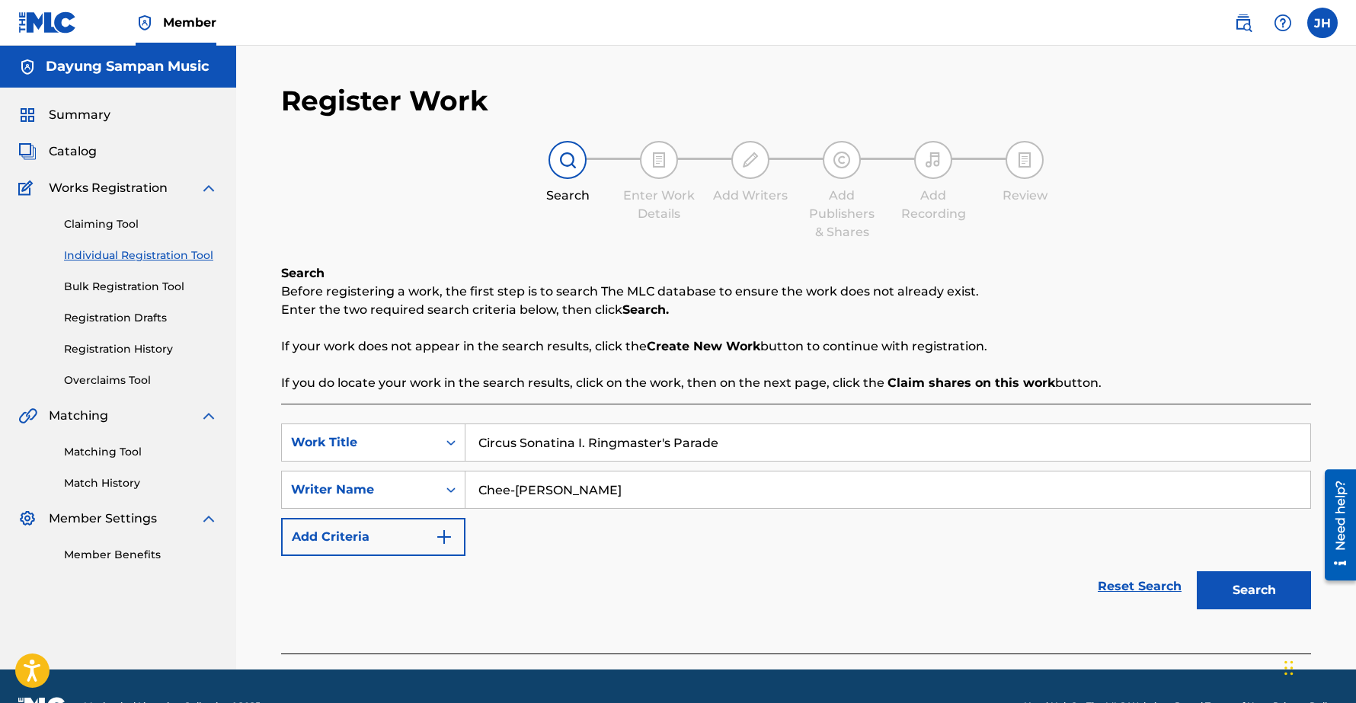
type input "Chee-[PERSON_NAME]"
click at [1275, 581] on button "Search" at bounding box center [1253, 590] width 114 height 38
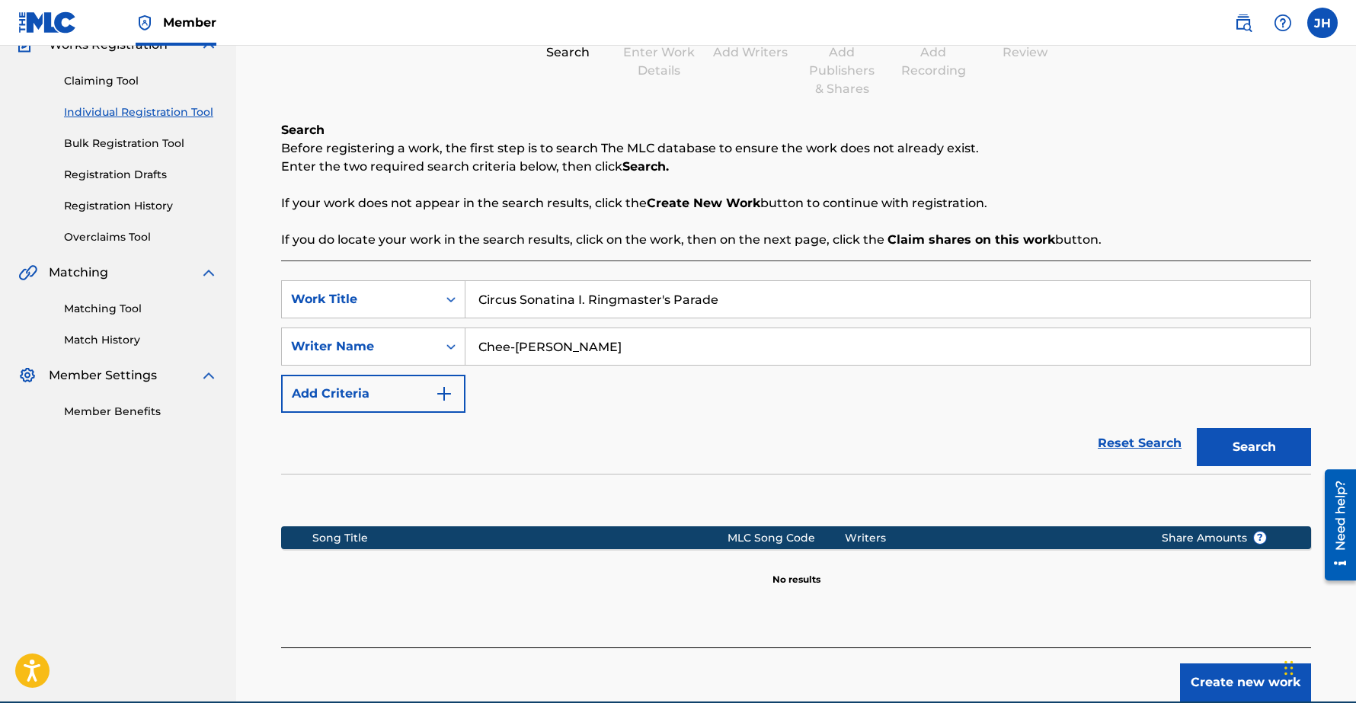
scroll to position [215, 0]
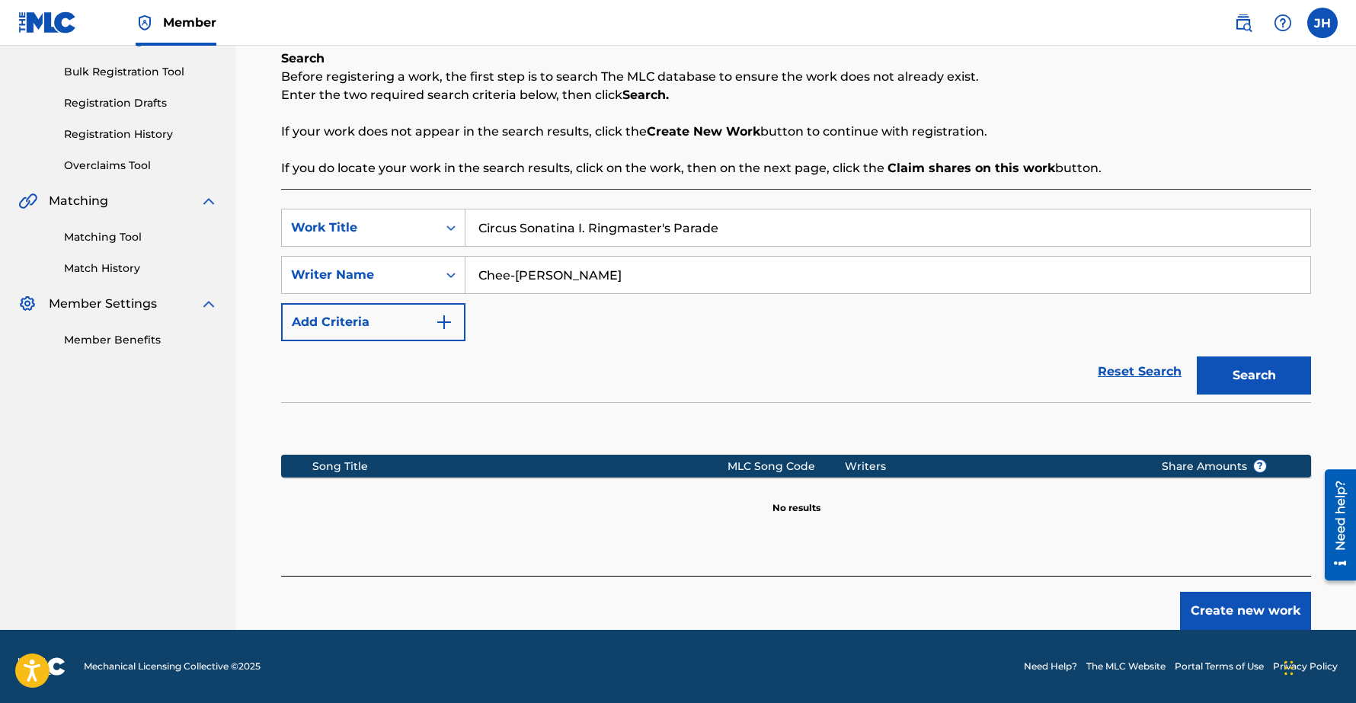
click at [1229, 608] on button "Create new work" at bounding box center [1245, 611] width 131 height 38
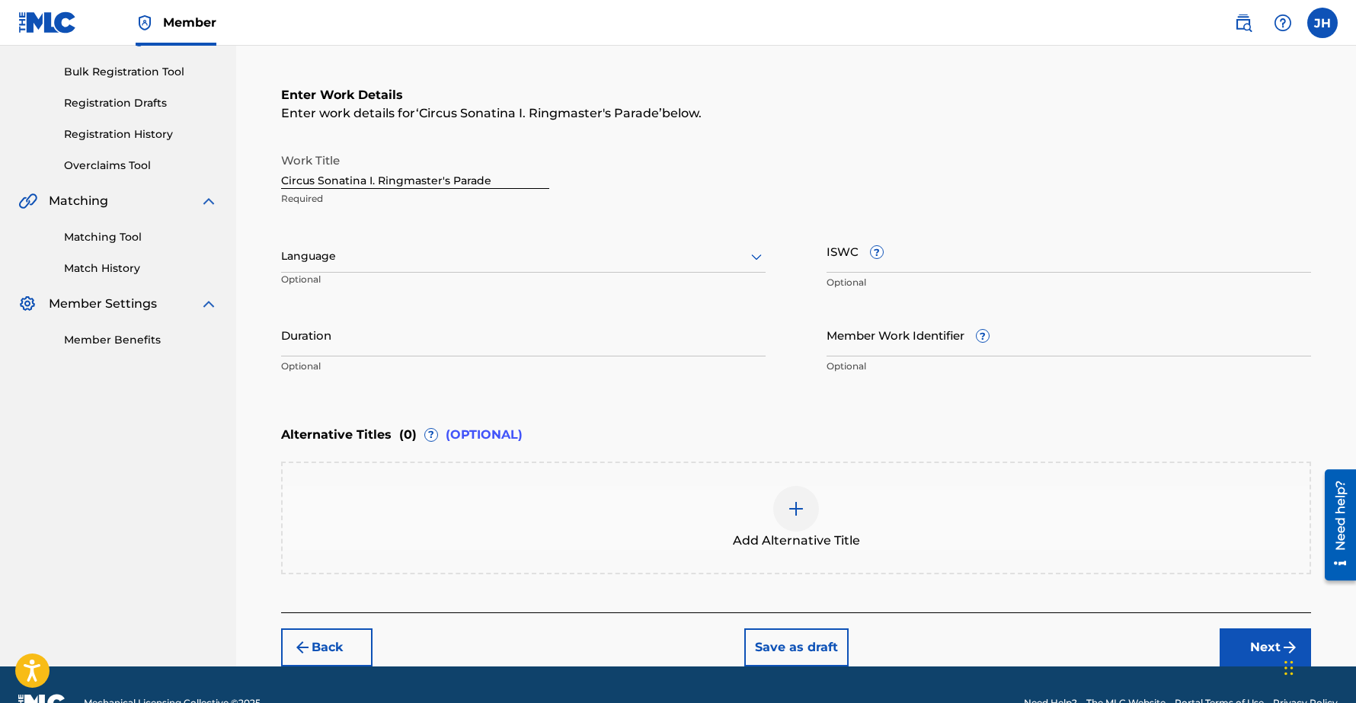
click at [321, 347] on input "Duration" at bounding box center [523, 334] width 484 height 43
type input "00:52"
click at [1241, 636] on button "Next" at bounding box center [1264, 647] width 91 height 38
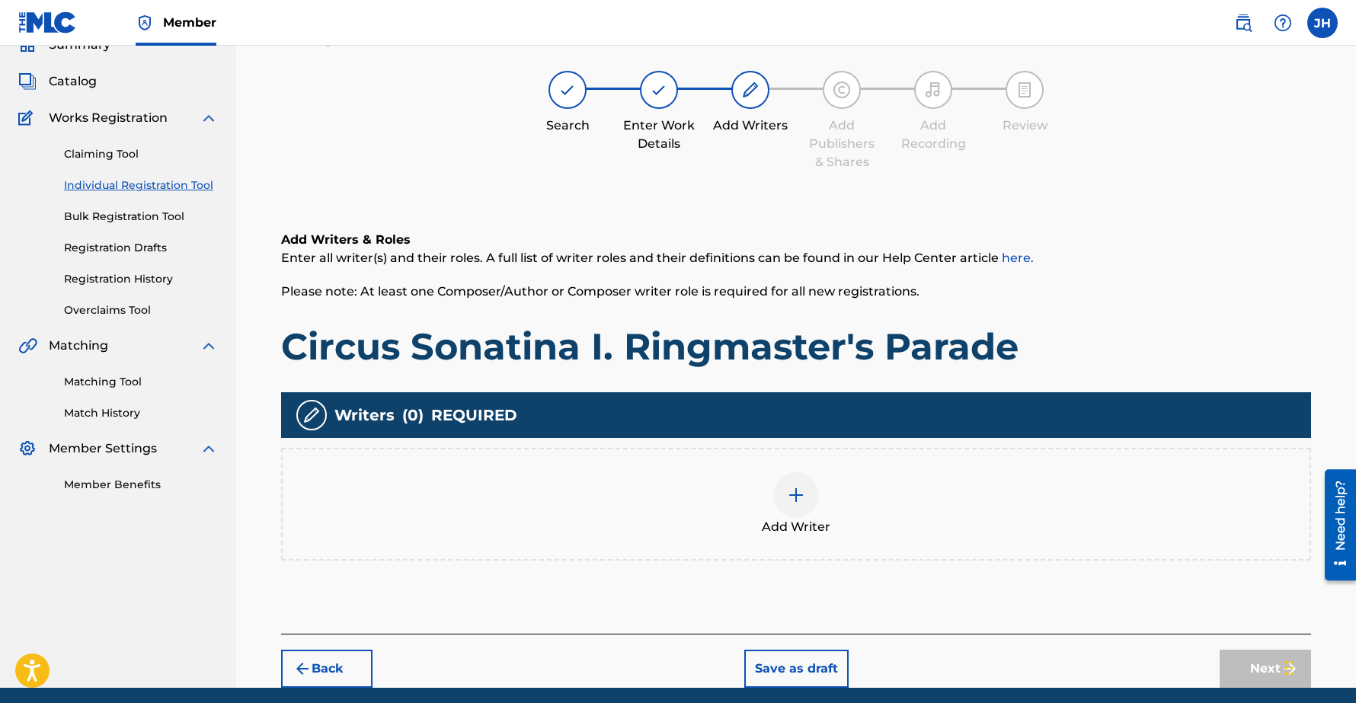
scroll to position [69, 0]
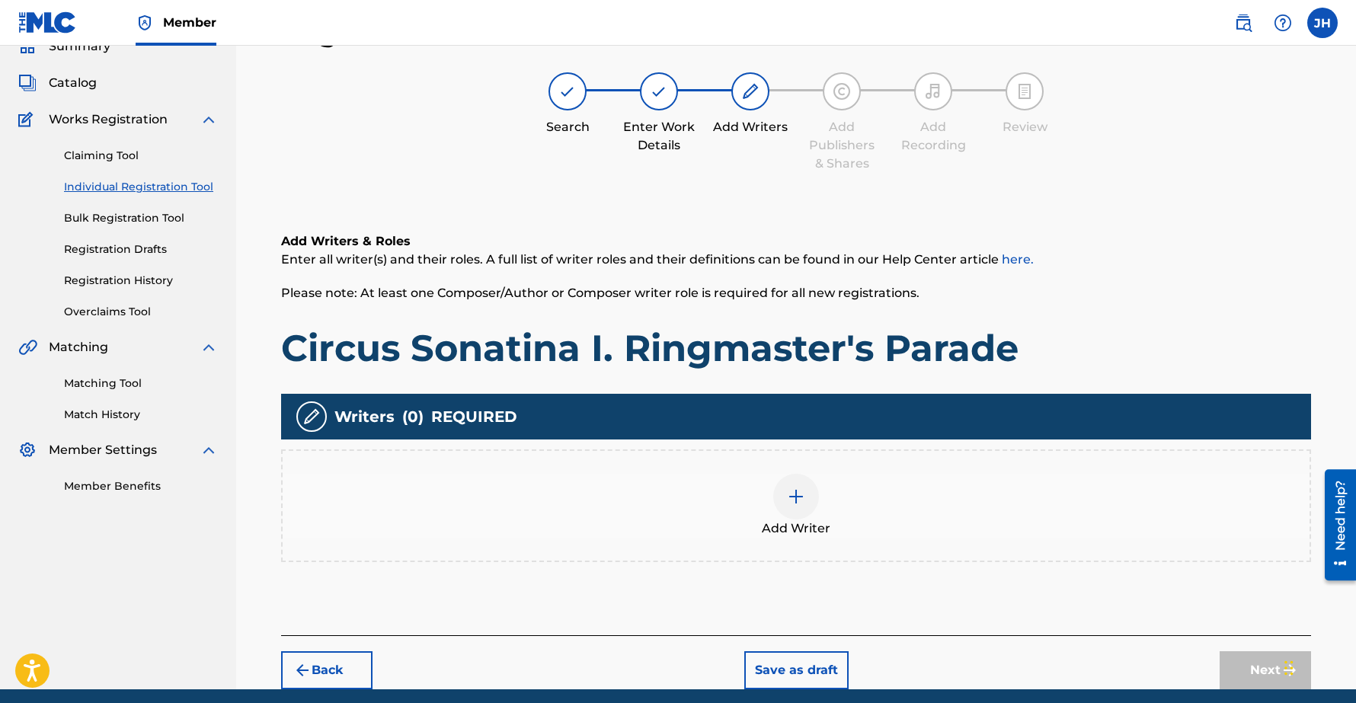
click at [793, 495] on img at bounding box center [796, 496] width 18 height 18
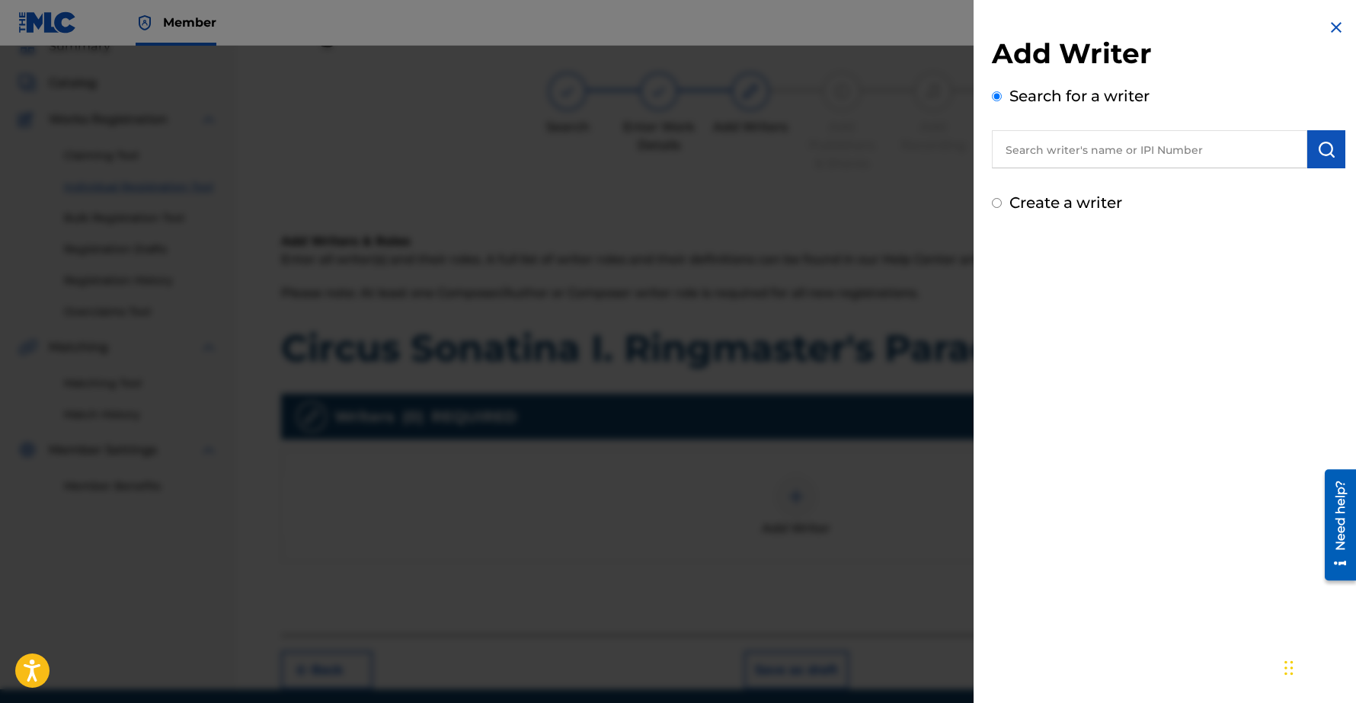
click at [1085, 149] on input "text" at bounding box center [1149, 149] width 315 height 38
type input "Chee-Hwa"
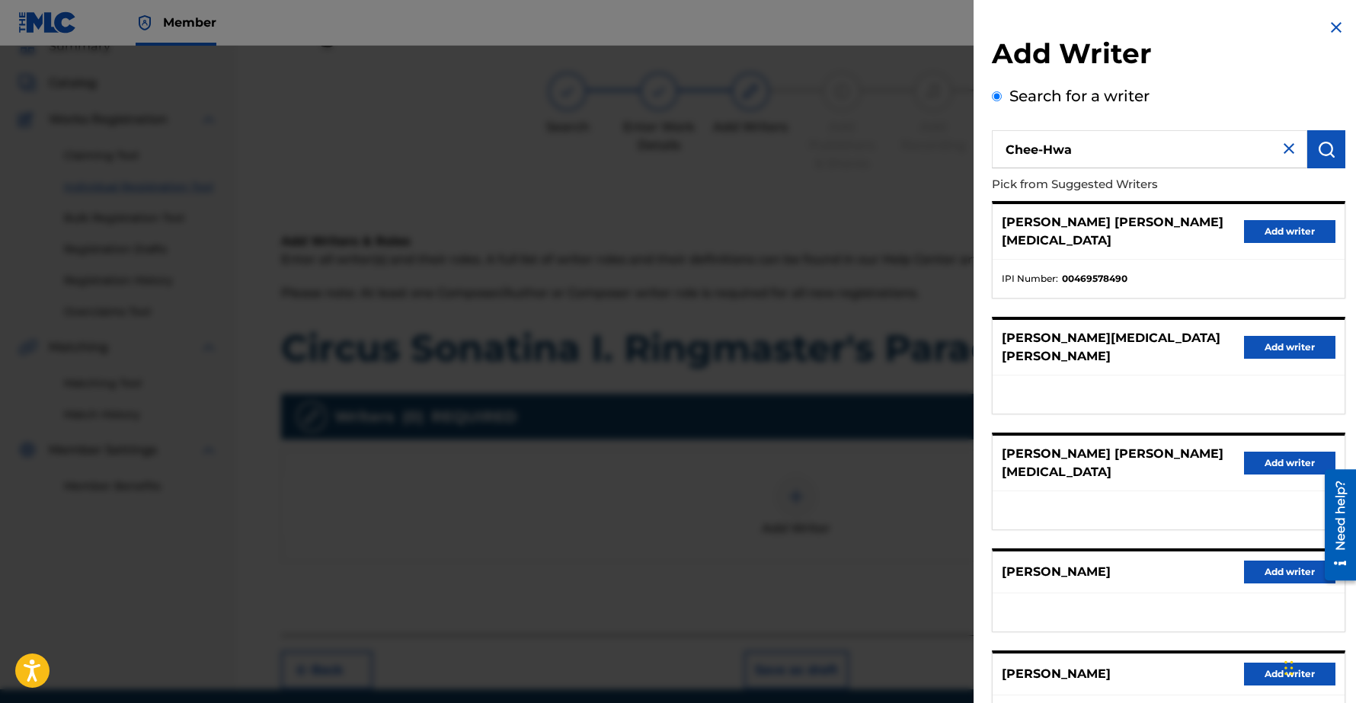
click at [1247, 561] on button "Add writer" at bounding box center [1289, 572] width 91 height 23
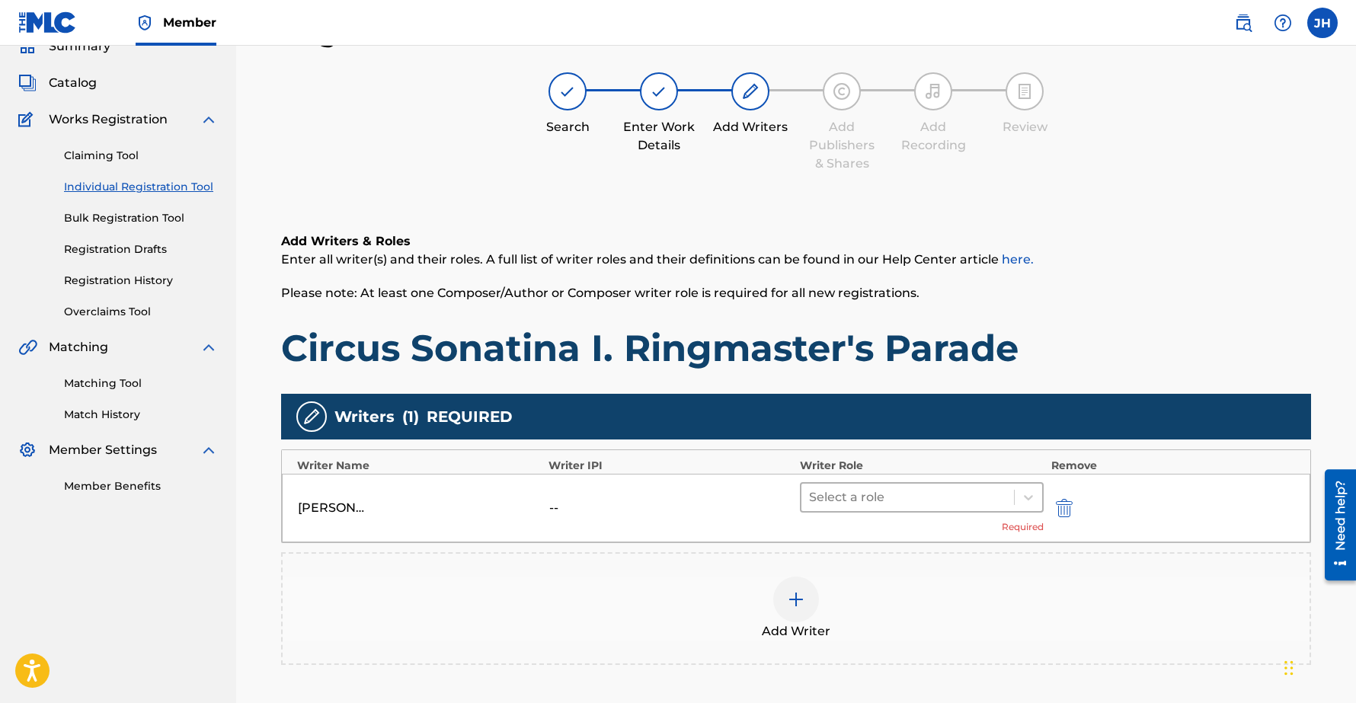
click at [857, 500] on div at bounding box center [907, 497] width 197 height 21
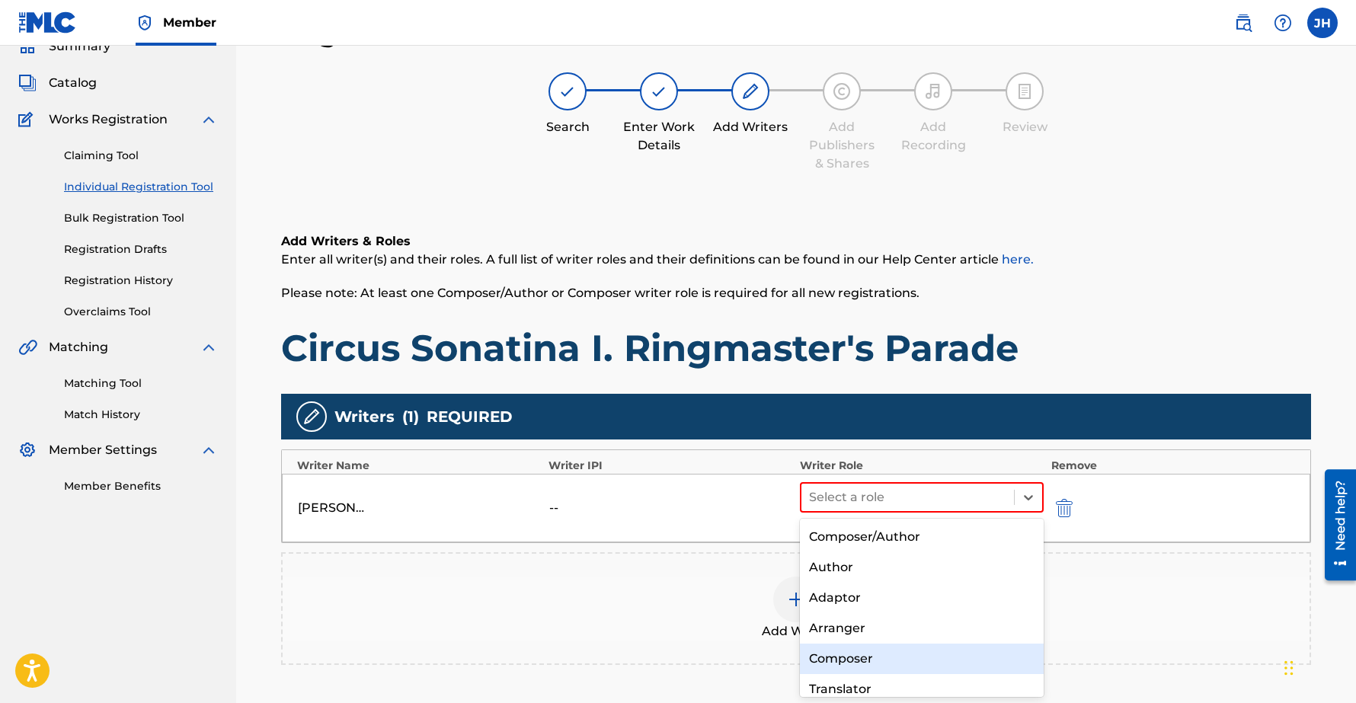
click at [860, 656] on div "Composer" at bounding box center [922, 659] width 244 height 30
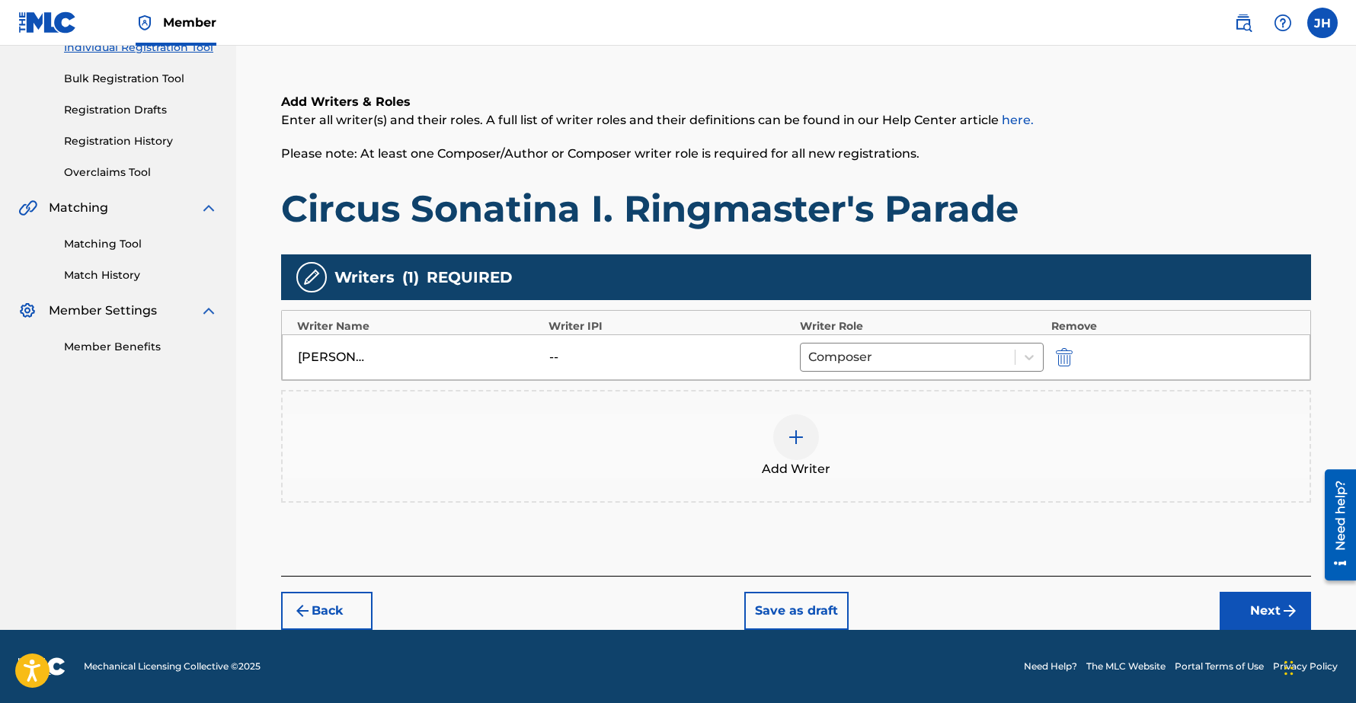
click at [1273, 605] on button "Next" at bounding box center [1264, 611] width 91 height 38
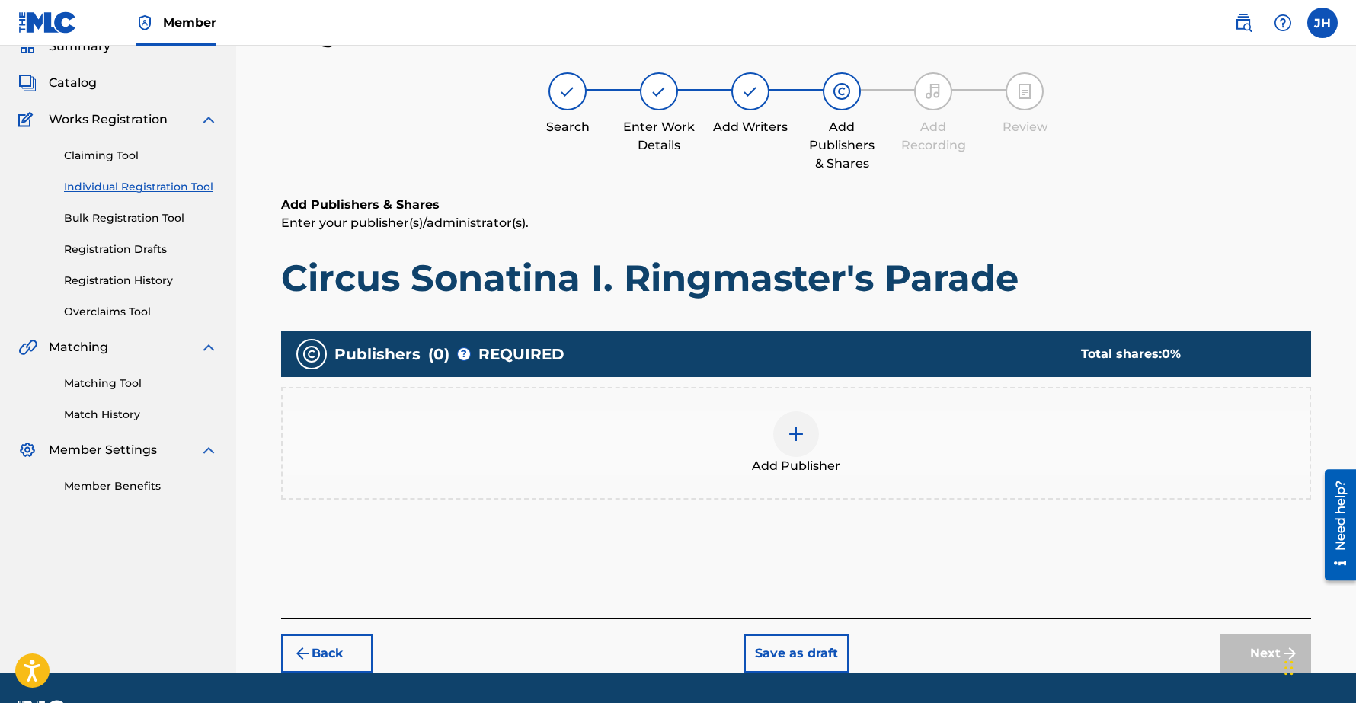
scroll to position [110, 0]
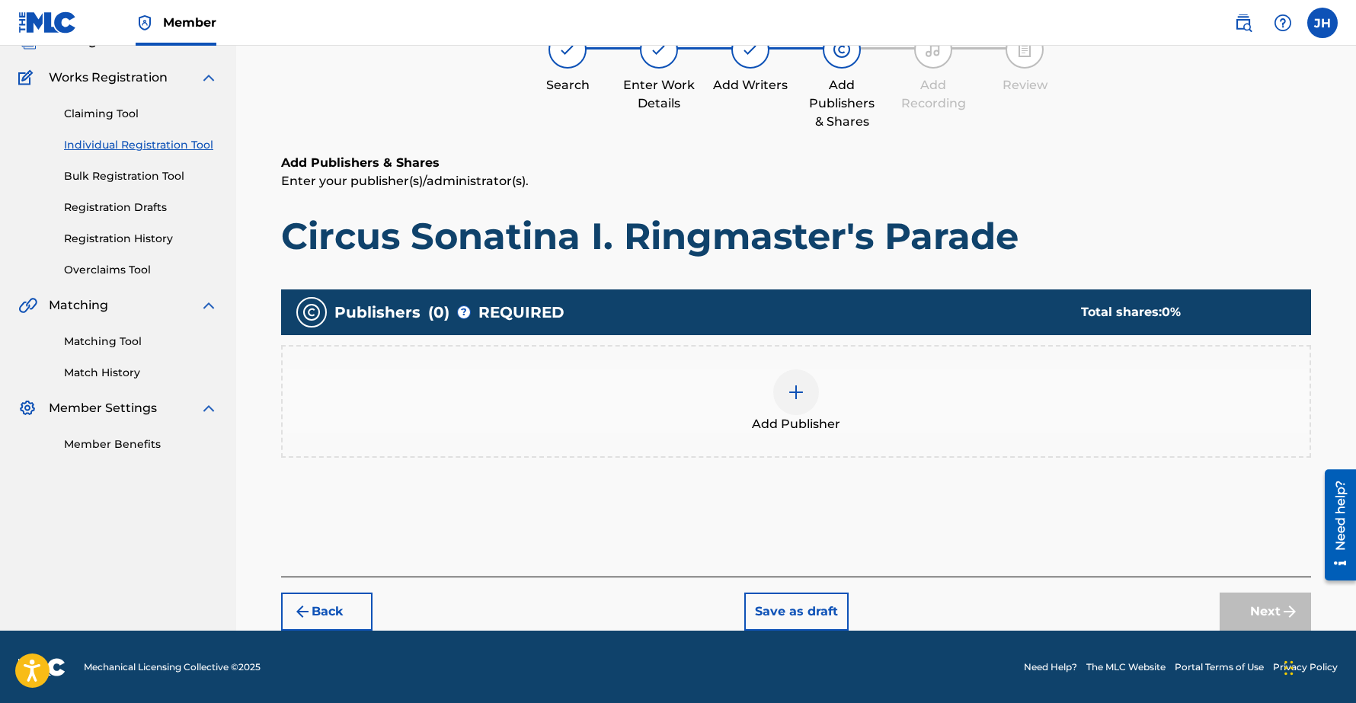
click at [797, 390] on img at bounding box center [796, 392] width 18 height 18
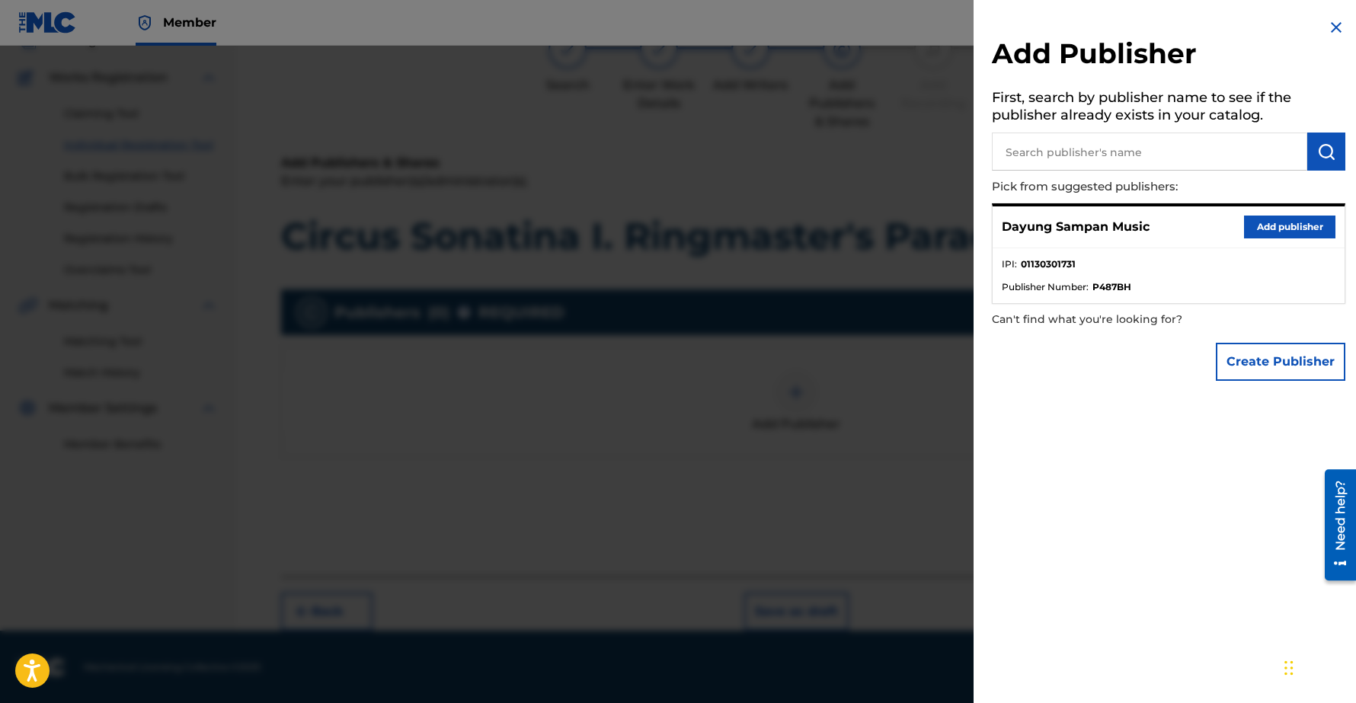
click at [1280, 223] on button "Add publisher" at bounding box center [1289, 227] width 91 height 23
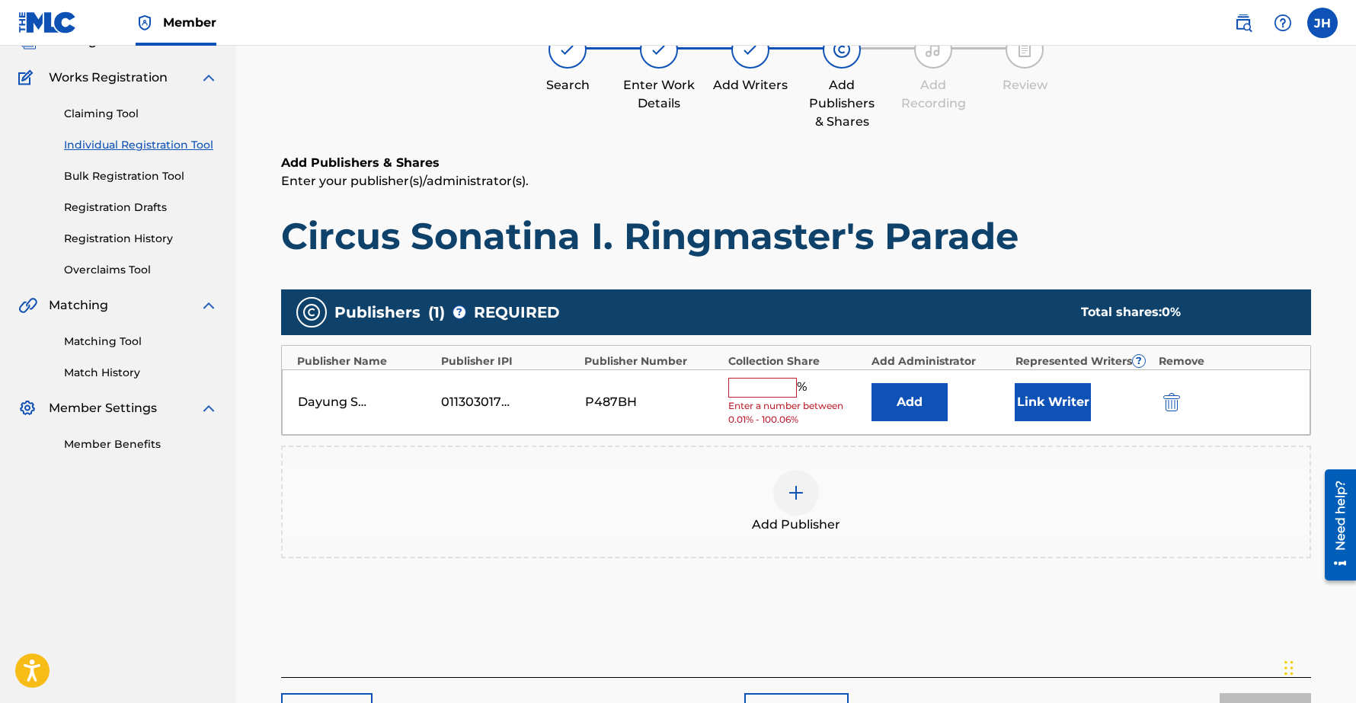
click at [749, 382] on input "text" at bounding box center [762, 388] width 69 height 20
type input "100"
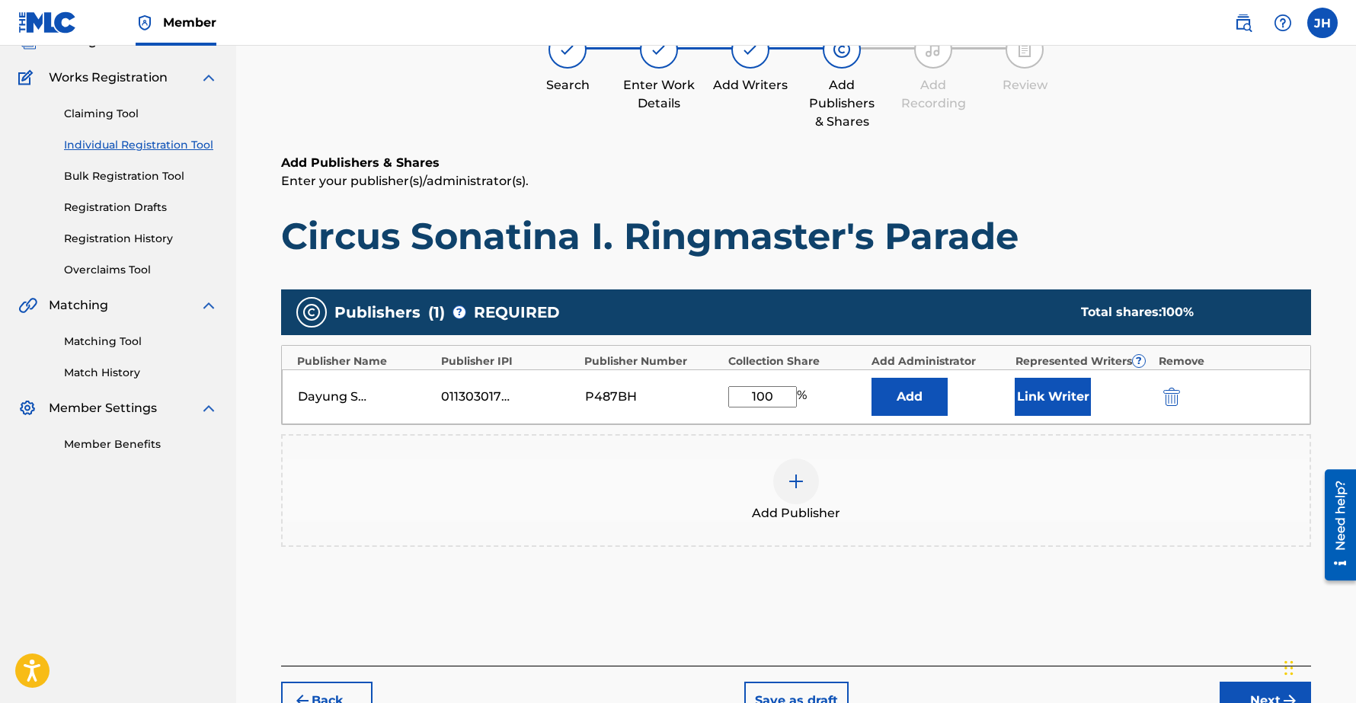
click at [1020, 401] on button "Link Writer" at bounding box center [1052, 397] width 76 height 38
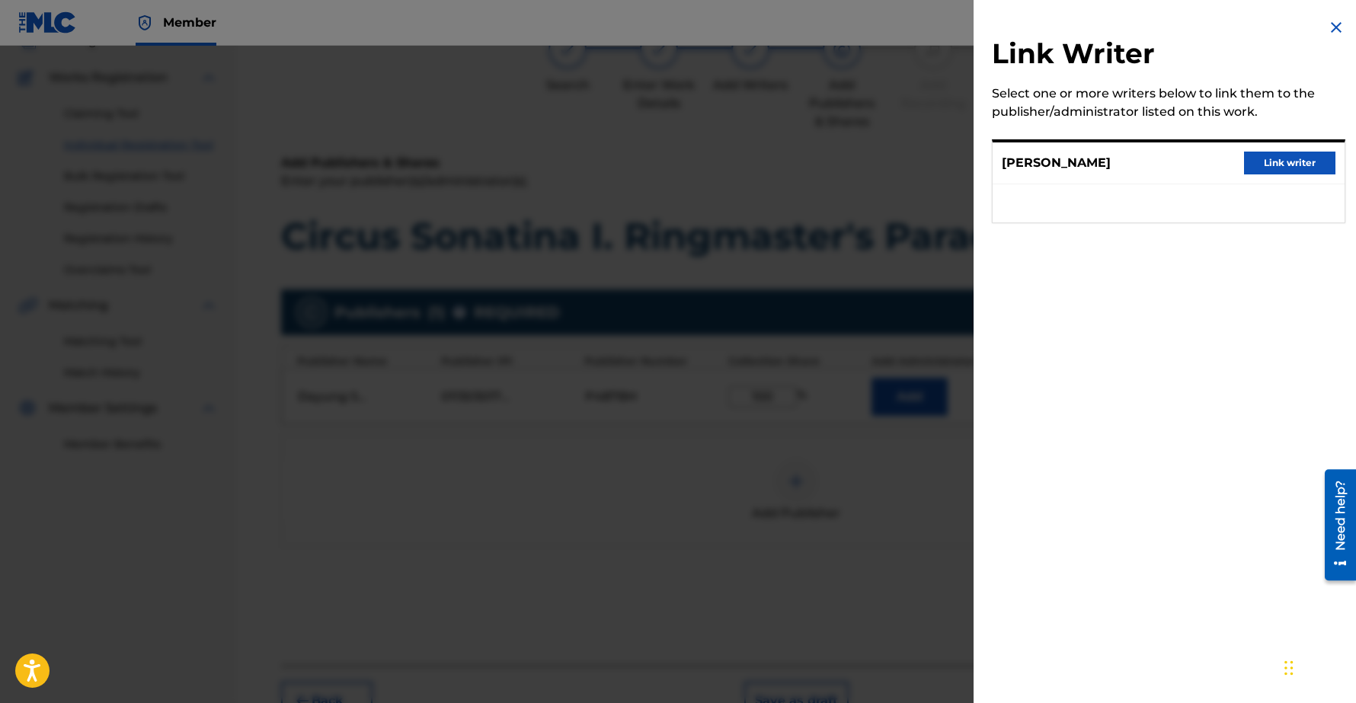
click at [1318, 160] on button "Link writer" at bounding box center [1289, 163] width 91 height 23
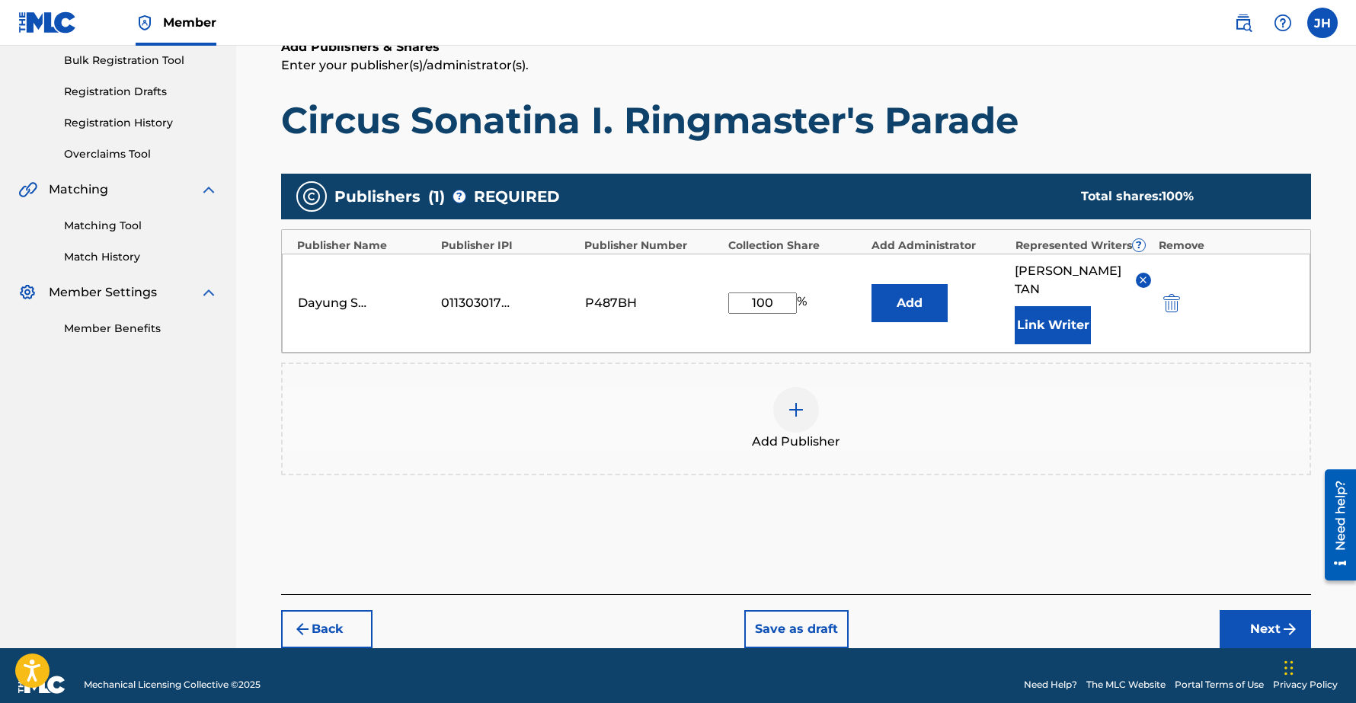
click at [1266, 610] on button "Next" at bounding box center [1264, 629] width 91 height 38
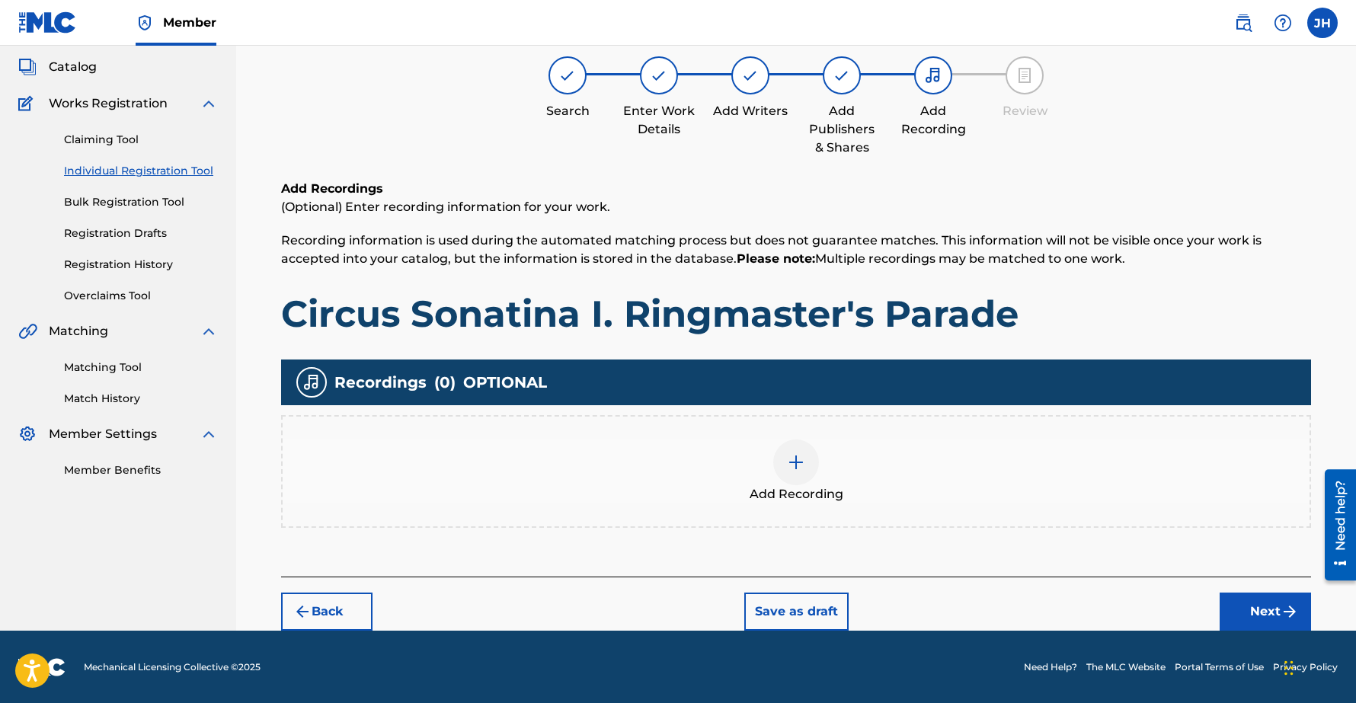
click at [1257, 606] on button "Next" at bounding box center [1264, 611] width 91 height 38
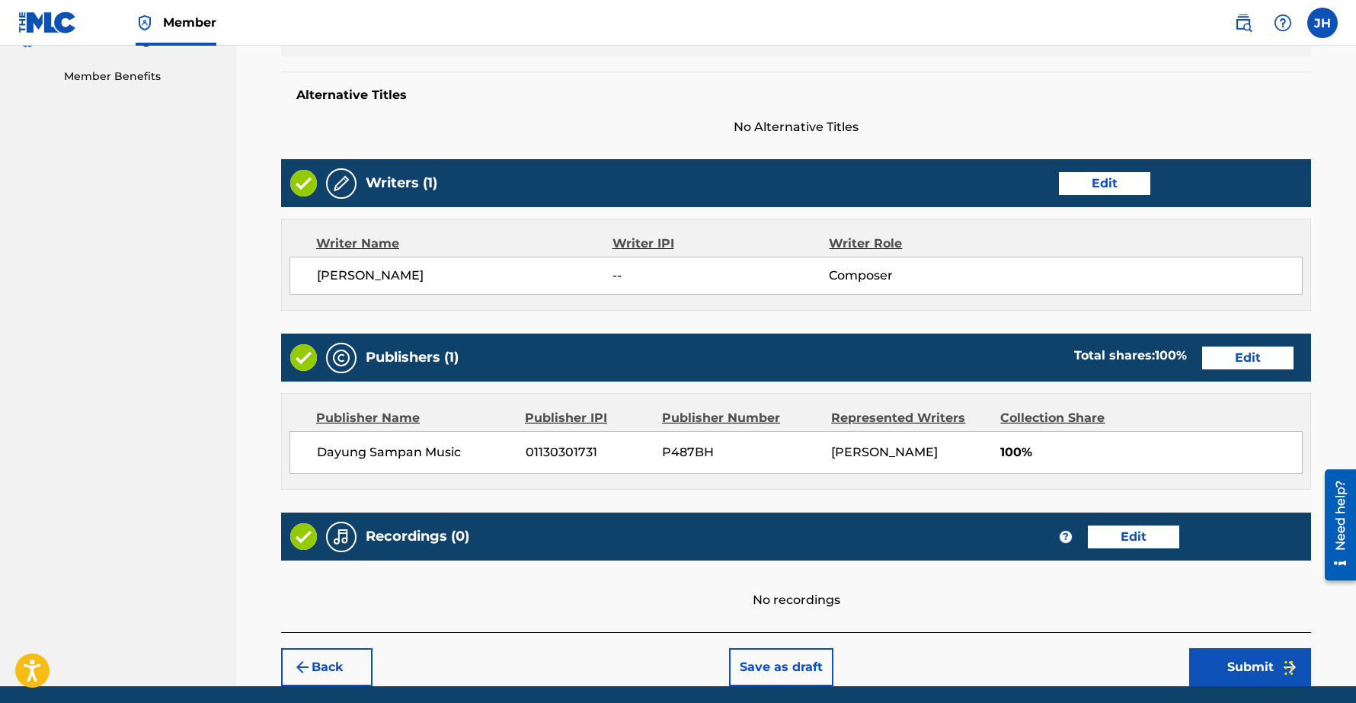
scroll to position [534, 0]
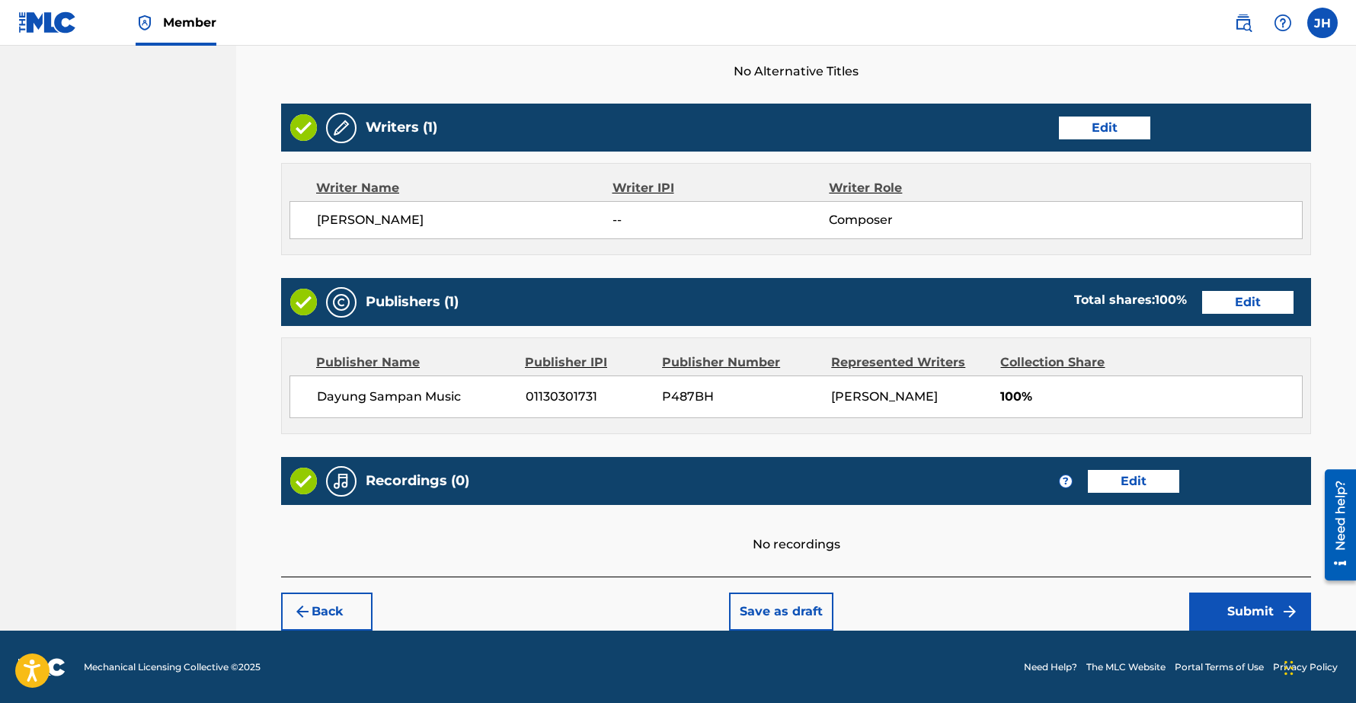
click at [1256, 608] on button "Submit" at bounding box center [1250, 611] width 122 height 38
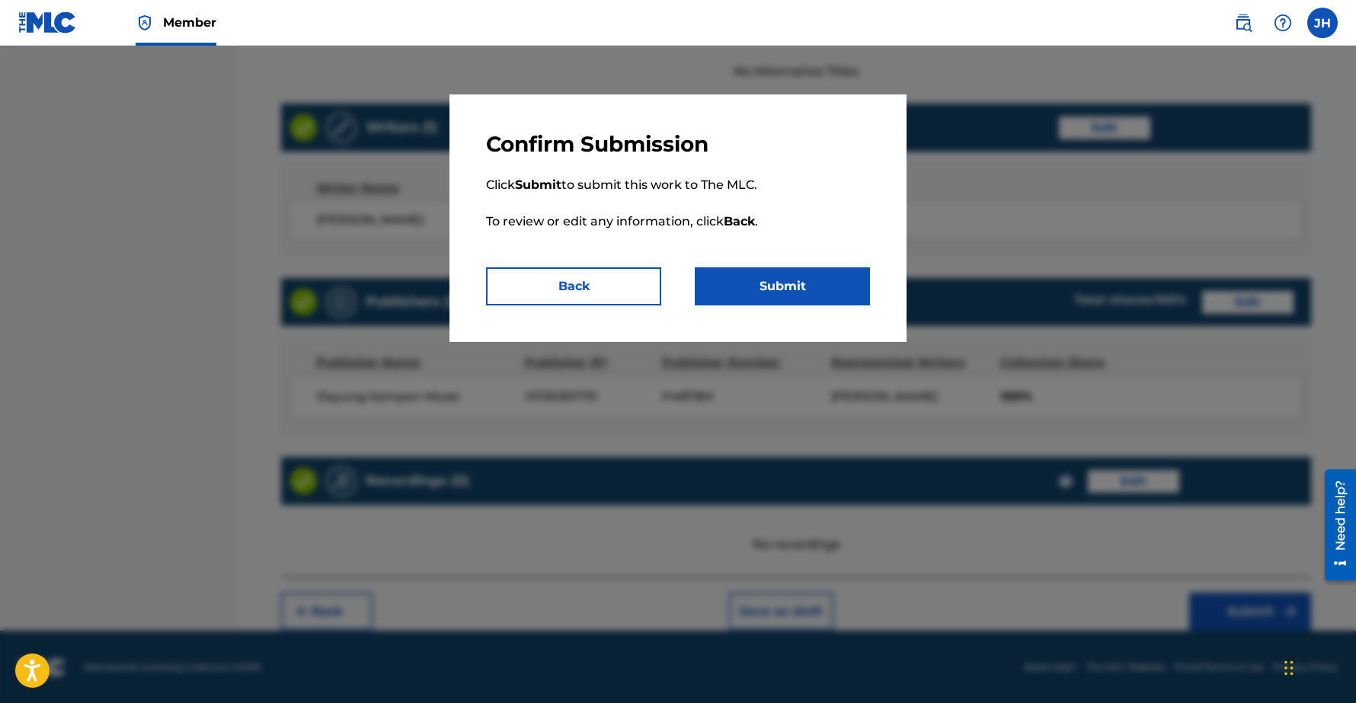
click at [787, 276] on button "Submit" at bounding box center [782, 286] width 175 height 38
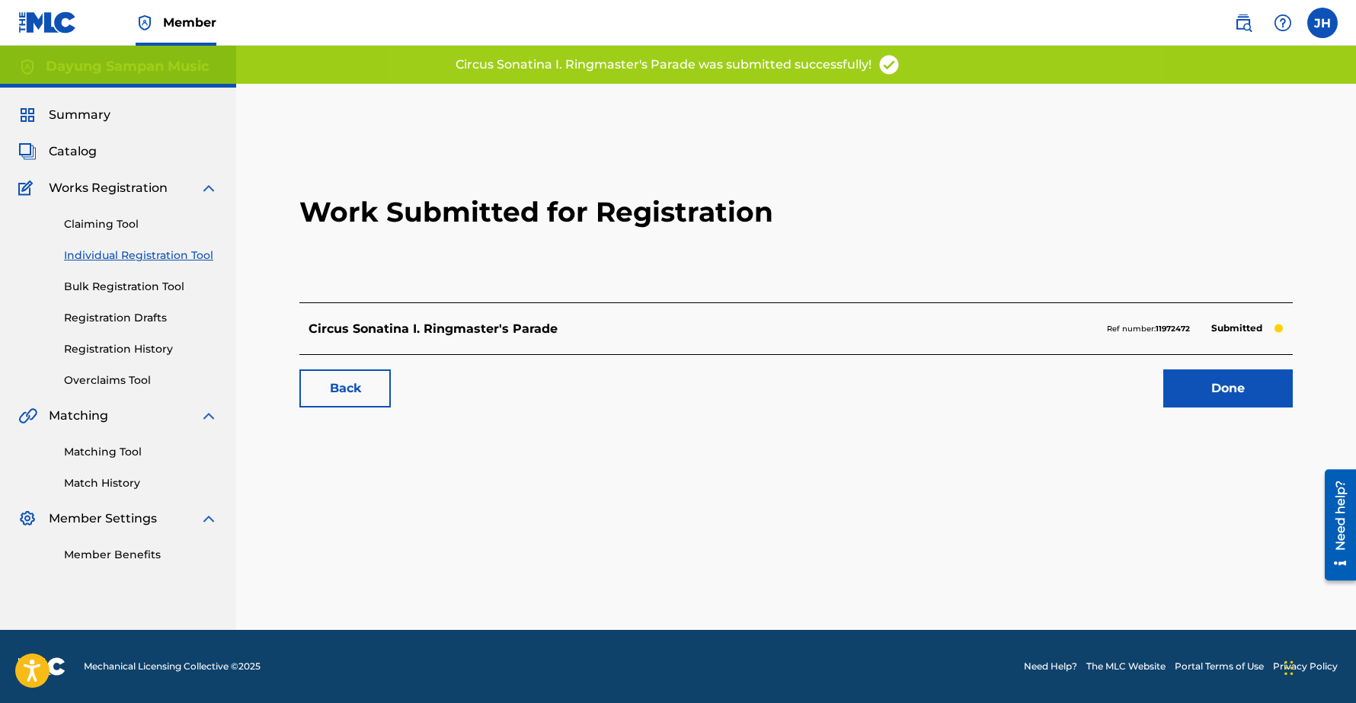
click at [1244, 386] on link "Done" at bounding box center [1227, 388] width 129 height 38
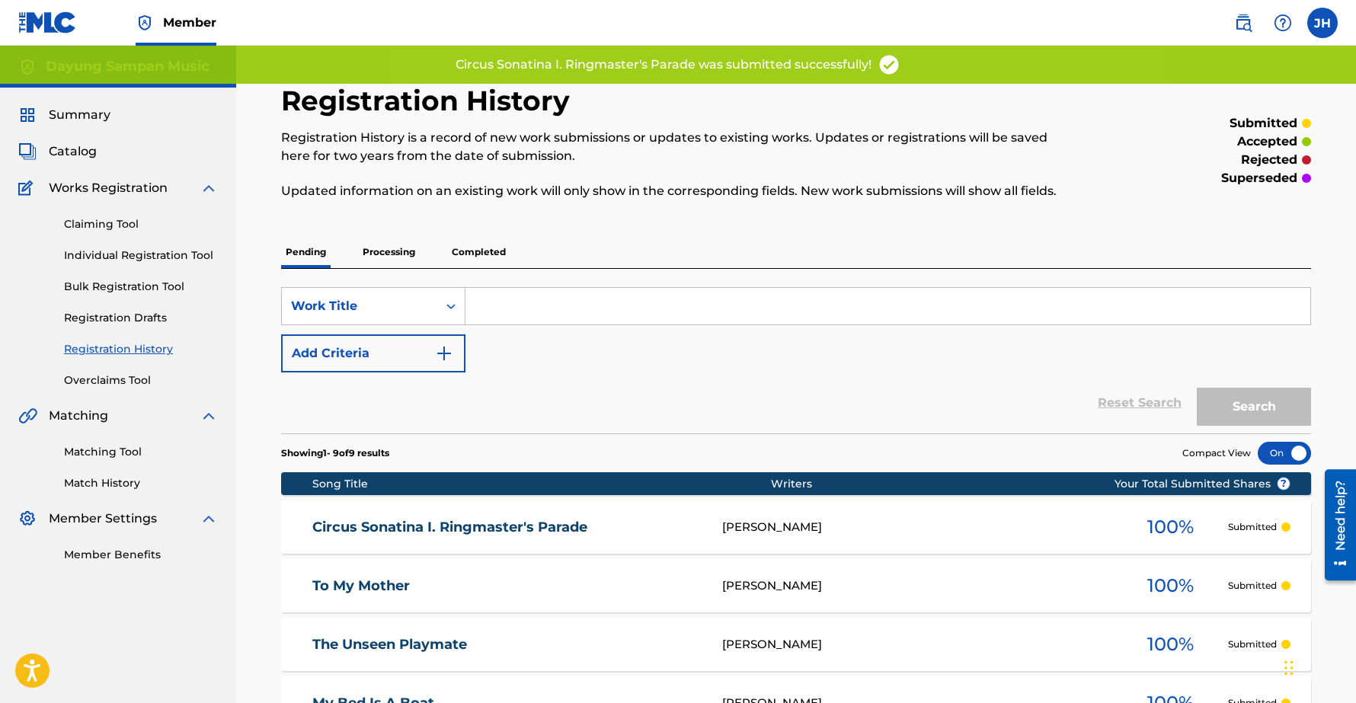
click at [148, 254] on link "Individual Registration Tool" at bounding box center [141, 256] width 154 height 16
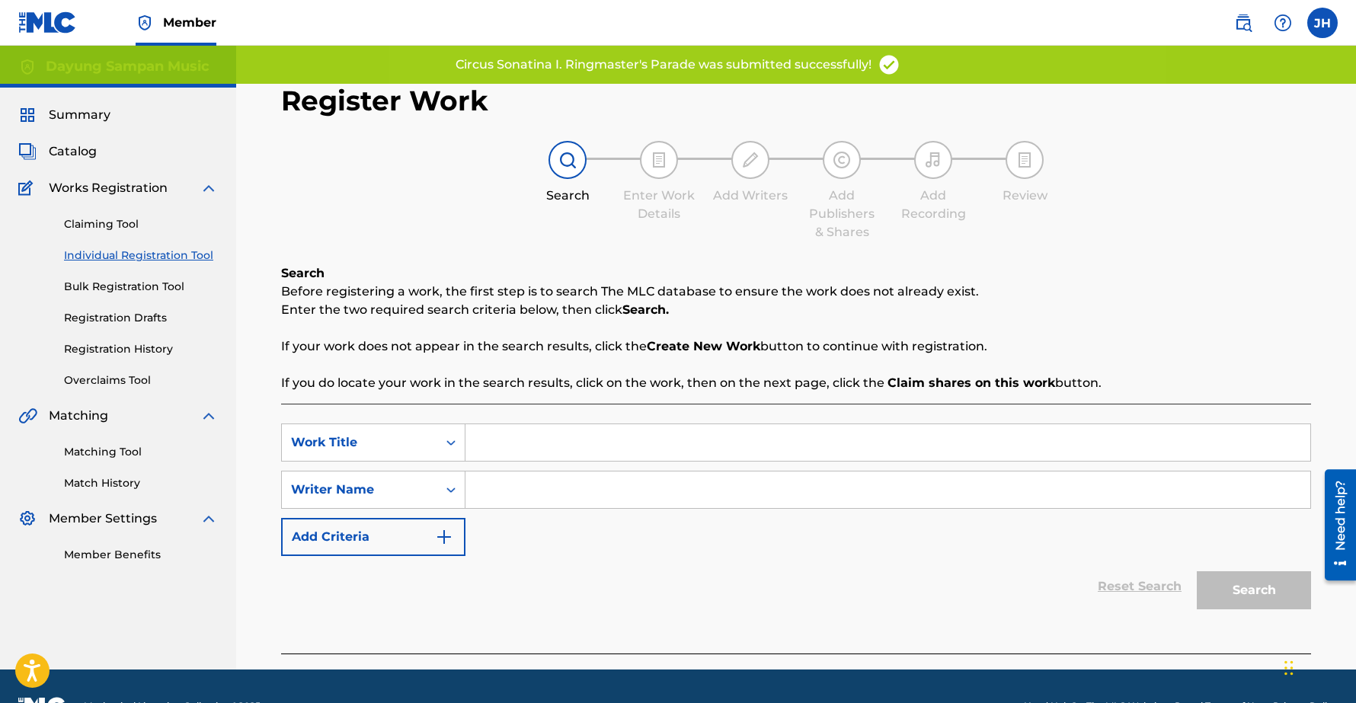
click at [524, 444] on input "Search Form" at bounding box center [887, 442] width 845 height 37
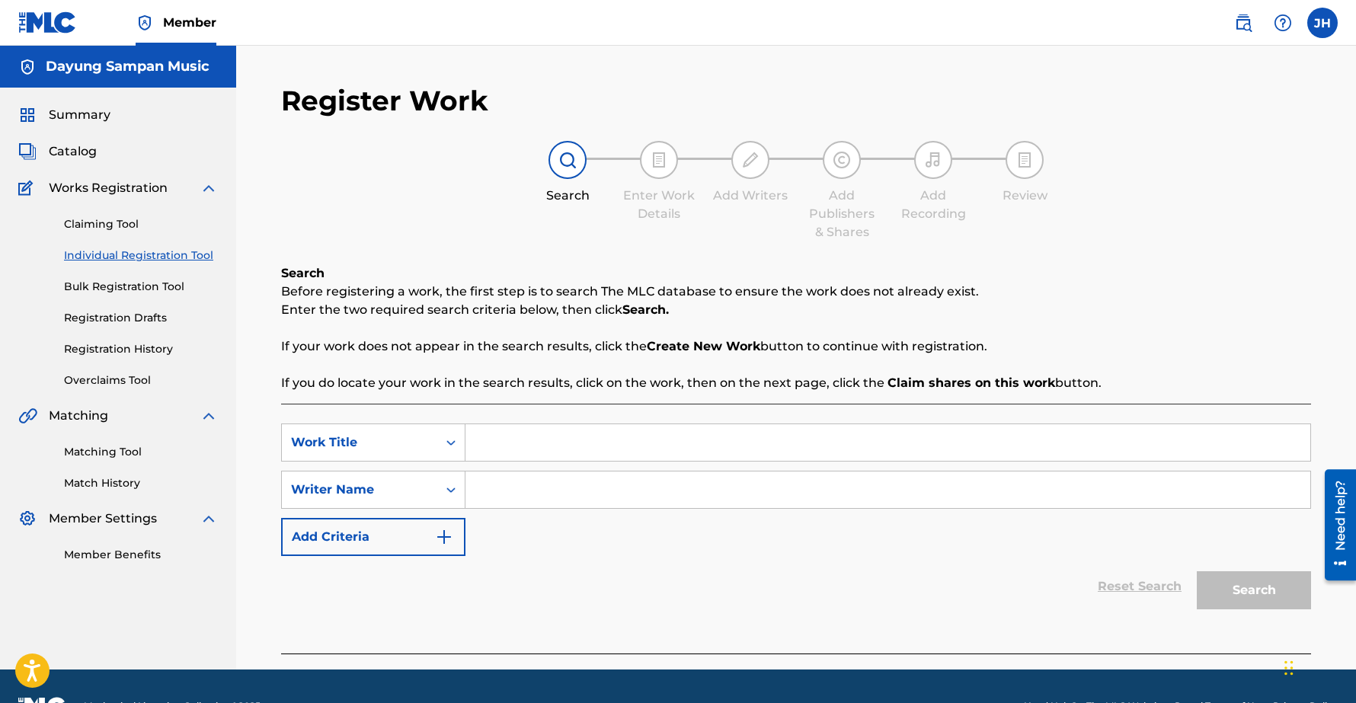
paste input "Circus Sonatina, II. The Flying Trapeze"
click at [577, 448] on input "Circus Sonatina, II. The Flying Trapeze" at bounding box center [887, 442] width 845 height 37
type input "Circus Sonatina II. The Flying Trapeze"
click at [566, 493] on input "Search Form" at bounding box center [887, 489] width 845 height 37
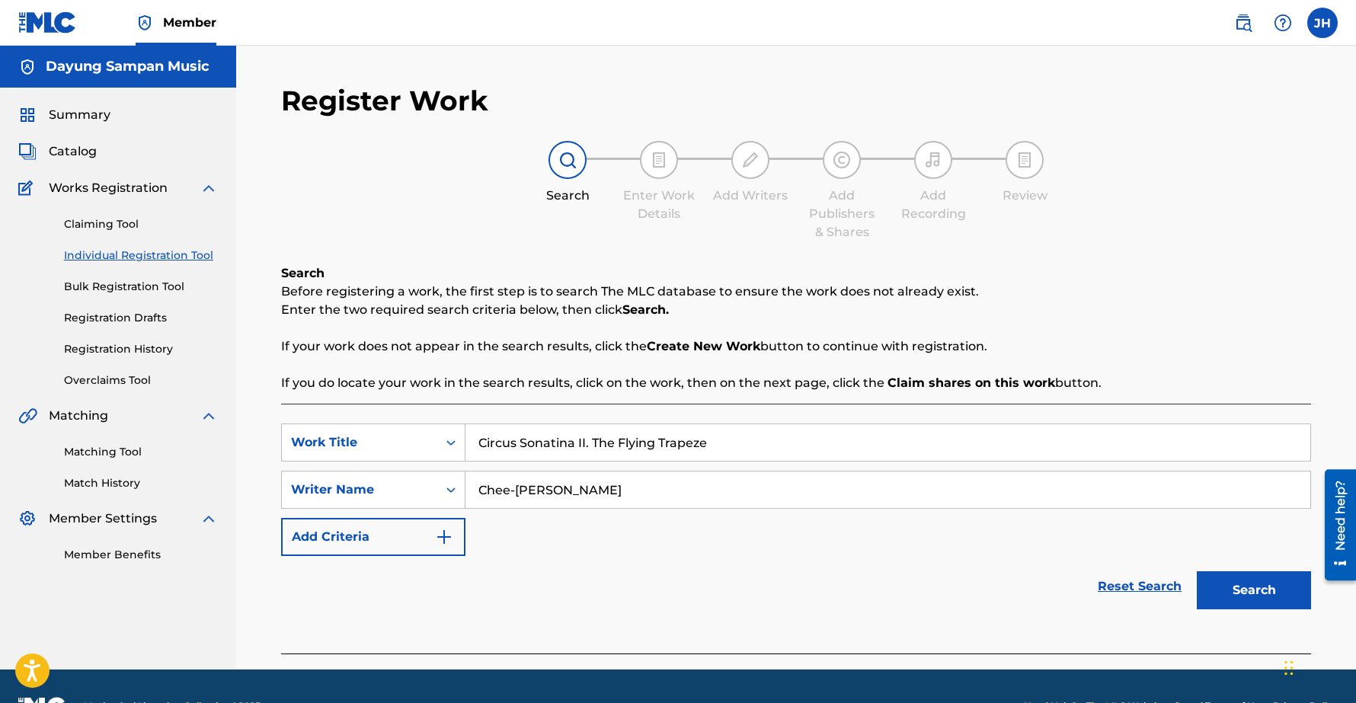
type input "Chee-[PERSON_NAME]"
click at [1196, 571] on button "Search" at bounding box center [1253, 590] width 114 height 38
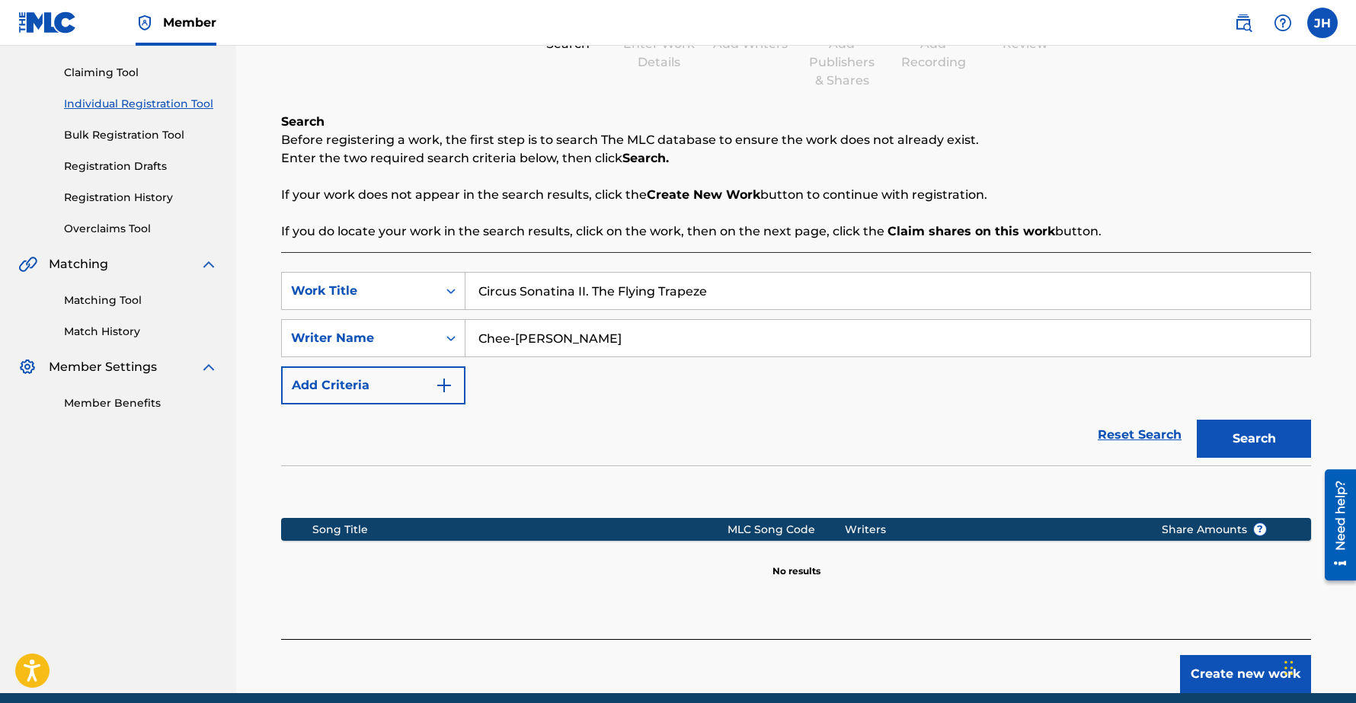
scroll to position [153, 0]
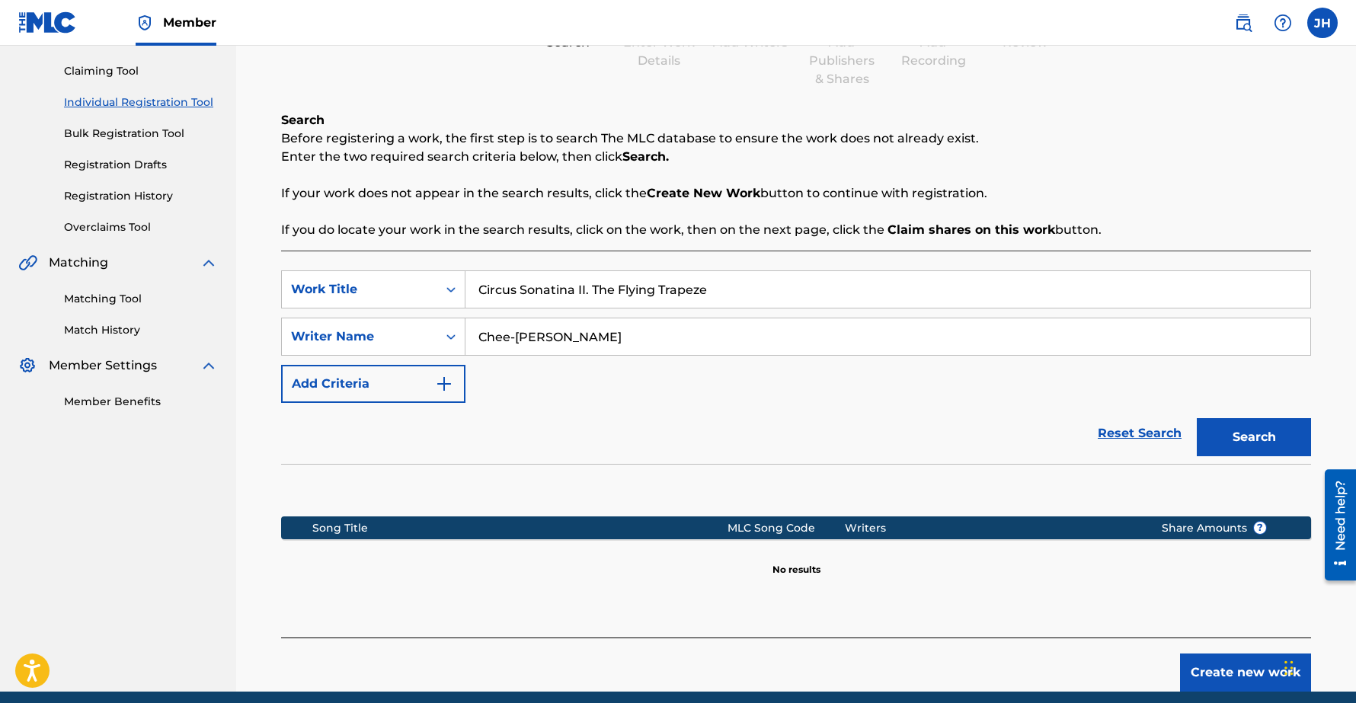
click at [1212, 669] on button "Create new work" at bounding box center [1245, 672] width 131 height 38
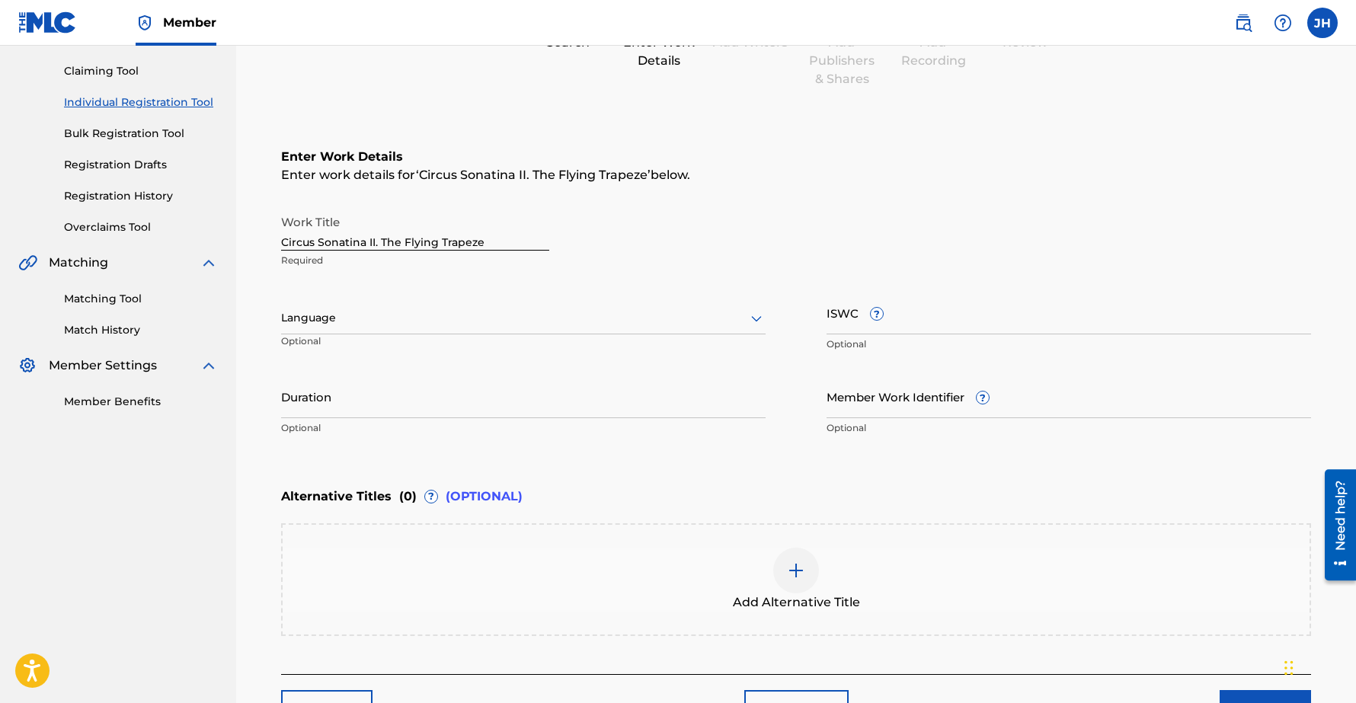
click at [339, 411] on input "Duration" at bounding box center [523, 396] width 484 height 43
type input "01:00"
click at [739, 493] on div "Alternative Titles ( 0 ) ? (OPTIONAL)" at bounding box center [796, 497] width 1030 height 34
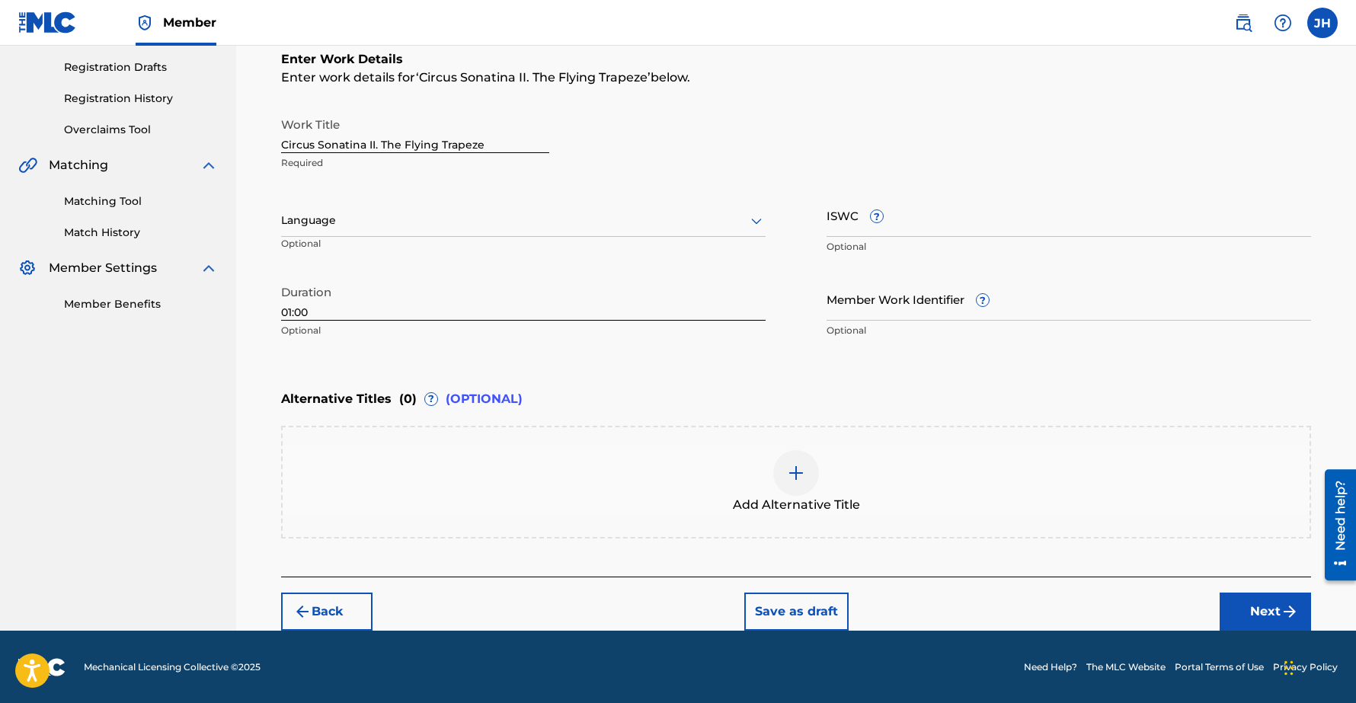
click at [1268, 616] on button "Next" at bounding box center [1264, 611] width 91 height 38
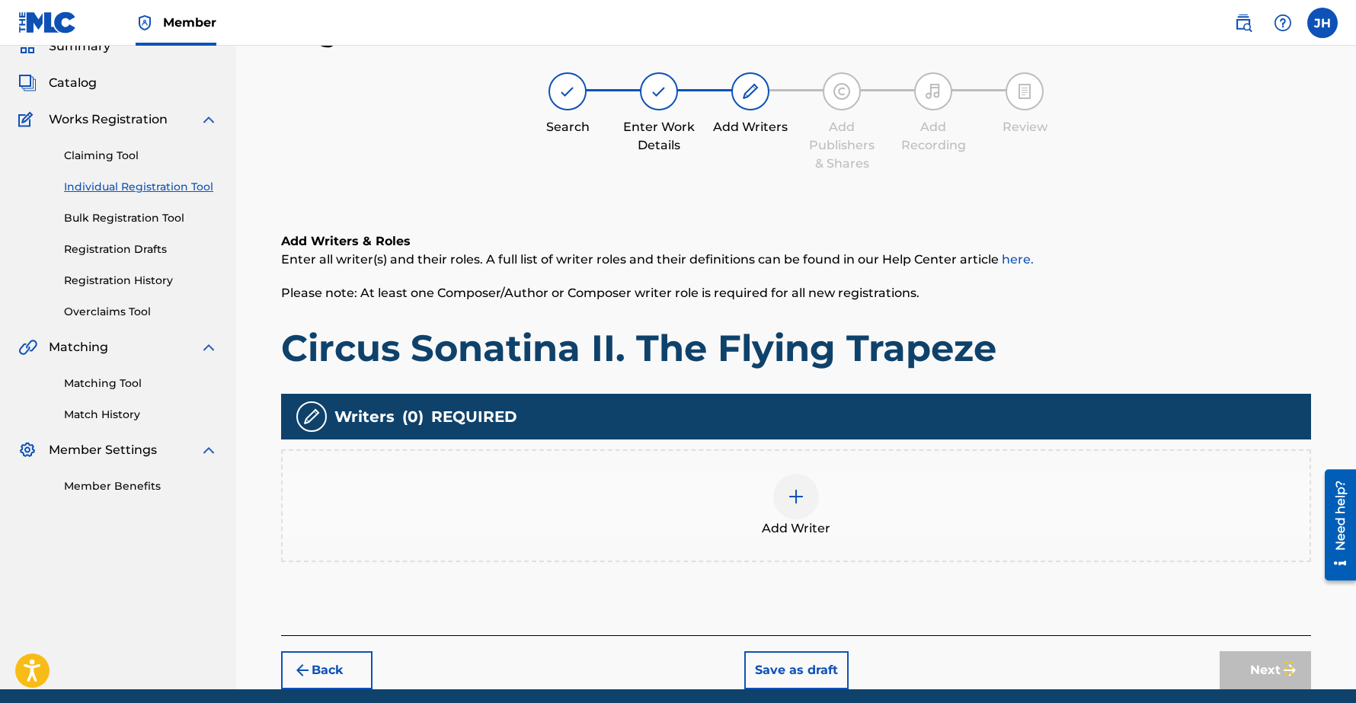
scroll to position [127, 0]
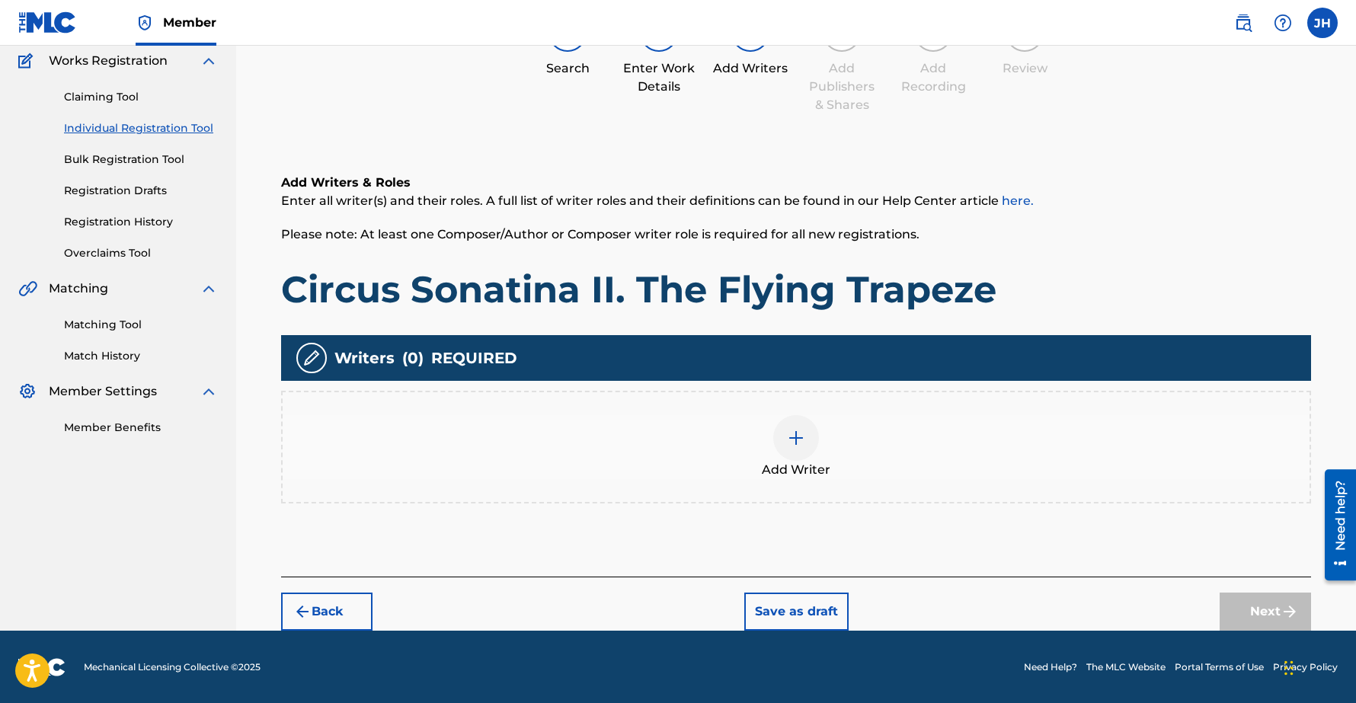
click at [804, 432] on img at bounding box center [796, 438] width 18 height 18
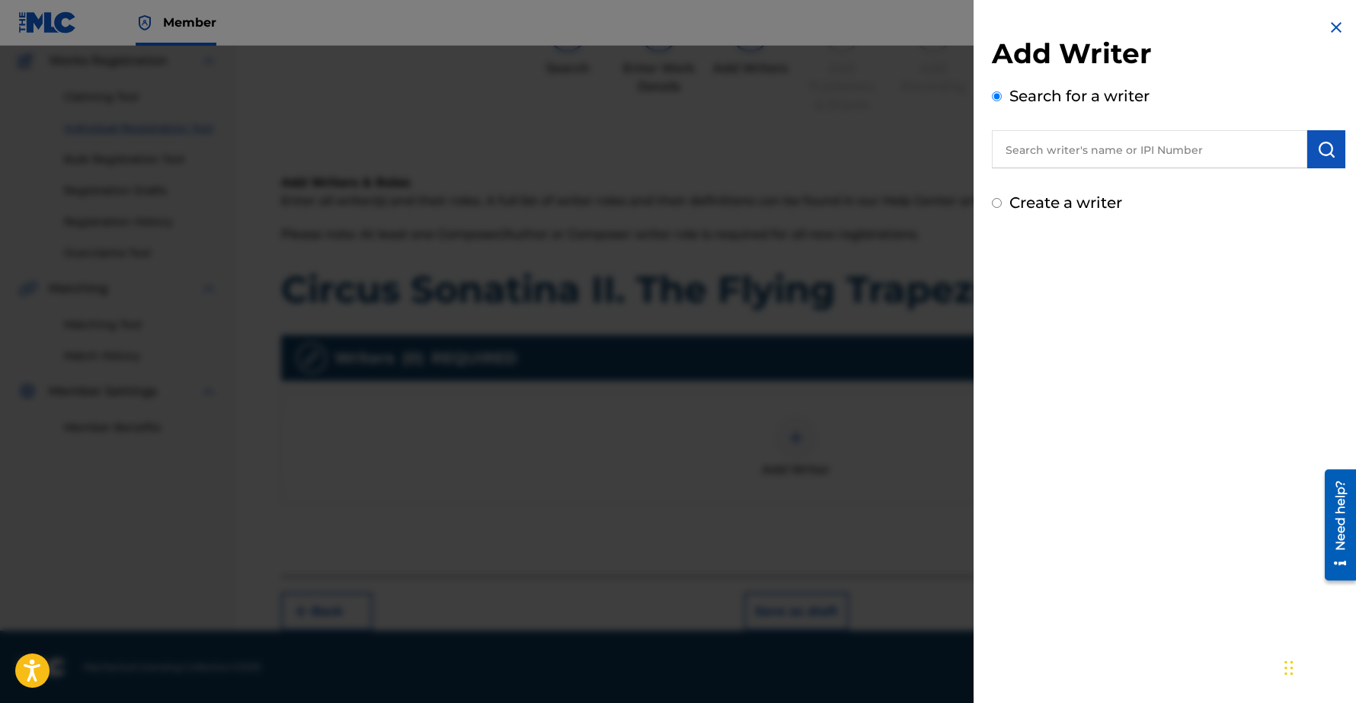
click at [1093, 148] on input "text" at bounding box center [1149, 149] width 315 height 38
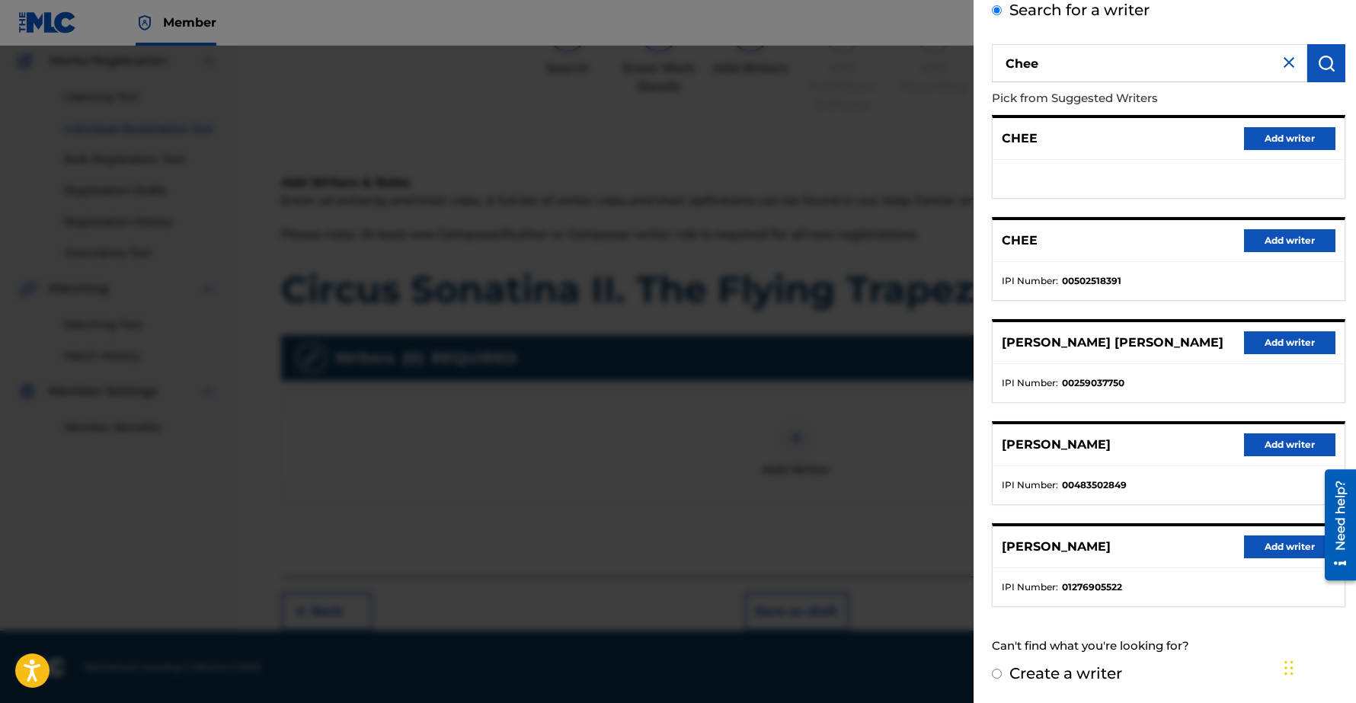
scroll to position [0, 0]
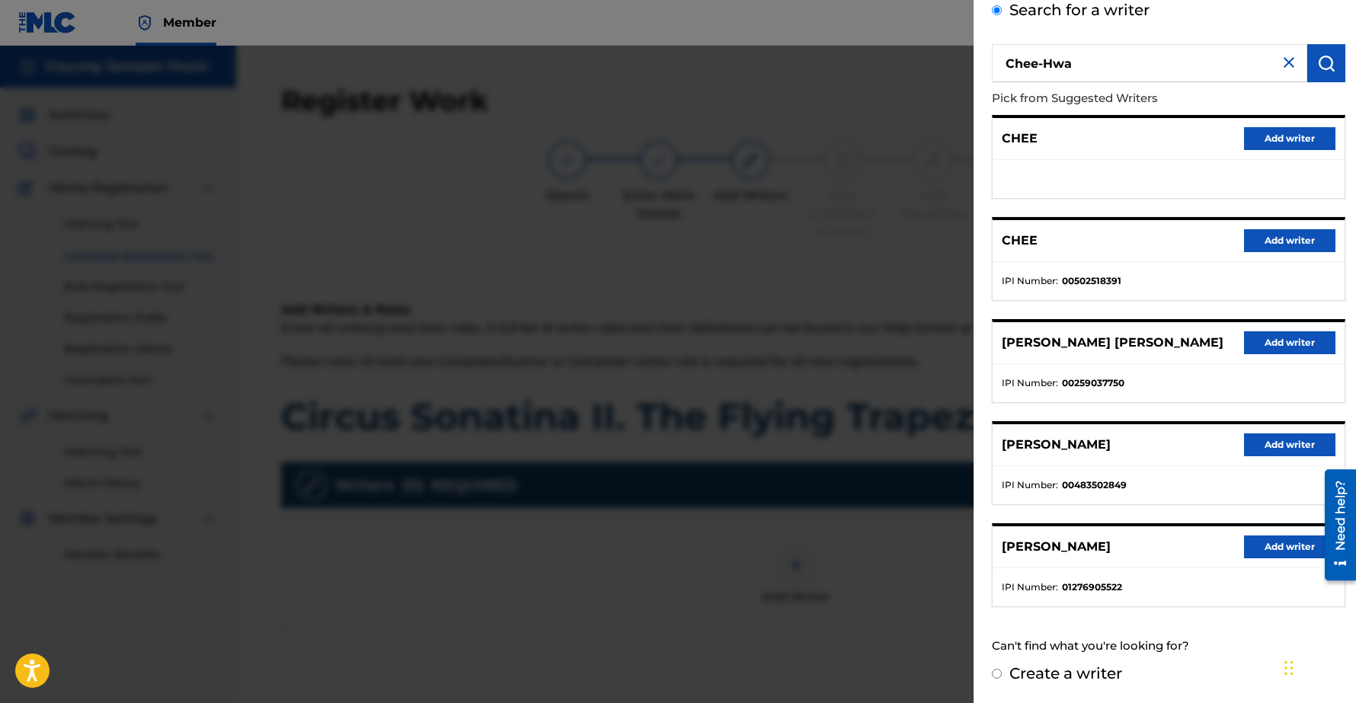
type input "Chee-Hwa"
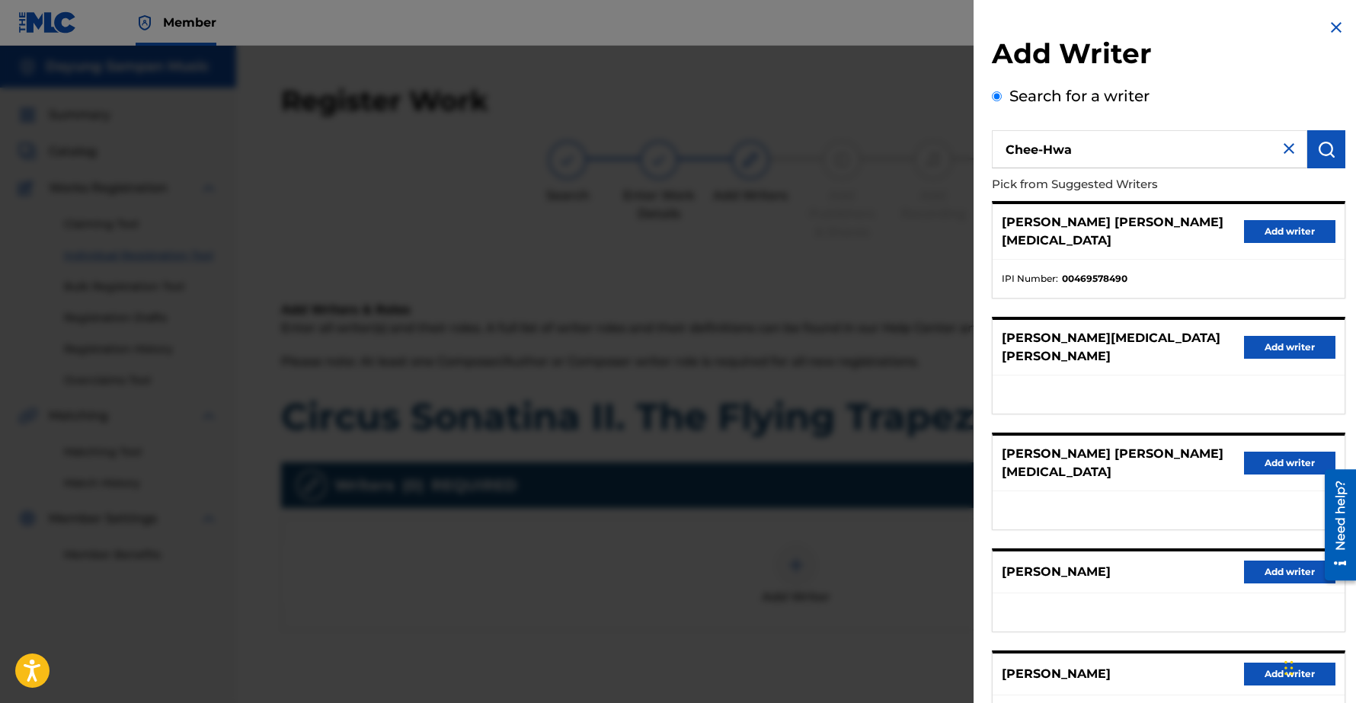
click at [1295, 561] on button "Add writer" at bounding box center [1289, 572] width 91 height 23
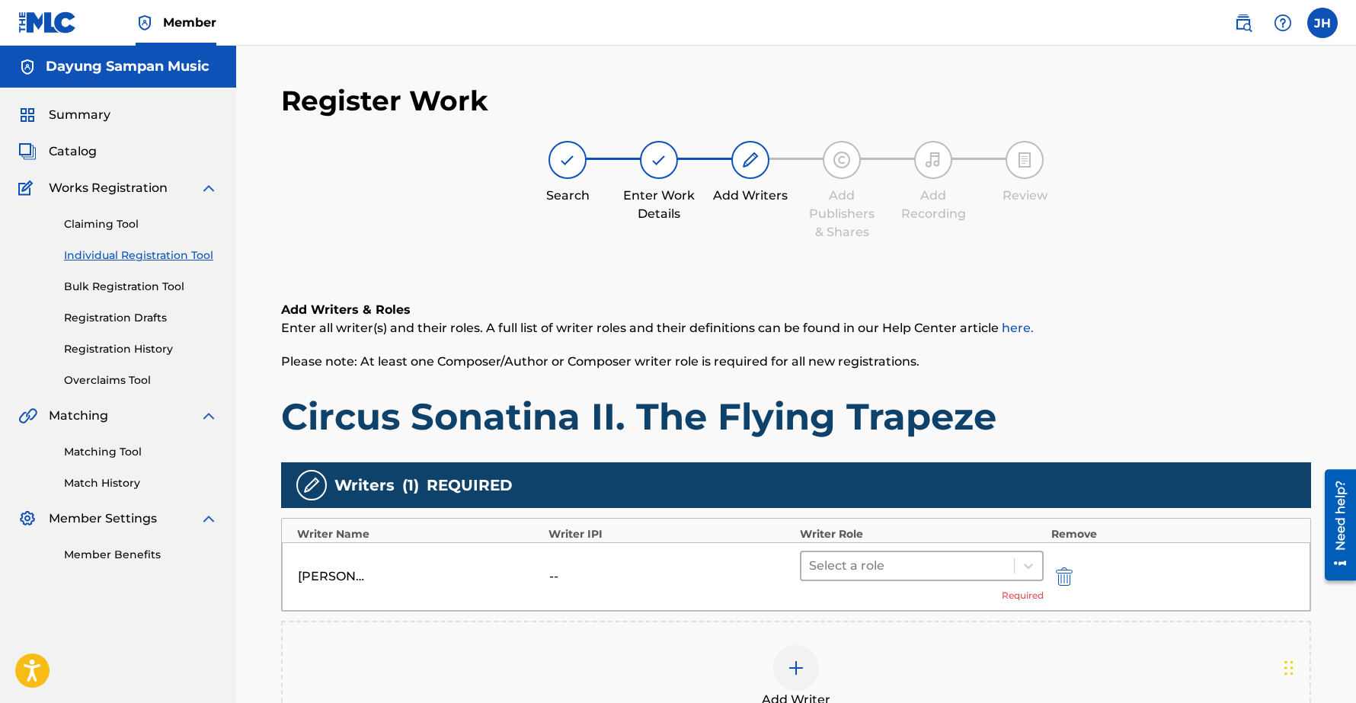
click at [917, 573] on div at bounding box center [907, 565] width 197 height 21
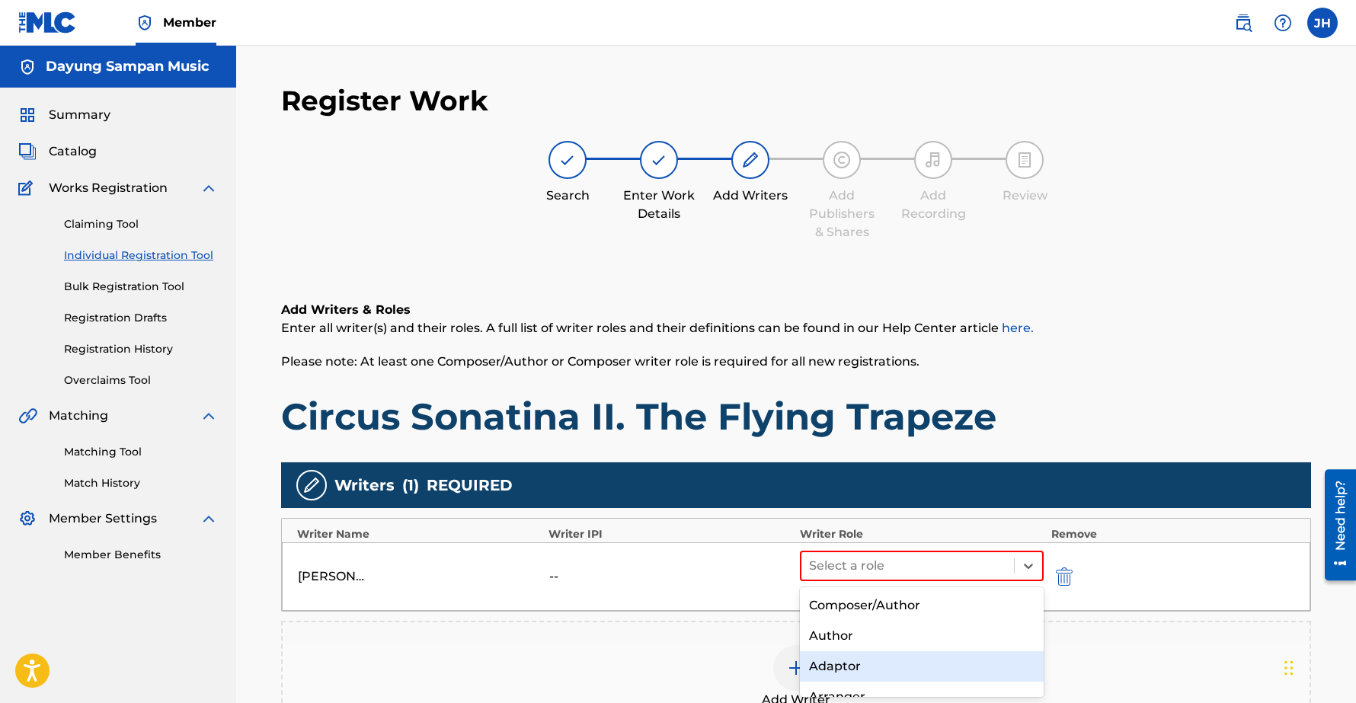
scroll to position [85, 0]
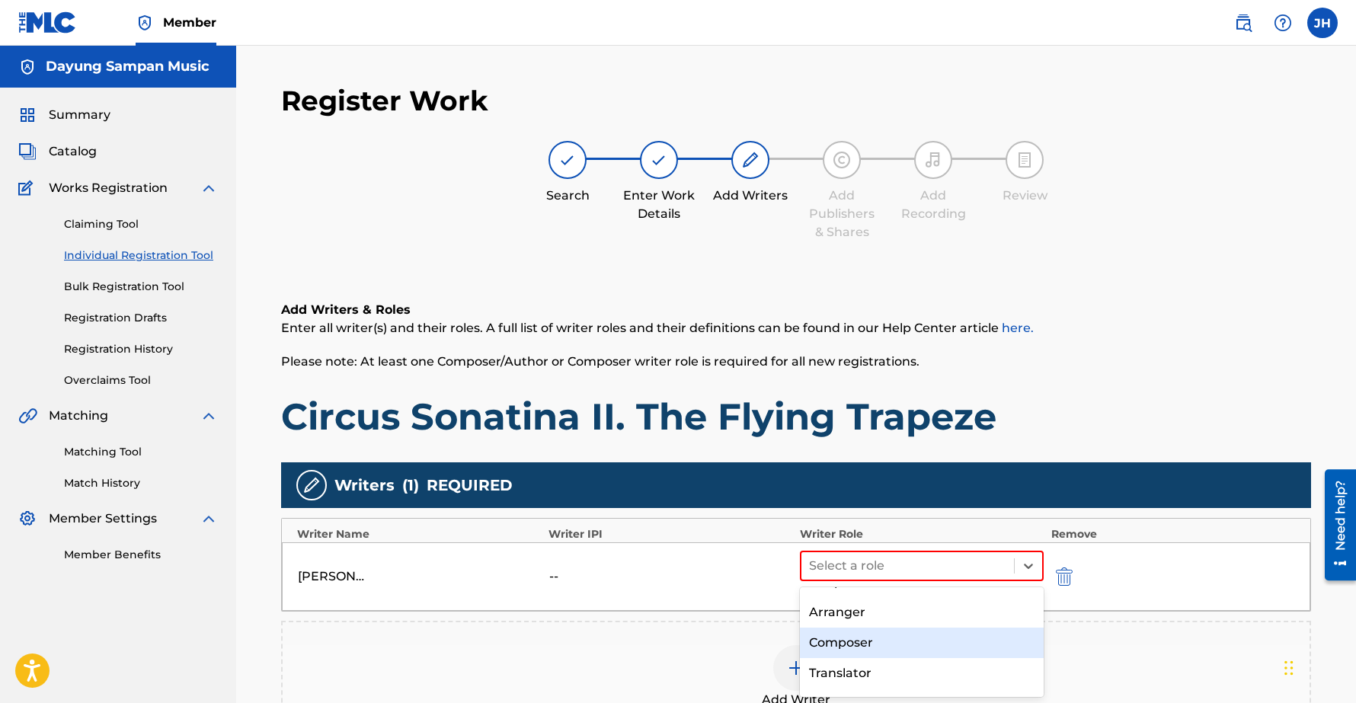
click at [856, 643] on div "Composer" at bounding box center [922, 643] width 244 height 30
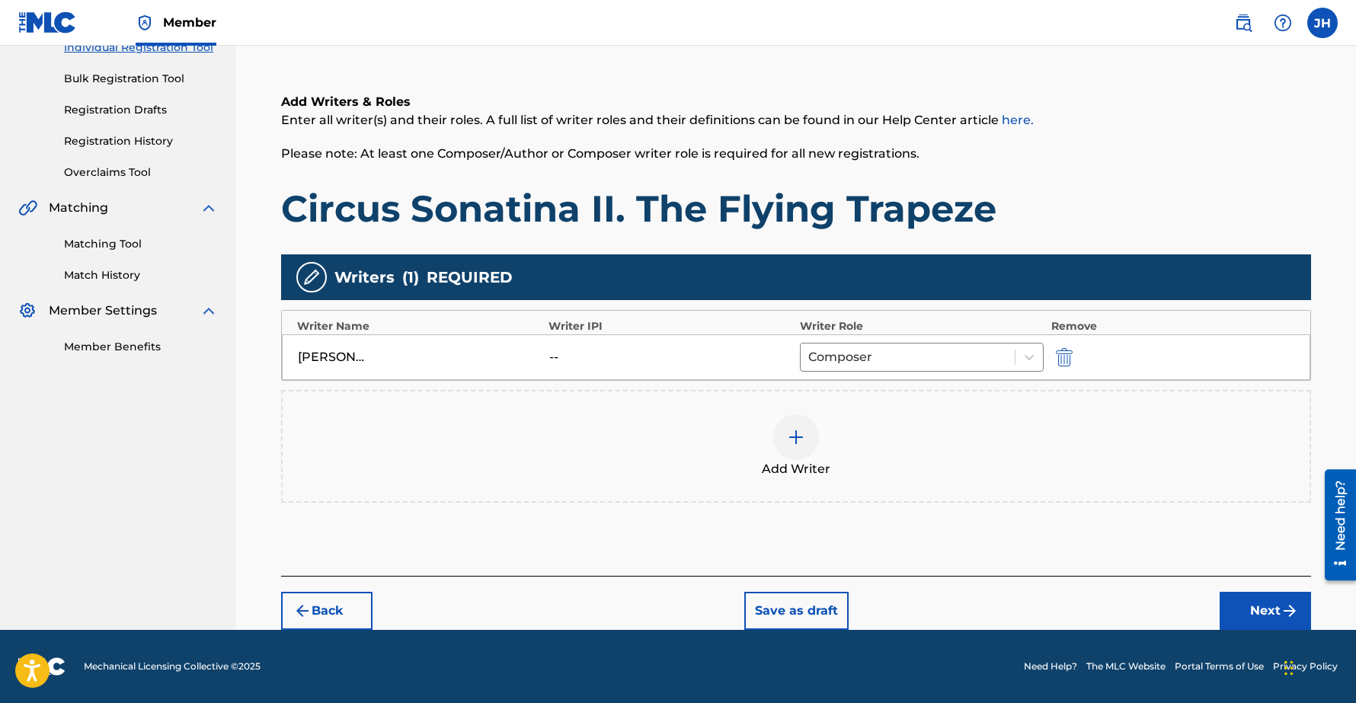
click at [1271, 610] on button "Next" at bounding box center [1264, 611] width 91 height 38
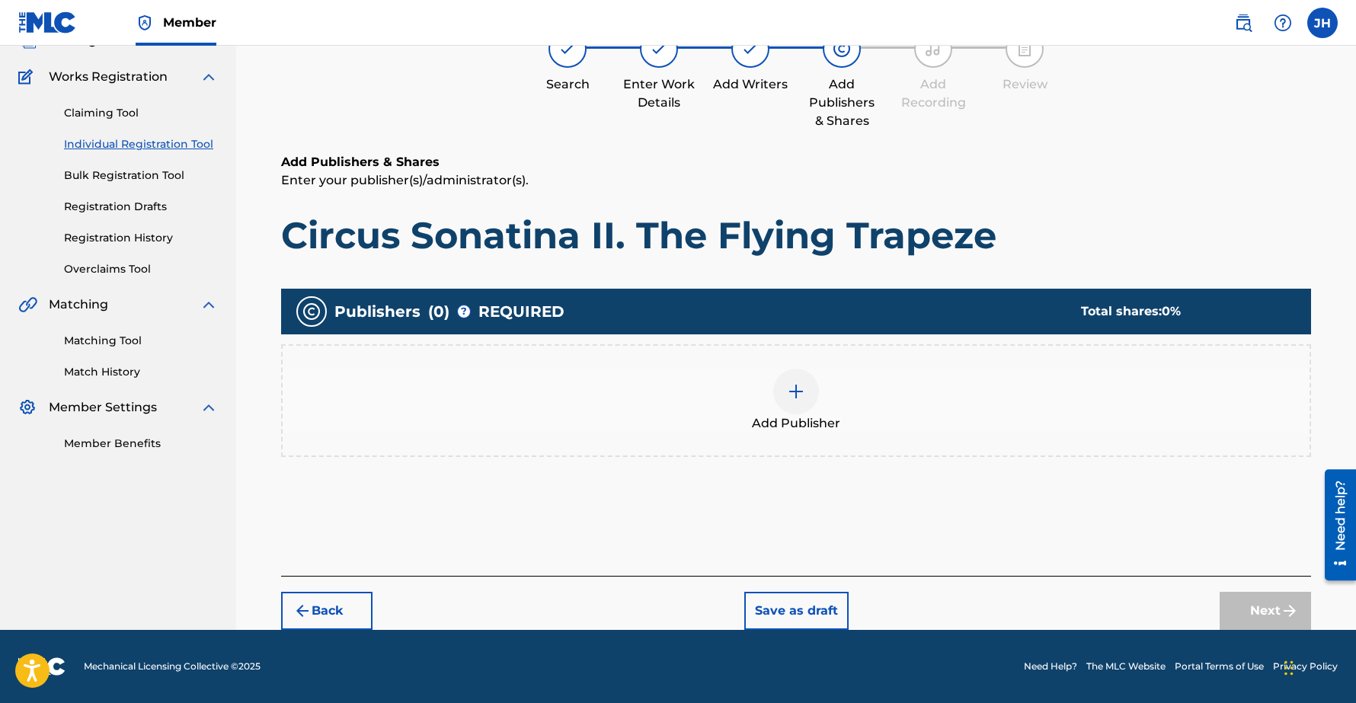
scroll to position [69, 0]
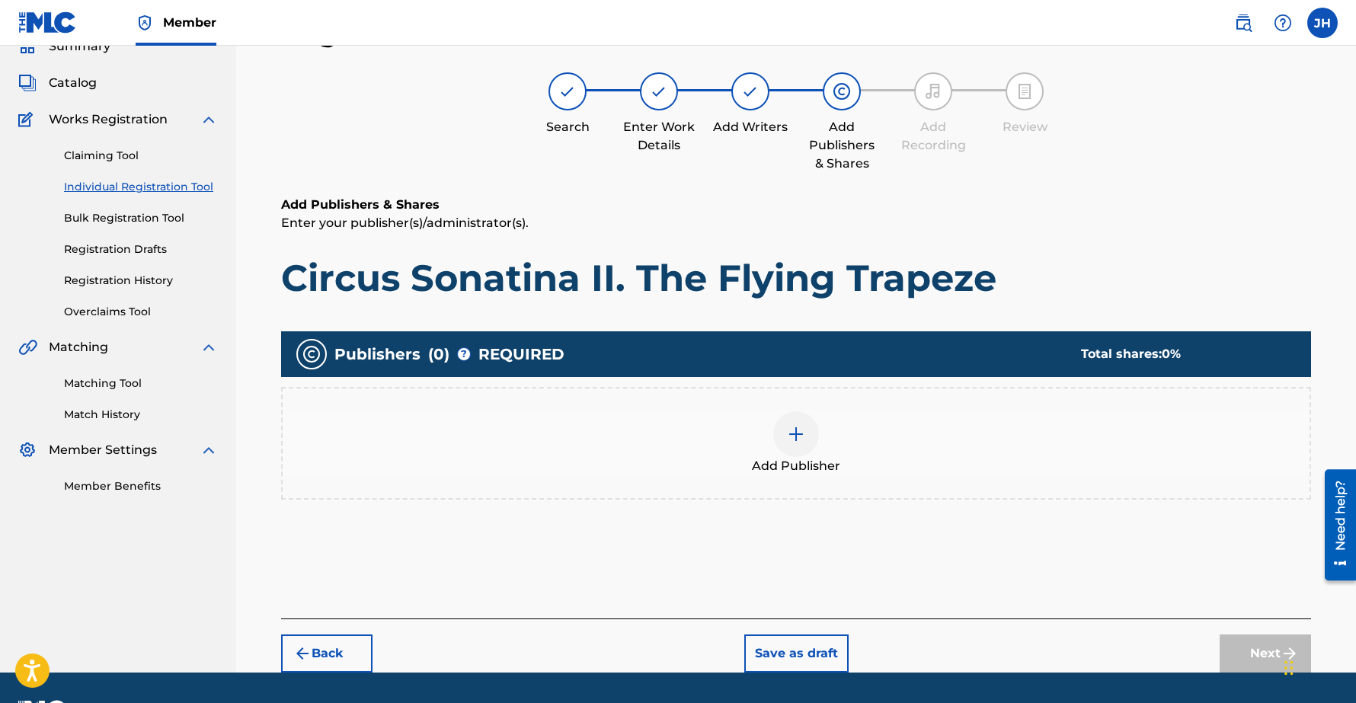
click at [793, 430] on img at bounding box center [796, 434] width 18 height 18
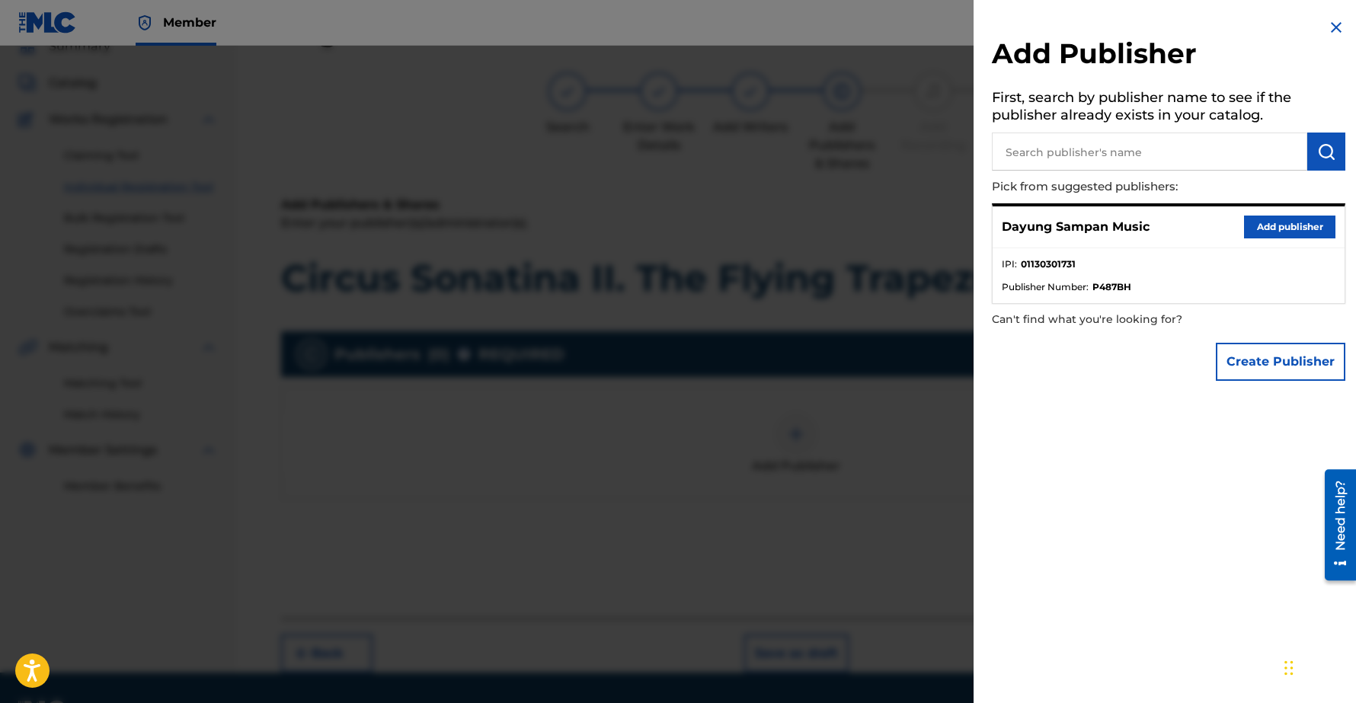
click at [1272, 225] on button "Add publisher" at bounding box center [1289, 227] width 91 height 23
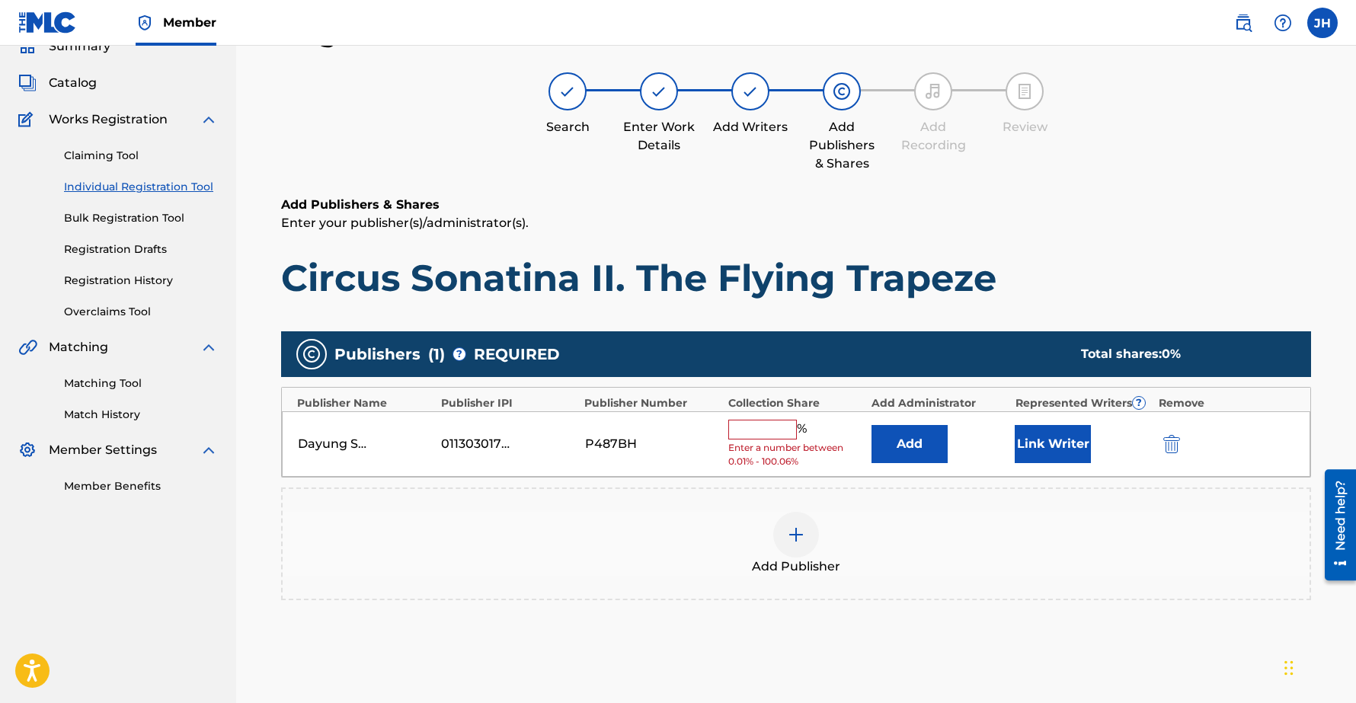
click at [764, 428] on input "text" at bounding box center [762, 430] width 69 height 20
type input "100"
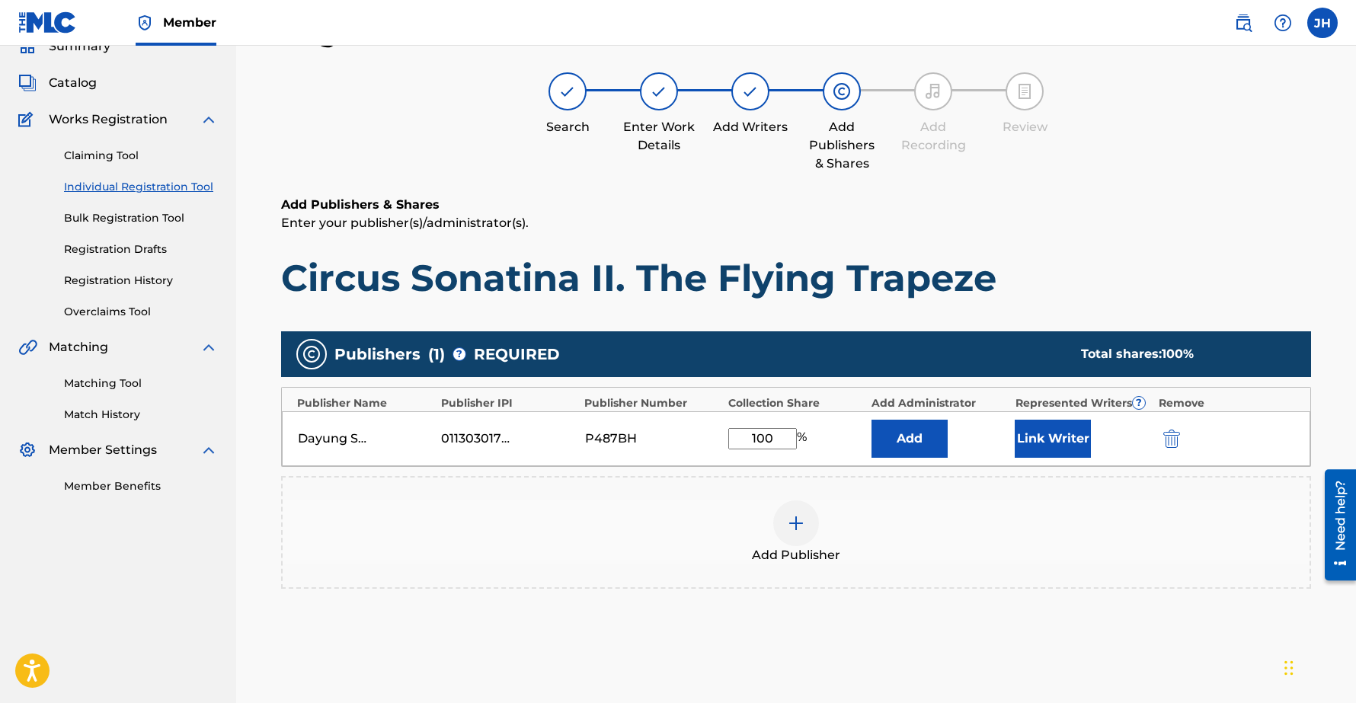
click at [1058, 436] on button "Link Writer" at bounding box center [1052, 439] width 76 height 38
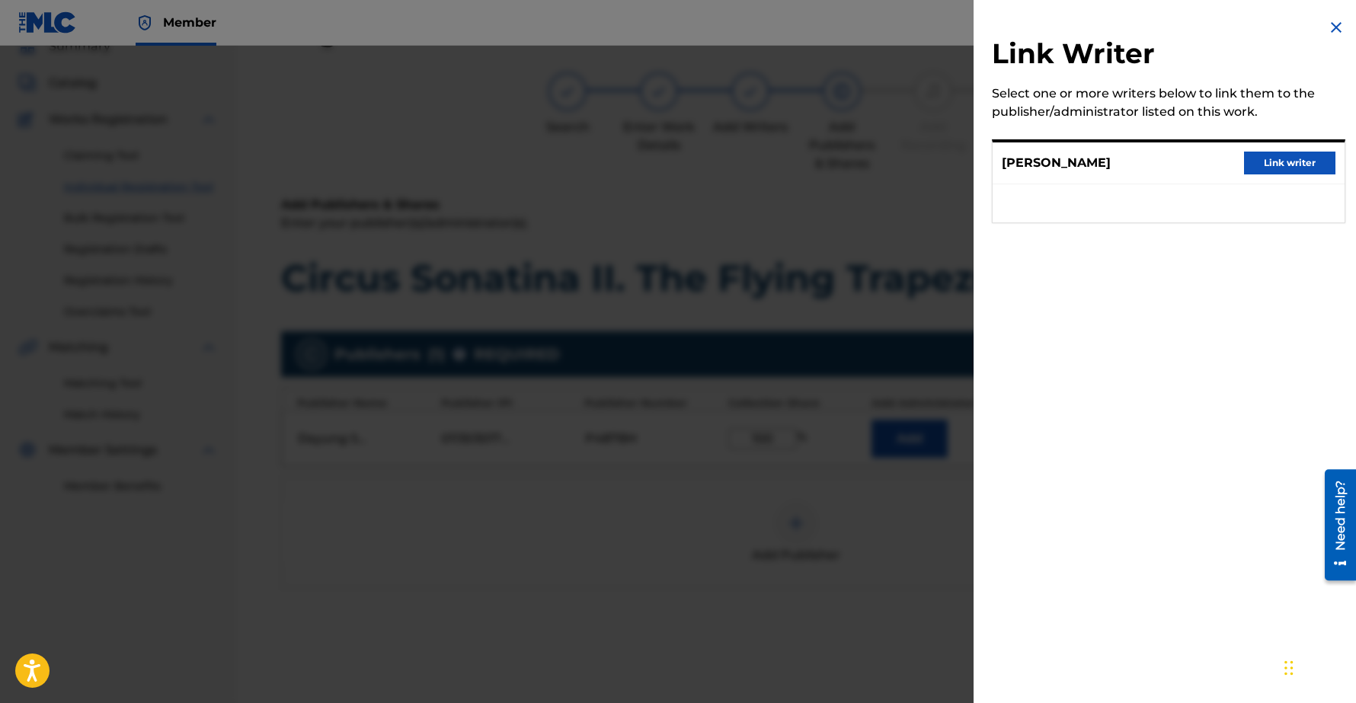
click at [1307, 164] on button "Link writer" at bounding box center [1289, 163] width 91 height 23
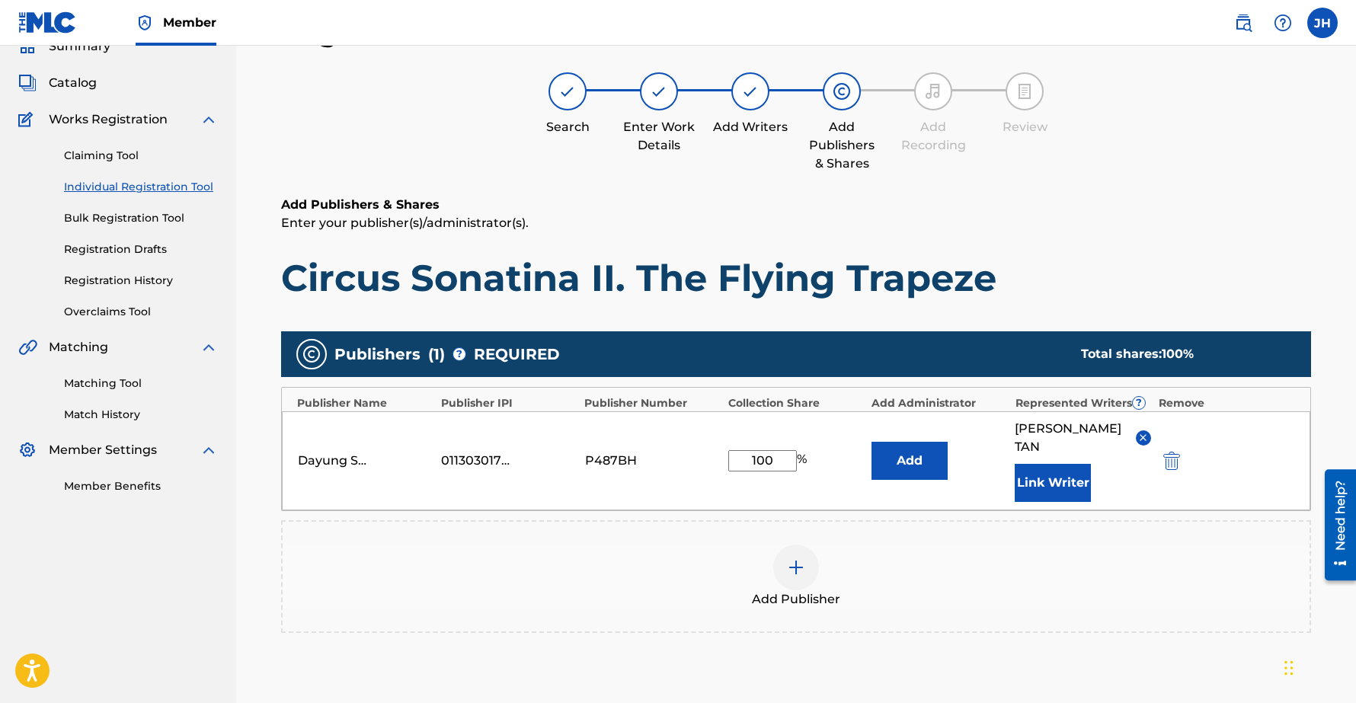
scroll to position [226, 0]
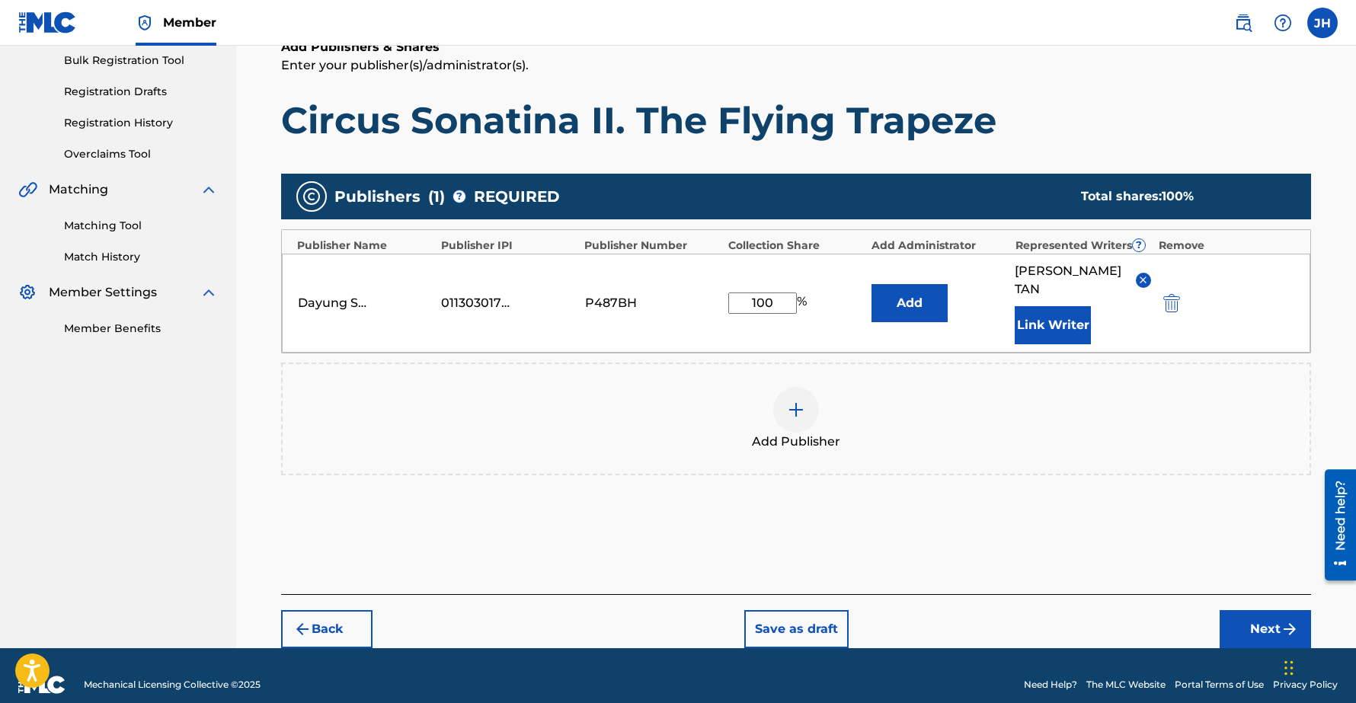
click at [1261, 610] on button "Next" at bounding box center [1264, 629] width 91 height 38
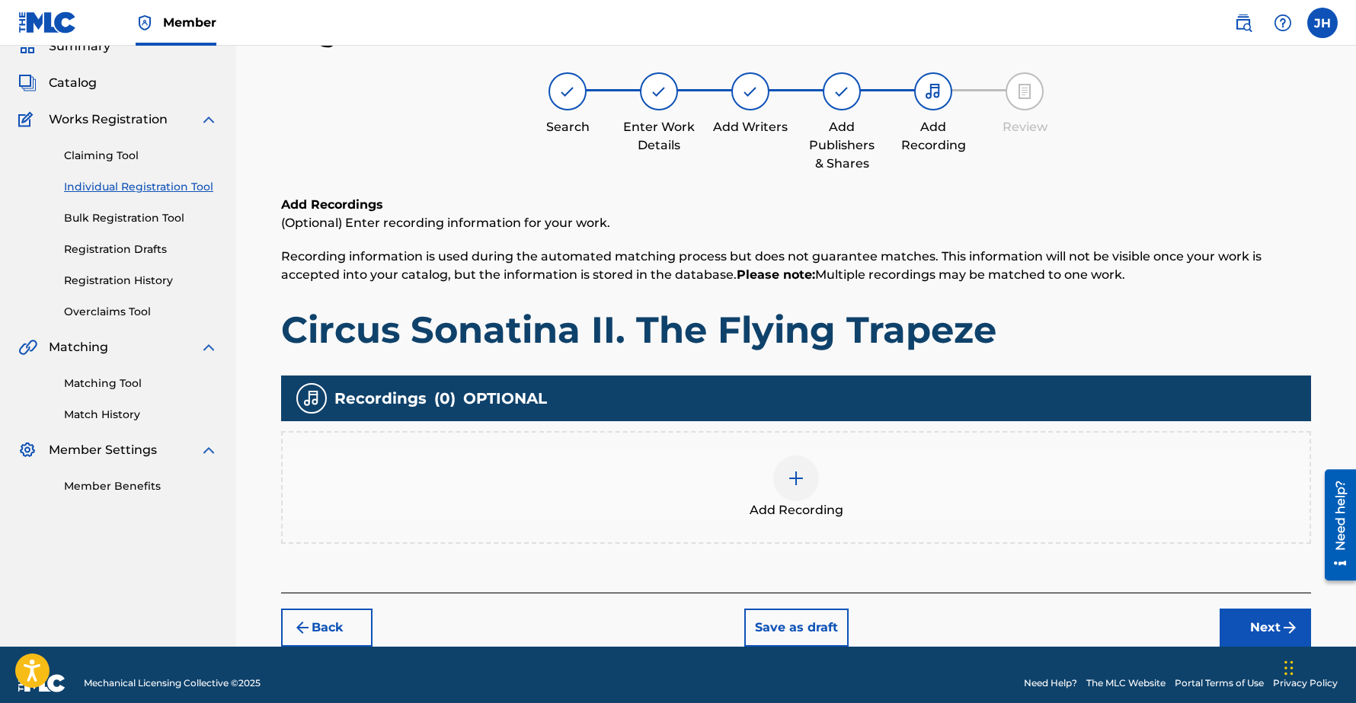
scroll to position [85, 0]
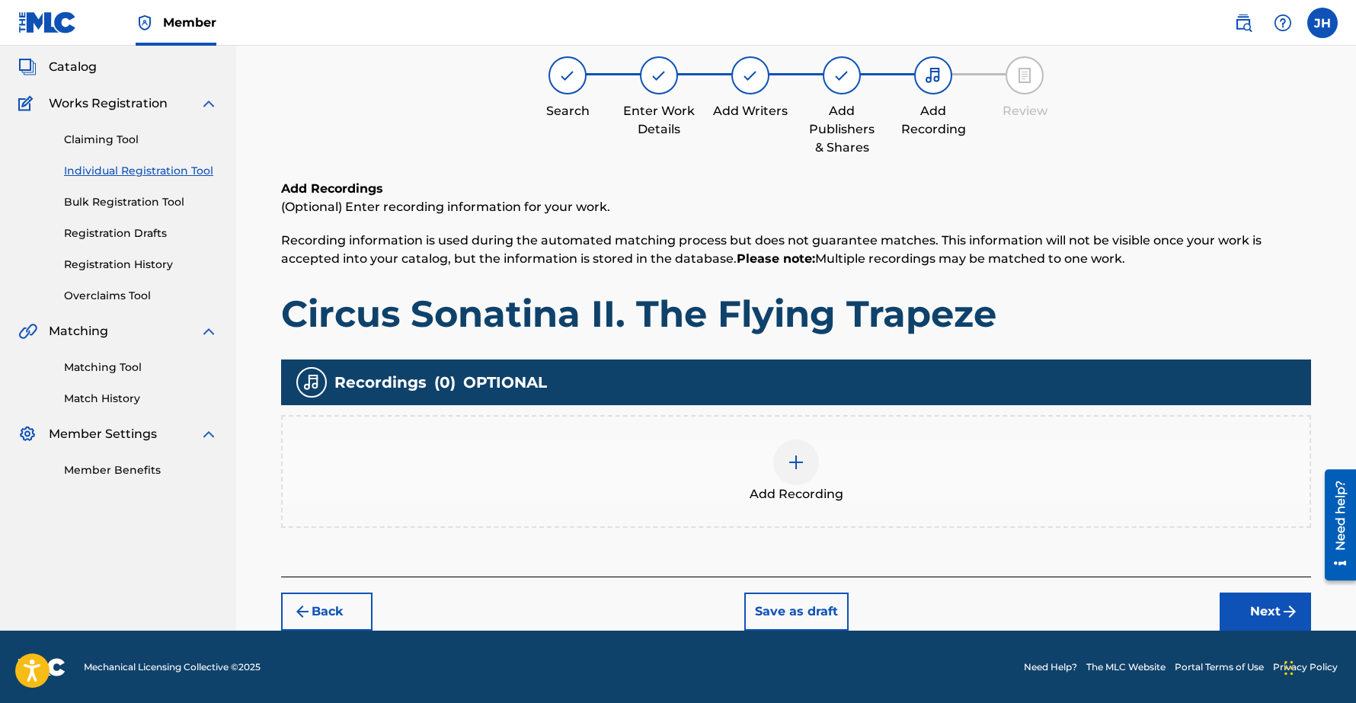
click at [1253, 607] on button "Next" at bounding box center [1264, 611] width 91 height 38
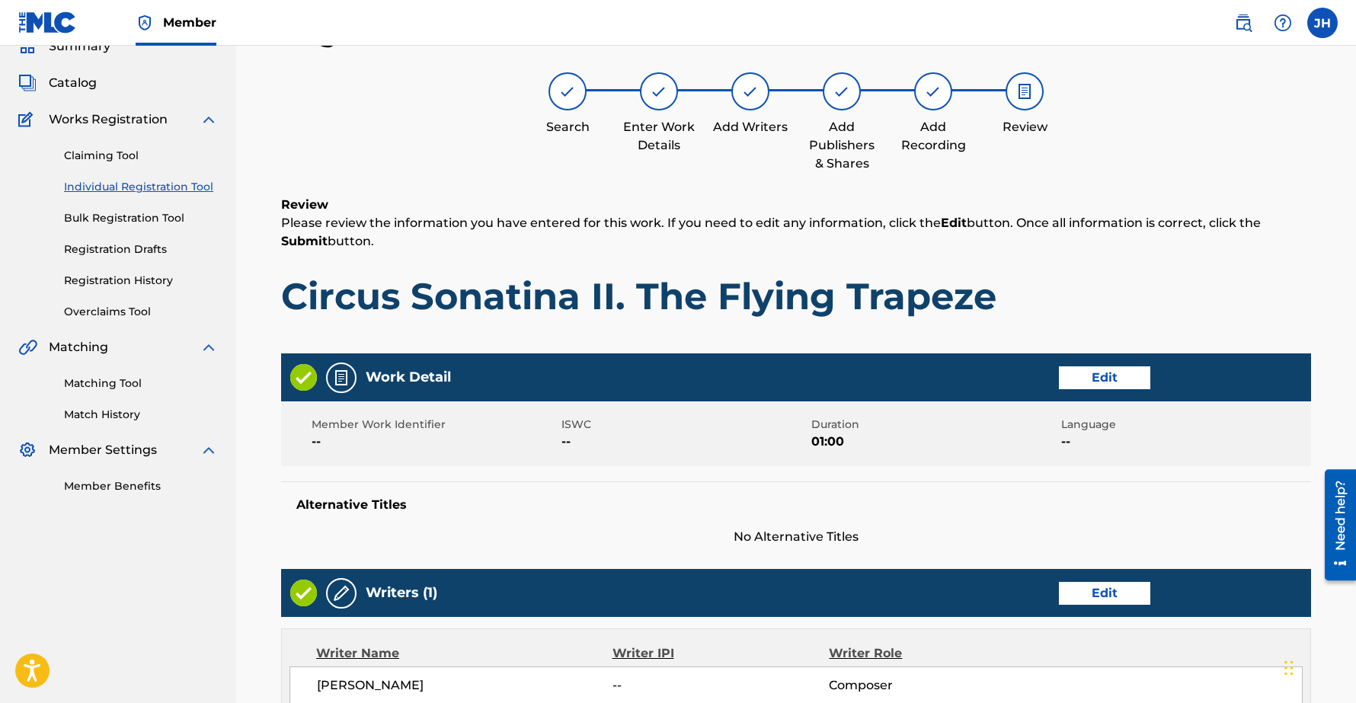
scroll to position [534, 0]
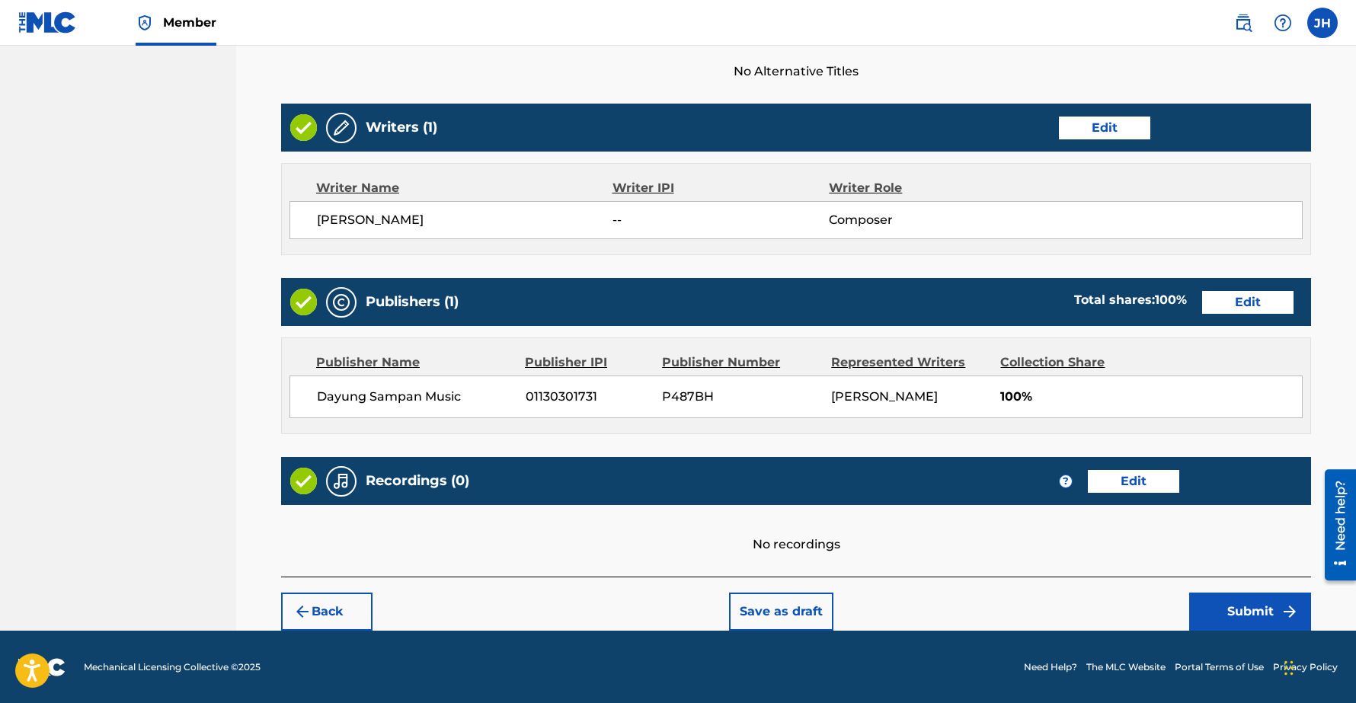
click at [1241, 605] on button "Submit" at bounding box center [1250, 611] width 122 height 38
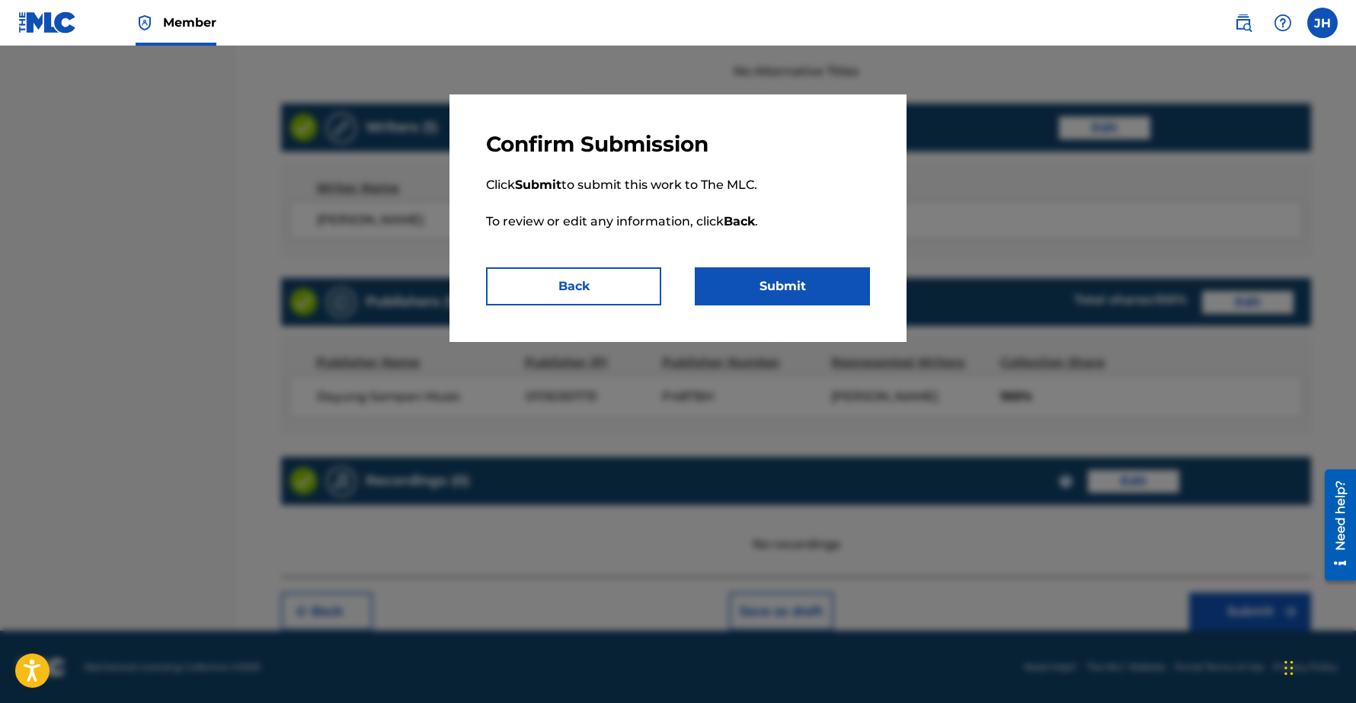
click at [771, 283] on button "Submit" at bounding box center [782, 286] width 175 height 38
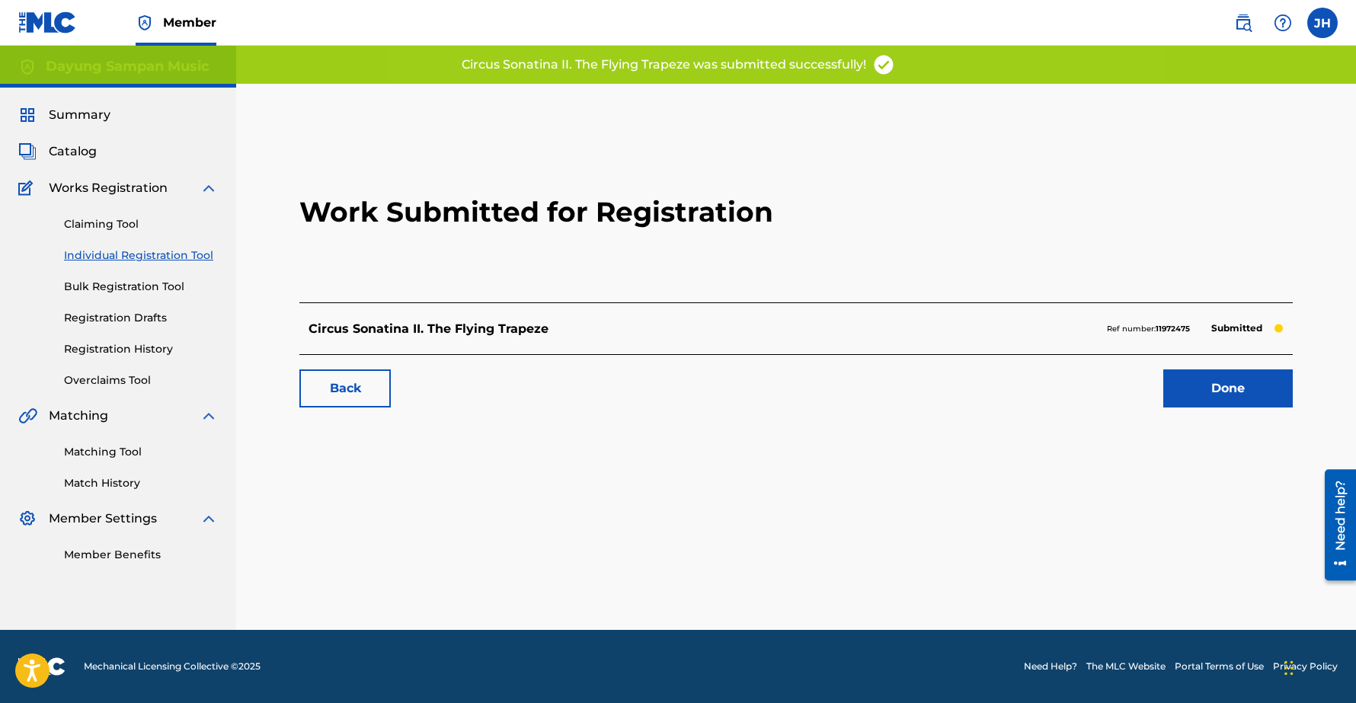
click at [1206, 388] on link "Done" at bounding box center [1227, 388] width 129 height 38
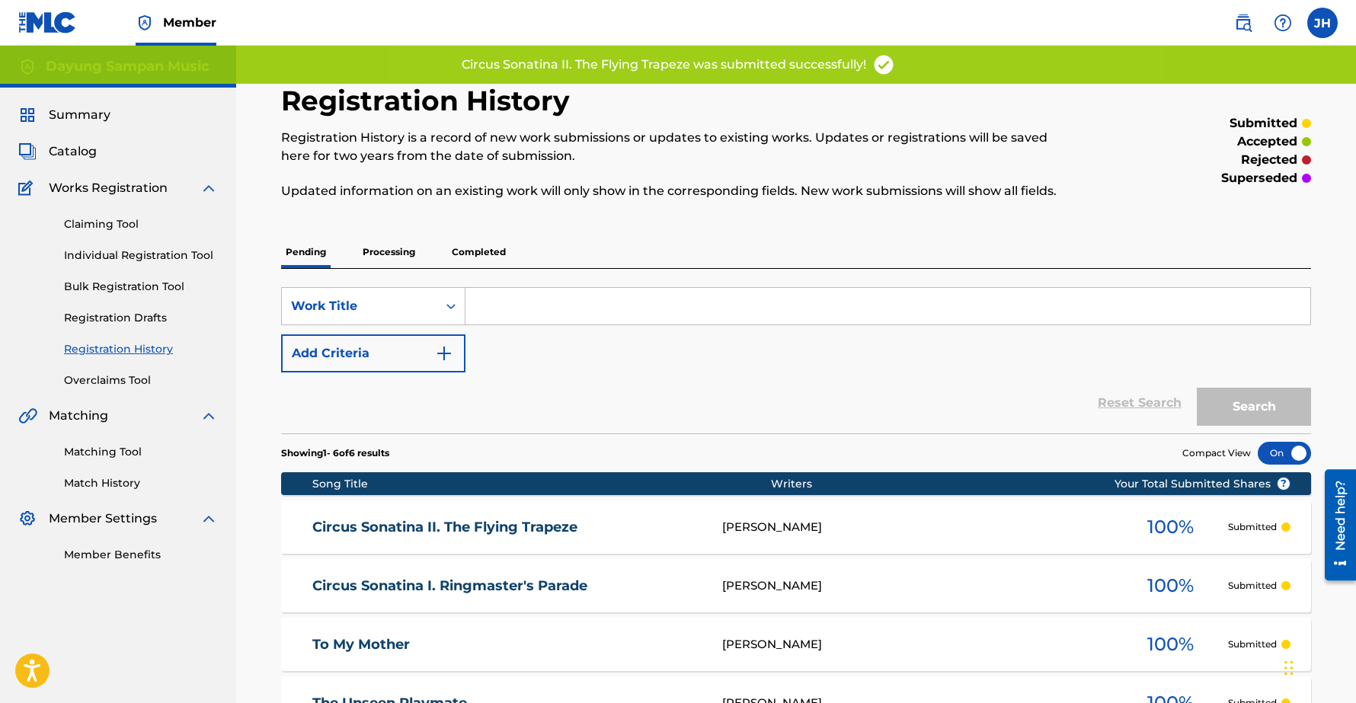
click at [138, 249] on link "Individual Registration Tool" at bounding box center [141, 256] width 154 height 16
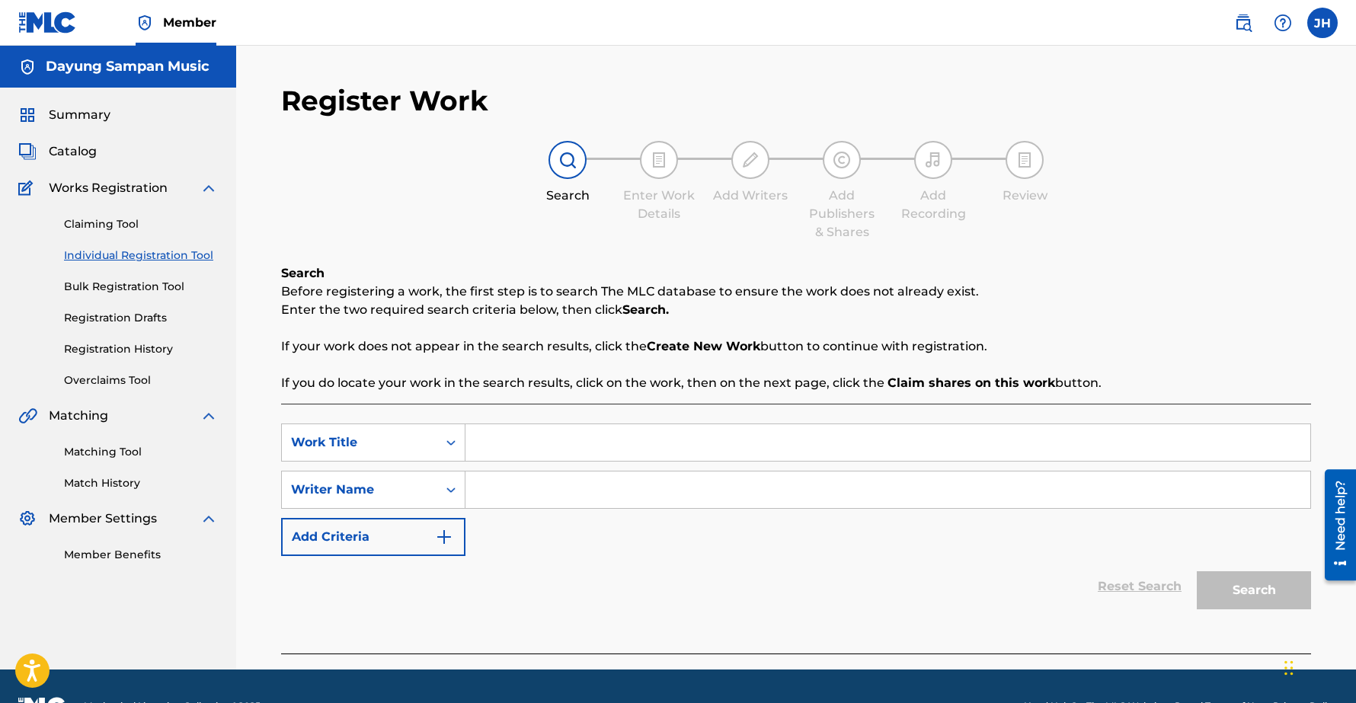
click at [544, 438] on input "Search Form" at bounding box center [887, 442] width 845 height 37
paste input "Circus Sonatina, III. Black Bear Boogie"
click at [578, 449] on input "Circus Sonatina, III. Black Bear Boogie" at bounding box center [887, 442] width 845 height 37
type input "Circus Sonatina III. Black Bear Boogie"
click at [583, 490] on input "Search Form" at bounding box center [887, 489] width 845 height 37
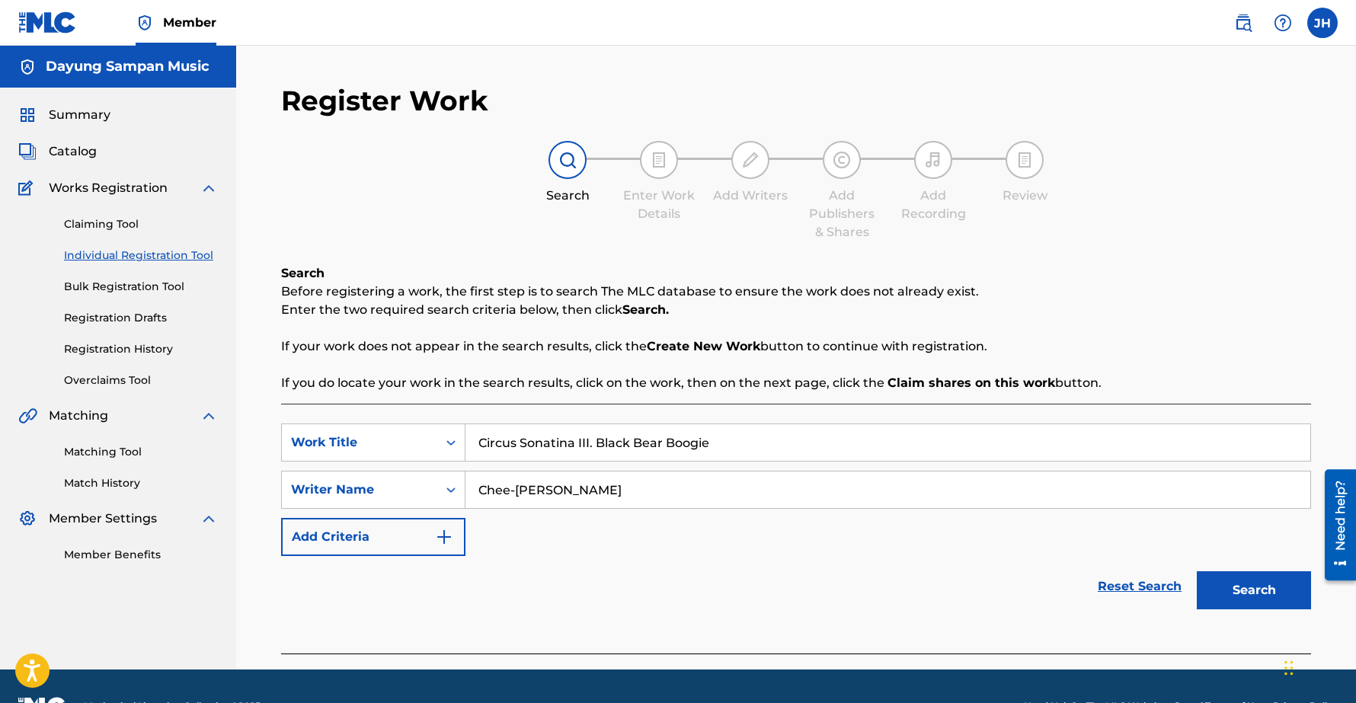
type input "Chee-[PERSON_NAME]"
click at [1196, 571] on button "Search" at bounding box center [1253, 590] width 114 height 38
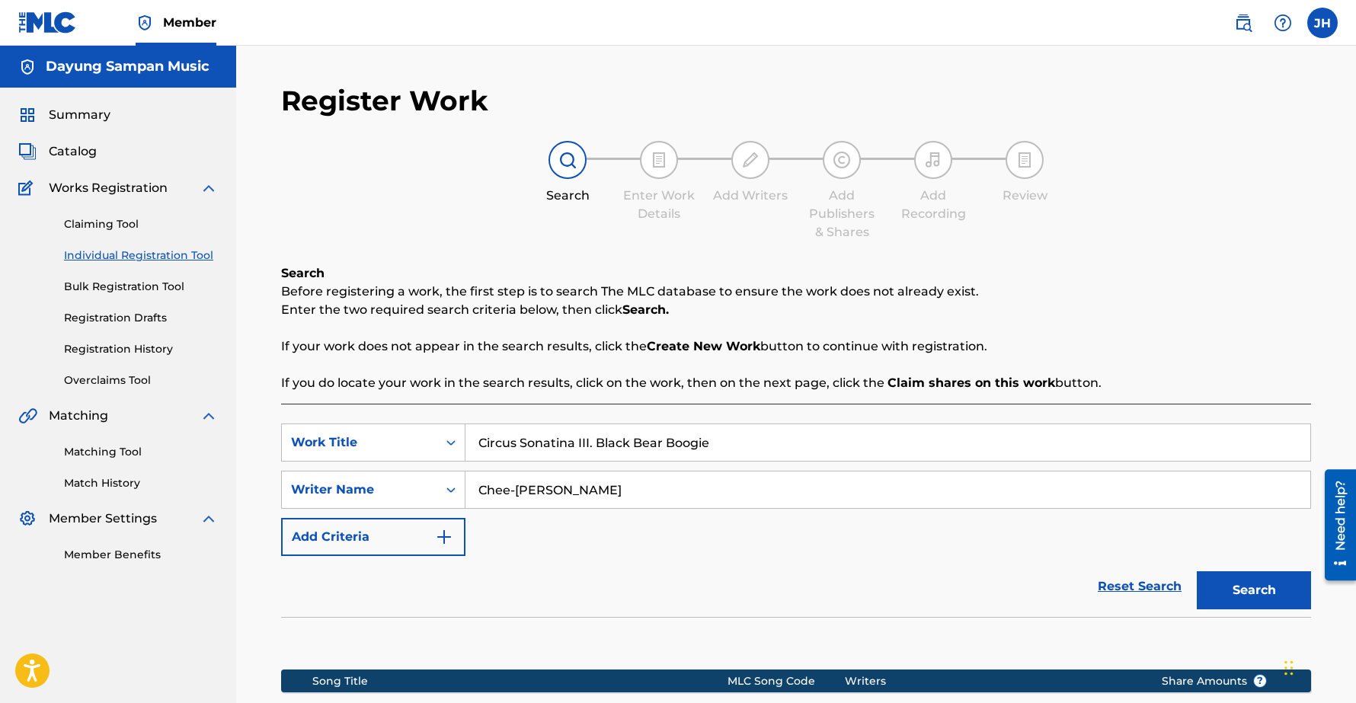
scroll to position [215, 0]
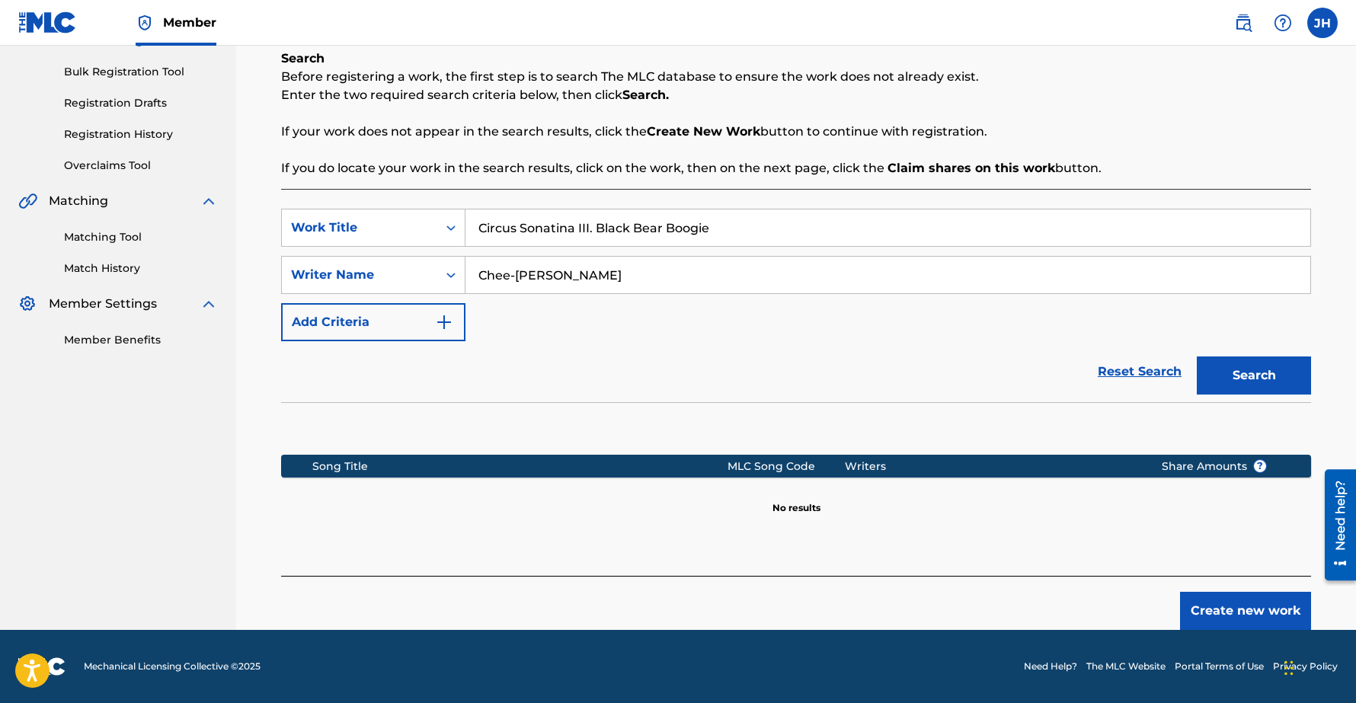
click at [1234, 603] on button "Create new work" at bounding box center [1245, 611] width 131 height 38
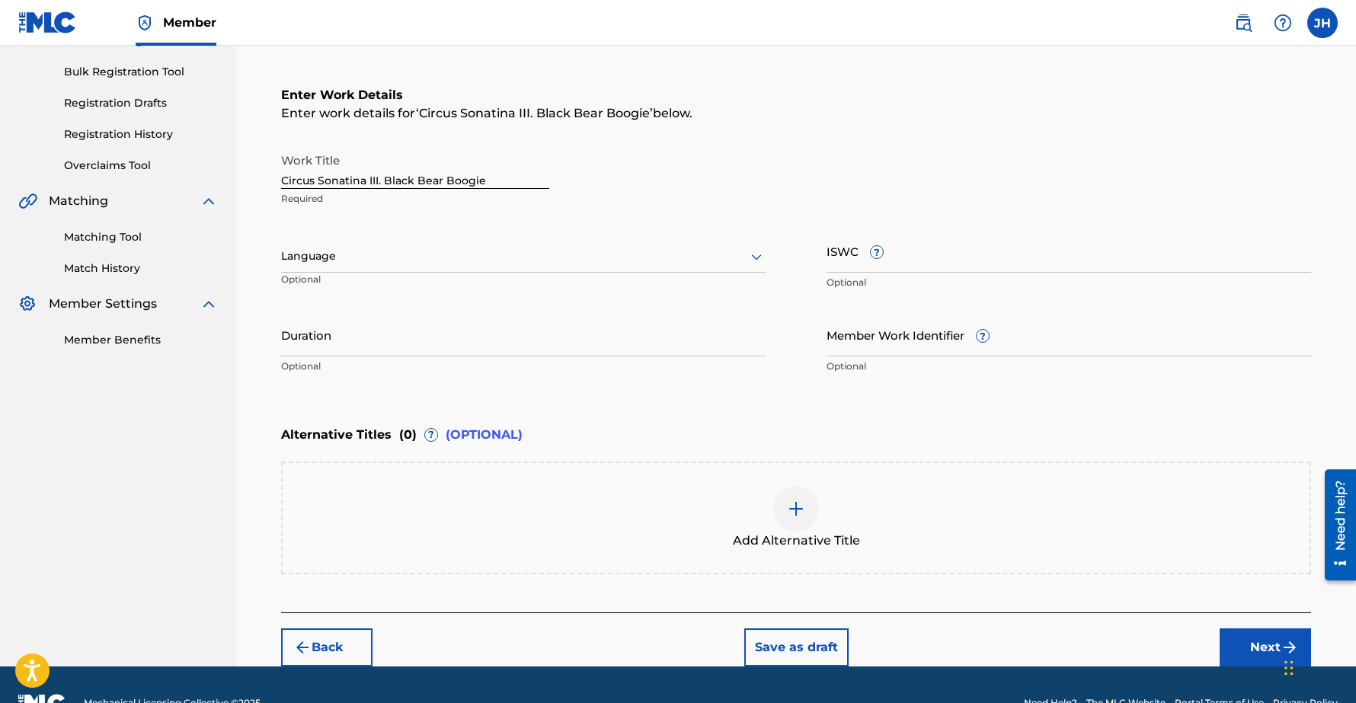
click at [362, 361] on p "Optional" at bounding box center [523, 366] width 484 height 14
click at [345, 342] on input "Duration" at bounding box center [523, 334] width 484 height 43
type input "00:54"
click at [1260, 648] on button "Next" at bounding box center [1264, 647] width 91 height 38
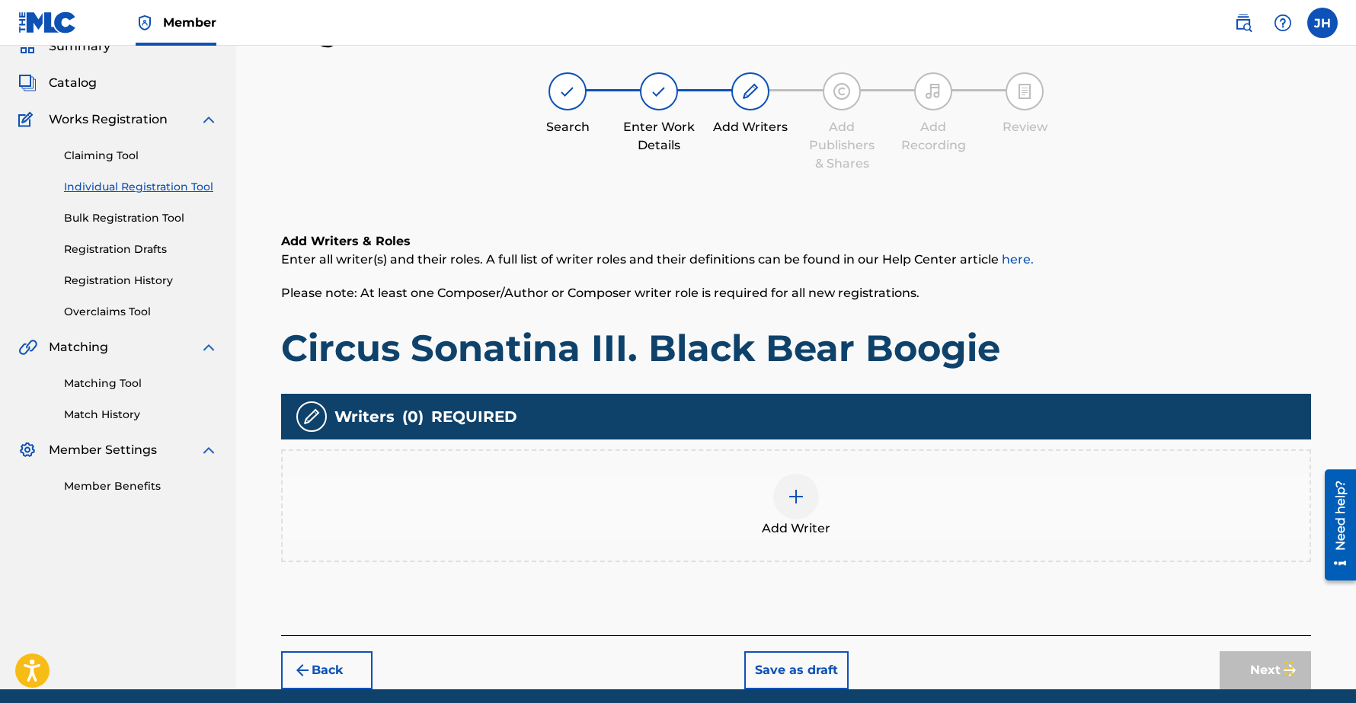
scroll to position [127, 0]
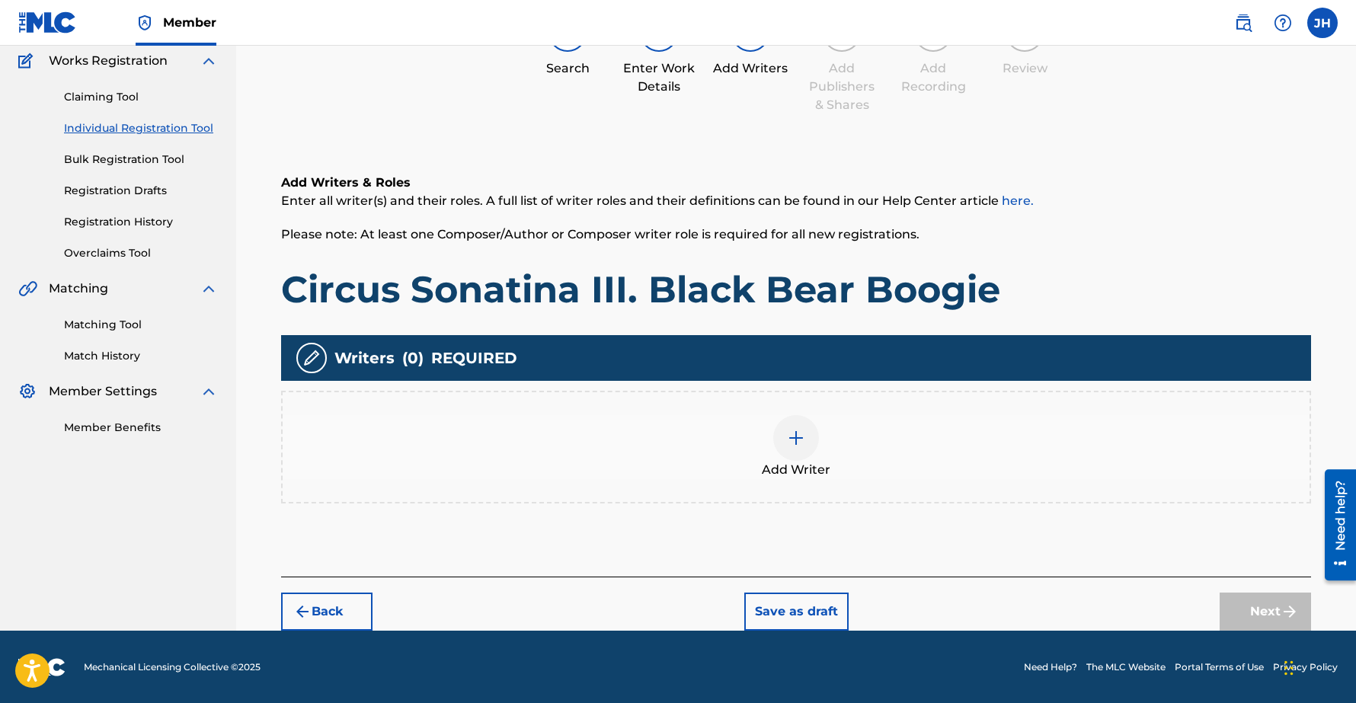
click at [790, 432] on img at bounding box center [796, 438] width 18 height 18
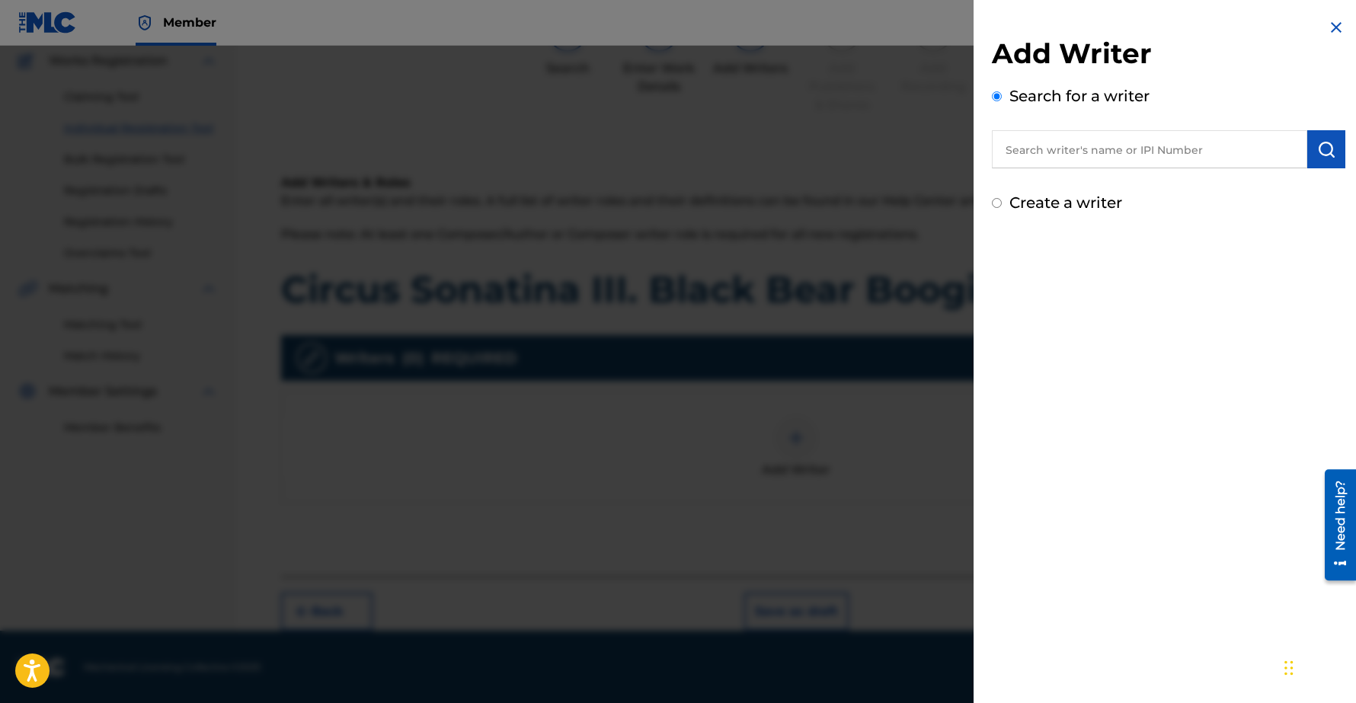
click at [1093, 148] on input "text" at bounding box center [1149, 149] width 315 height 38
type input "Chee-Hwa"
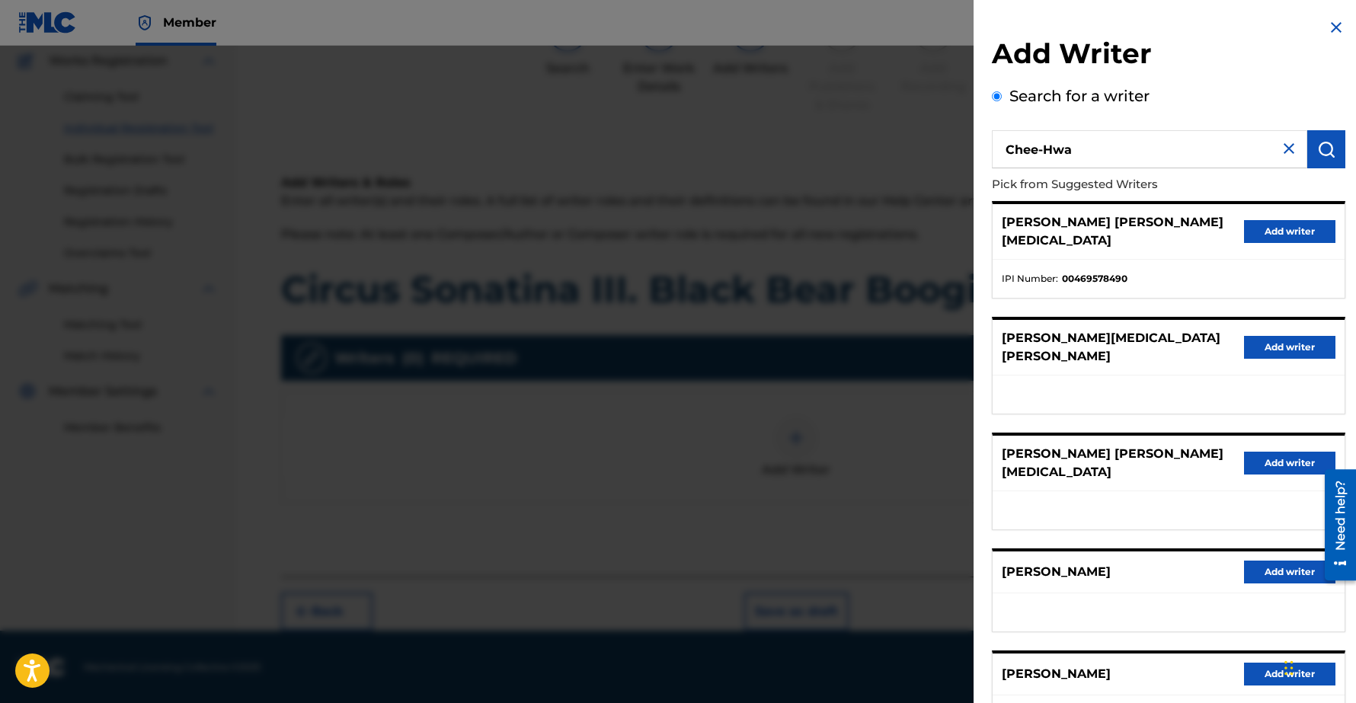
click at [1260, 561] on button "Add writer" at bounding box center [1289, 572] width 91 height 23
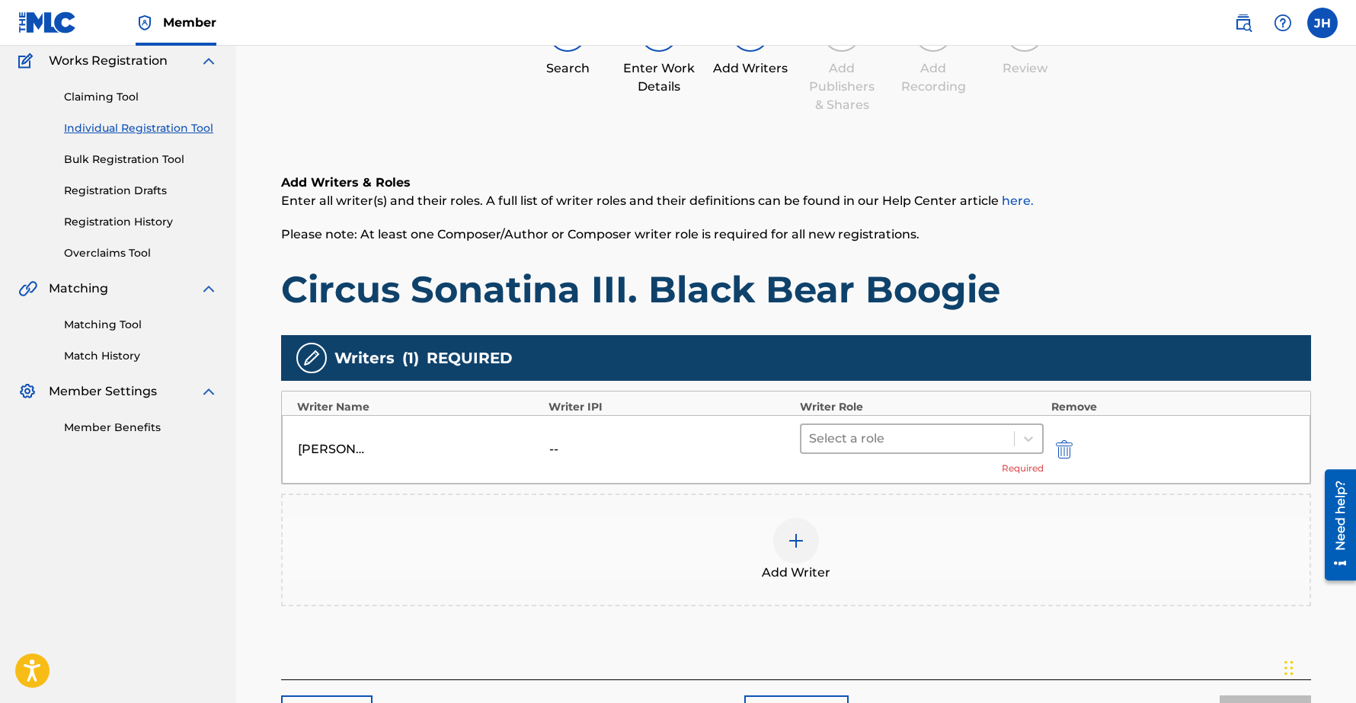
click at [879, 438] on div at bounding box center [907, 438] width 197 height 21
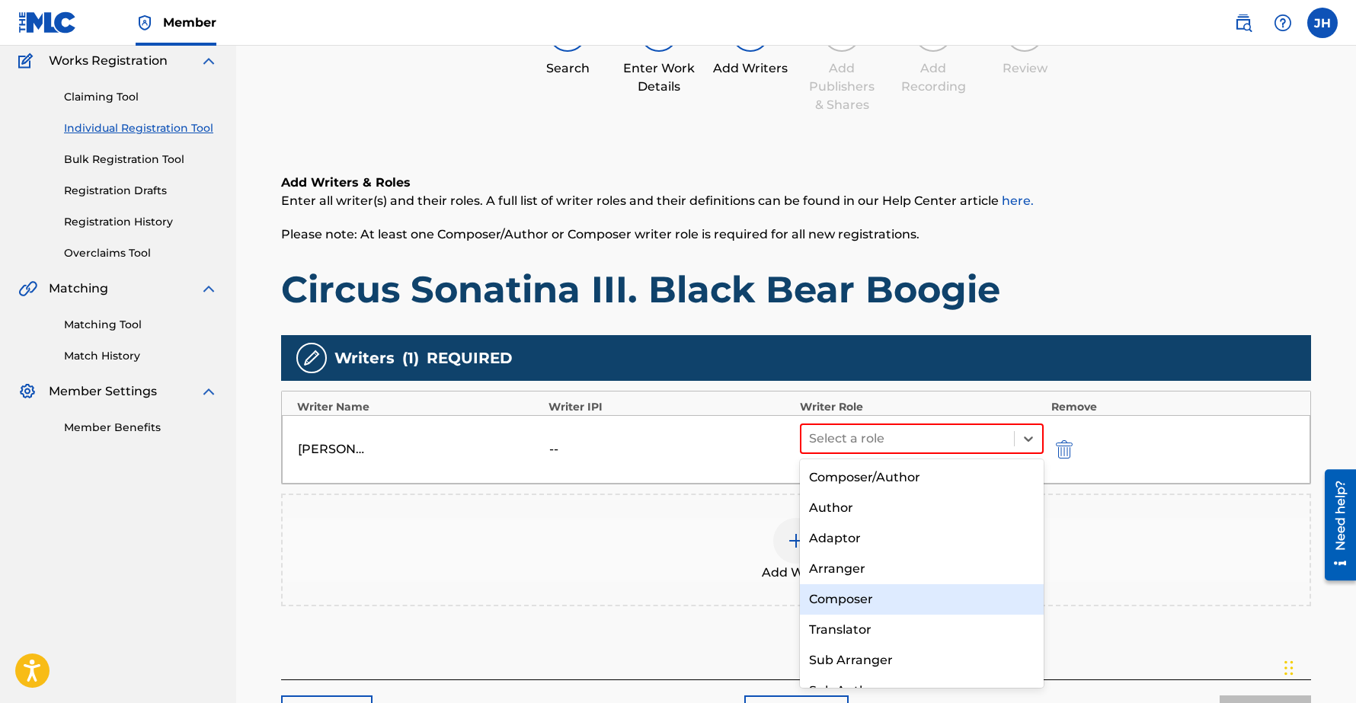
click at [850, 596] on div "Composer" at bounding box center [922, 599] width 244 height 30
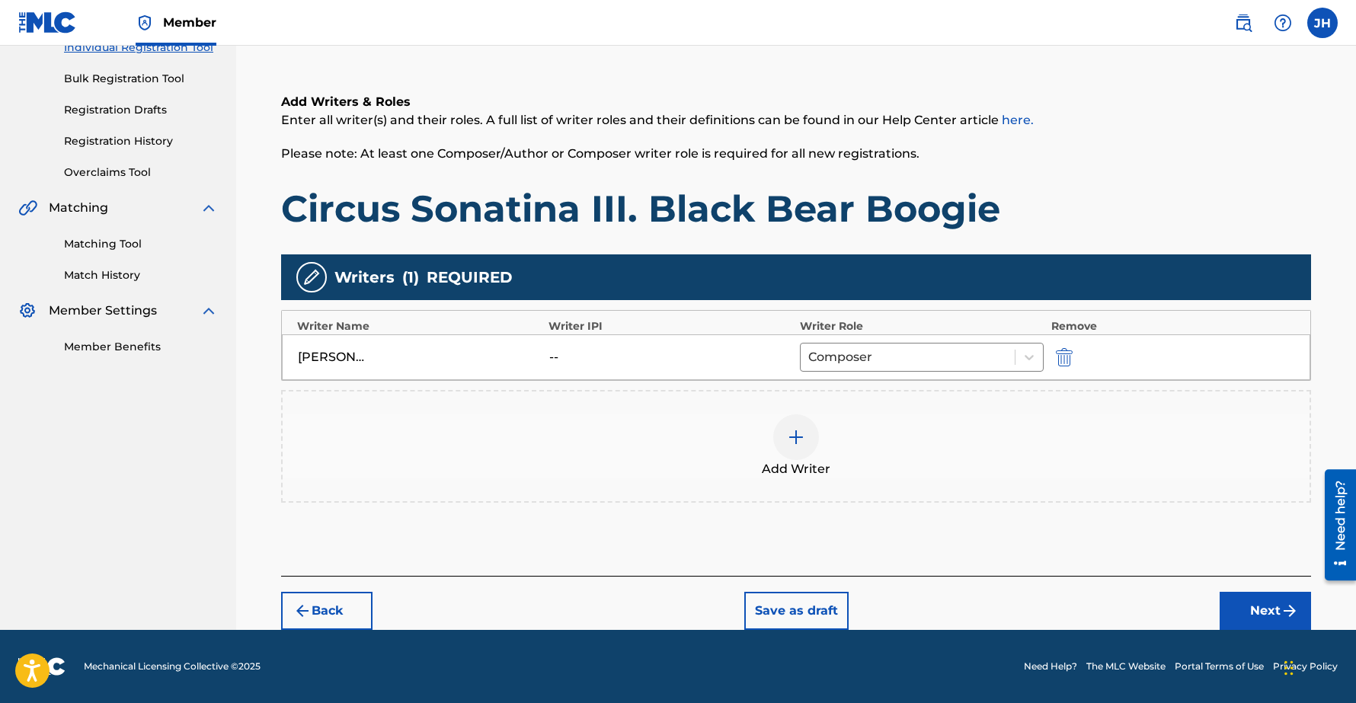
click at [1245, 607] on button "Next" at bounding box center [1264, 611] width 91 height 38
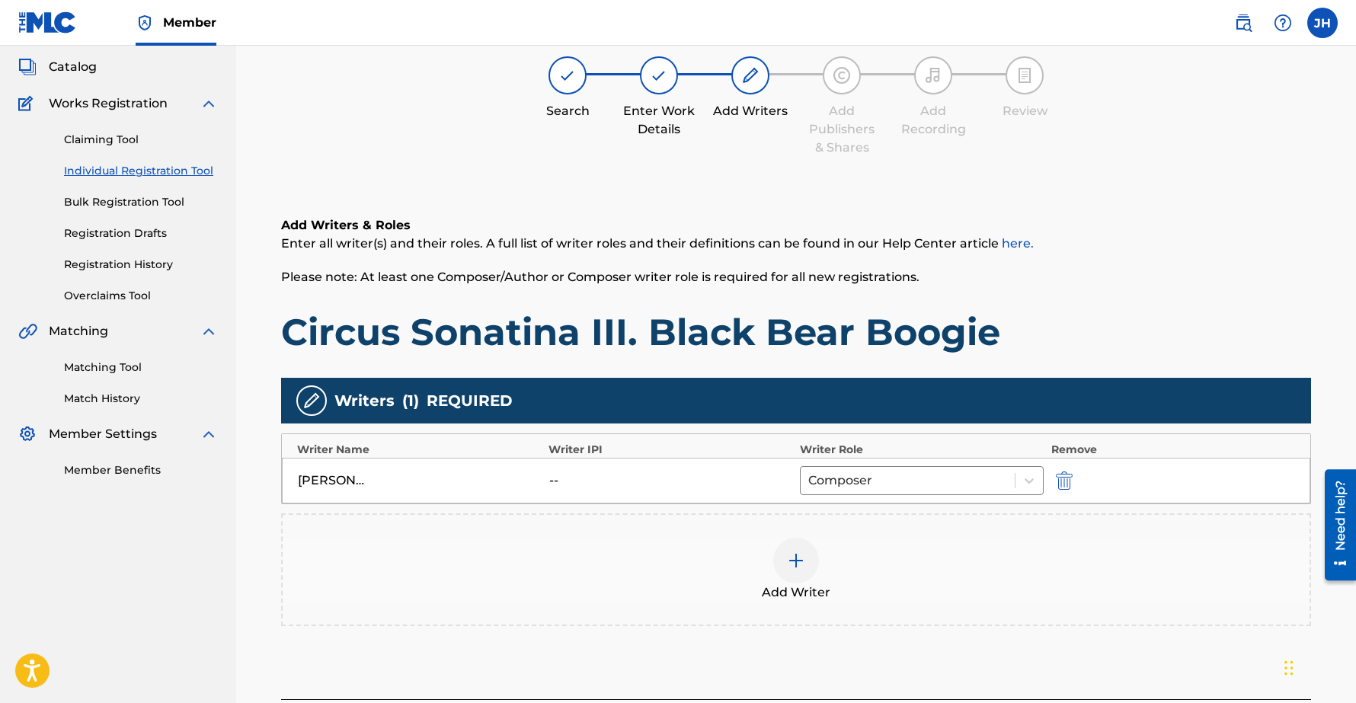
scroll to position [69, 0]
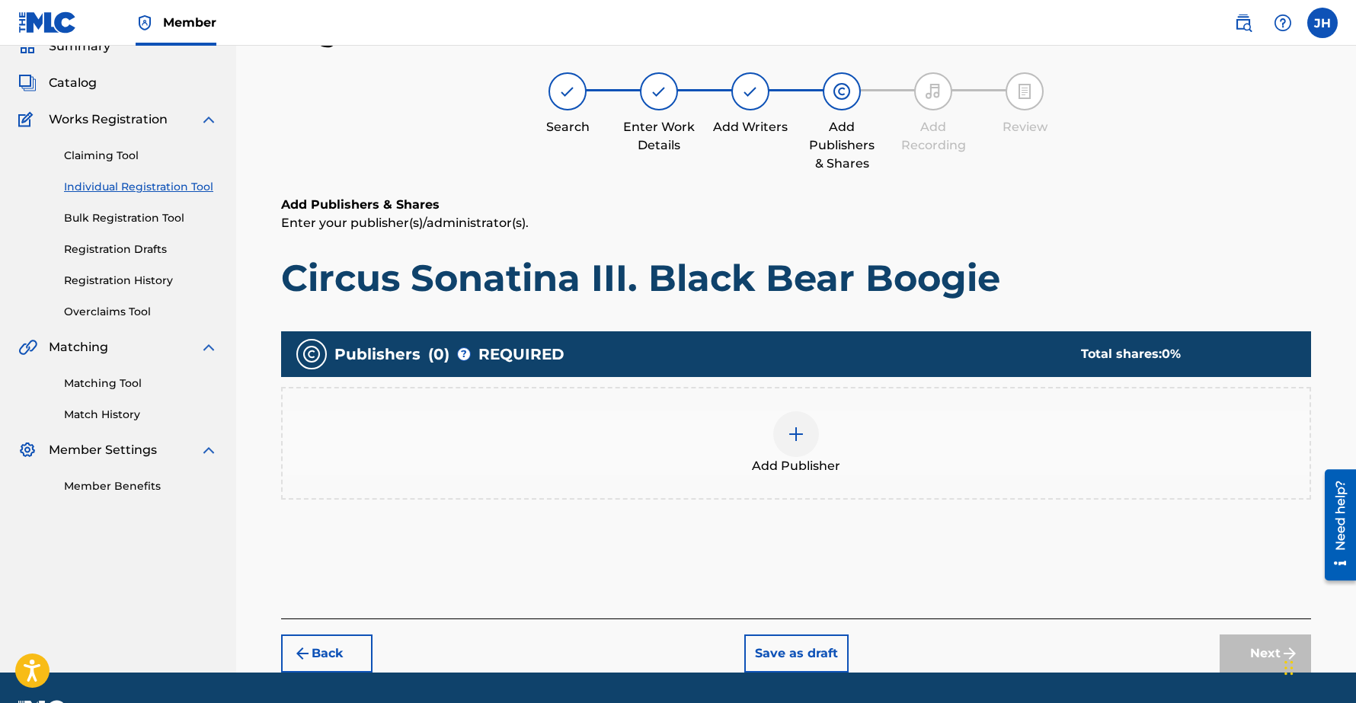
click at [800, 437] on img at bounding box center [796, 434] width 18 height 18
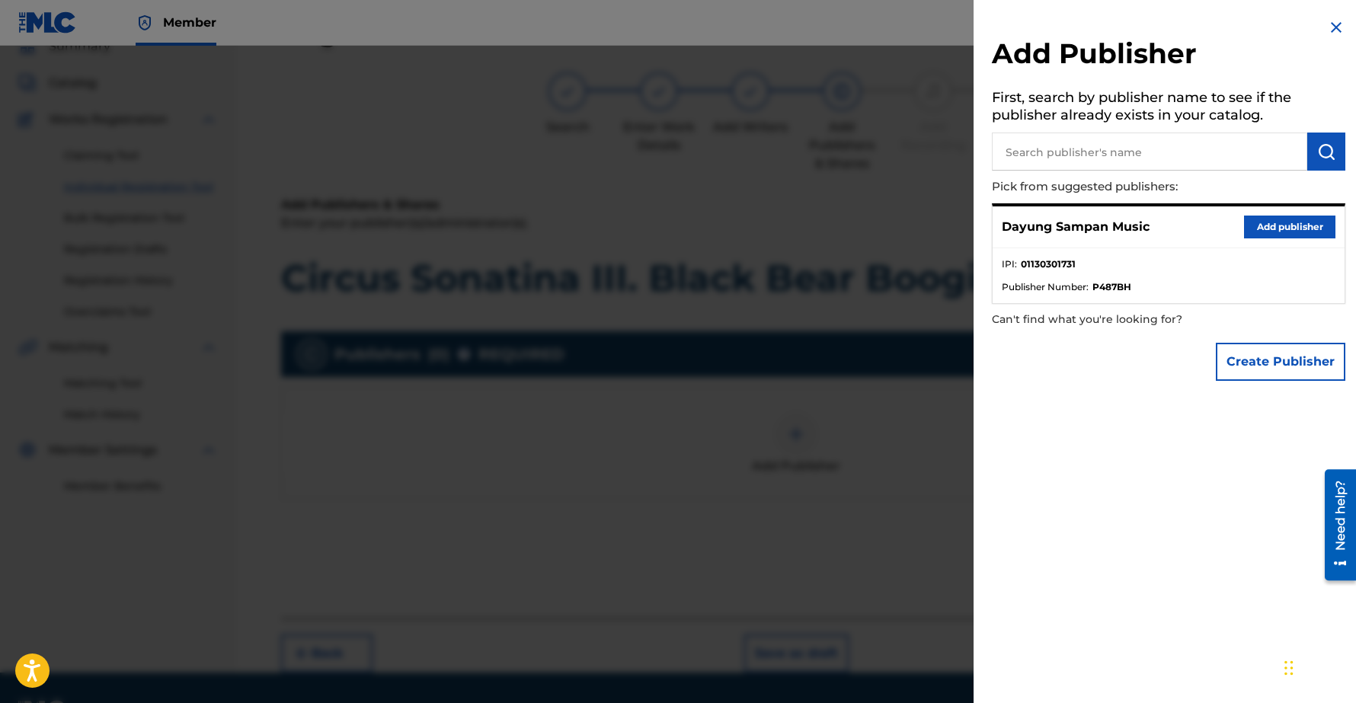
click at [1297, 225] on button "Add publisher" at bounding box center [1289, 227] width 91 height 23
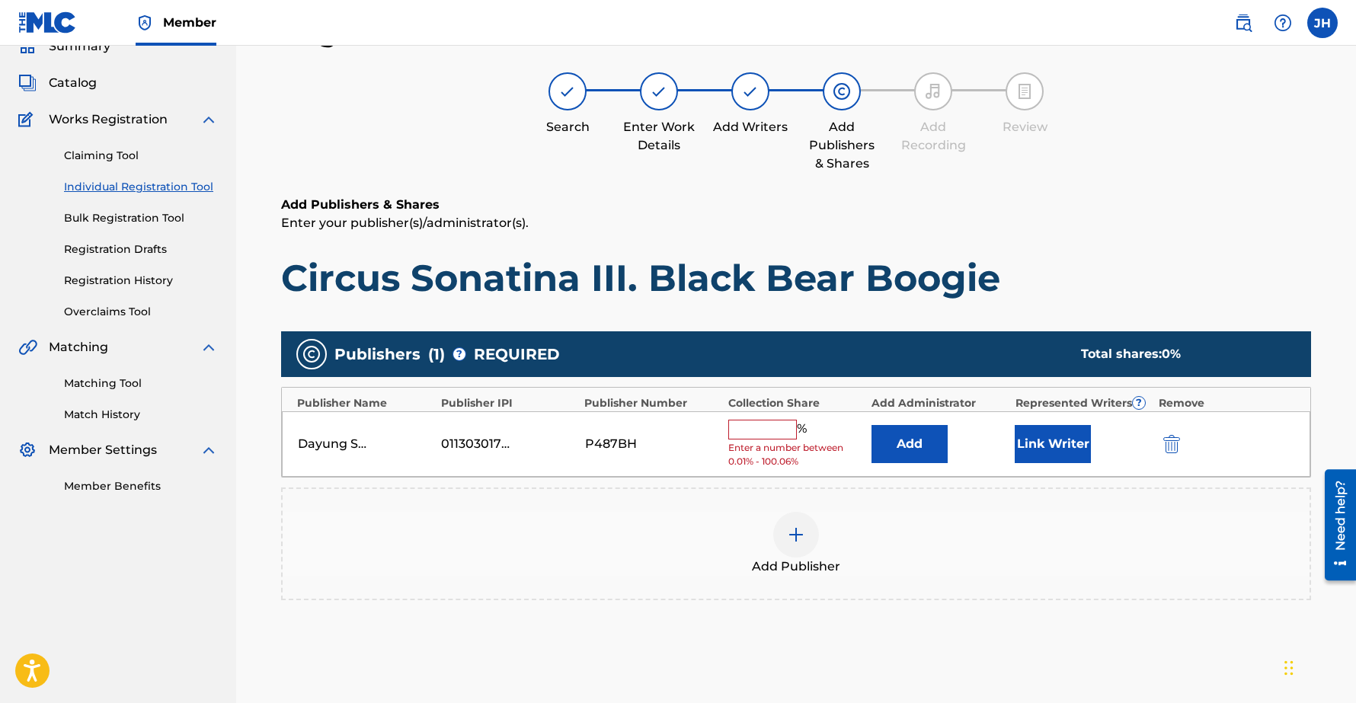
click at [784, 426] on input "text" at bounding box center [762, 430] width 69 height 20
type input "100"
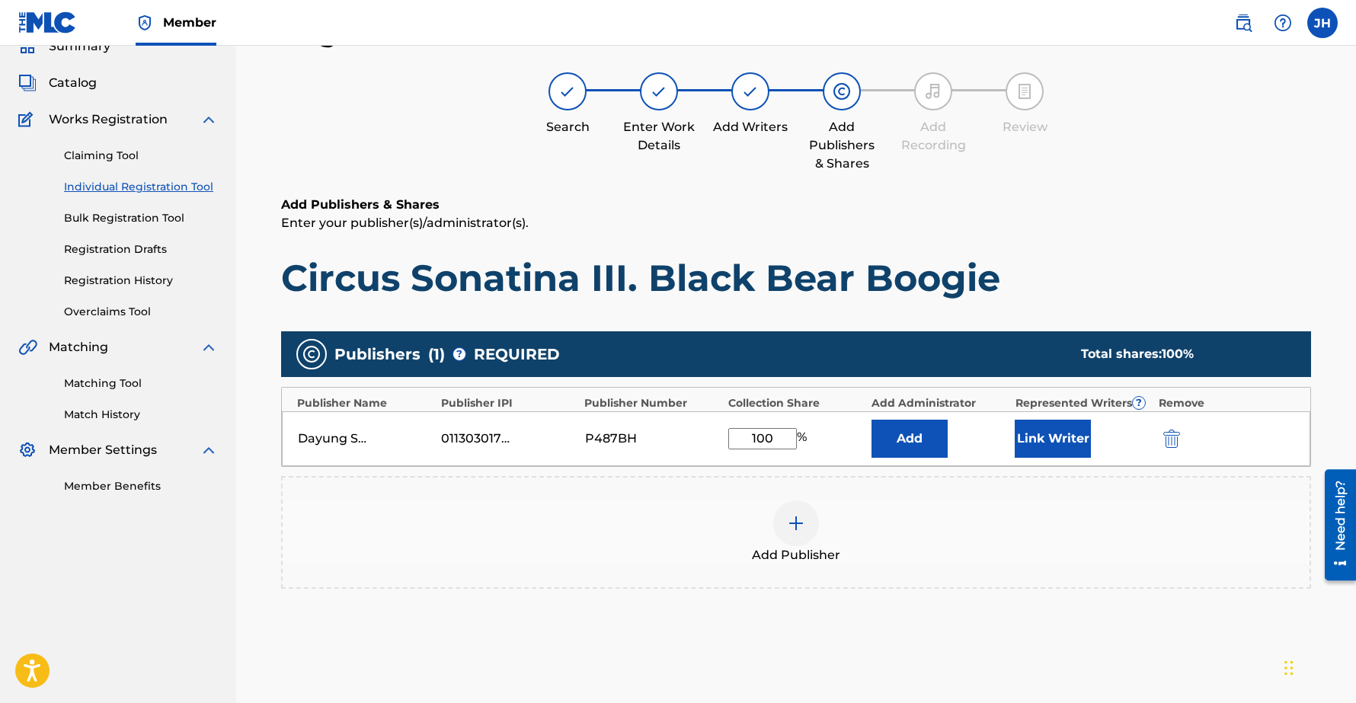
click at [1075, 436] on button "Link Writer" at bounding box center [1052, 439] width 76 height 38
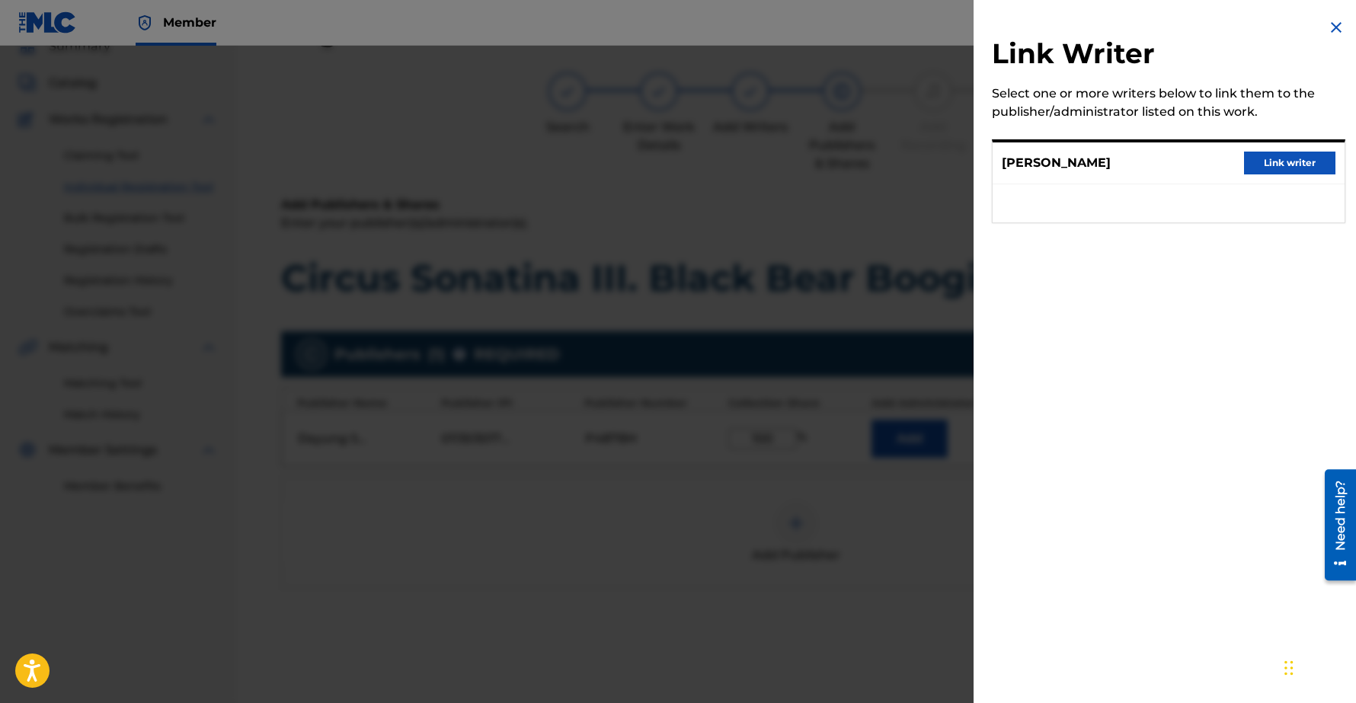
click at [1295, 161] on button "Link writer" at bounding box center [1289, 163] width 91 height 23
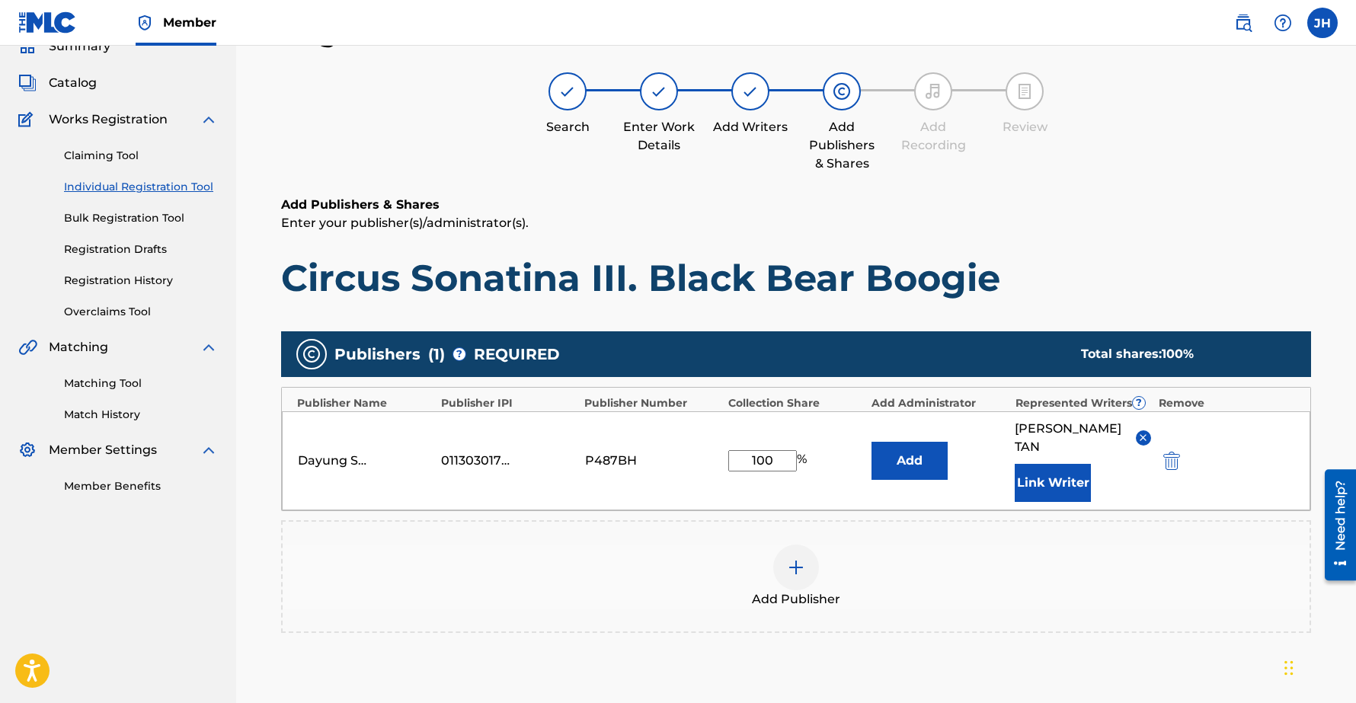
scroll to position [226, 0]
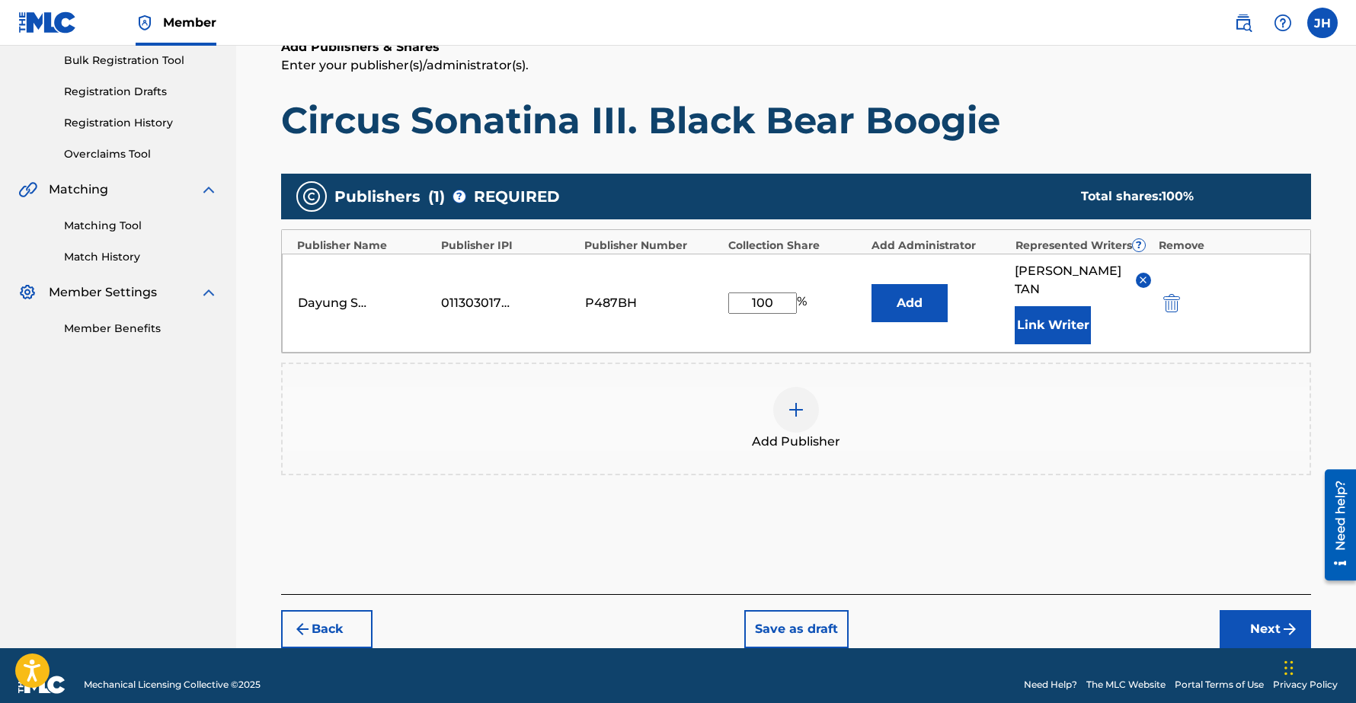
click at [1263, 610] on button "Next" at bounding box center [1264, 629] width 91 height 38
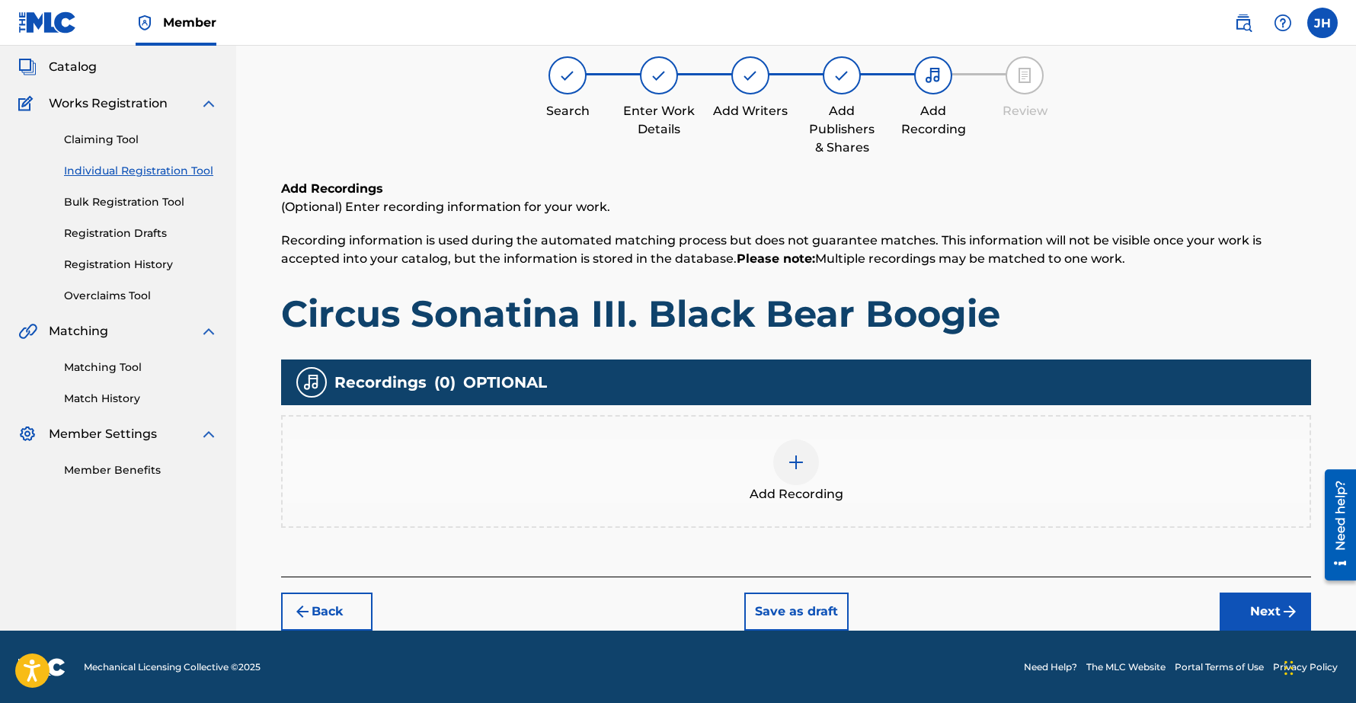
click at [1240, 611] on button "Next" at bounding box center [1264, 611] width 91 height 38
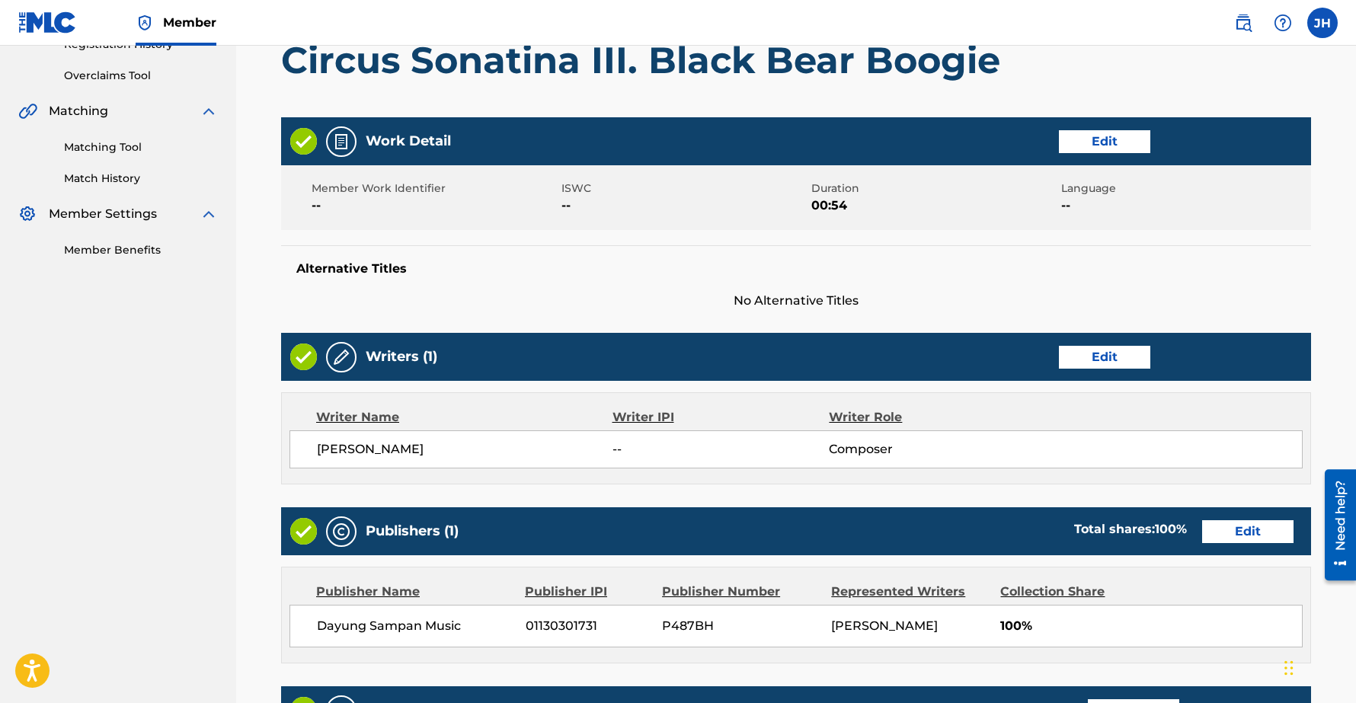
scroll to position [534, 0]
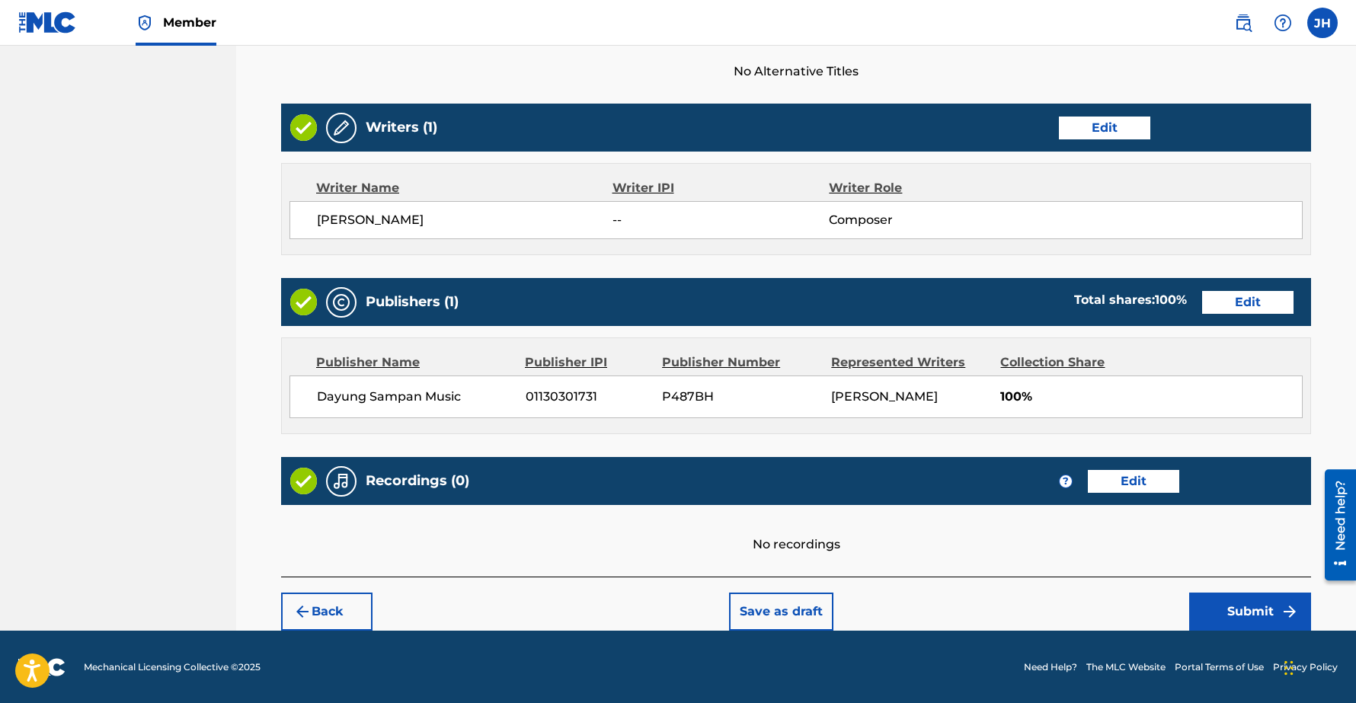
click at [1254, 602] on button "Submit" at bounding box center [1250, 611] width 122 height 38
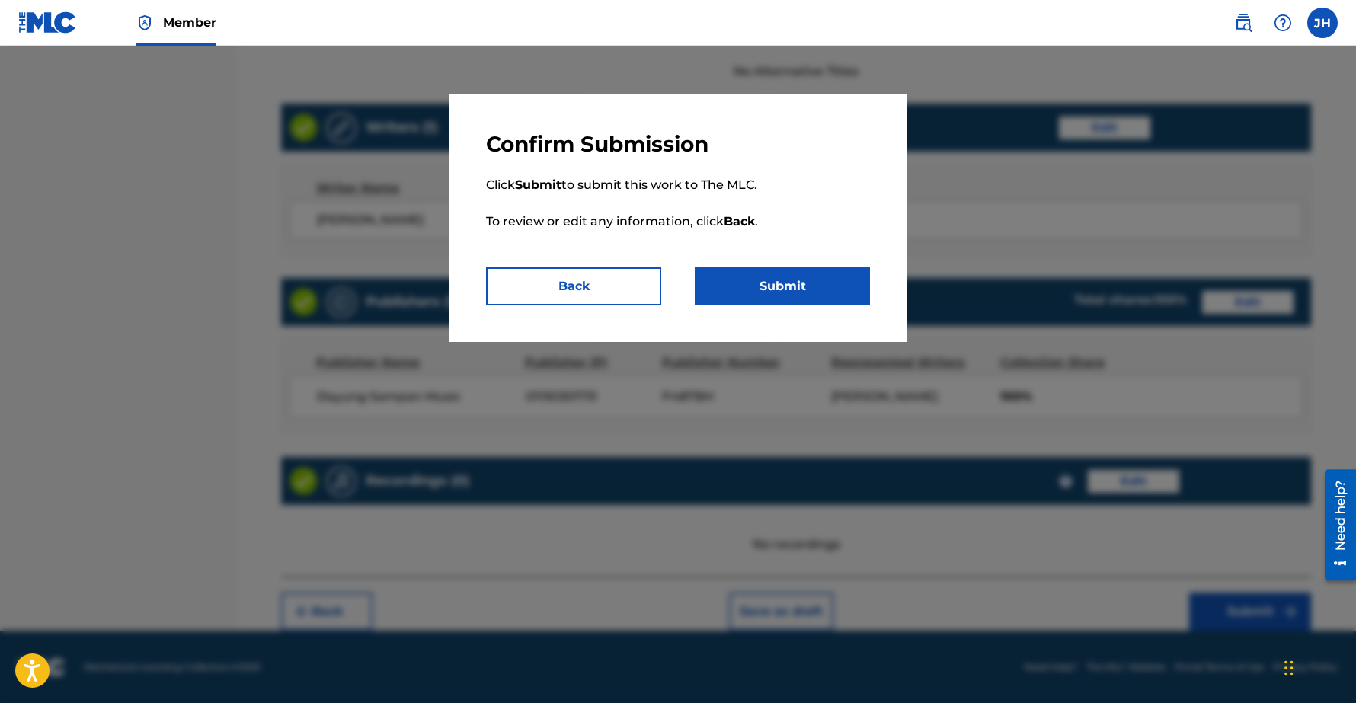
click at [786, 273] on button "Submit" at bounding box center [782, 286] width 175 height 38
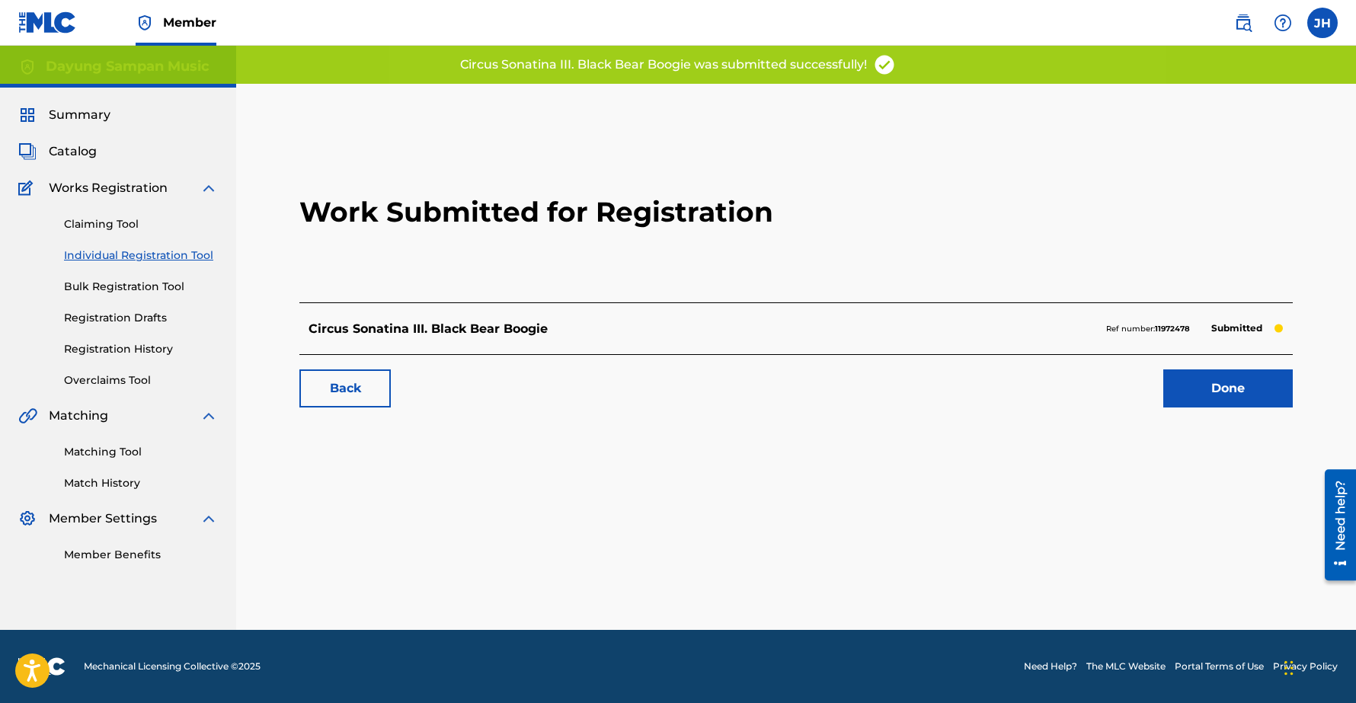
click at [1226, 388] on link "Done" at bounding box center [1227, 388] width 129 height 38
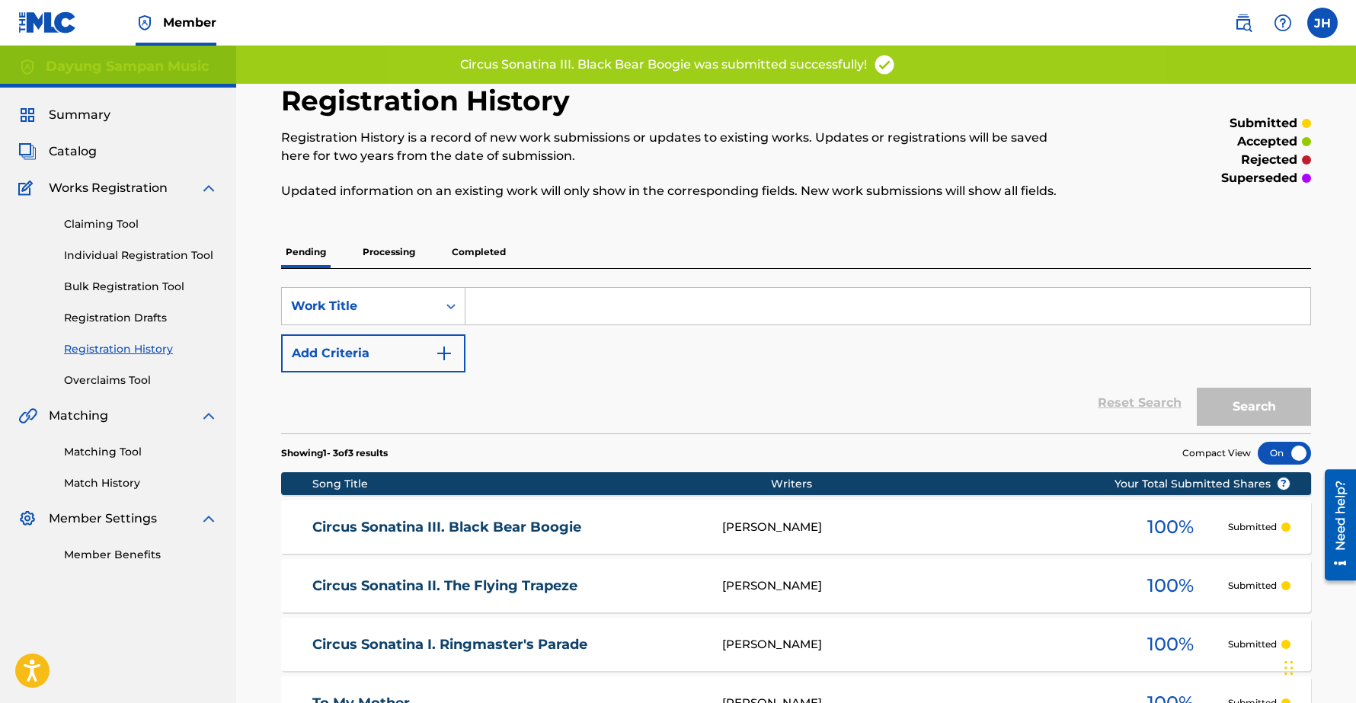
click at [148, 257] on link "Individual Registration Tool" at bounding box center [141, 256] width 154 height 16
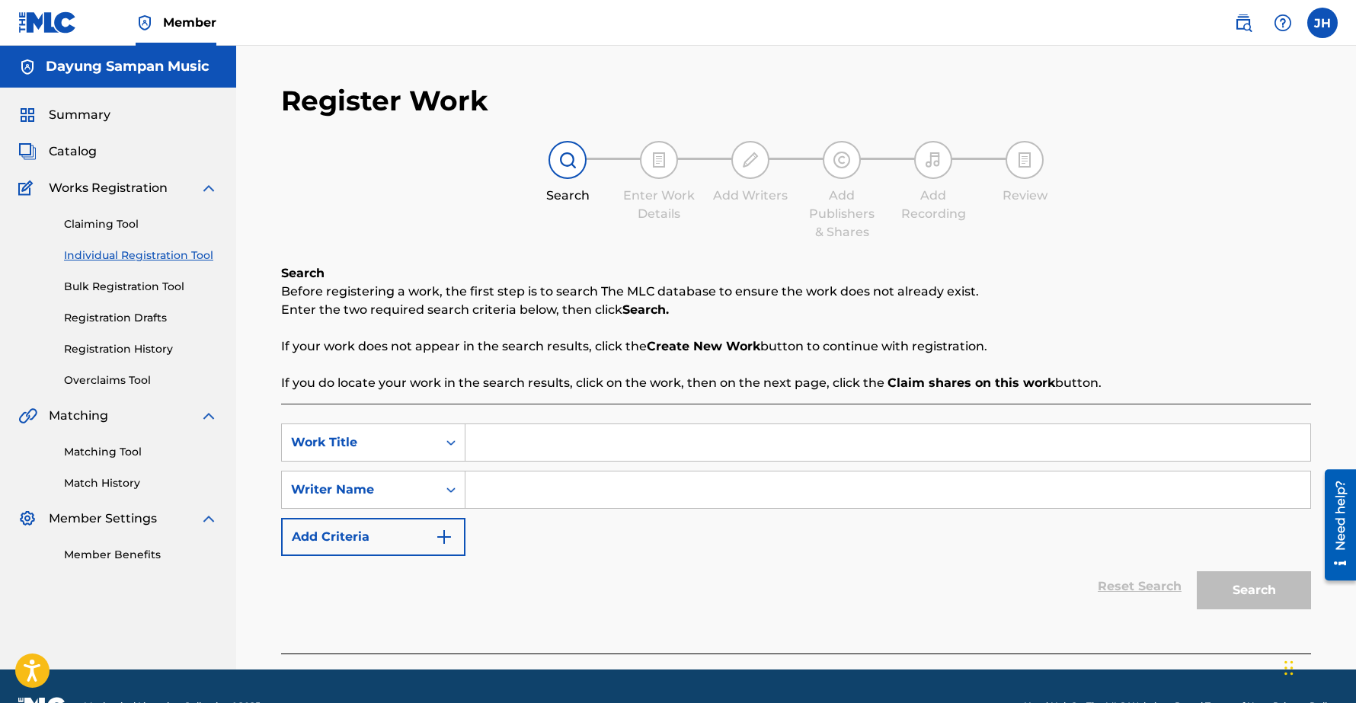
click at [494, 437] on input "Search Form" at bounding box center [887, 442] width 845 height 37
paste input "Big Top Sonatina, I. Clown Capers"
type input "Big Top Sonatina, I. Clown Capers"
click at [553, 496] on input "Search Form" at bounding box center [887, 489] width 845 height 37
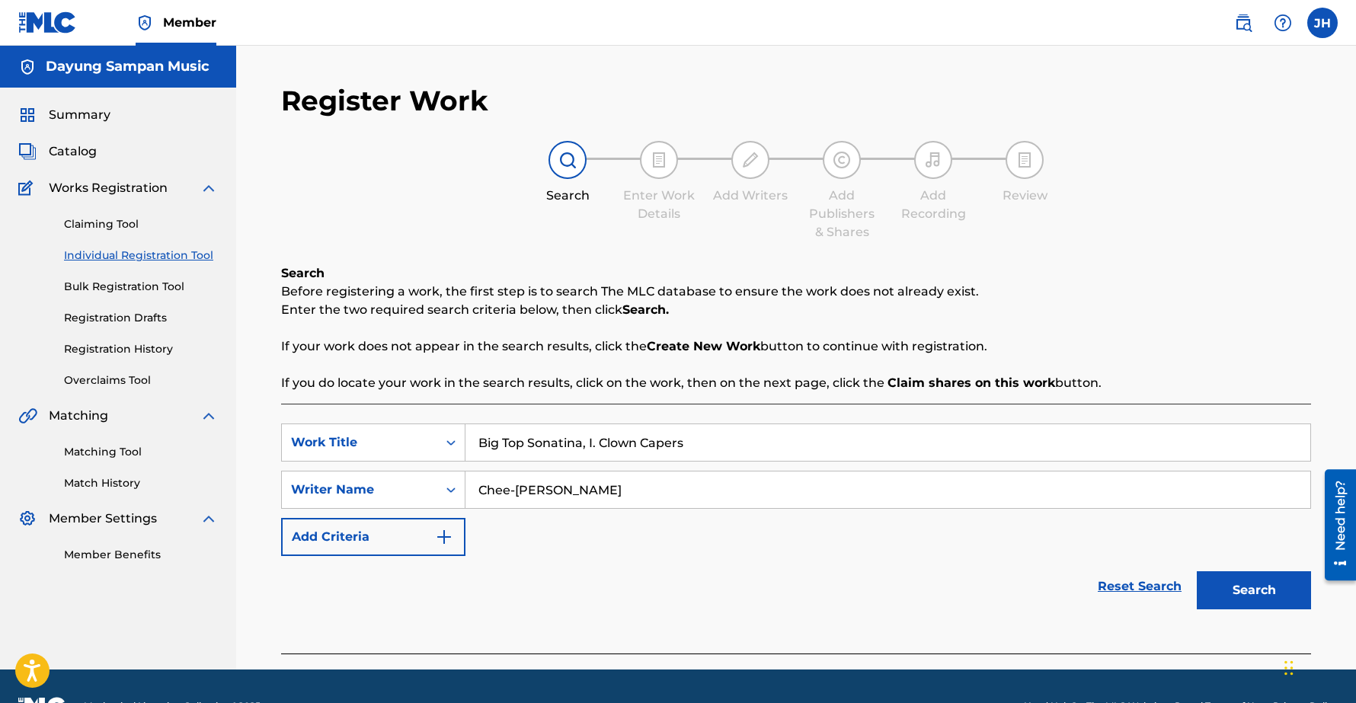
type input "Chee-[PERSON_NAME]"
click at [1196, 571] on button "Search" at bounding box center [1253, 590] width 114 height 38
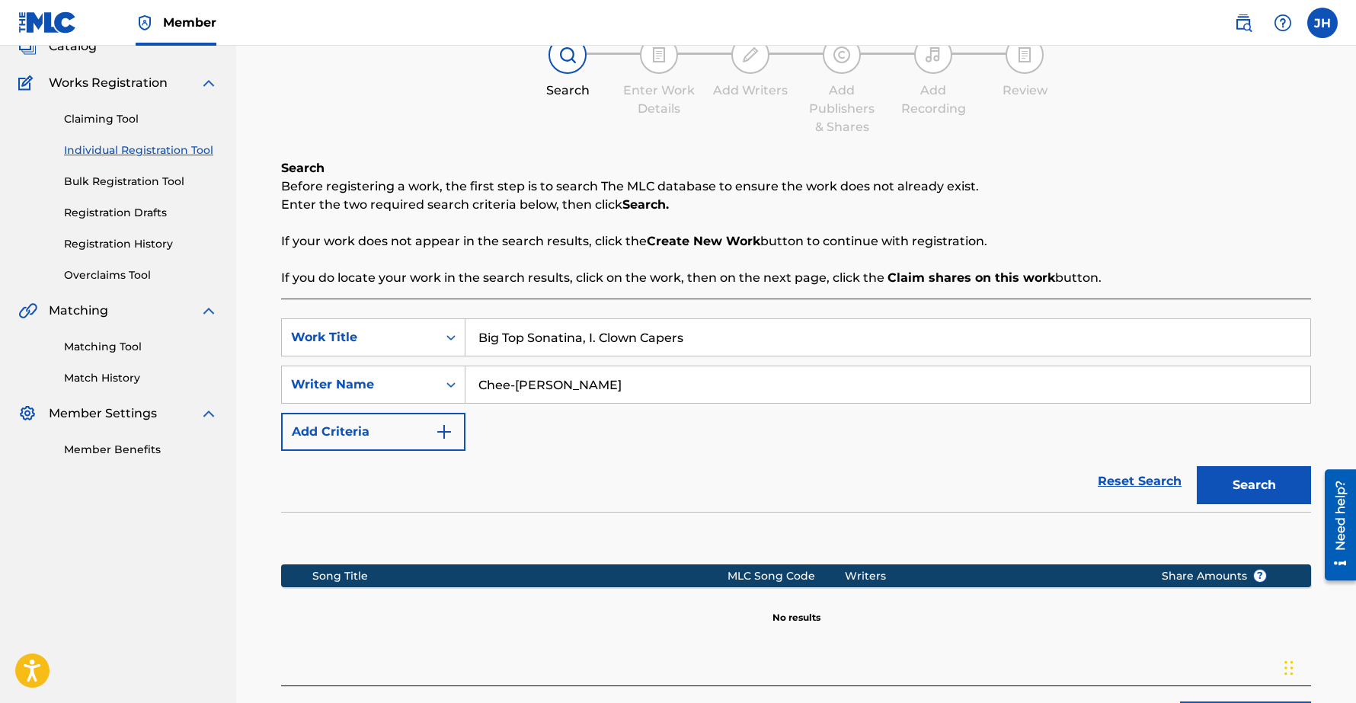
scroll to position [215, 0]
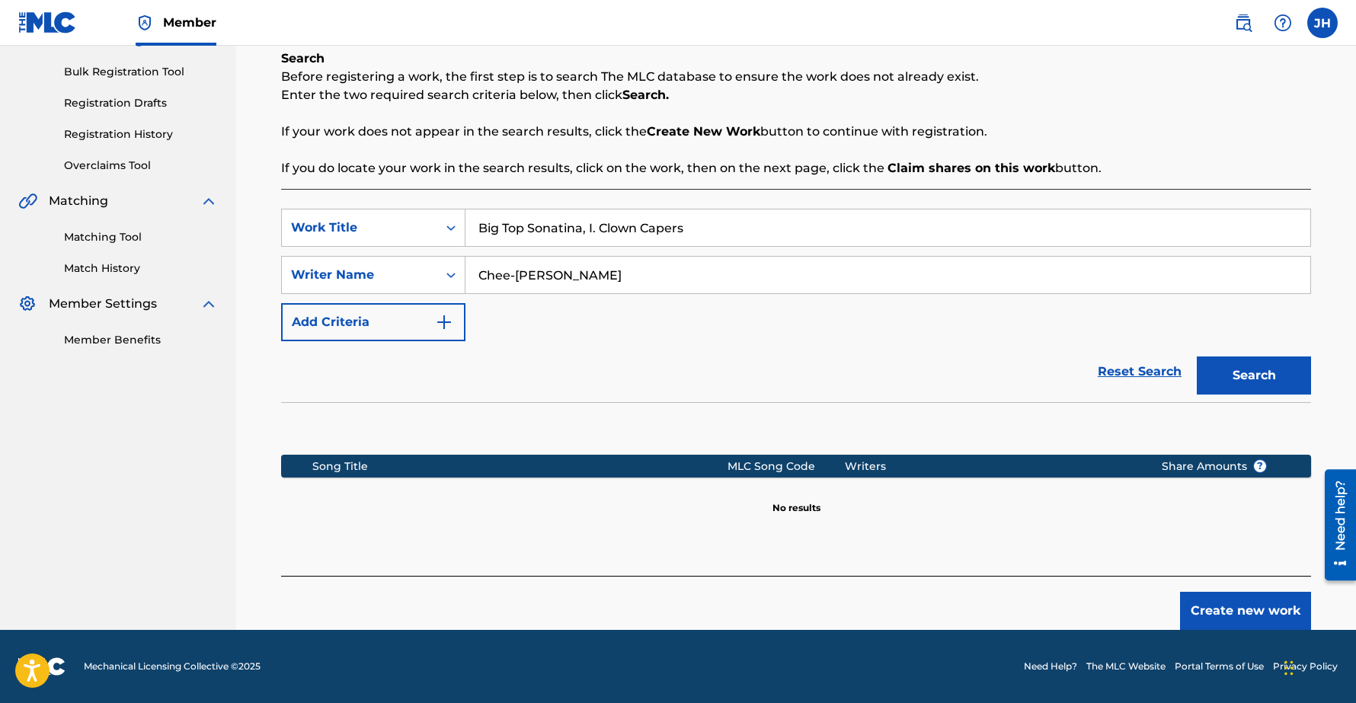
click at [1229, 605] on button "Create new work" at bounding box center [1245, 611] width 131 height 38
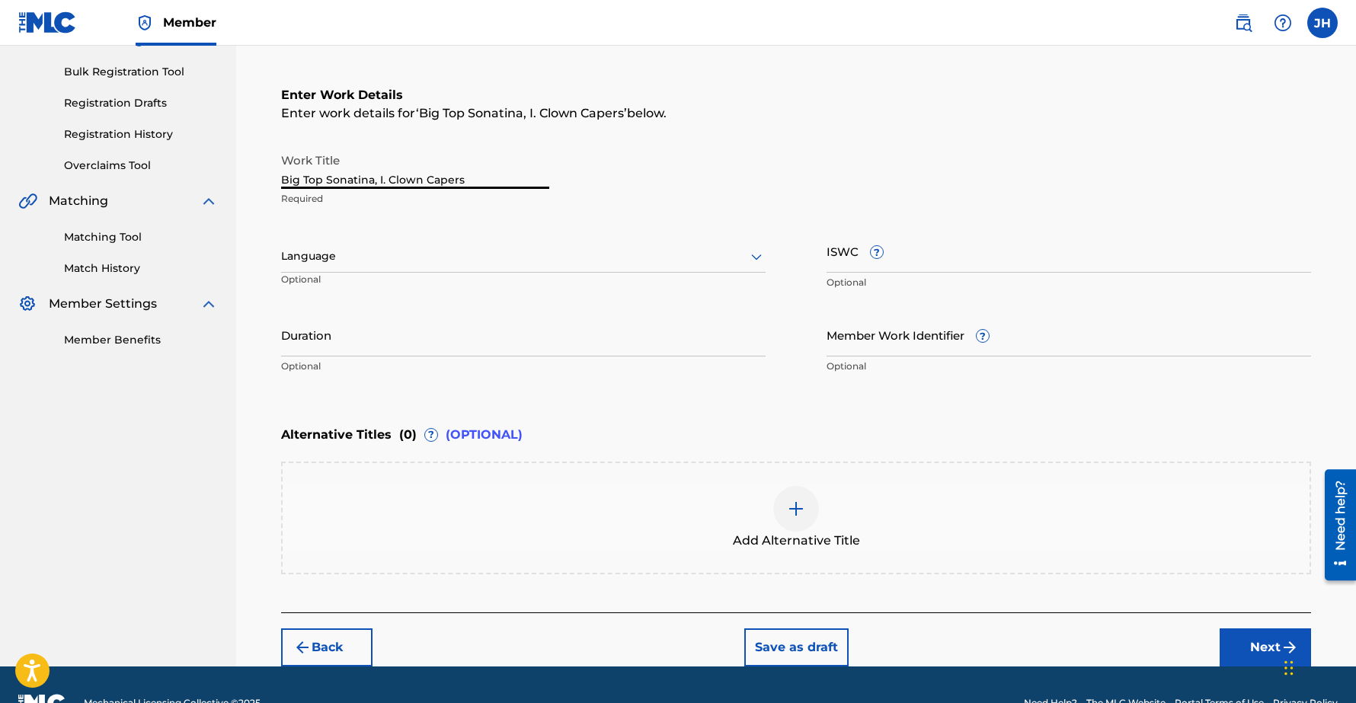
click at [375, 181] on input "Big Top Sonatina, I. Clown Capers" at bounding box center [415, 166] width 268 height 43
type input "Big Top Sonatina I. Clown Capers"
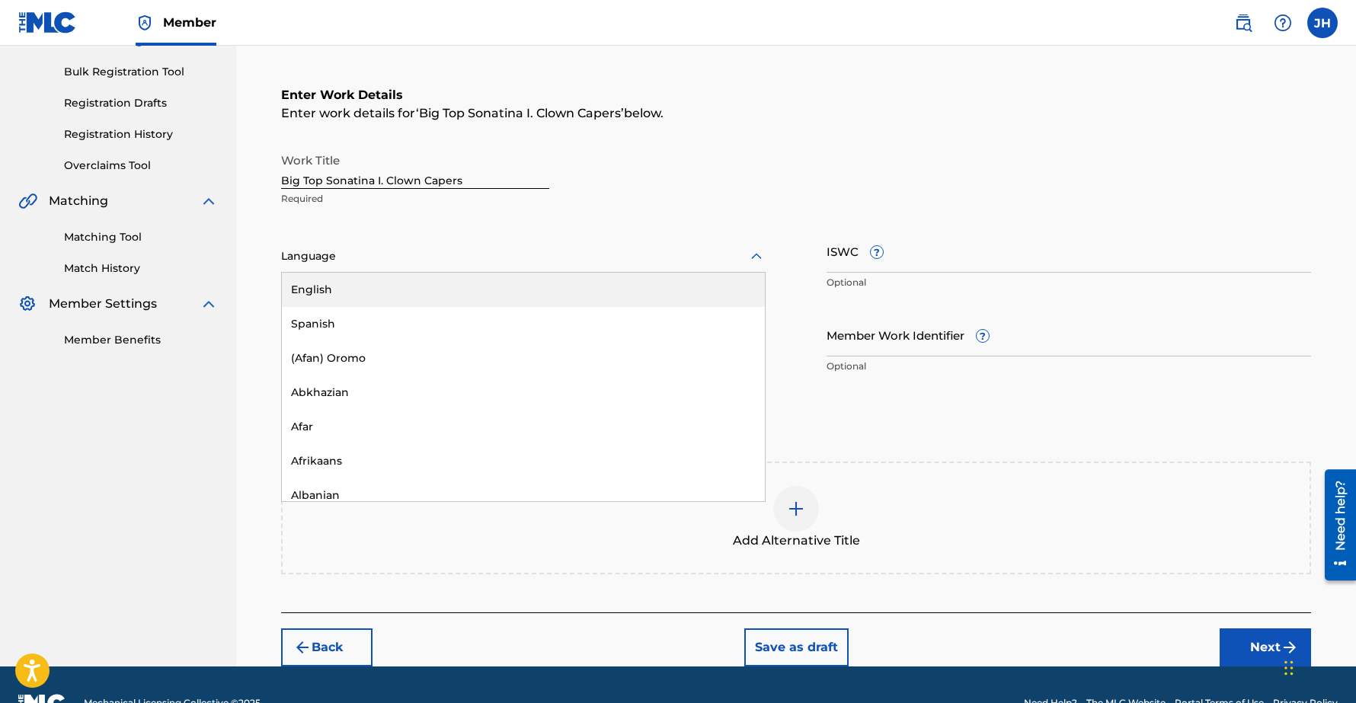
click at [433, 243] on div "Language" at bounding box center [523, 257] width 484 height 32
click at [478, 210] on div "Work Title Big Top Sonatina I. Clown Capers Required" at bounding box center [415, 179] width 268 height 69
click at [343, 347] on input "Duration" at bounding box center [523, 334] width 484 height 43
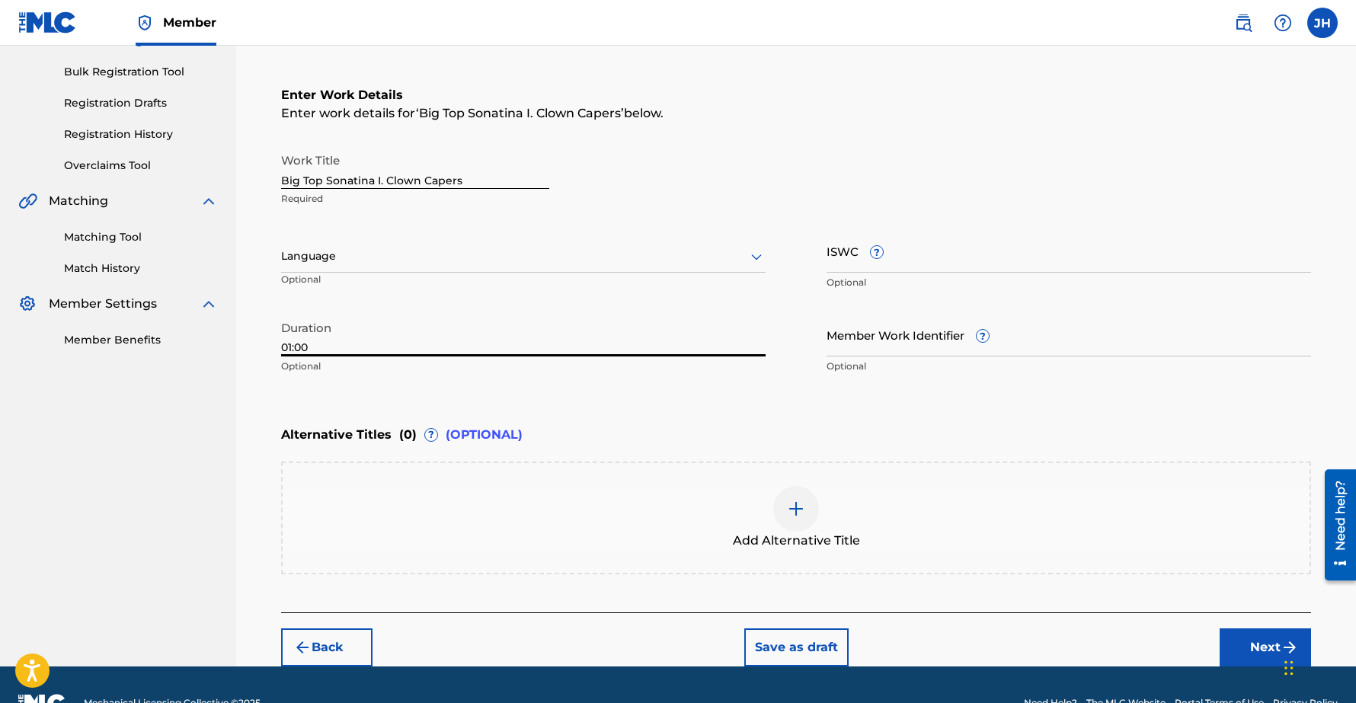
scroll to position [251, 0]
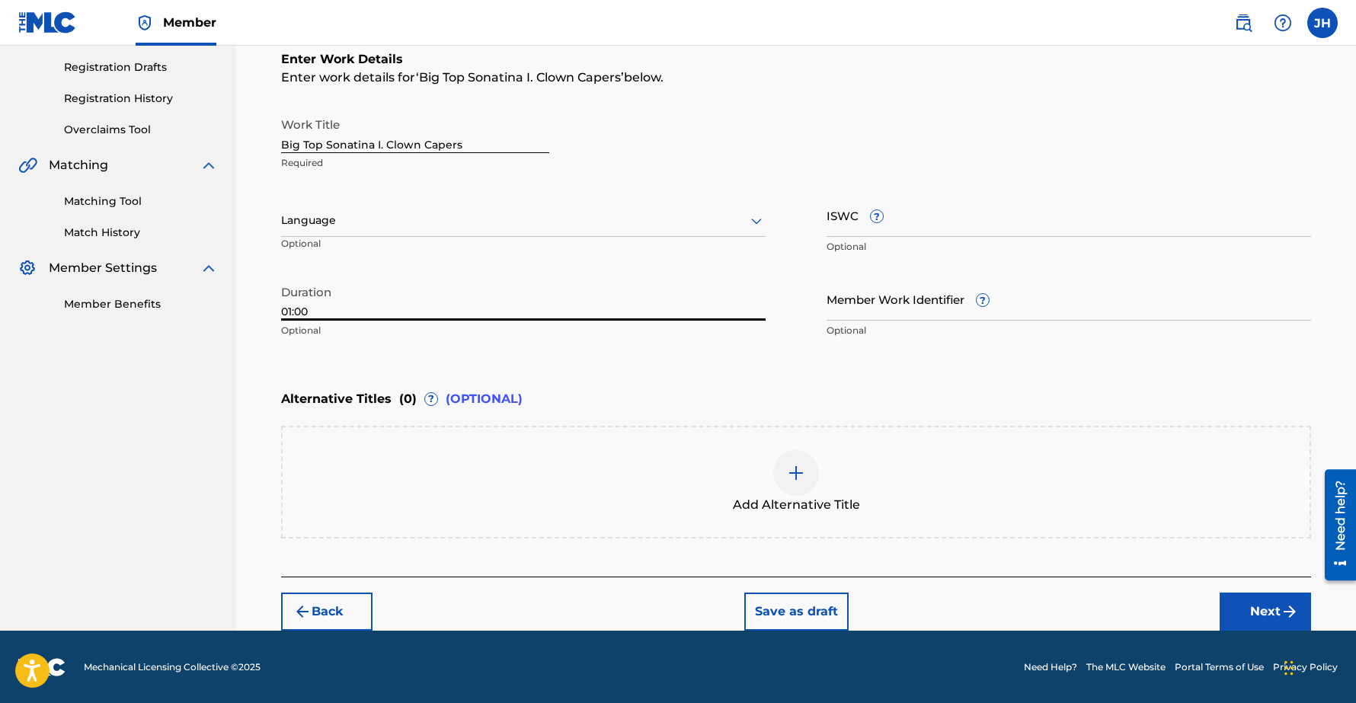
type input "01:00"
click at [1266, 616] on button "Next" at bounding box center [1264, 611] width 91 height 38
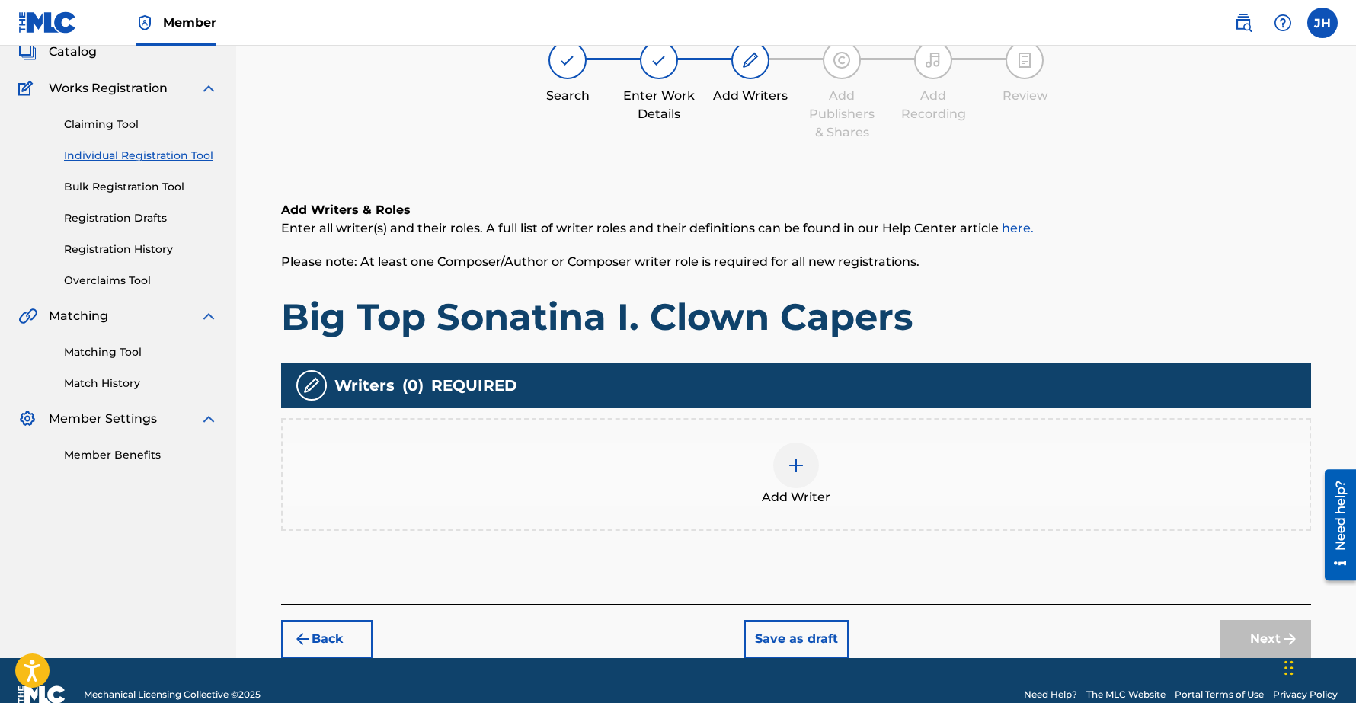
scroll to position [69, 0]
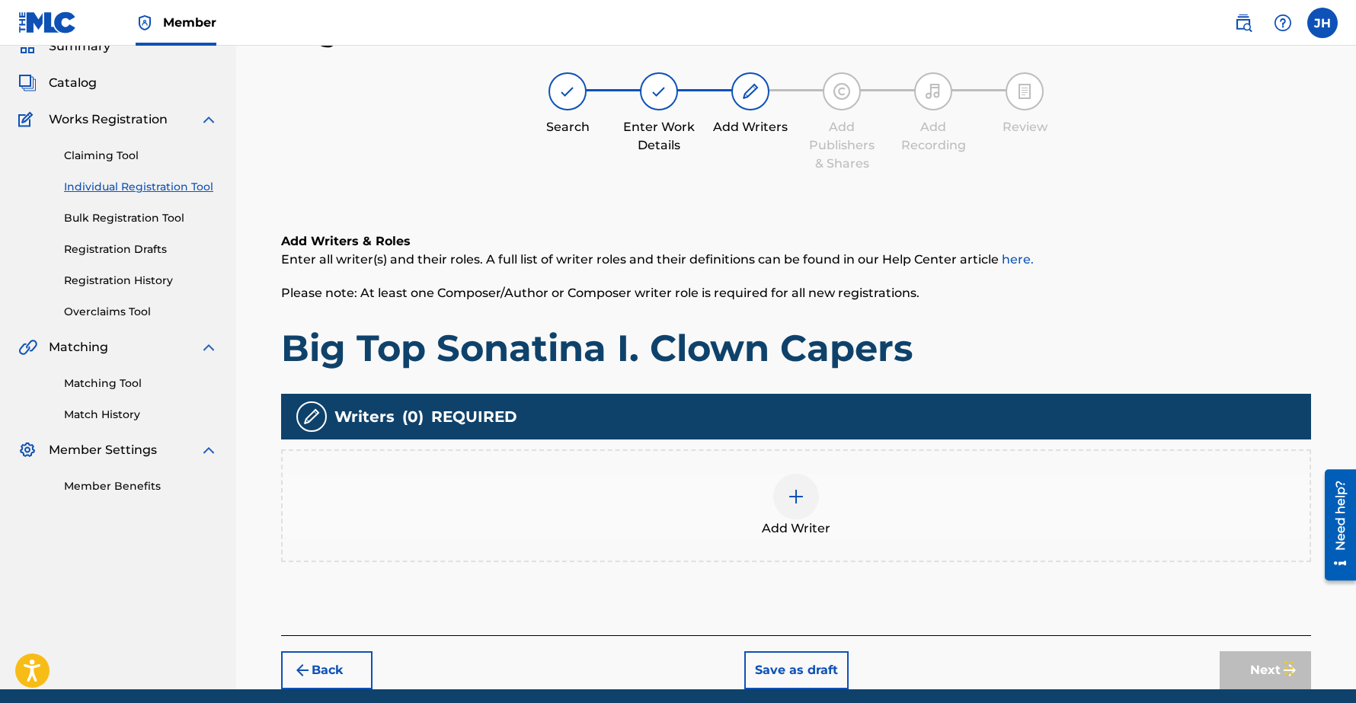
click at [784, 492] on div at bounding box center [796, 497] width 46 height 46
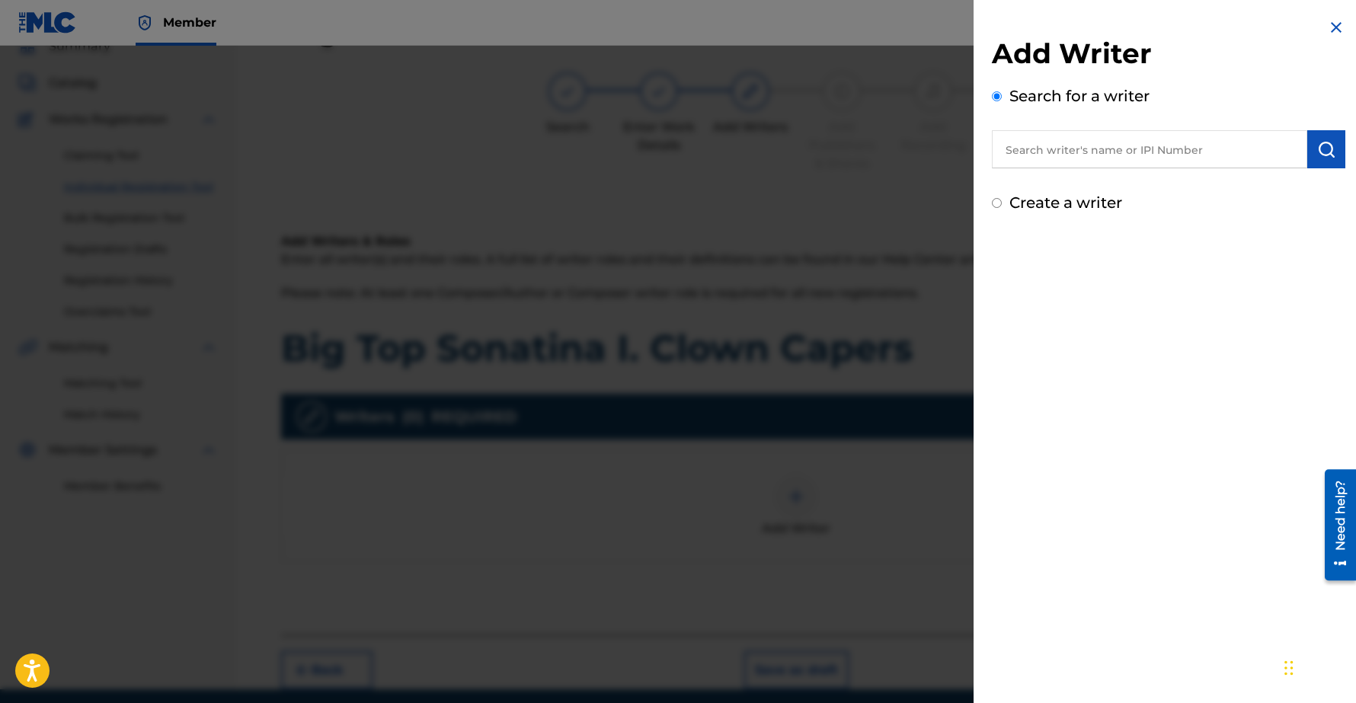
click at [1091, 155] on input "text" at bounding box center [1149, 149] width 315 height 38
type input "Chee-Hwa"
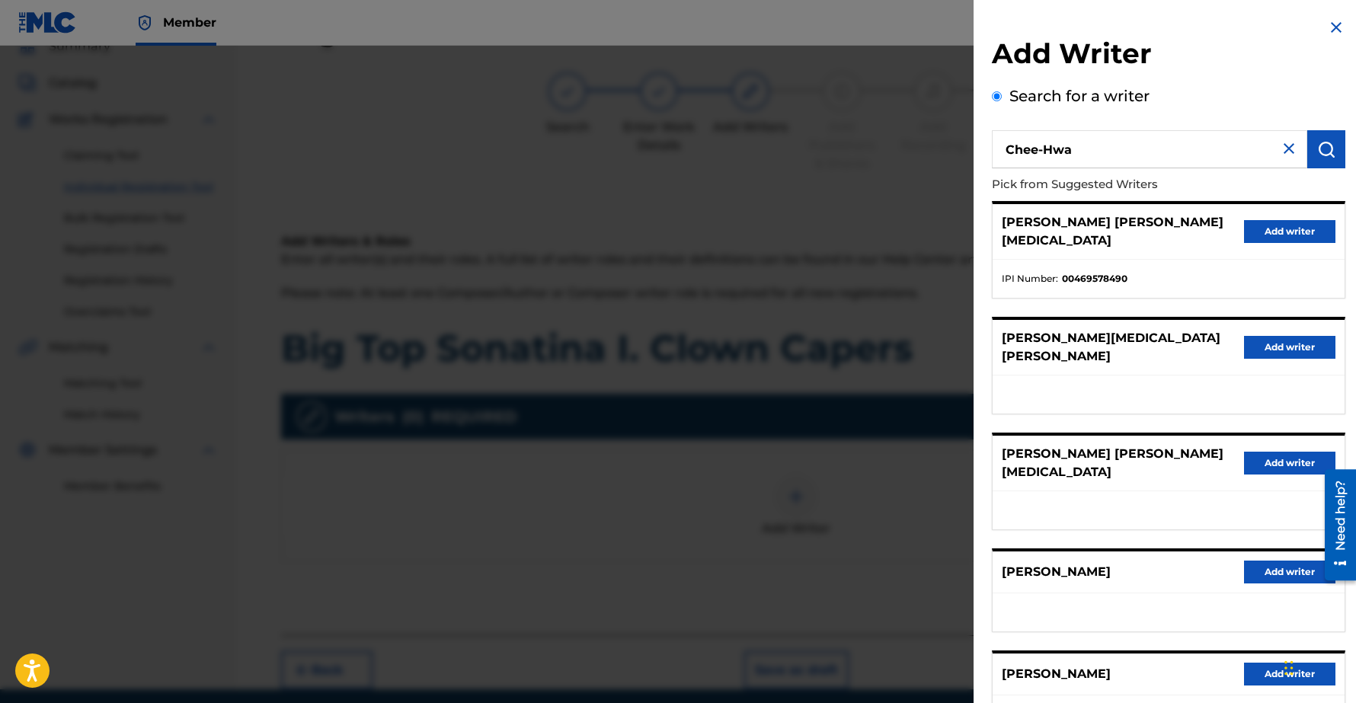
click at [1278, 561] on button "Add writer" at bounding box center [1289, 572] width 91 height 23
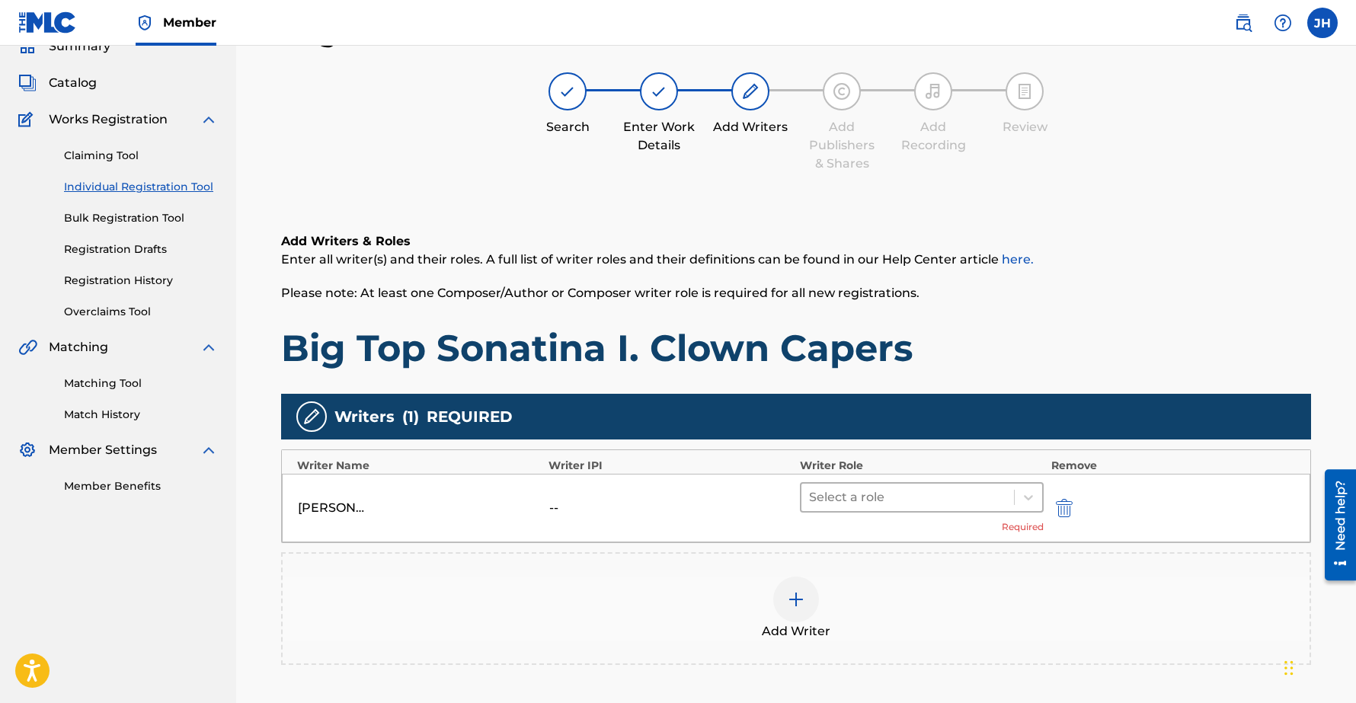
click at [924, 500] on div at bounding box center [907, 497] width 197 height 21
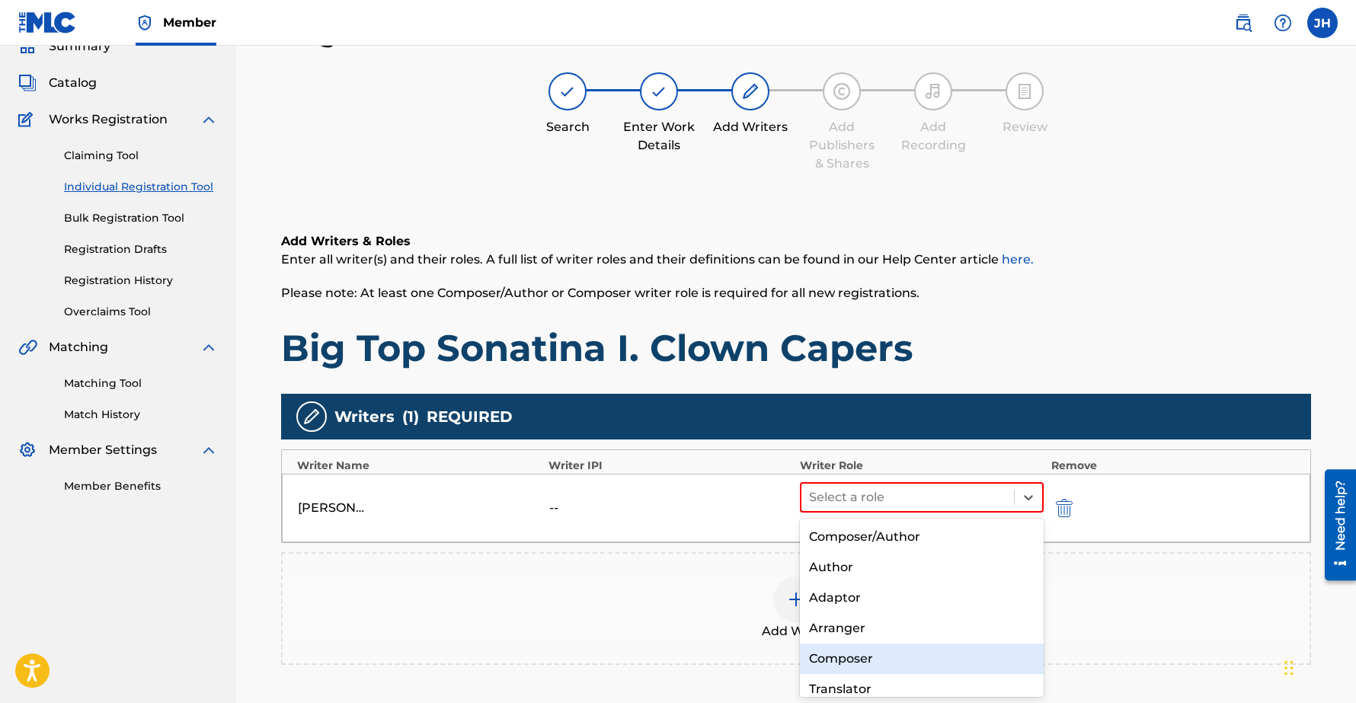
click at [864, 656] on div "Composer" at bounding box center [922, 659] width 244 height 30
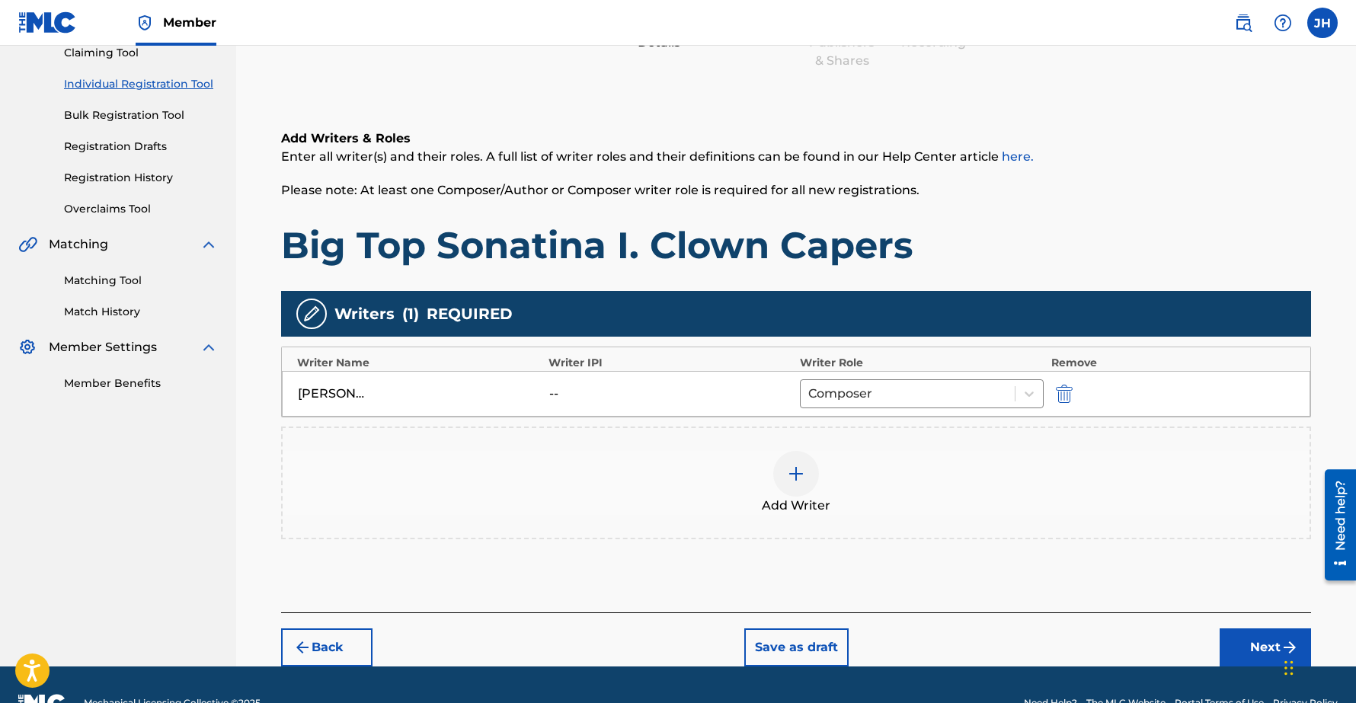
scroll to position [190, 0]
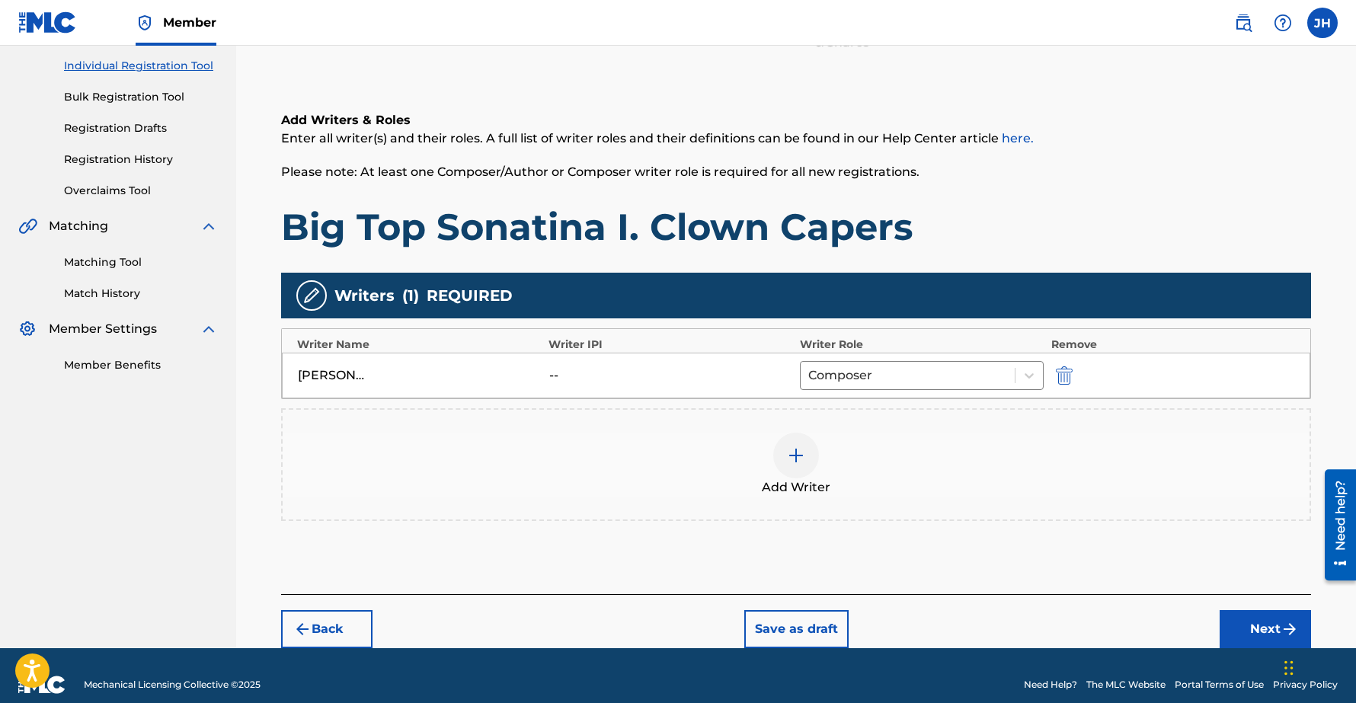
click at [1265, 634] on button "Next" at bounding box center [1264, 629] width 91 height 38
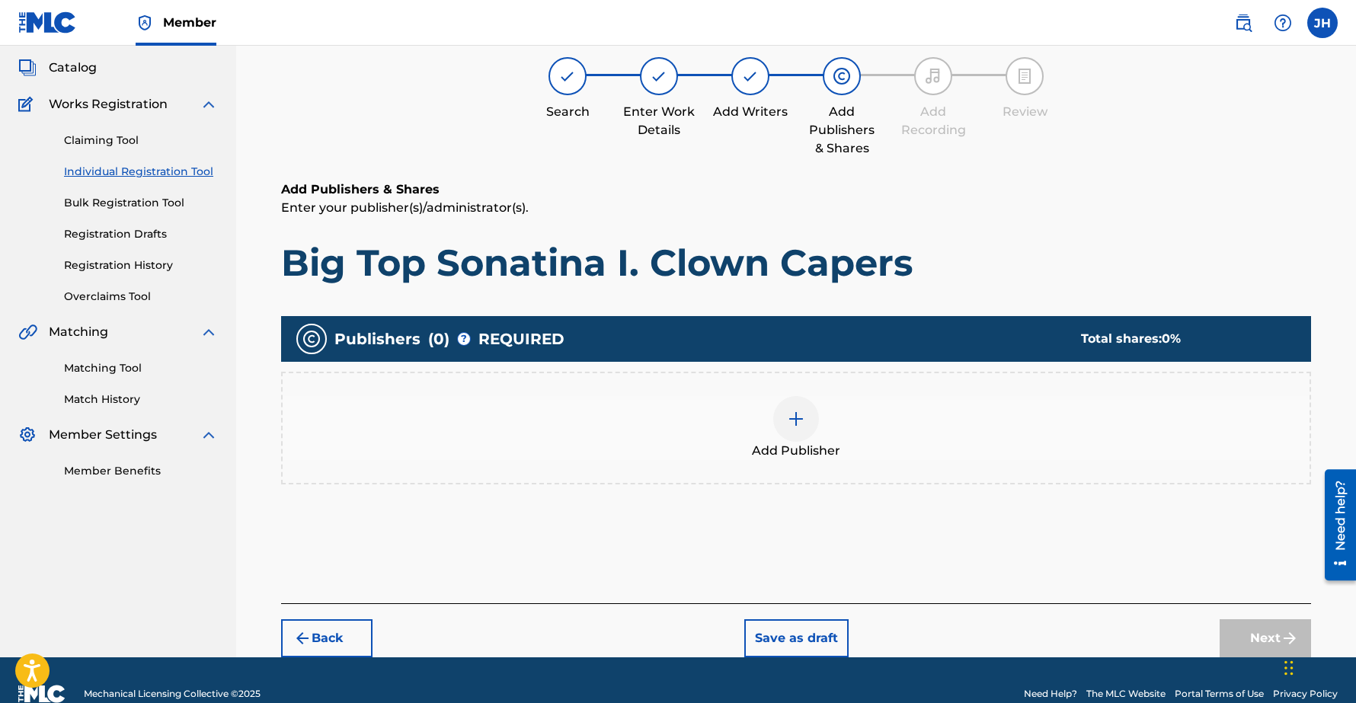
scroll to position [69, 0]
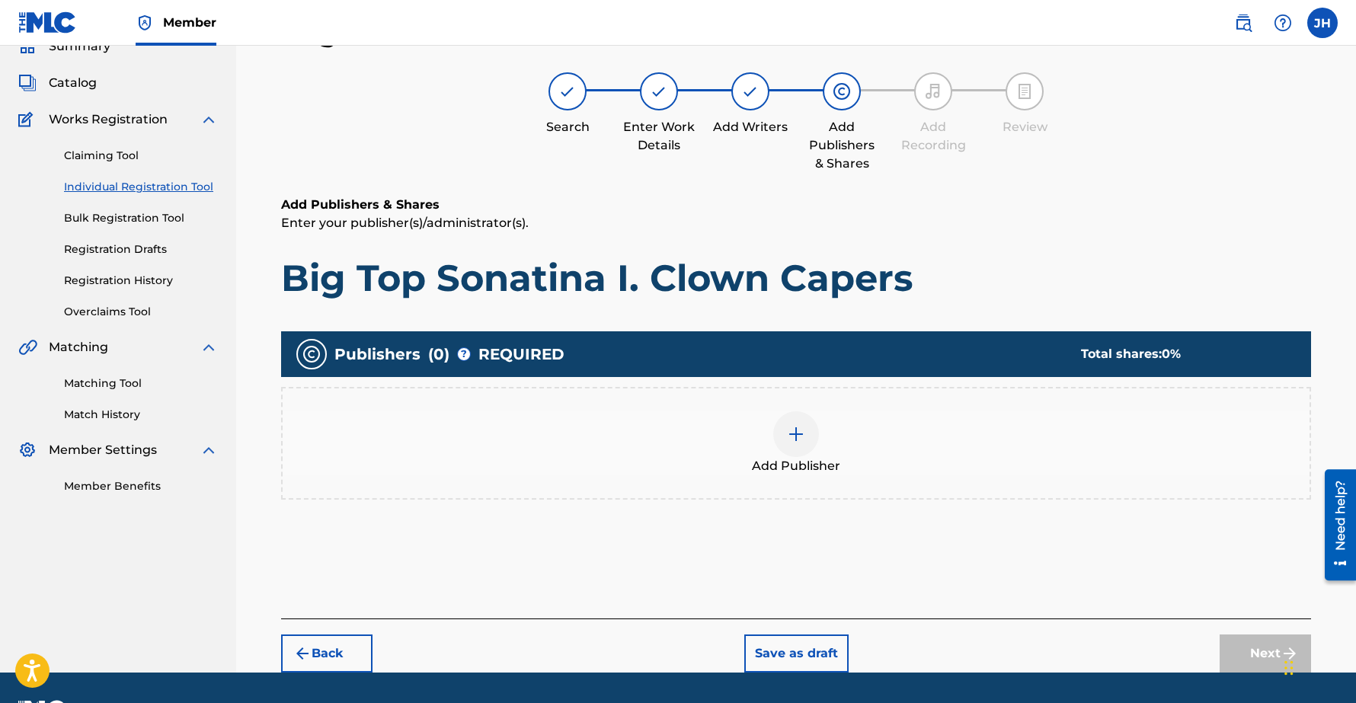
click at [791, 428] on img at bounding box center [796, 434] width 18 height 18
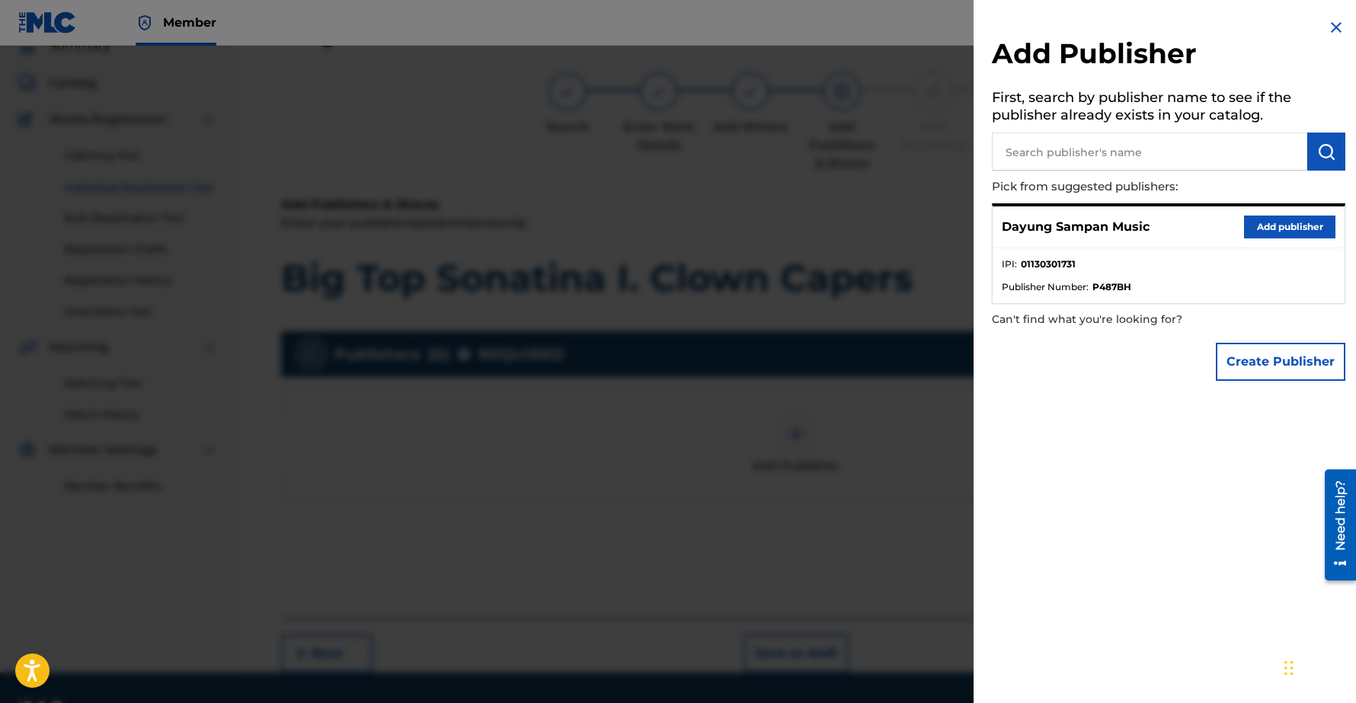
click at [1275, 222] on button "Add publisher" at bounding box center [1289, 227] width 91 height 23
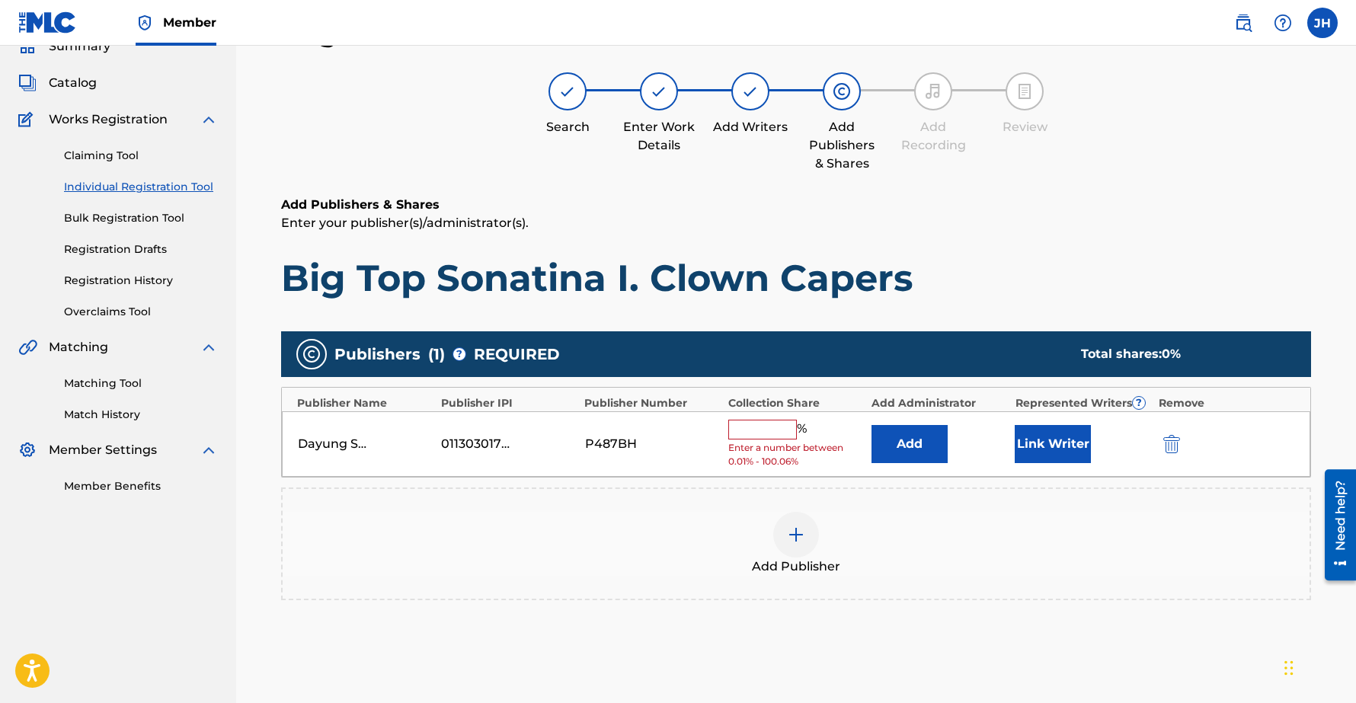
click at [769, 436] on input "text" at bounding box center [762, 430] width 69 height 20
type input "100"
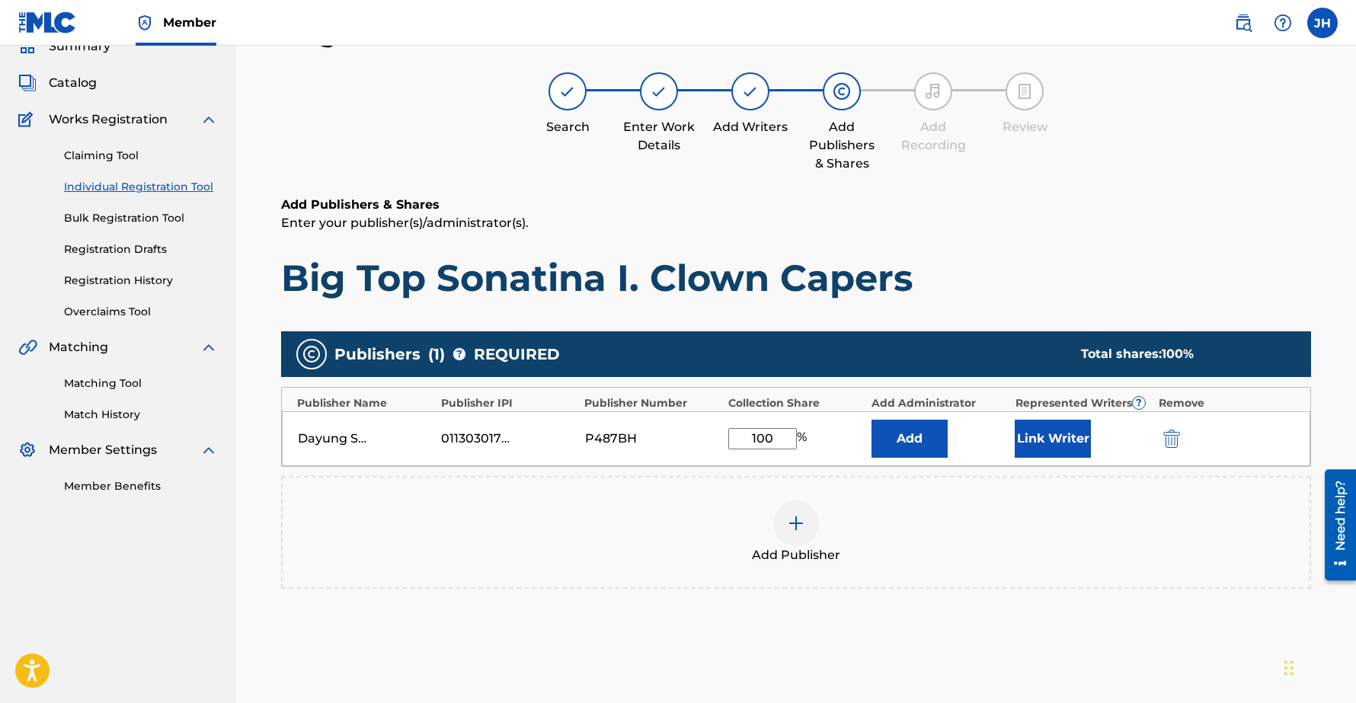
click at [1042, 436] on button "Link Writer" at bounding box center [1052, 439] width 76 height 38
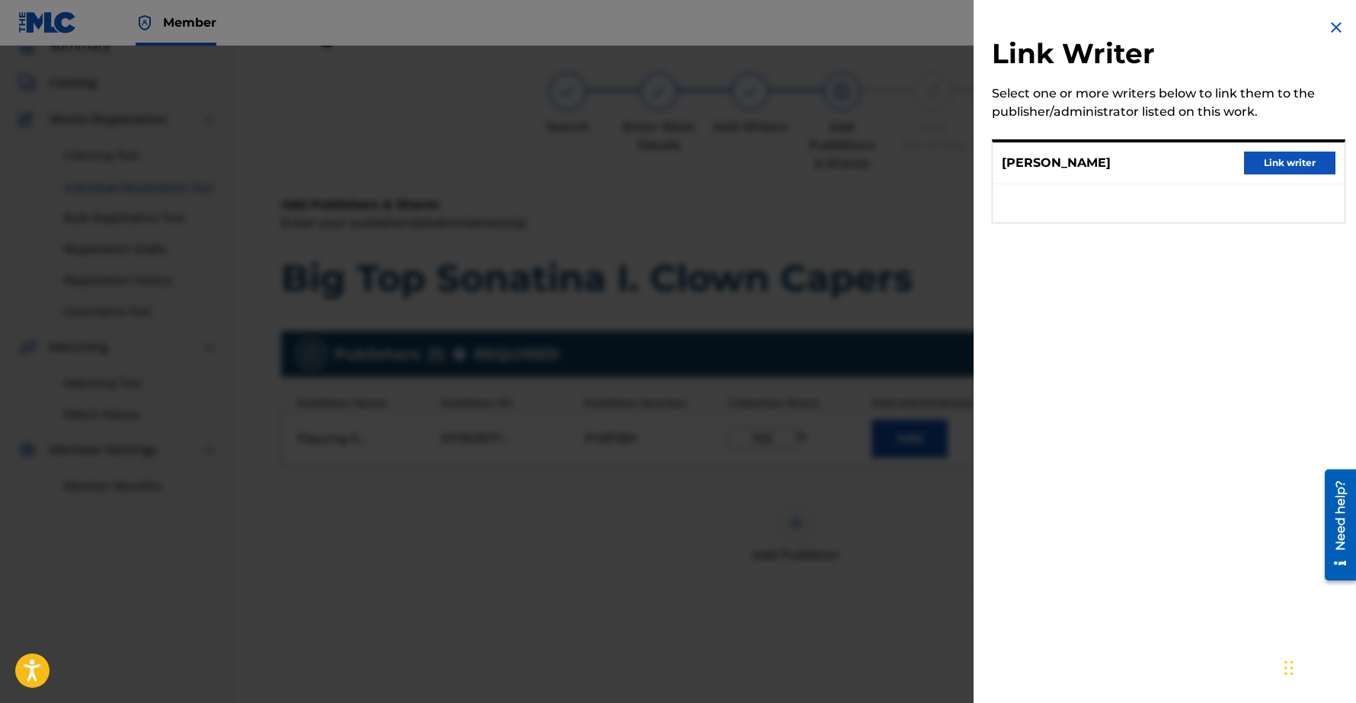
click at [1266, 166] on button "Link writer" at bounding box center [1289, 163] width 91 height 23
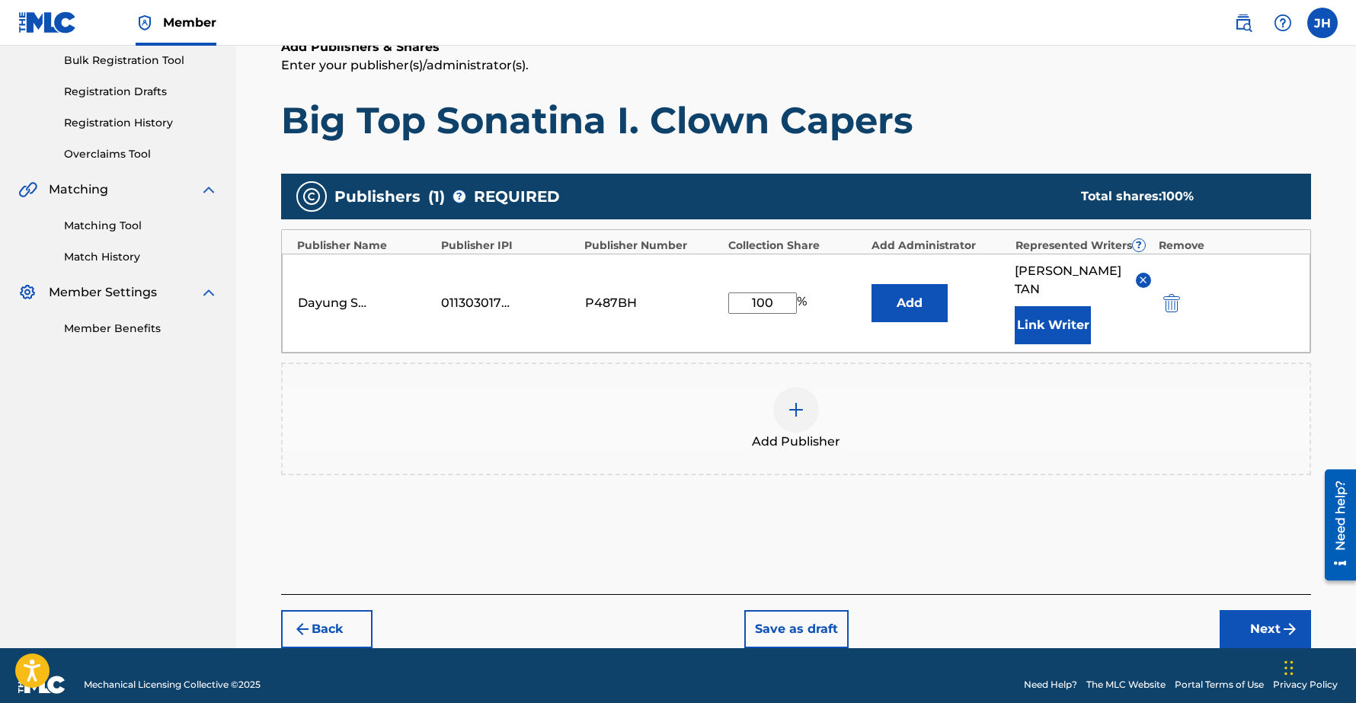
click at [1261, 610] on button "Next" at bounding box center [1264, 629] width 91 height 38
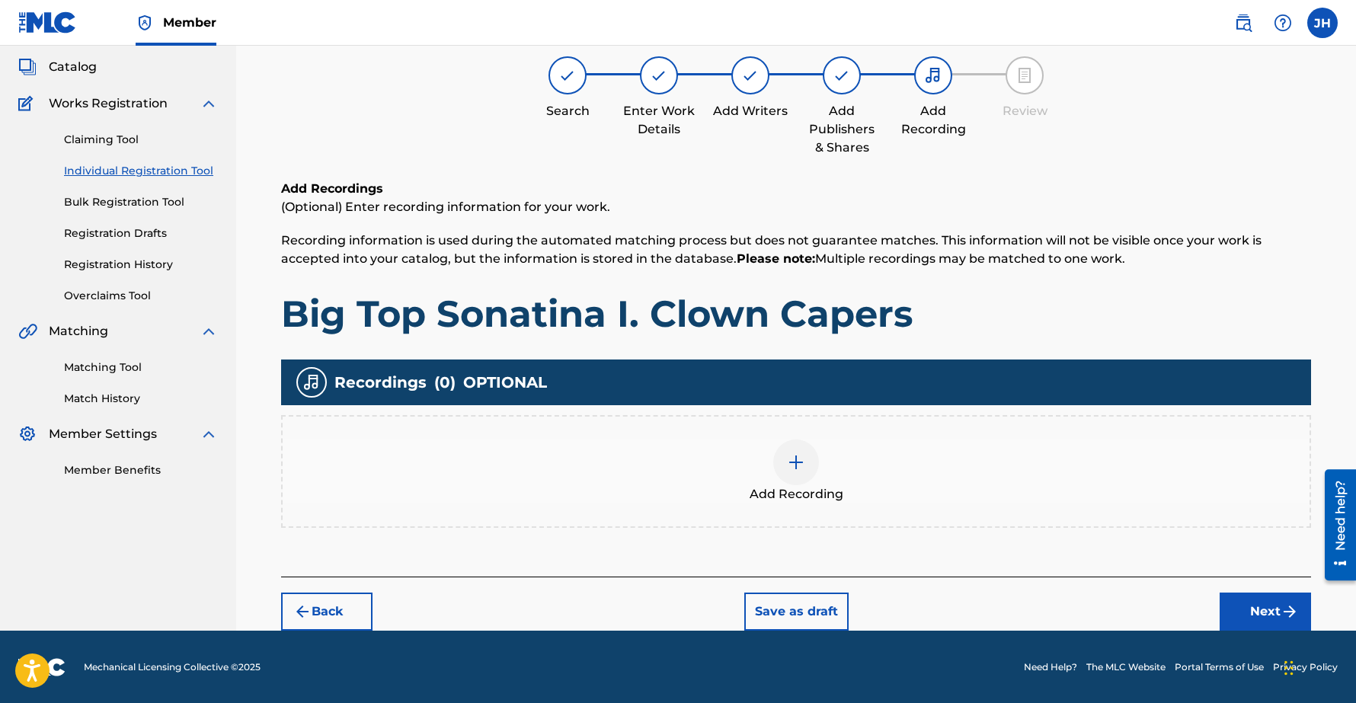
click at [1270, 626] on button "Next" at bounding box center [1264, 611] width 91 height 38
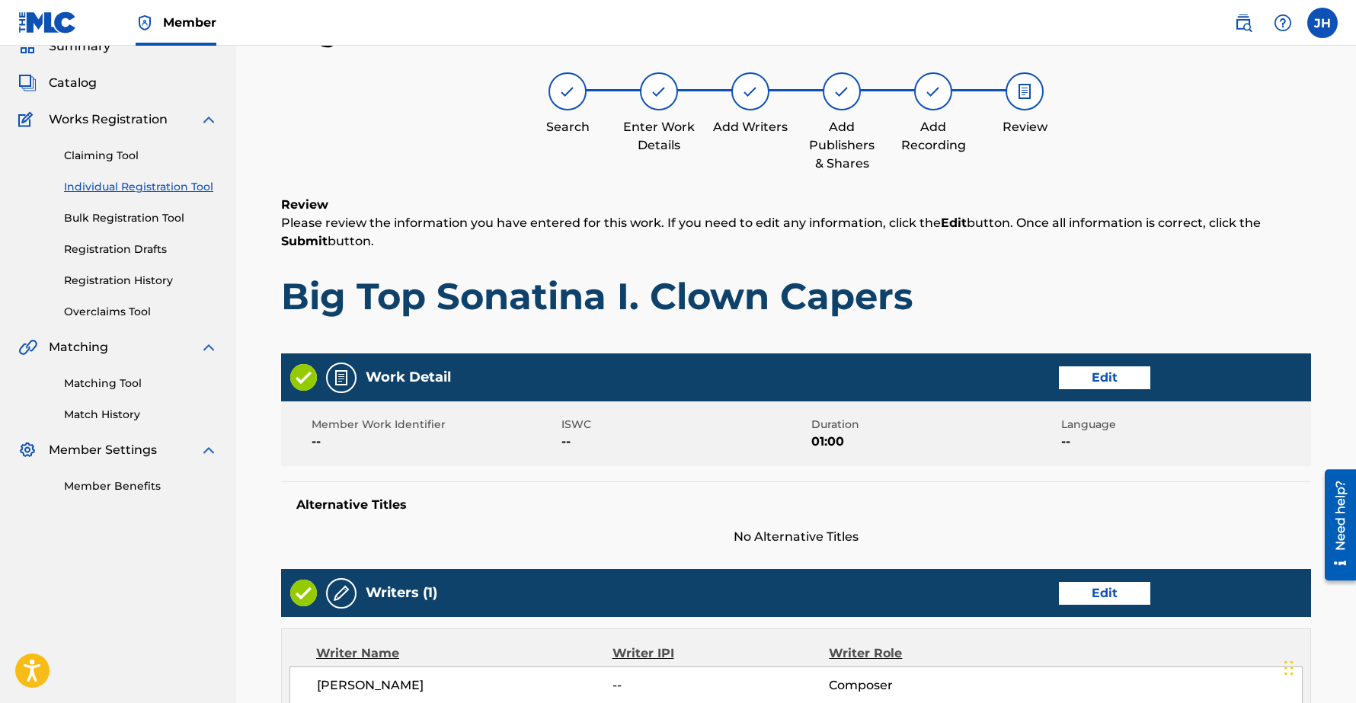
scroll to position [534, 0]
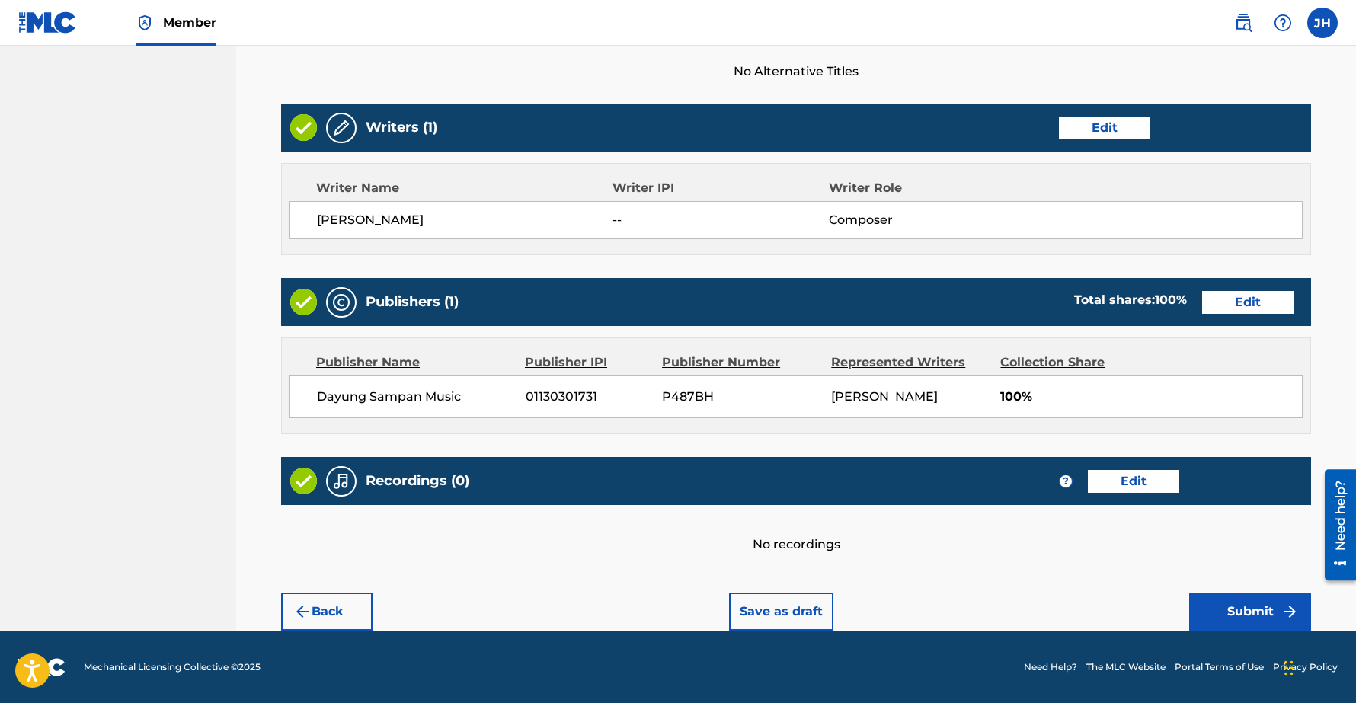
click at [1239, 614] on button "Submit" at bounding box center [1250, 611] width 122 height 38
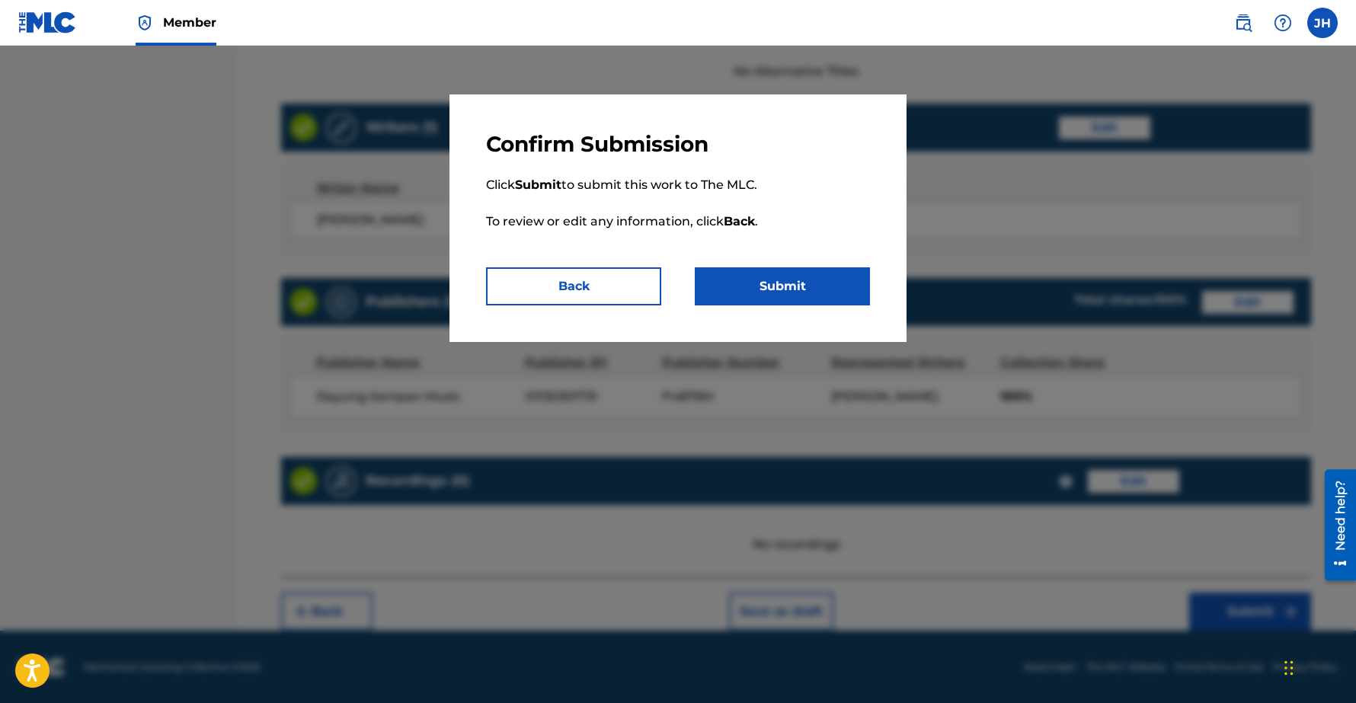
click at [780, 292] on button "Submit" at bounding box center [782, 286] width 175 height 38
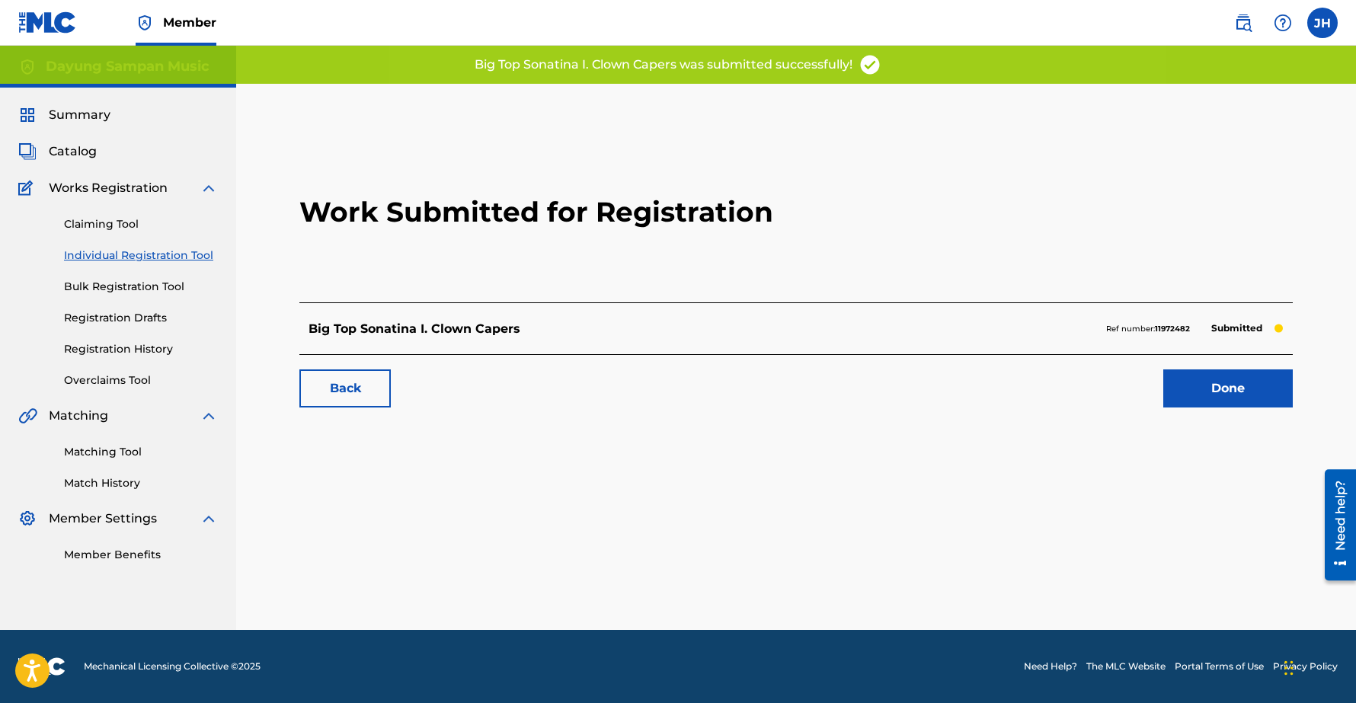
click at [1234, 393] on link "Done" at bounding box center [1227, 388] width 129 height 38
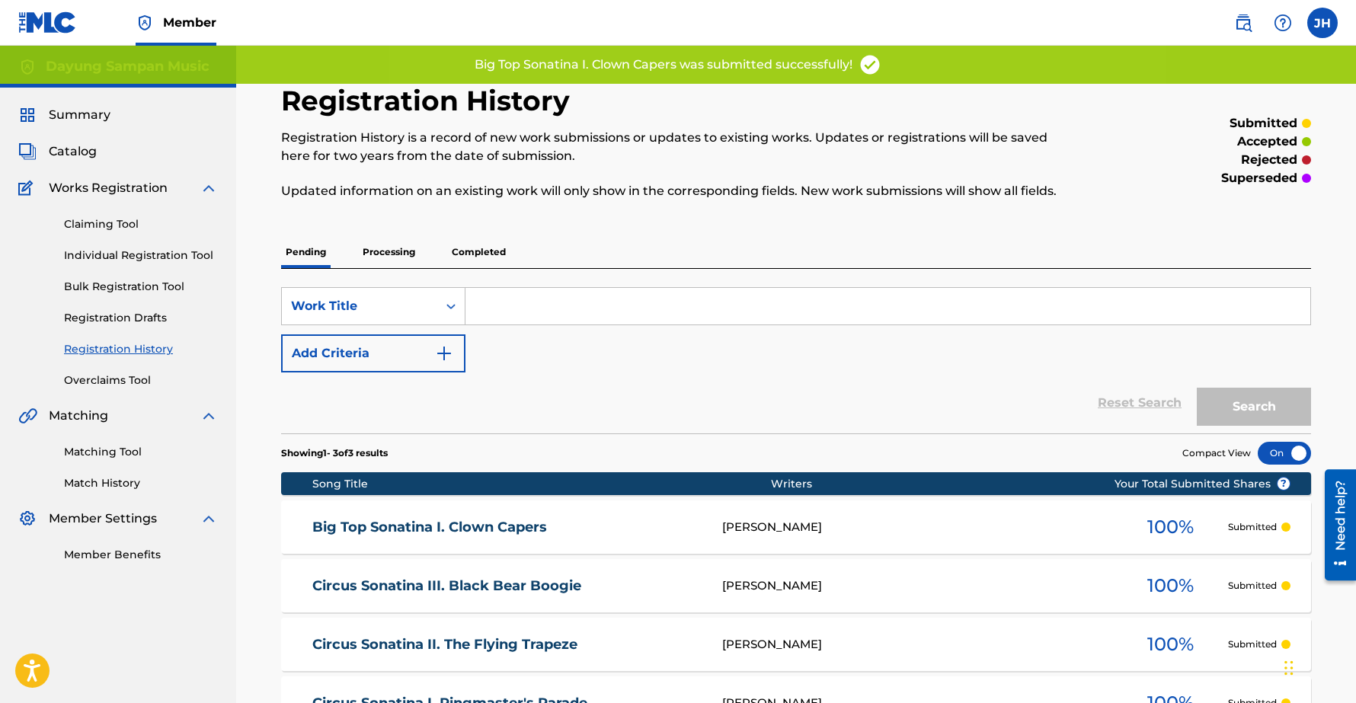
click at [133, 254] on link "Individual Registration Tool" at bounding box center [141, 256] width 154 height 16
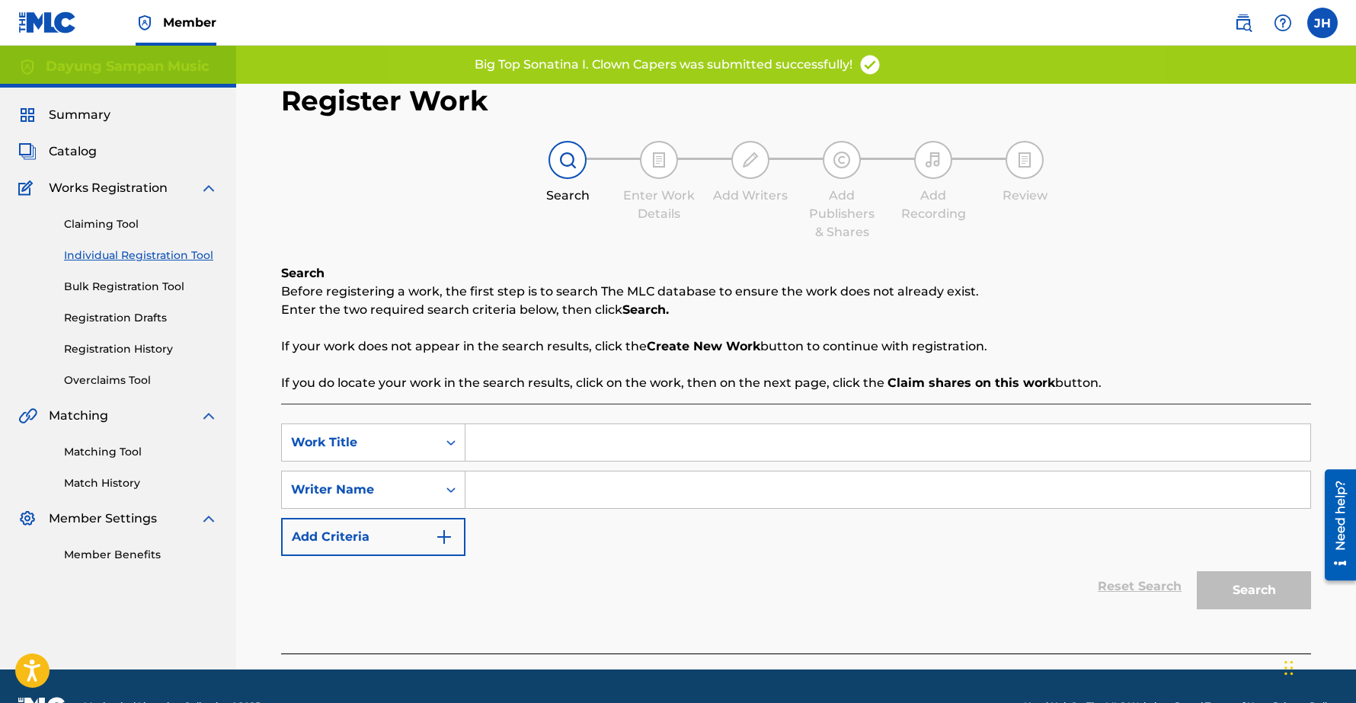
click at [503, 433] on input "Search Form" at bounding box center [887, 442] width 845 height 37
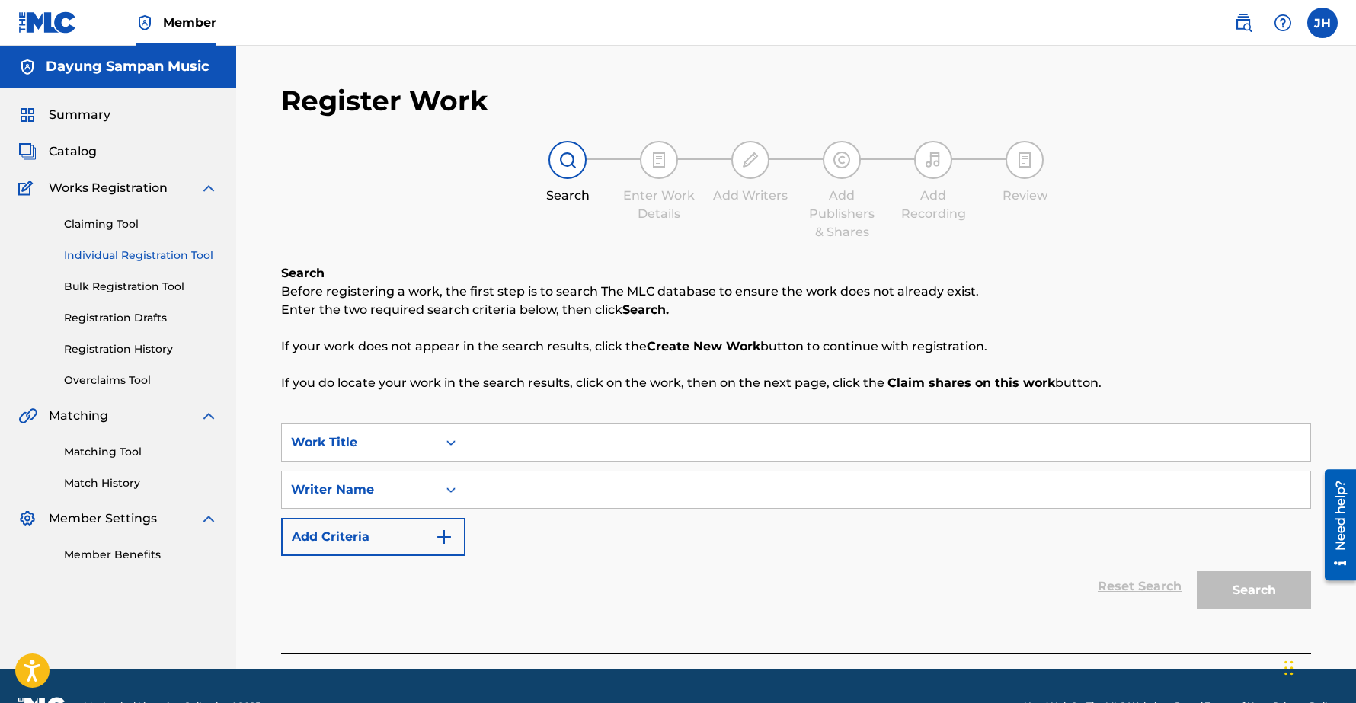
click at [514, 441] on input "Search Form" at bounding box center [887, 442] width 845 height 37
paste input "Big Top Sonatina, II. Those Amazing Elephants"
click at [587, 449] on input "Big Top Sonatina, II. Those Amazing Elephants" at bounding box center [887, 442] width 845 height 37
click at [588, 445] on input "Big Top Sonatina, II. Those Amazing Elephants" at bounding box center [887, 442] width 845 height 37
type input "Big Top Sonatina II. Those Amazing Elephants"
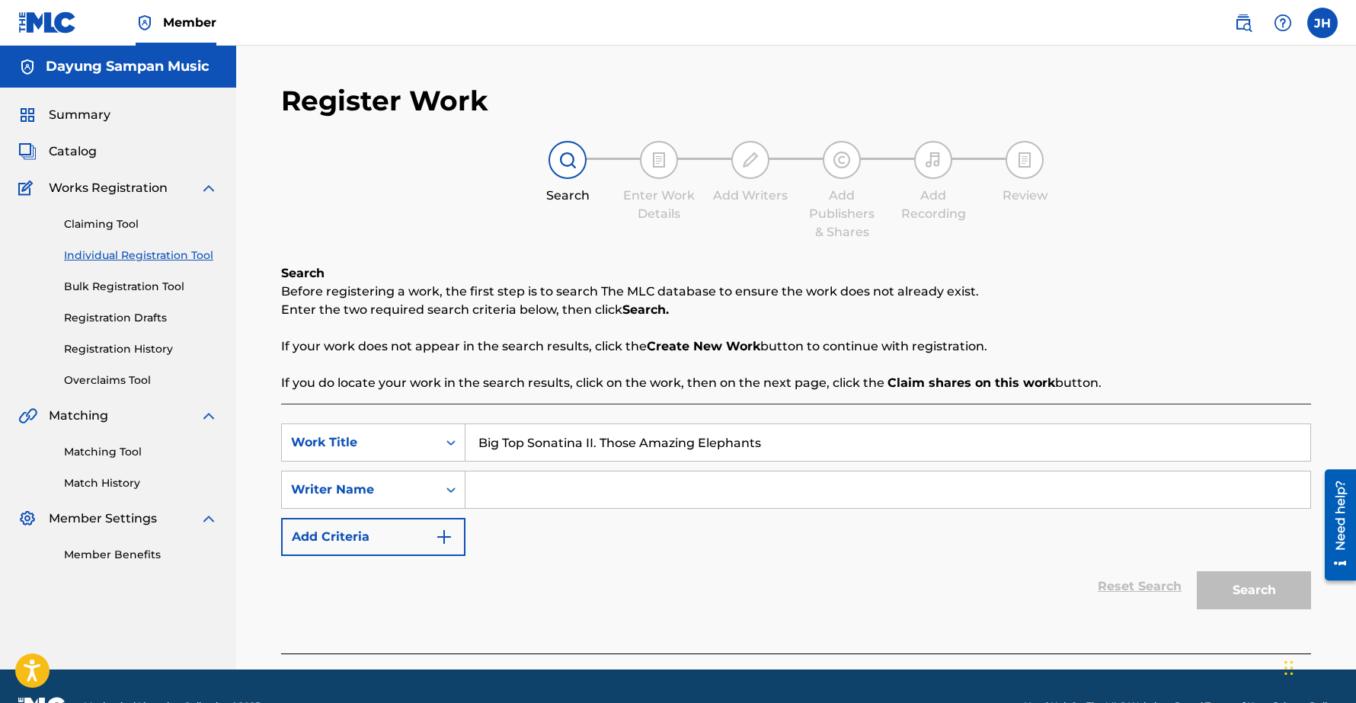
click at [573, 485] on input "Search Form" at bounding box center [887, 489] width 845 height 37
type input "Chee-[PERSON_NAME]"
click at [1196, 571] on button "Search" at bounding box center [1253, 590] width 114 height 38
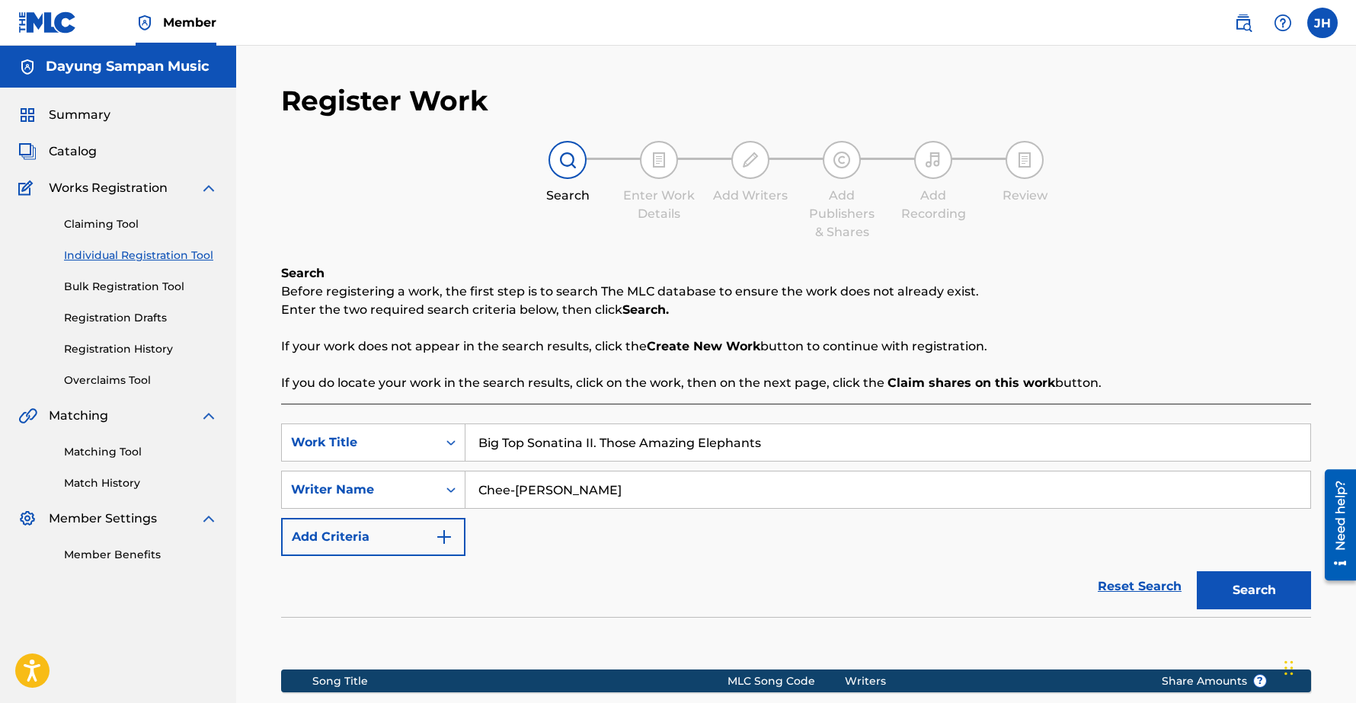
scroll to position [215, 0]
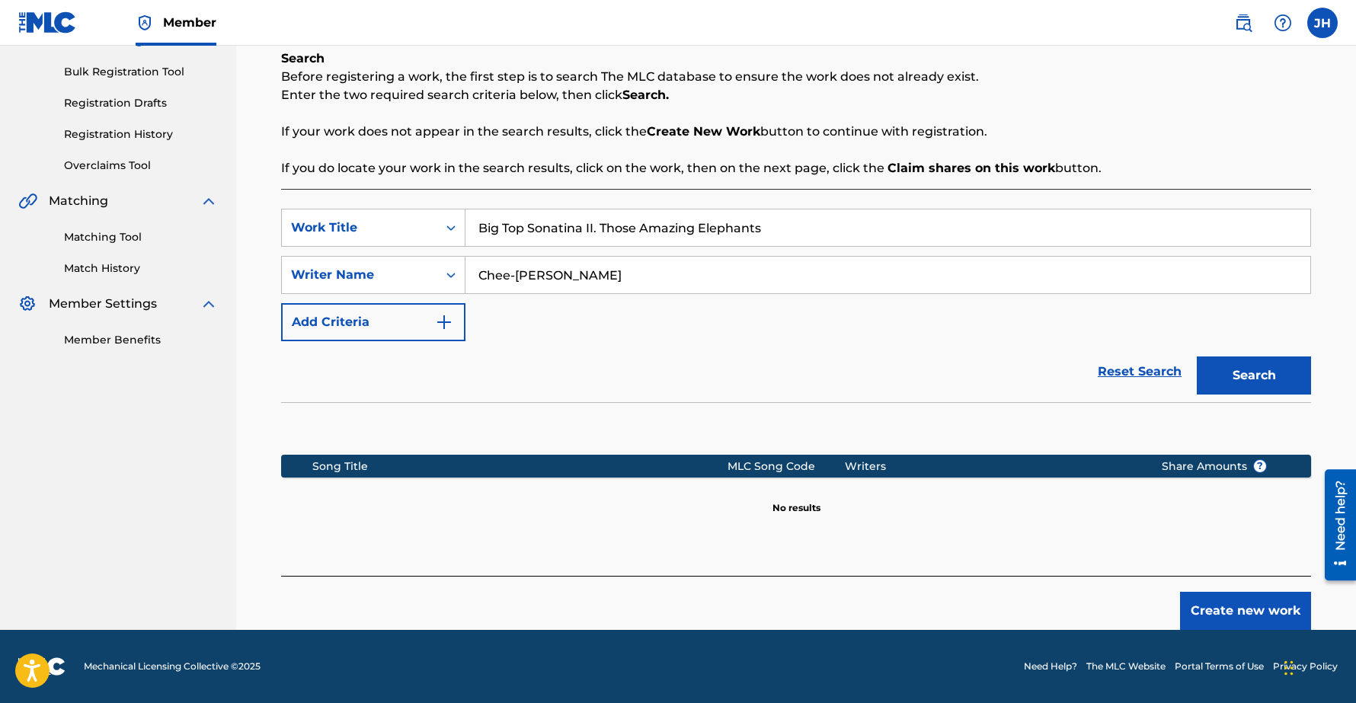
click at [1236, 610] on button "Create new work" at bounding box center [1245, 611] width 131 height 38
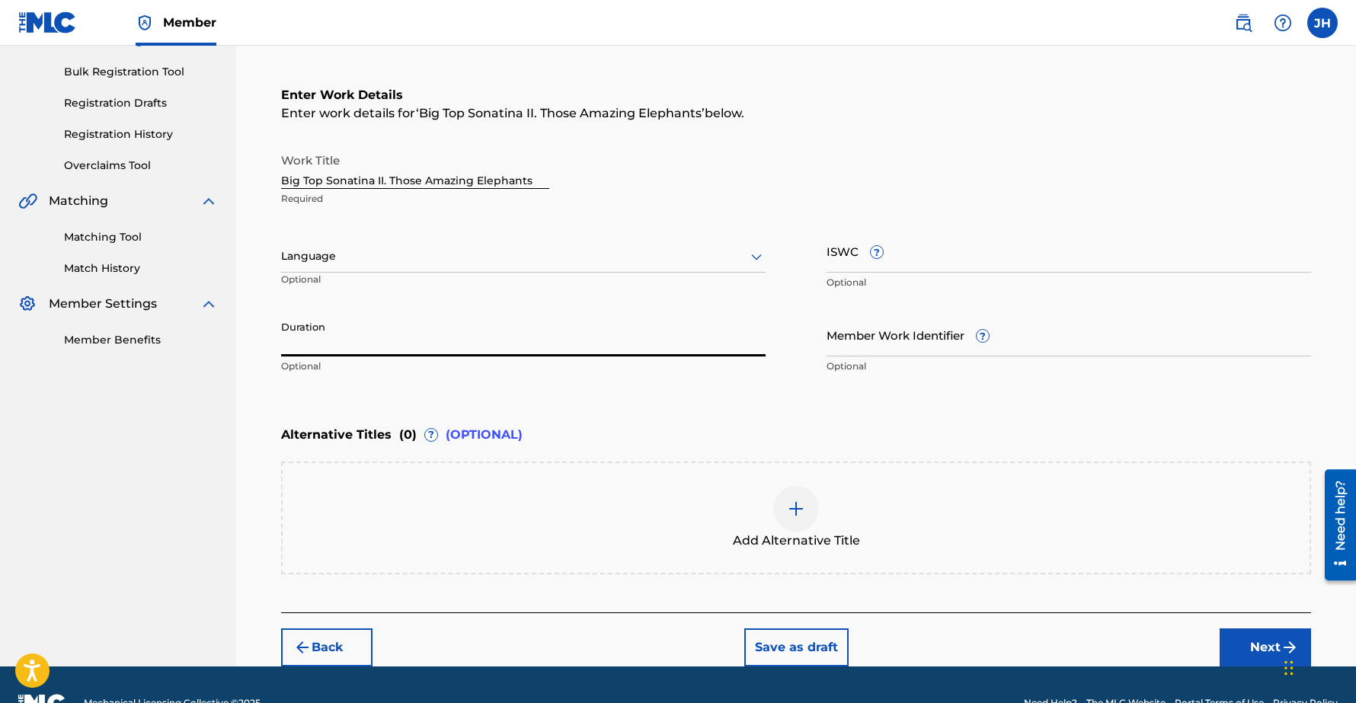
click at [340, 340] on input "Duration" at bounding box center [523, 334] width 484 height 43
type input "01:18"
click at [1247, 637] on button "Next" at bounding box center [1264, 647] width 91 height 38
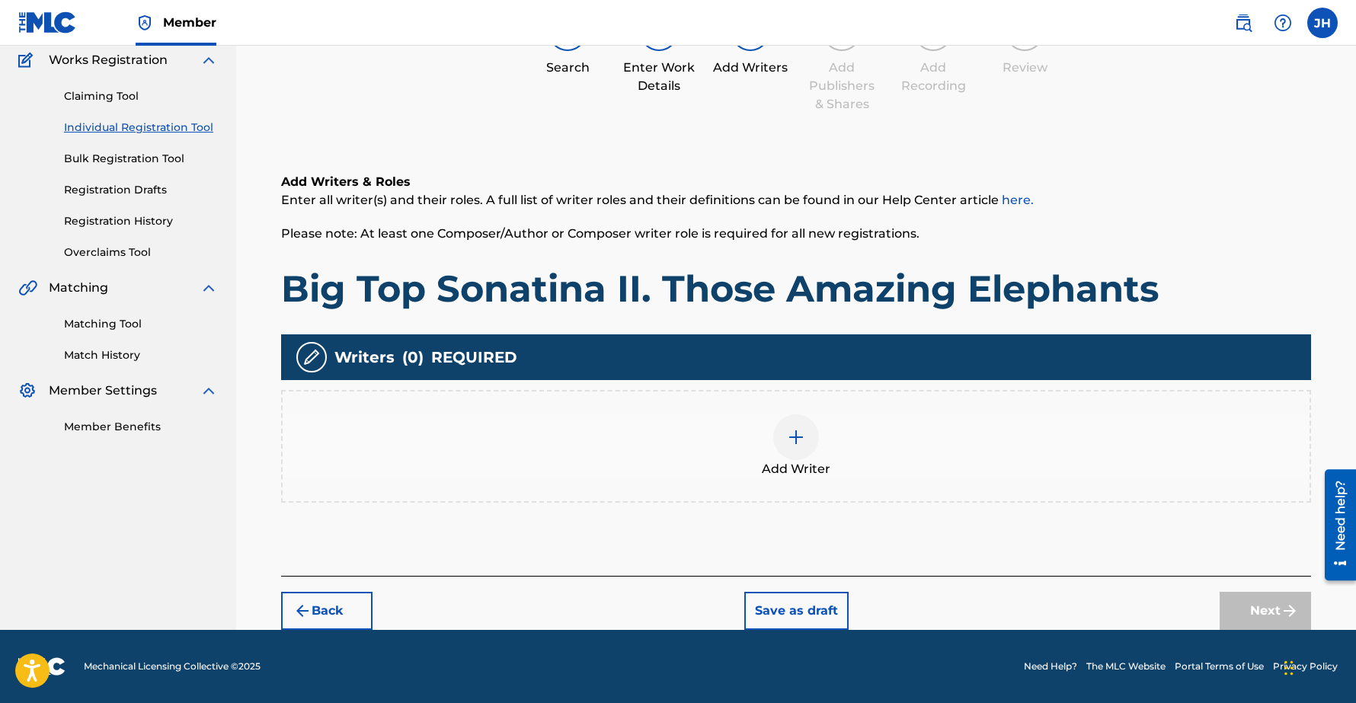
scroll to position [69, 0]
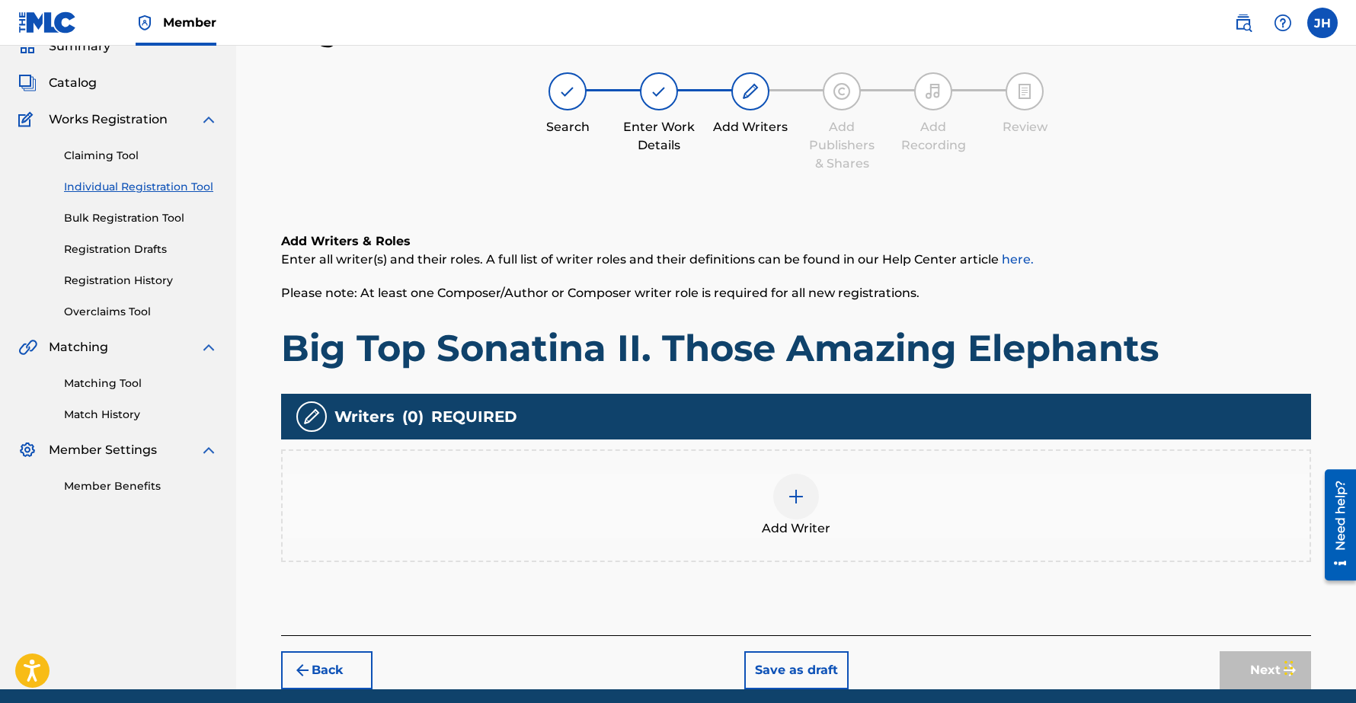
click at [793, 487] on img at bounding box center [796, 496] width 18 height 18
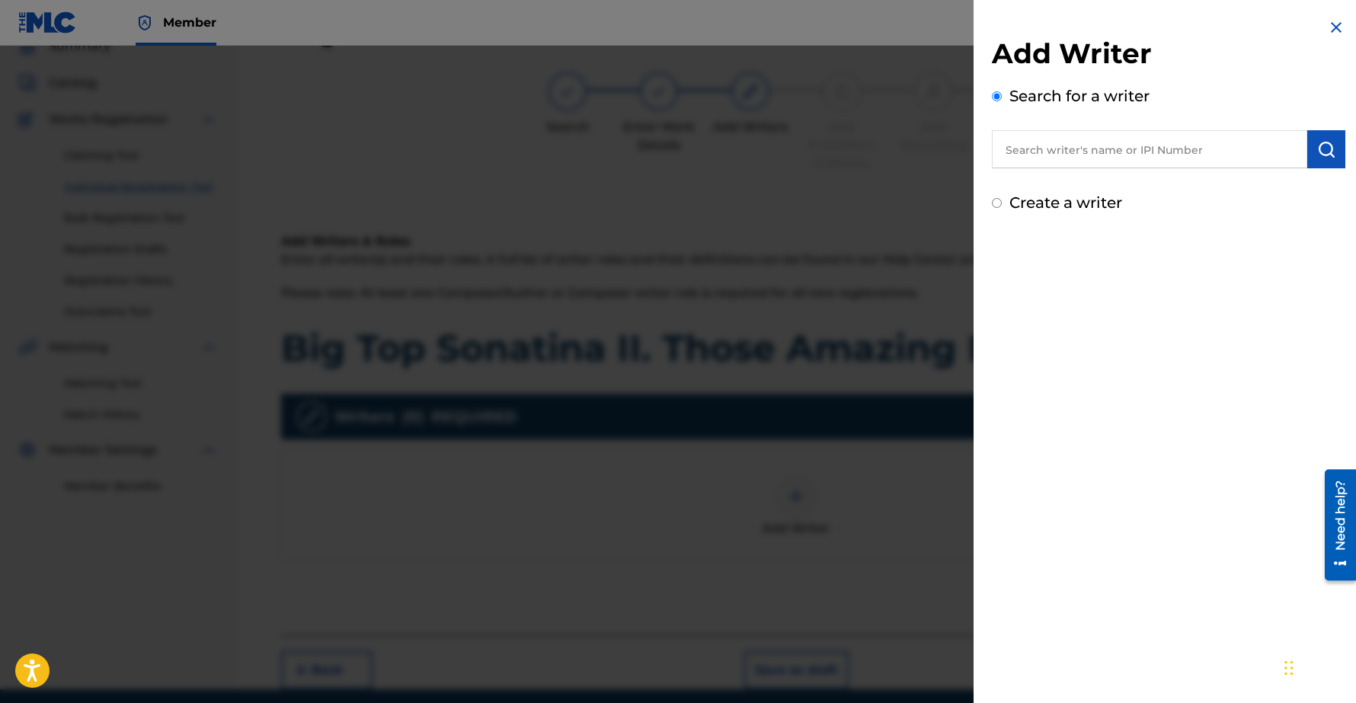
click at [1069, 143] on input "text" at bounding box center [1149, 149] width 315 height 38
type input "Chee-Hwa"
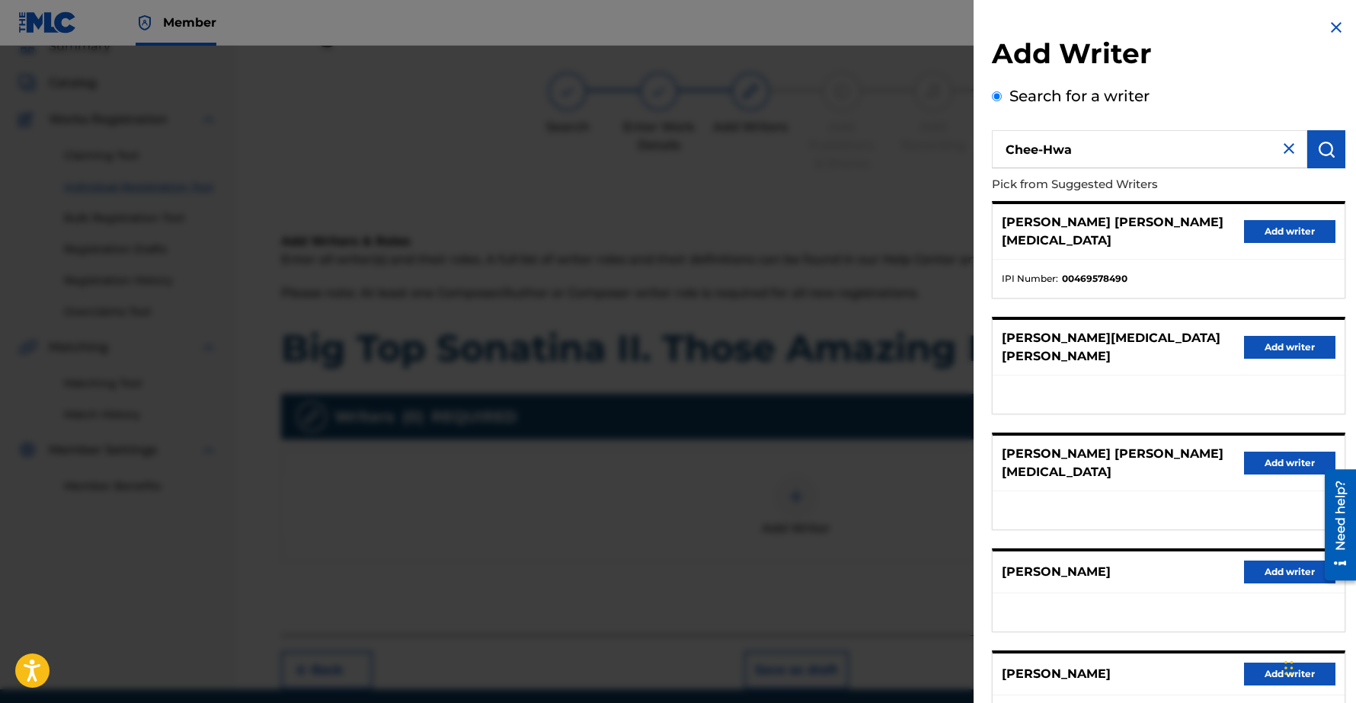
click at [1287, 561] on button "Add writer" at bounding box center [1289, 572] width 91 height 23
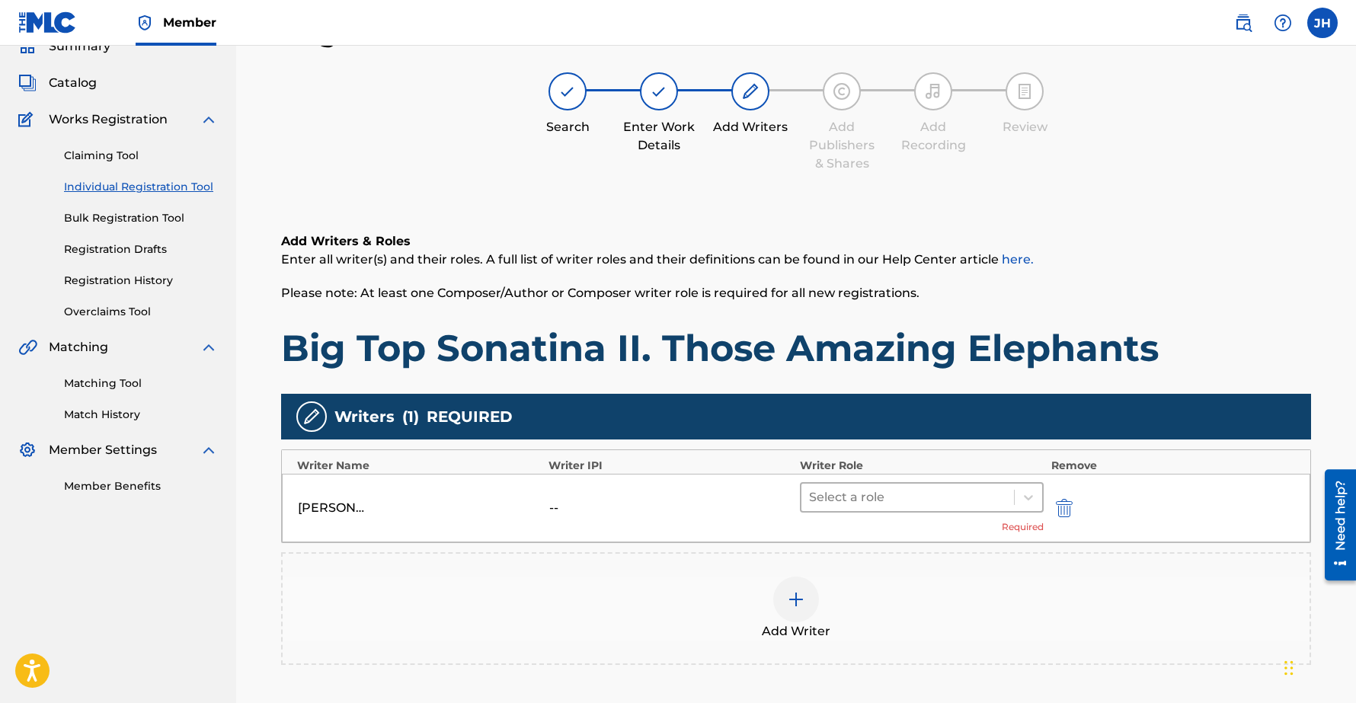
click at [839, 501] on div at bounding box center [907, 497] width 197 height 21
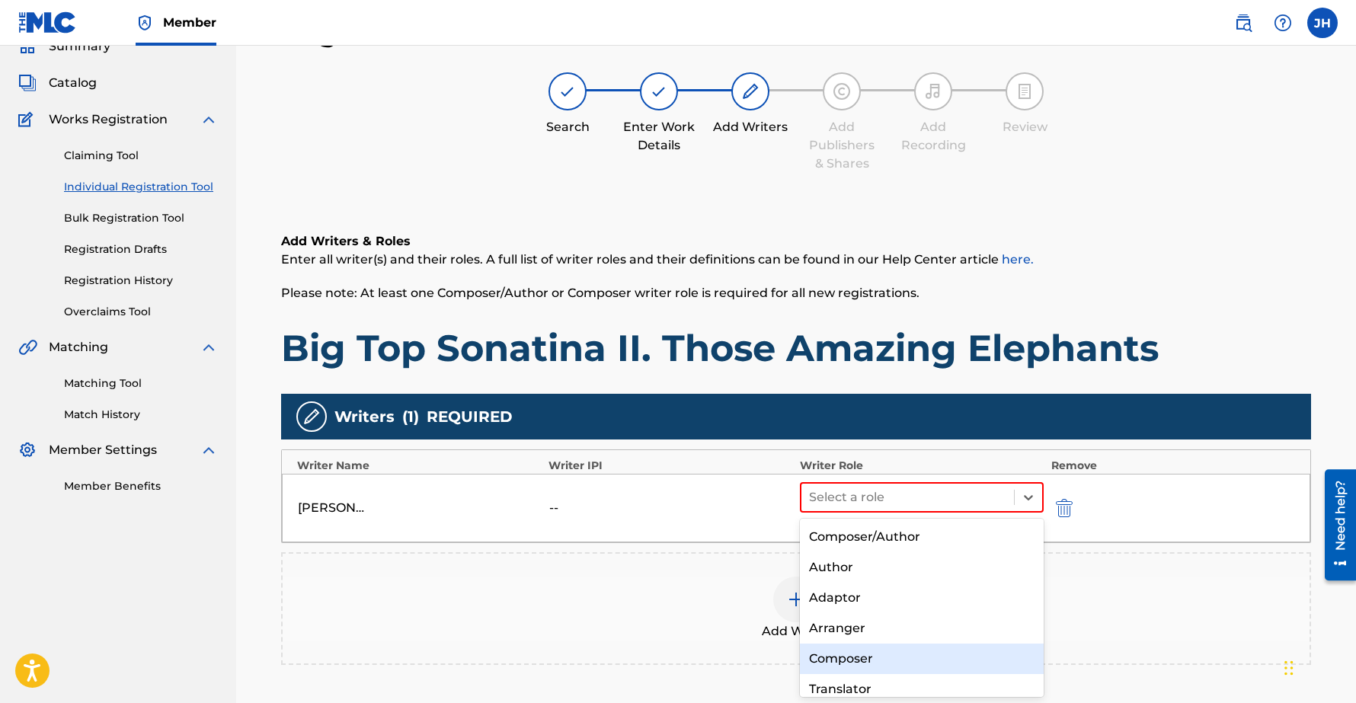
click at [838, 661] on div "Composer" at bounding box center [922, 659] width 244 height 30
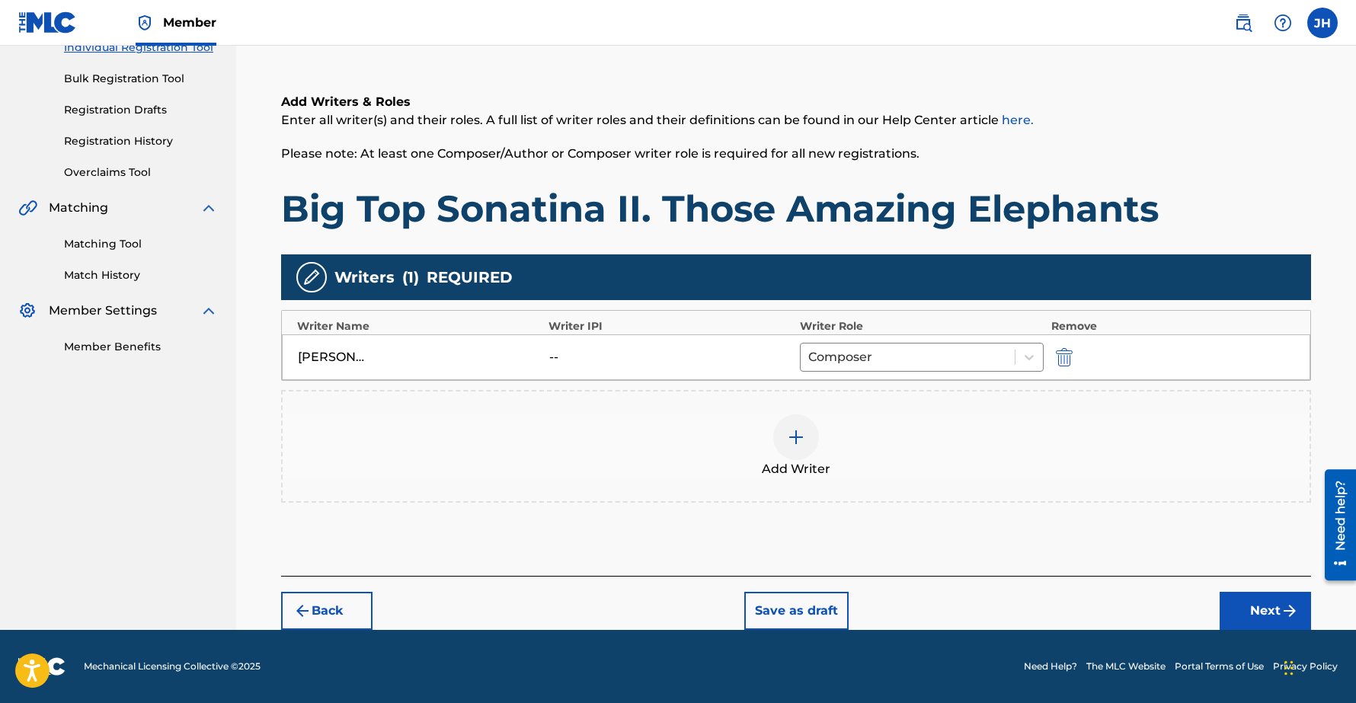
click at [1276, 608] on button "Next" at bounding box center [1264, 611] width 91 height 38
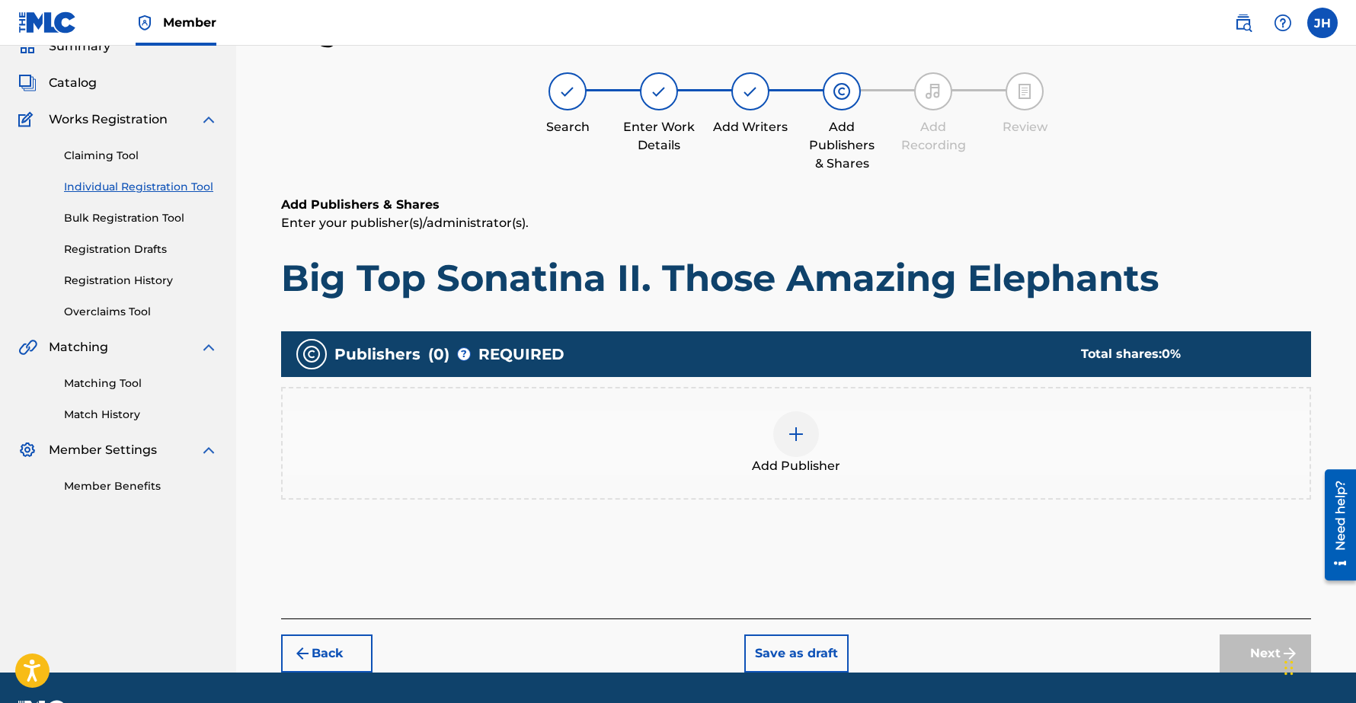
click at [799, 444] on div at bounding box center [796, 434] width 46 height 46
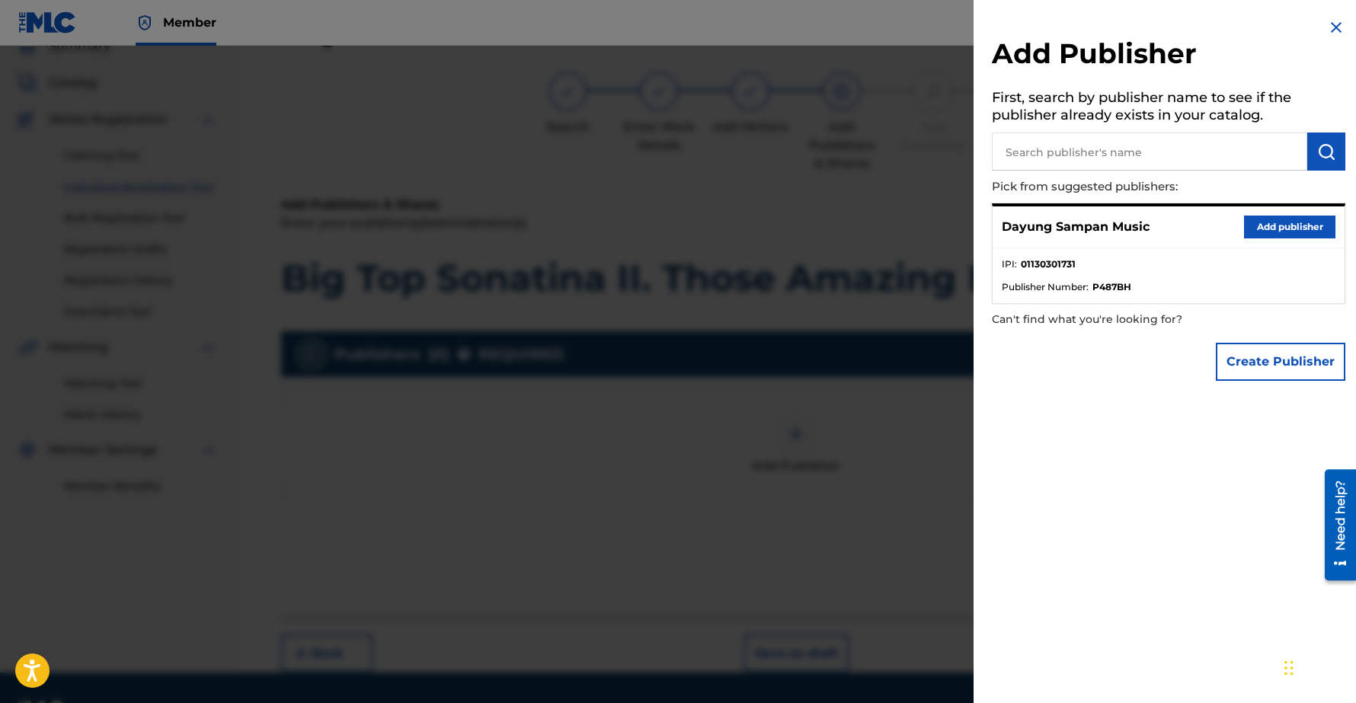
click at [1276, 228] on button "Add publisher" at bounding box center [1289, 227] width 91 height 23
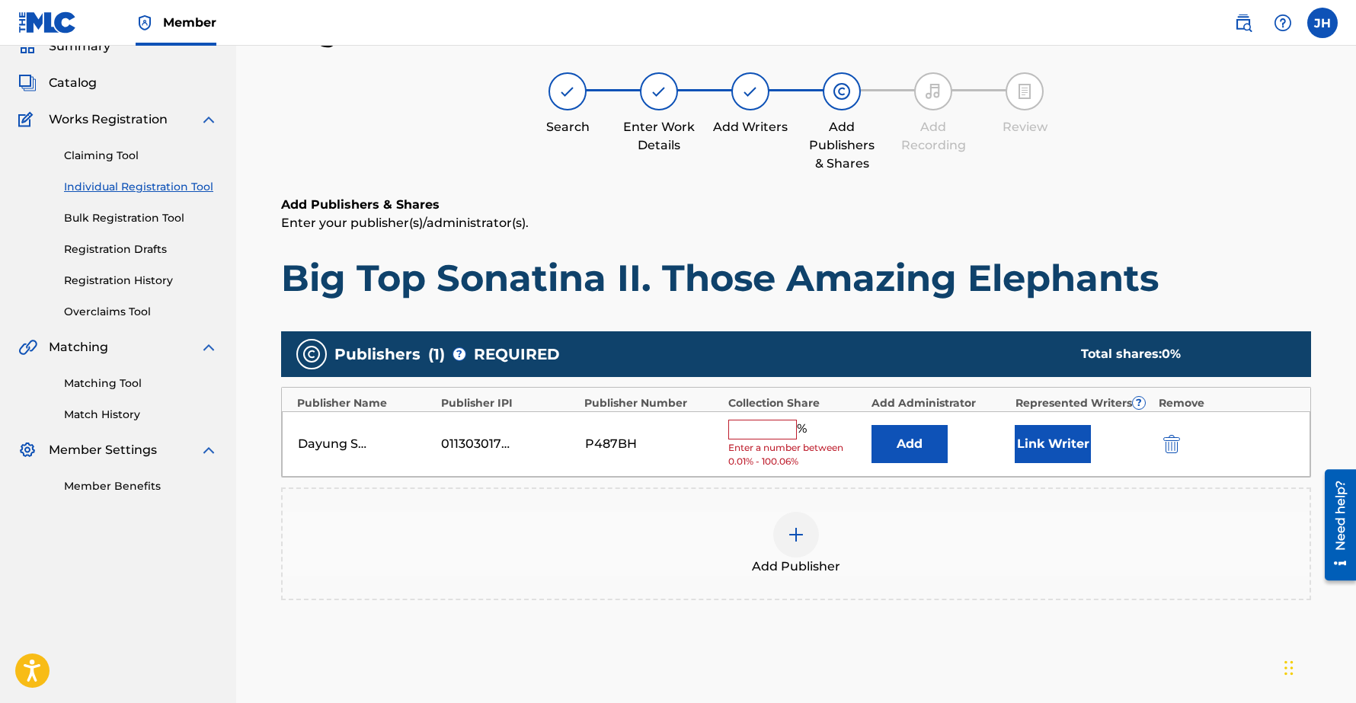
click at [759, 430] on input "text" at bounding box center [762, 430] width 69 height 20
type input "100"
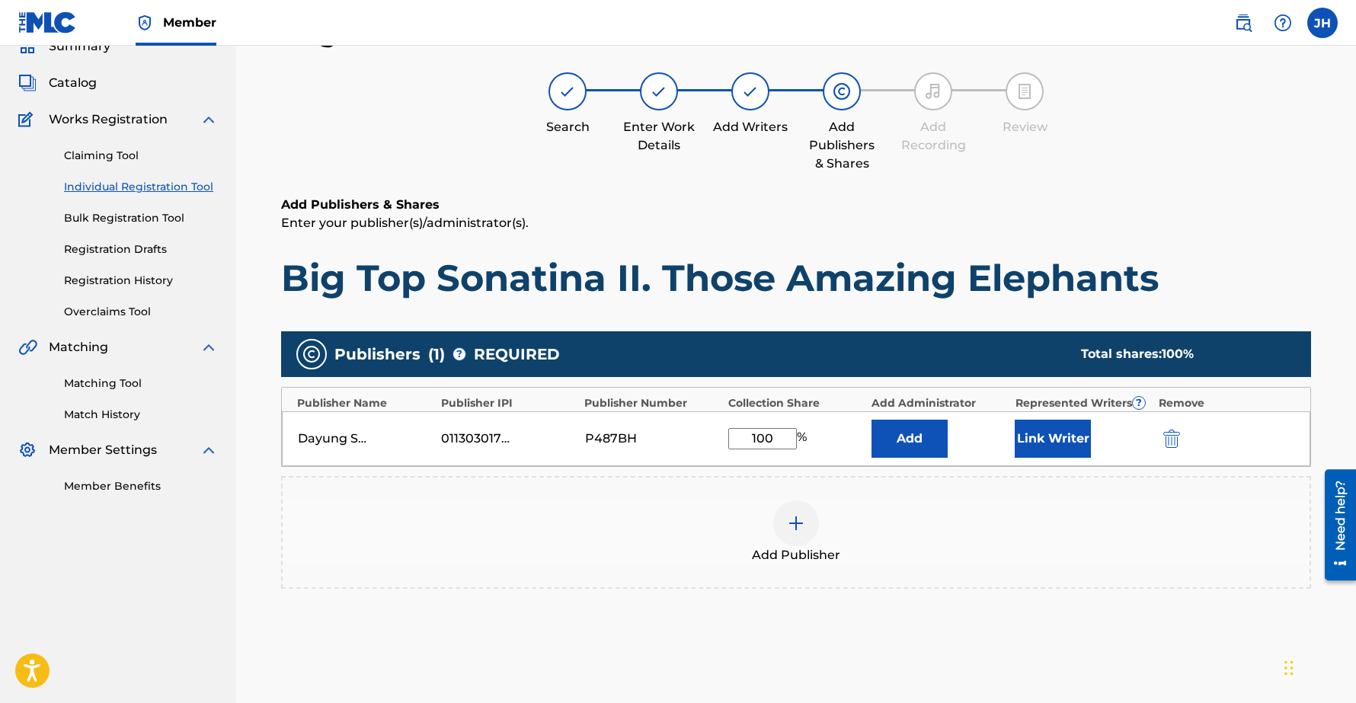
click at [1051, 435] on button "Link Writer" at bounding box center [1052, 439] width 76 height 38
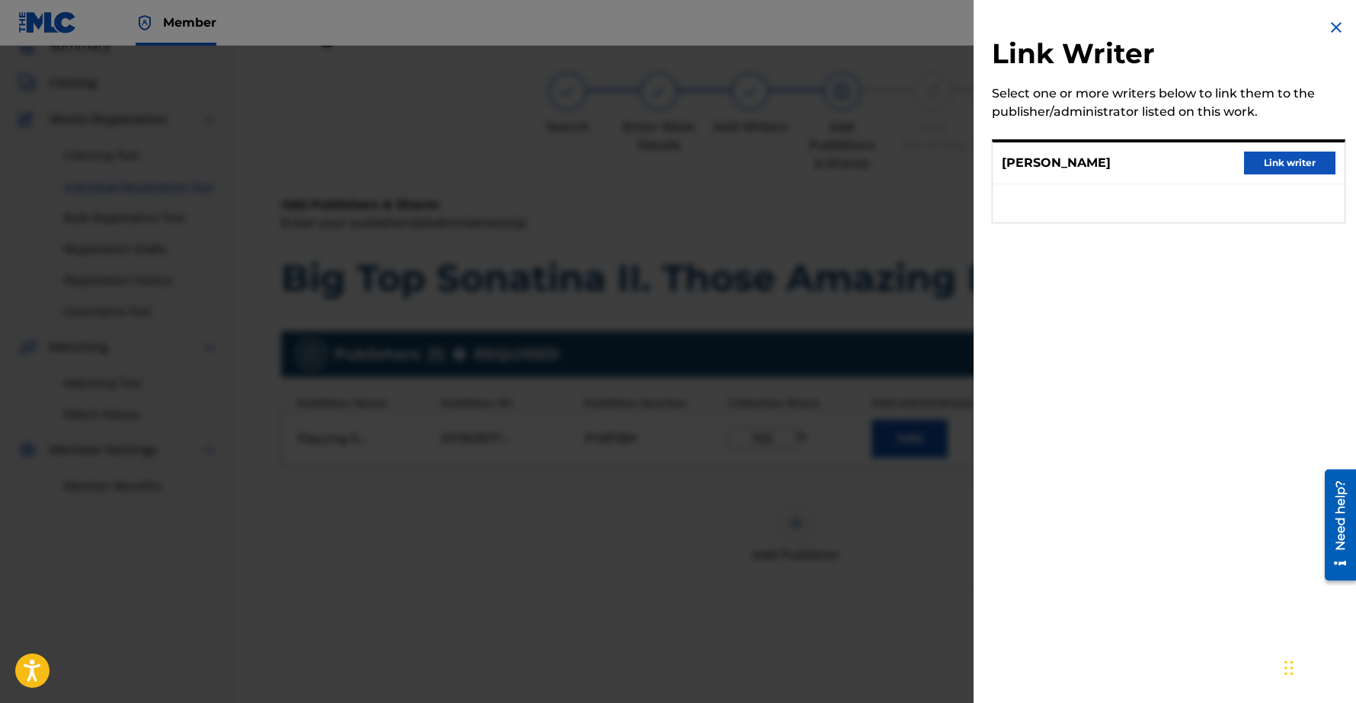
click at [1283, 163] on button "Link writer" at bounding box center [1289, 163] width 91 height 23
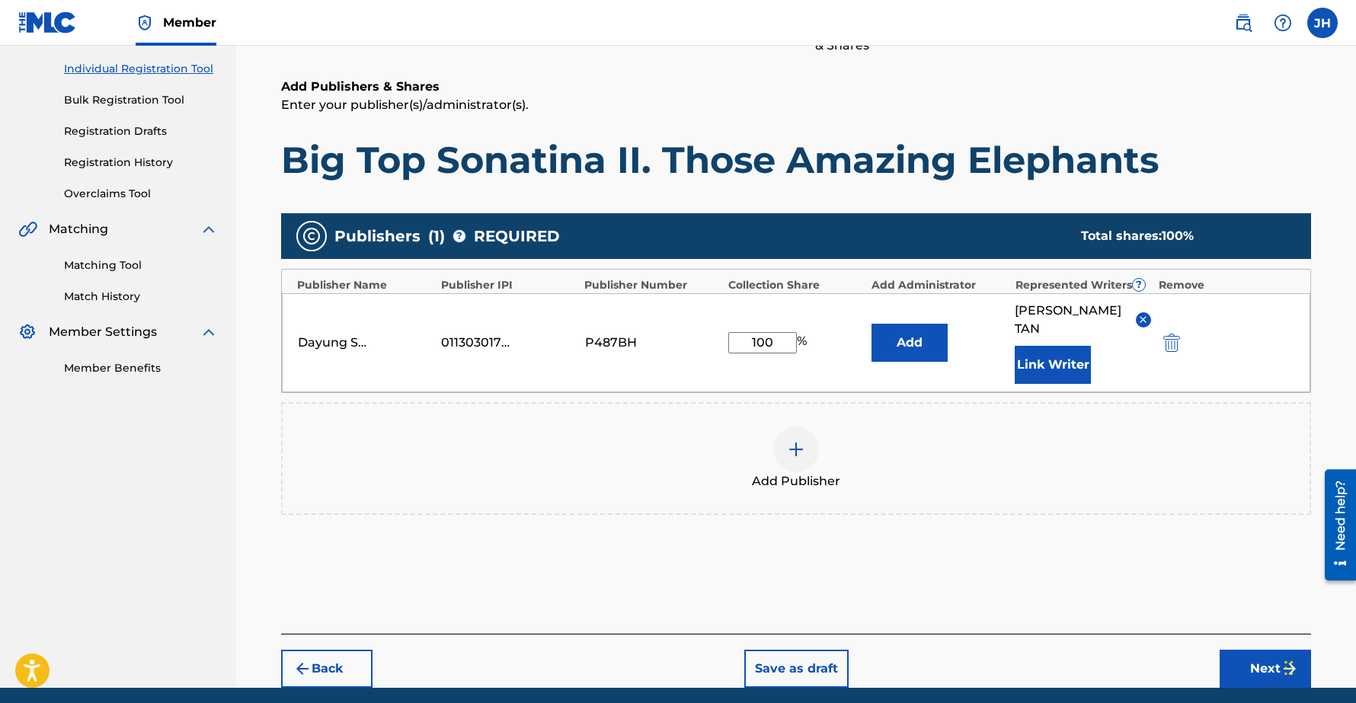
scroll to position [226, 0]
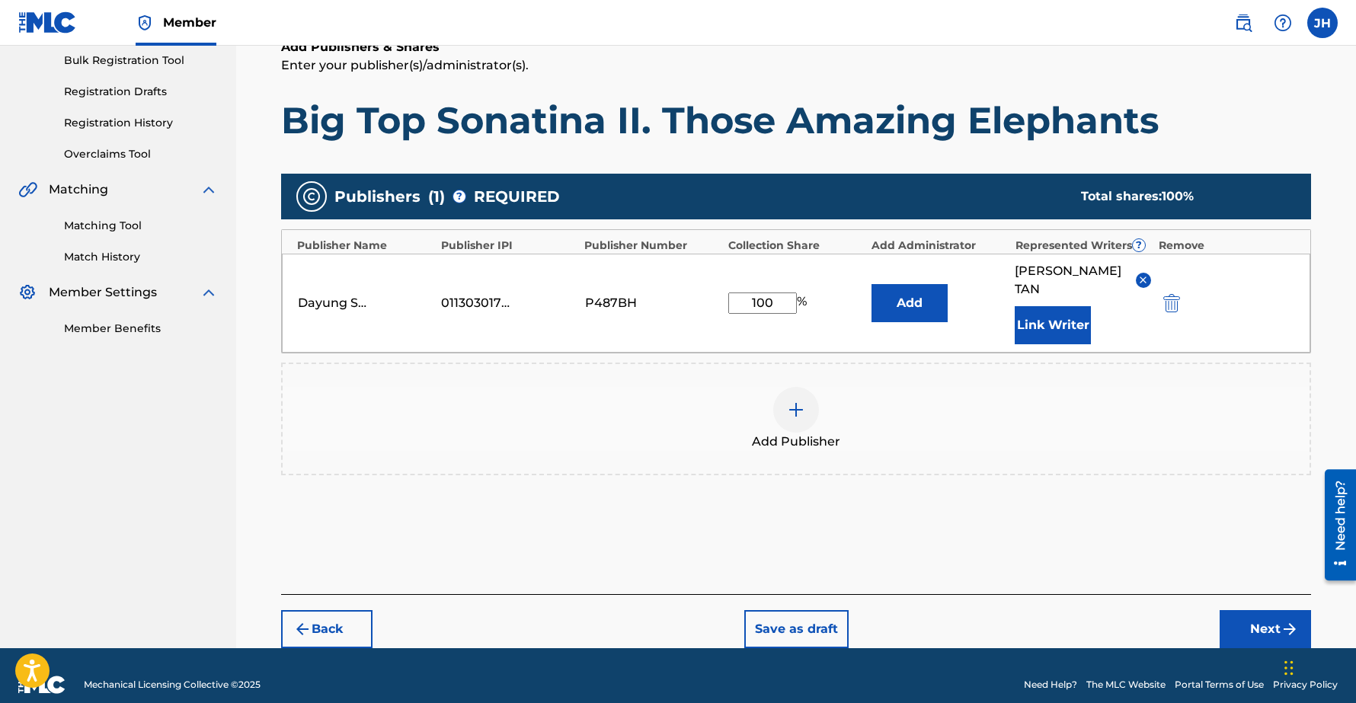
click at [1254, 614] on button "Next" at bounding box center [1264, 629] width 91 height 38
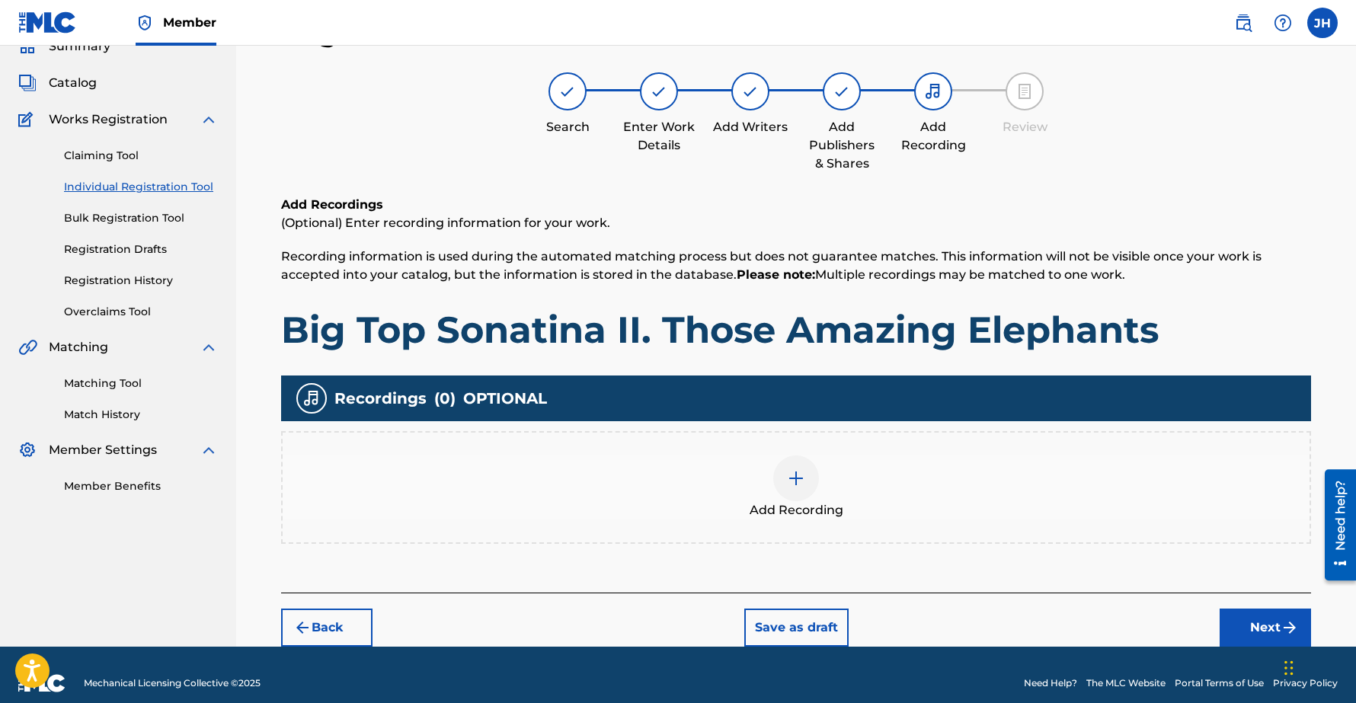
scroll to position [85, 0]
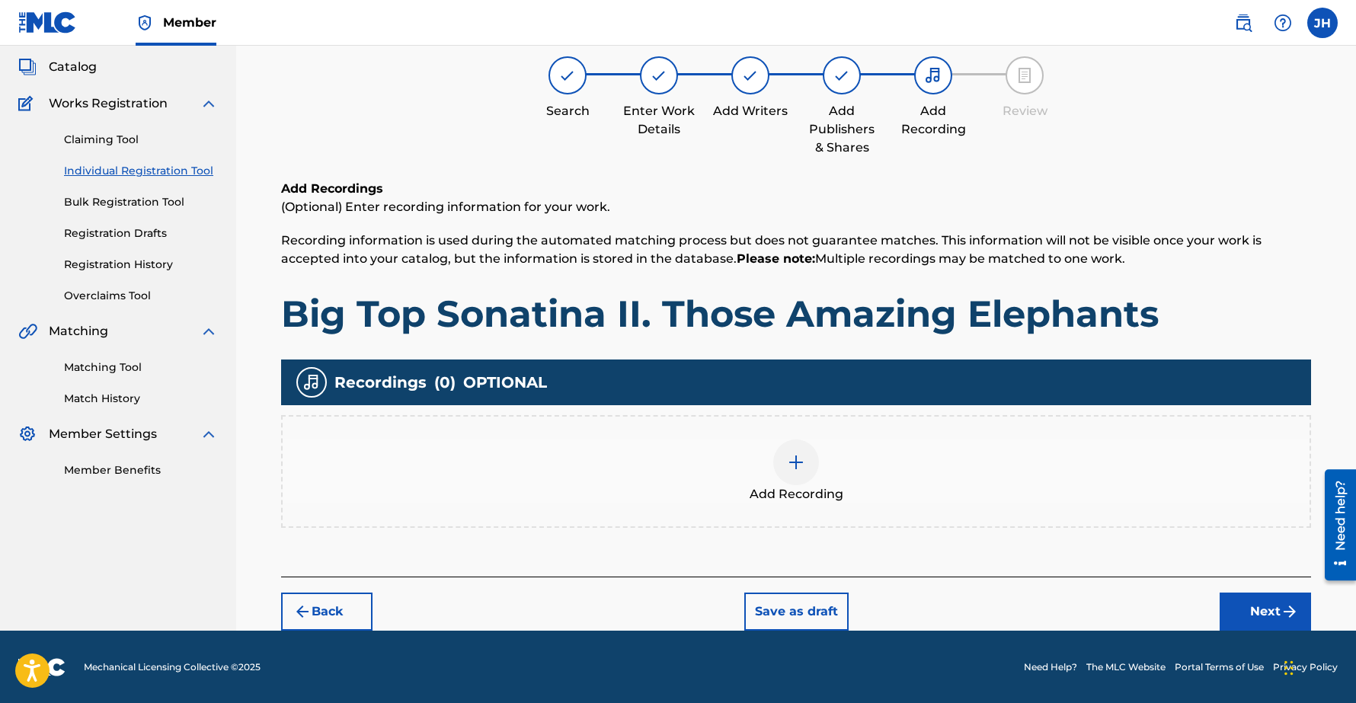
click at [1245, 608] on button "Next" at bounding box center [1264, 611] width 91 height 38
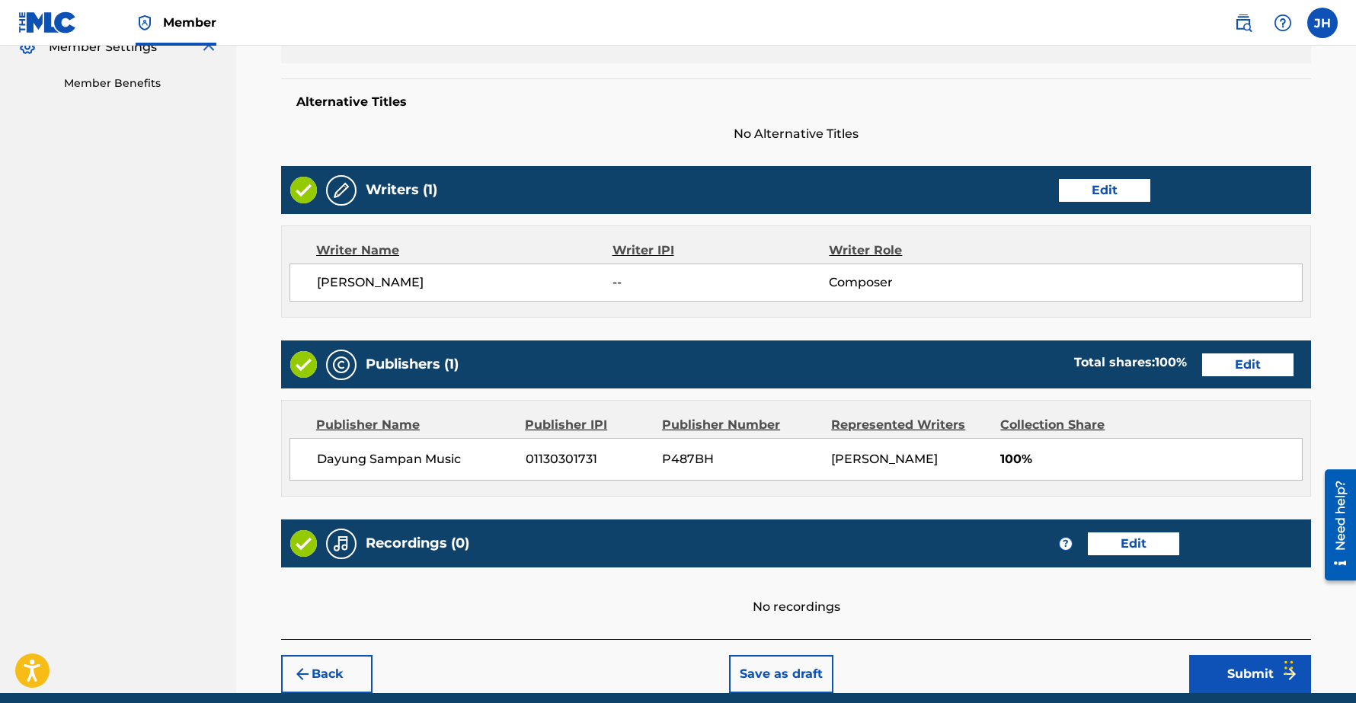
scroll to position [534, 0]
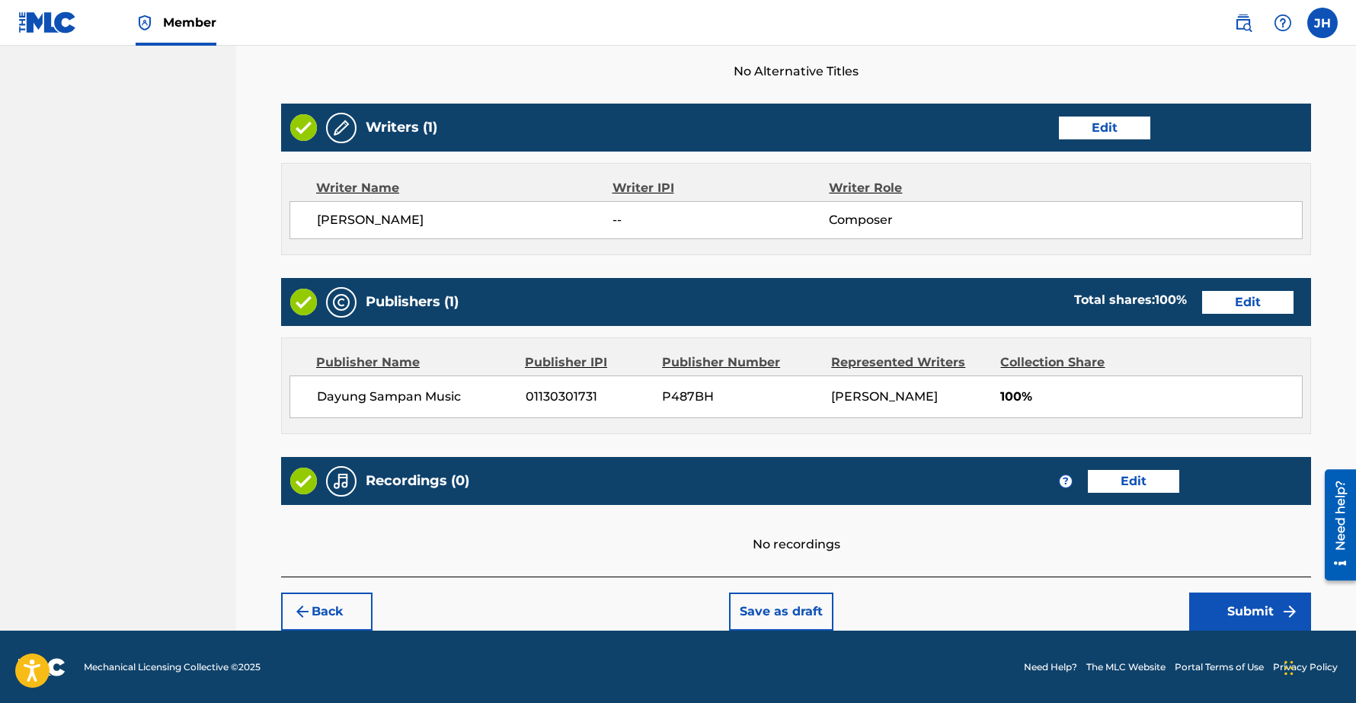
click at [1240, 606] on button "Submit" at bounding box center [1250, 611] width 122 height 38
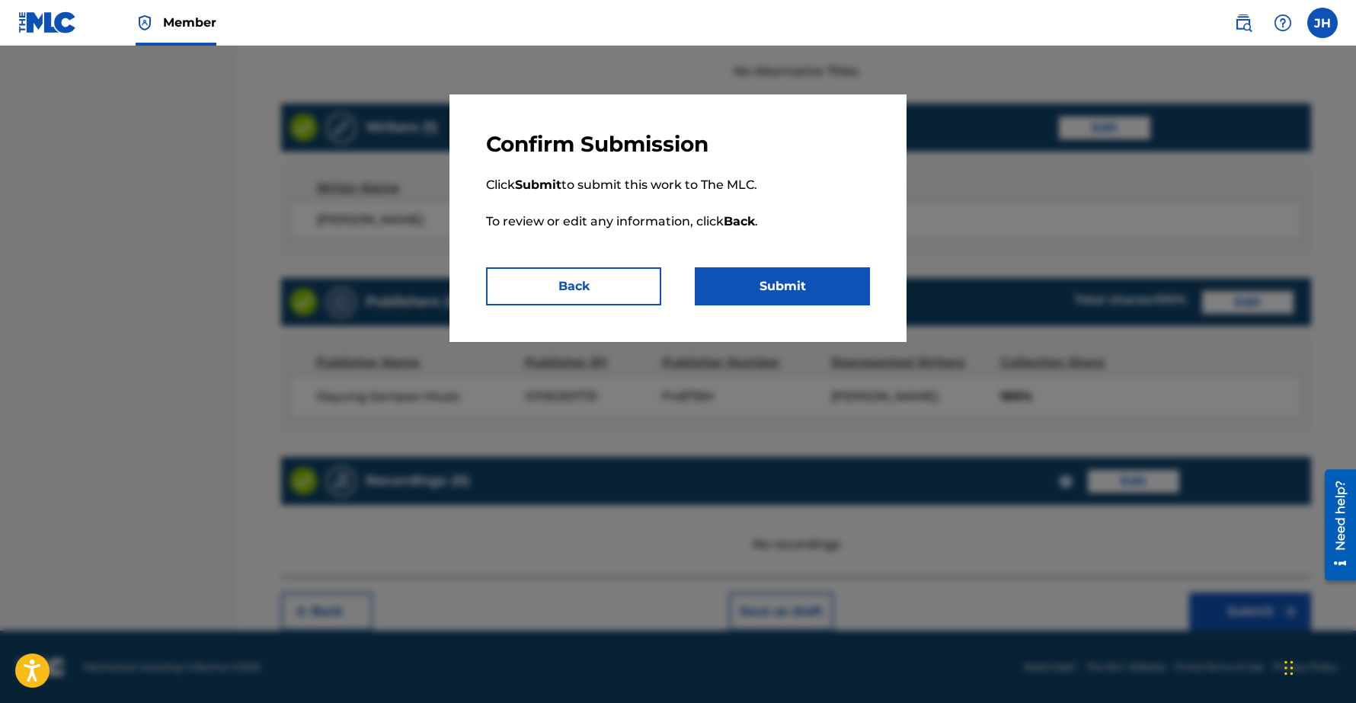
click at [809, 286] on button "Submit" at bounding box center [782, 286] width 175 height 38
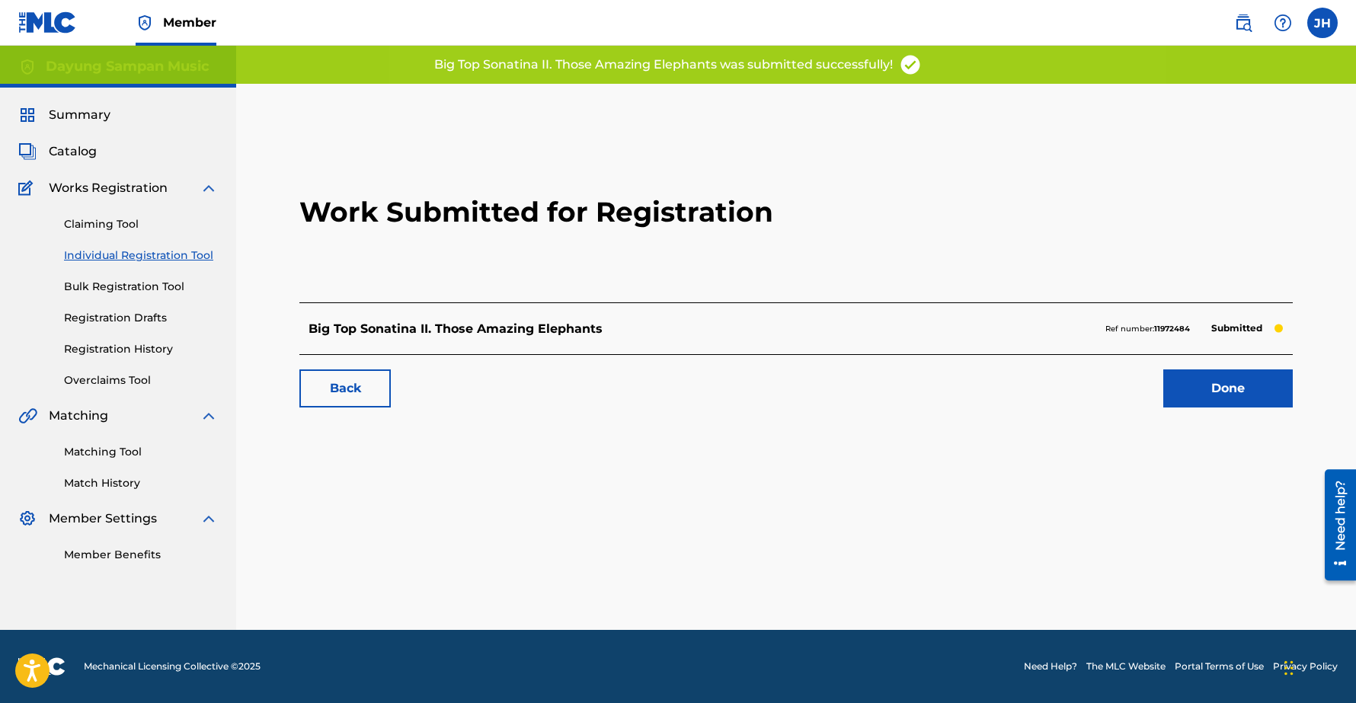
click at [1235, 384] on link "Done" at bounding box center [1227, 388] width 129 height 38
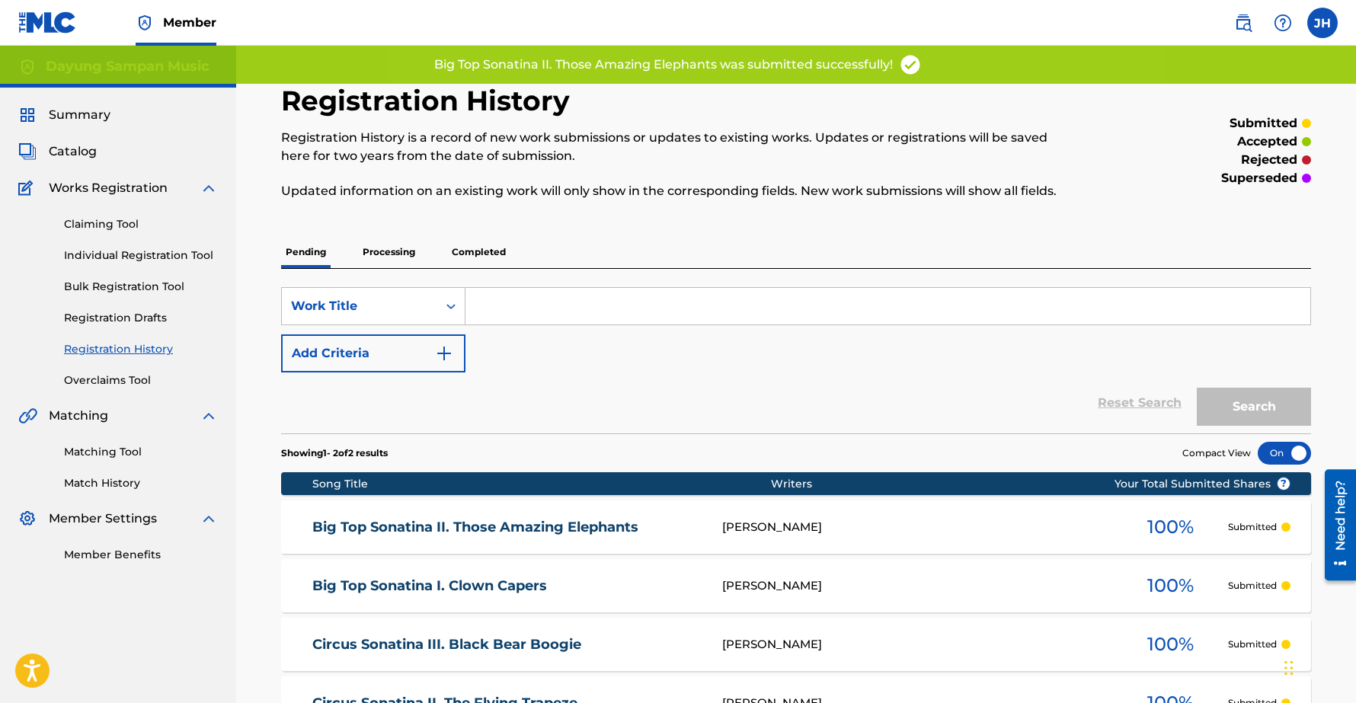
click at [112, 256] on link "Individual Registration Tool" at bounding box center [141, 256] width 154 height 16
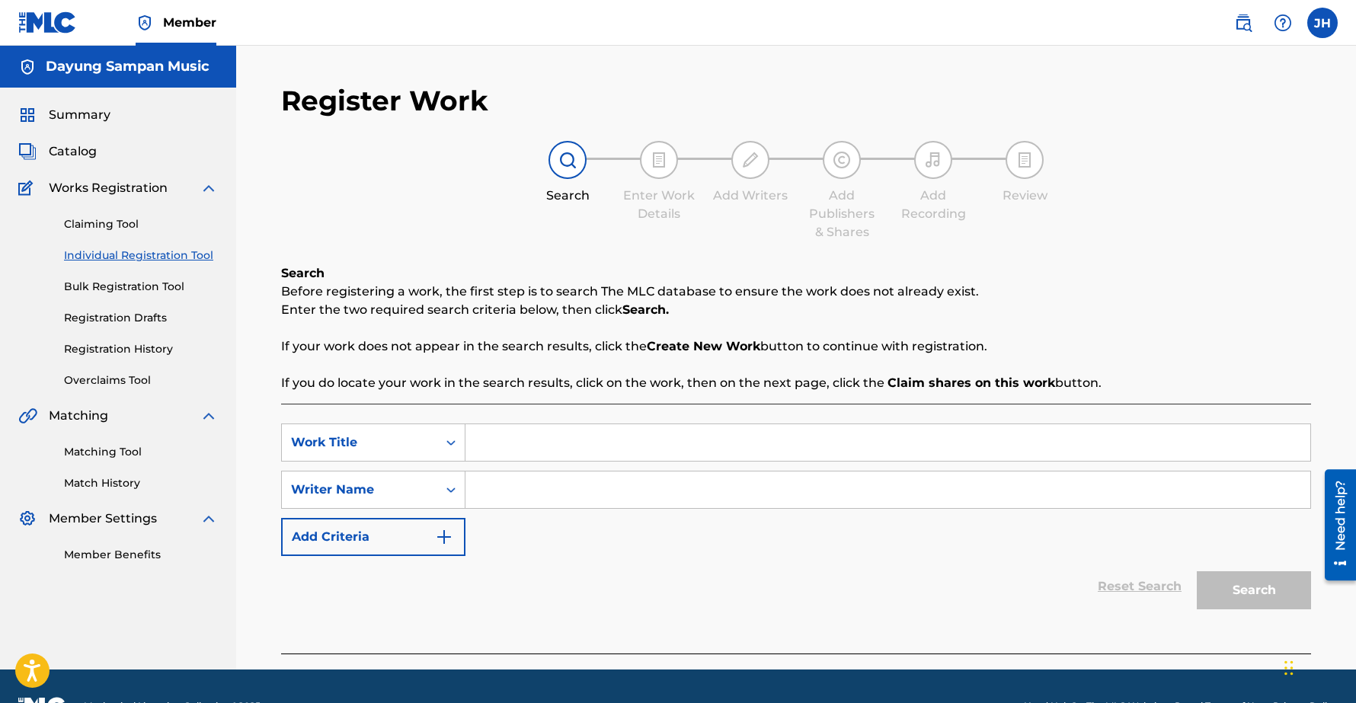
click at [513, 426] on input "Search Form" at bounding box center [887, 442] width 845 height 37
paste input "Big Top Sonatina III. Ferocious Lions"
type input "Big Top Sonatina III. Ferocious Lions"
click at [516, 499] on input "Search Form" at bounding box center [887, 489] width 845 height 37
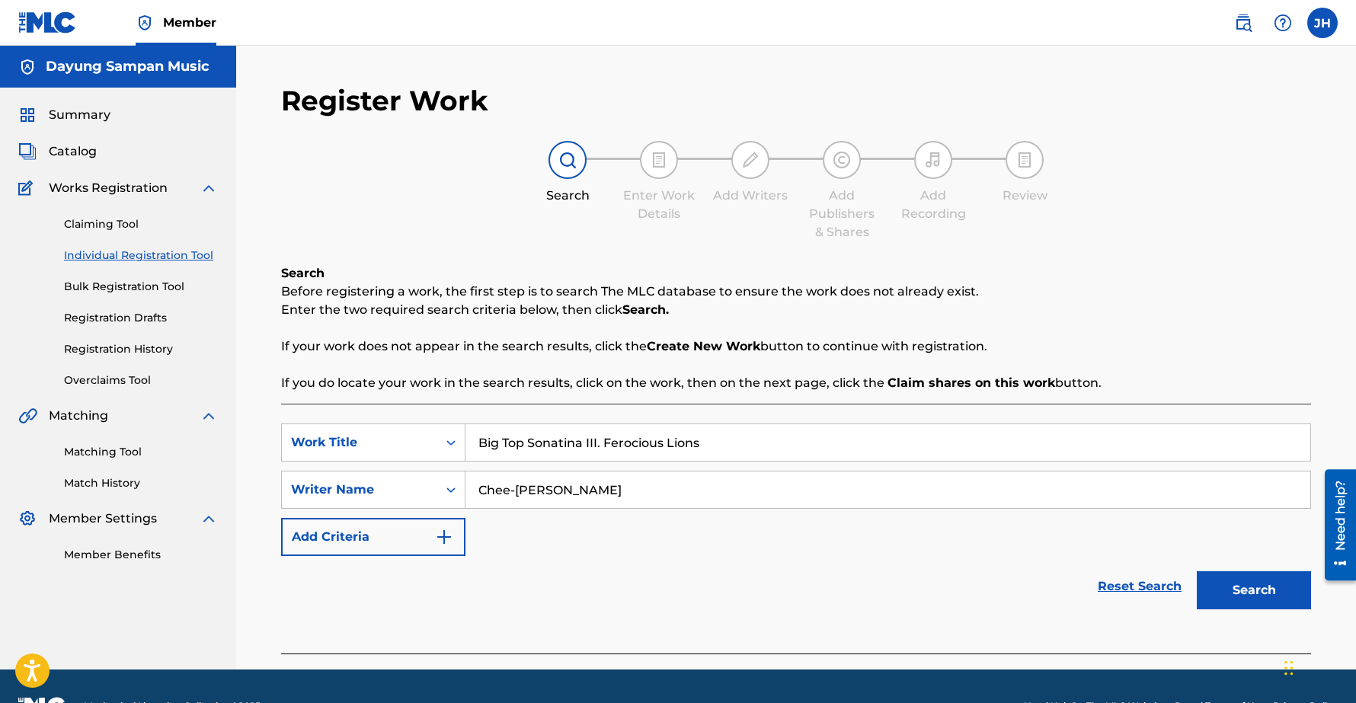
type input "Chee-[PERSON_NAME]"
click at [1196, 571] on button "Search" at bounding box center [1253, 590] width 114 height 38
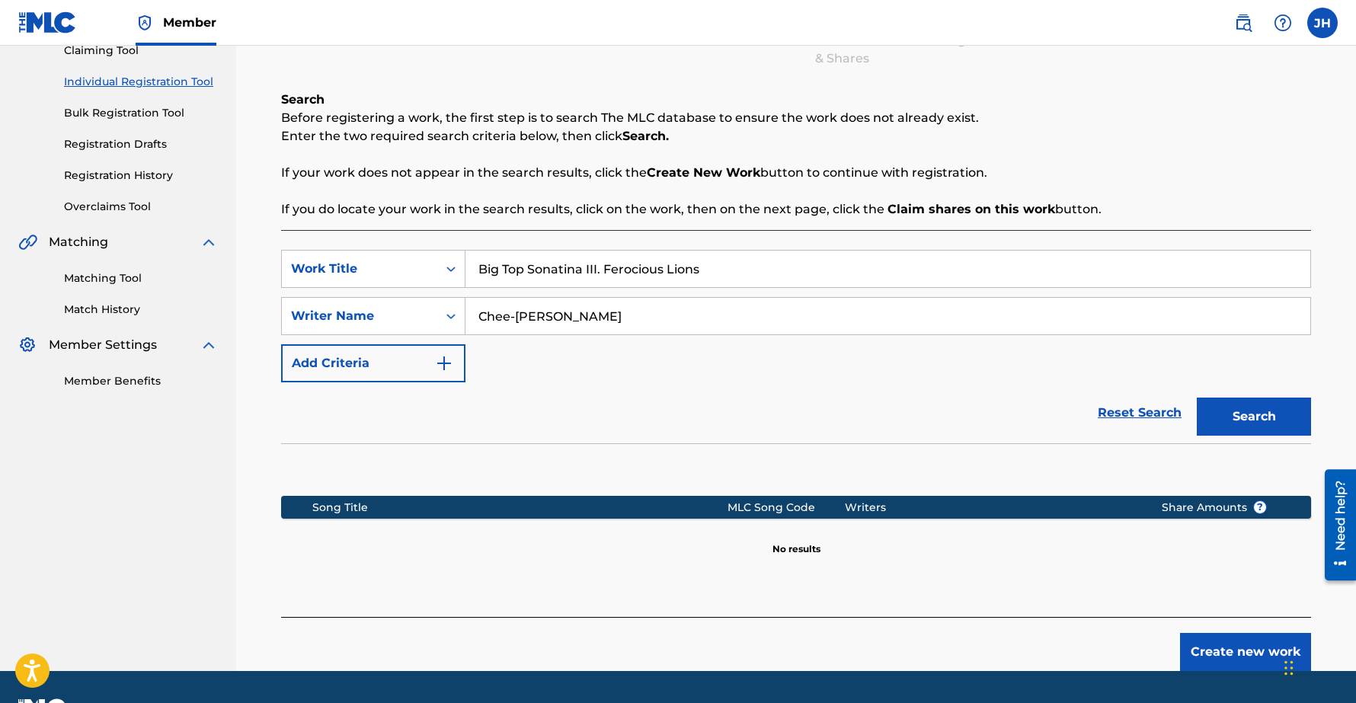
scroll to position [215, 0]
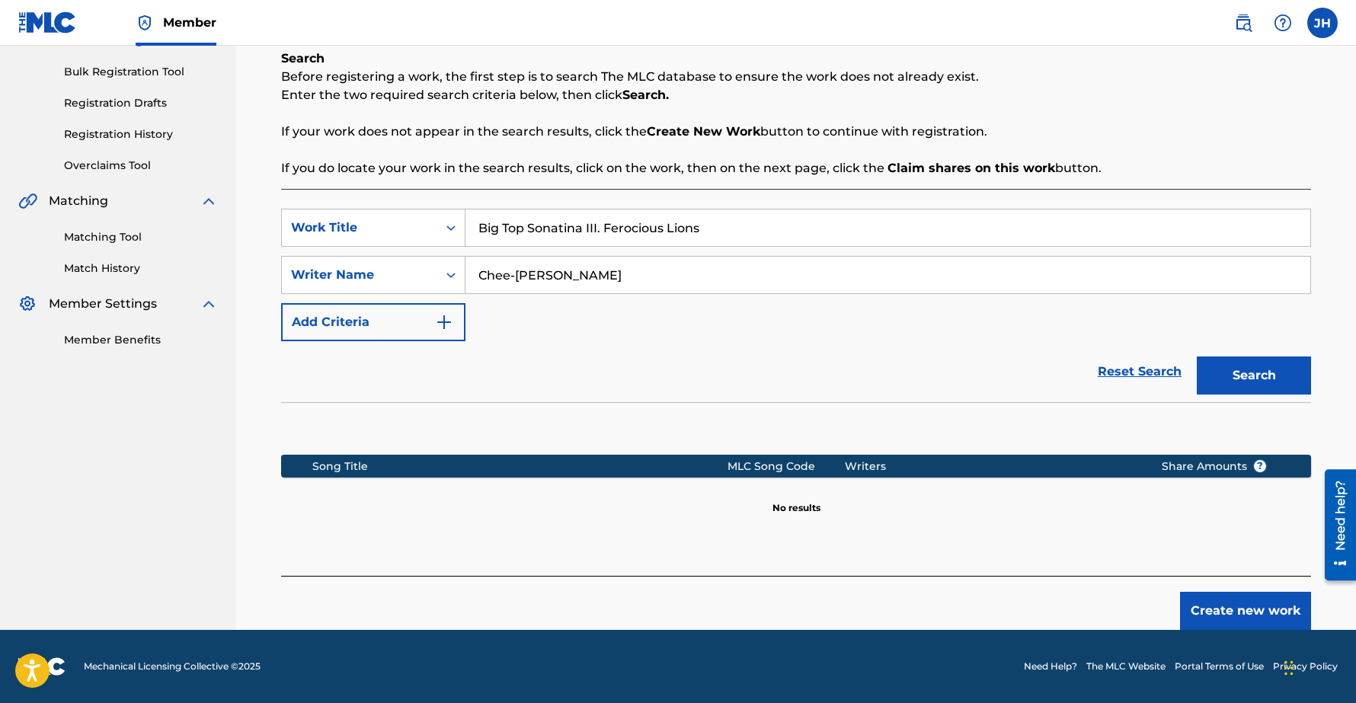
click at [1254, 608] on button "Create new work" at bounding box center [1245, 611] width 131 height 38
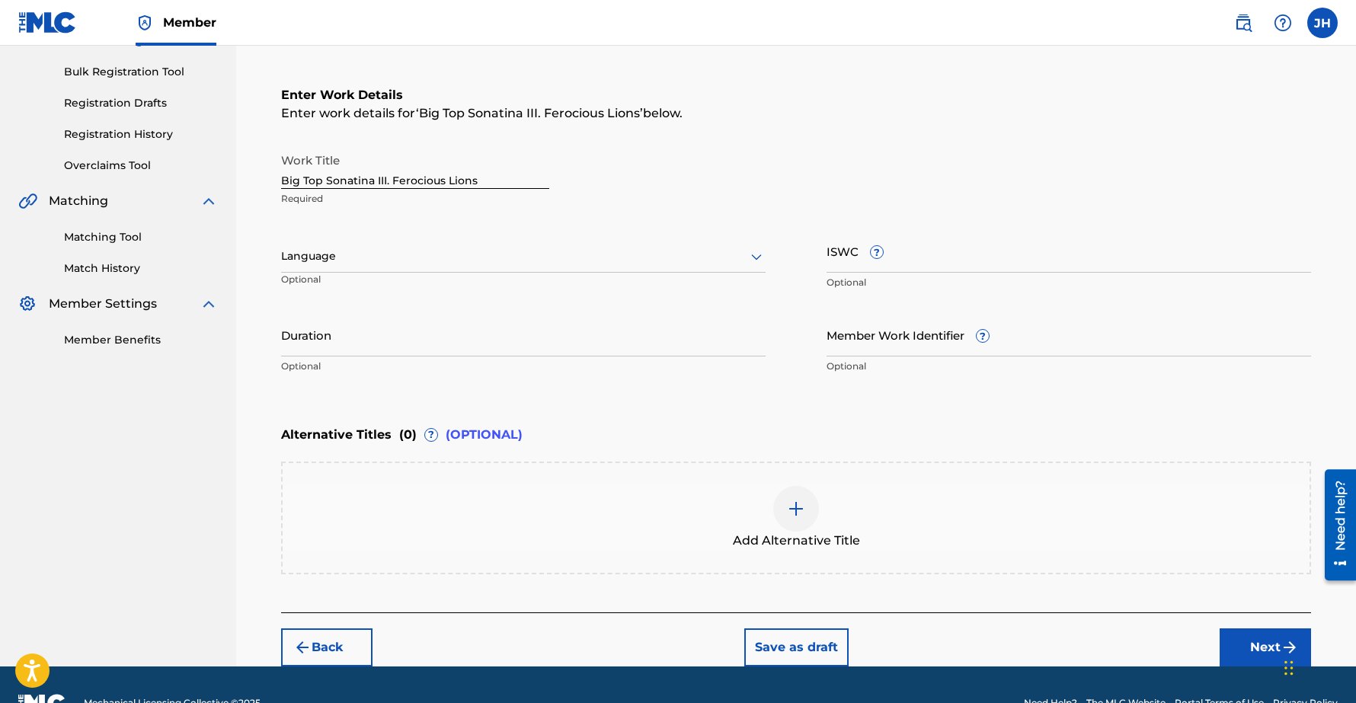
click at [346, 341] on input "Duration" at bounding box center [523, 334] width 484 height 43
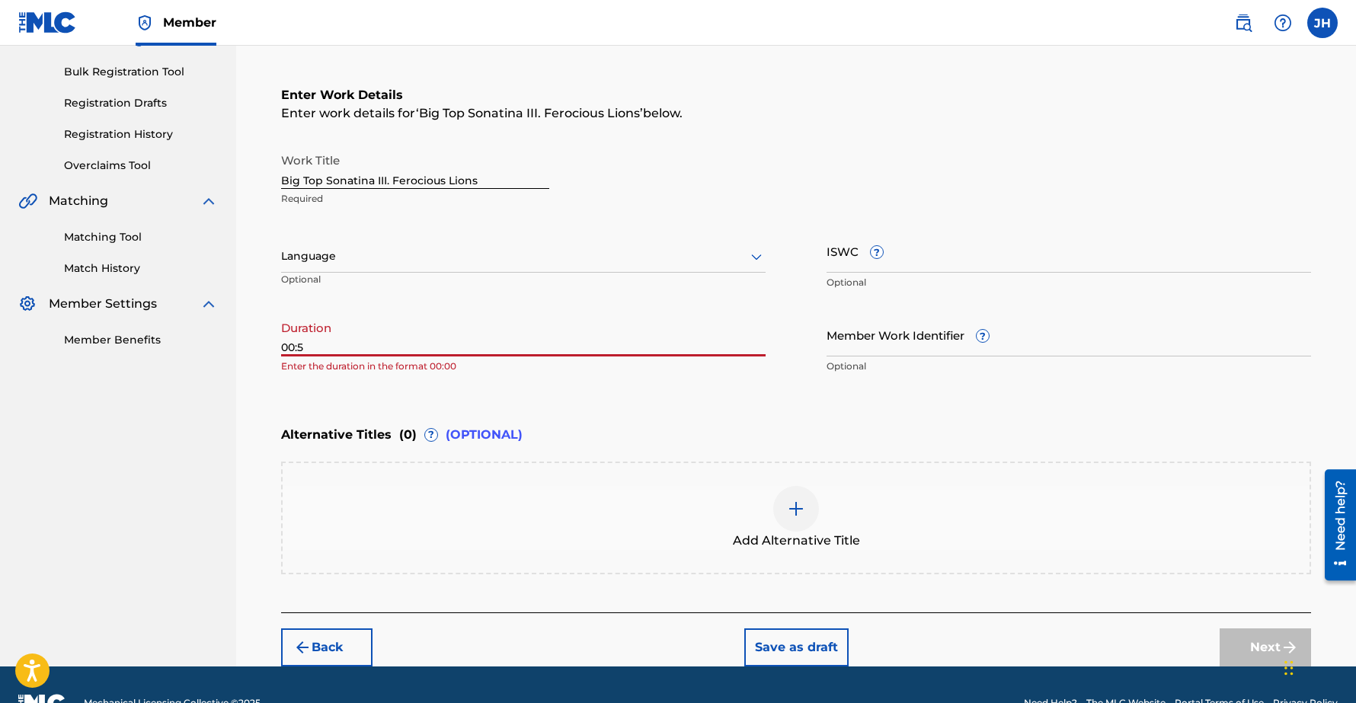
type input "00:55"
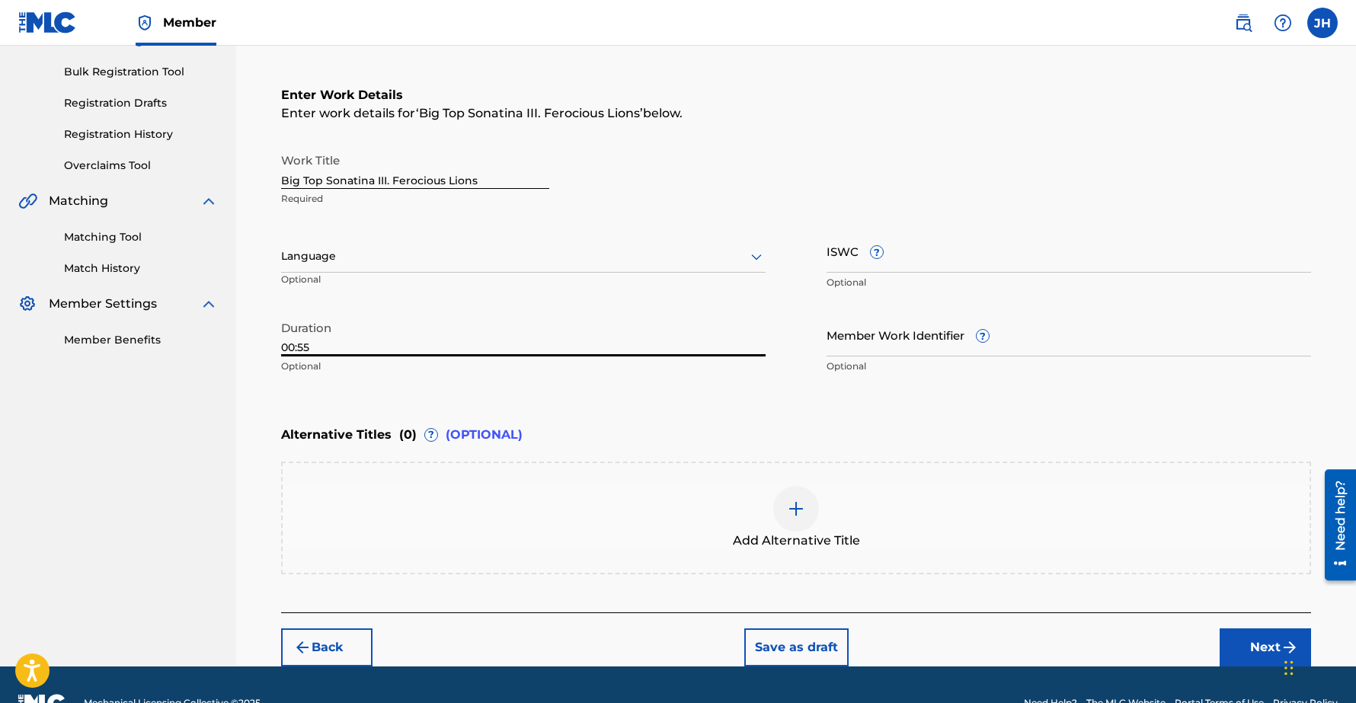
click at [1257, 643] on button "Next" at bounding box center [1264, 647] width 91 height 38
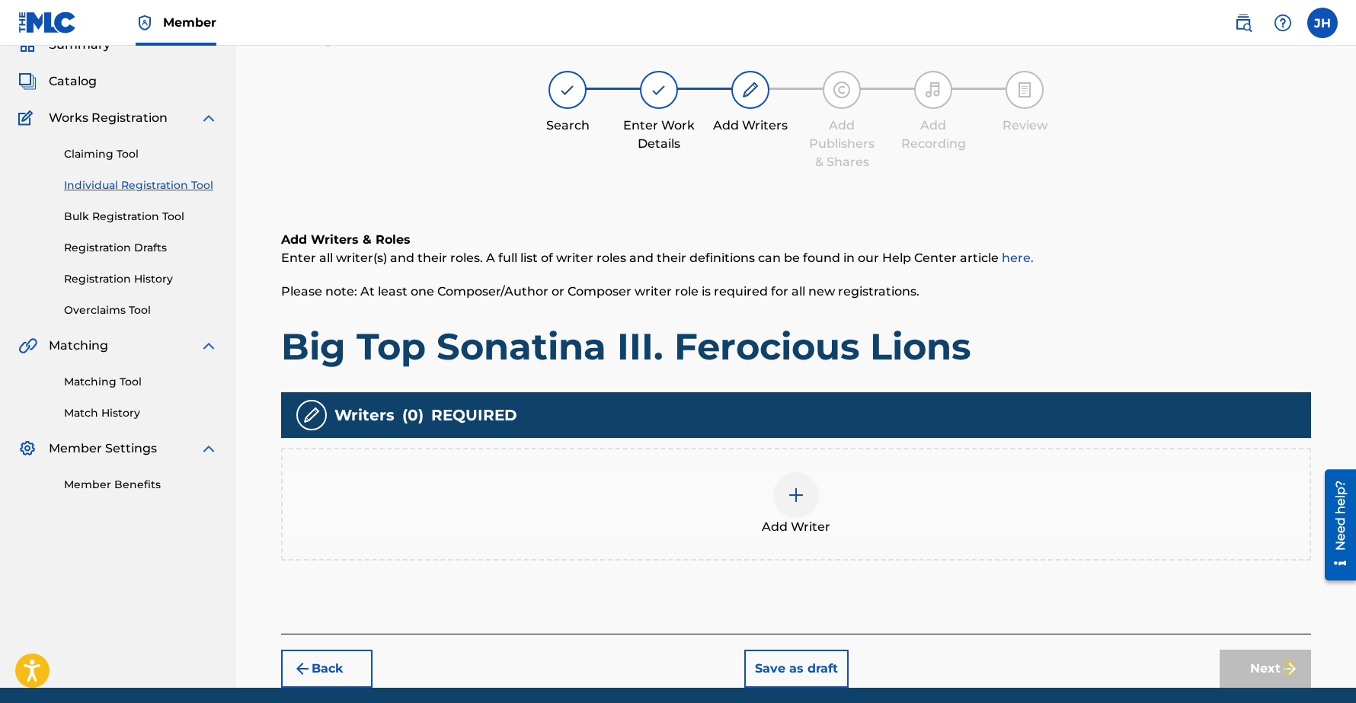
scroll to position [69, 0]
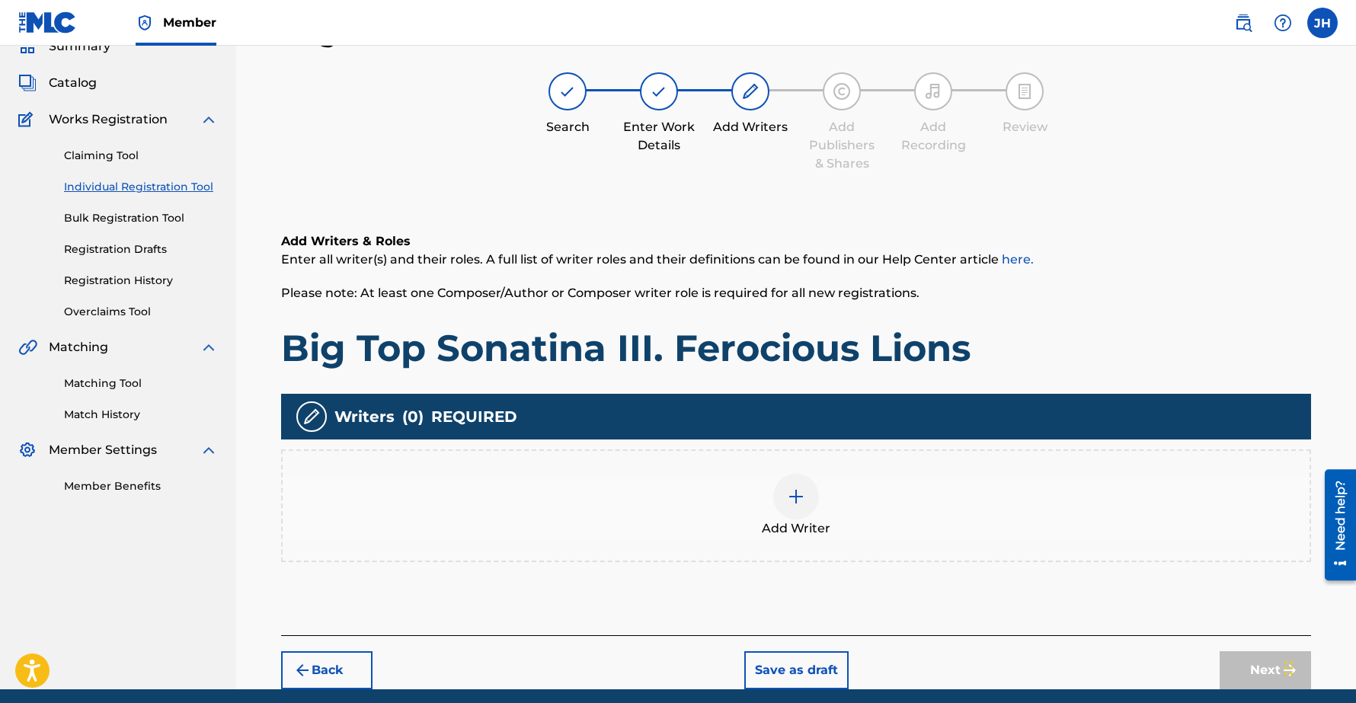
click at [797, 482] on div at bounding box center [796, 497] width 46 height 46
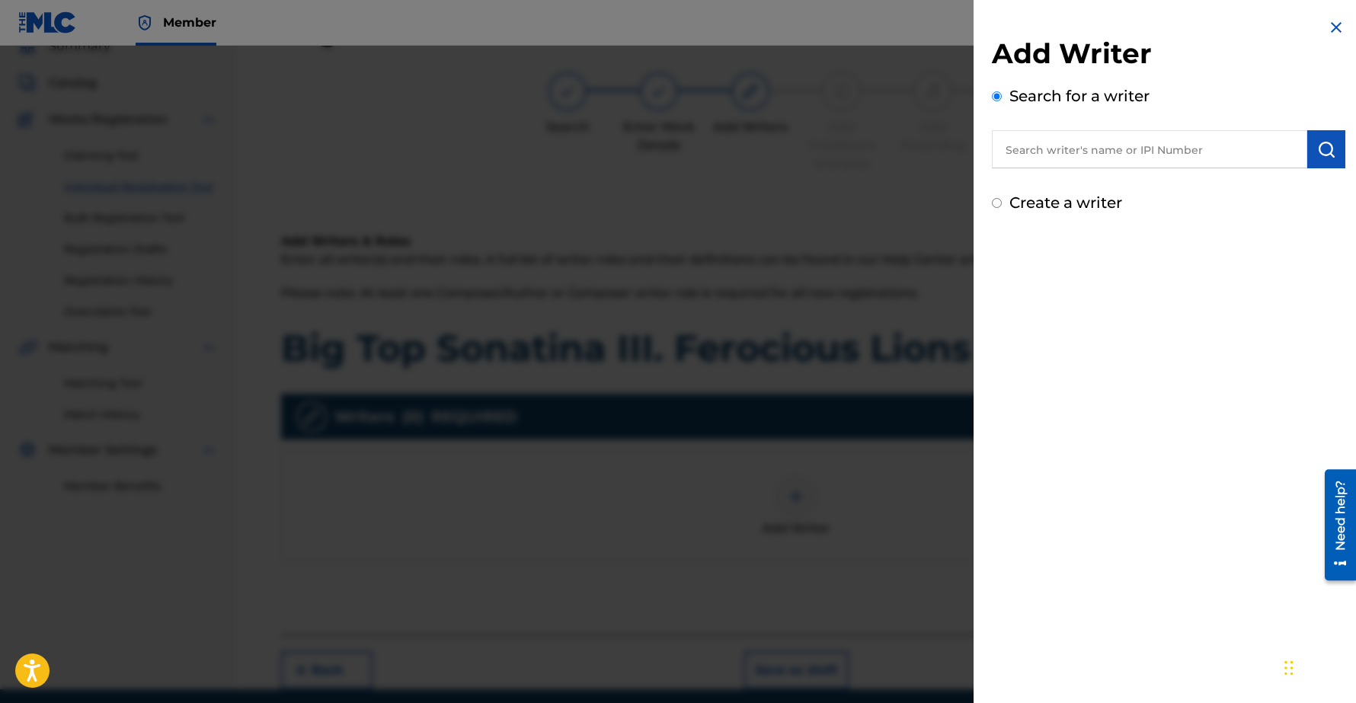
click at [1079, 148] on input "text" at bounding box center [1149, 149] width 315 height 38
type input "Chee-Hwa"
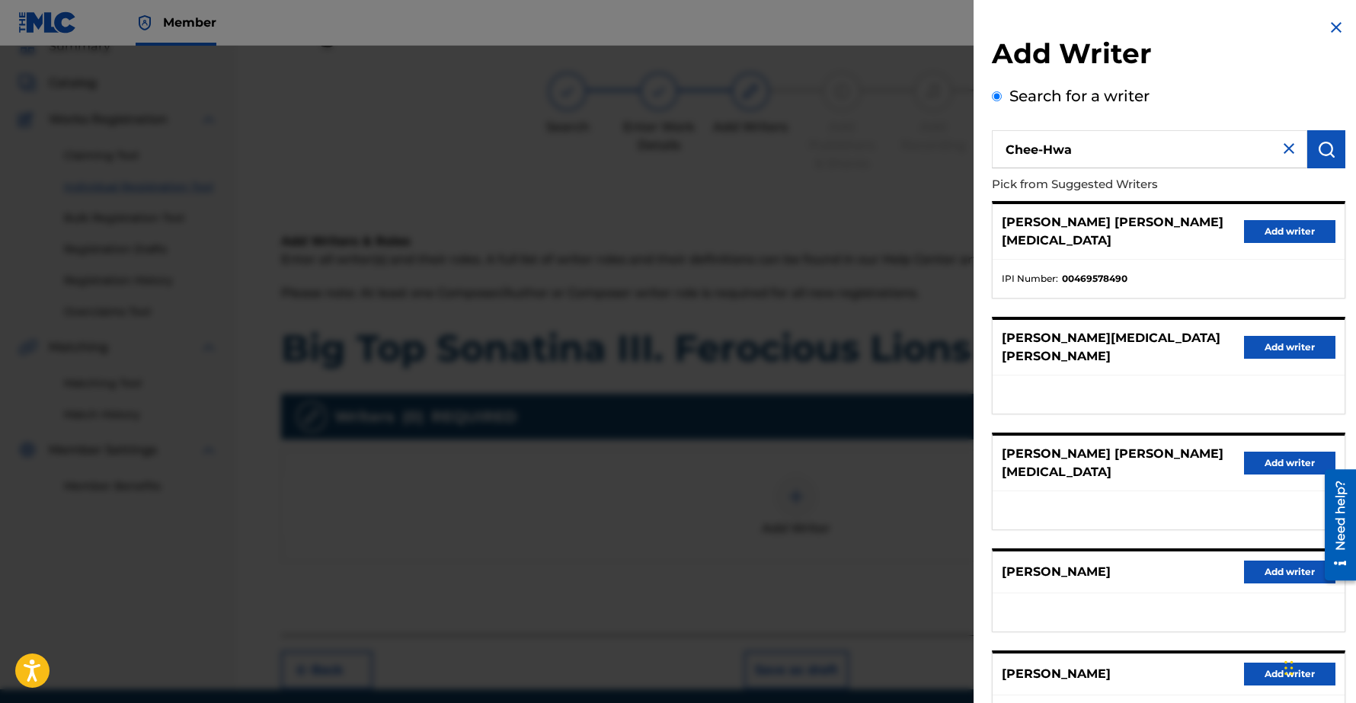
click at [1263, 561] on button "Add writer" at bounding box center [1289, 572] width 91 height 23
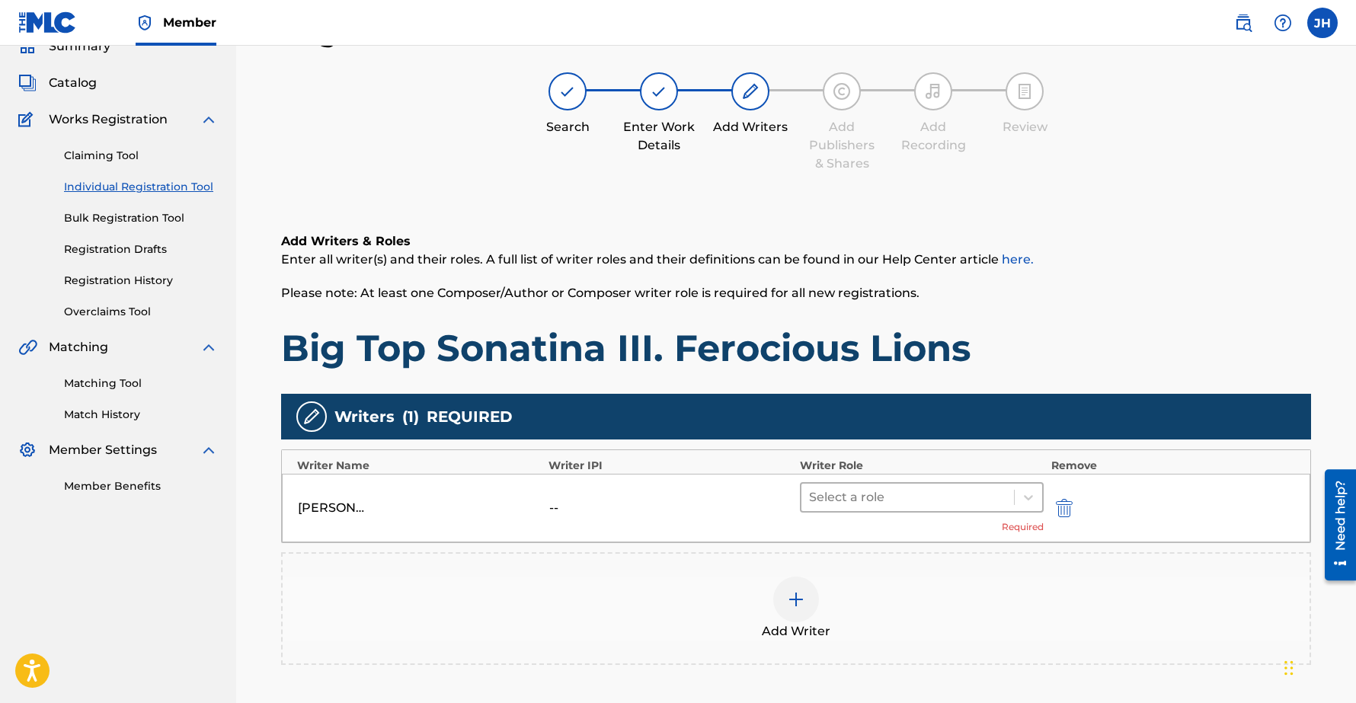
click at [845, 497] on div at bounding box center [907, 497] width 197 height 21
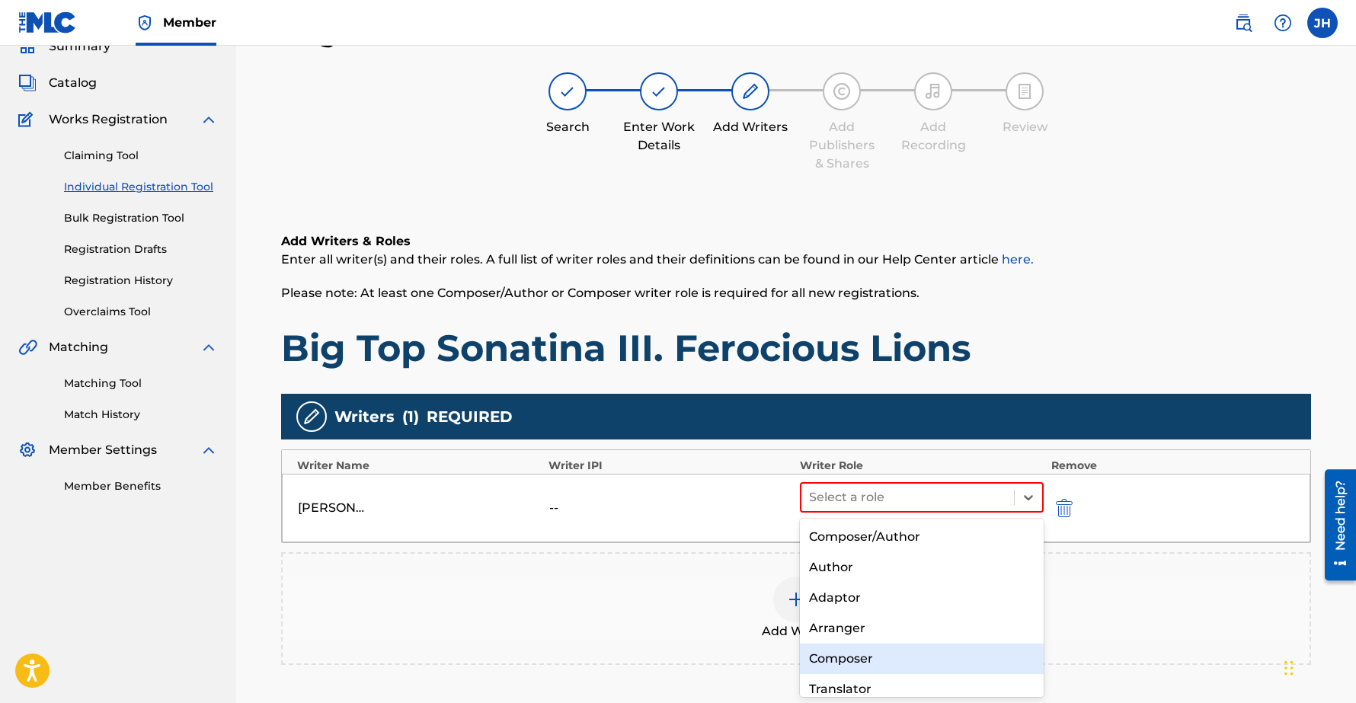
click at [848, 664] on div "Composer" at bounding box center [922, 659] width 244 height 30
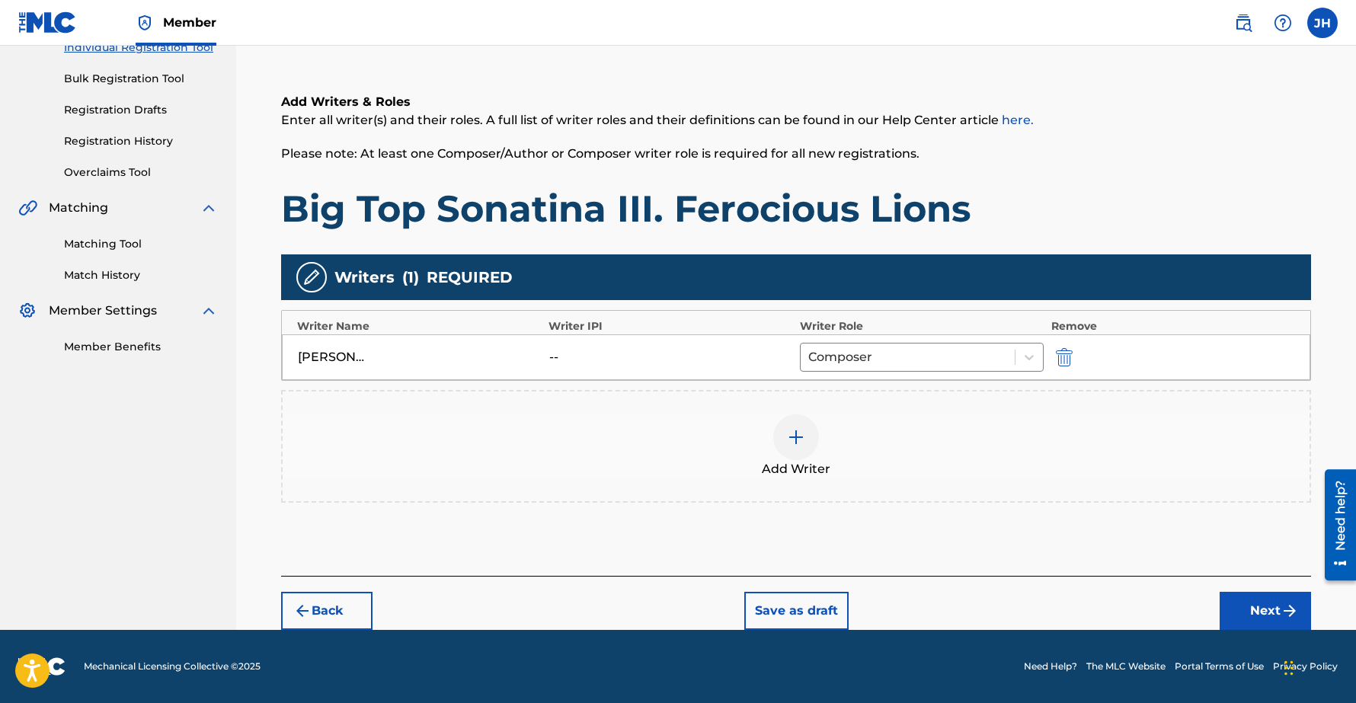
click at [1274, 605] on button "Next" at bounding box center [1264, 611] width 91 height 38
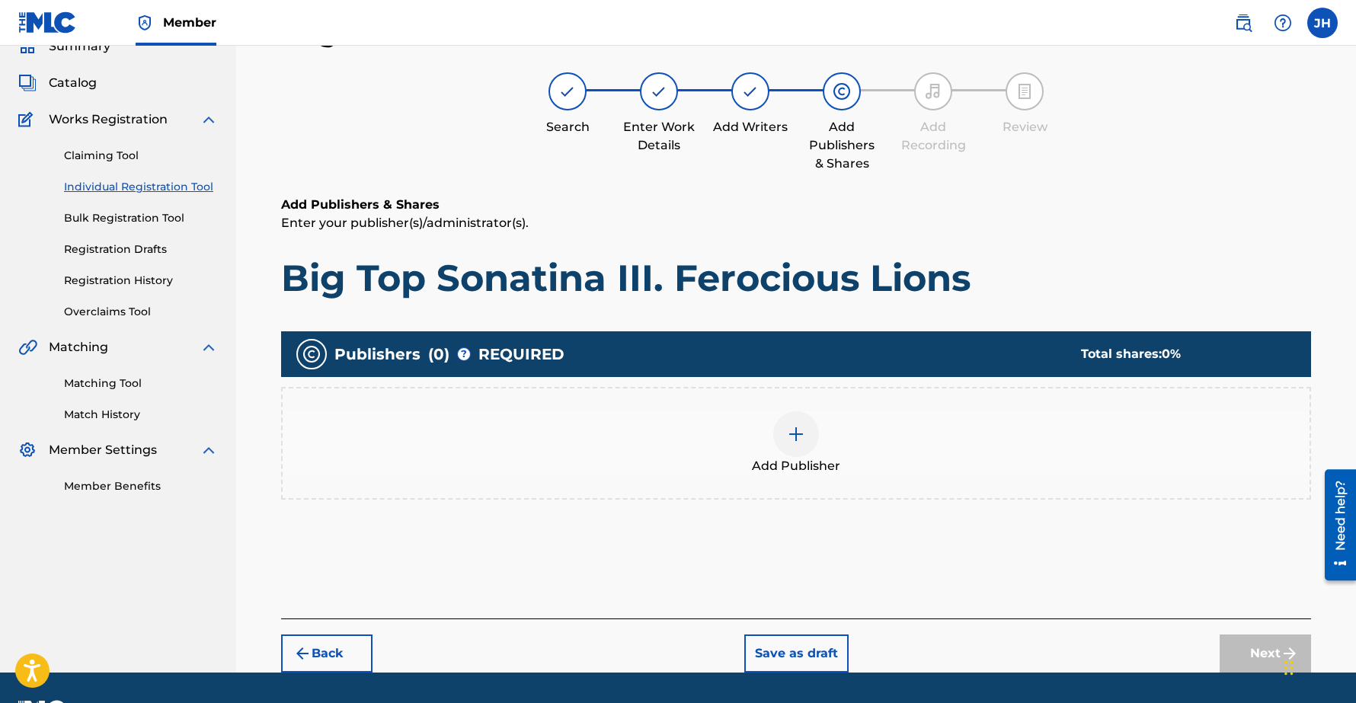
click at [796, 439] on img at bounding box center [796, 434] width 18 height 18
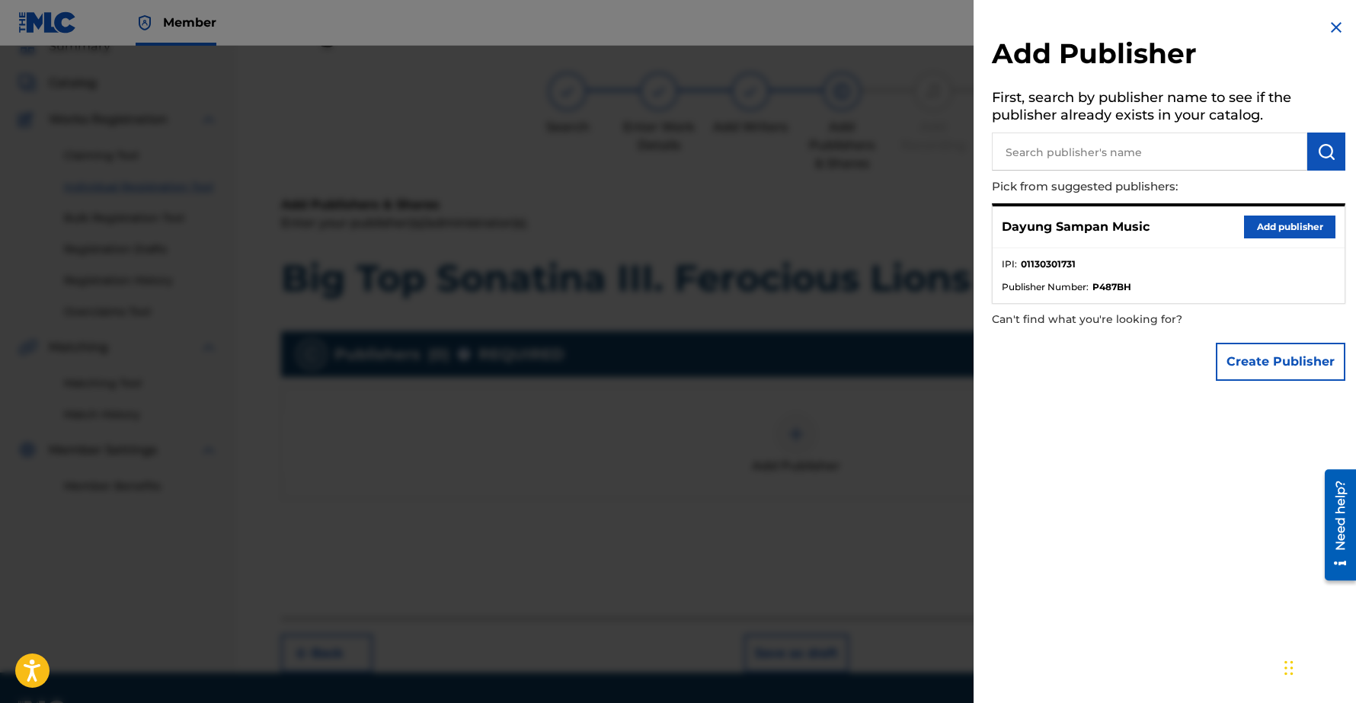
click at [1283, 218] on button "Add publisher" at bounding box center [1289, 227] width 91 height 23
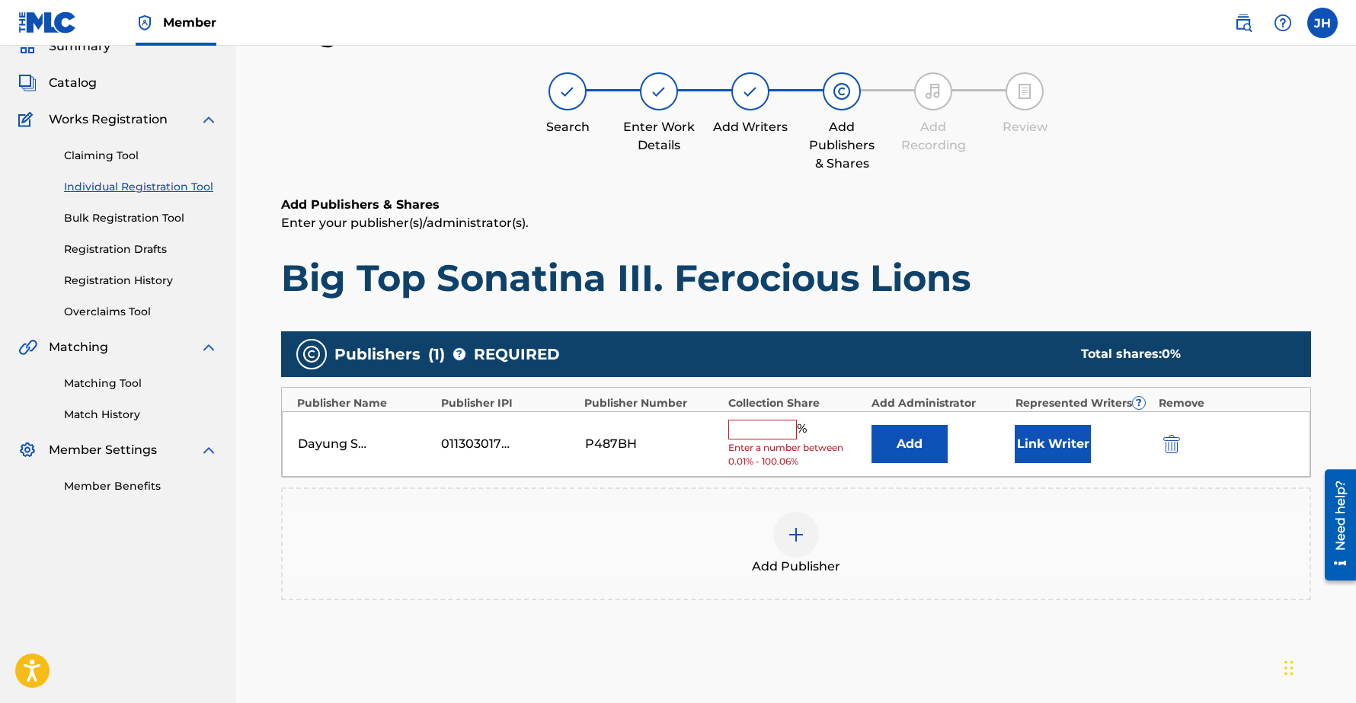
click at [749, 438] on input "text" at bounding box center [762, 430] width 69 height 20
type input "100"
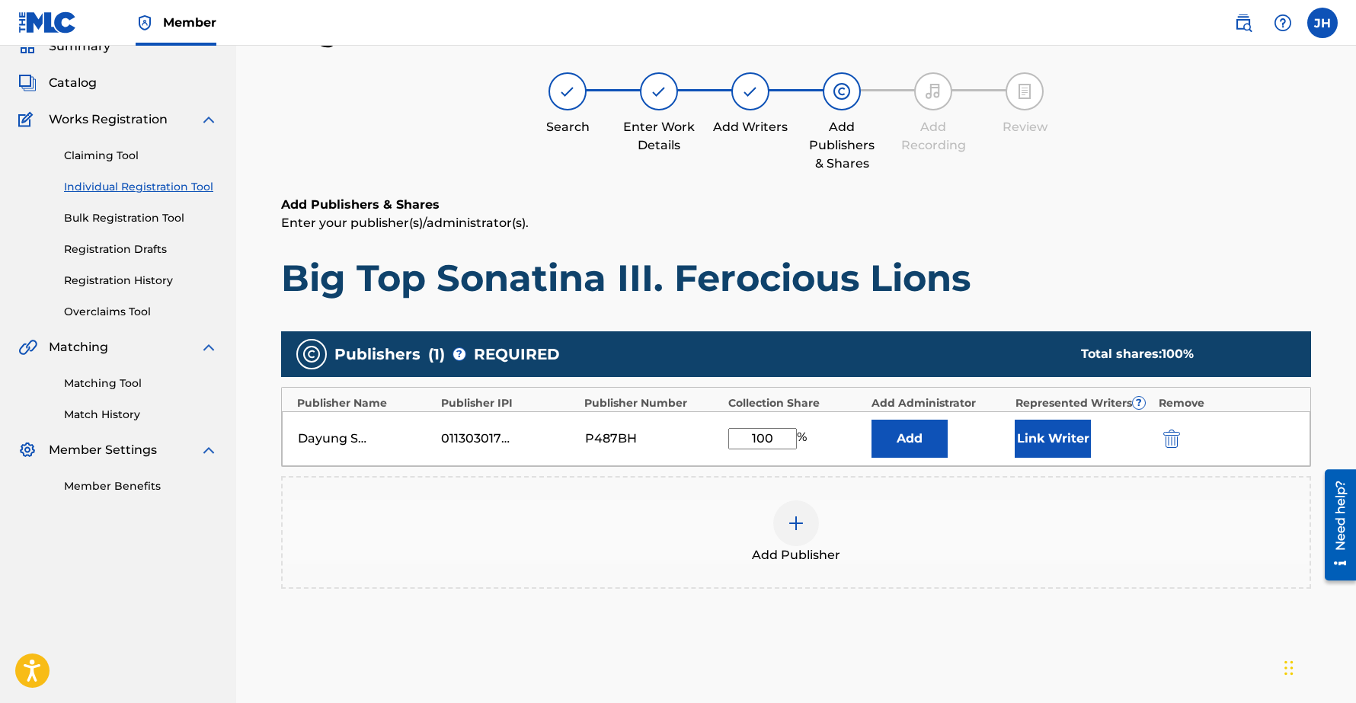
click at [1044, 444] on button "Link Writer" at bounding box center [1052, 439] width 76 height 38
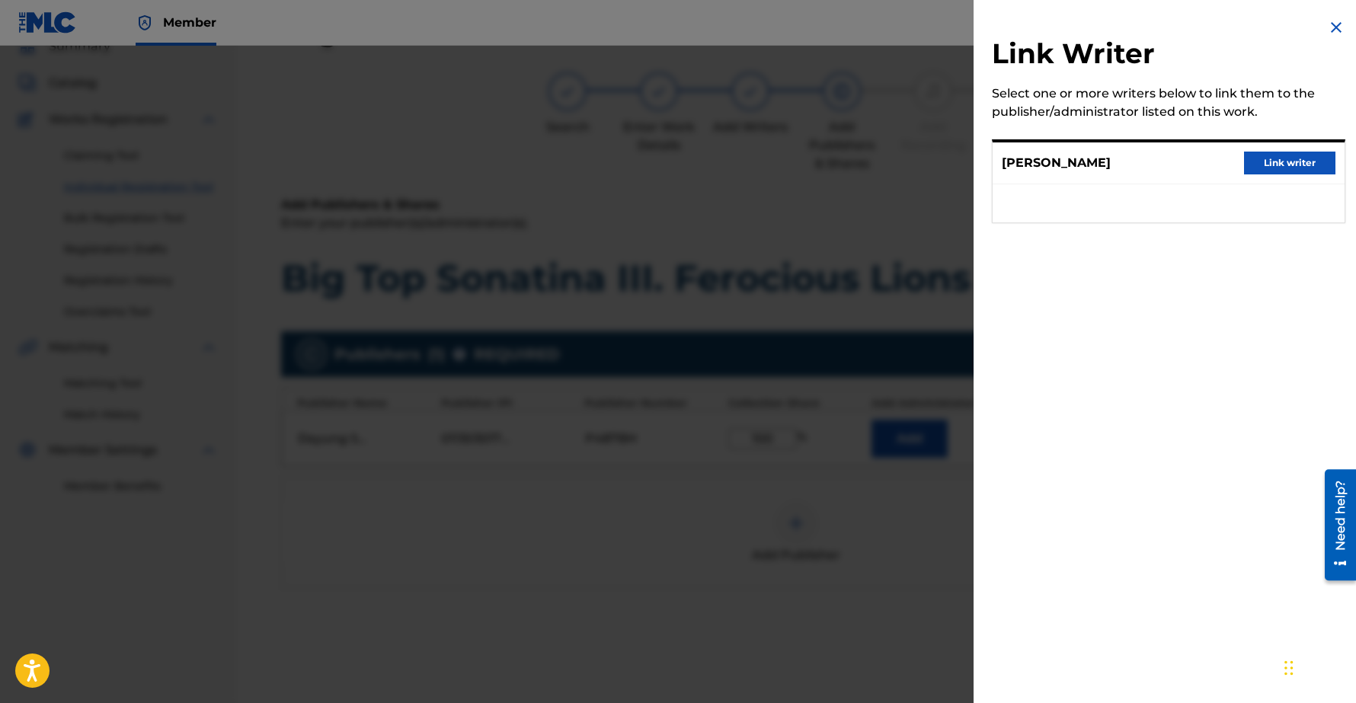
click at [1284, 160] on button "Link writer" at bounding box center [1289, 163] width 91 height 23
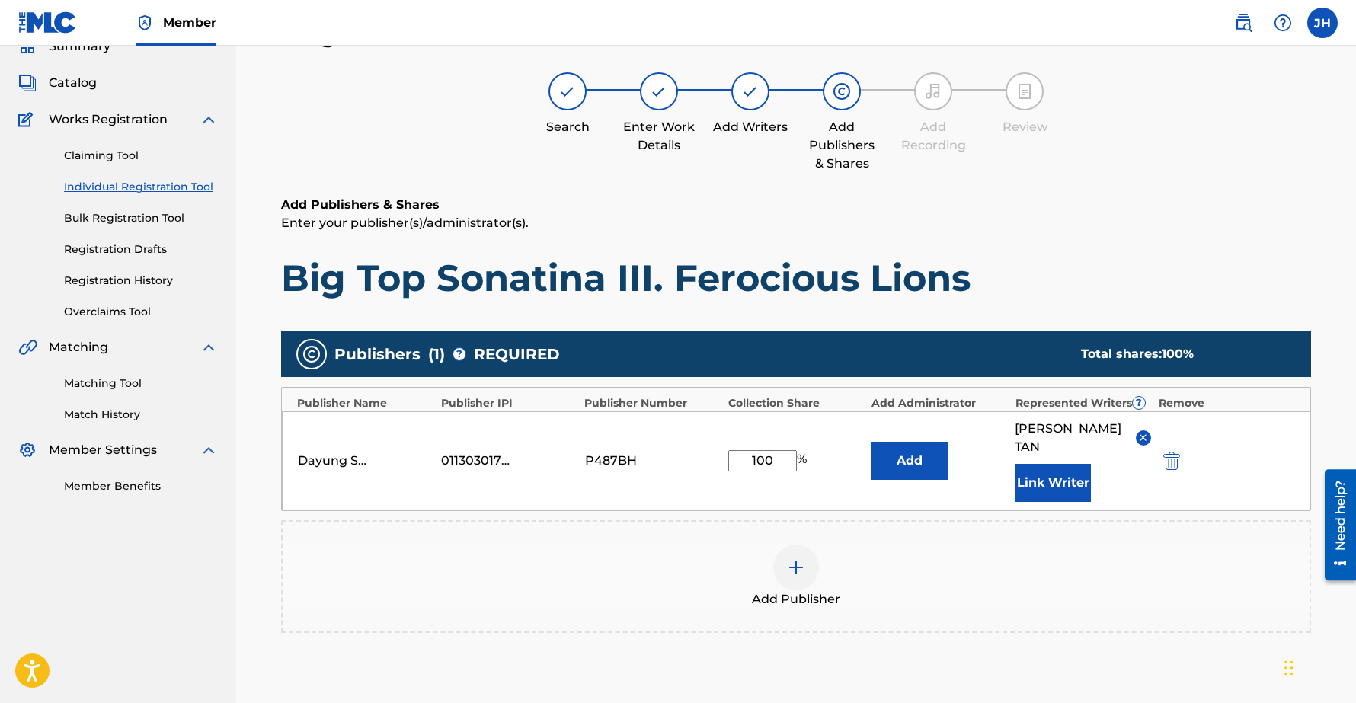
scroll to position [226, 0]
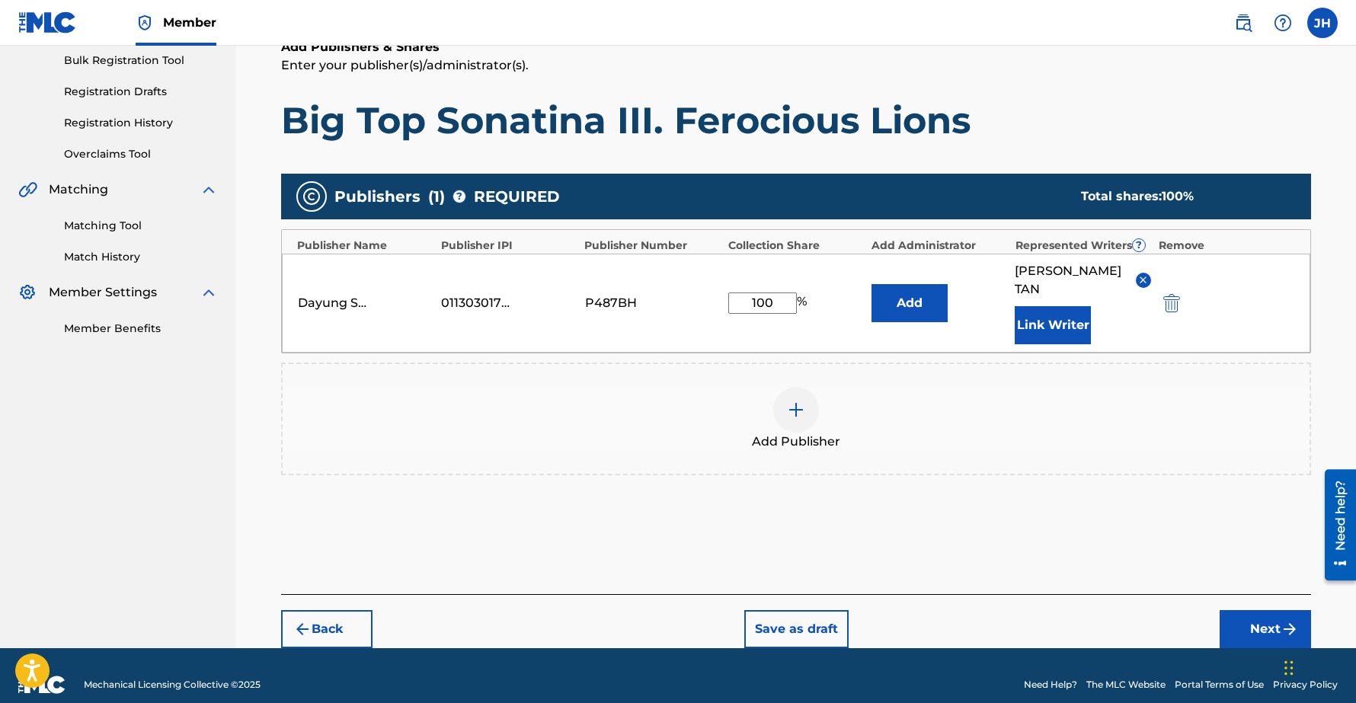
click at [1270, 618] on button "Next" at bounding box center [1264, 629] width 91 height 38
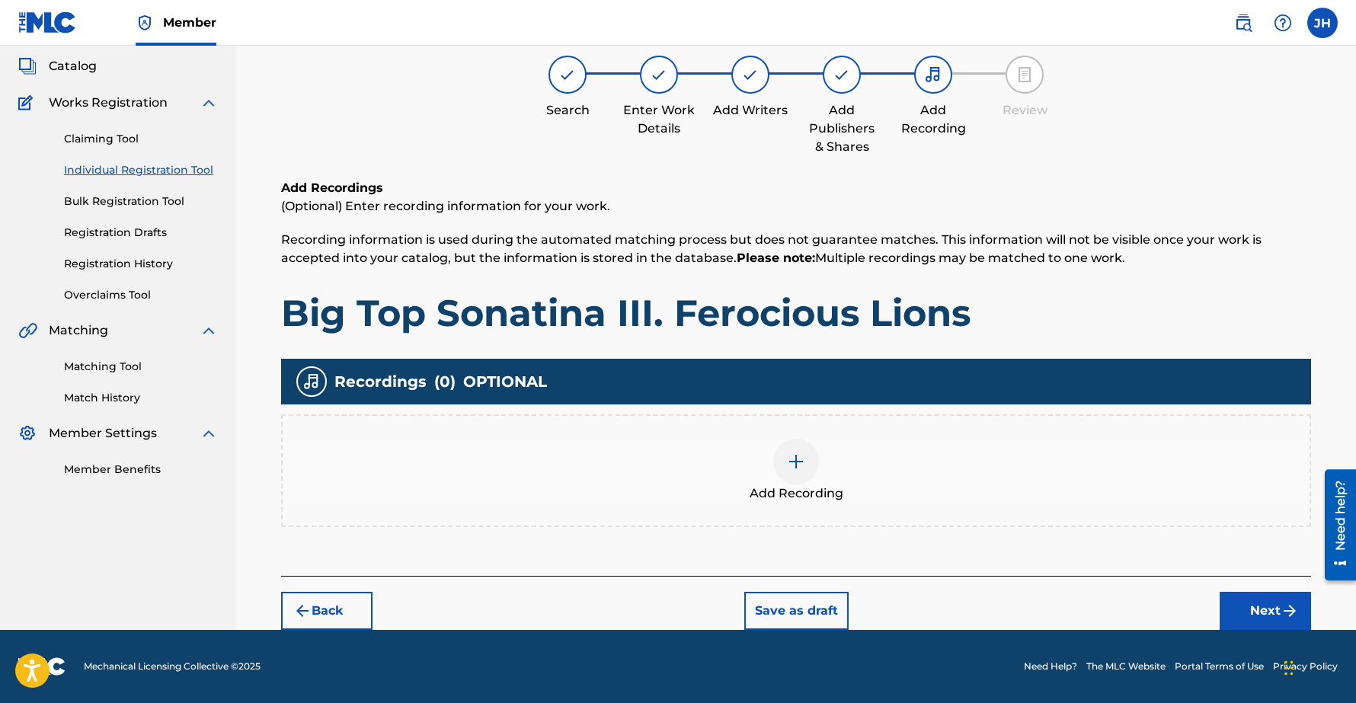
scroll to position [69, 0]
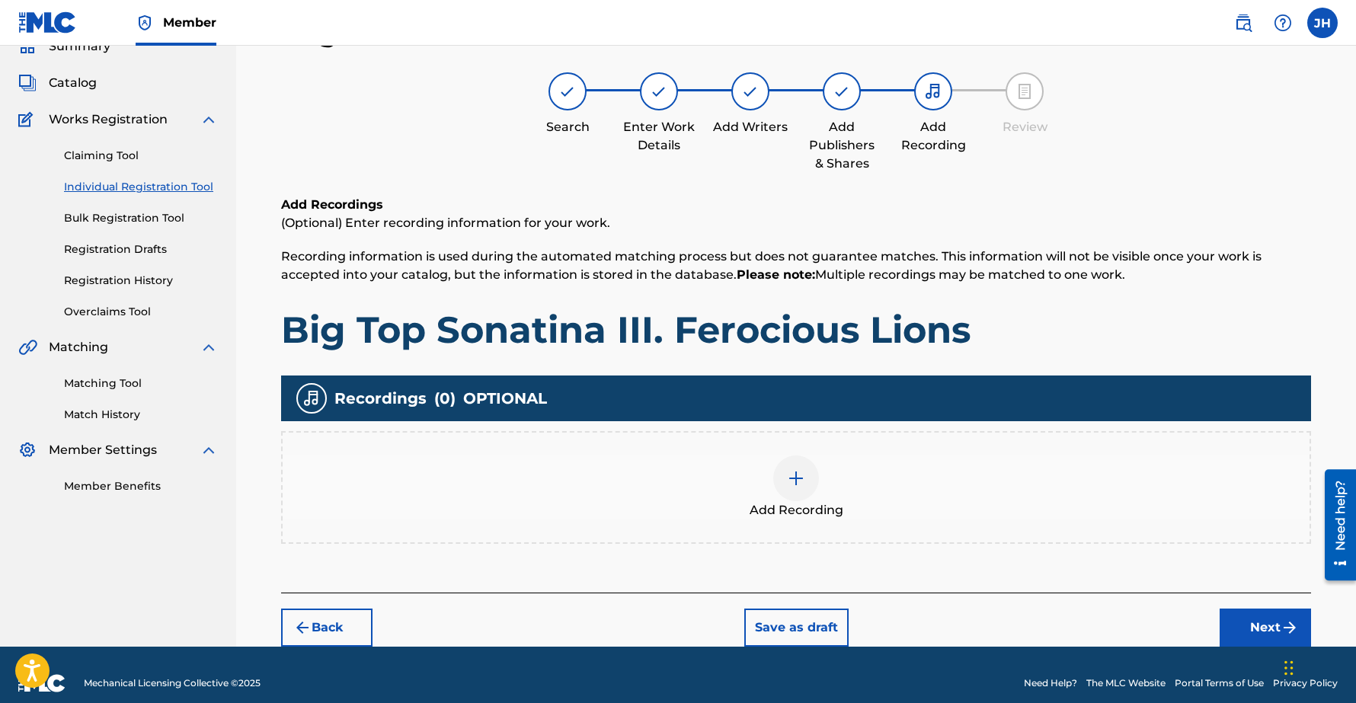
click at [1270, 624] on button "Next" at bounding box center [1264, 627] width 91 height 38
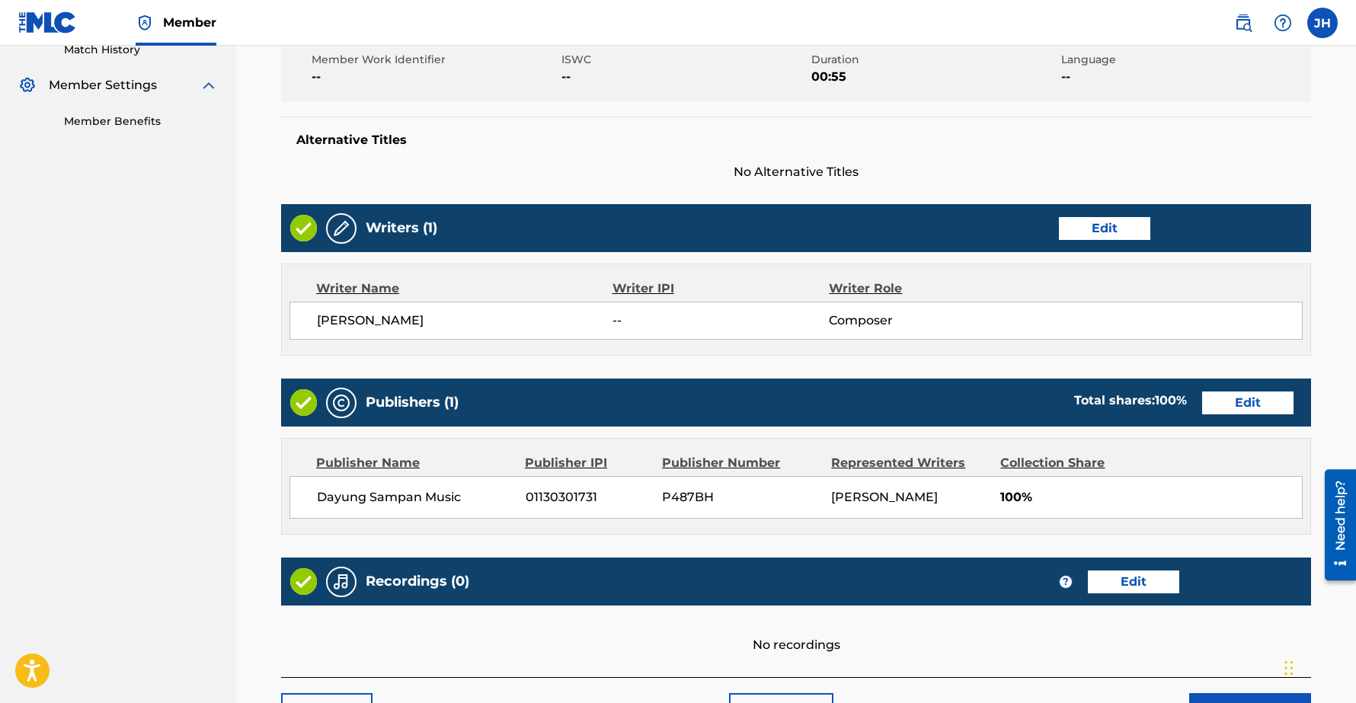
scroll to position [503, 0]
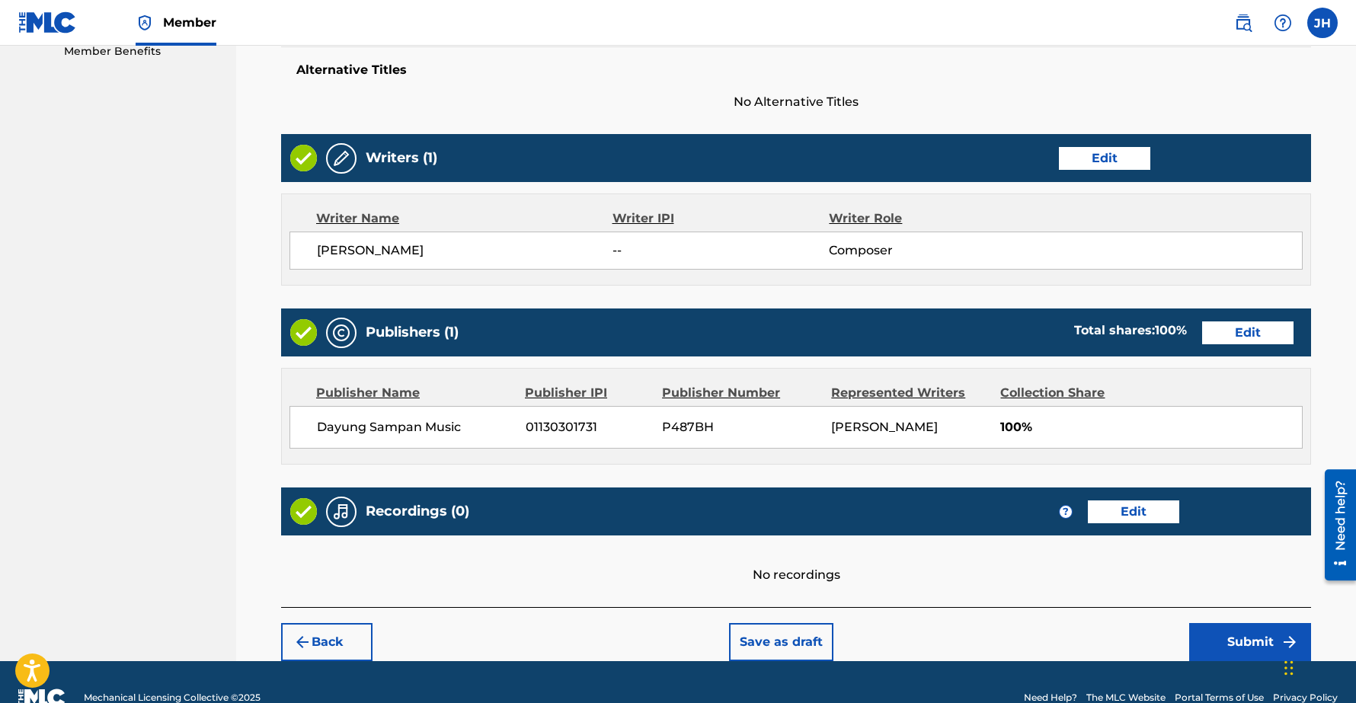
click at [1252, 644] on button "Submit" at bounding box center [1250, 642] width 122 height 38
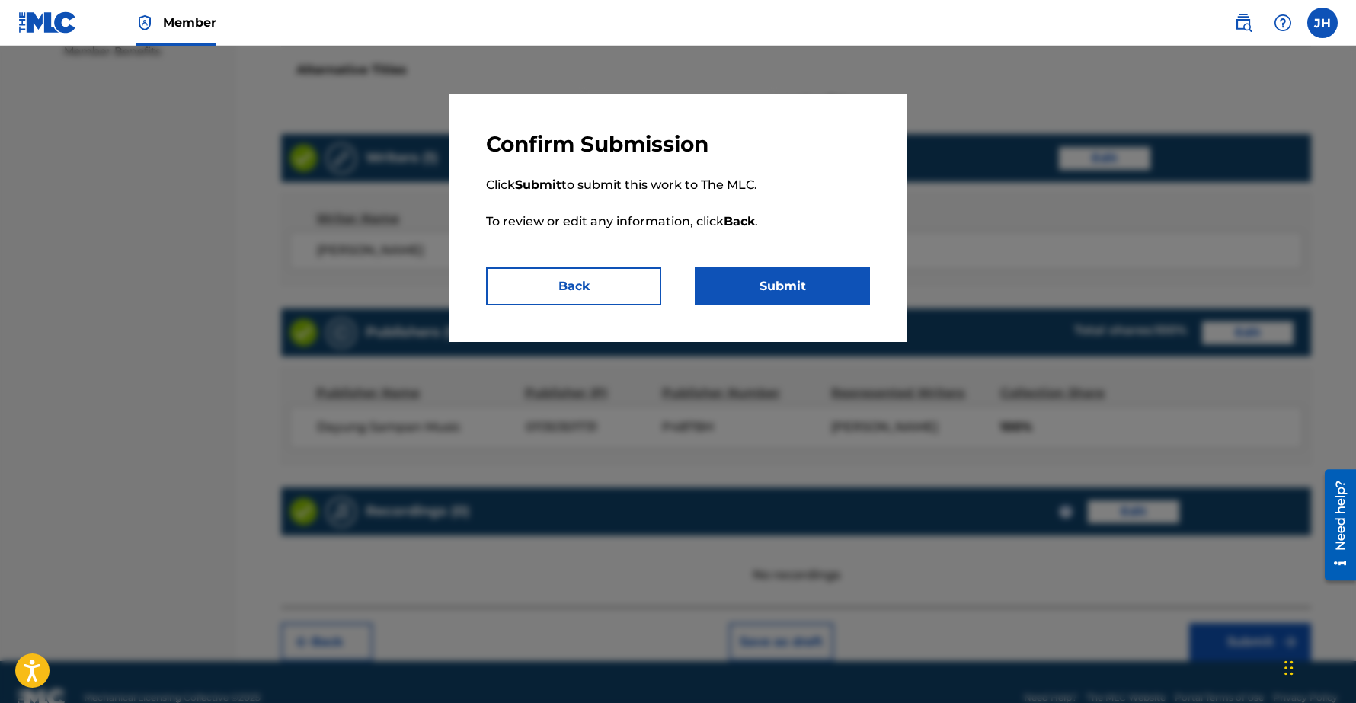
click at [814, 279] on button "Submit" at bounding box center [782, 286] width 175 height 38
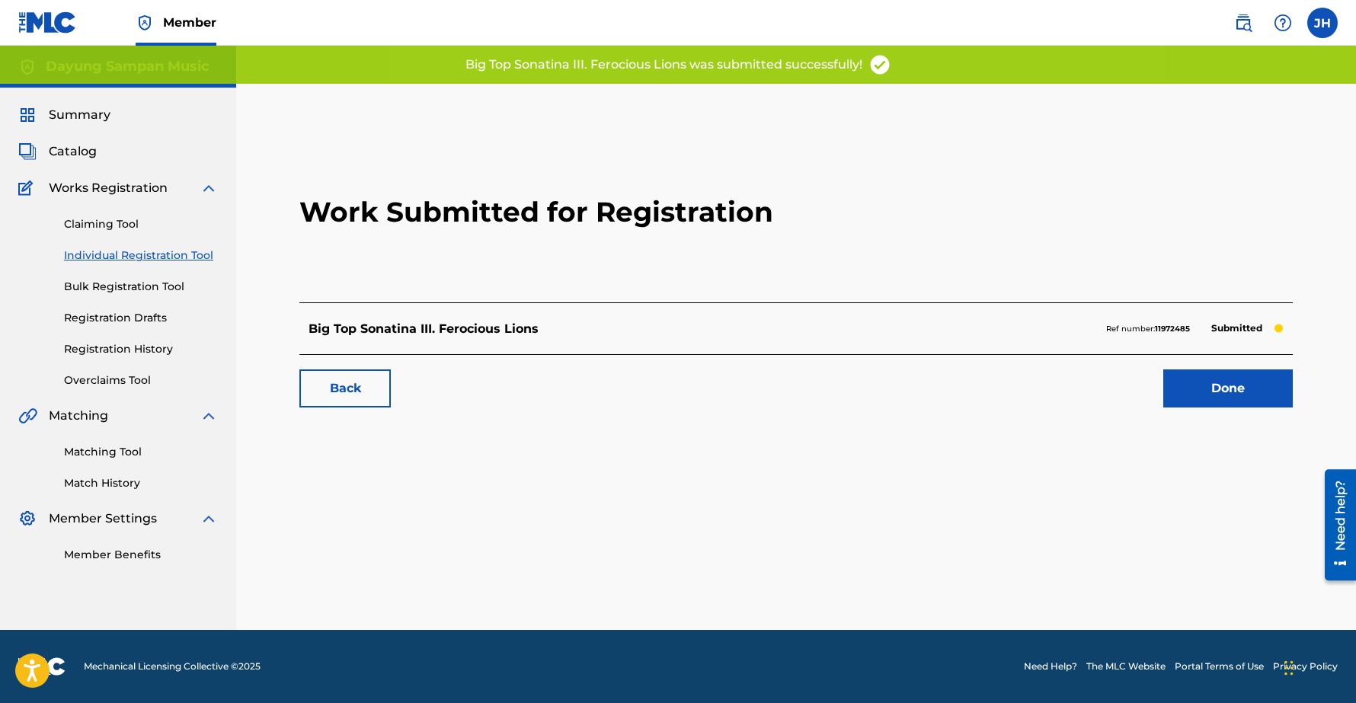
click at [1236, 388] on link "Done" at bounding box center [1227, 388] width 129 height 38
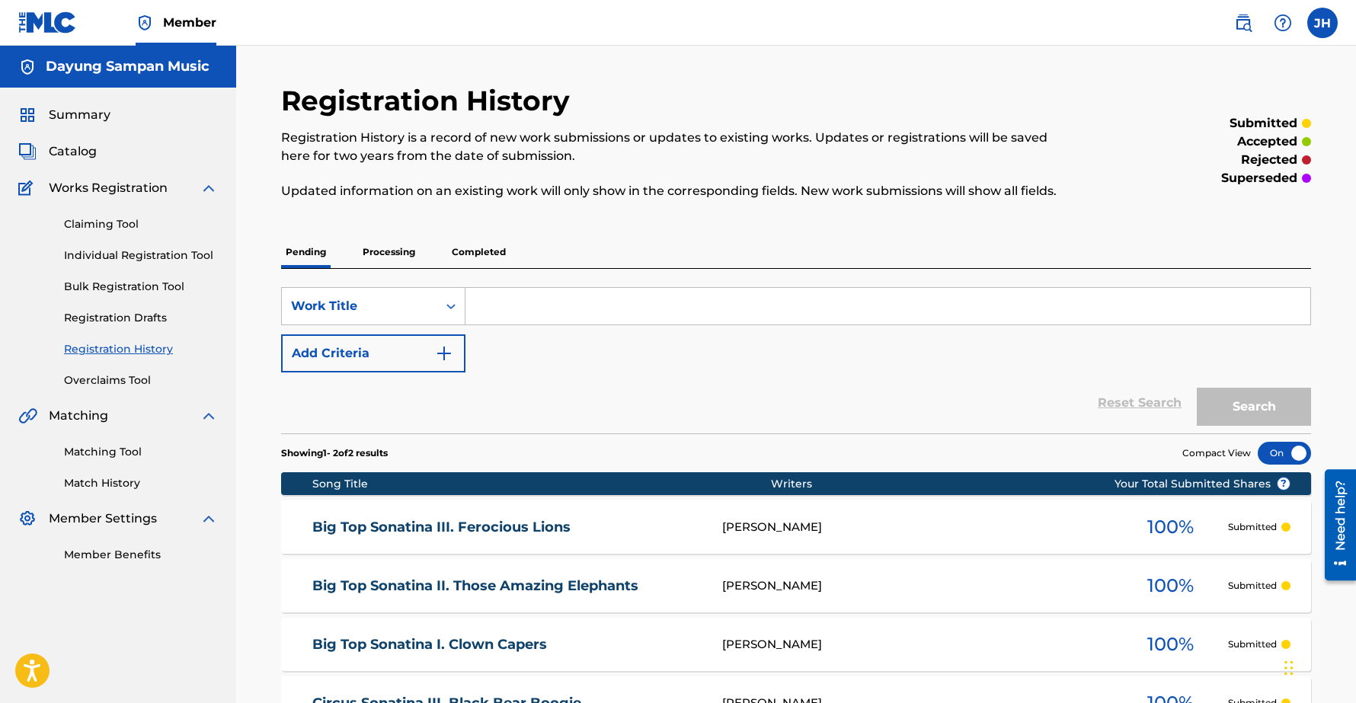
click at [484, 255] on p "Completed" at bounding box center [478, 252] width 63 height 32
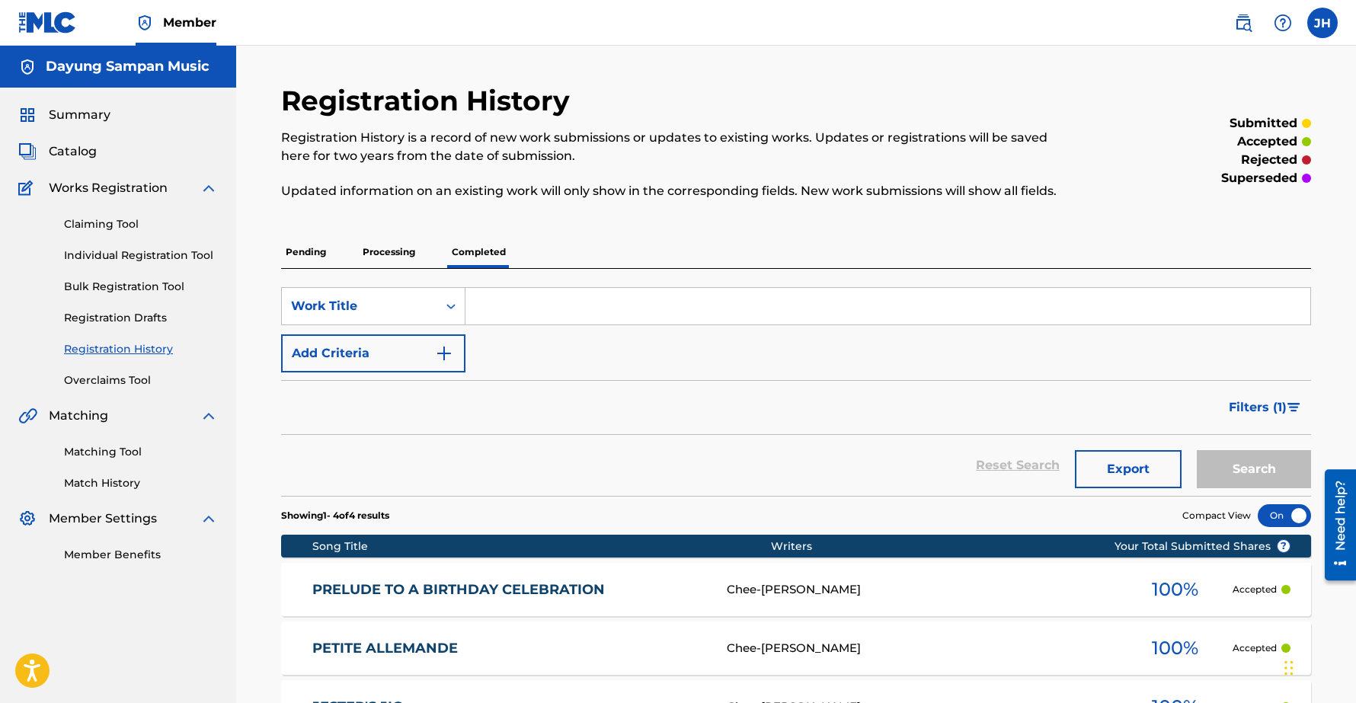
click at [1322, 15] on label at bounding box center [1322, 23] width 30 height 30
click at [1322, 23] on input "[PERSON_NAME] [EMAIL_ADDRESS][DOMAIN_NAME] Notification Preferences Profile Log…" at bounding box center [1322, 23] width 0 height 0
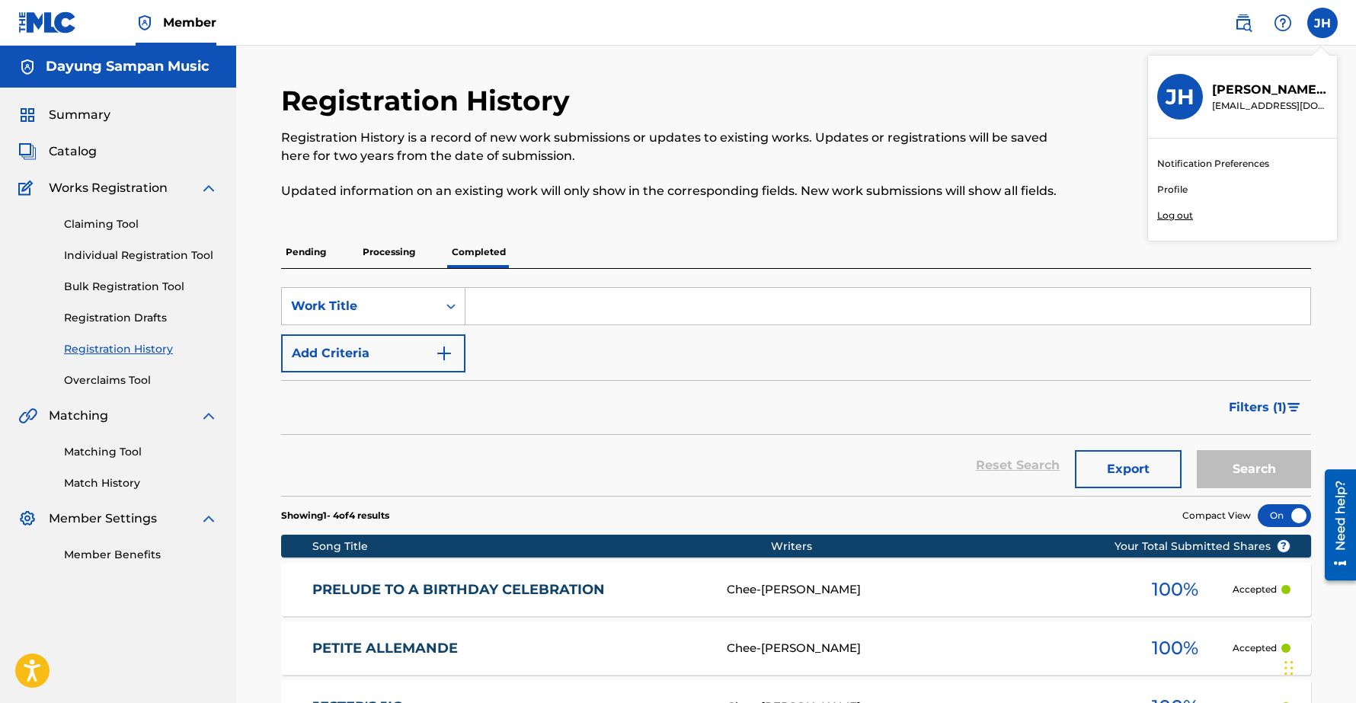
click at [1178, 212] on p "Log out" at bounding box center [1175, 216] width 36 height 14
click at [1322, 23] on input "[PERSON_NAME] [EMAIL_ADDRESS][DOMAIN_NAME] Notification Preferences Profile Log…" at bounding box center [1322, 23] width 0 height 0
